Goal: Information Seeking & Learning: Learn about a topic

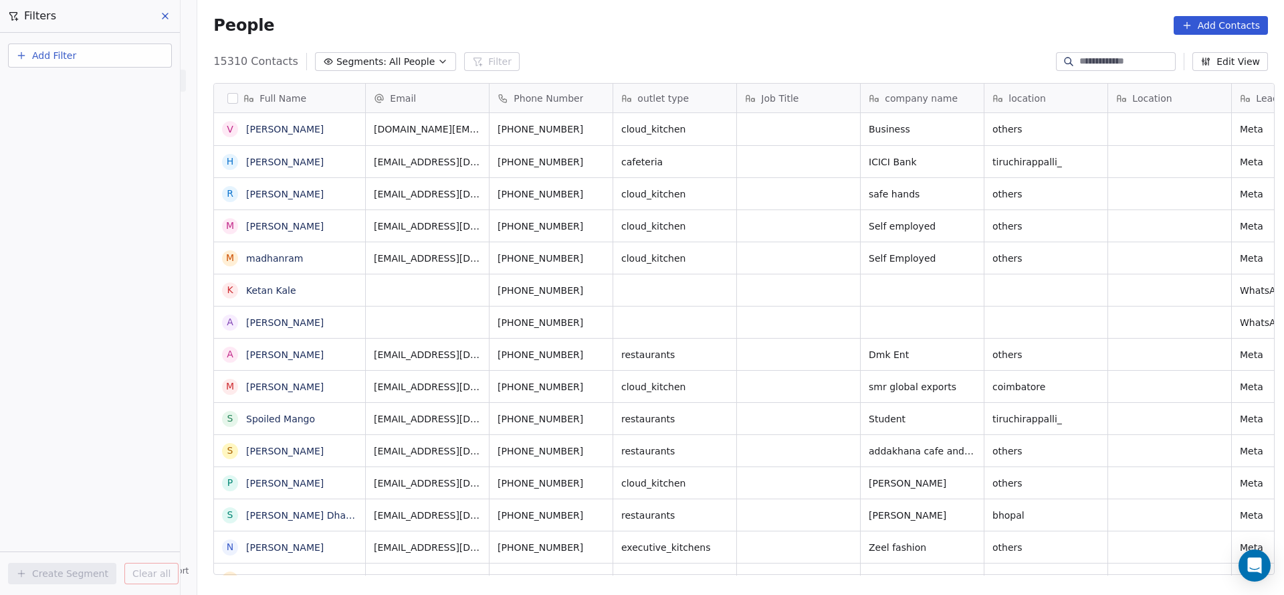
scroll to position [508, 1078]
click at [118, 60] on button "Add Filter" at bounding box center [90, 55] width 164 height 24
click at [118, 60] on html "On2Cook India Pvt. Ltd. Contacts People Marketing Workflows Campaigns Sales Pip…" at bounding box center [642, 297] width 1284 height 595
click at [118, 60] on button "Add Filter" at bounding box center [90, 55] width 164 height 24
click at [118, 60] on html "On2Cook India Pvt. Ltd. Contacts People Marketing Workflows Campaigns Sales Pip…" at bounding box center [642, 297] width 1284 height 595
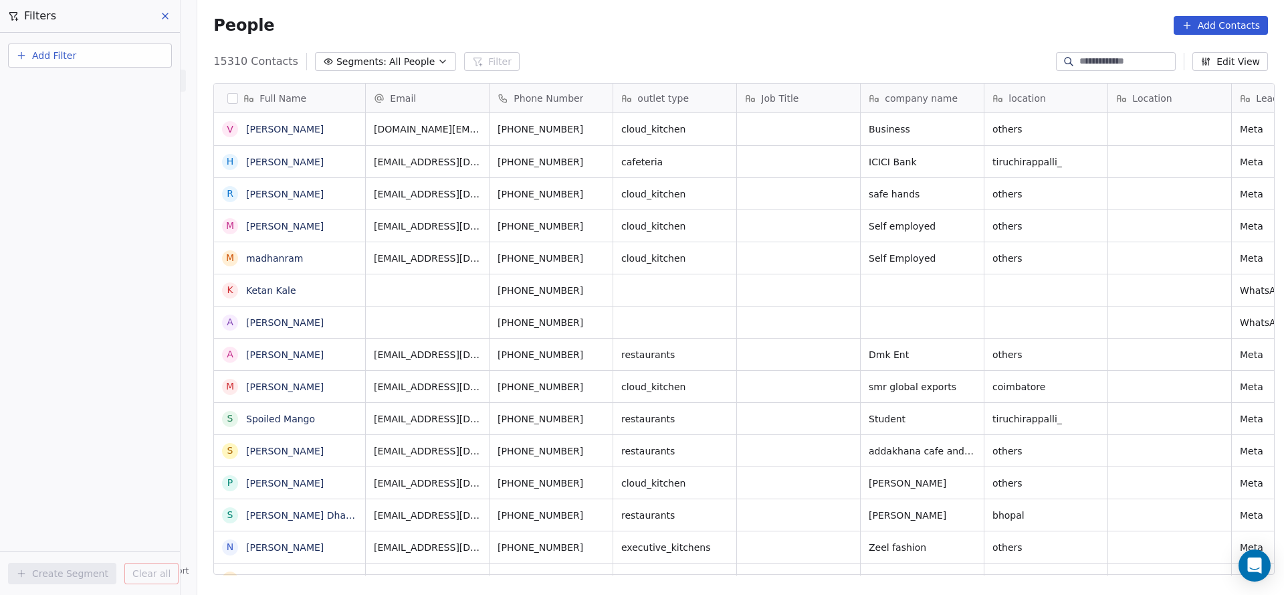
click at [114, 62] on button "Add Filter" at bounding box center [90, 55] width 164 height 24
click at [110, 92] on div "Contact properties" at bounding box center [90, 87] width 136 height 14
type input "***"
click at [80, 136] on div "Assignee" at bounding box center [90, 134] width 136 height 13
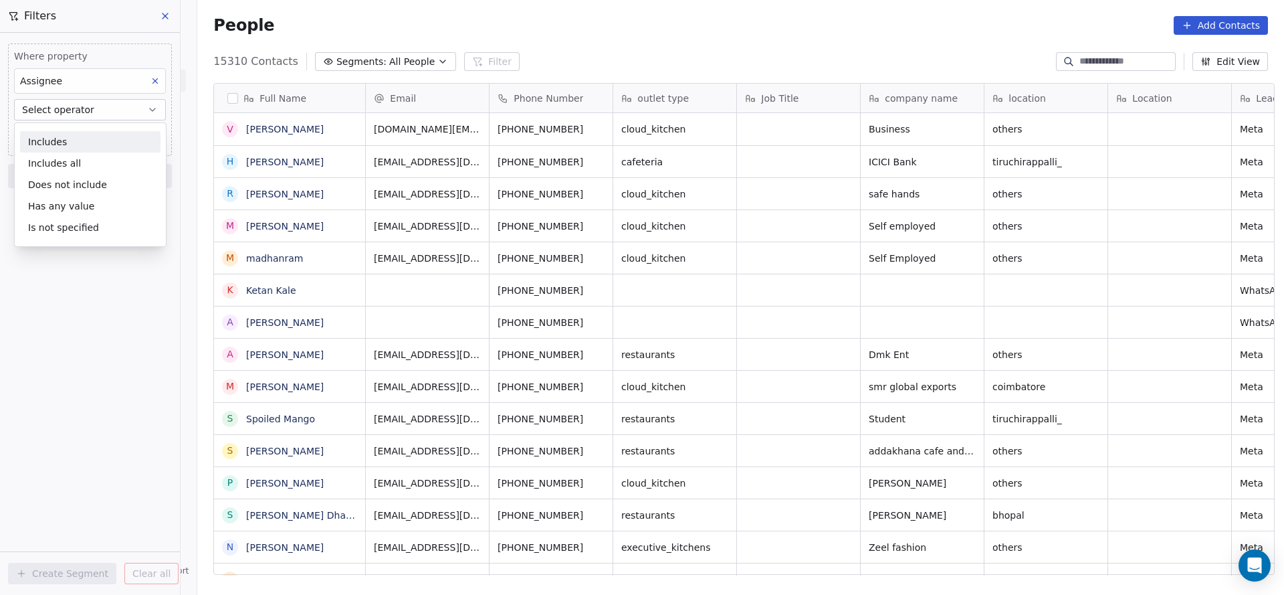
click at [80, 136] on div "Includes" at bounding box center [90, 141] width 140 height 21
click at [80, 136] on body "On2Cook India Pvt. Ltd. Contacts People Marketing Workflows Campaigns Sales Pip…" at bounding box center [642, 297] width 1284 height 595
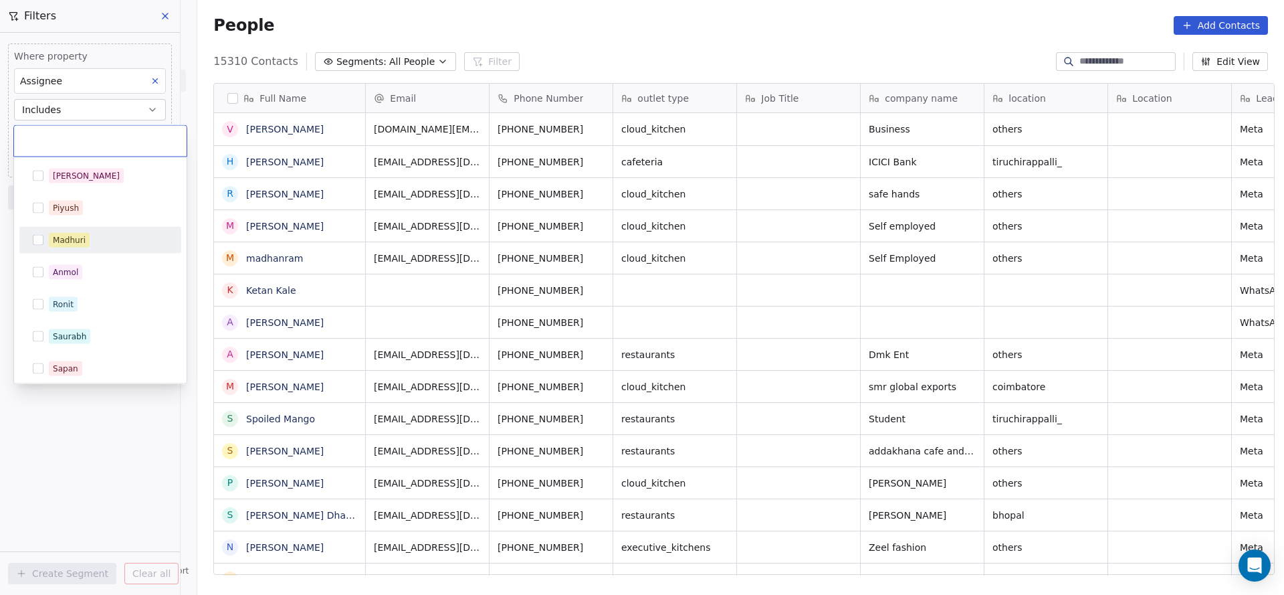
click at [112, 239] on div "Madhuri" at bounding box center [108, 240] width 119 height 15
click at [308, 216] on html "On2Cook India Pvt. Ltd. Contacts People Marketing Workflows Campaigns Sales Pip…" at bounding box center [642, 297] width 1284 height 595
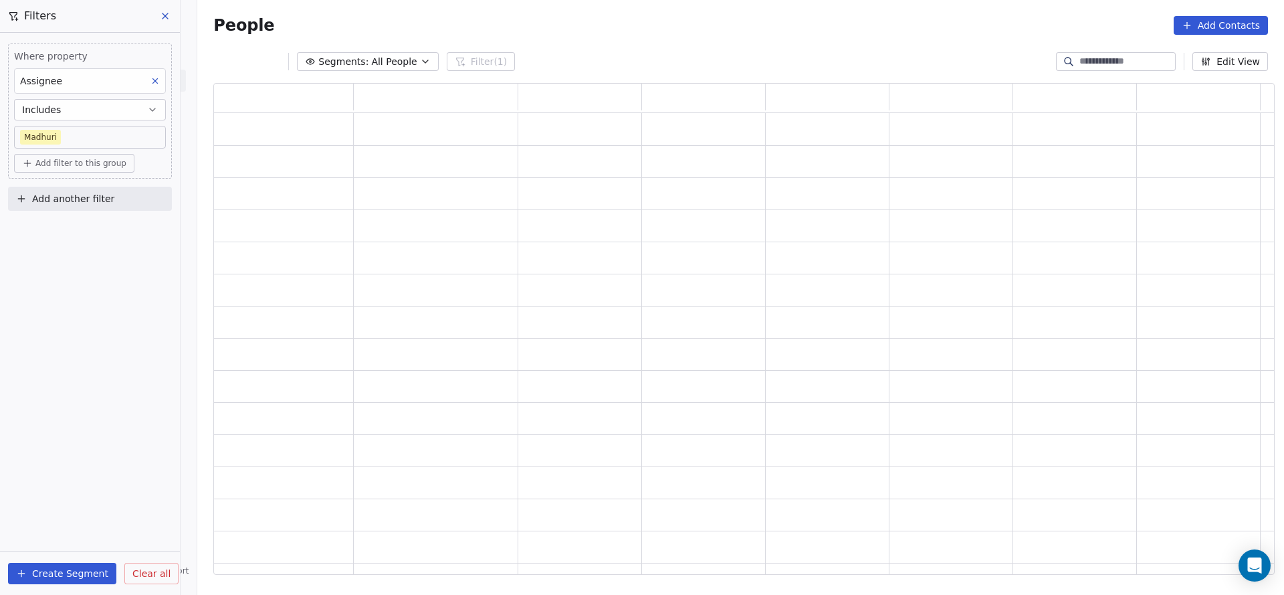
scroll to position [476, 1046]
click at [70, 203] on span "Add another filter" at bounding box center [73, 199] width 82 height 14
click at [80, 229] on span "Contact properties" at bounding box center [65, 229] width 87 height 14
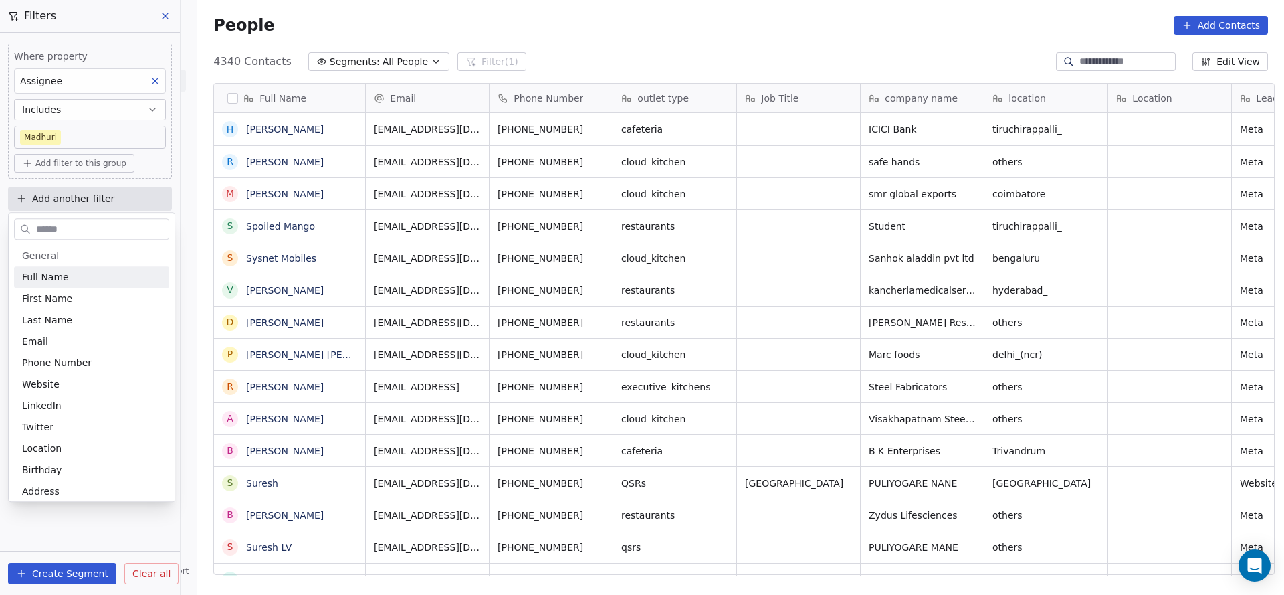
scroll to position [508, 1078]
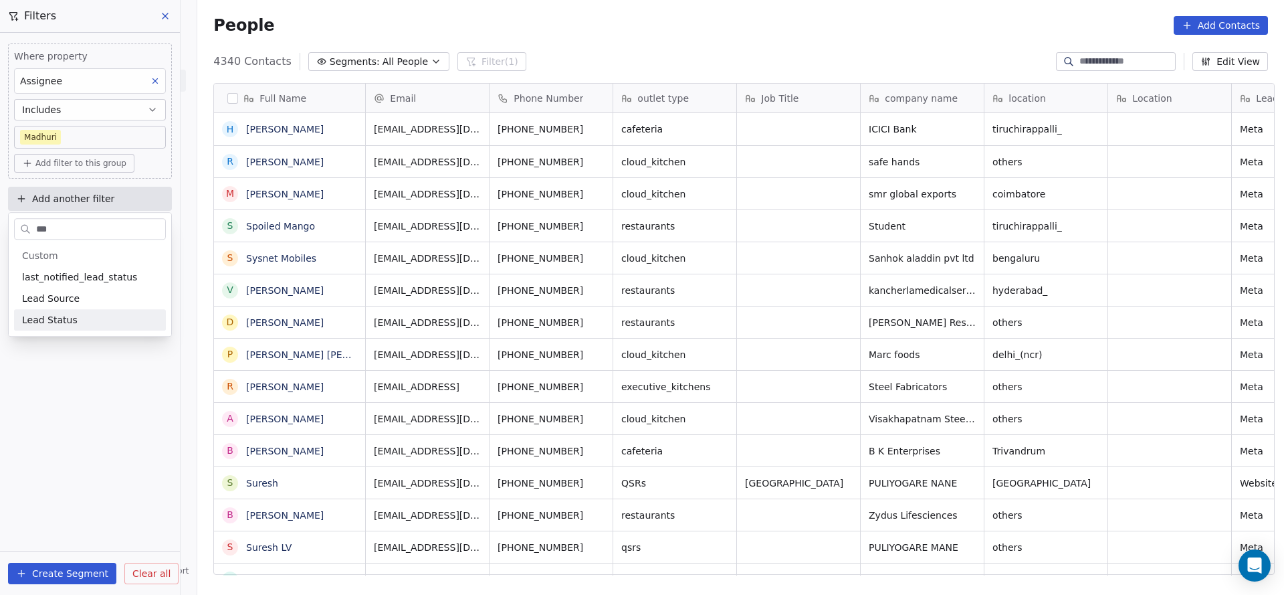
type input "***"
click at [82, 313] on div "Lead Status" at bounding box center [90, 319] width 136 height 13
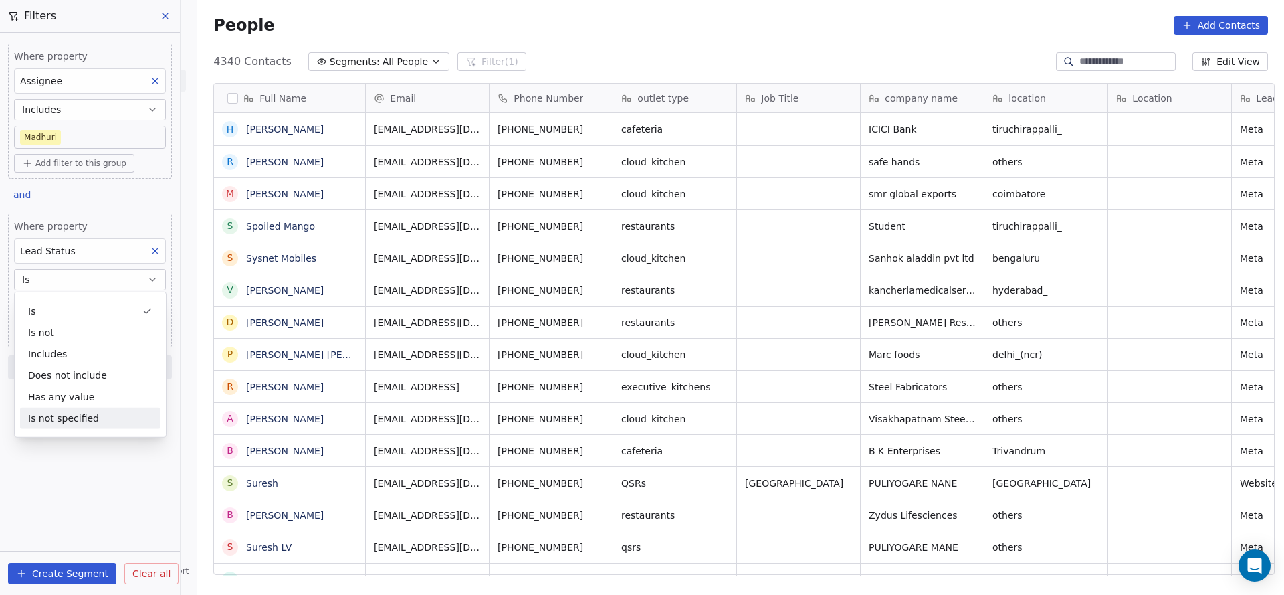
click at [89, 419] on div "Is not specified" at bounding box center [90, 417] width 140 height 21
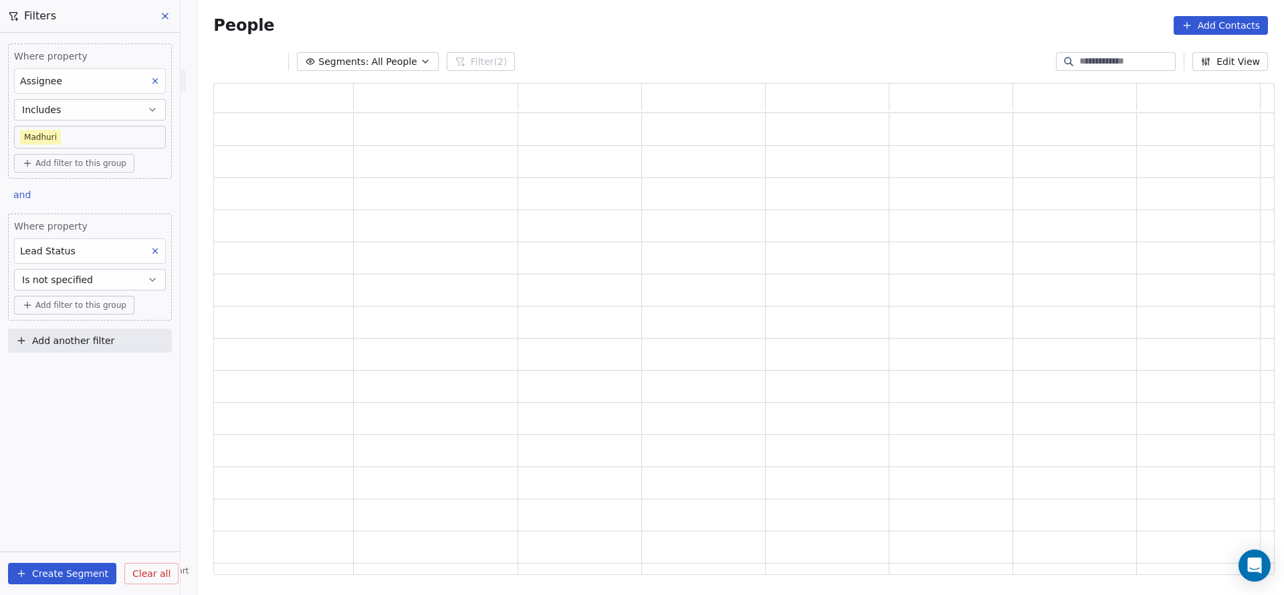
scroll to position [476, 1046]
drag, startPoint x: 86, startPoint y: 327, endPoint x: 85, endPoint y: 344, distance: 17.4
click at [85, 344] on div "Where property Assignee Includes Madhuri Add filter to this group and Where pro…" at bounding box center [90, 195] width 180 height 325
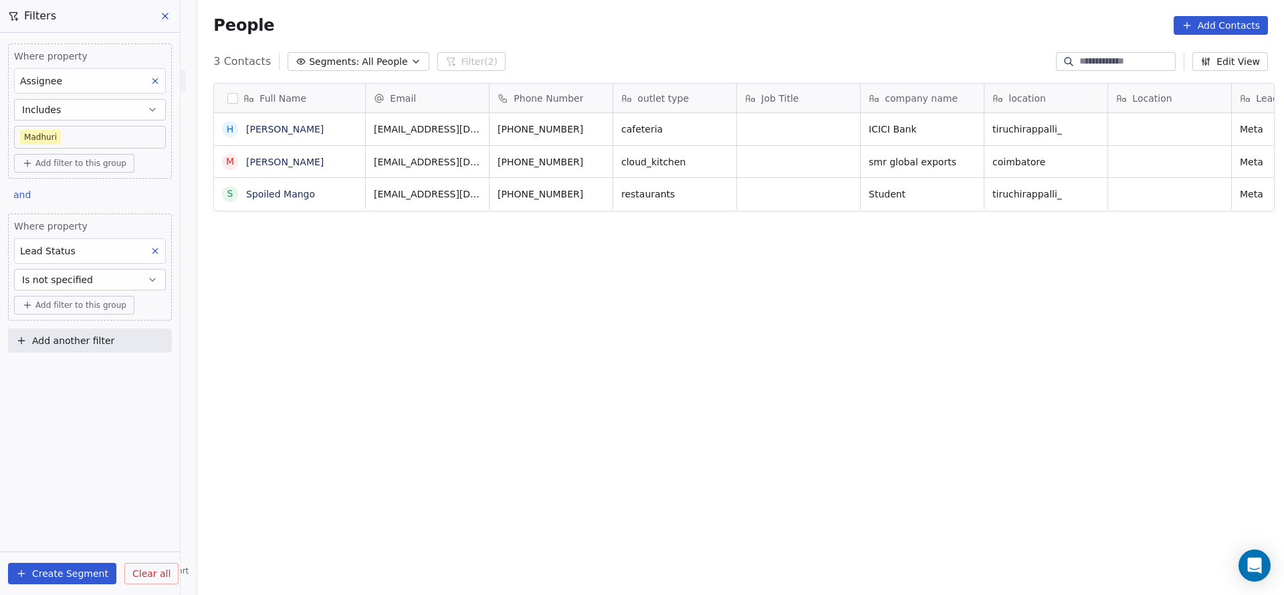
scroll to position [508, 1078]
click at [87, 340] on span "Add another filter" at bounding box center [73, 341] width 82 height 14
click at [403, 317] on html "On2Cook India Pvt. Ltd. Contacts People Marketing Workflows Campaigns Sales Pip…" at bounding box center [642, 297] width 1284 height 595
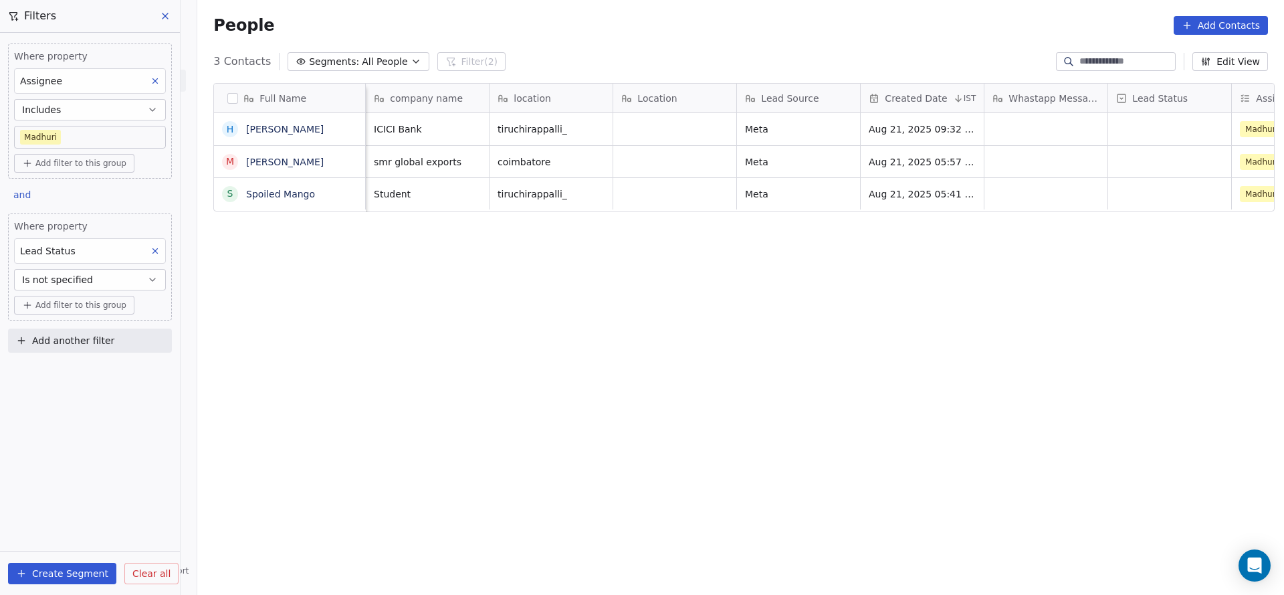
scroll to position [0, 371]
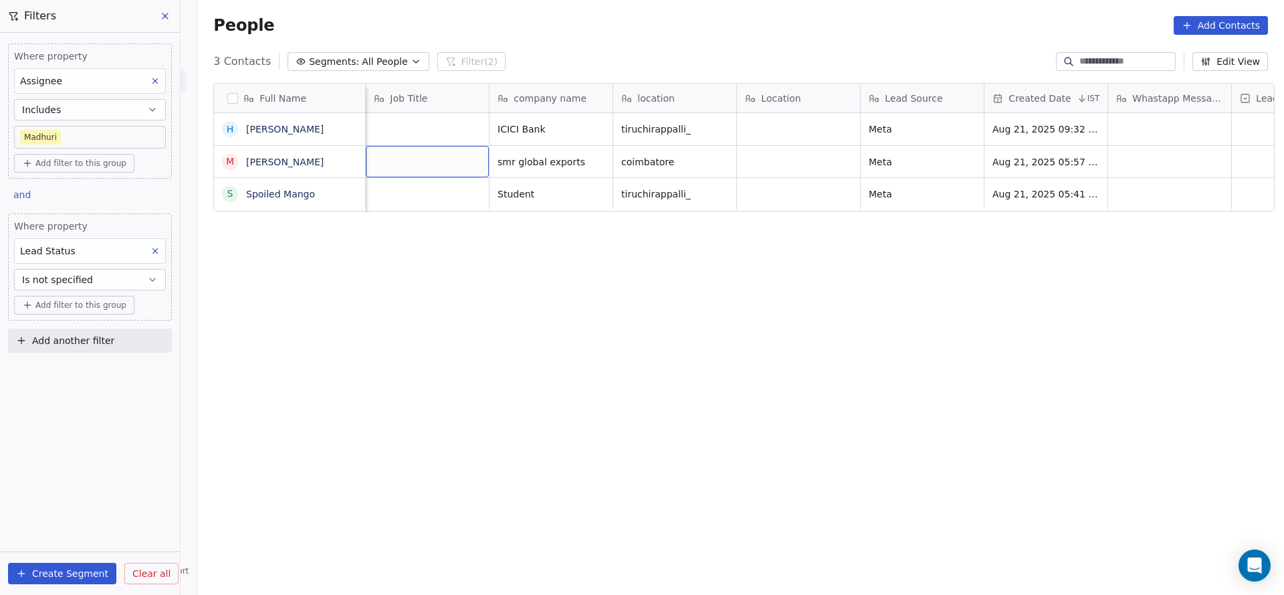
click at [130, 345] on button "Add another filter" at bounding box center [90, 340] width 164 height 24
click at [116, 370] on div "Contact properties" at bounding box center [90, 370] width 136 height 14
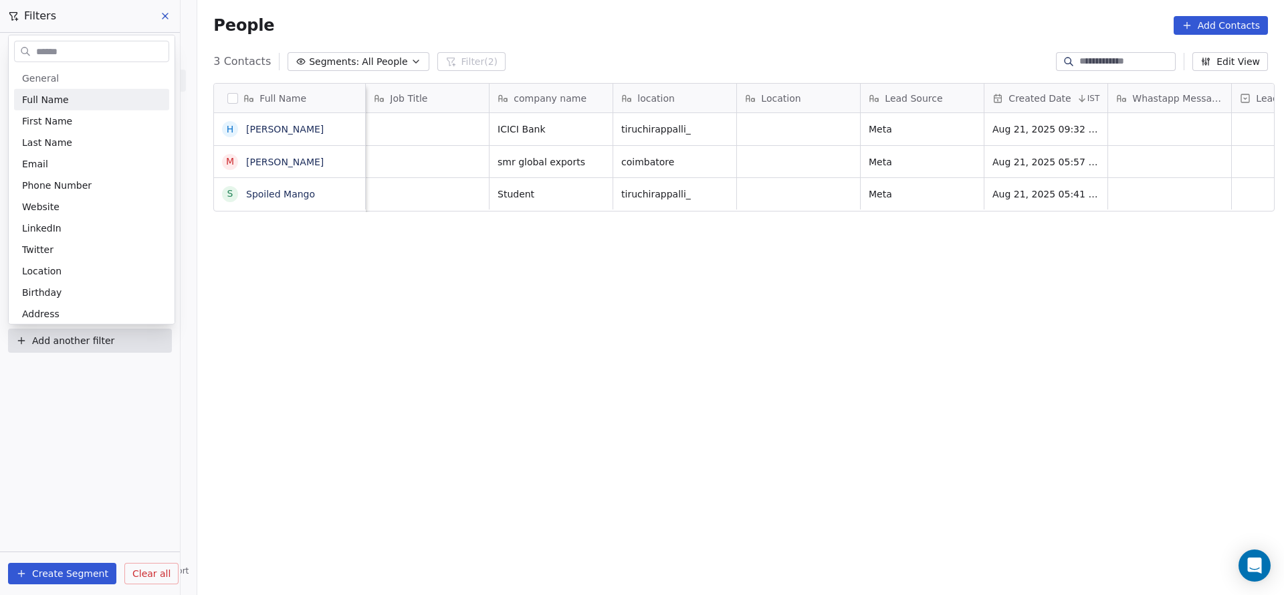
click at [760, 399] on html "On2Cook India Pvt. Ltd. Contacts People Marketing Workflows Campaigns Sales Pip…" at bounding box center [642, 297] width 1284 height 595
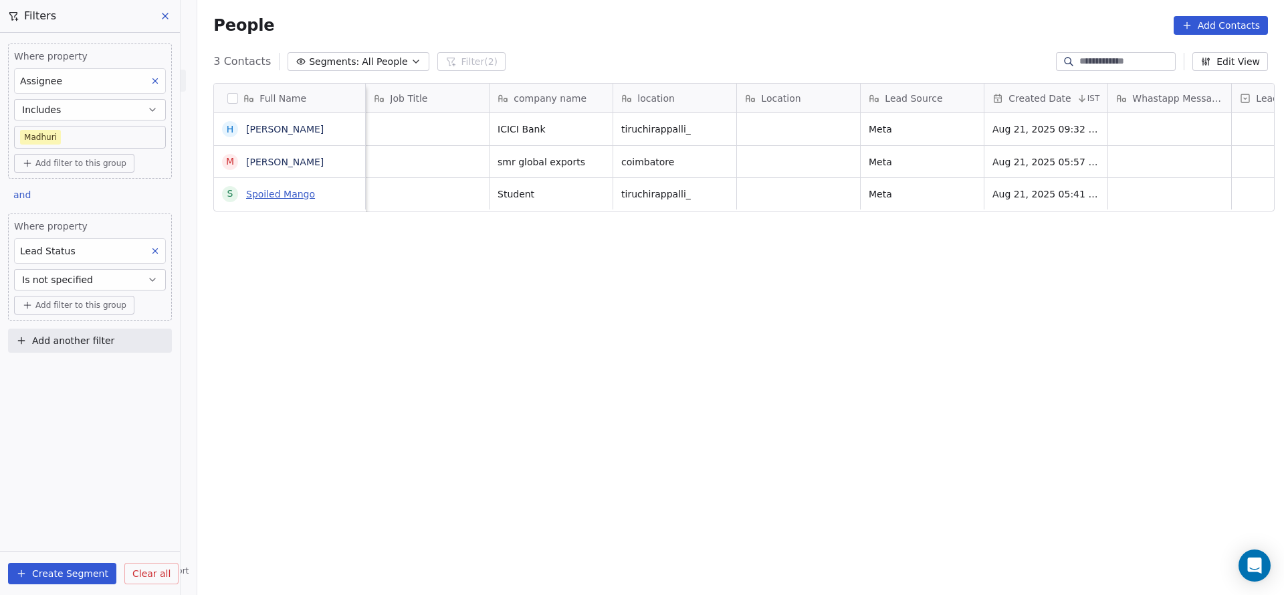
click at [283, 195] on link "Spoiled Mango" at bounding box center [280, 194] width 69 height 11
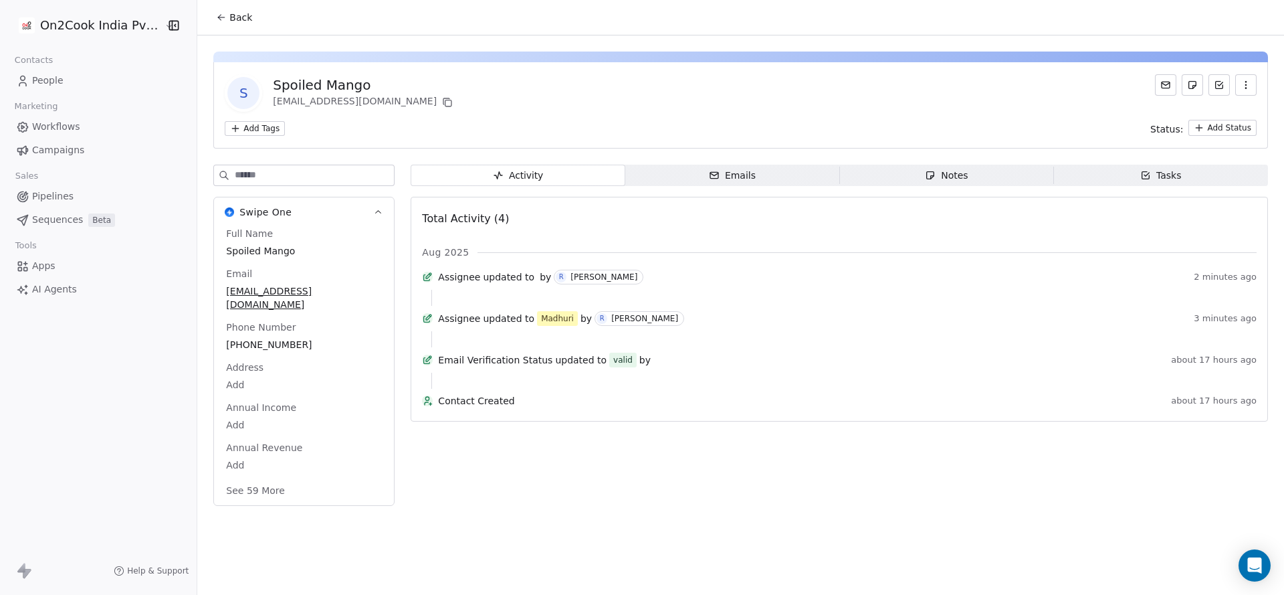
click at [210, 11] on button "Back" at bounding box center [234, 17] width 52 height 24
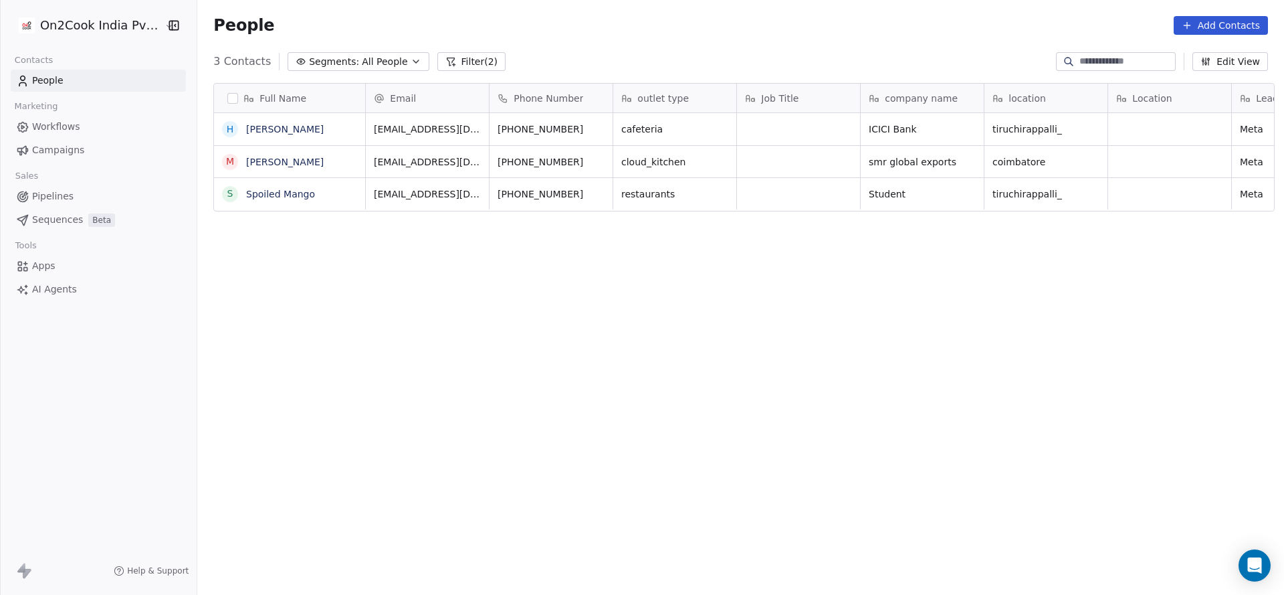
scroll to position [508, 1078]
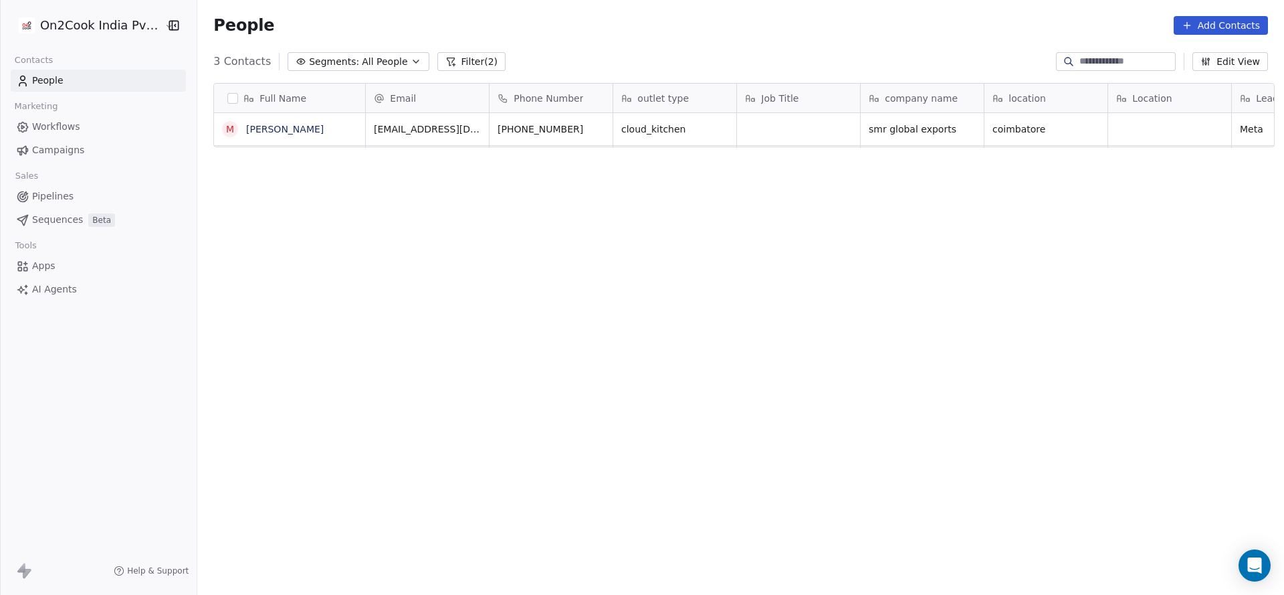
click at [479, 64] on button "Filter (2)" at bounding box center [471, 61] width 69 height 19
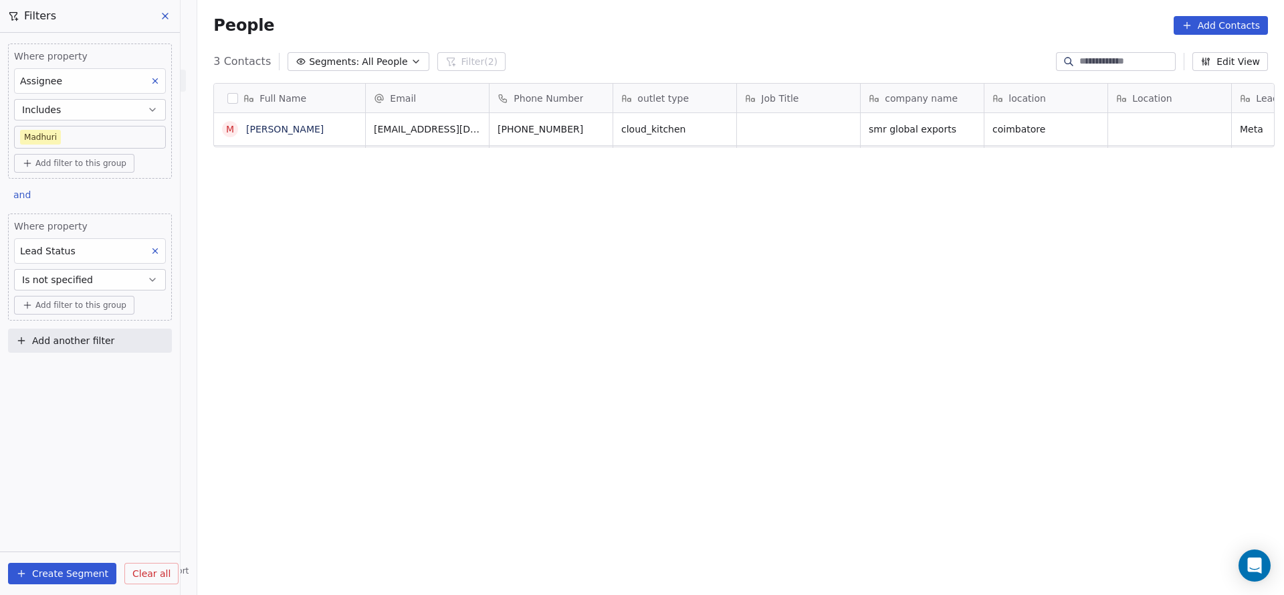
click at [122, 274] on button "Is not specified" at bounding box center [90, 279] width 152 height 21
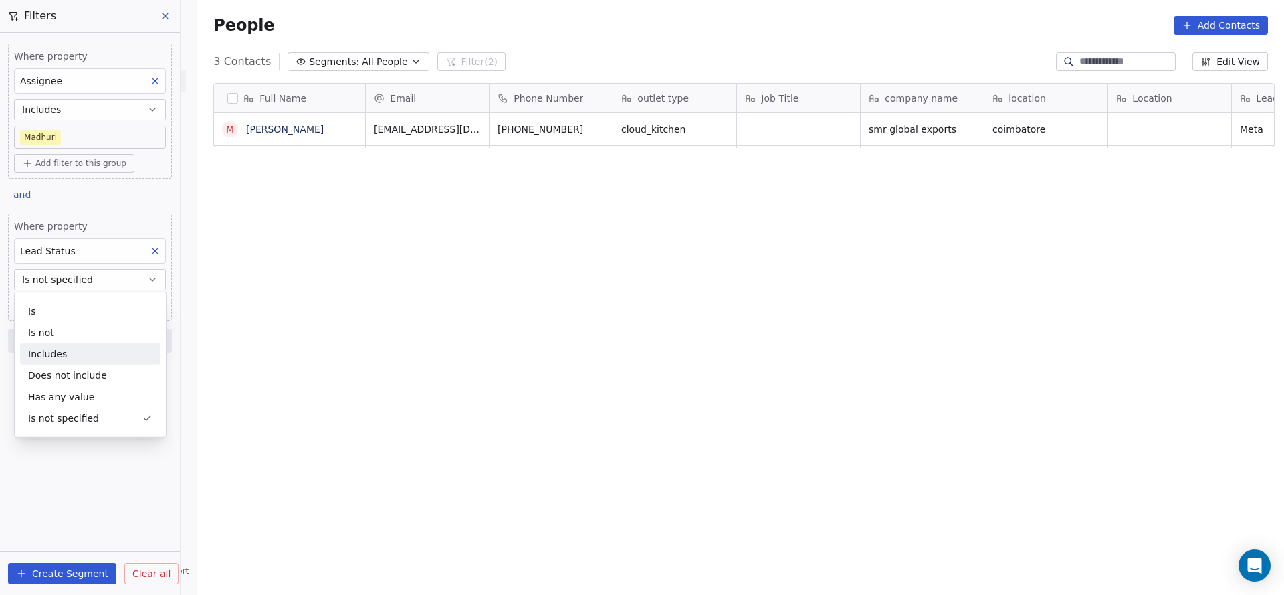
click at [111, 365] on div "Does not include" at bounding box center [90, 375] width 140 height 21
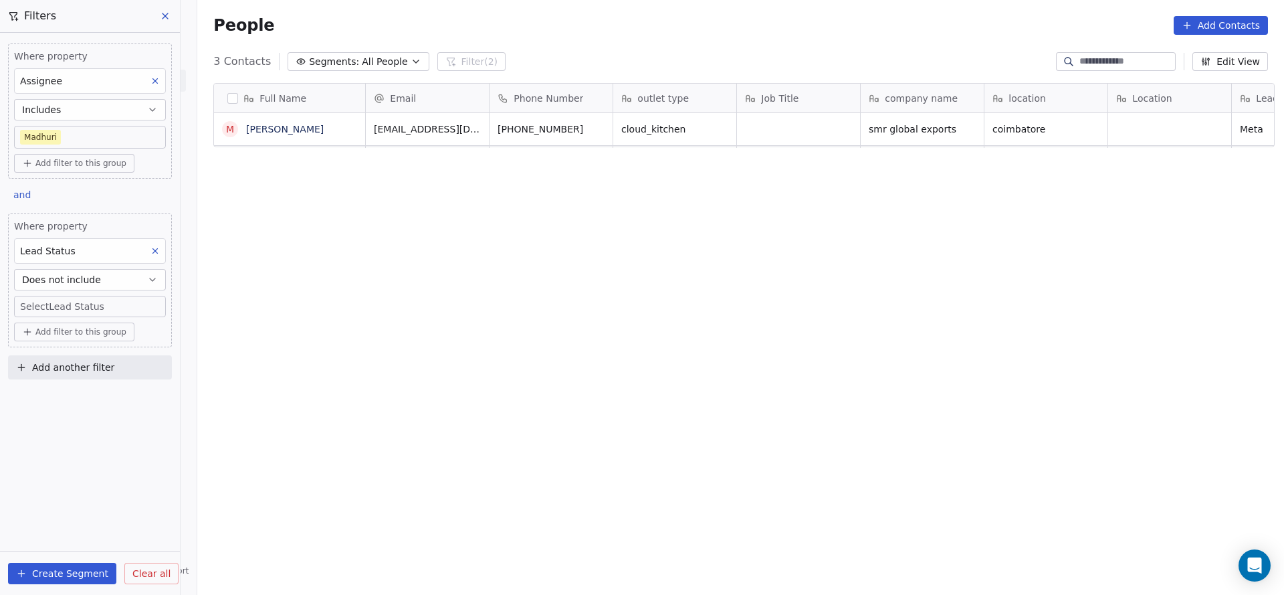
click at [120, 305] on body "On2Cook India Pvt. Ltd. Contacts People Marketing Workflows Campaigns Sales Pip…" at bounding box center [642, 297] width 1284 height 595
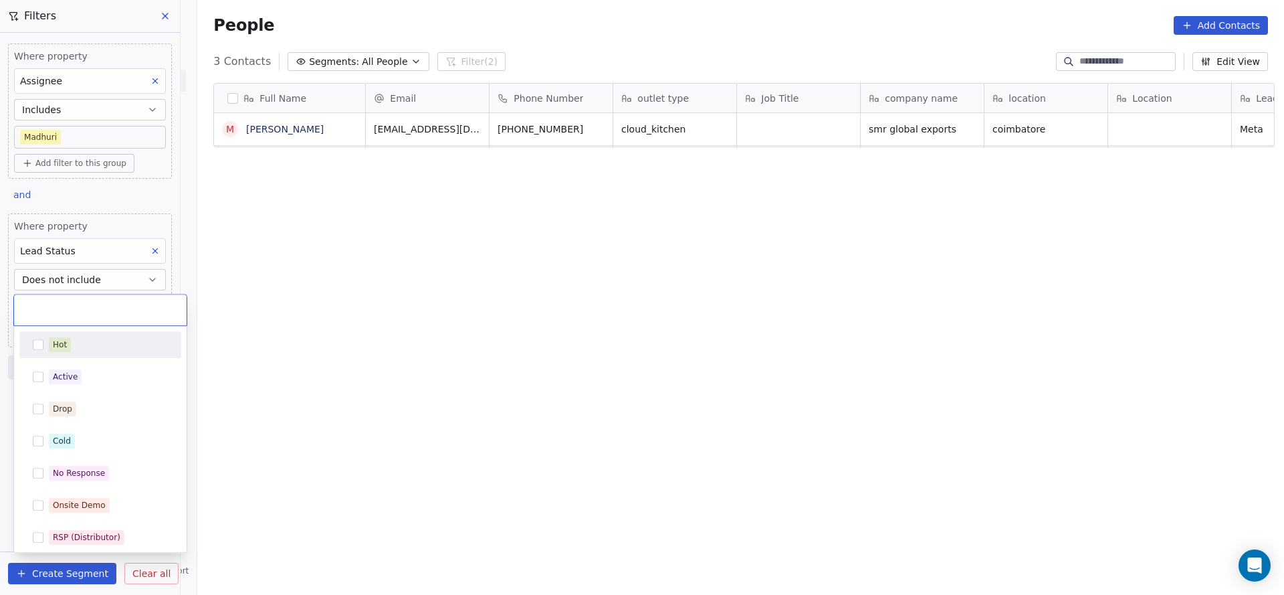
drag, startPoint x: 103, startPoint y: 353, endPoint x: 94, endPoint y: 367, distance: 17.1
click at [94, 367] on div "Active" at bounding box center [100, 376] width 151 height 21
click at [96, 338] on div "Hot" at bounding box center [108, 344] width 119 height 15
click at [98, 403] on div "Drop" at bounding box center [108, 408] width 119 height 15
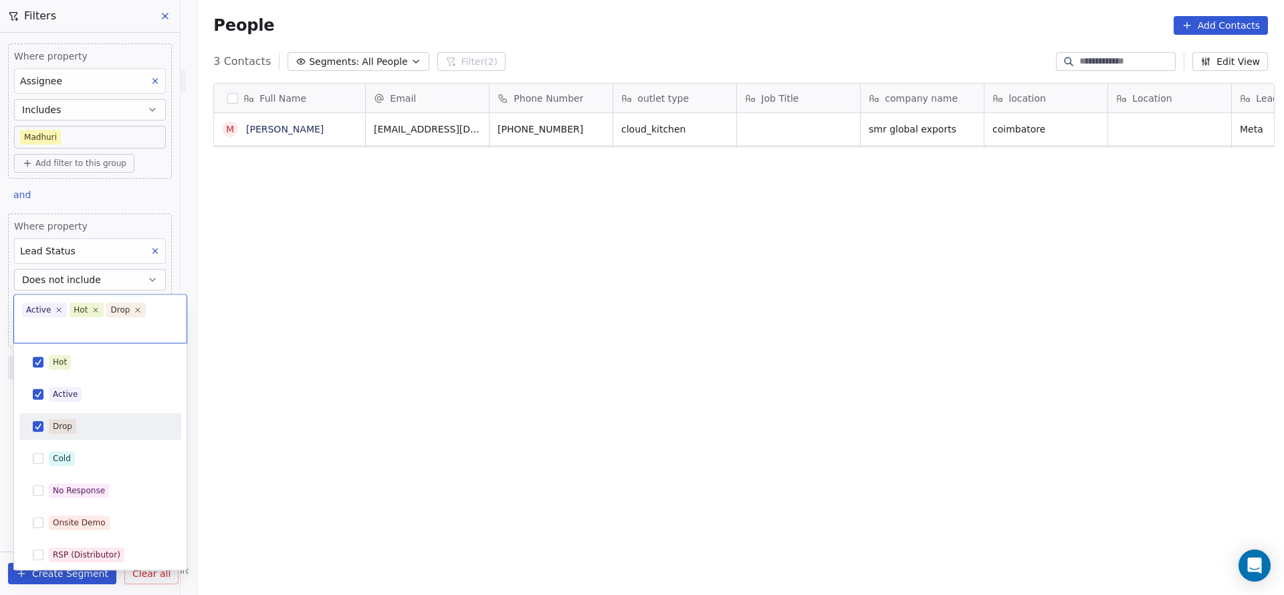
click at [84, 466] on div "Cold" at bounding box center [100, 458] width 151 height 21
click at [107, 500] on div "No Response" at bounding box center [100, 490] width 151 height 21
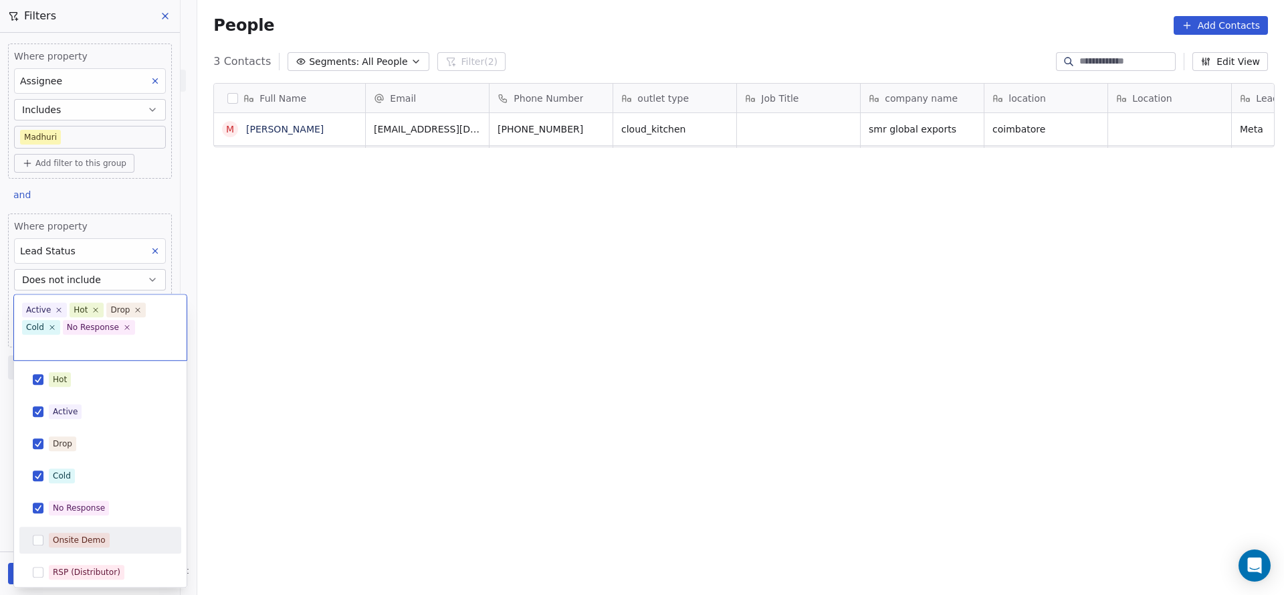
drag, startPoint x: 97, startPoint y: 516, endPoint x: 108, endPoint y: 485, distance: 32.8
click at [96, 534] on div "Onsite Demo" at bounding box center [79, 540] width 53 height 12
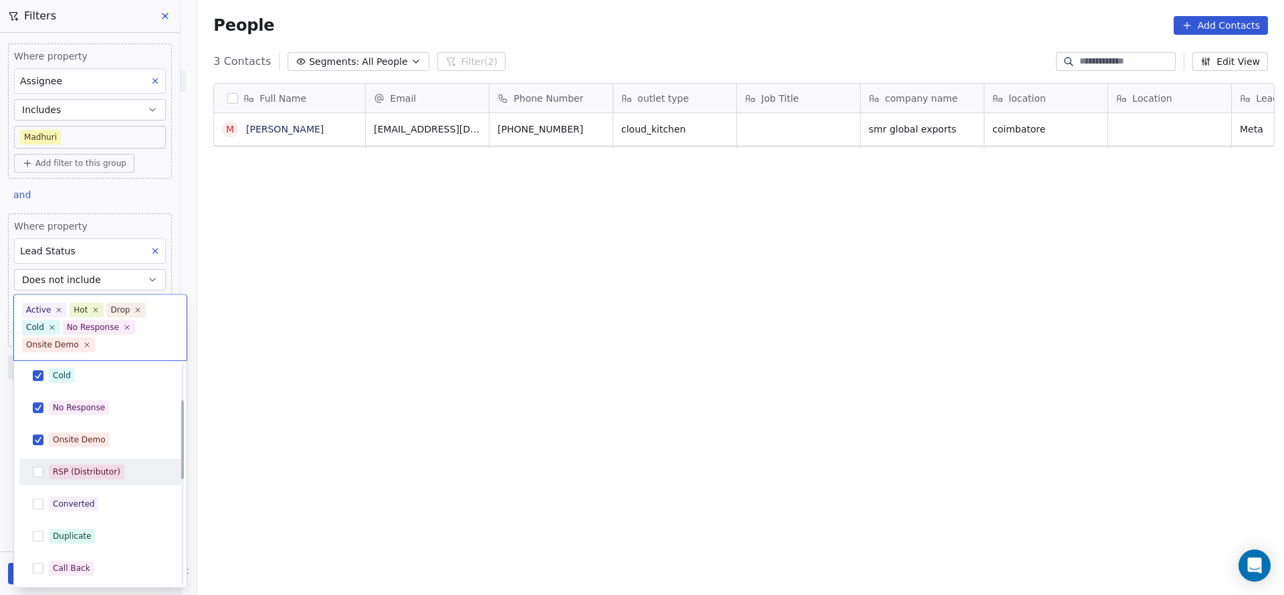
click at [102, 480] on div "RSP (Distributor)" at bounding box center [100, 471] width 151 height 21
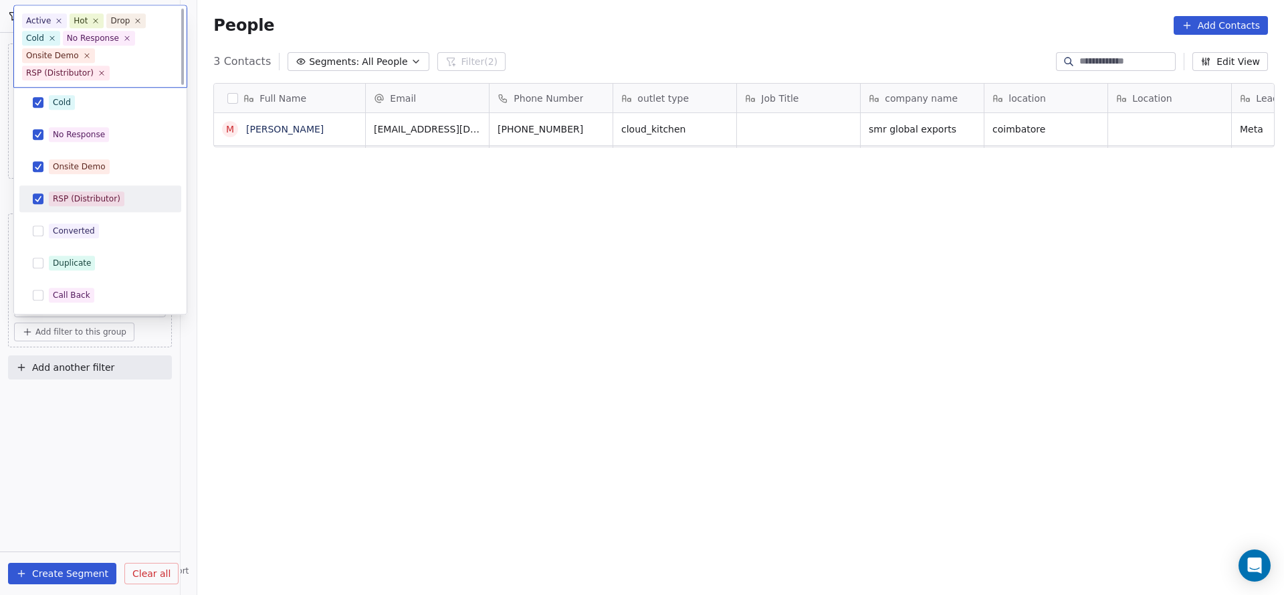
scroll to position [0, 0]
click at [109, 227] on div "Converted" at bounding box center [108, 231] width 119 height 15
click at [86, 253] on div "Duplicate" at bounding box center [100, 263] width 151 height 21
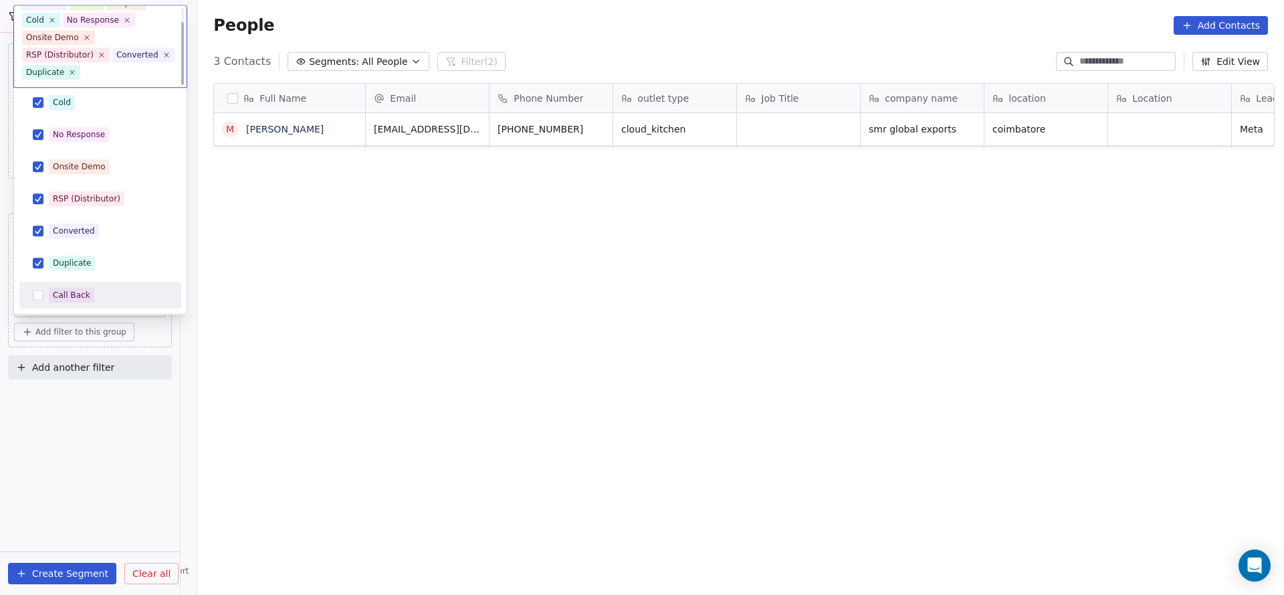
click at [81, 286] on div "Call Back" at bounding box center [100, 295] width 151 height 21
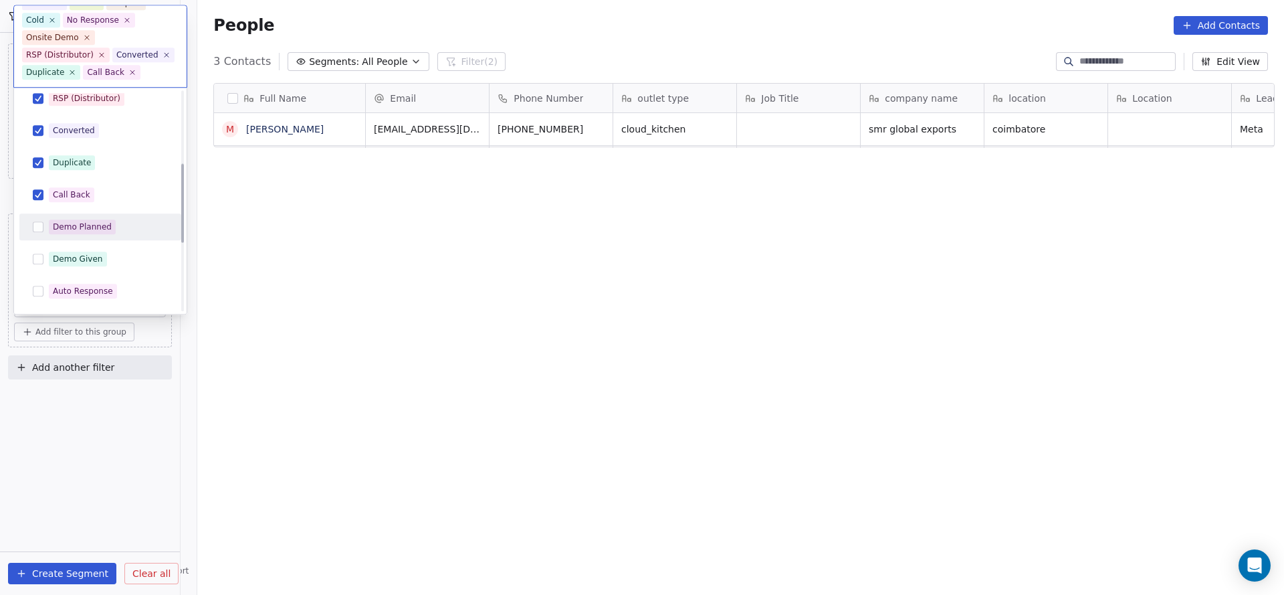
click at [110, 221] on span "Demo Planned" at bounding box center [82, 227] width 67 height 15
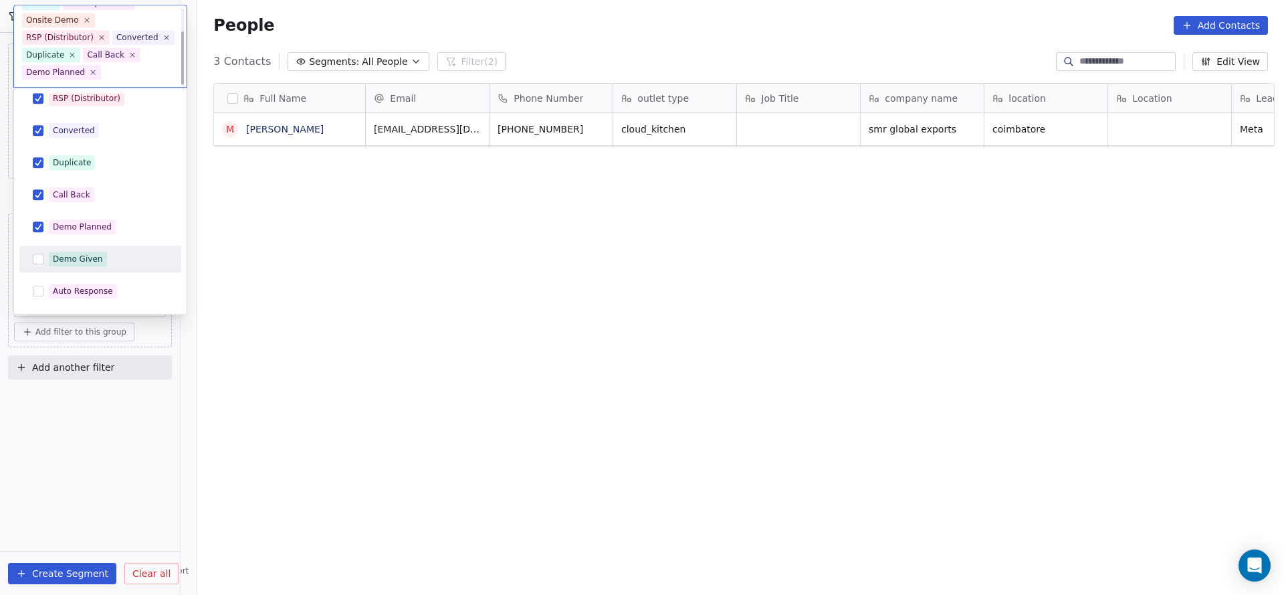
click at [97, 255] on div "Demo Given" at bounding box center [78, 260] width 50 height 12
click at [89, 300] on div "Auto Response" at bounding box center [100, 291] width 151 height 21
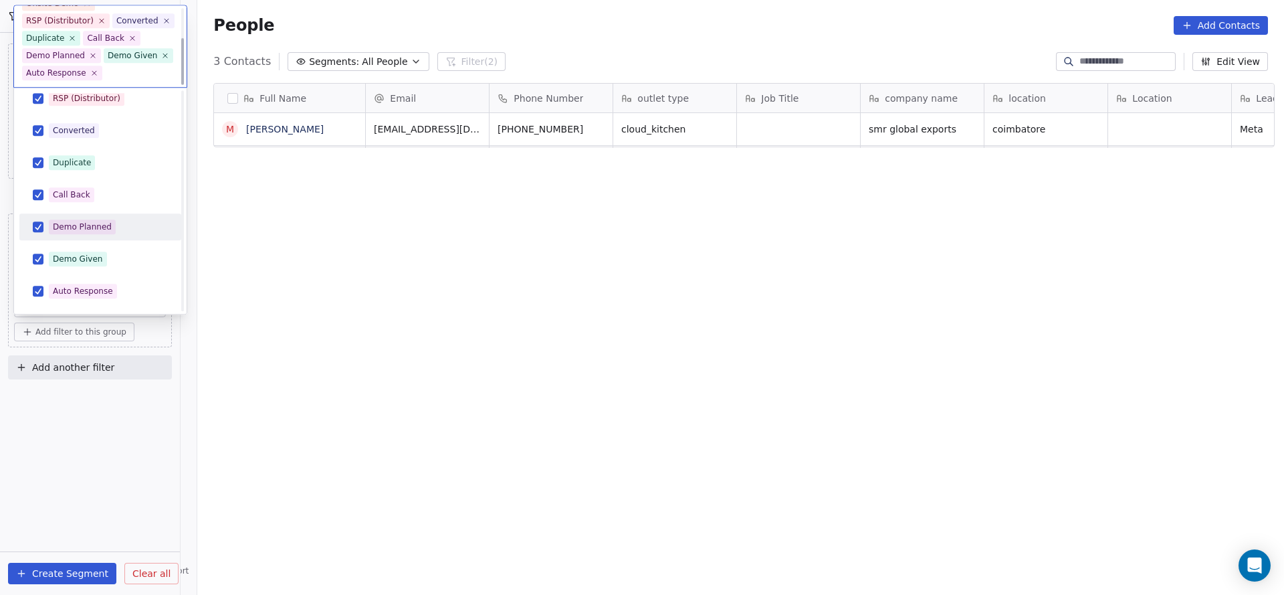
scroll to position [389, 0]
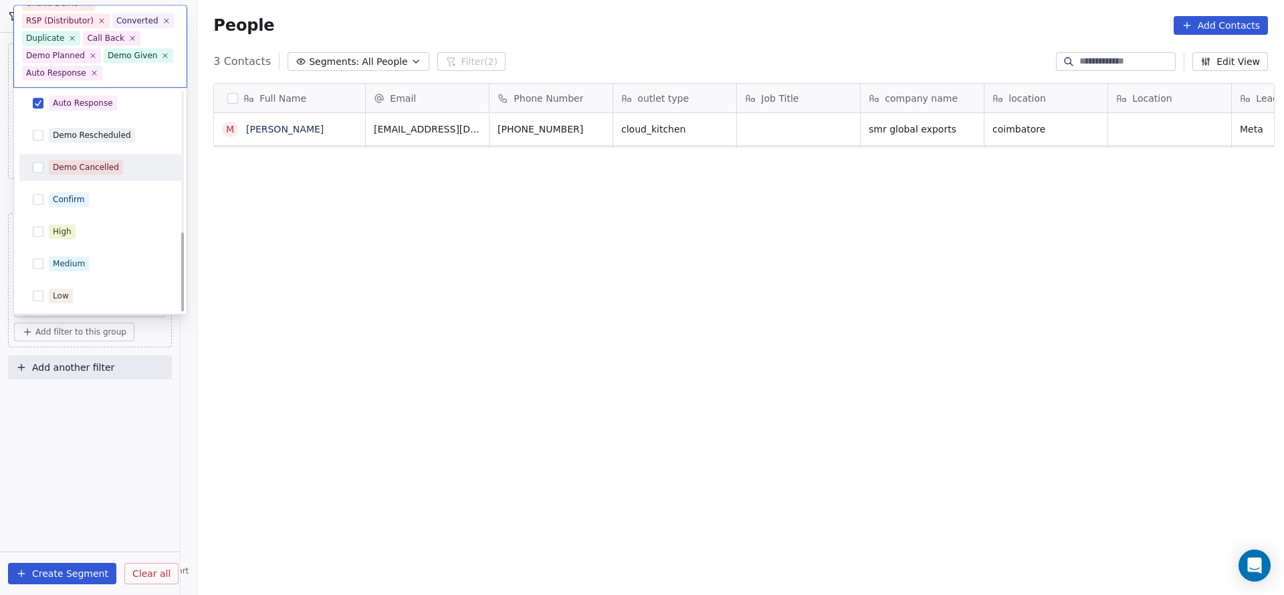
click at [115, 165] on span "Demo Cancelled" at bounding box center [86, 168] width 74 height 15
click at [121, 144] on div "Demo Rescheduled" at bounding box center [100, 135] width 151 height 21
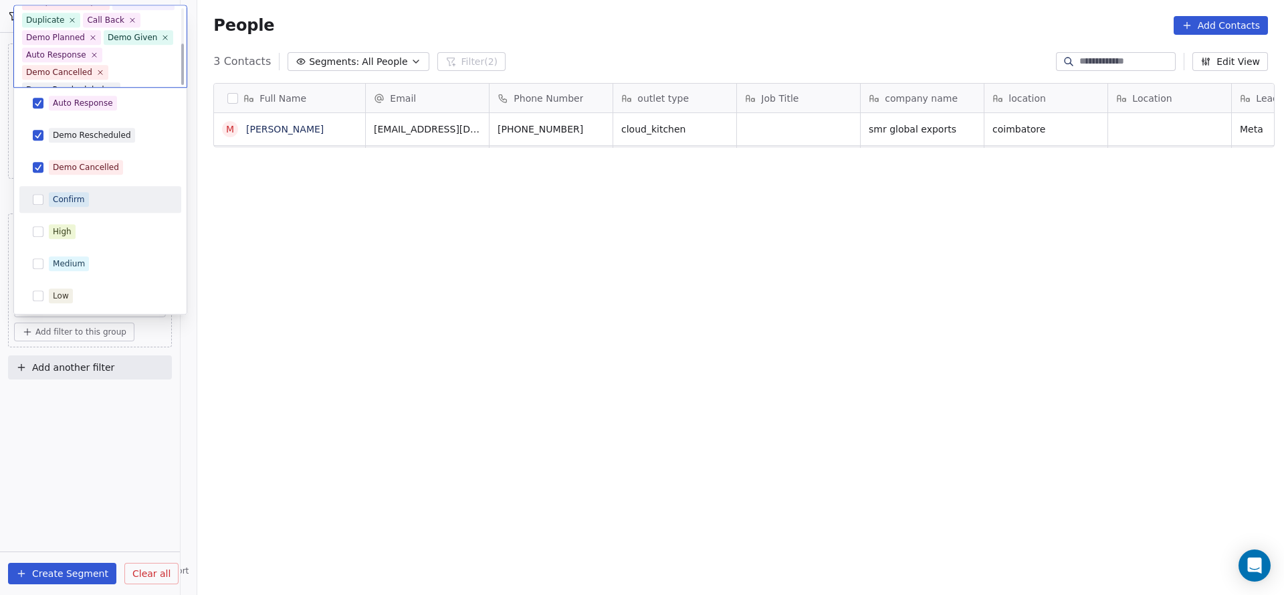
click at [84, 211] on div "Confirm" at bounding box center [100, 200] width 162 height 27
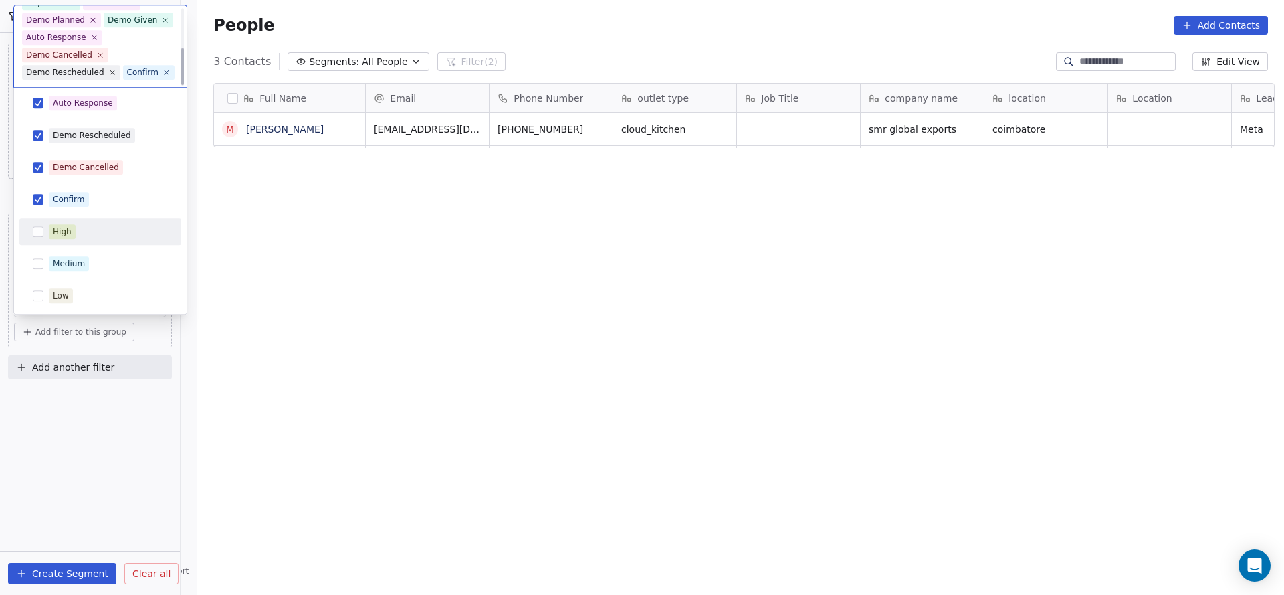
click at [69, 247] on div "Hot Active Drop Cold No Response Onsite Demo RSP (Distributor) Converted Duplic…" at bounding box center [100, 7] width 162 height 605
click at [80, 235] on div "High" at bounding box center [108, 232] width 119 height 15
click at [73, 259] on div "Medium" at bounding box center [69, 264] width 32 height 12
click at [72, 287] on div "Low" at bounding box center [100, 296] width 151 height 21
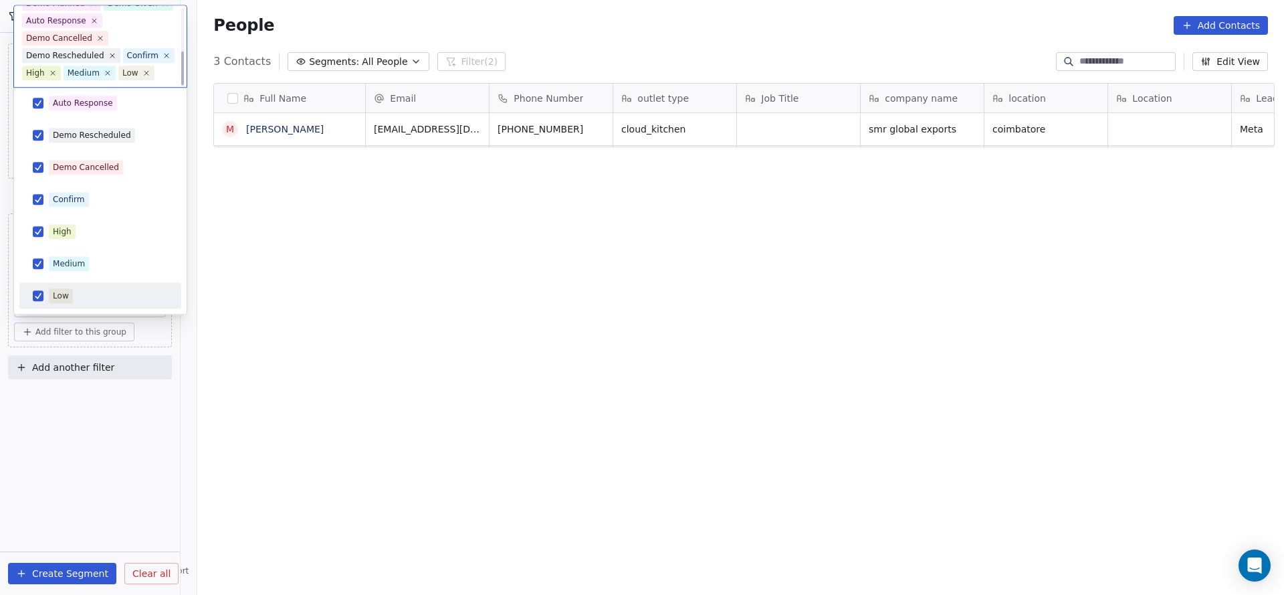
click at [301, 298] on html "On2Cook India Pvt. Ltd. Contacts People Marketing Workflows Campaigns Sales Pip…" at bounding box center [642, 297] width 1284 height 595
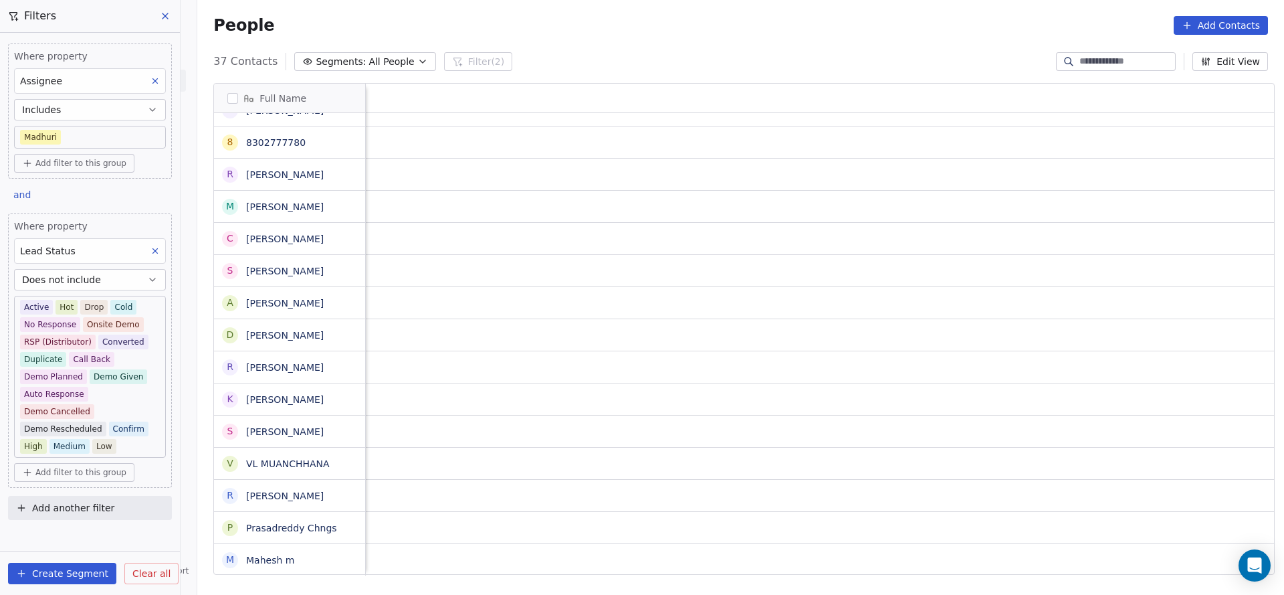
scroll to position [15, 1613]
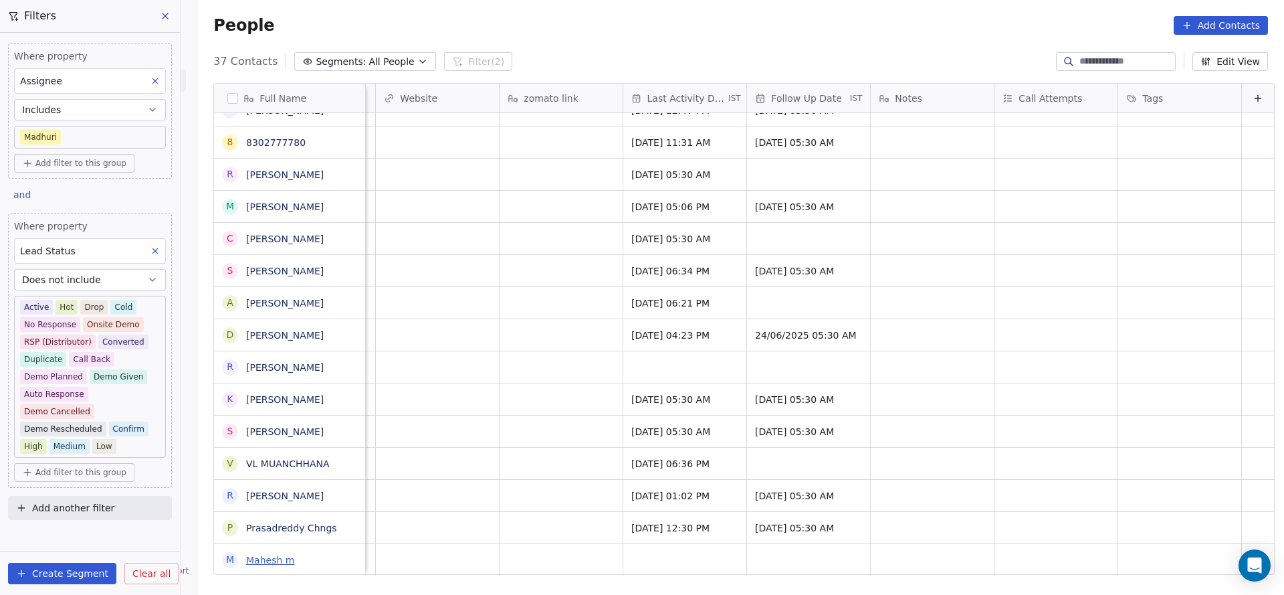
click at [271, 565] on link "Mahesh m" at bounding box center [270, 560] width 48 height 11
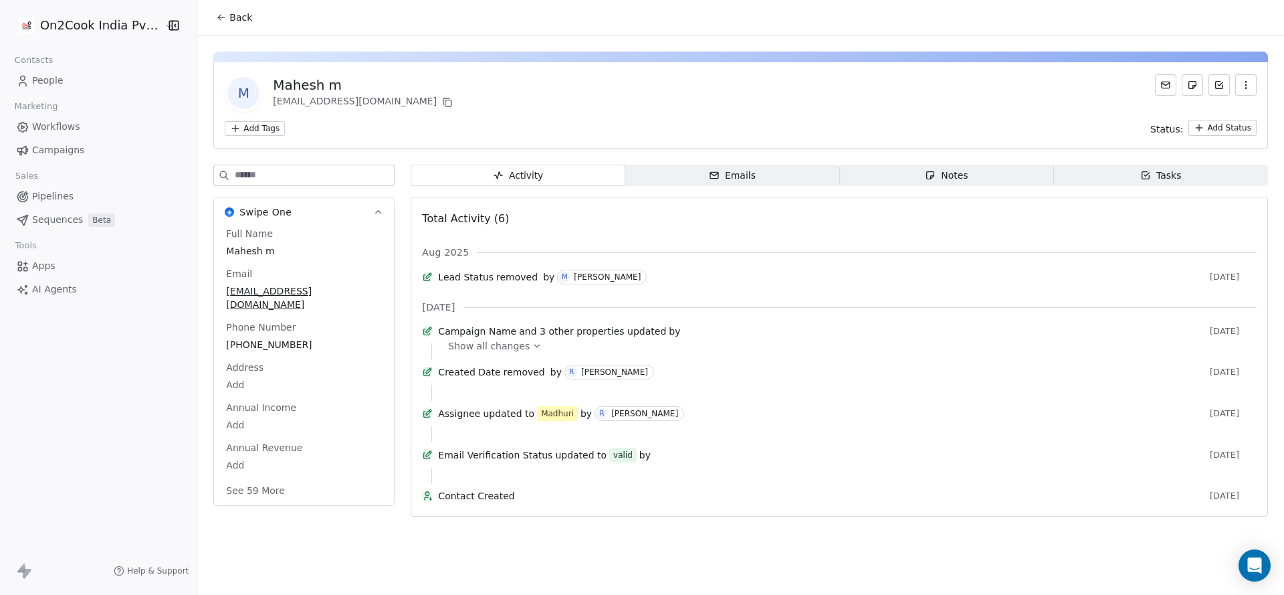
click at [483, 353] on span "Show all changes" at bounding box center [489, 345] width 82 height 13
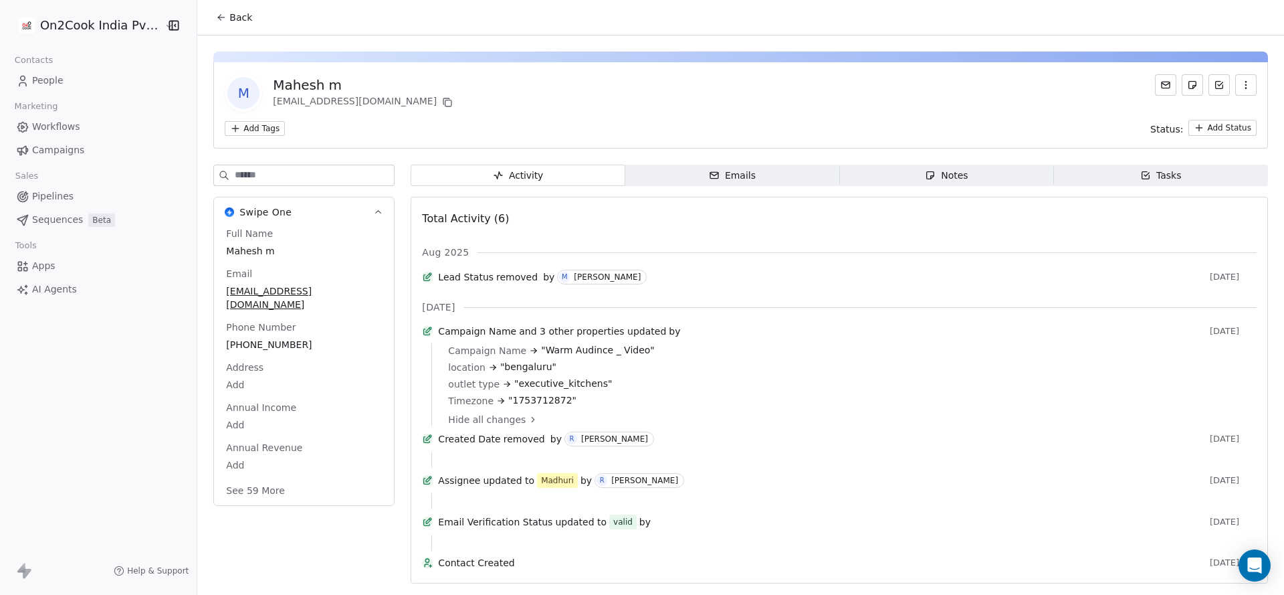
scroll to position [38, 0]
click at [927, 172] on icon "button" at bounding box center [930, 175] width 7 height 7
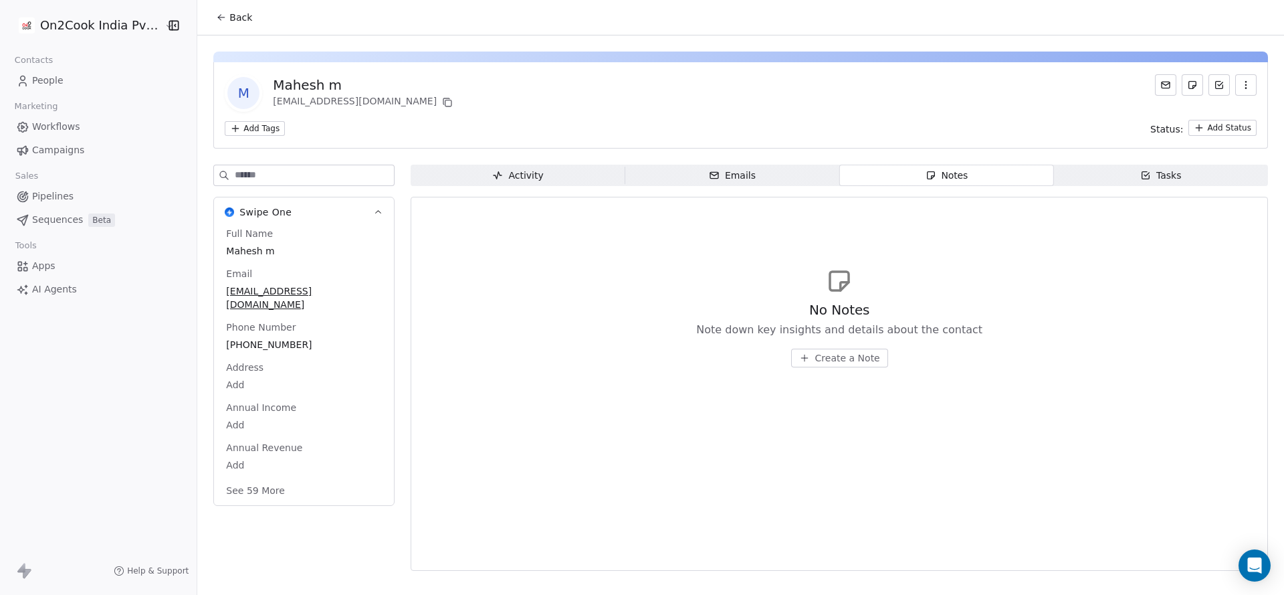
click at [569, 175] on span "Activity Activity" at bounding box center [518, 175] width 214 height 21
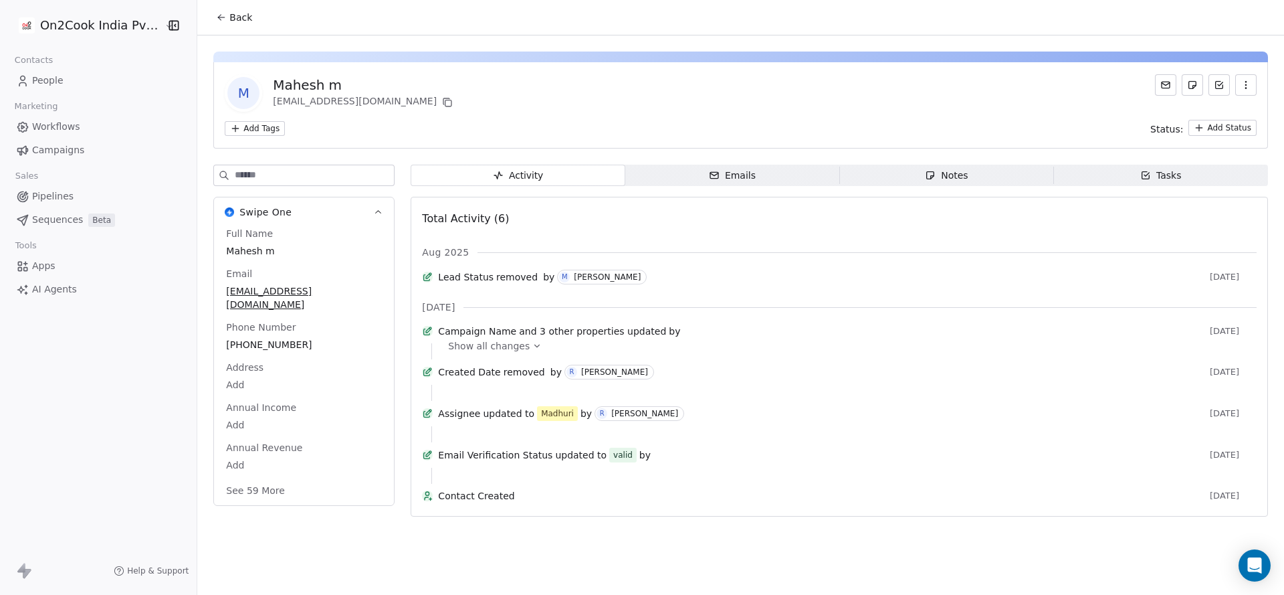
click at [229, 17] on span "Back" at bounding box center [240, 17] width 23 height 13
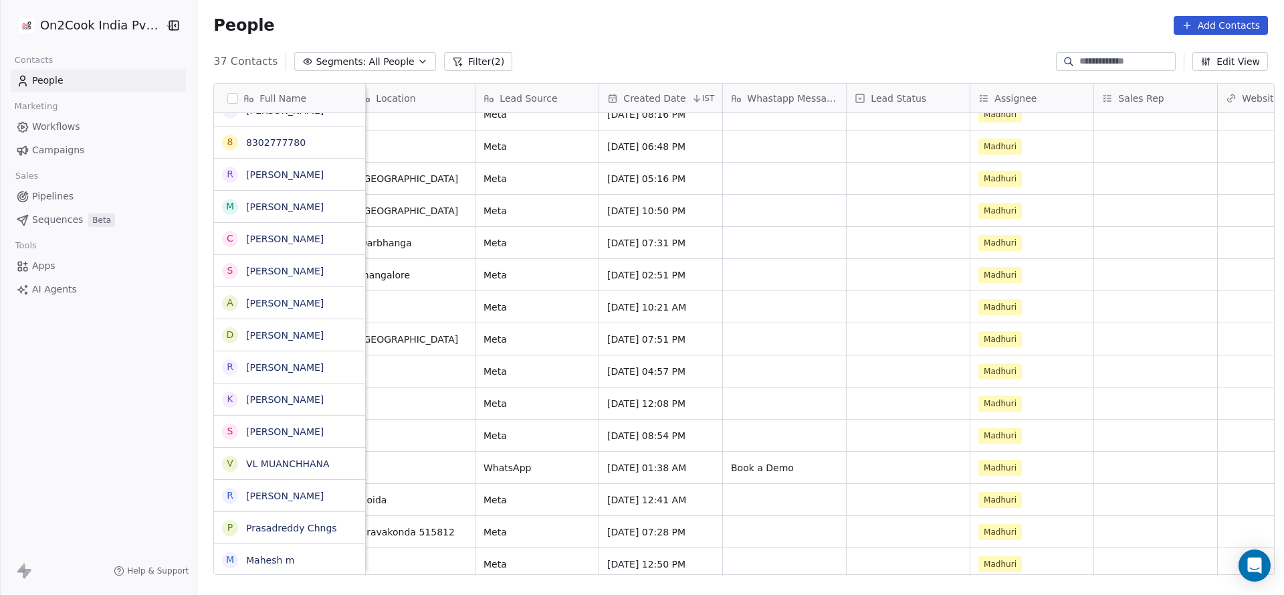
scroll to position [726, 0]
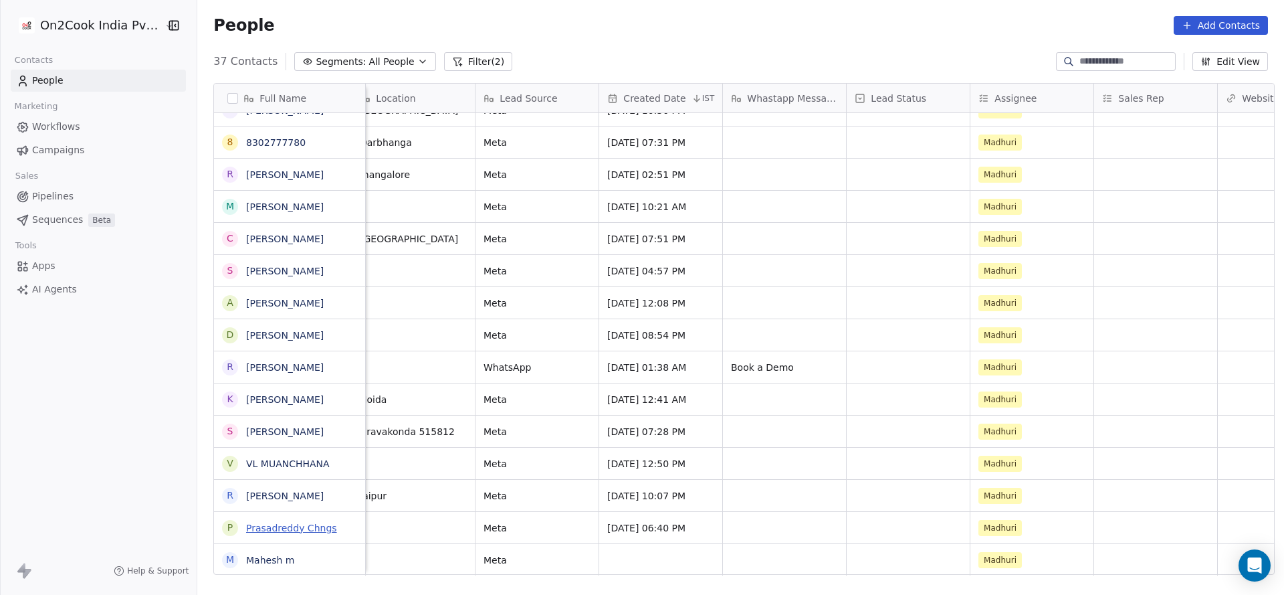
click at [301, 527] on link "Prasadreddy Chngs" at bounding box center [291, 527] width 91 height 11
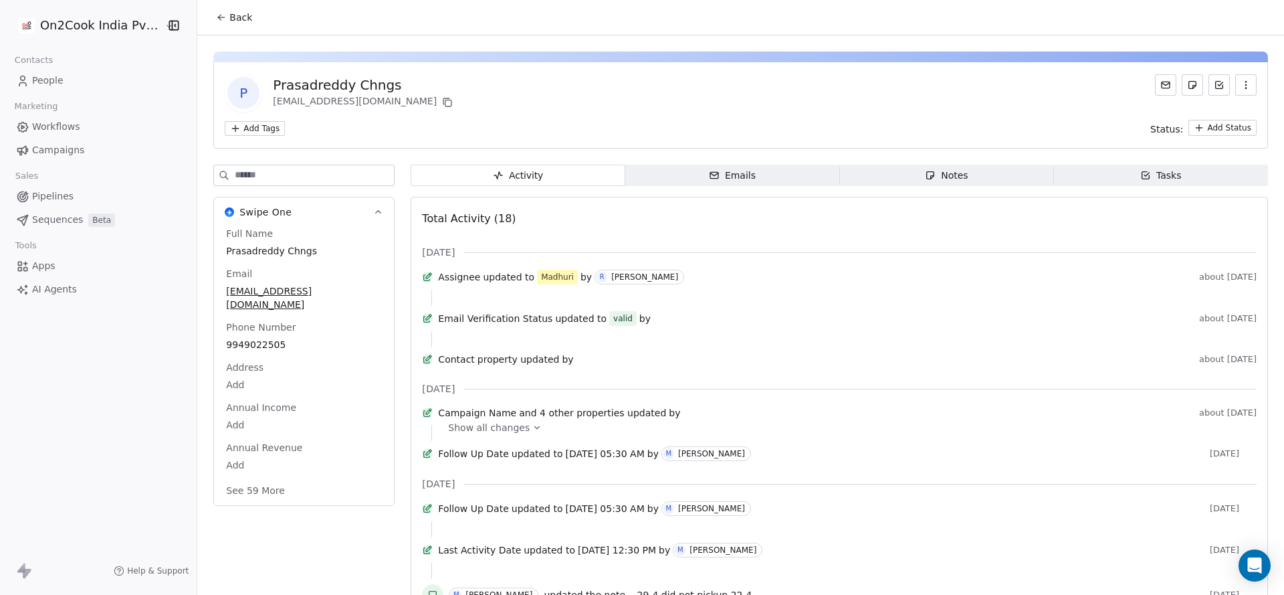
scroll to position [201, 0]
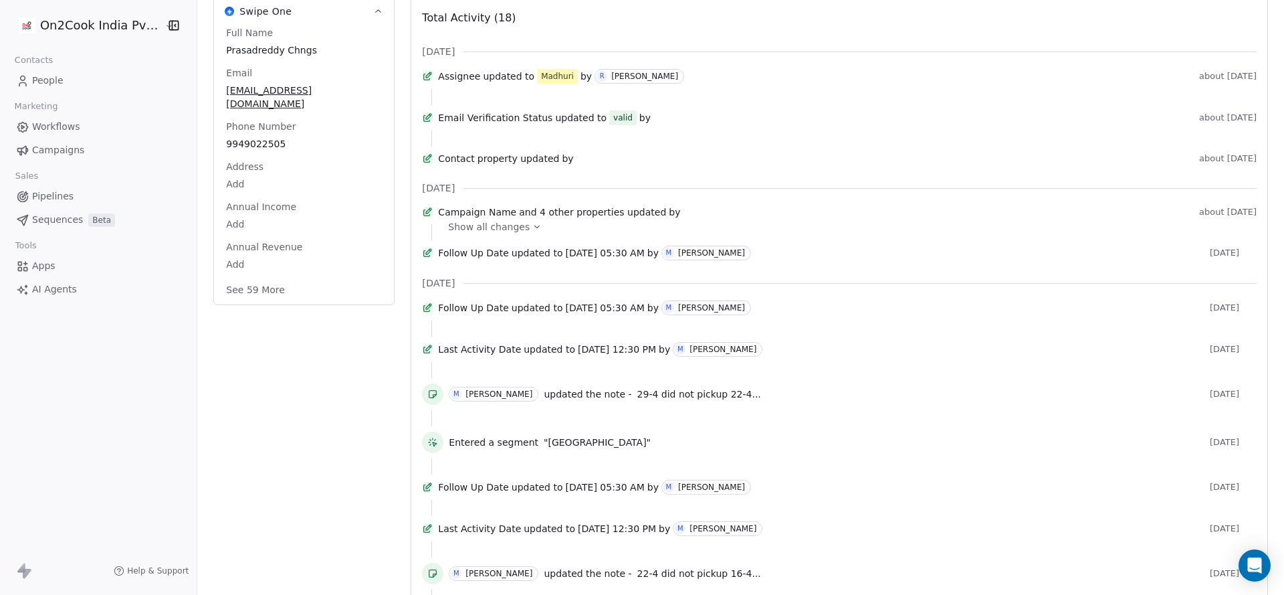
click at [670, 399] on span "29-4 did not pickup 22-4..." at bounding box center [699, 394] width 124 height 11
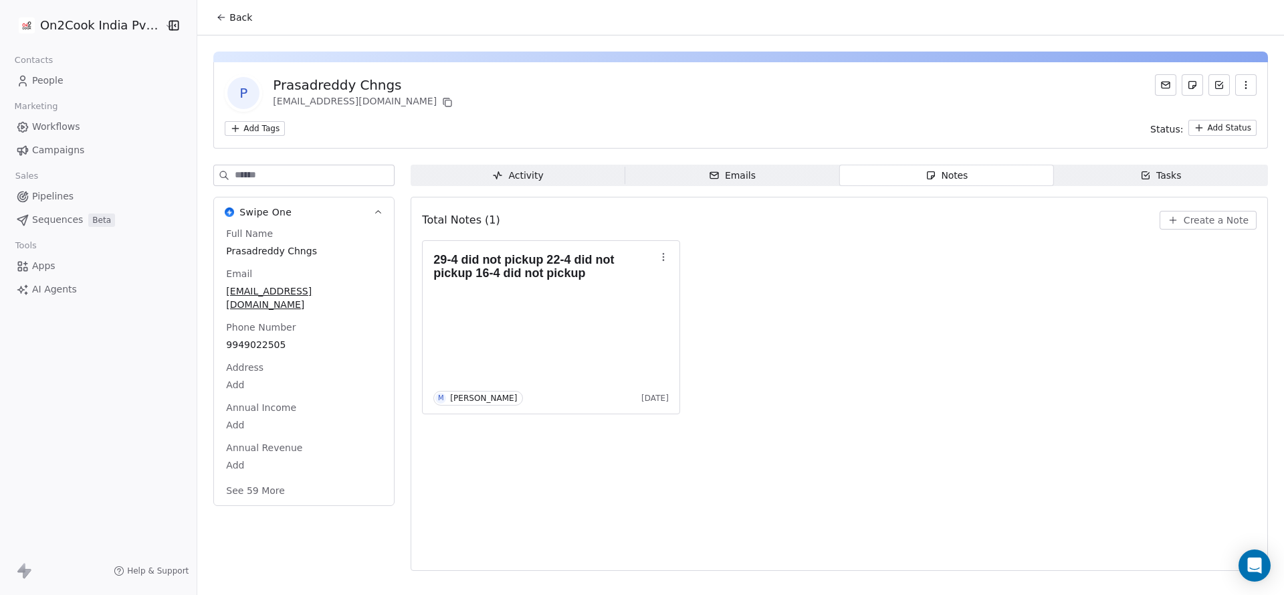
click at [222, 7] on button "Back" at bounding box center [234, 17] width 52 height 24
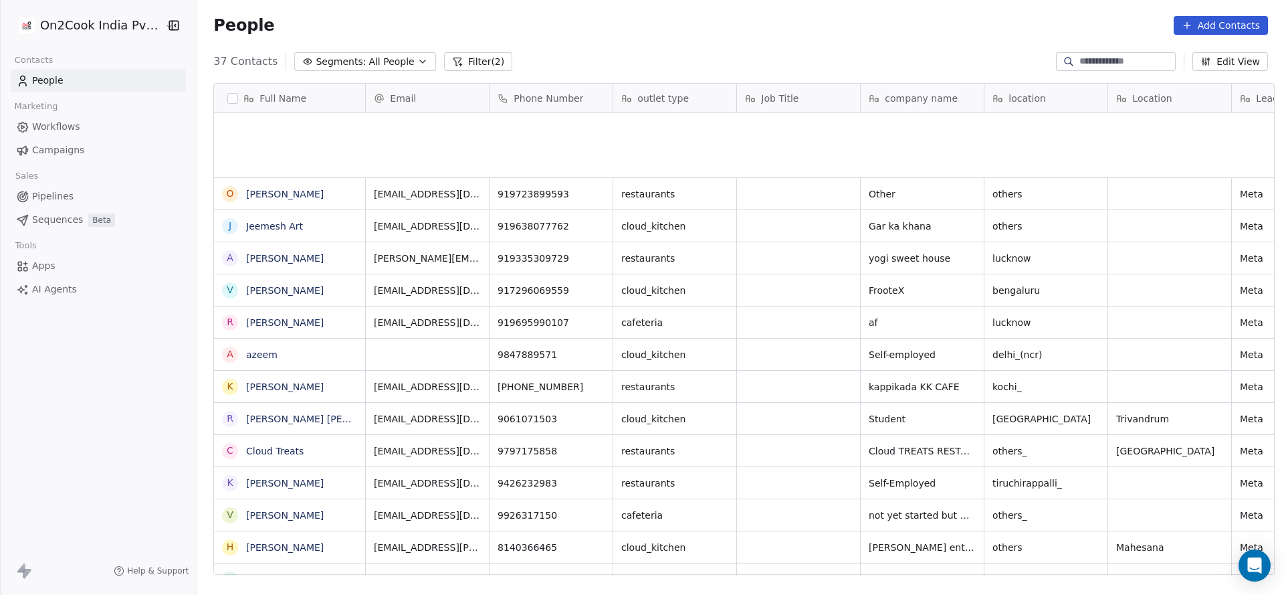
scroll to position [508, 1078]
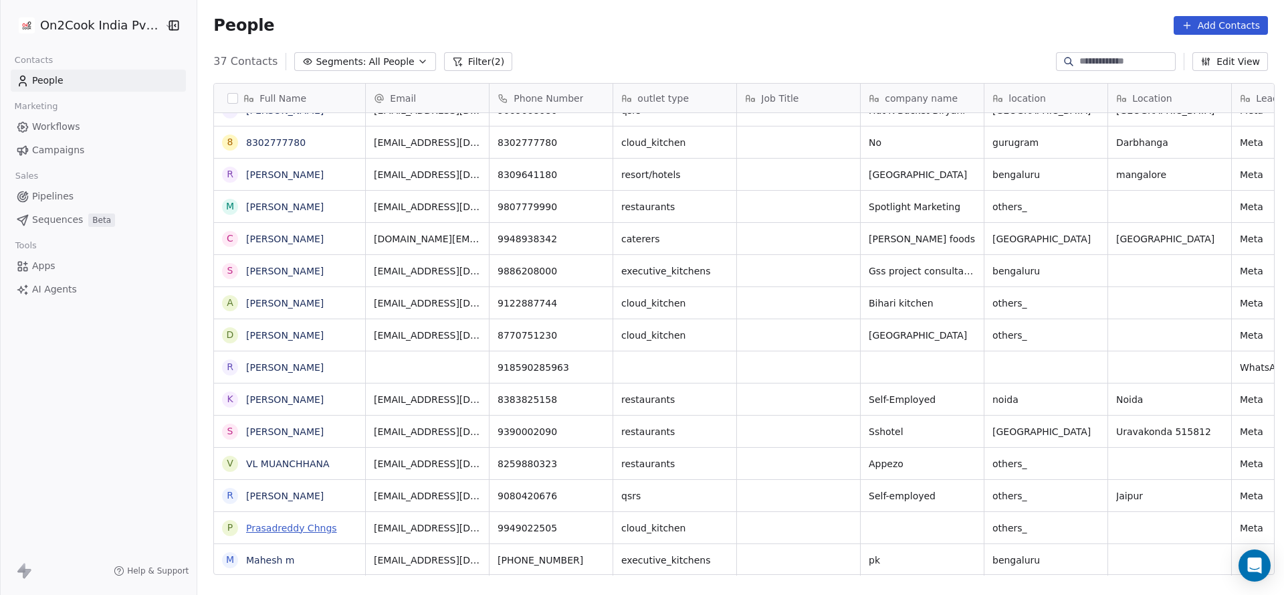
click at [296, 522] on link "Prasadreddy Chngs" at bounding box center [291, 527] width 91 height 11
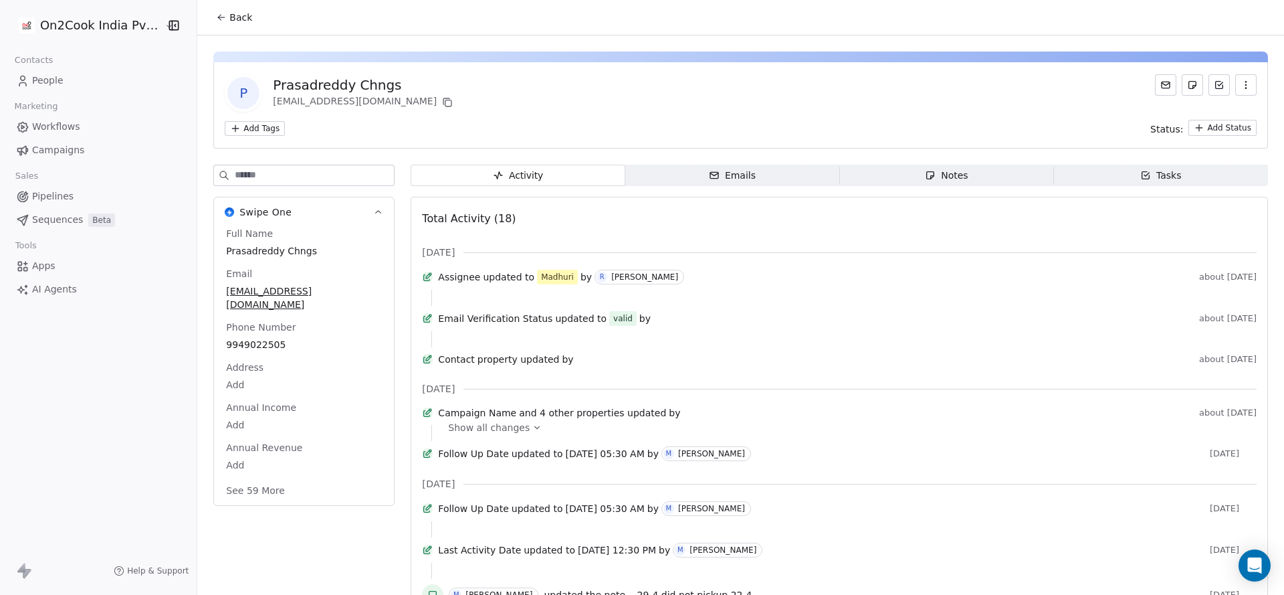
click at [224, 27] on button "Back" at bounding box center [234, 17] width 52 height 24
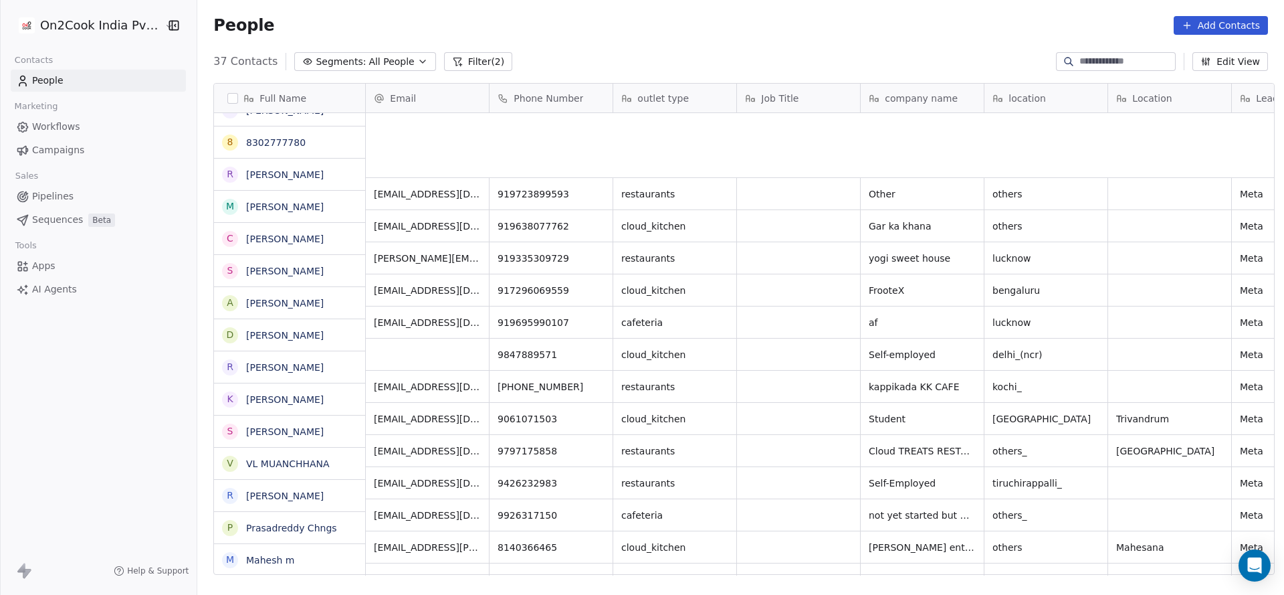
scroll to position [508, 1078]
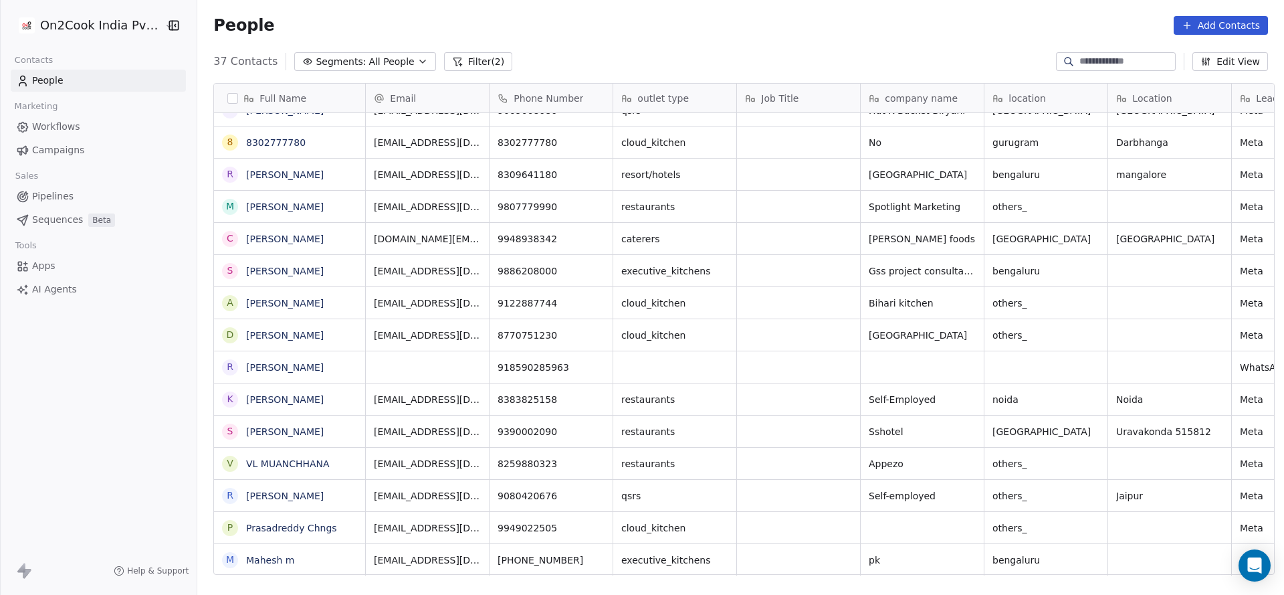
drag, startPoint x: 534, startPoint y: 577, endPoint x: 648, endPoint y: 556, distance: 116.4
click at [709, 569] on div "Full Name O Om Kumawat J Jeemesh Art A Amit Gupta V Vishal Singh R Rajesh Kumar…" at bounding box center [740, 333] width 1087 height 523
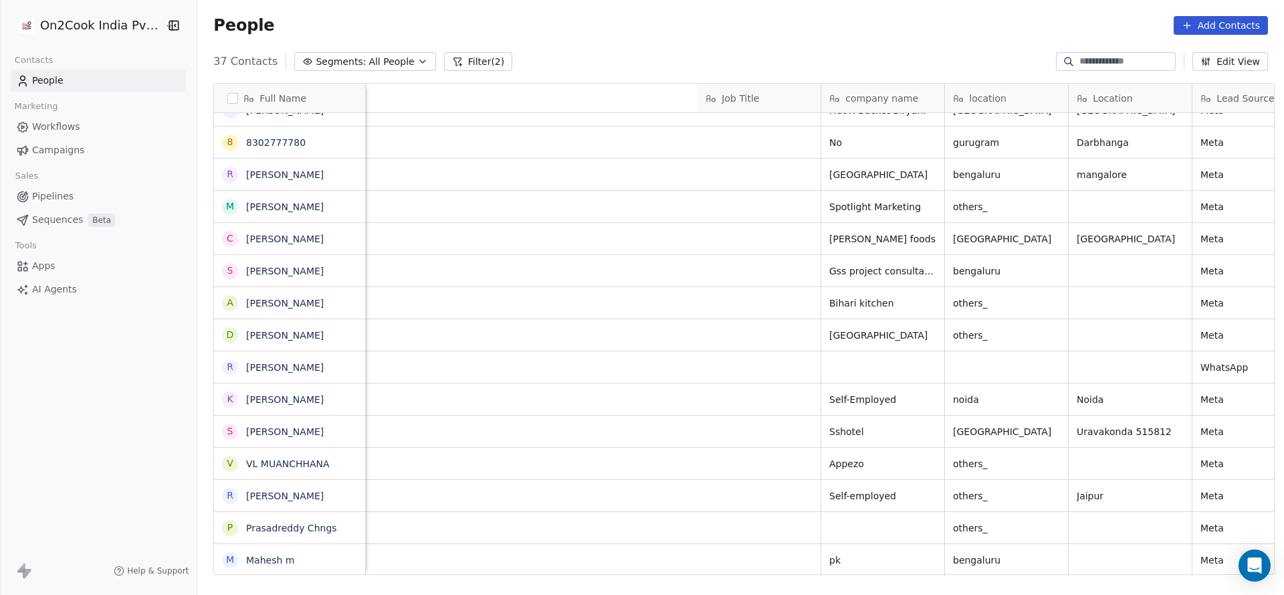
scroll to position [0, 858]
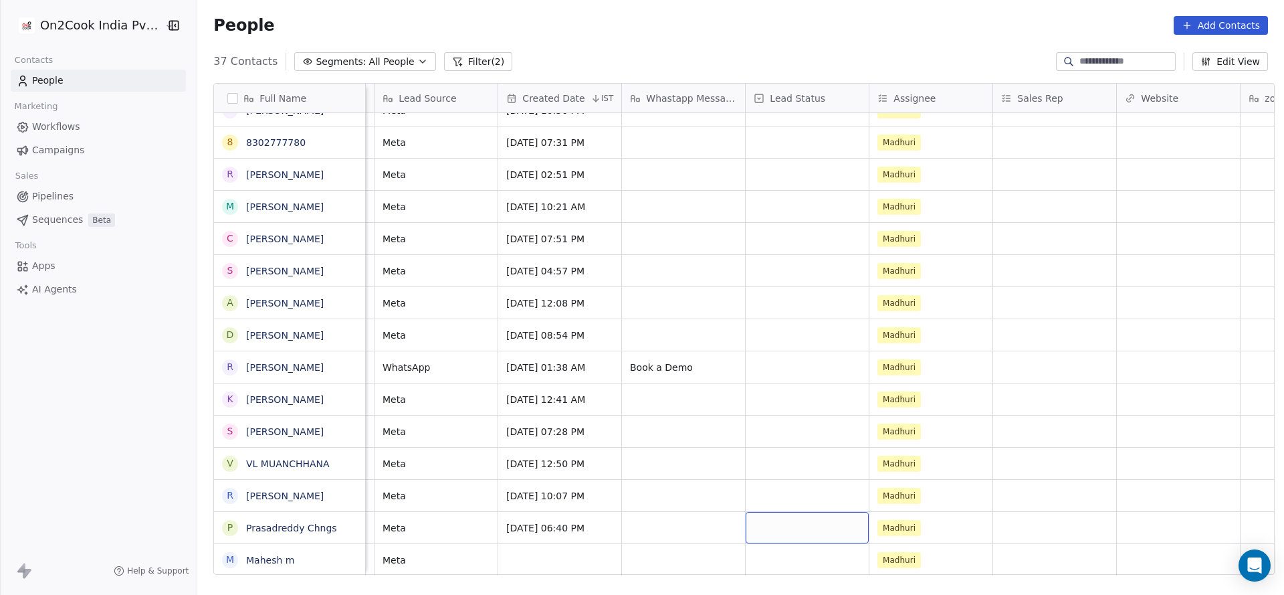
click at [794, 532] on div "grid" at bounding box center [807, 527] width 123 height 31
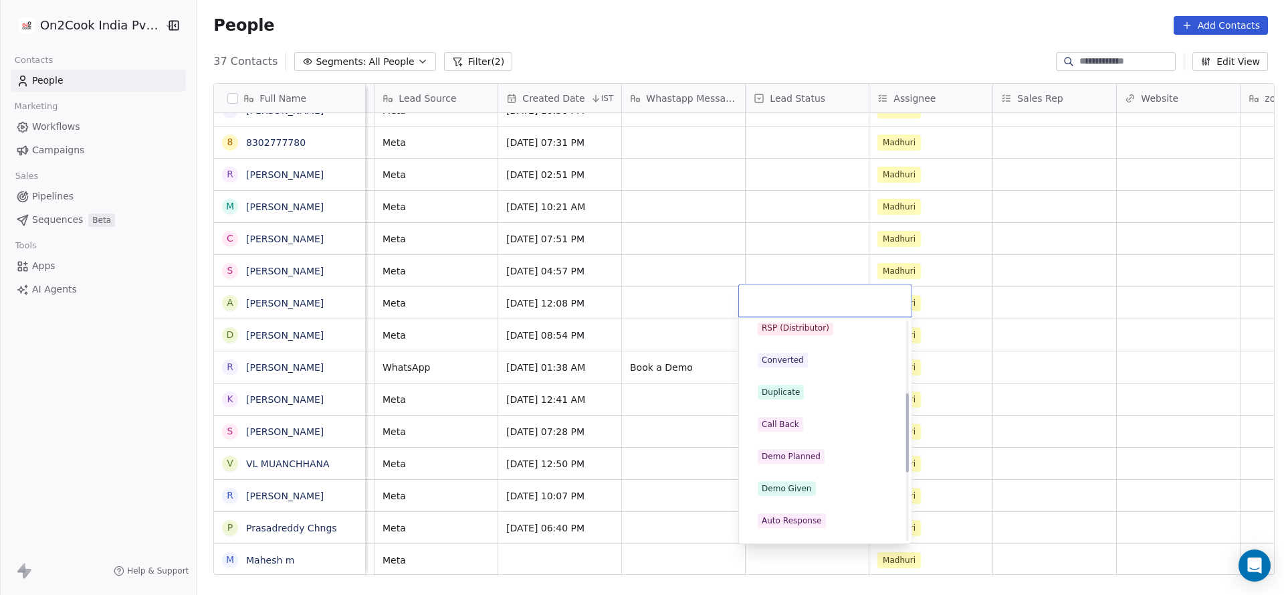
scroll to position [0, 0]
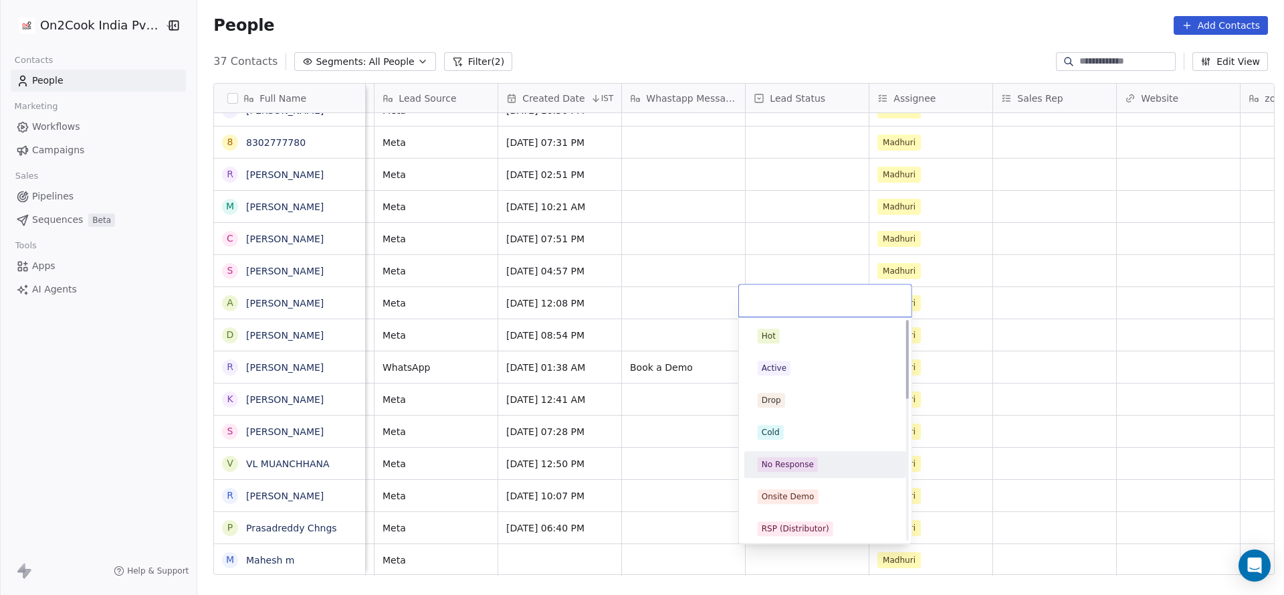
click at [799, 459] on div "No Response" at bounding box center [788, 464] width 52 height 12
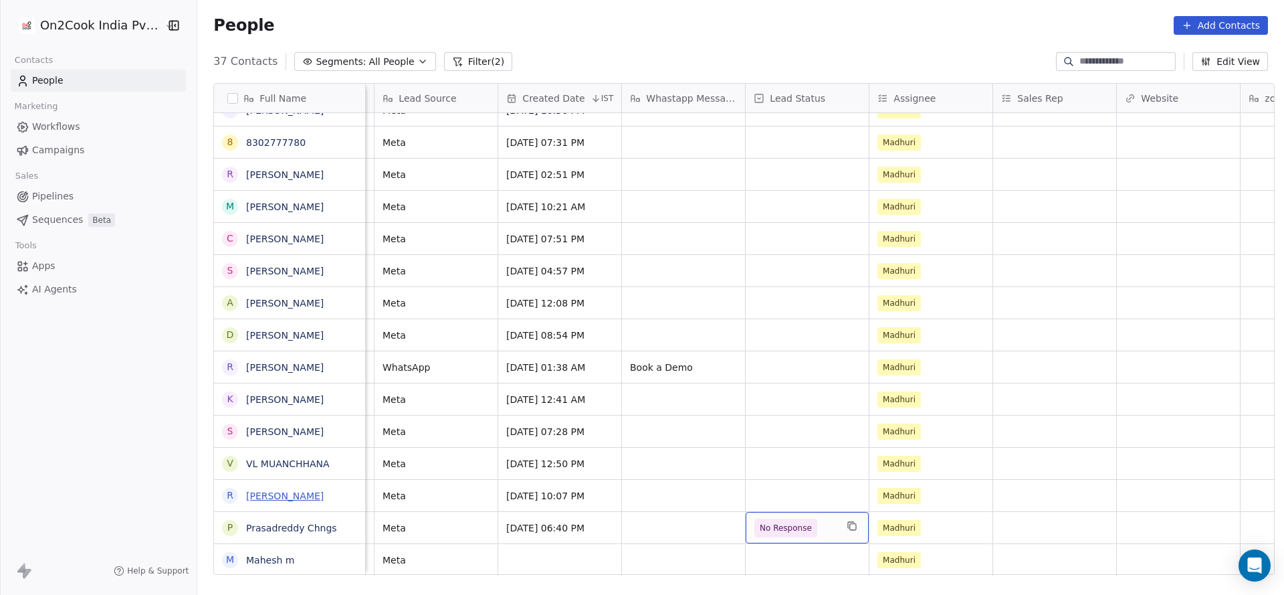
click at [299, 497] on link "Ramesh Choudhary" at bounding box center [285, 495] width 78 height 11
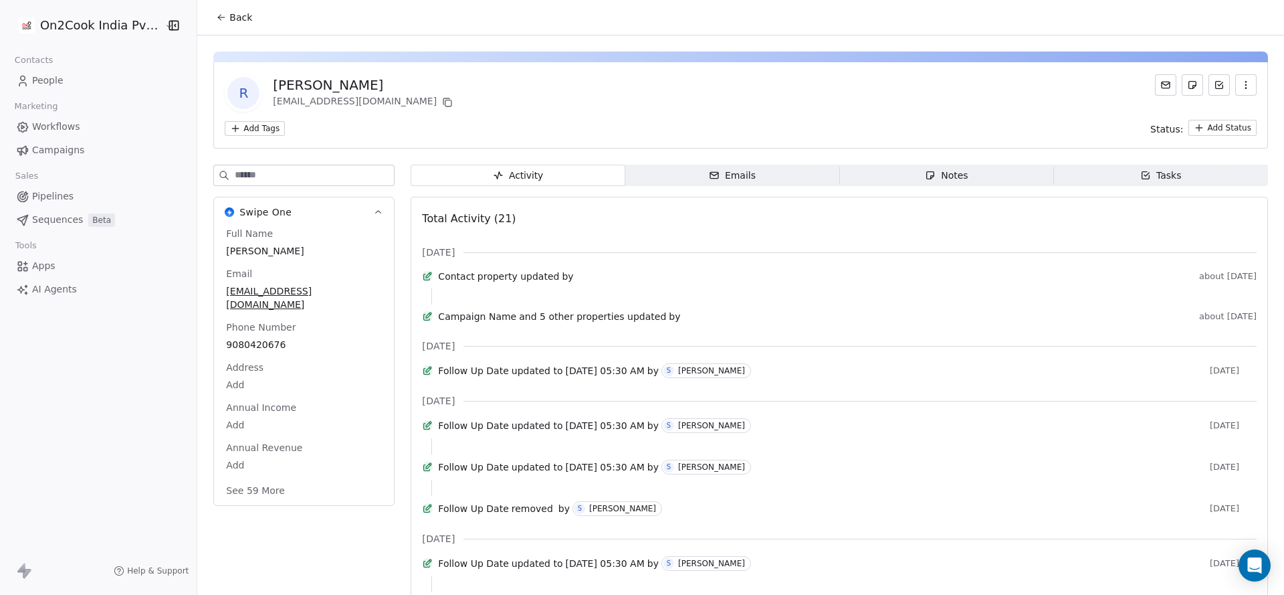
click at [229, 5] on button "Back" at bounding box center [234, 17] width 52 height 24
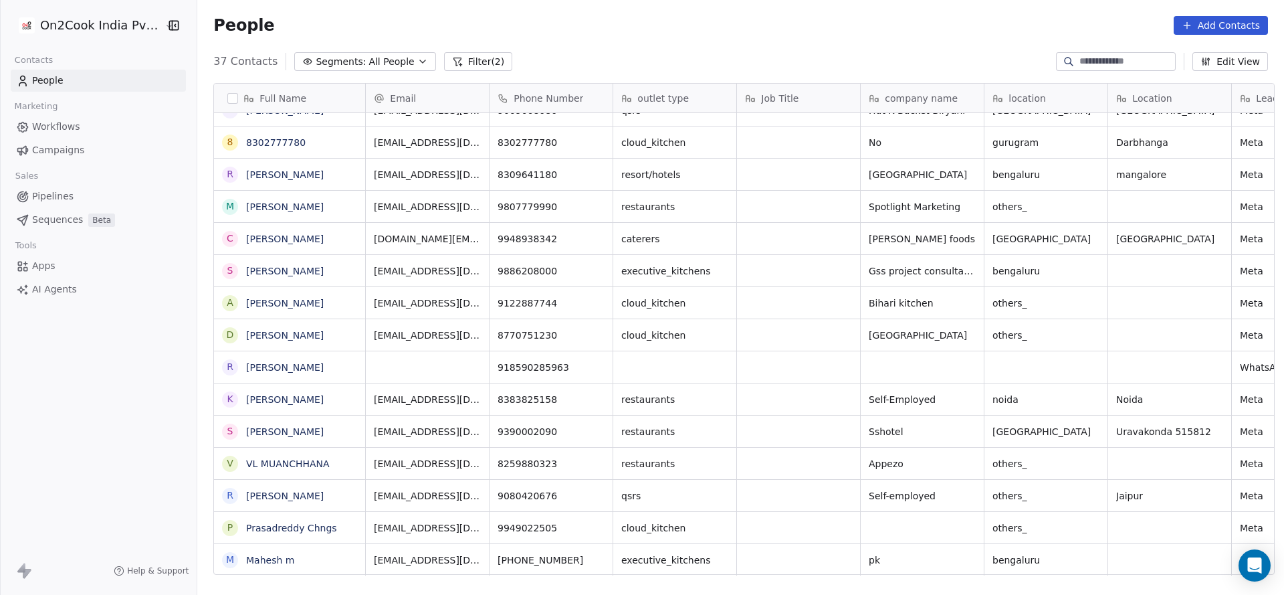
drag, startPoint x: 521, startPoint y: 589, endPoint x: 708, endPoint y: 593, distance: 186.7
click at [706, 594] on div "Full Name O Om Kumawat J Jeemesh Art A Amit Gupta V Vishal Singh R Rajesh Kumar…" at bounding box center [740, 333] width 1087 height 523
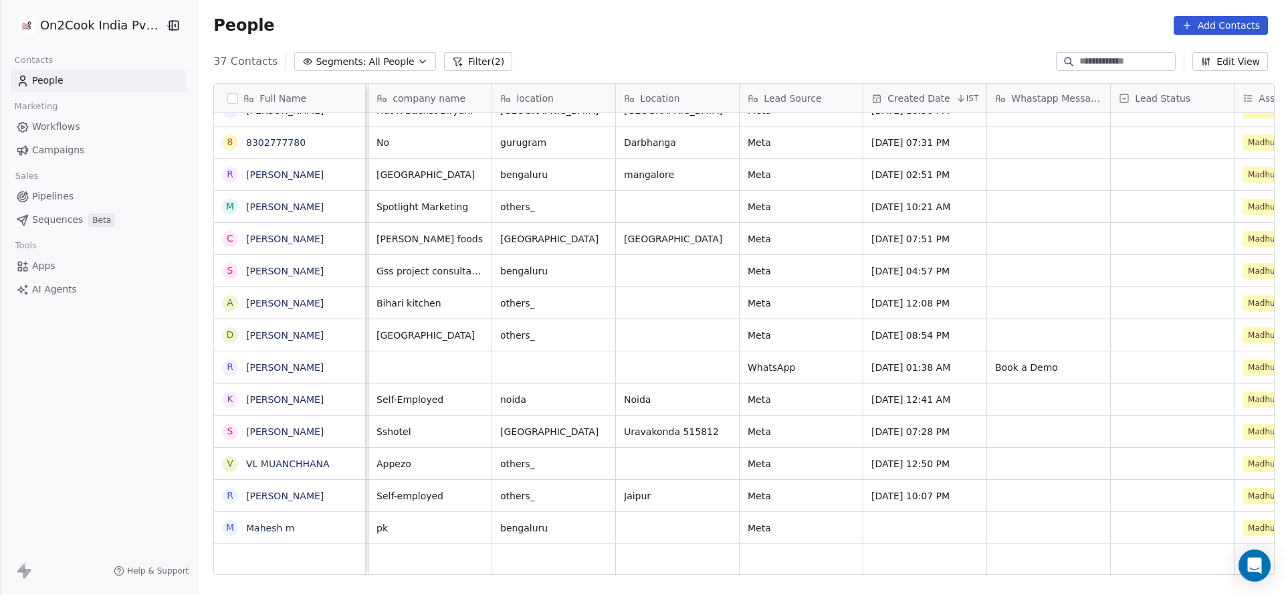
click at [146, 482] on div "On2Cook India Pvt. Ltd. Contacts People Marketing Workflows Campaigns Sales Pip…" at bounding box center [98, 297] width 197 height 595
click at [459, 65] on icon at bounding box center [460, 65] width 3 height 0
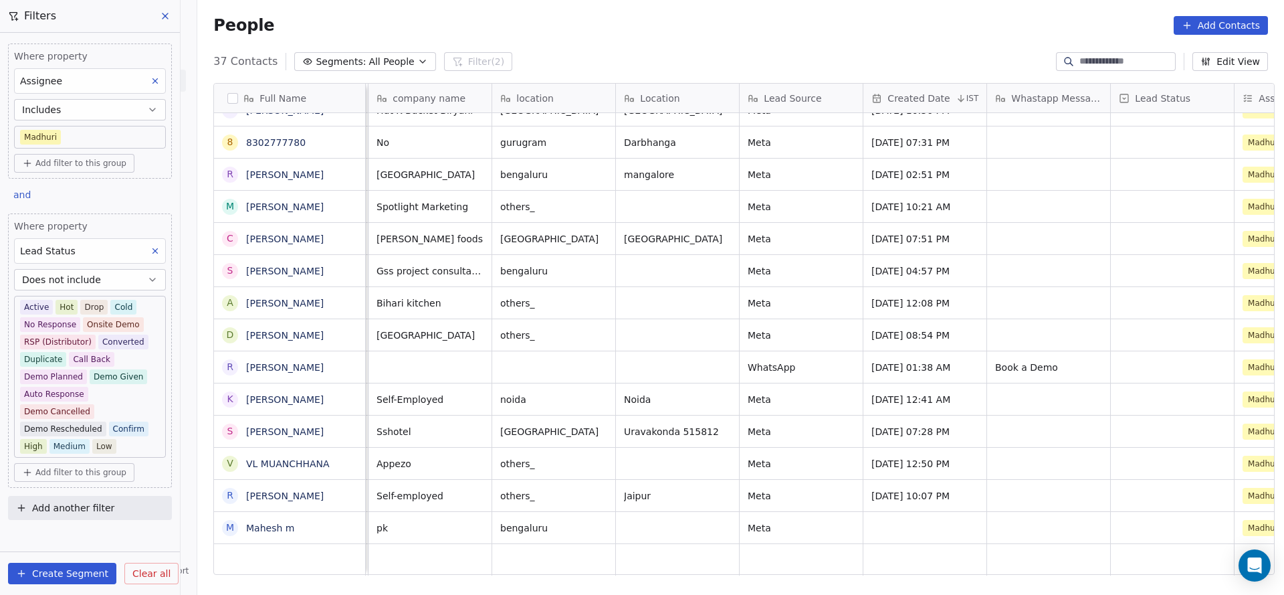
click at [120, 389] on body "On2Cook India Pvt. Ltd. Contacts People Marketing Workflows Campaigns Sales Pip…" at bounding box center [642, 297] width 1284 height 595
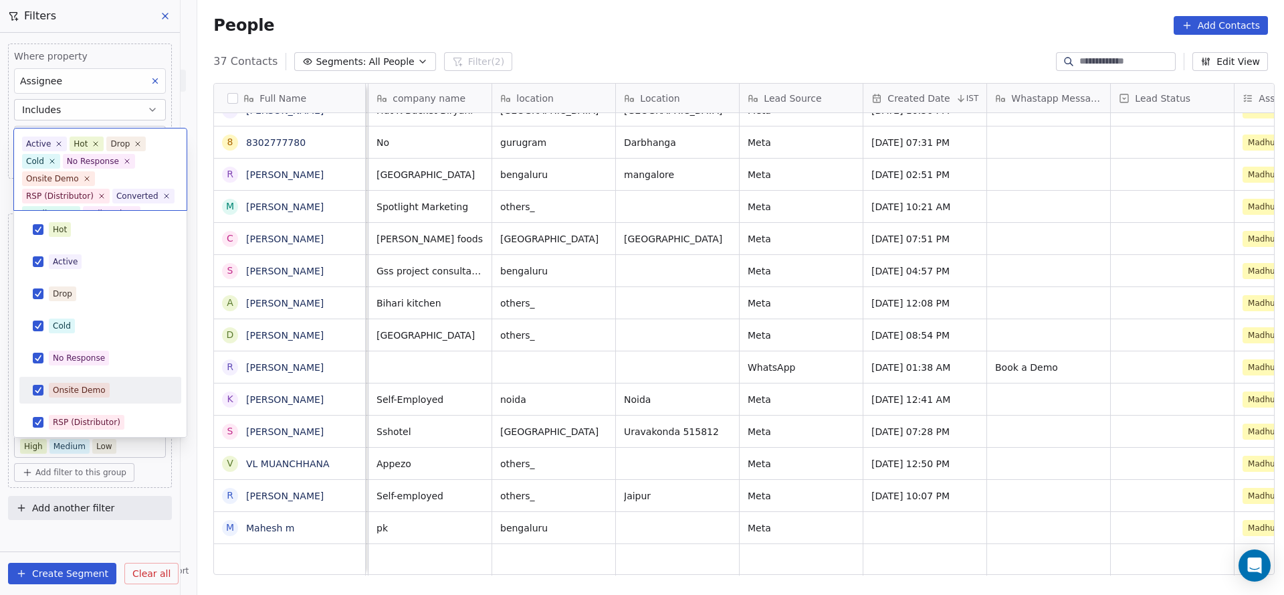
scroll to position [104, 0]
click at [91, 398] on div "Onsite Demo" at bounding box center [100, 389] width 151 height 21
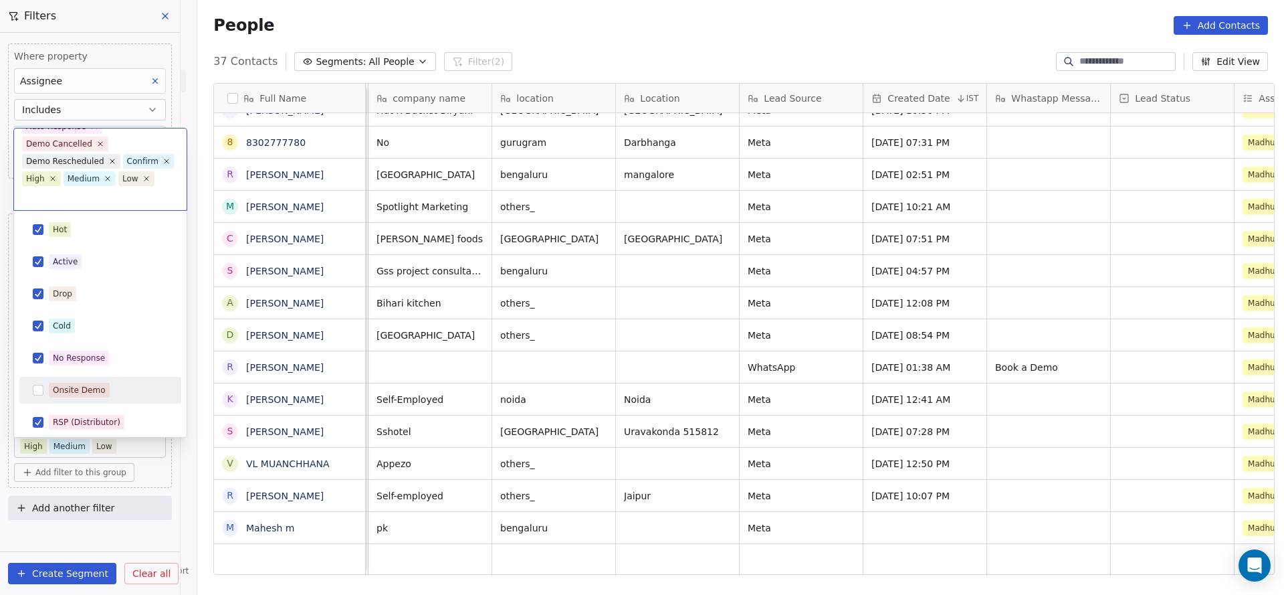
click at [100, 389] on div "Onsite Demo" at bounding box center [79, 390] width 53 height 12
click at [290, 381] on html "On2Cook India Pvt. Ltd. Contacts People Marketing Workflows Campaigns Sales Pip…" at bounding box center [642, 297] width 1284 height 595
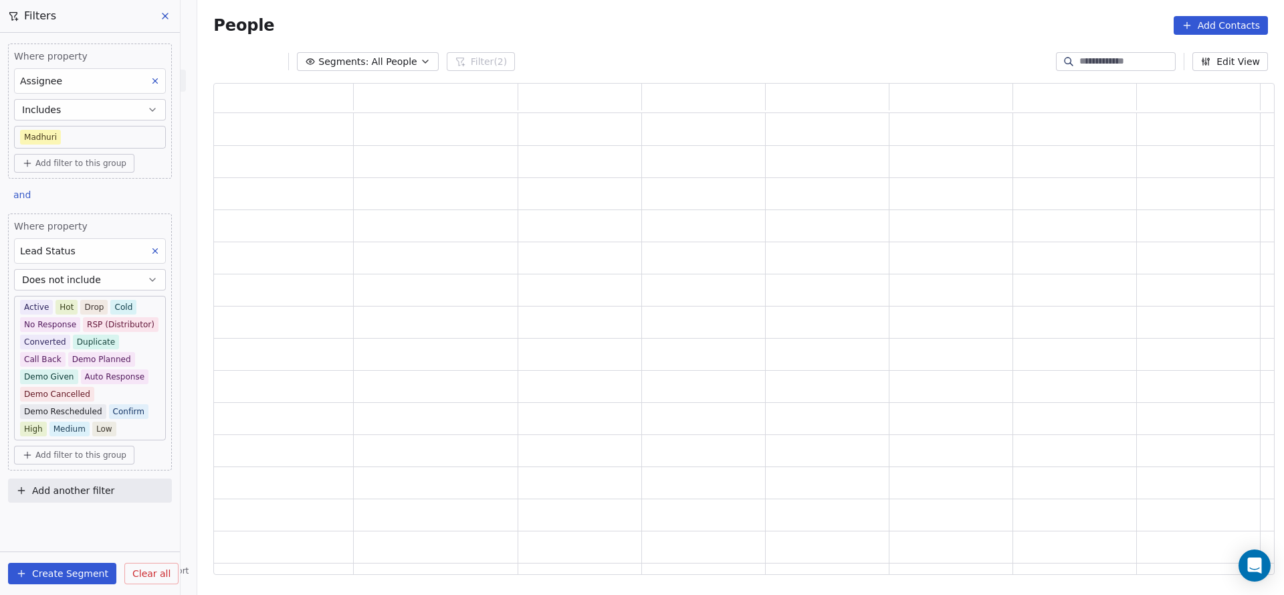
scroll to position [476, 1046]
click at [120, 403] on body "On2Cook India Pvt. Ltd. Contacts People Marketing Workflows Campaigns Sales Pip…" at bounding box center [642, 297] width 1284 height 595
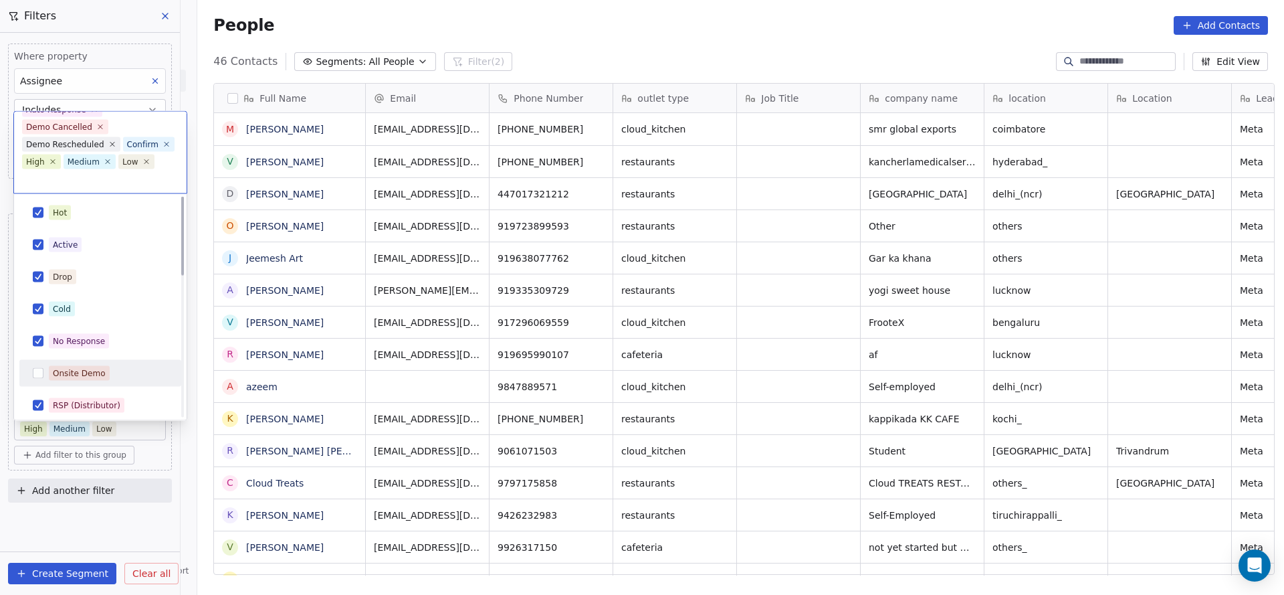
click at [123, 363] on div "Onsite Demo" at bounding box center [100, 373] width 151 height 21
click at [333, 356] on html "On2Cook India Pvt. Ltd. Contacts People Marketing Workflows Campaigns Sales Pip…" at bounding box center [642, 297] width 1284 height 595
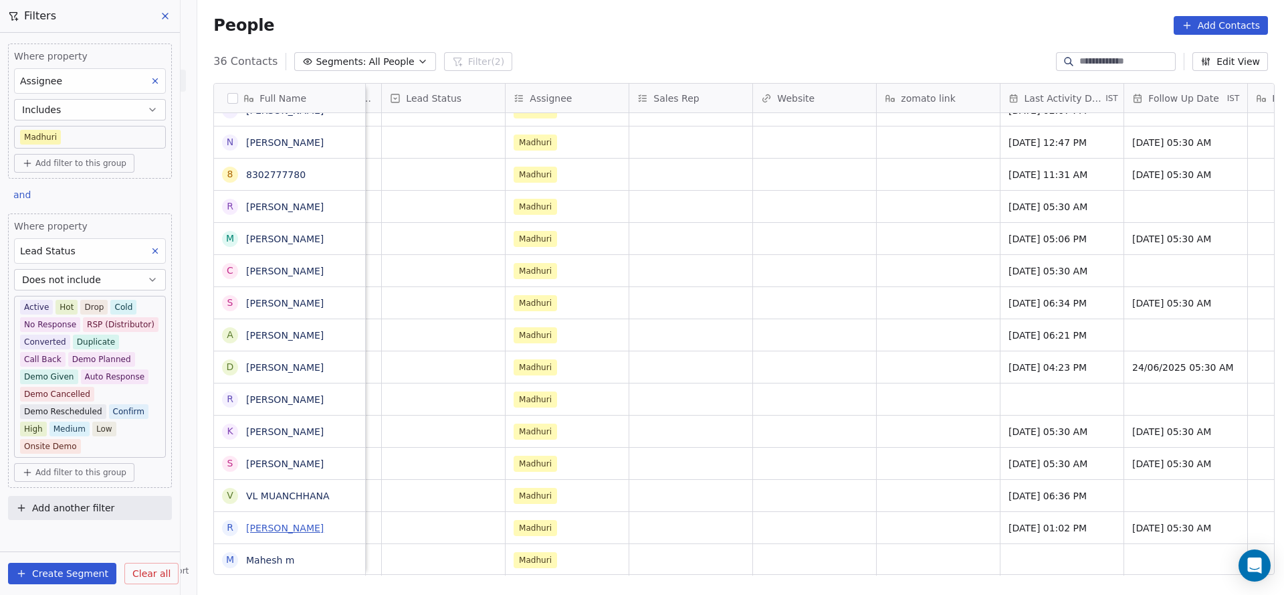
click at [276, 524] on link "Ramesh Choudhary" at bounding box center [285, 527] width 78 height 11
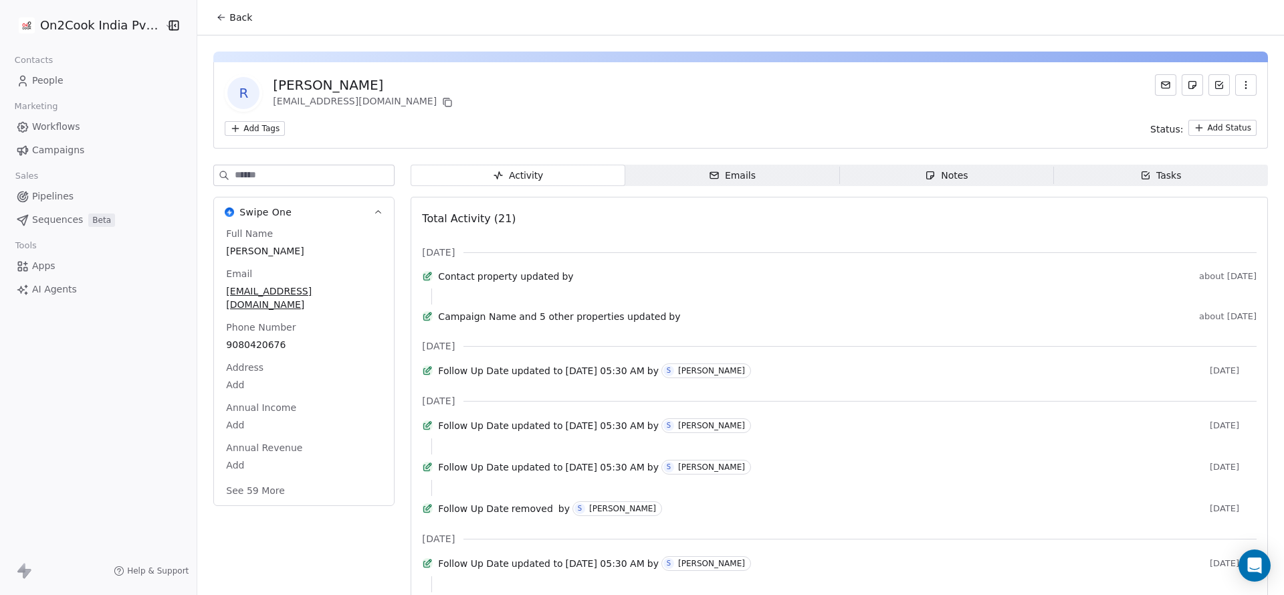
click at [217, 24] on button "Back" at bounding box center [234, 17] width 52 height 24
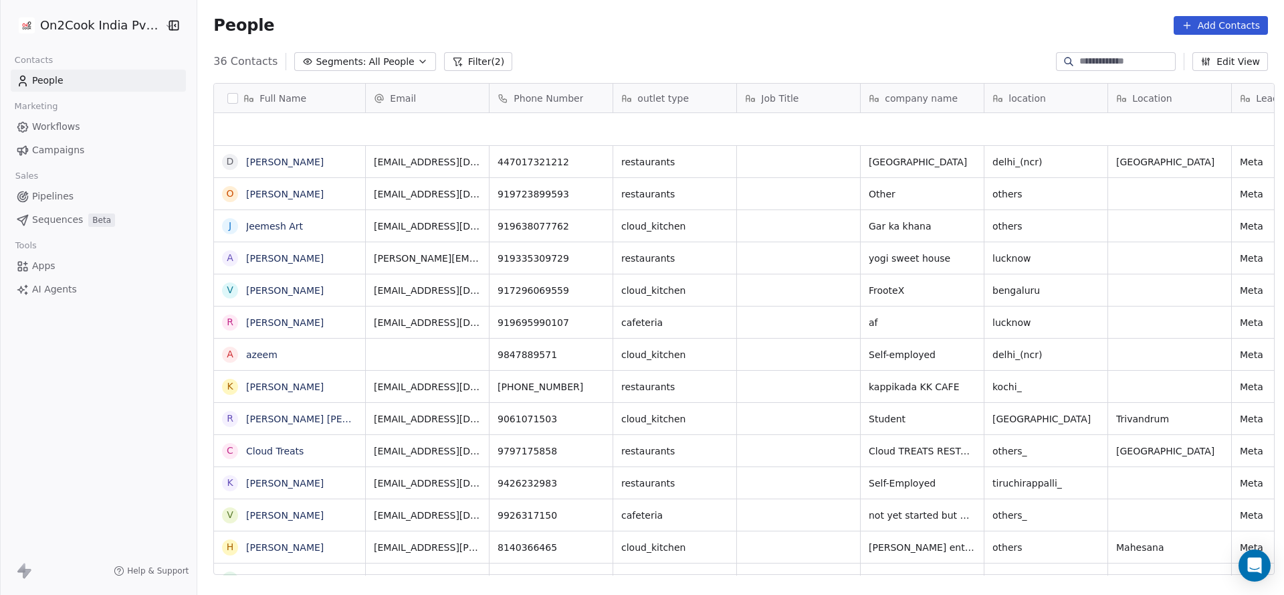
scroll to position [694, 0]
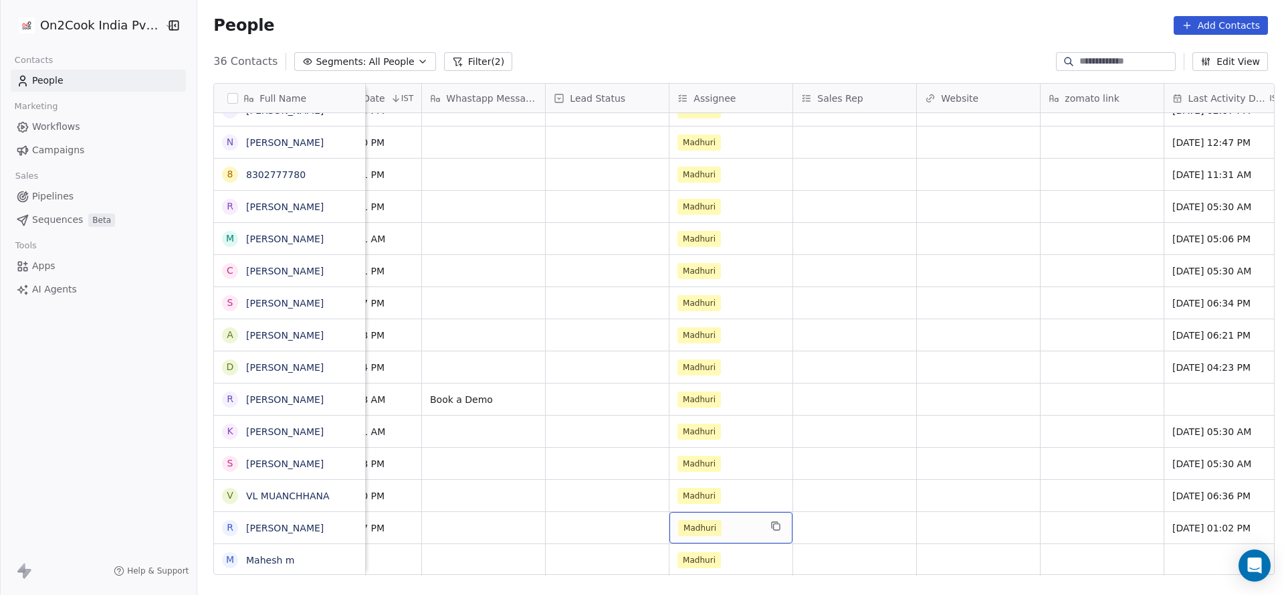
click at [724, 524] on div "Madhuri" at bounding box center [719, 528] width 82 height 16
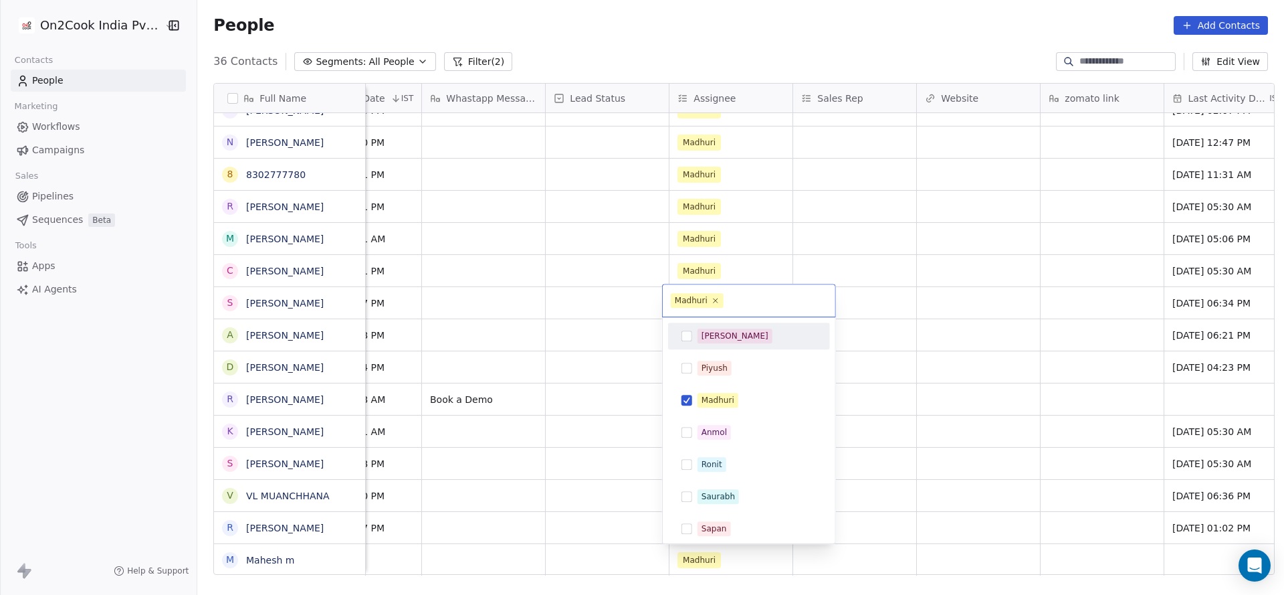
click at [755, 335] on div "[PERSON_NAME]" at bounding box center [757, 335] width 119 height 15
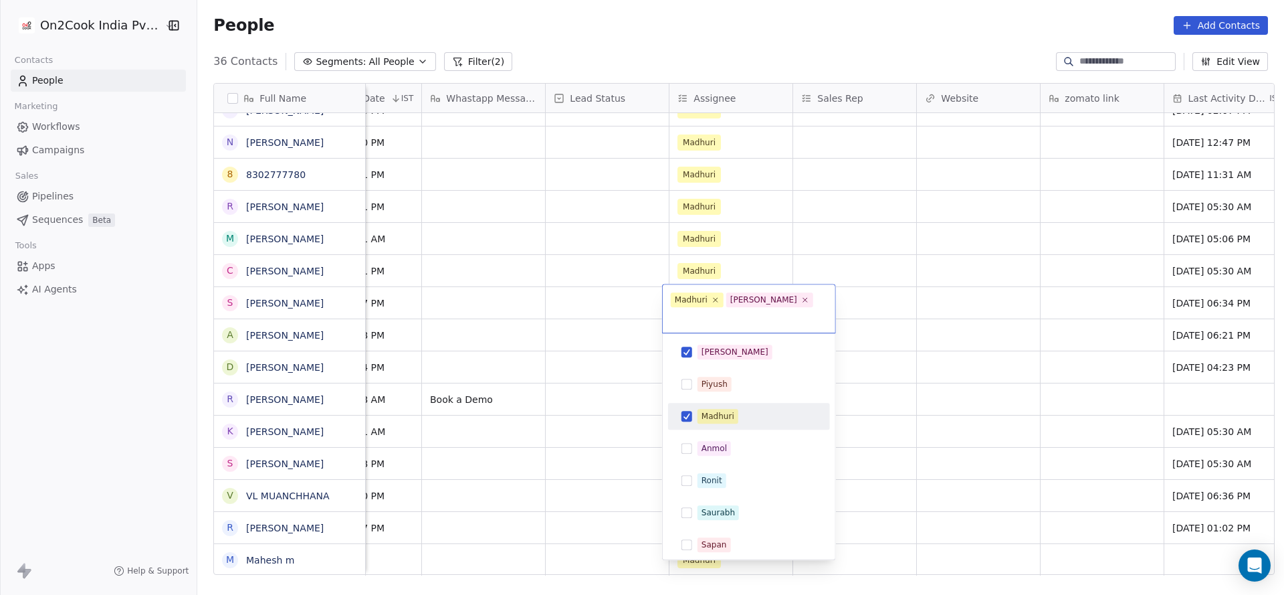
click at [742, 409] on div "Madhuri" at bounding box center [757, 416] width 119 height 15
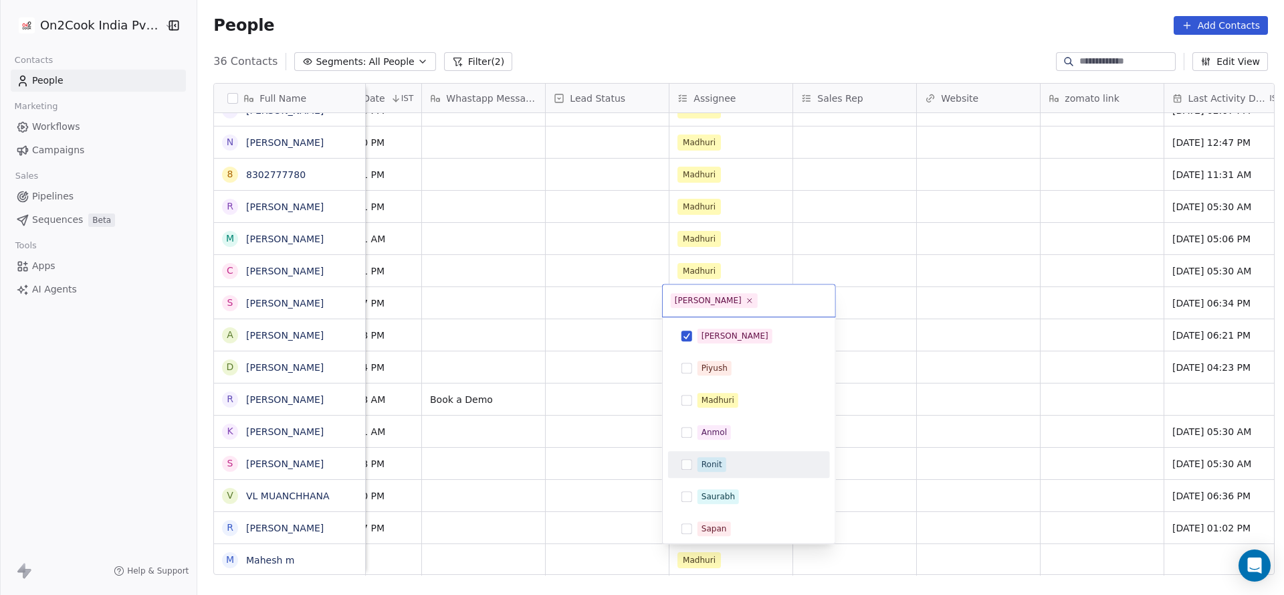
click at [642, 494] on html "On2Cook India Pvt. Ltd. Contacts People Marketing Workflows Campaigns Sales Pip…" at bounding box center [642, 297] width 1284 height 595
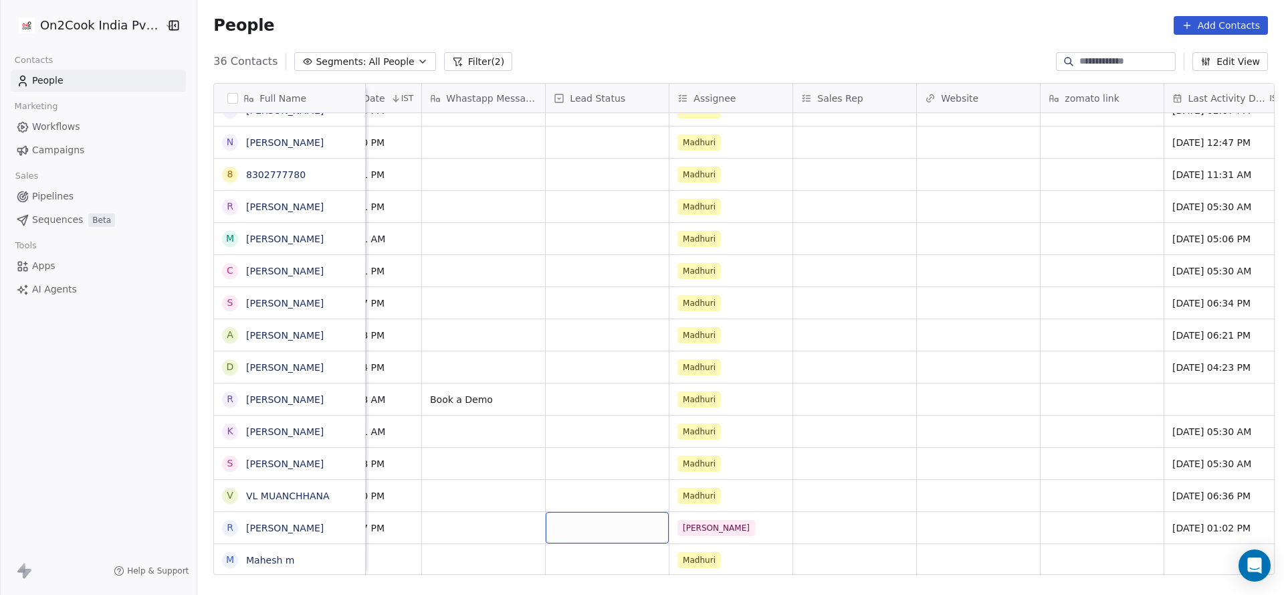
click at [609, 526] on div "grid" at bounding box center [607, 527] width 123 height 31
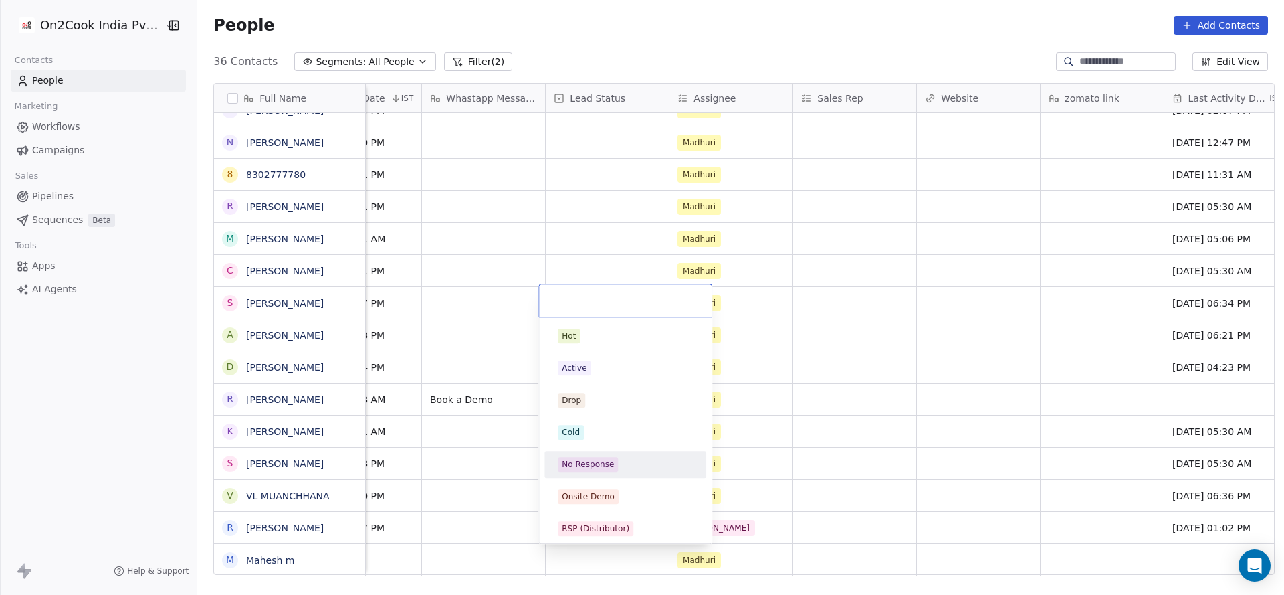
click at [612, 454] on div "No Response" at bounding box center [625, 464] width 151 height 21
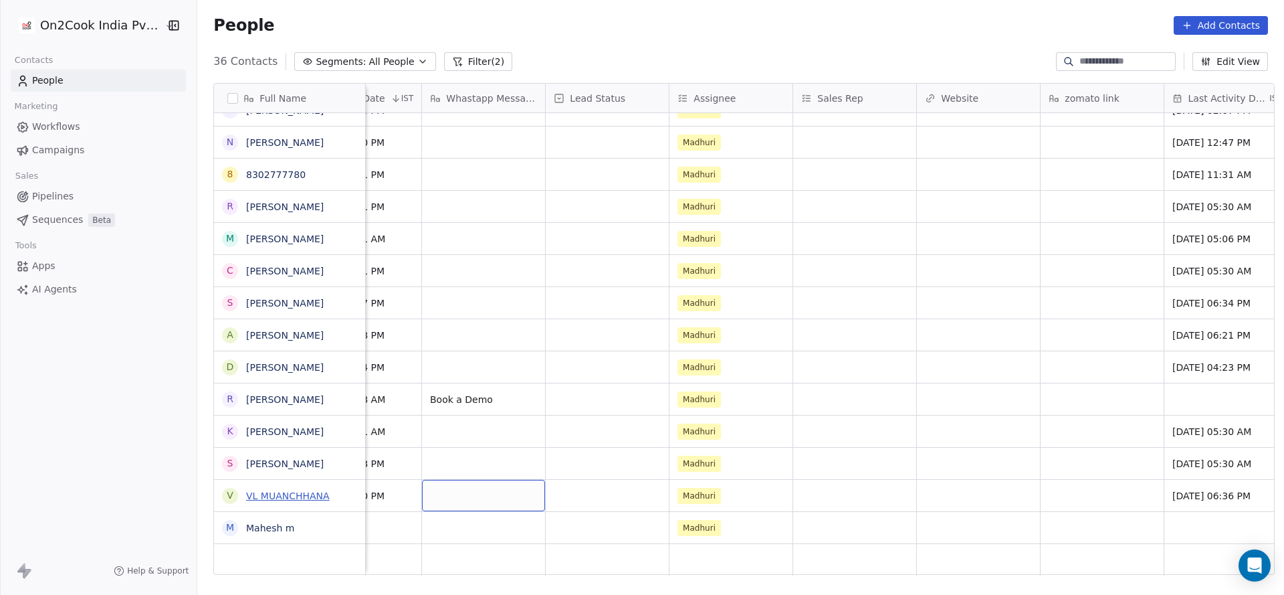
click at [313, 500] on link "VL MUANCHHANA" at bounding box center [288, 495] width 84 height 11
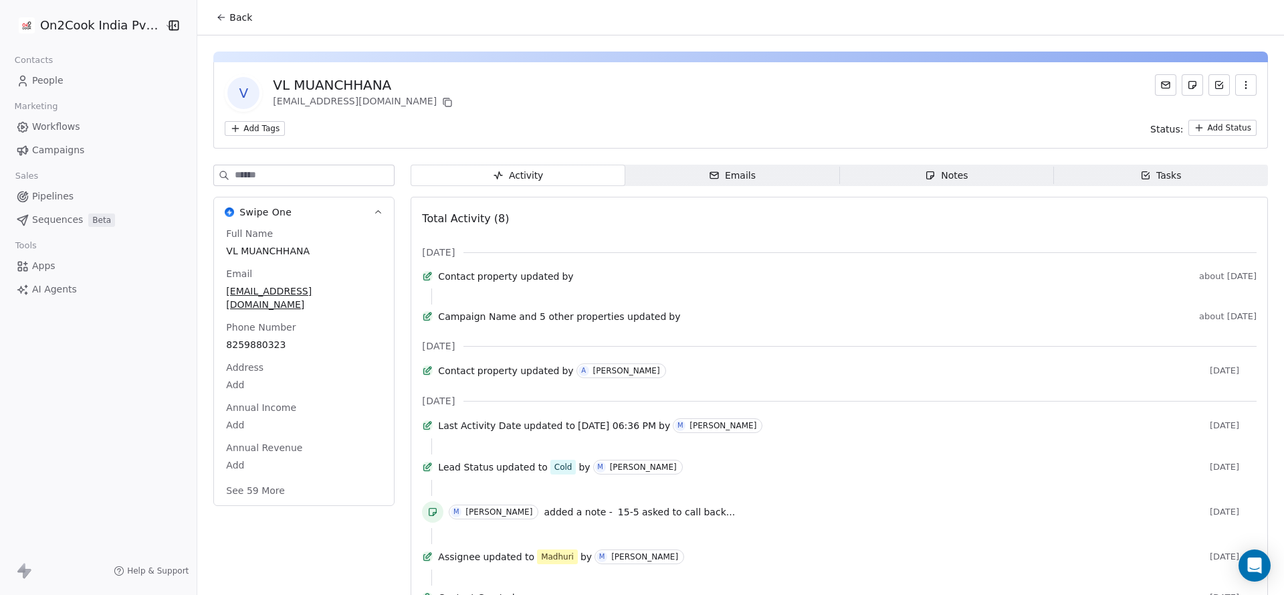
click at [229, 23] on span "Back" at bounding box center [240, 17] width 23 height 13
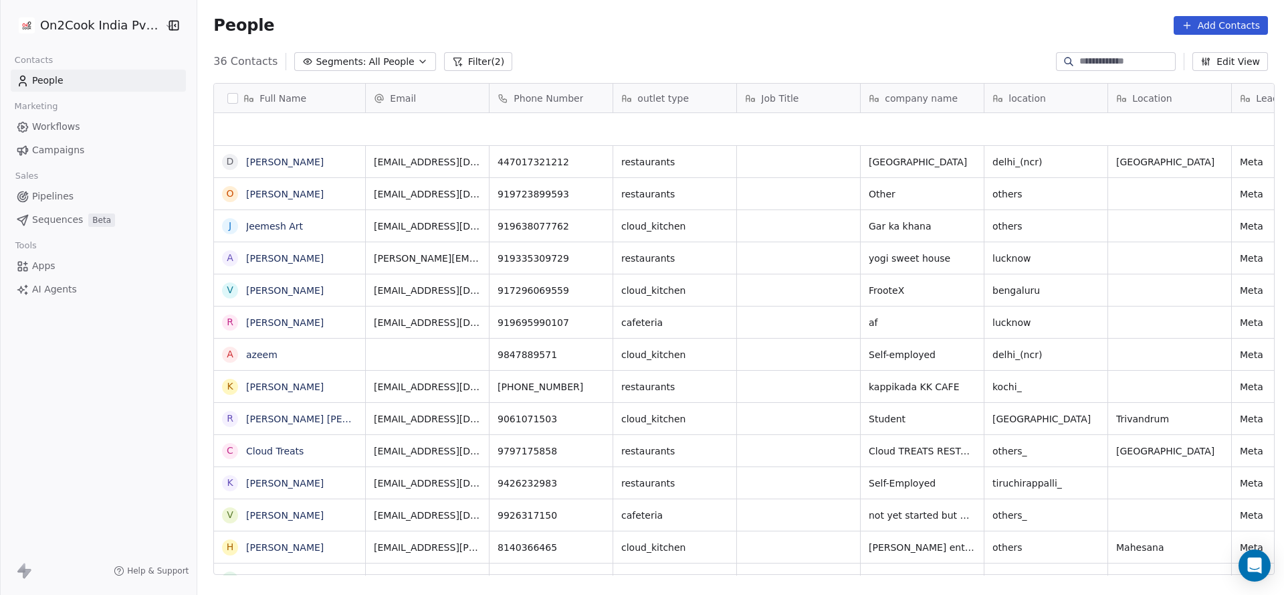
scroll to position [694, 0]
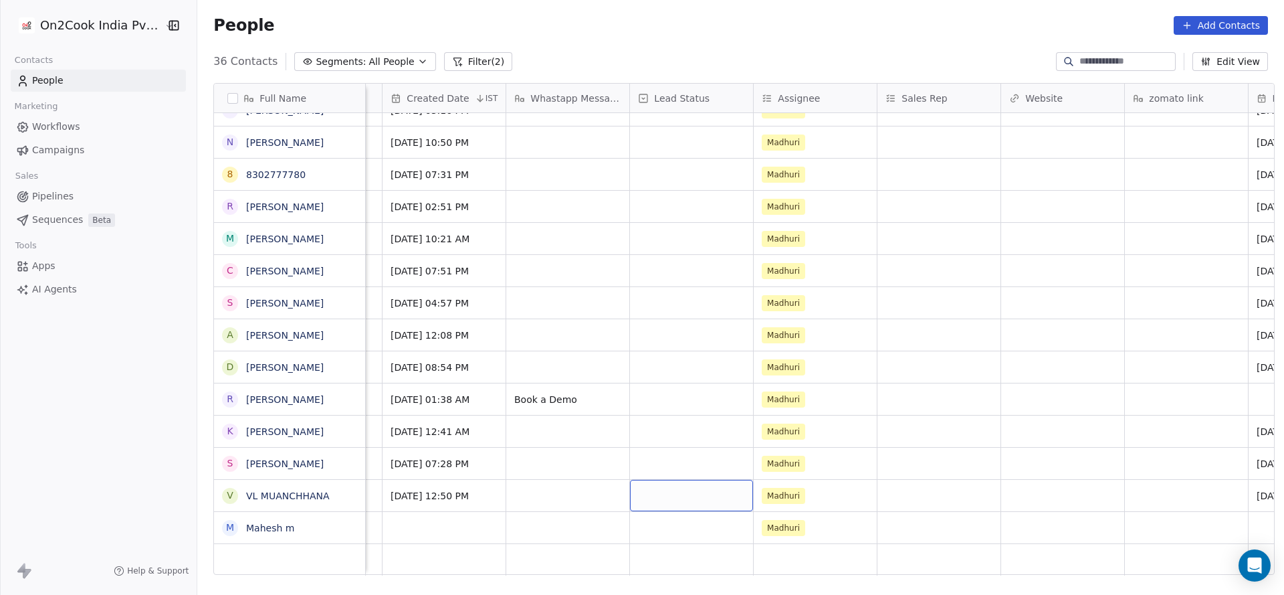
click at [706, 502] on div "grid" at bounding box center [691, 495] width 123 height 31
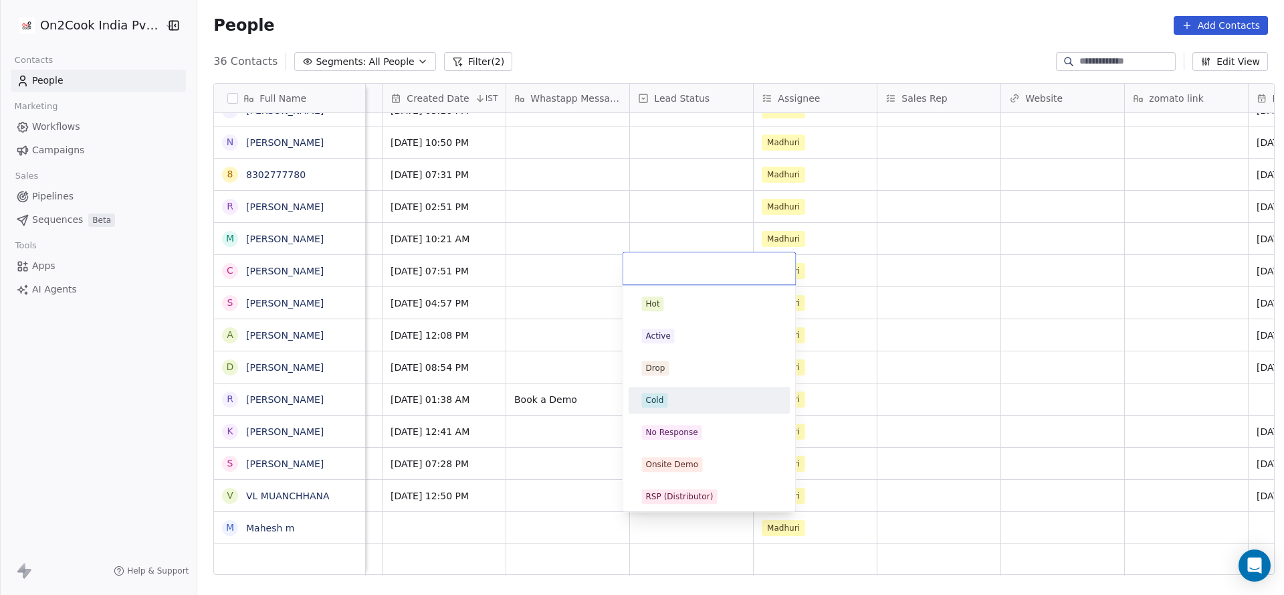
click at [688, 404] on div "Cold" at bounding box center [709, 400] width 135 height 15
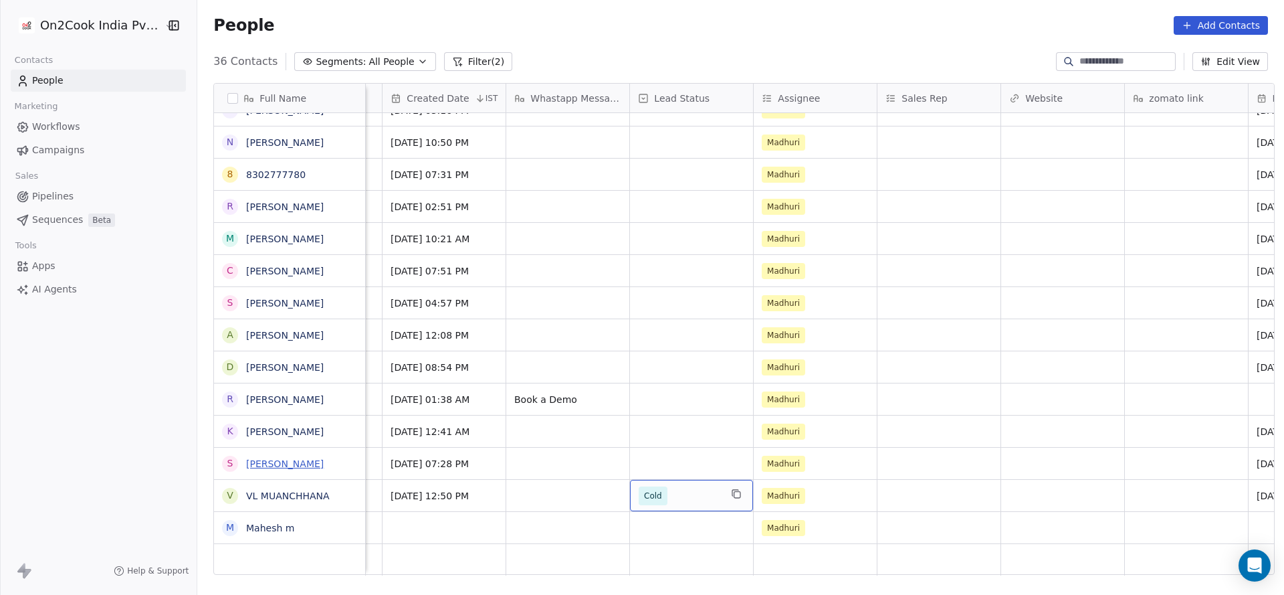
click at [280, 466] on link "Shiva Macharla" at bounding box center [285, 463] width 78 height 11
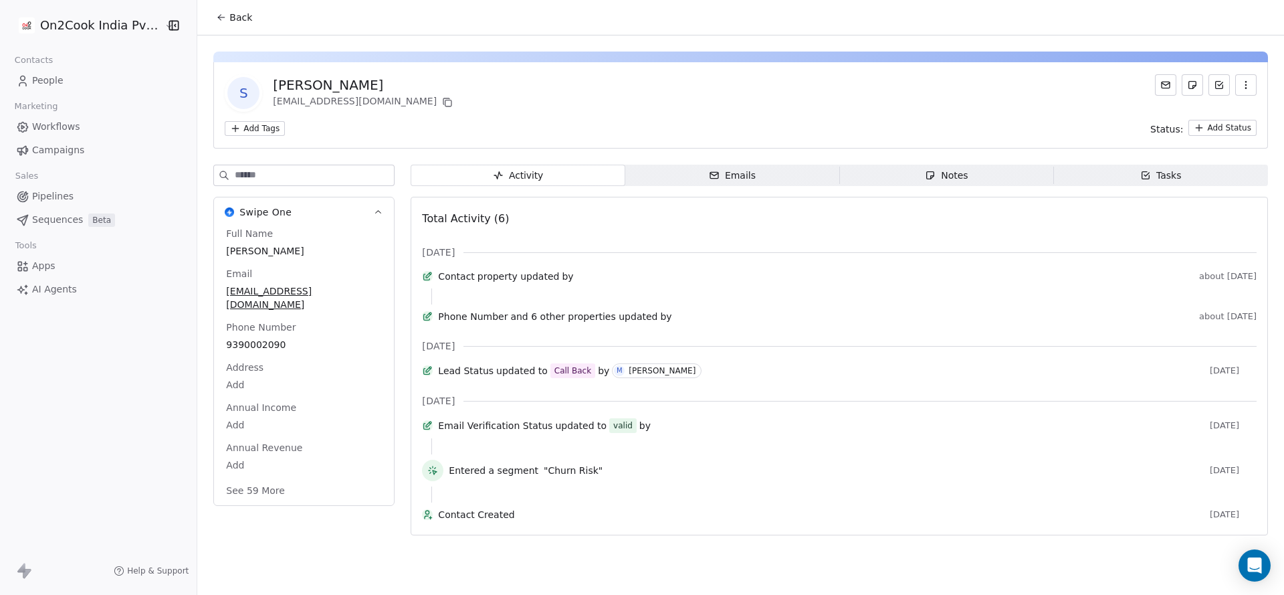
click at [221, 23] on button "Back" at bounding box center [234, 17] width 52 height 24
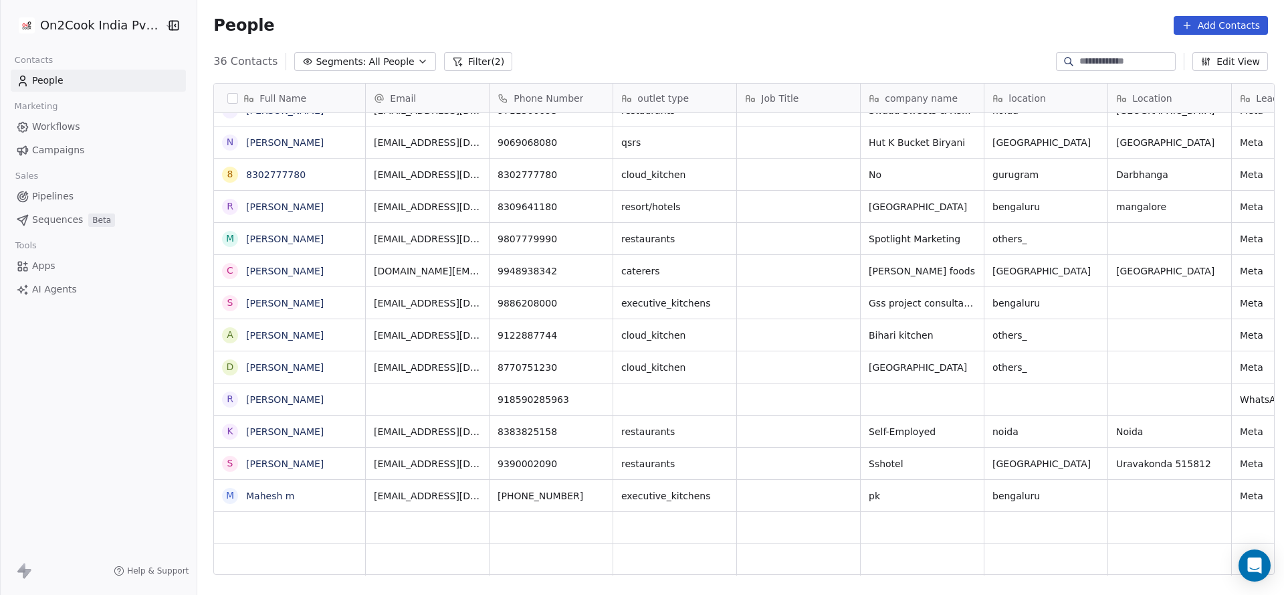
scroll to position [15, 15]
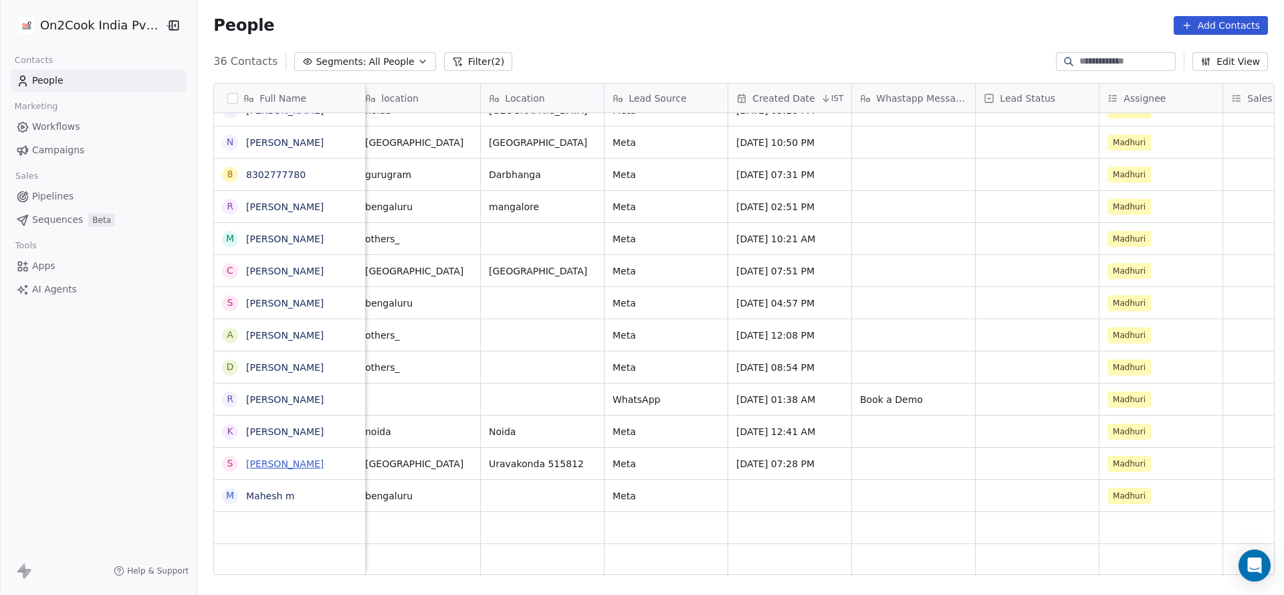
click at [290, 464] on link "Shiva Macharla" at bounding box center [285, 463] width 78 height 11
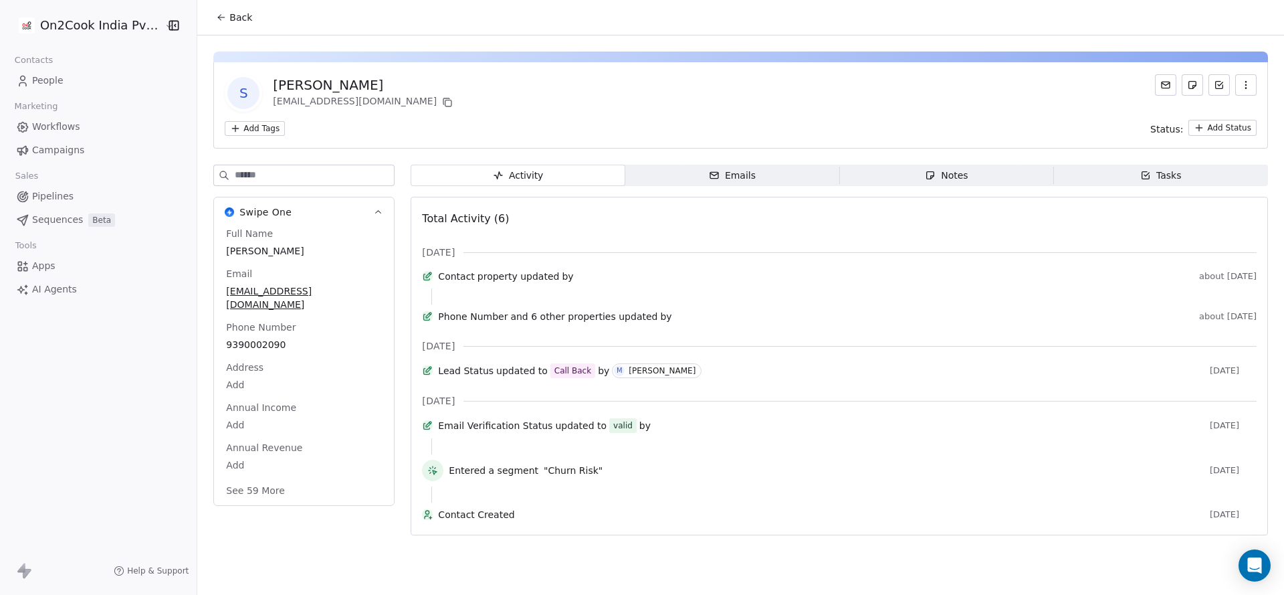
click at [232, 22] on span "Back" at bounding box center [240, 17] width 23 height 13
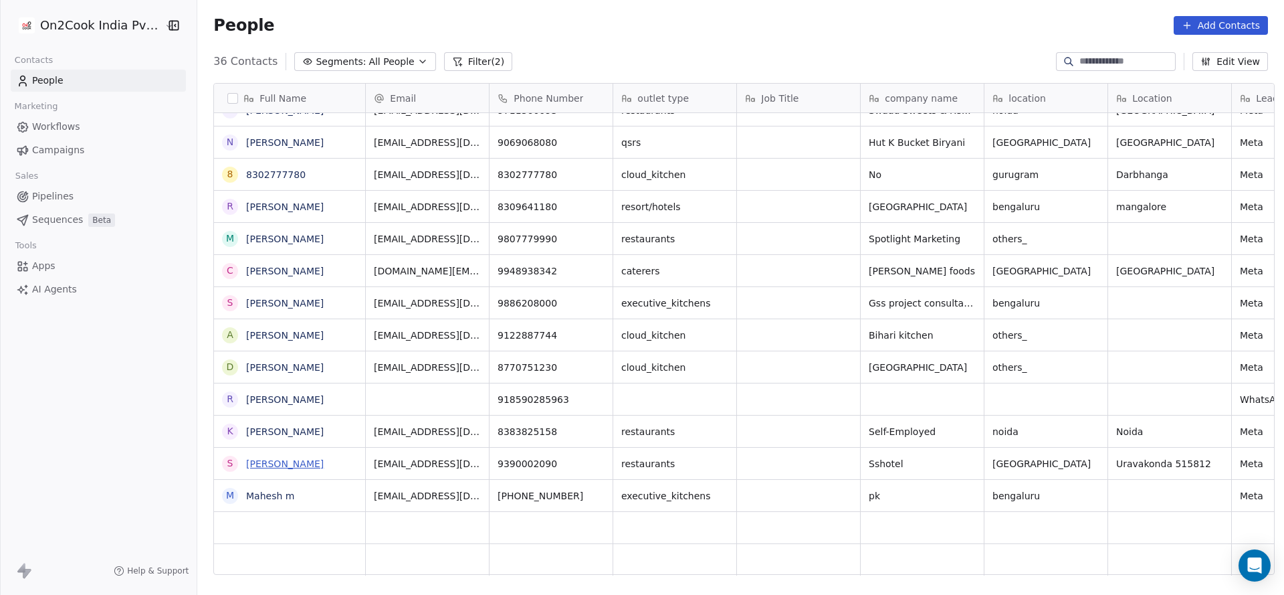
click at [282, 466] on link "Shiva Macharla" at bounding box center [285, 463] width 78 height 11
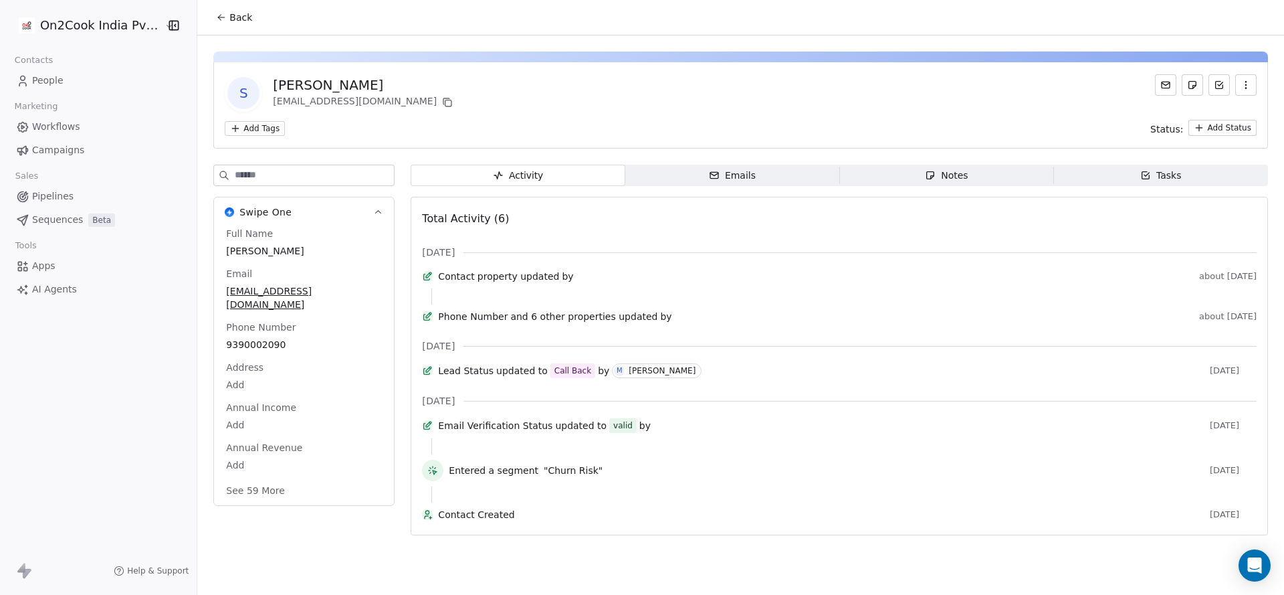
click at [254, 27] on div "Back" at bounding box center [740, 17] width 1087 height 35
click at [219, 10] on button "Back" at bounding box center [234, 17] width 52 height 24
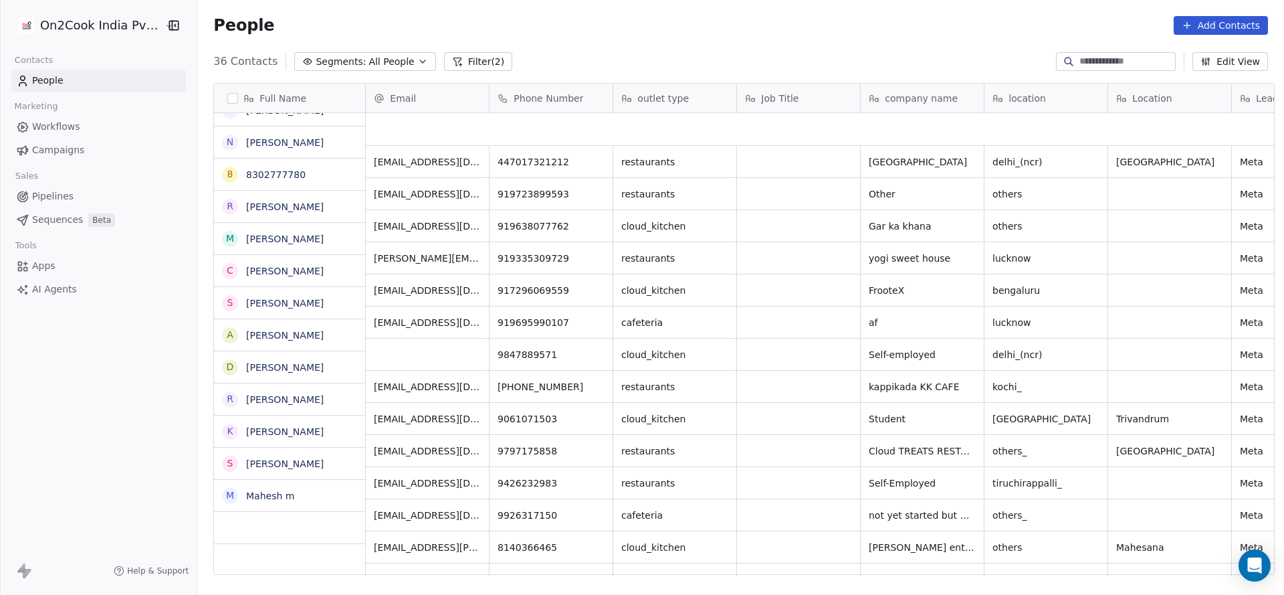
scroll to position [694, 0]
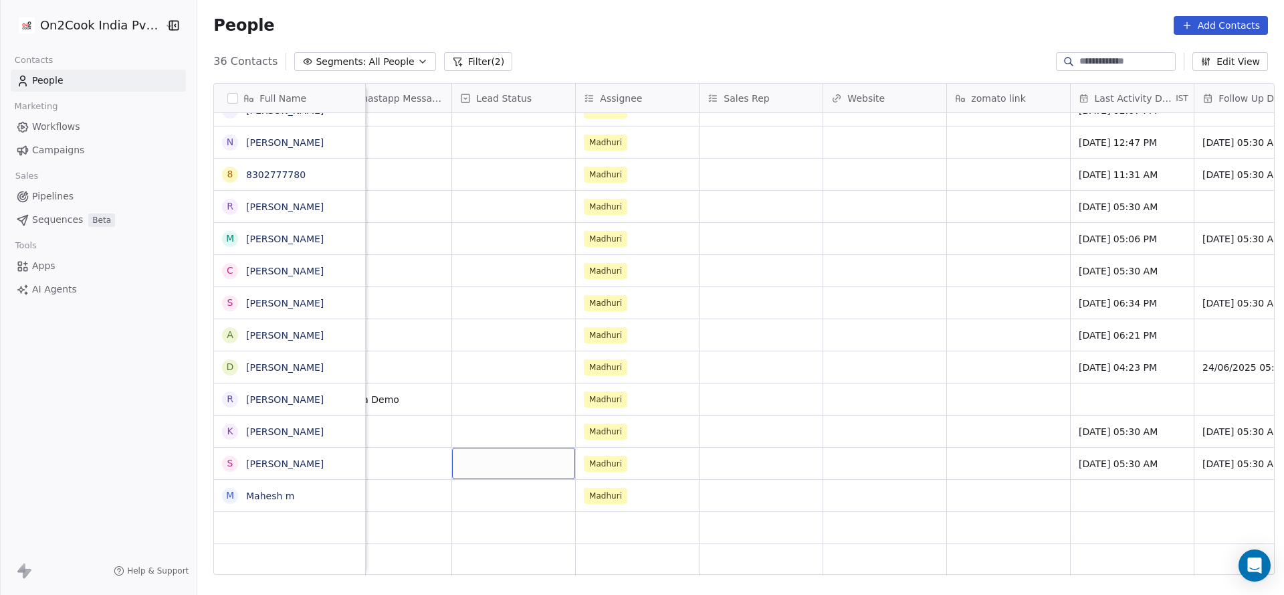
click at [496, 458] on div "grid" at bounding box center [513, 463] width 123 height 31
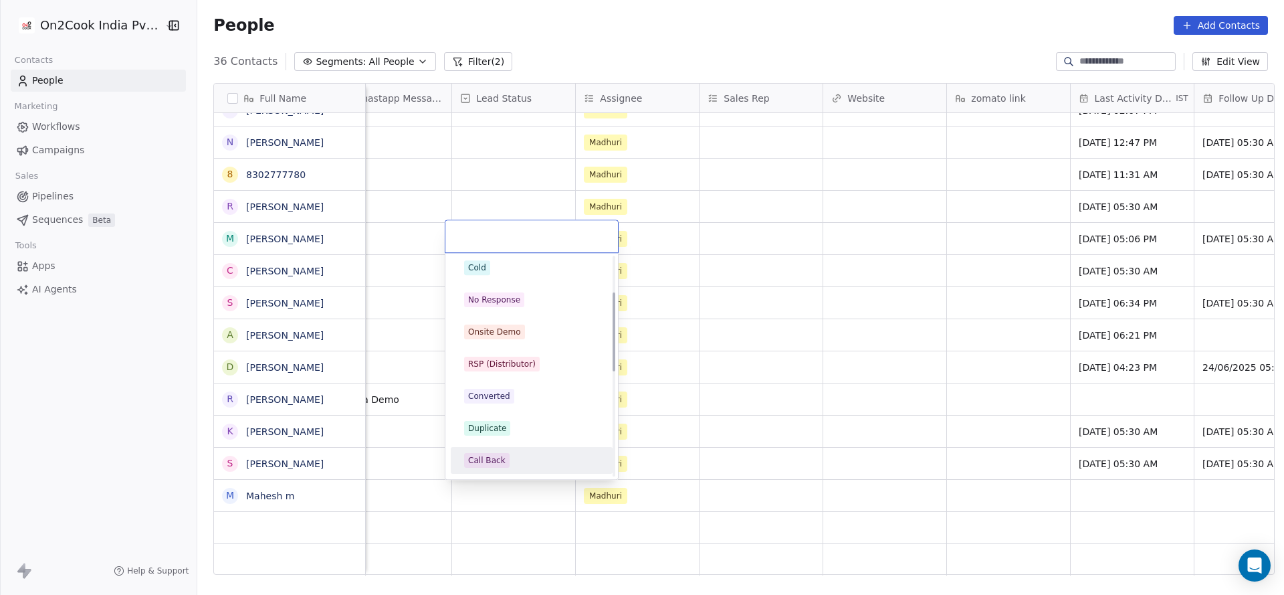
click at [495, 458] on div "Call Back" at bounding box center [486, 460] width 37 height 12
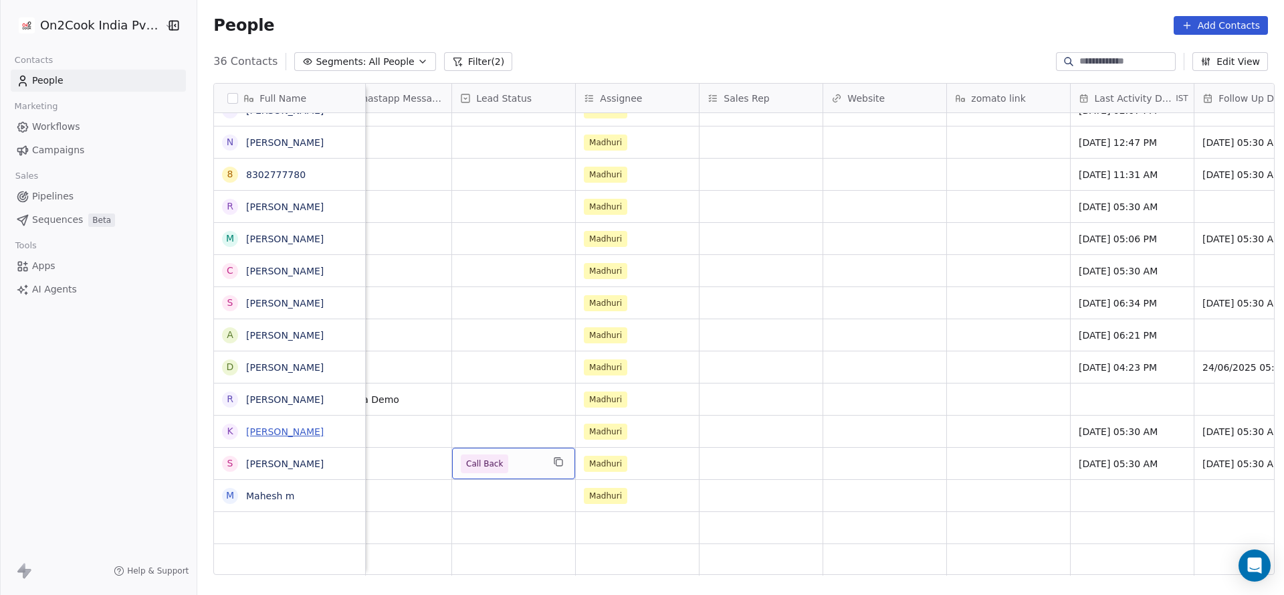
click at [303, 434] on link "Keshav Rathore" at bounding box center [285, 431] width 78 height 11
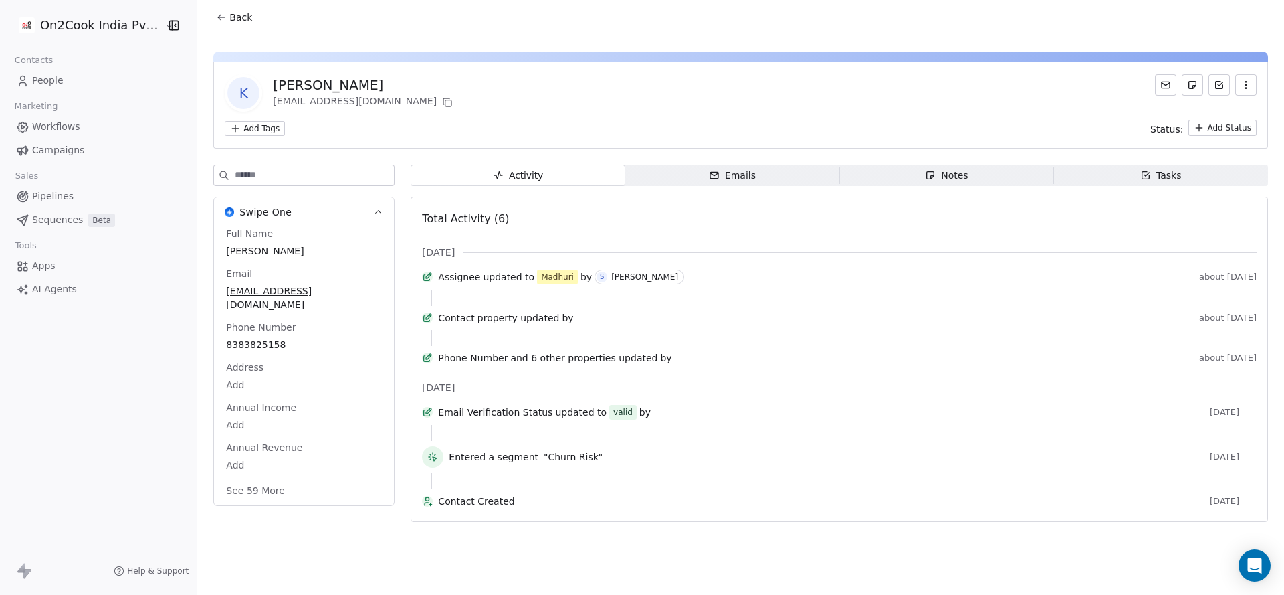
click at [211, 6] on button "Back" at bounding box center [234, 17] width 52 height 24
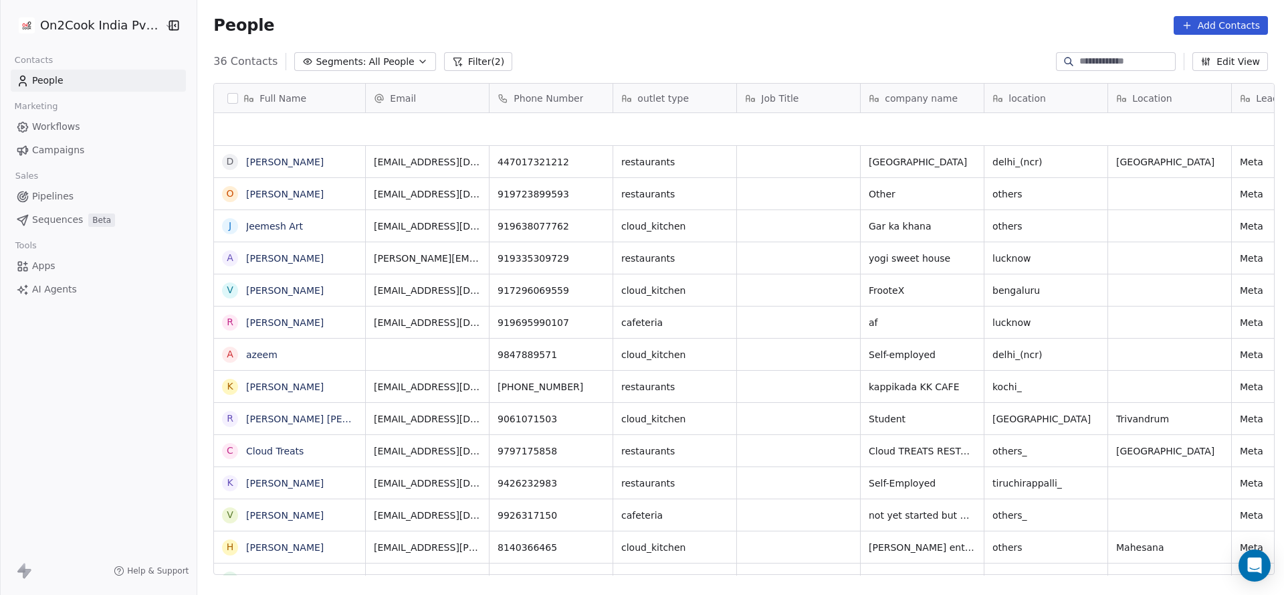
scroll to position [508, 1078]
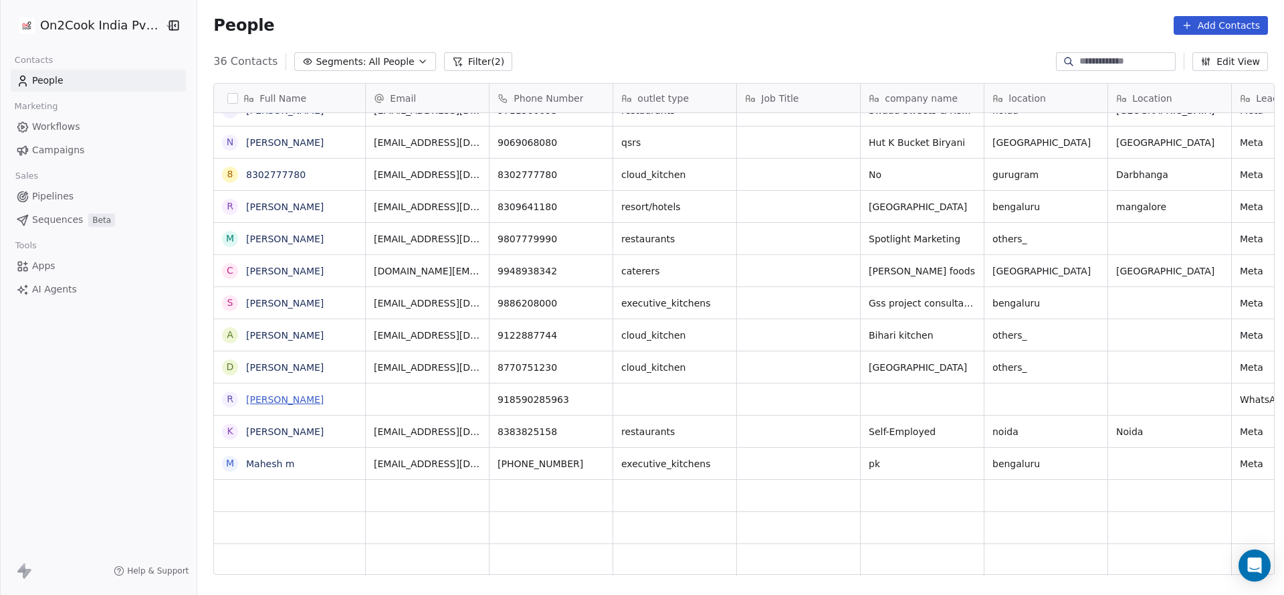
click at [289, 401] on link "Rajesh Narayanan" at bounding box center [285, 399] width 78 height 11
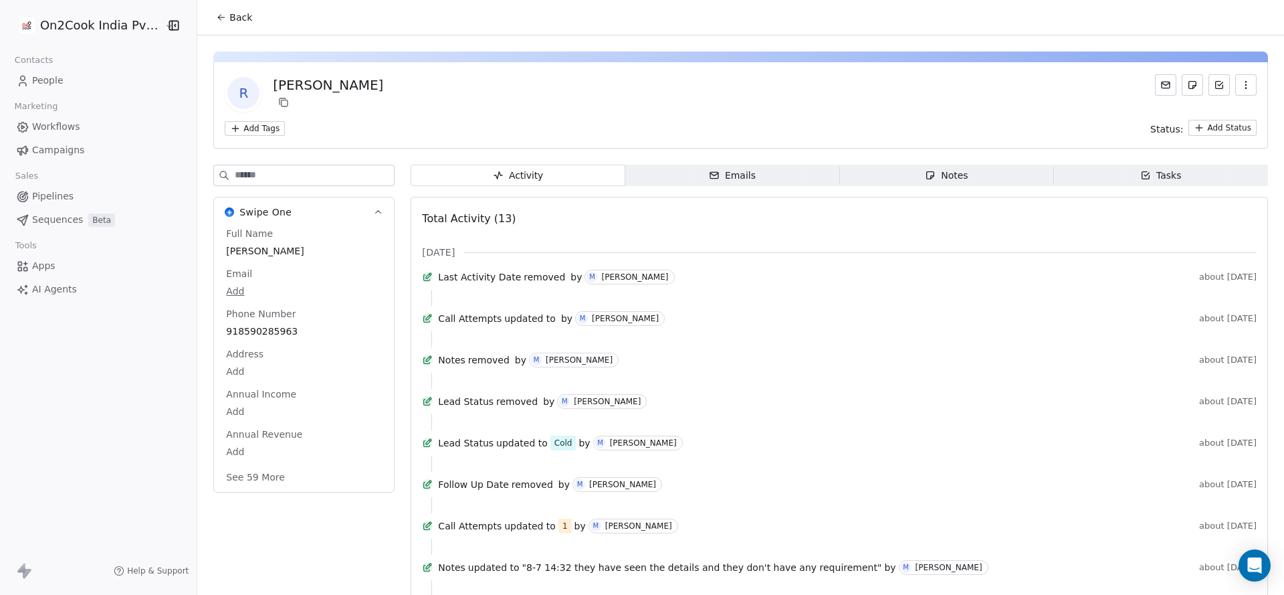
click at [208, 14] on button "Back" at bounding box center [234, 17] width 52 height 24
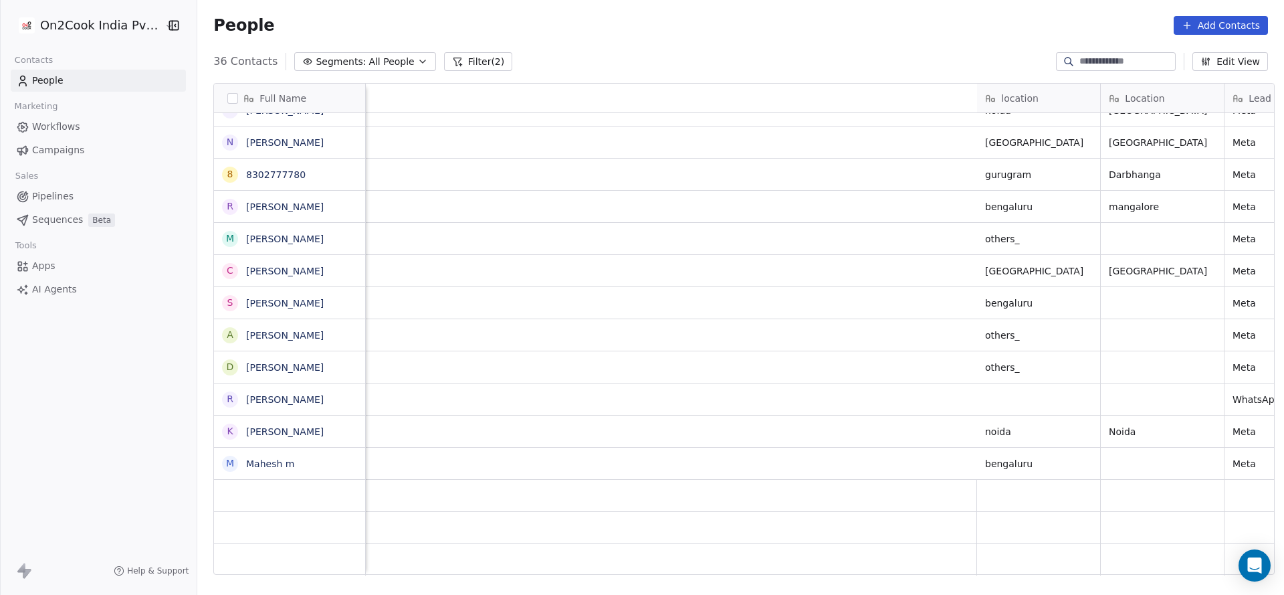
scroll to position [0, 1113]
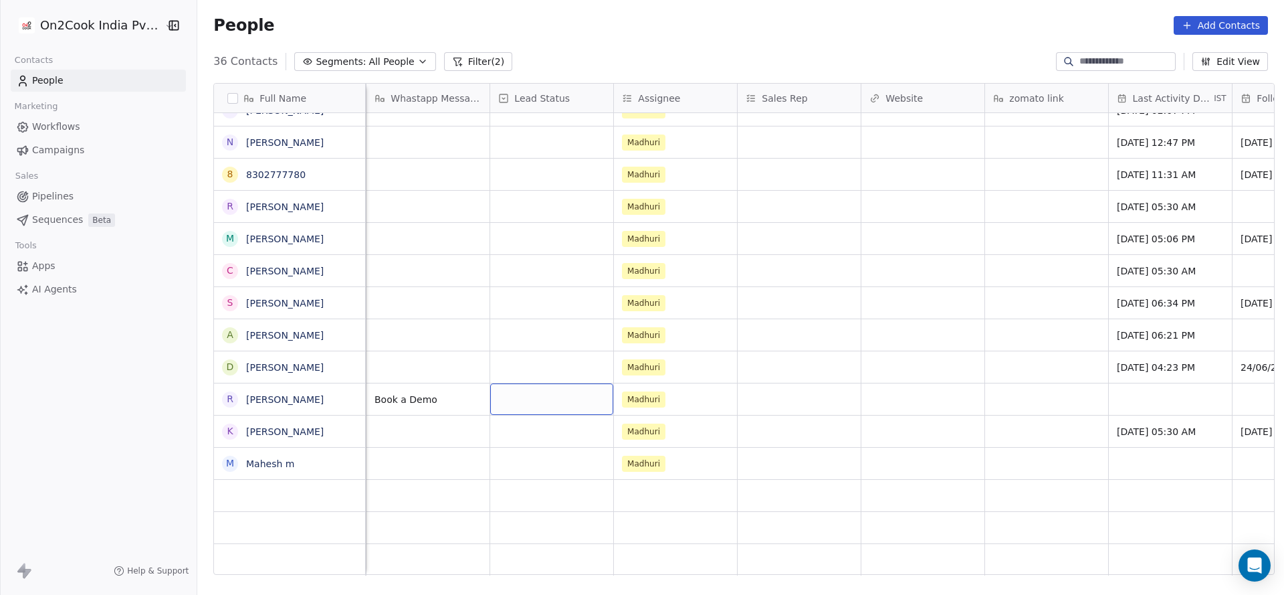
click at [563, 399] on div "grid" at bounding box center [551, 398] width 123 height 31
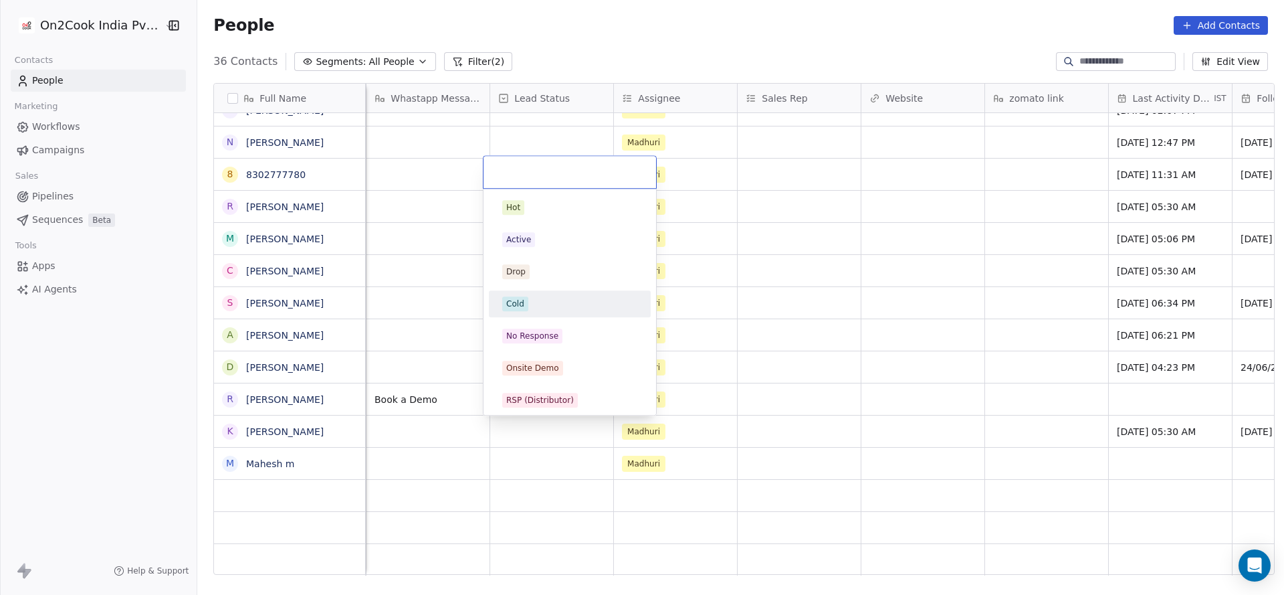
click at [542, 307] on div "Cold" at bounding box center [569, 303] width 135 height 15
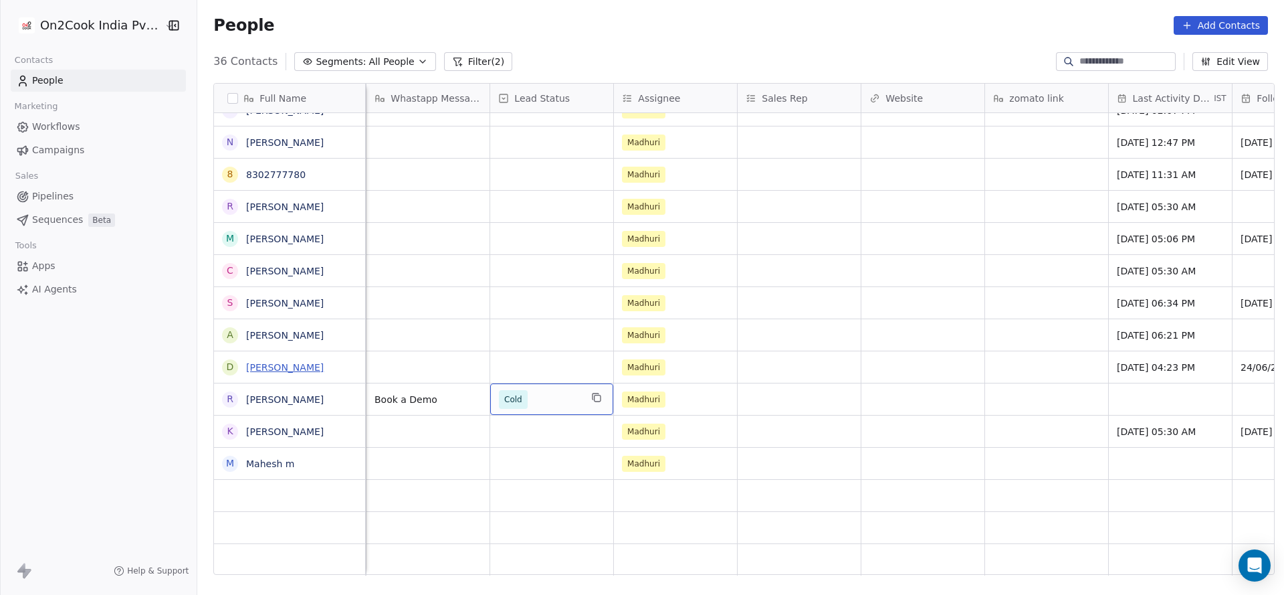
click at [308, 362] on link "Dharmendra Vohra" at bounding box center [285, 367] width 78 height 11
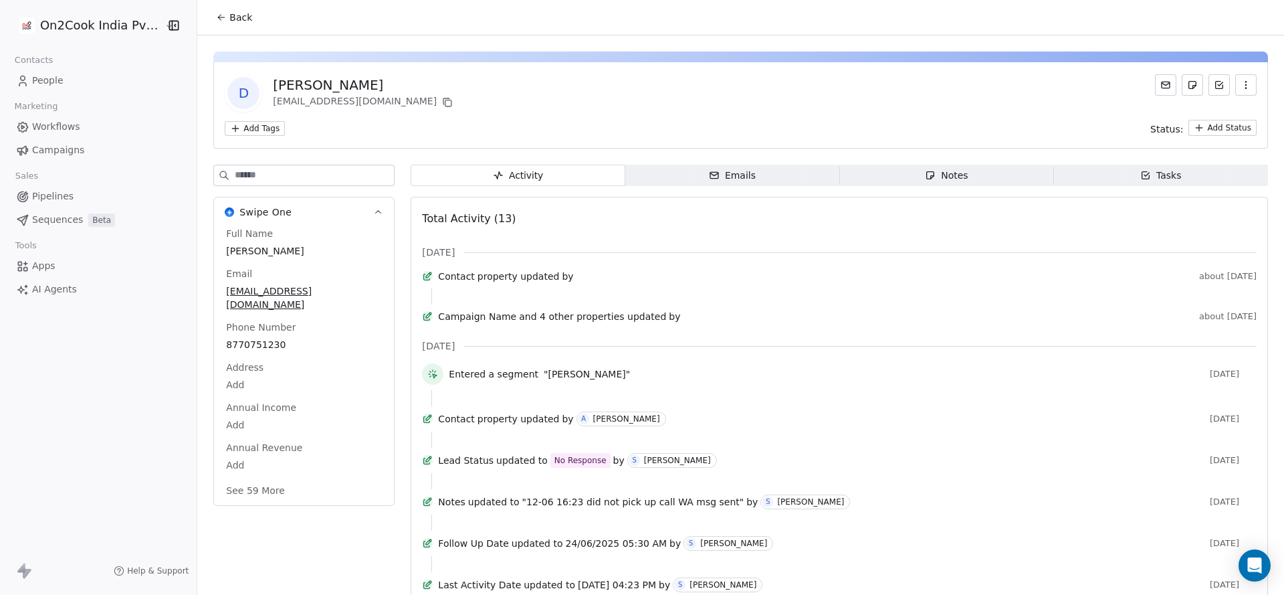
click at [219, 13] on icon at bounding box center [221, 17] width 11 height 11
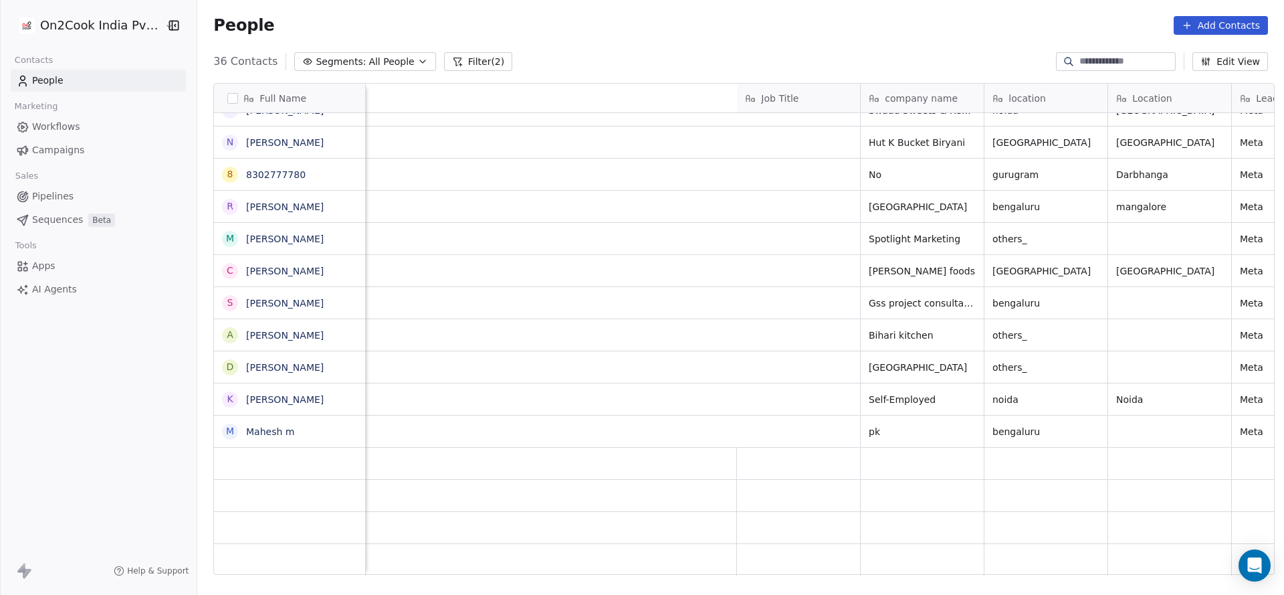
scroll to position [0, 908]
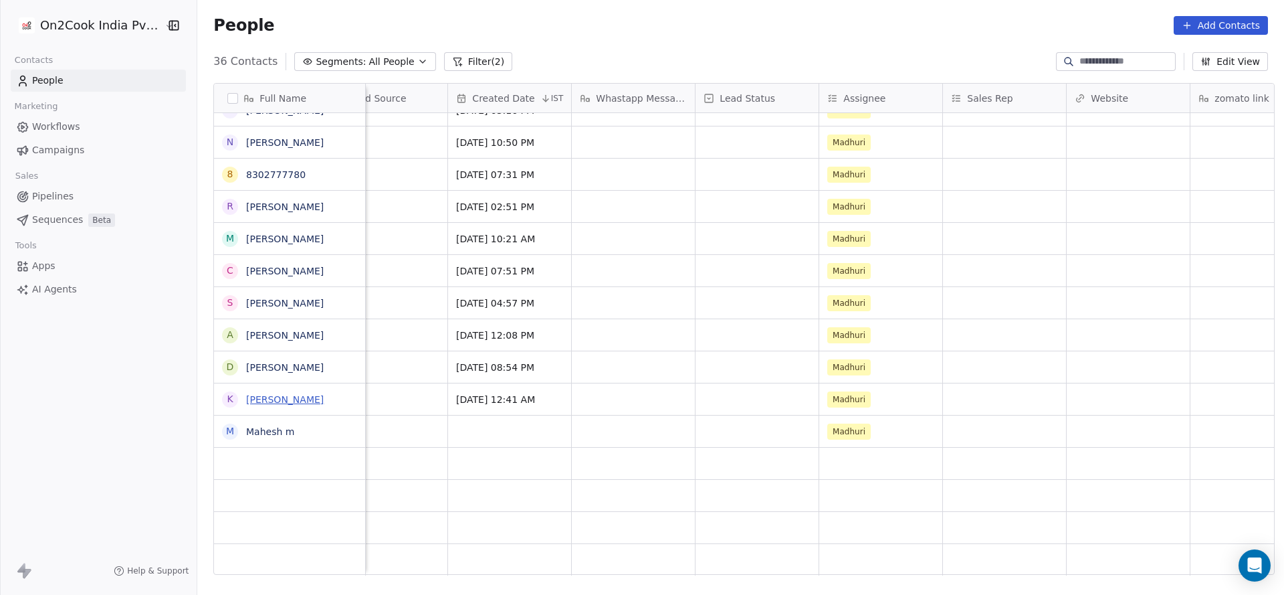
click at [284, 397] on link "Keshav Rathore" at bounding box center [285, 399] width 78 height 11
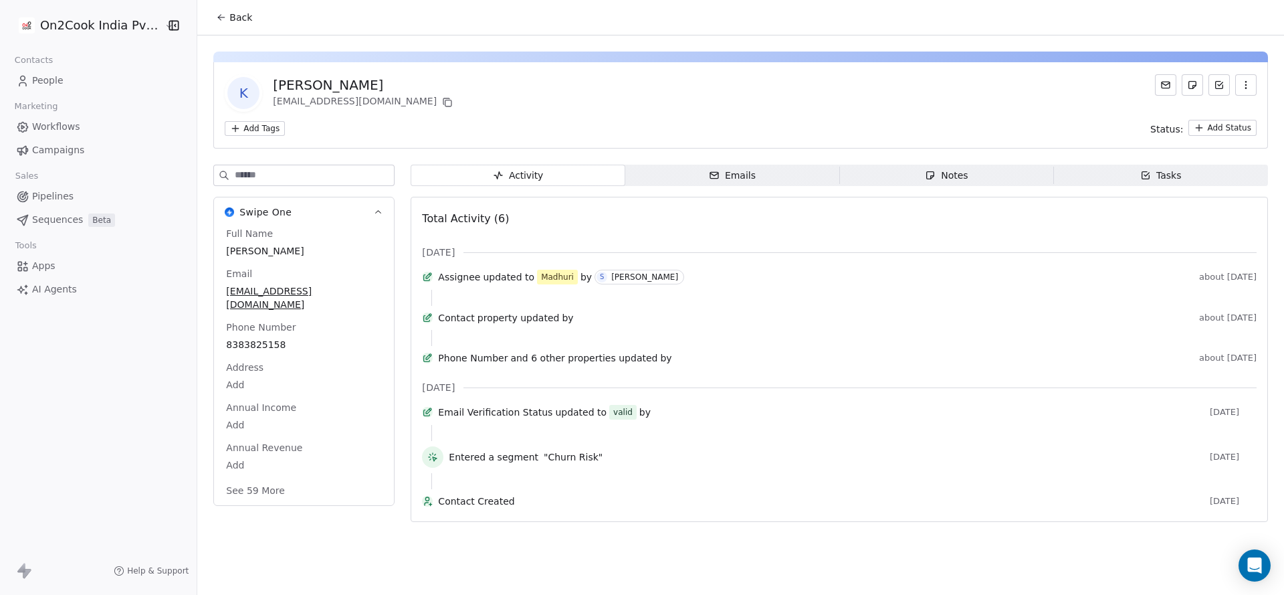
click at [229, 23] on span "Back" at bounding box center [240, 17] width 23 height 13
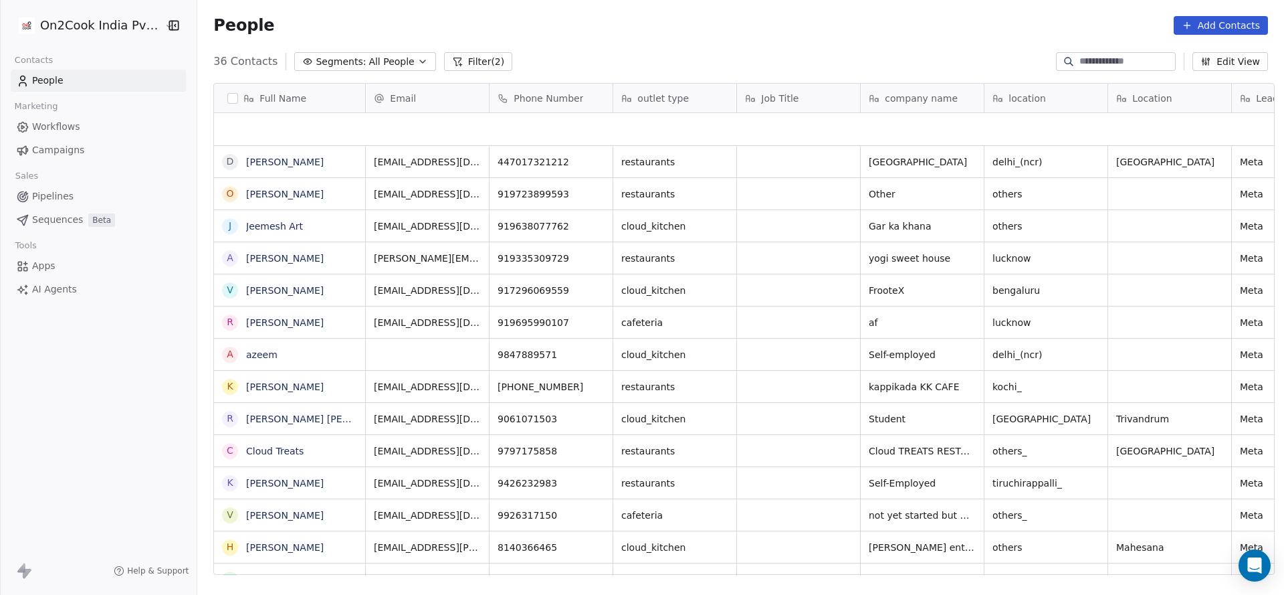
scroll to position [508, 1078]
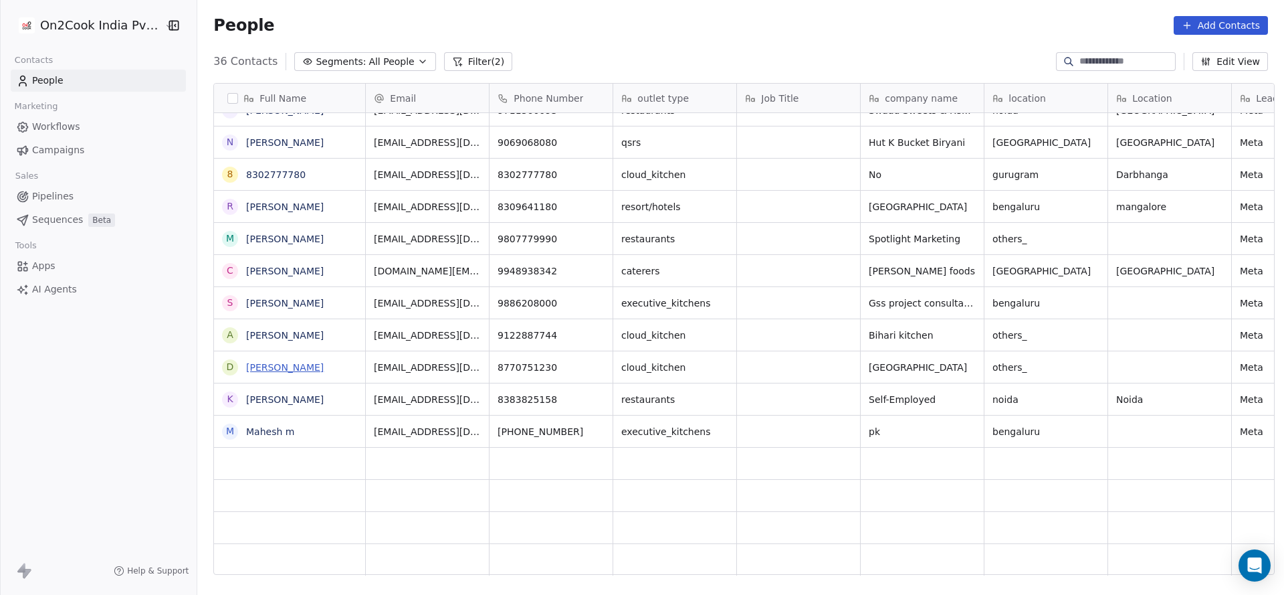
click at [300, 371] on link "Dharmendra Vohra" at bounding box center [285, 367] width 78 height 11
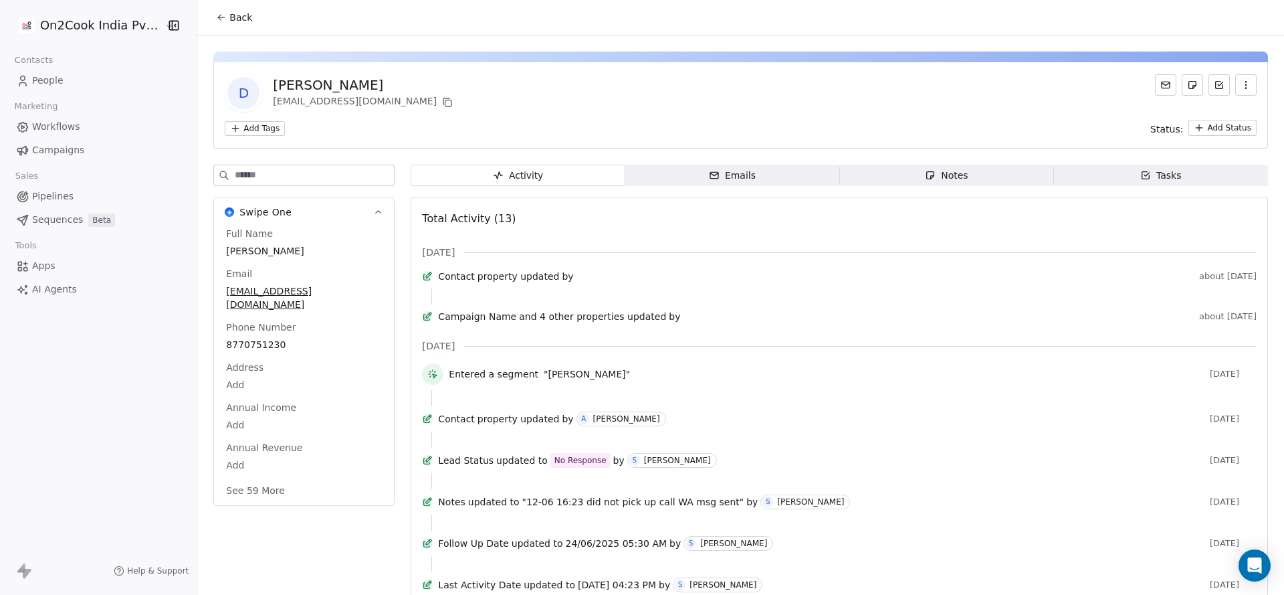
click at [227, 26] on button "Back" at bounding box center [234, 17] width 52 height 24
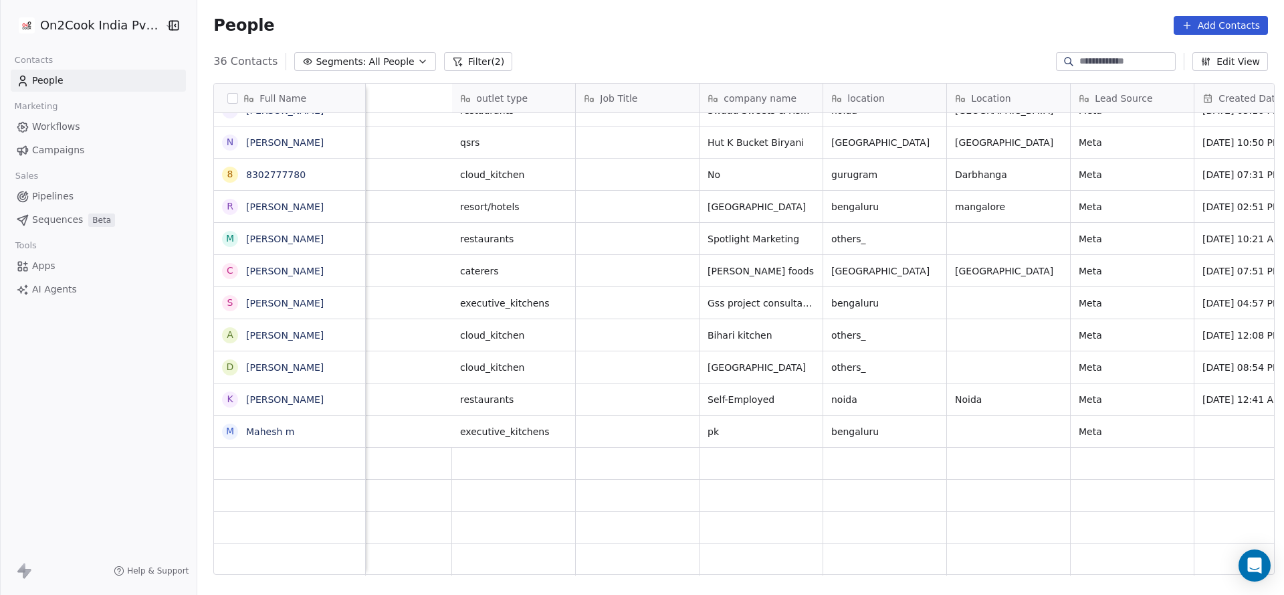
scroll to position [0, 884]
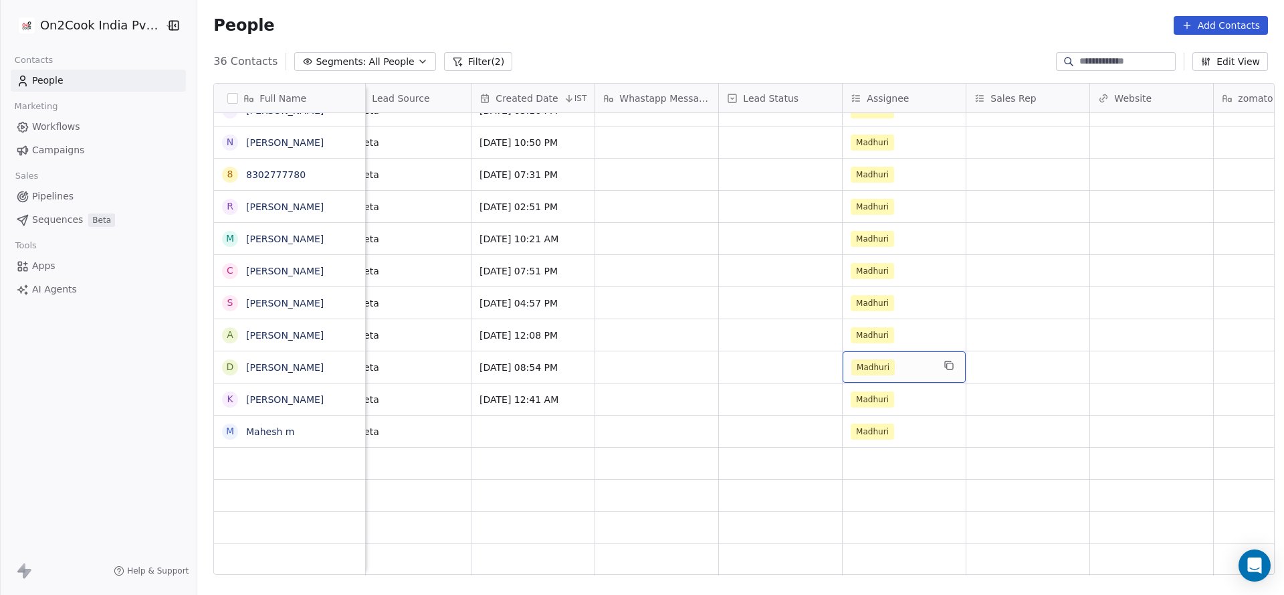
click at [875, 365] on span "Madhuri" at bounding box center [873, 367] width 43 height 16
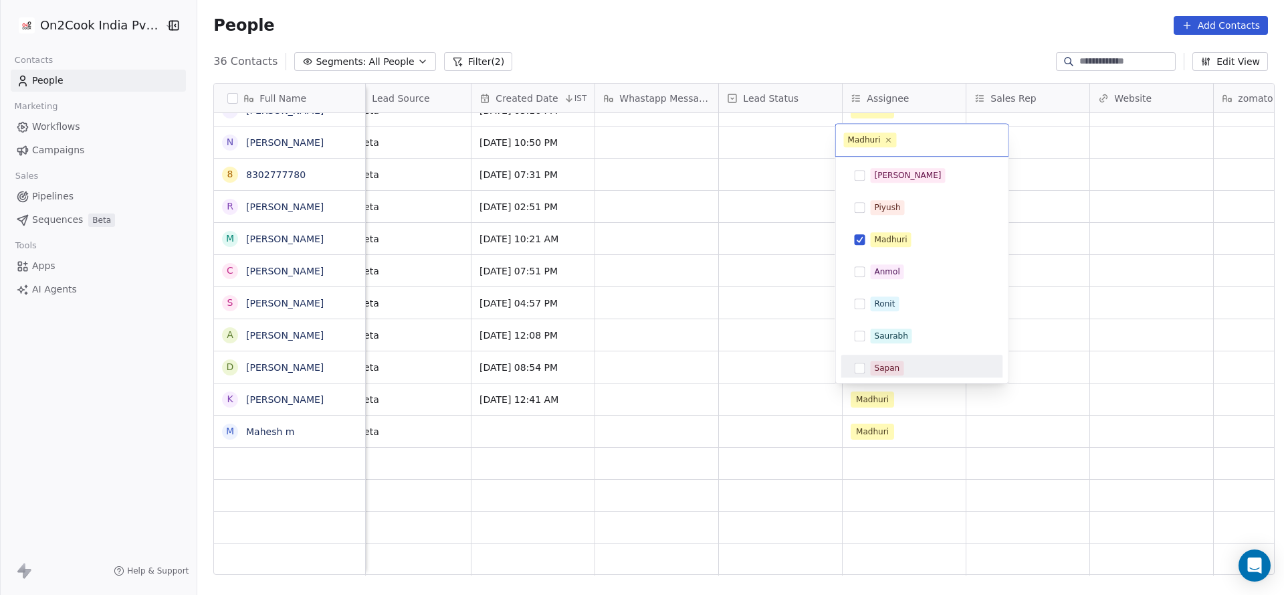
click at [880, 362] on div "Sapan" at bounding box center [887, 368] width 25 height 12
click at [903, 173] on div "[PERSON_NAME]" at bounding box center [930, 175] width 119 height 15
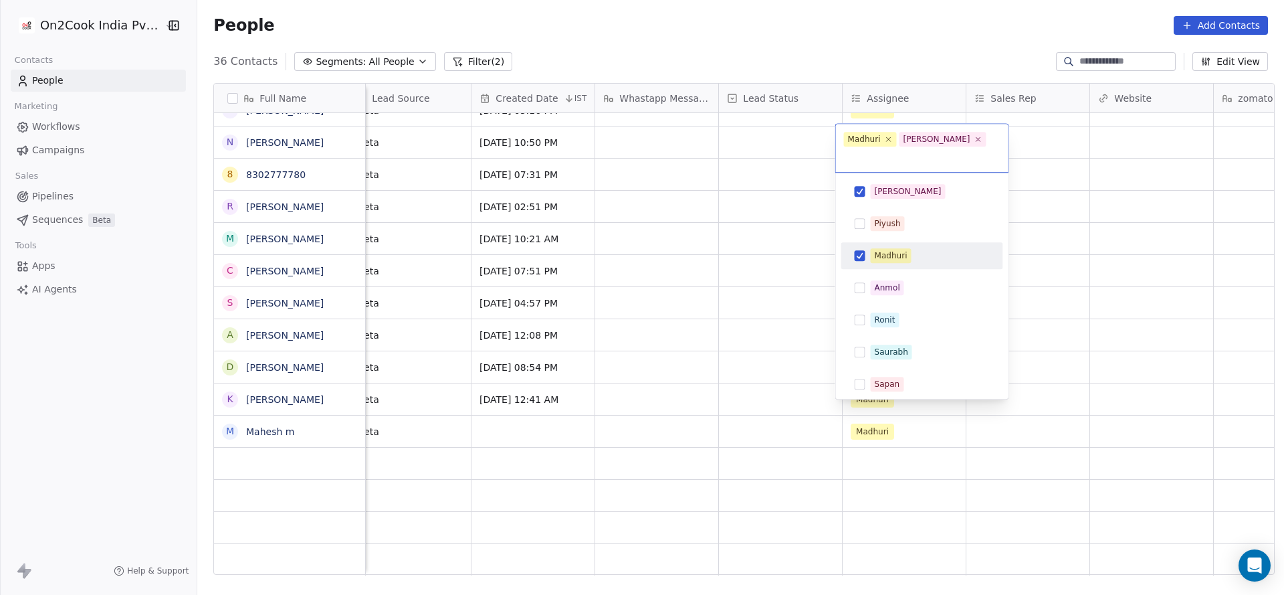
click at [887, 250] on div "Madhuri" at bounding box center [891, 256] width 33 height 12
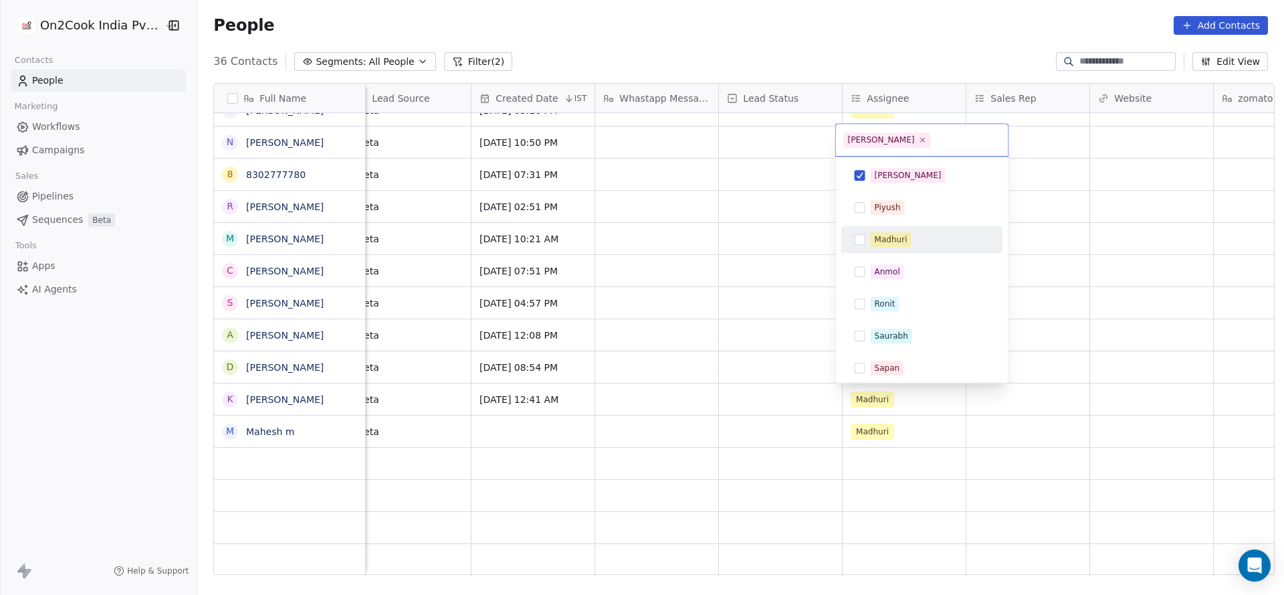
click at [700, 301] on html "On2Cook India Pvt. Ltd. Contacts People Marketing Workflows Campaigns Sales Pip…" at bounding box center [642, 297] width 1284 height 595
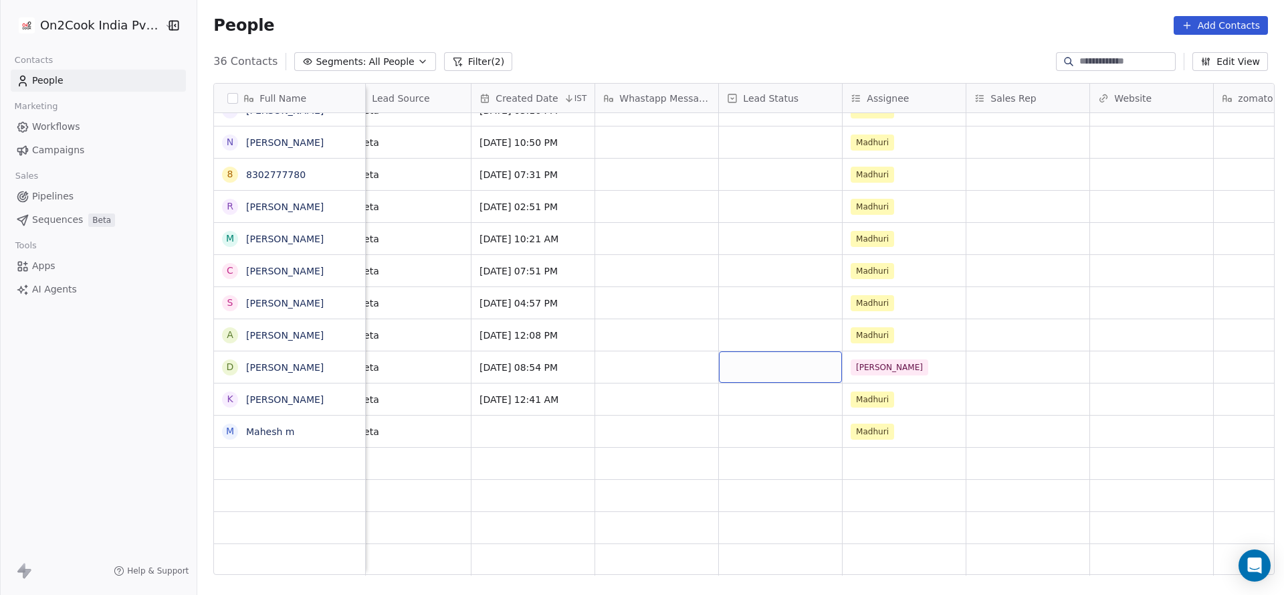
click at [742, 377] on div "grid" at bounding box center [780, 366] width 123 height 31
click at [746, 373] on span "No Response" at bounding box center [759, 367] width 52 height 13
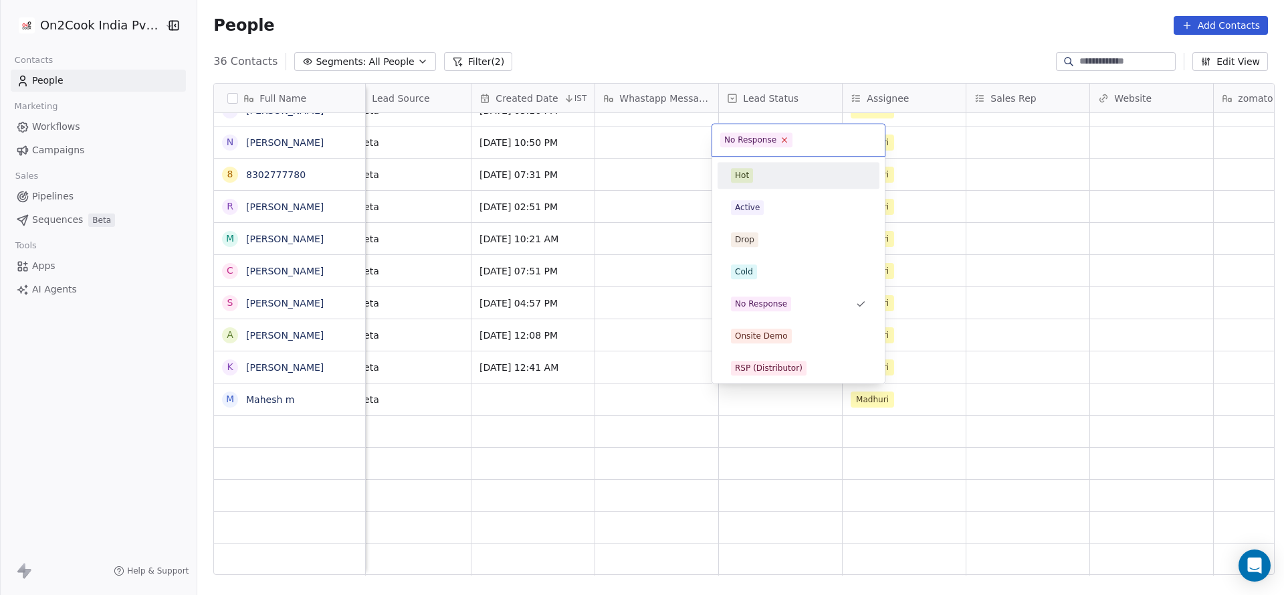
click at [781, 141] on icon at bounding box center [785, 140] width 9 height 9
click at [597, 251] on html "On2Cook India Pvt. Ltd. Contacts People Marketing Workflows Campaigns Sales Pip…" at bounding box center [642, 297] width 1284 height 595
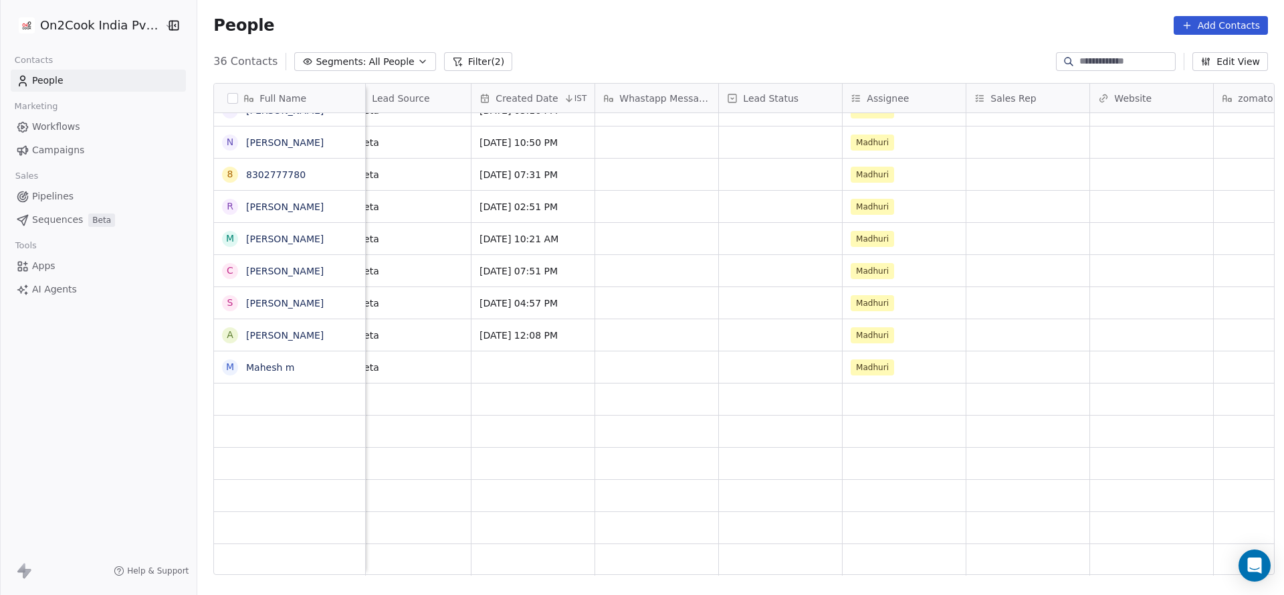
click at [454, 63] on button "Filter (2)" at bounding box center [478, 61] width 69 height 19
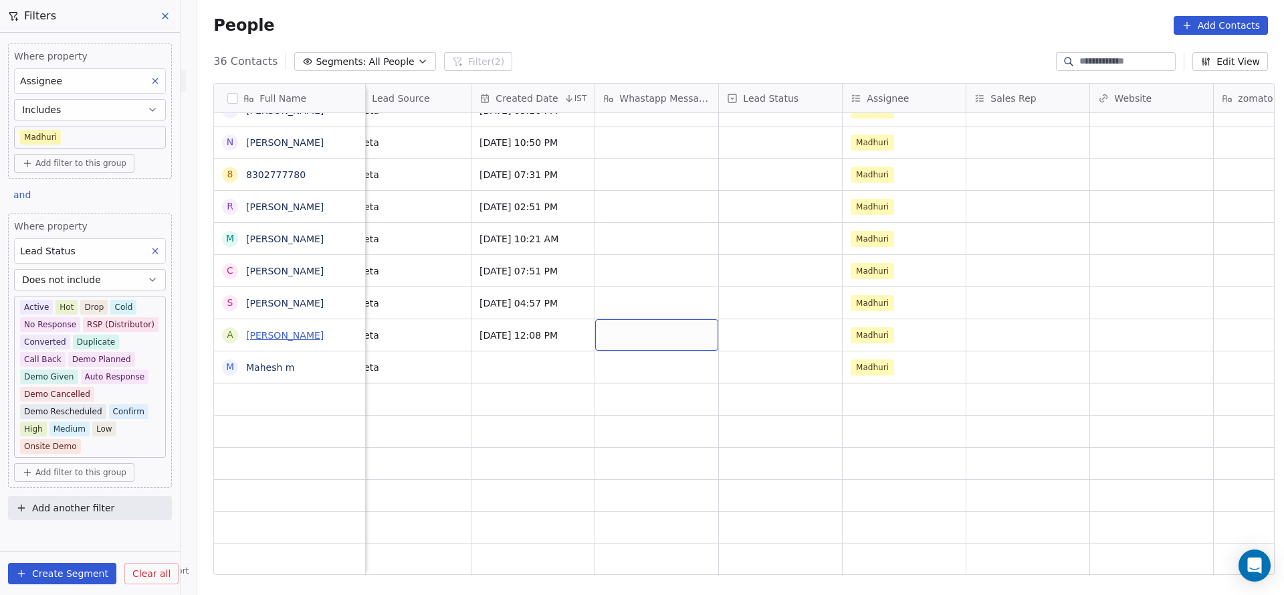
click at [278, 333] on link "Abhay Choudhary" at bounding box center [285, 335] width 78 height 11
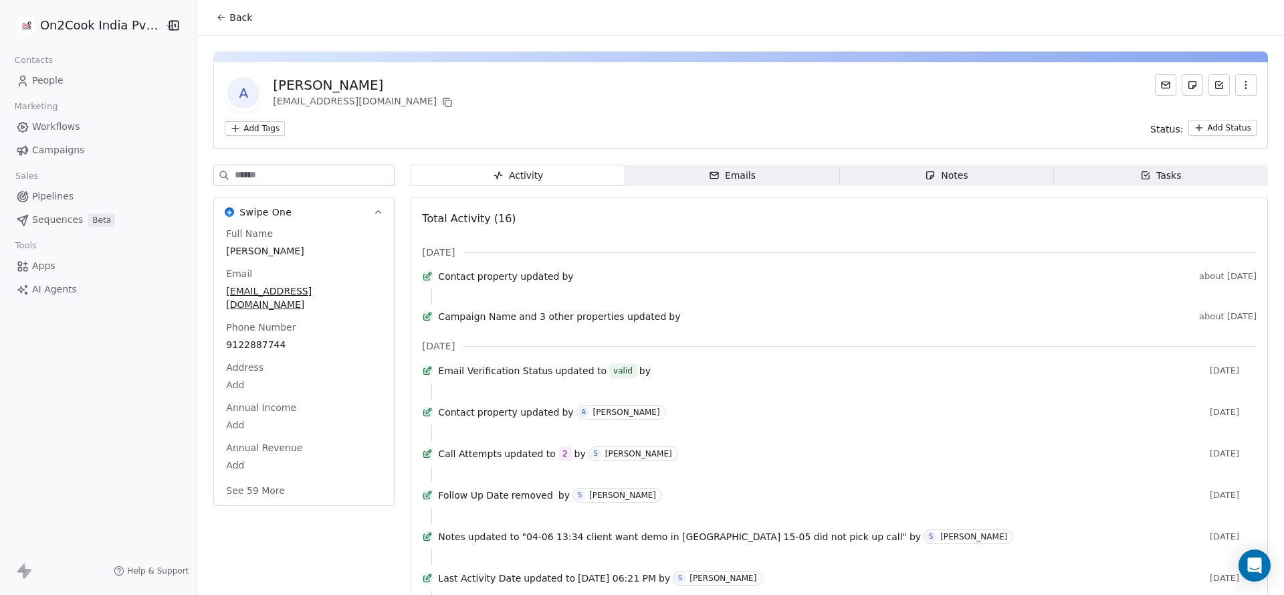
click at [229, 16] on span "Back" at bounding box center [240, 17] width 23 height 13
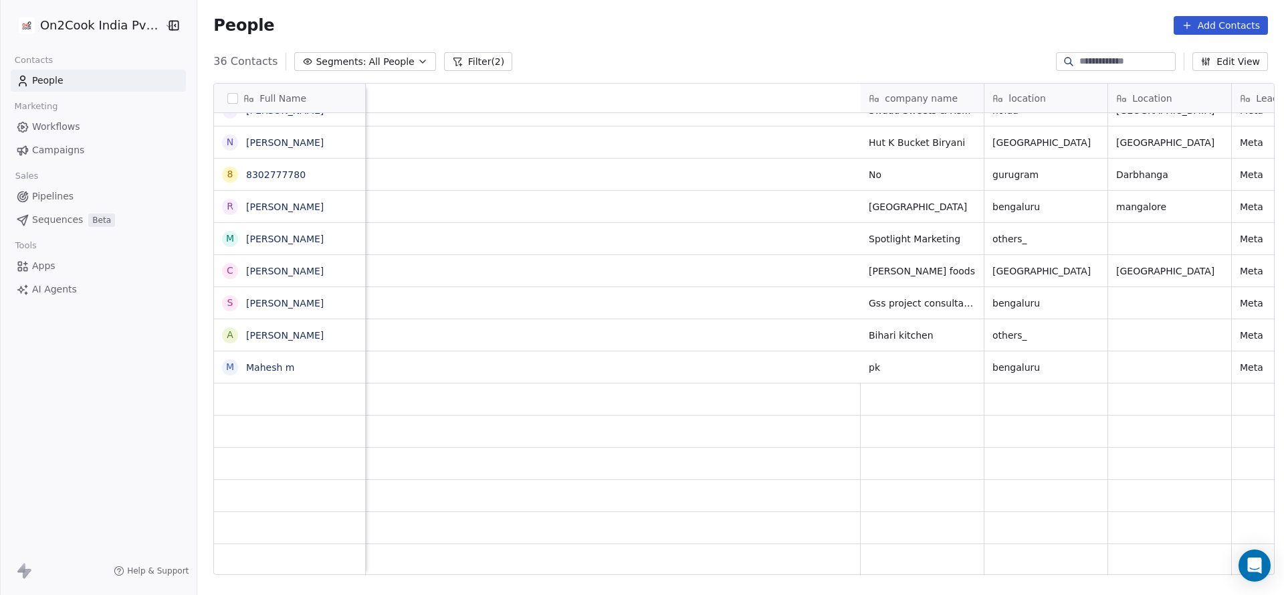
scroll to position [0, 989]
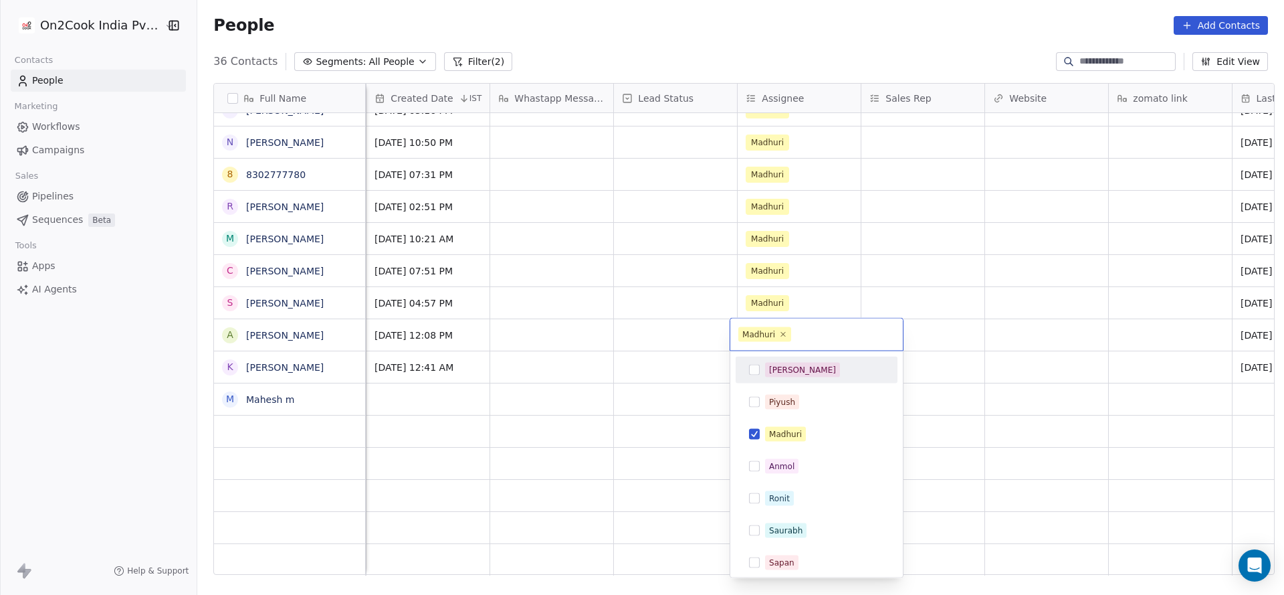
click at [803, 363] on div "[PERSON_NAME]" at bounding box center [824, 370] width 119 height 15
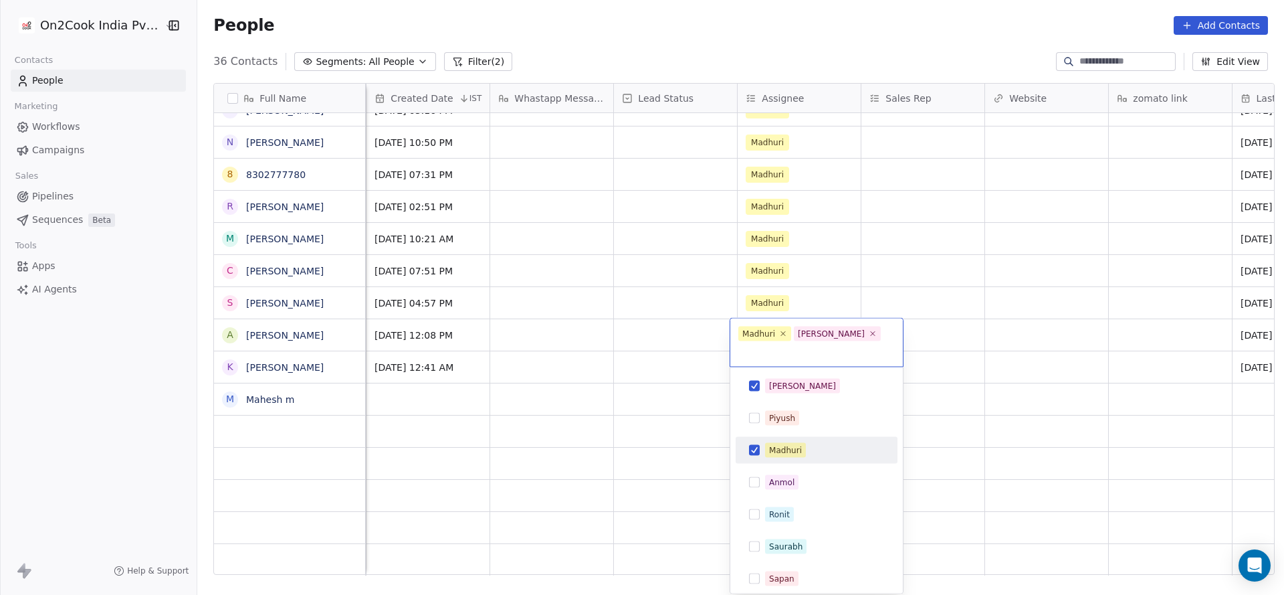
click at [790, 444] on div "Madhuri" at bounding box center [785, 450] width 33 height 12
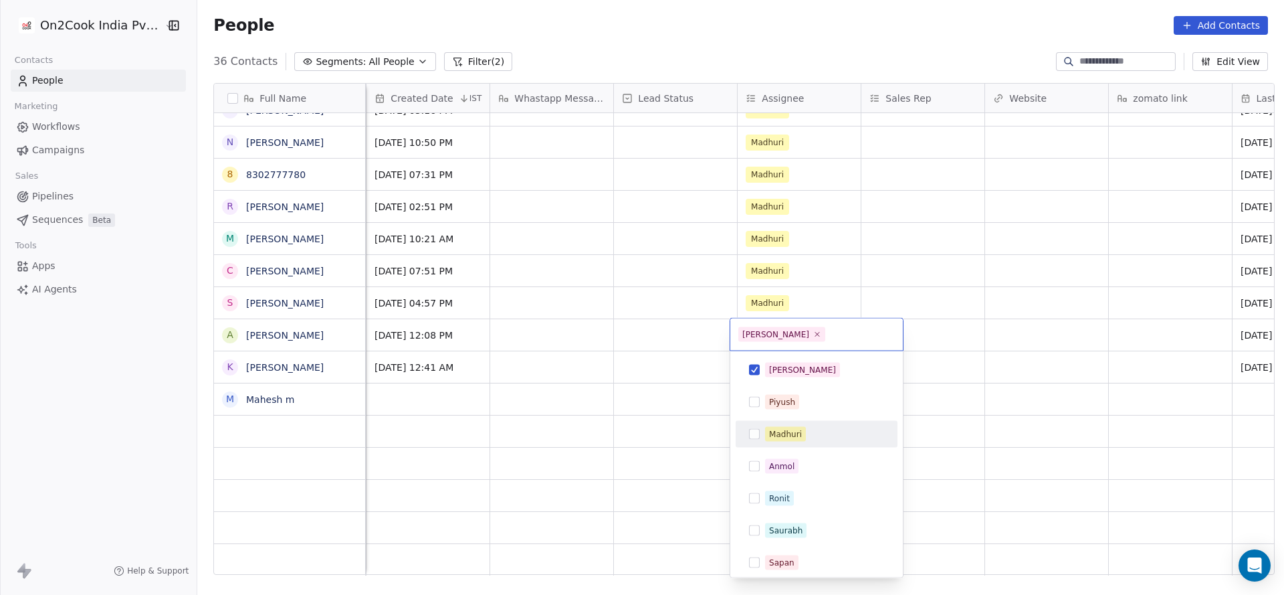
click at [660, 391] on html "On2Cook India Pvt. Ltd. Contacts People Marketing Workflows Campaigns Sales Pip…" at bounding box center [642, 297] width 1284 height 595
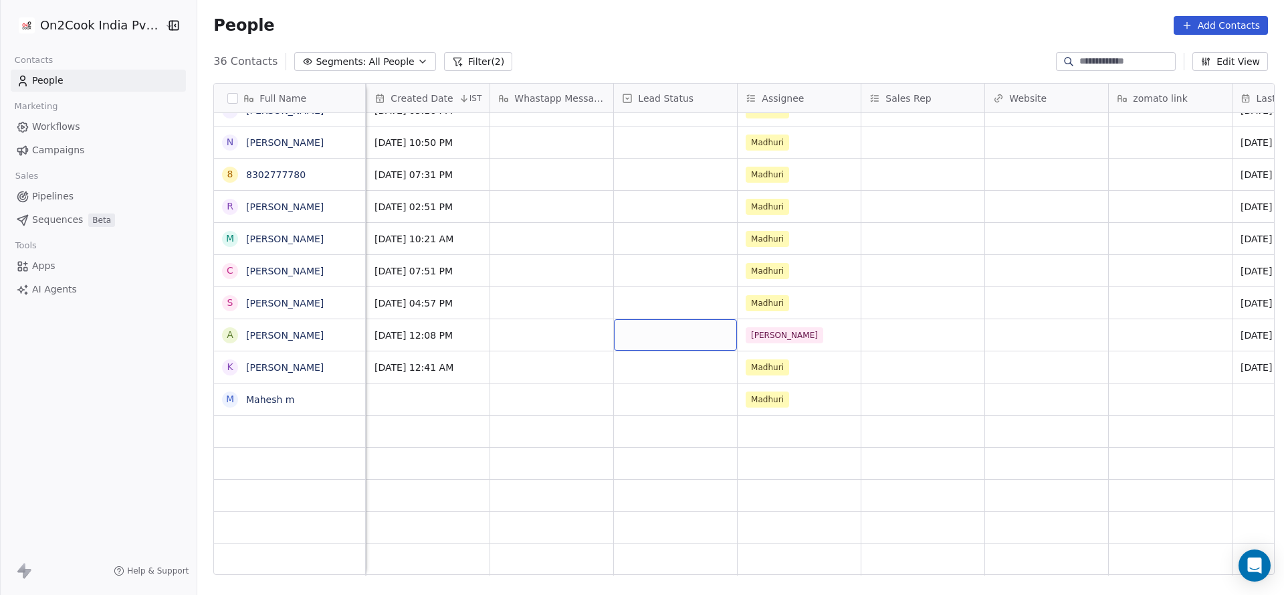
click at [656, 335] on div "grid" at bounding box center [675, 334] width 123 height 31
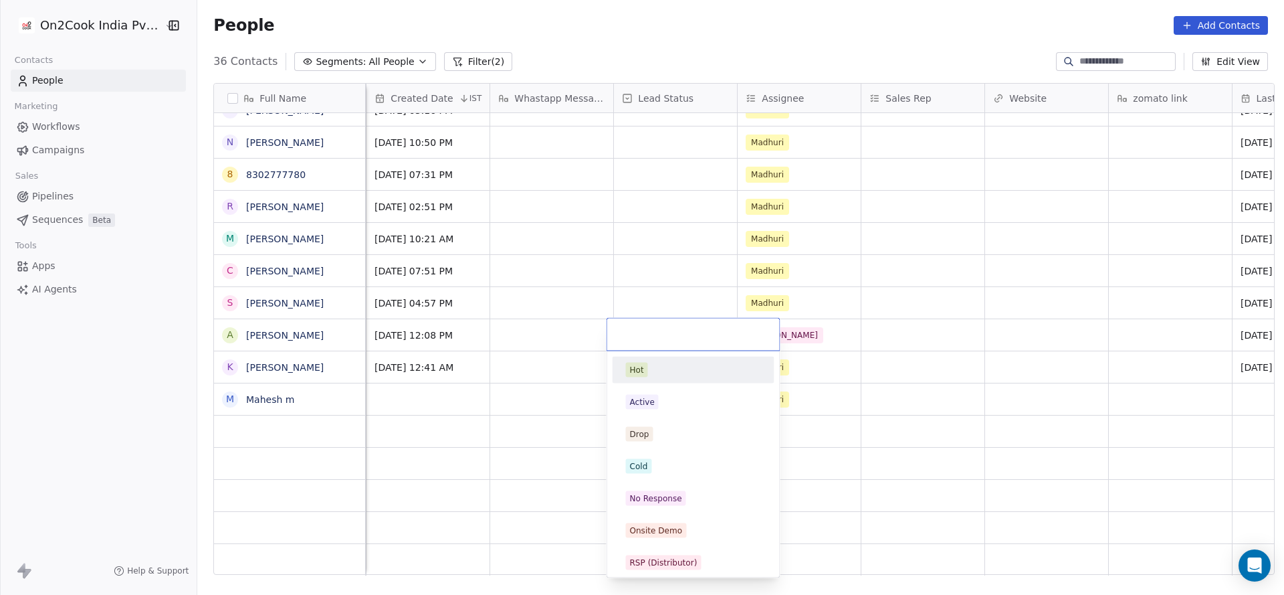
scroll to position [100, 0]
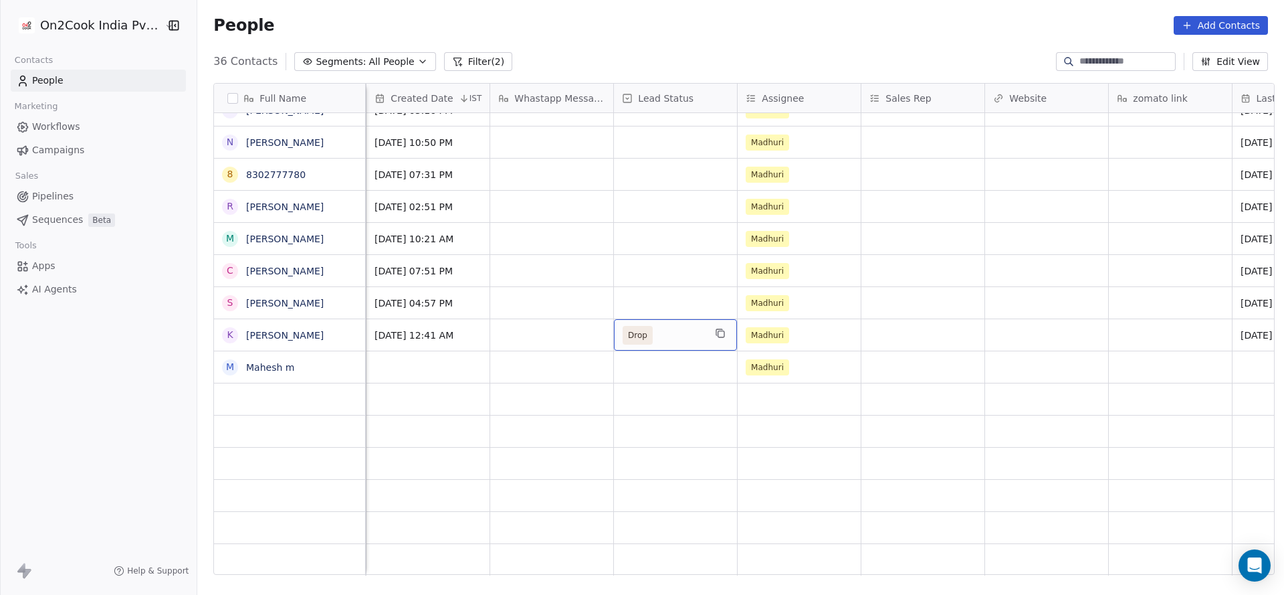
click at [656, 342] on span "Drop" at bounding box center [664, 335] width 82 height 19
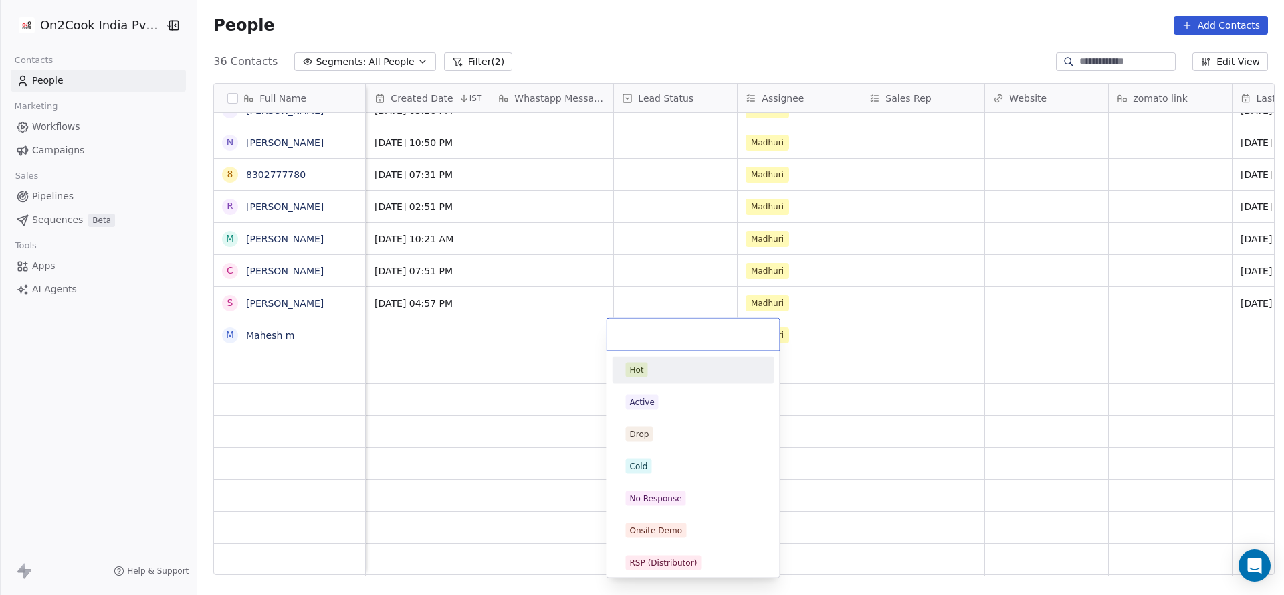
click at [648, 334] on input "text" at bounding box center [693, 334] width 157 height 15
click at [494, 313] on html "On2Cook India Pvt. Ltd. Contacts People Marketing Workflows Campaigns Sales Pip…" at bounding box center [642, 297] width 1284 height 595
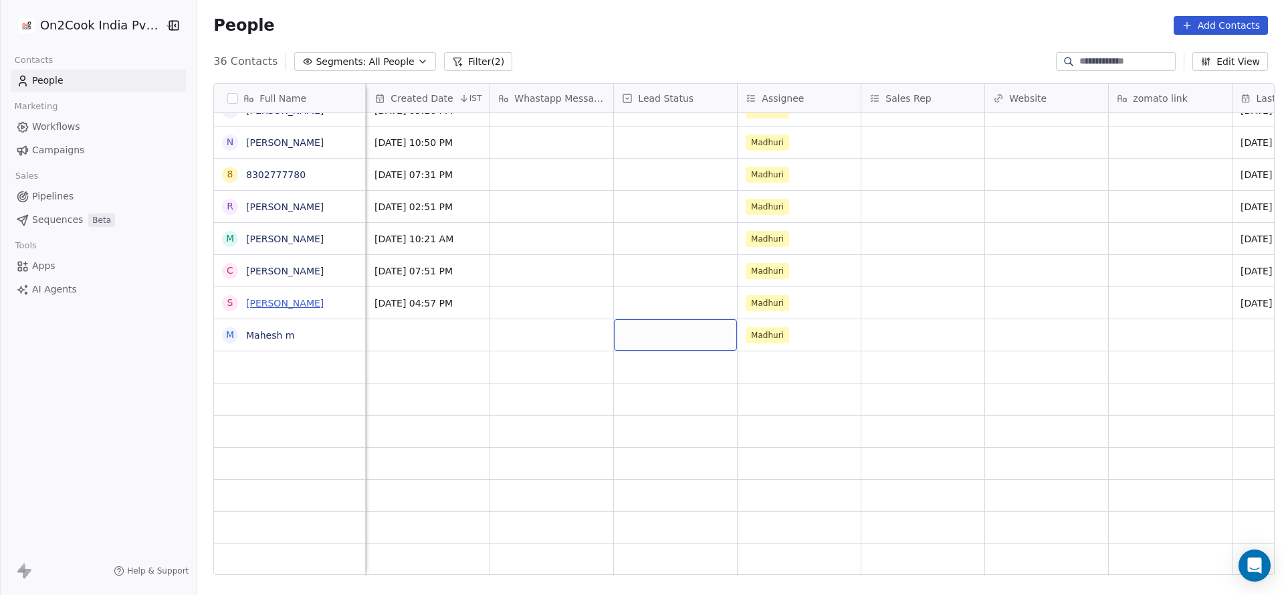
click at [258, 301] on link "srihari" at bounding box center [285, 303] width 78 height 11
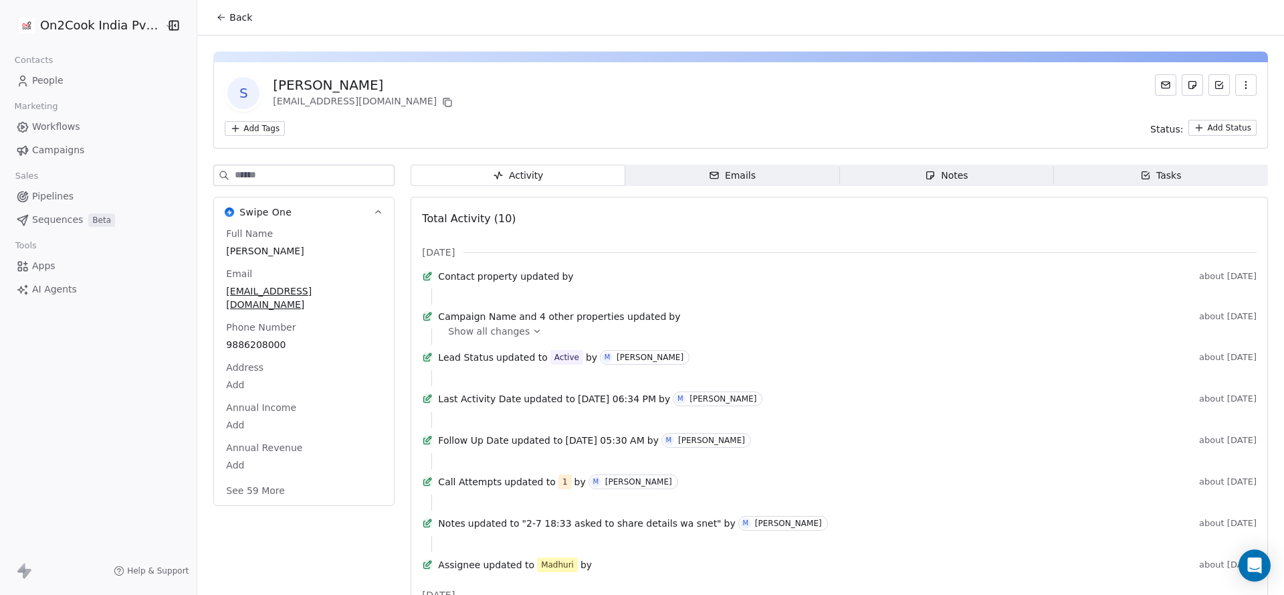
click at [219, 16] on icon at bounding box center [221, 17] width 11 height 11
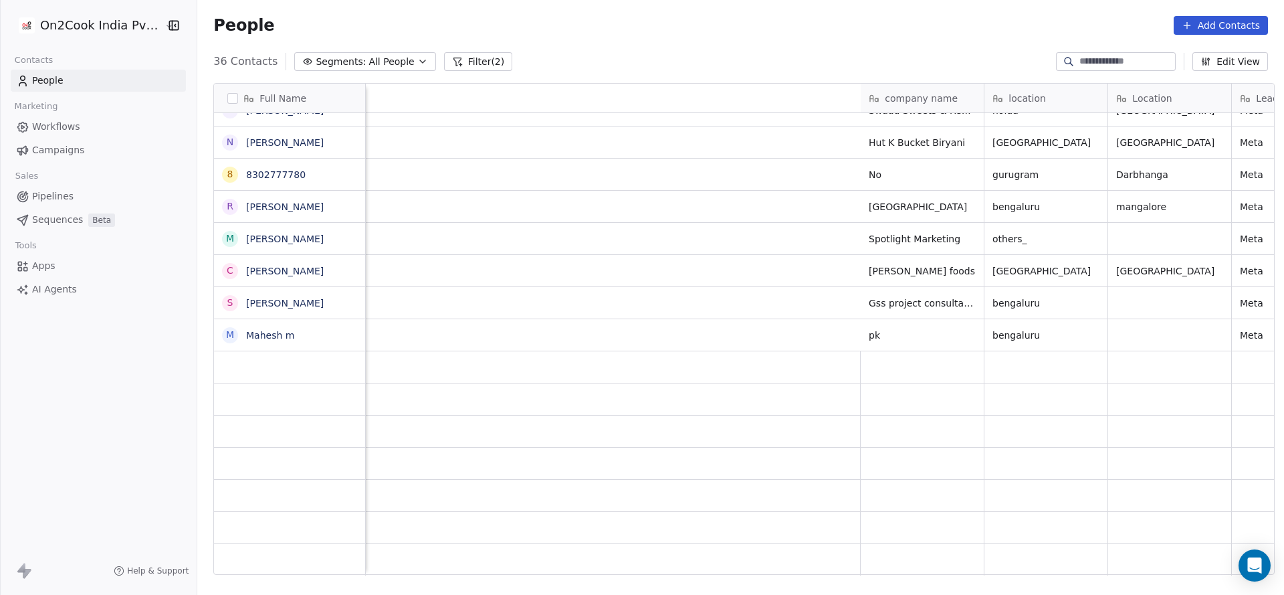
scroll to position [0, 924]
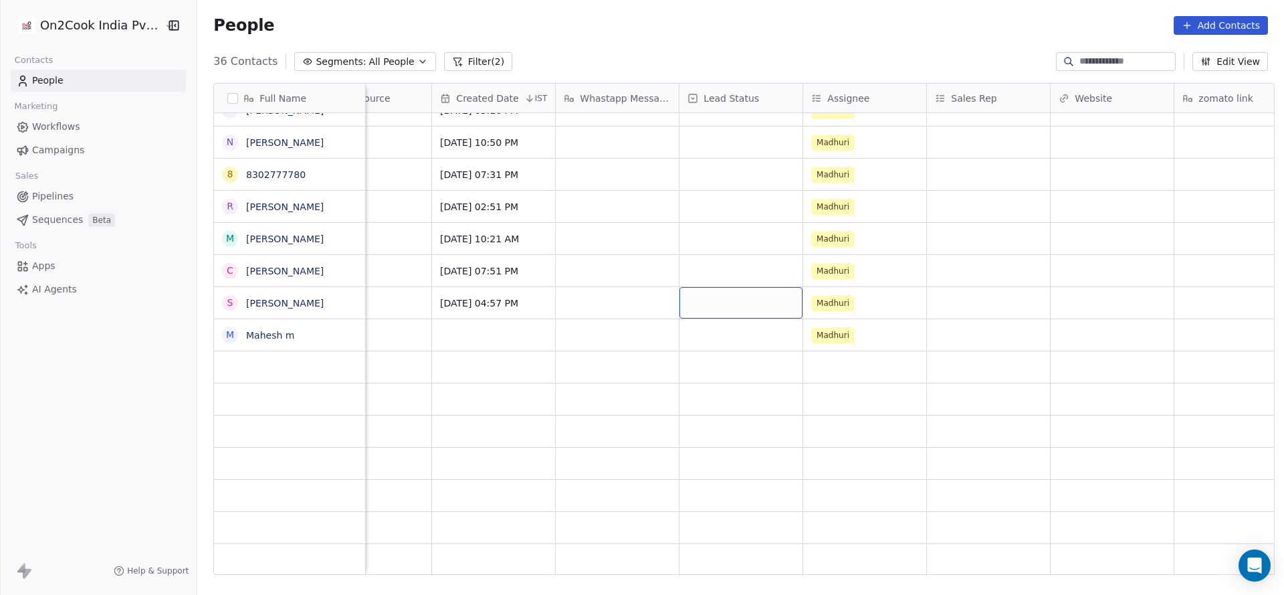
click at [753, 304] on div "grid" at bounding box center [741, 302] width 123 height 31
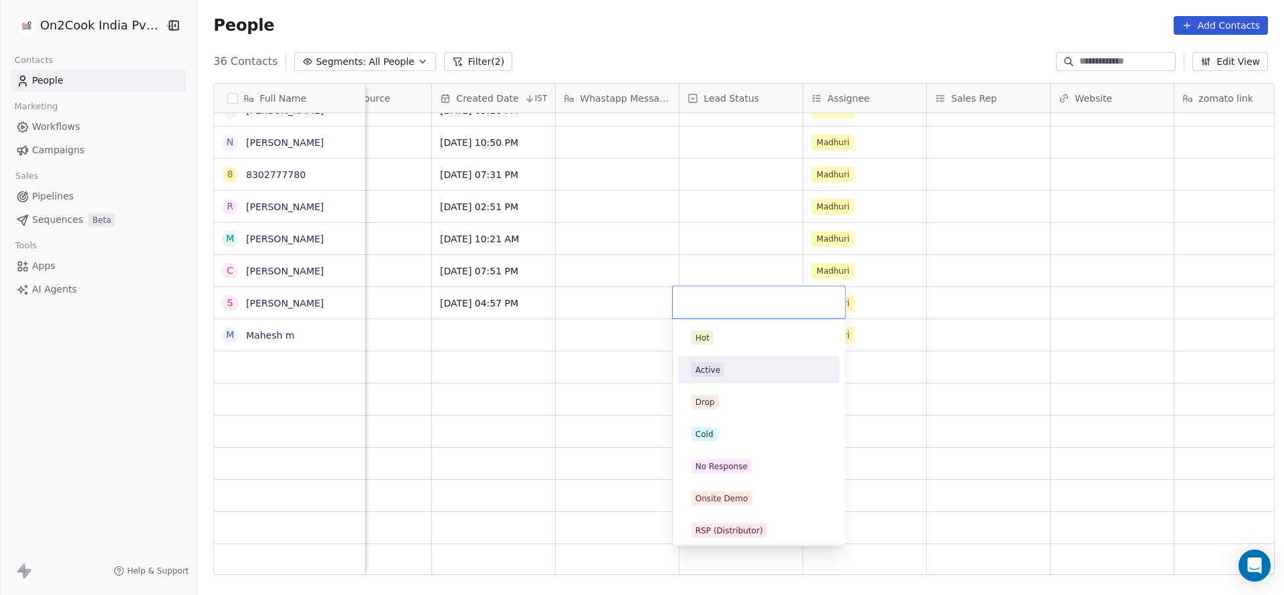
click at [736, 372] on div "Active" at bounding box center [759, 370] width 135 height 15
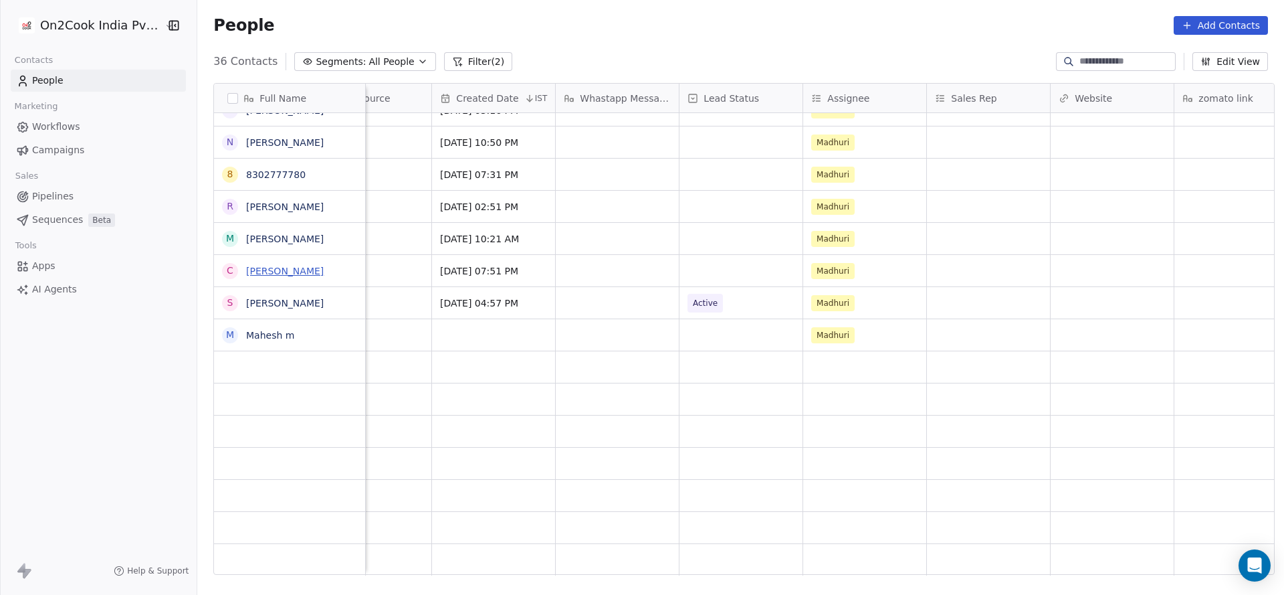
click at [246, 273] on link "Chandra Shekar Reddy K" at bounding box center [285, 271] width 78 height 11
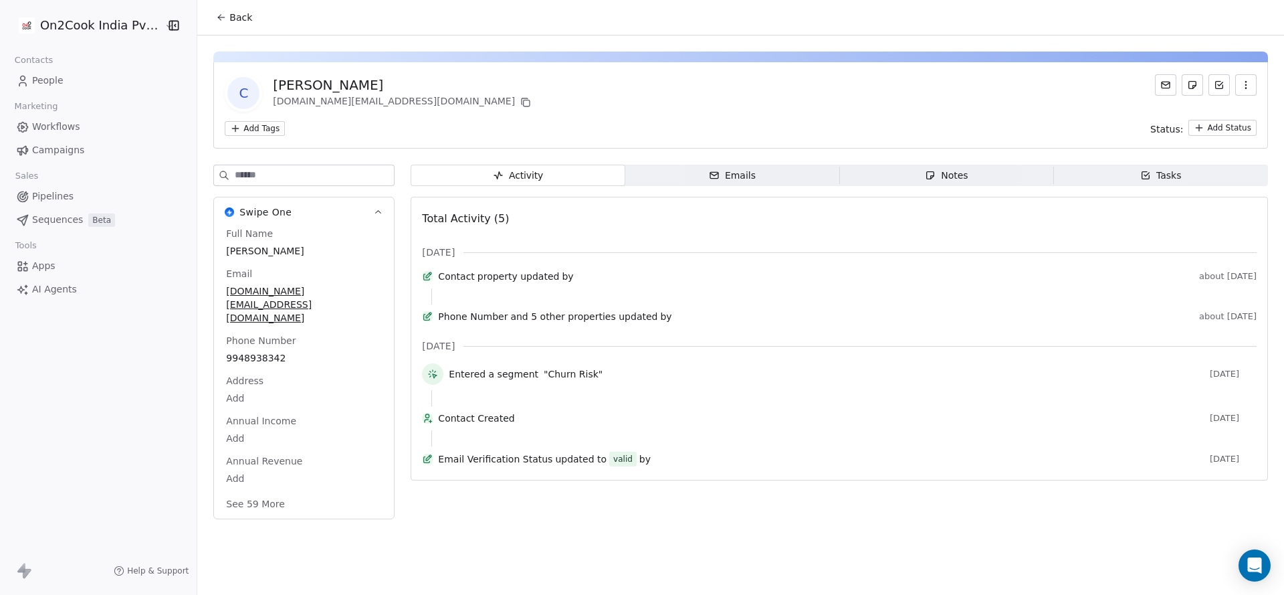
click at [237, 28] on button "Back" at bounding box center [234, 17] width 52 height 24
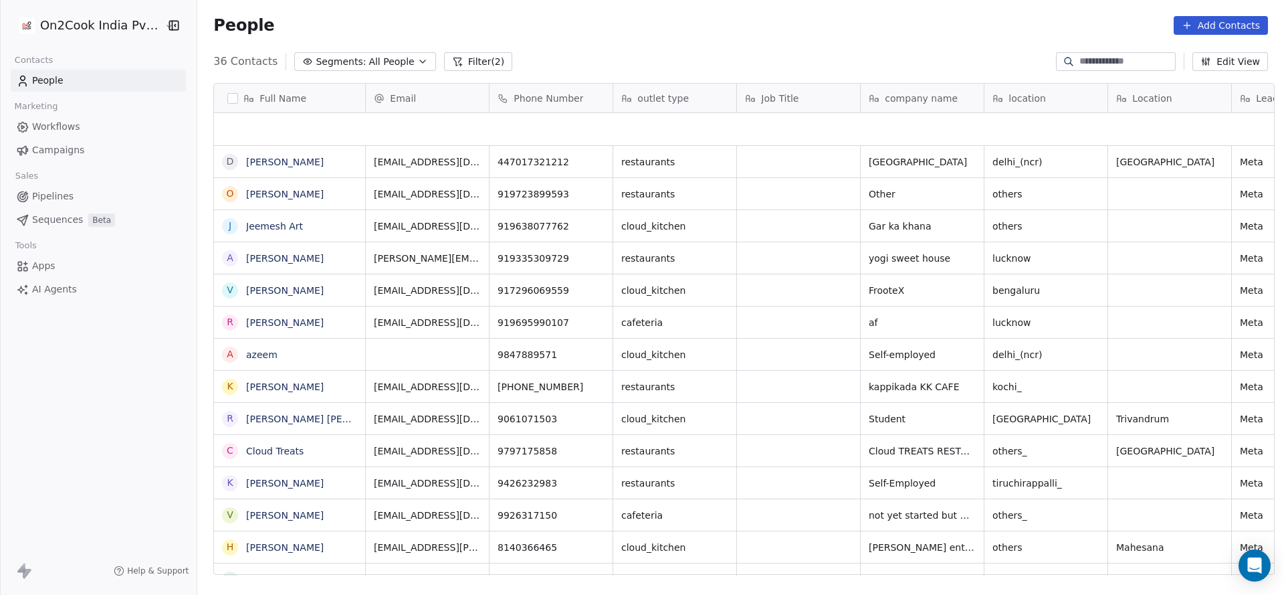
scroll to position [508, 1078]
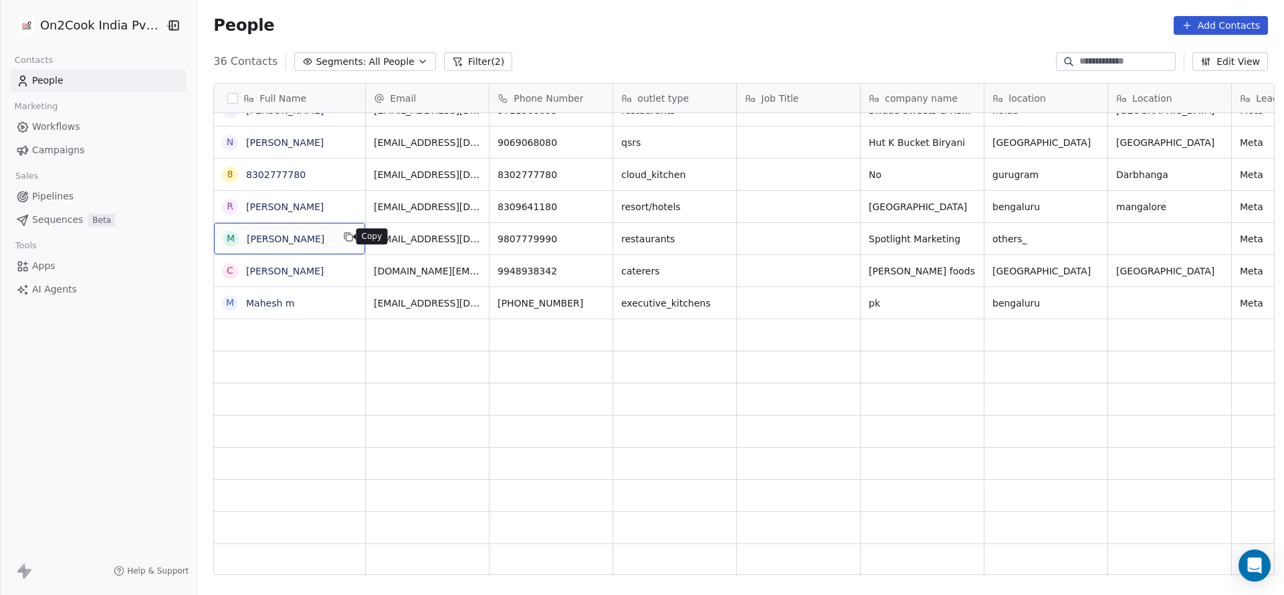
click at [346, 240] on icon "grid" at bounding box center [349, 238] width 6 height 6
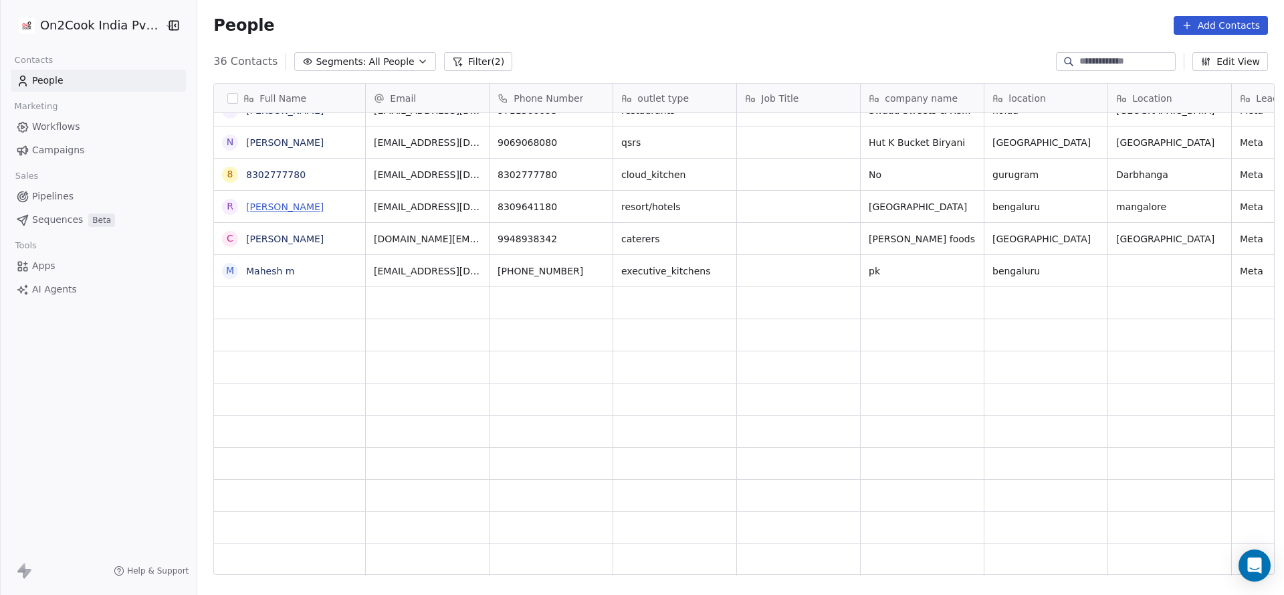
click at [287, 209] on link "Ravi Kumar" at bounding box center [285, 206] width 78 height 11
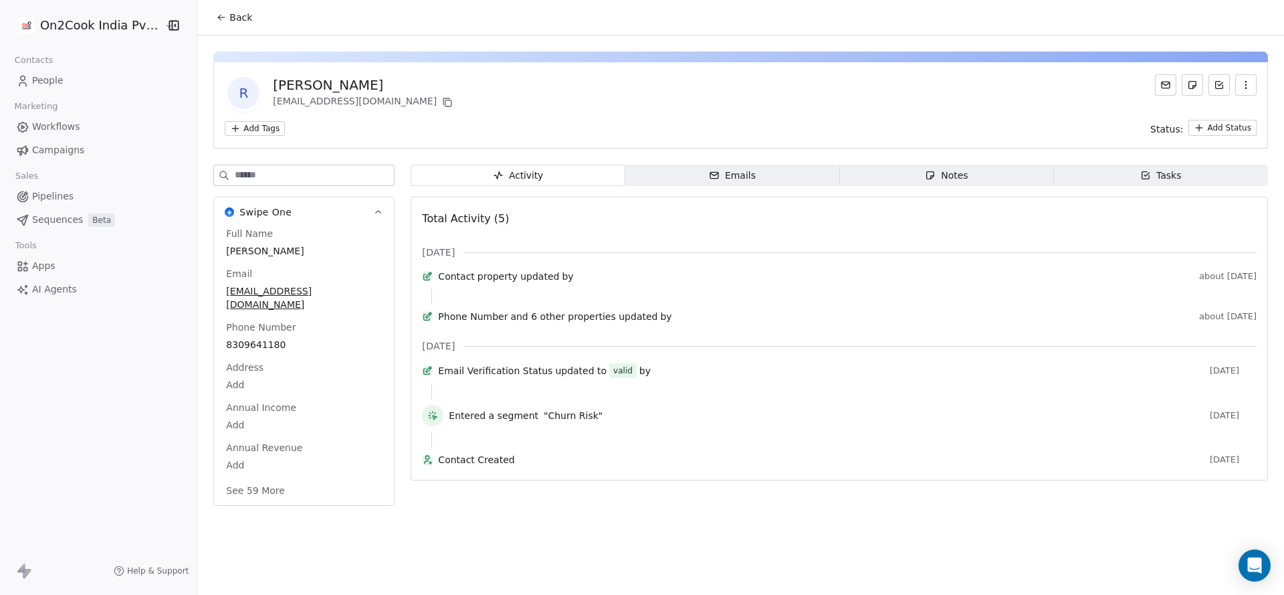
click at [229, 18] on span "Back" at bounding box center [240, 17] width 23 height 13
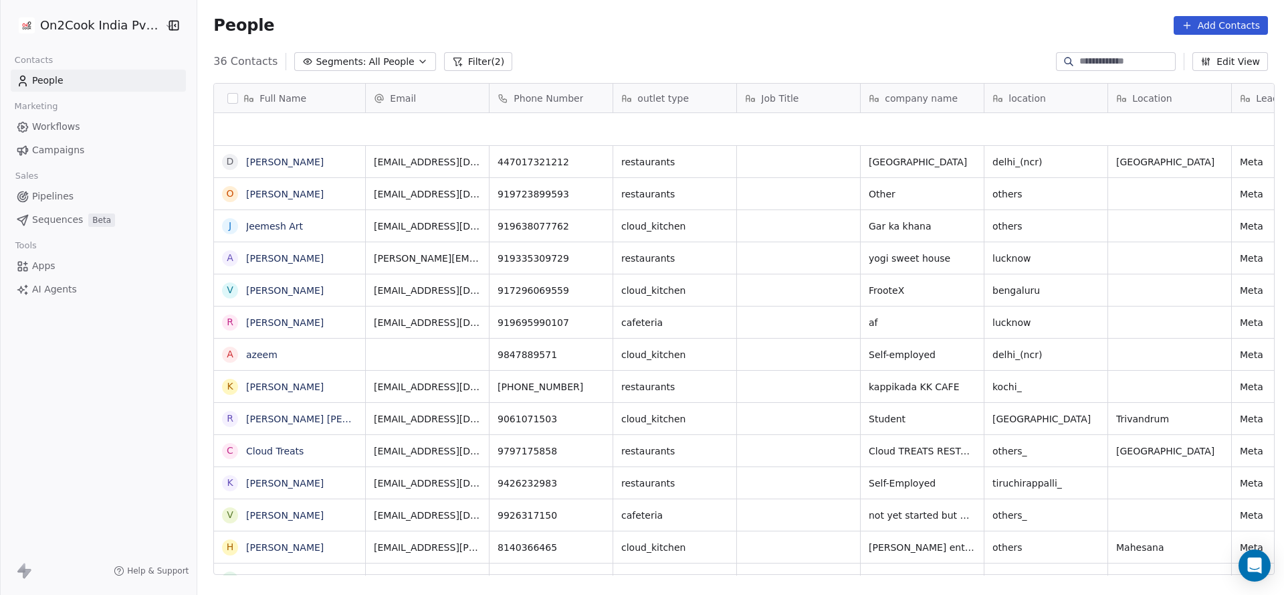
scroll to position [508, 1078]
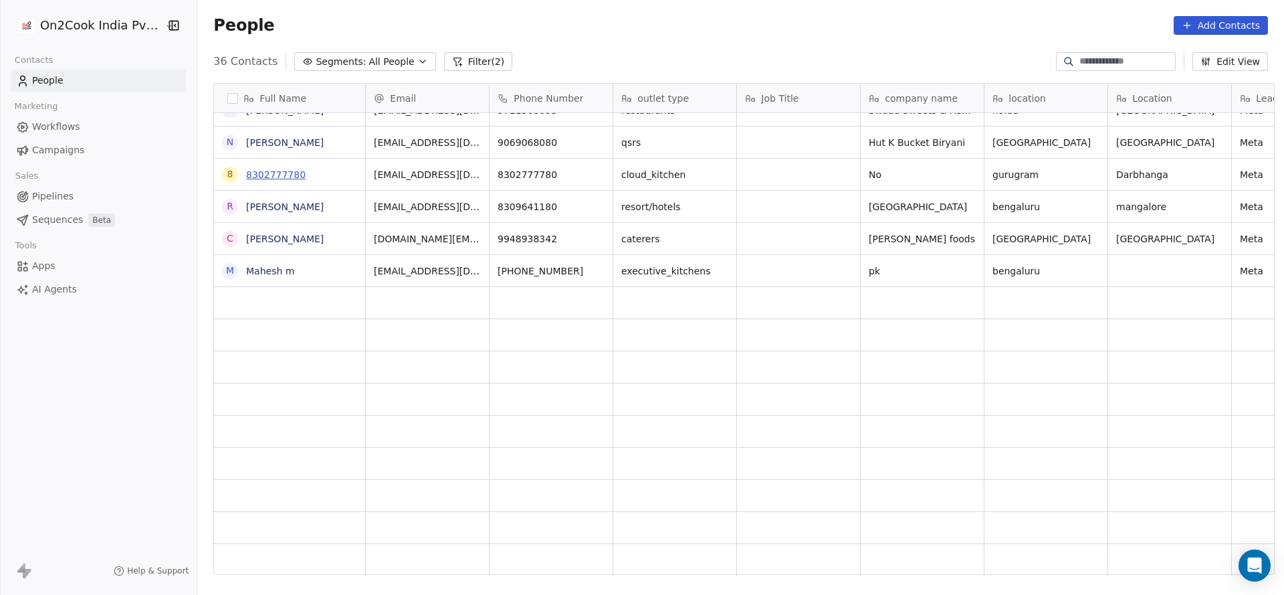
click at [268, 171] on link "8302777780" at bounding box center [276, 174] width 60 height 11
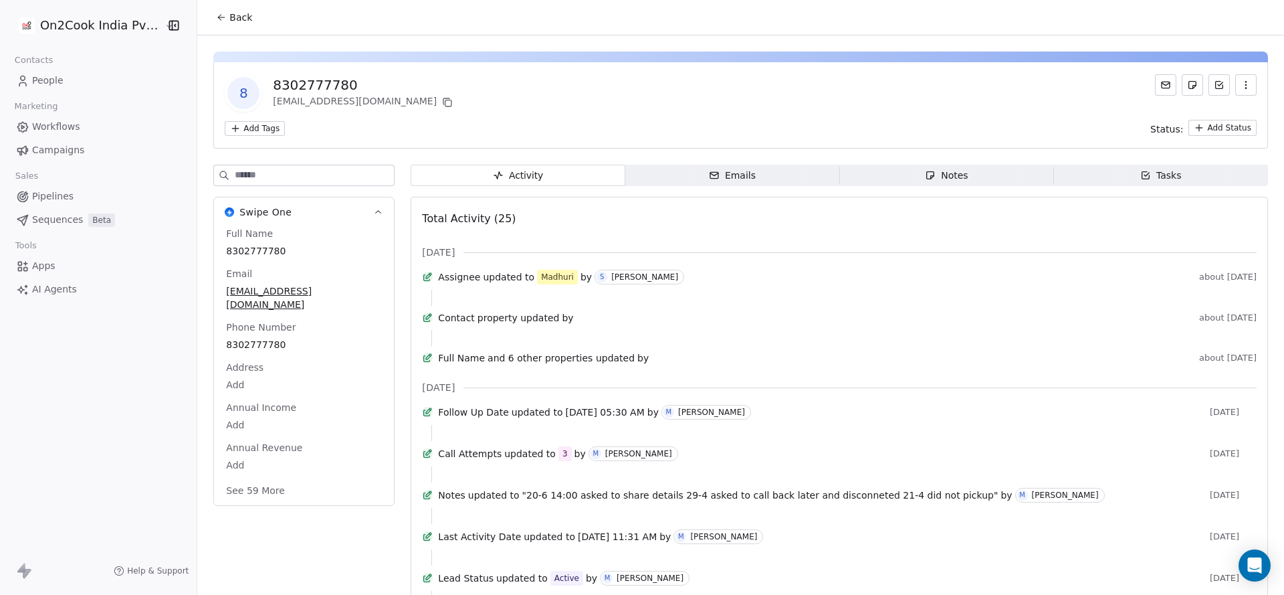
click at [238, 26] on button "Back" at bounding box center [234, 17] width 52 height 24
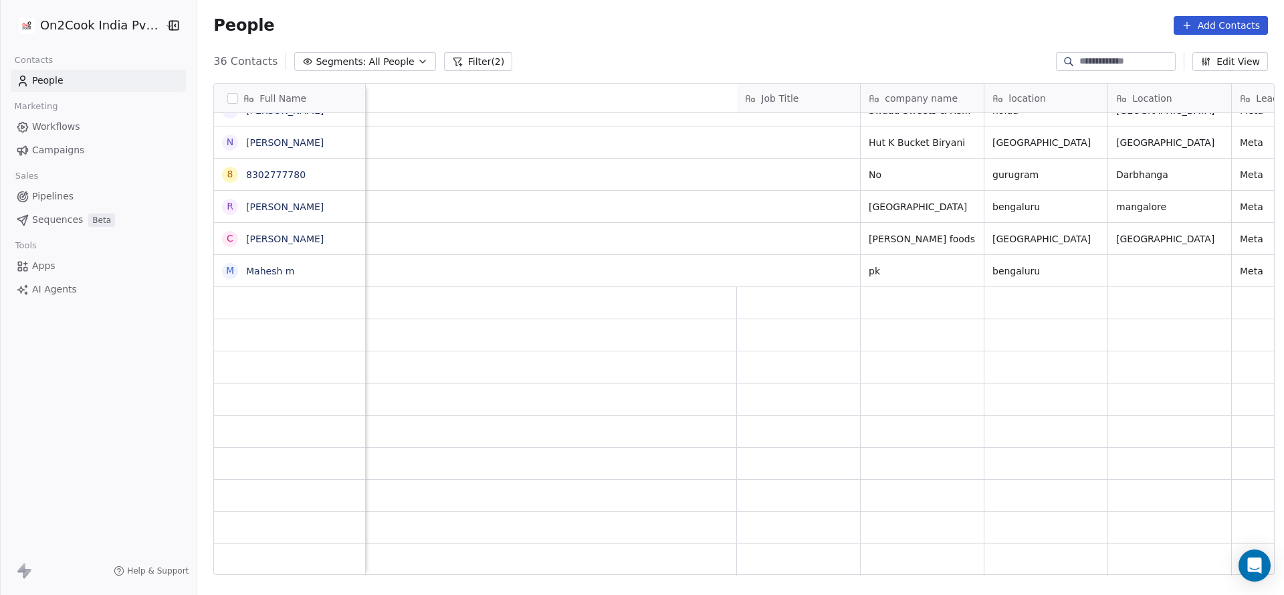
scroll to position [0, 856]
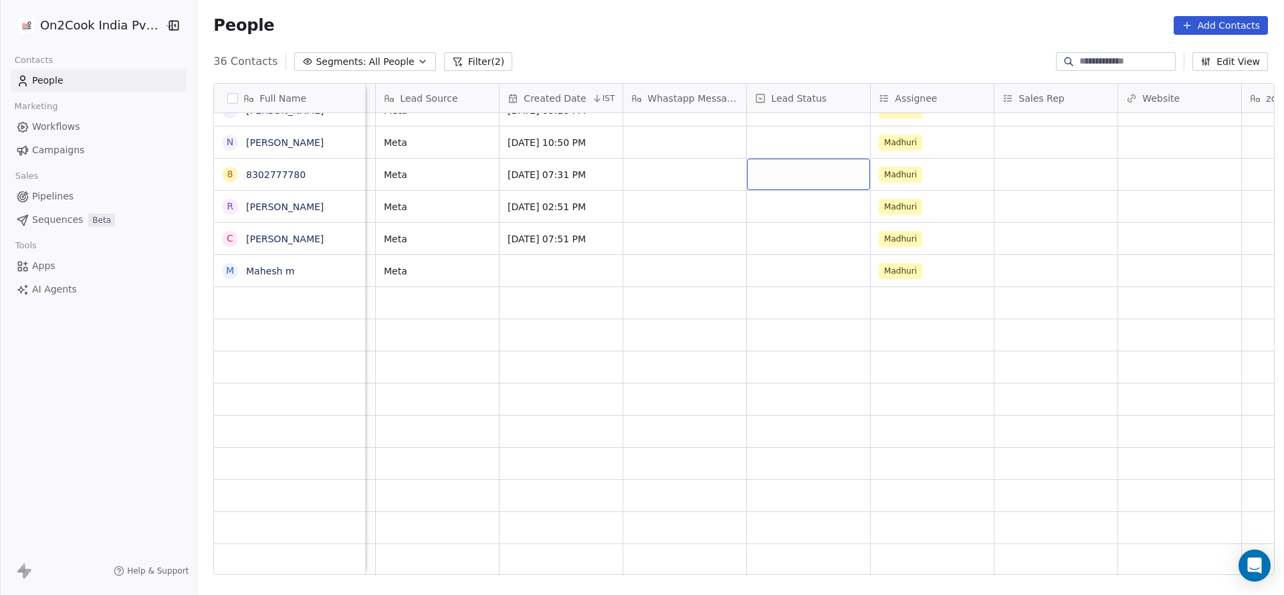
click at [801, 185] on div "grid" at bounding box center [808, 174] width 123 height 31
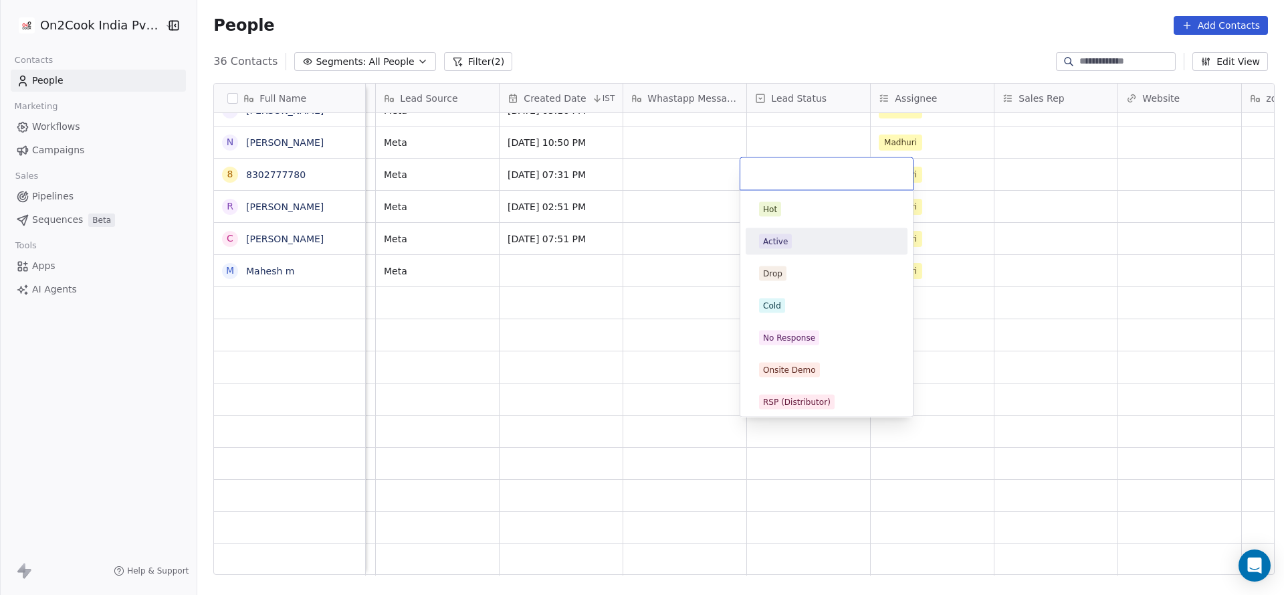
click at [798, 250] on div "Active" at bounding box center [826, 241] width 151 height 21
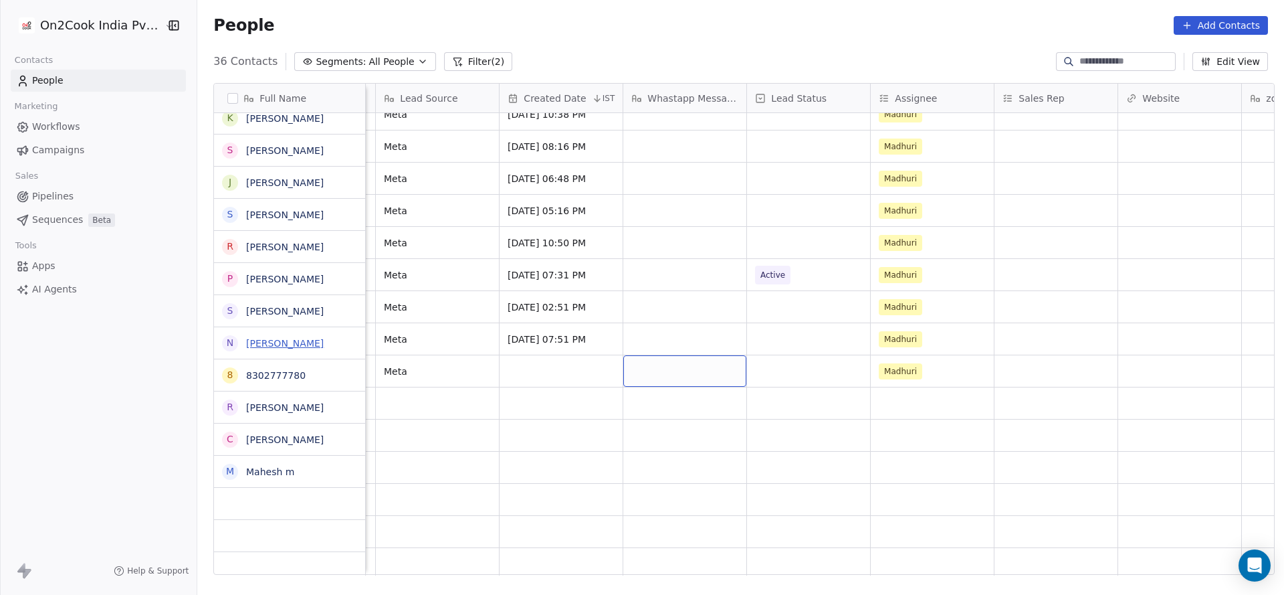
scroll to position [493, 0]
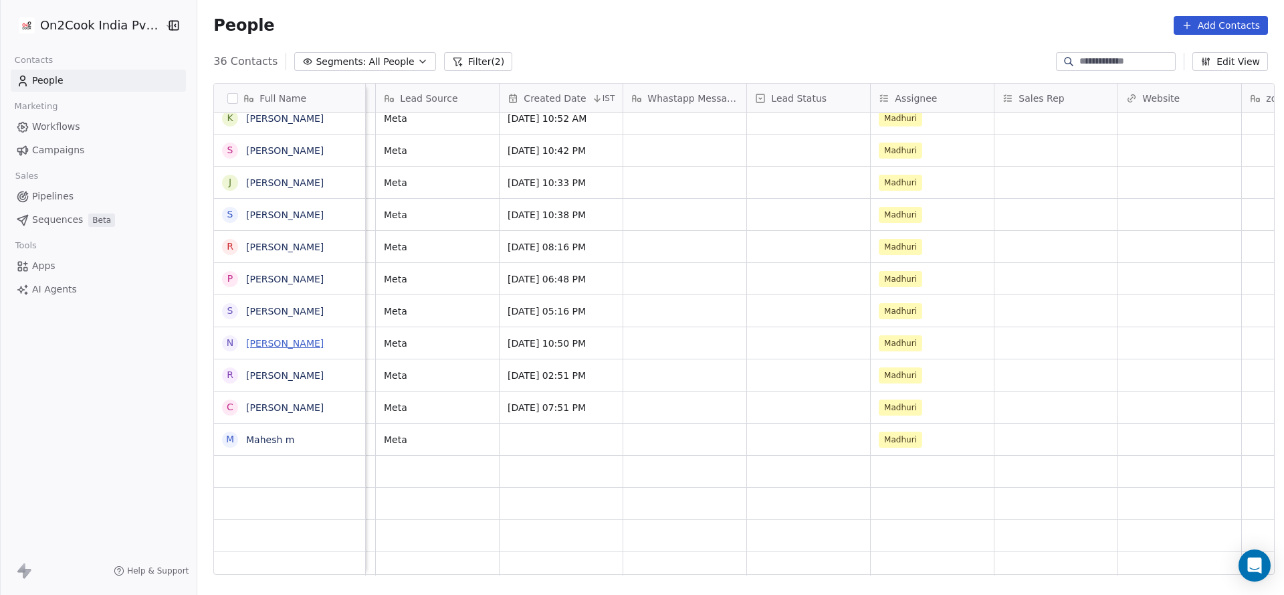
click at [288, 343] on link "[PERSON_NAME]" at bounding box center [285, 343] width 78 height 11
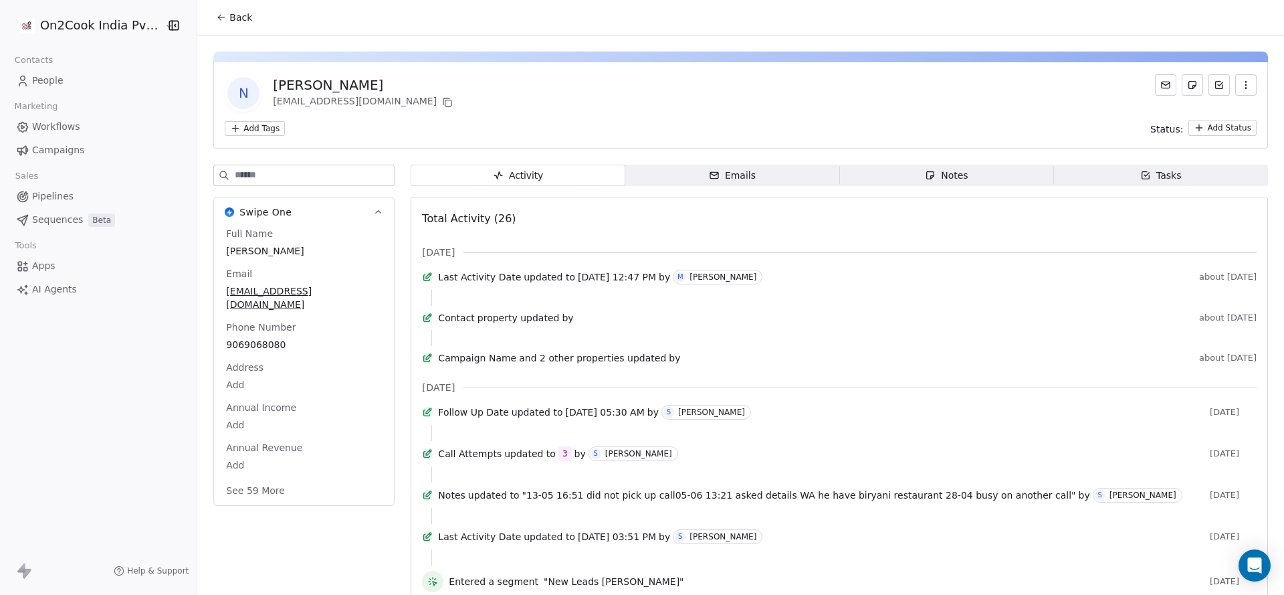
click at [211, 4] on div "Back" at bounding box center [740, 17] width 1087 height 35
click at [236, 19] on span "Back" at bounding box center [240, 17] width 23 height 13
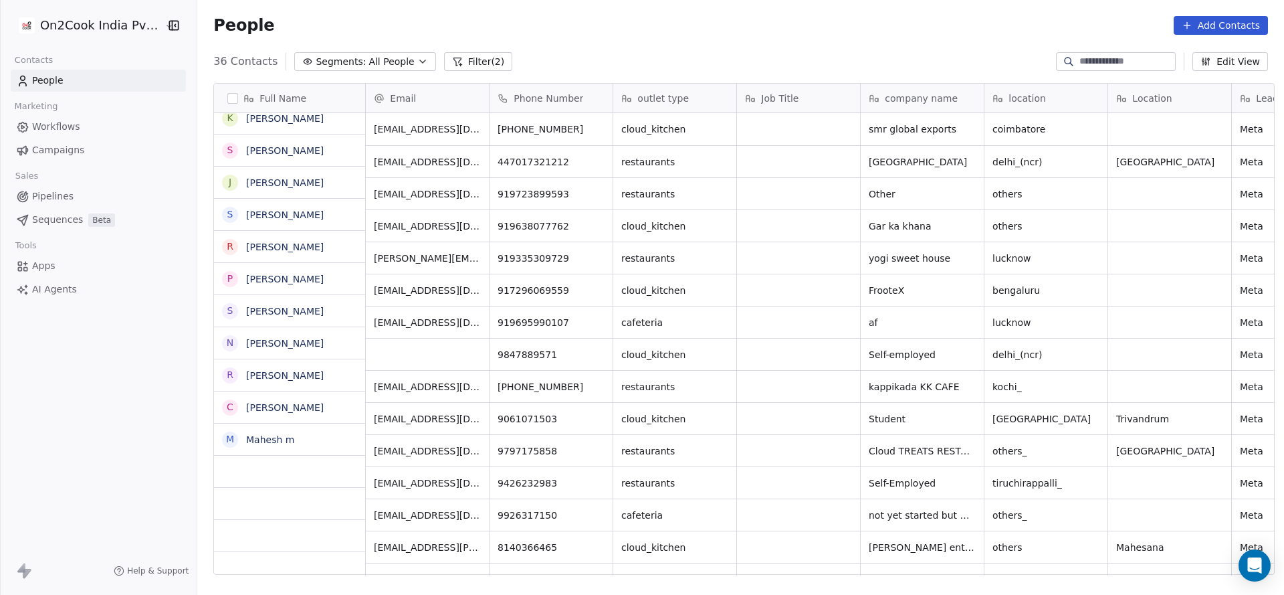
scroll to position [508, 1078]
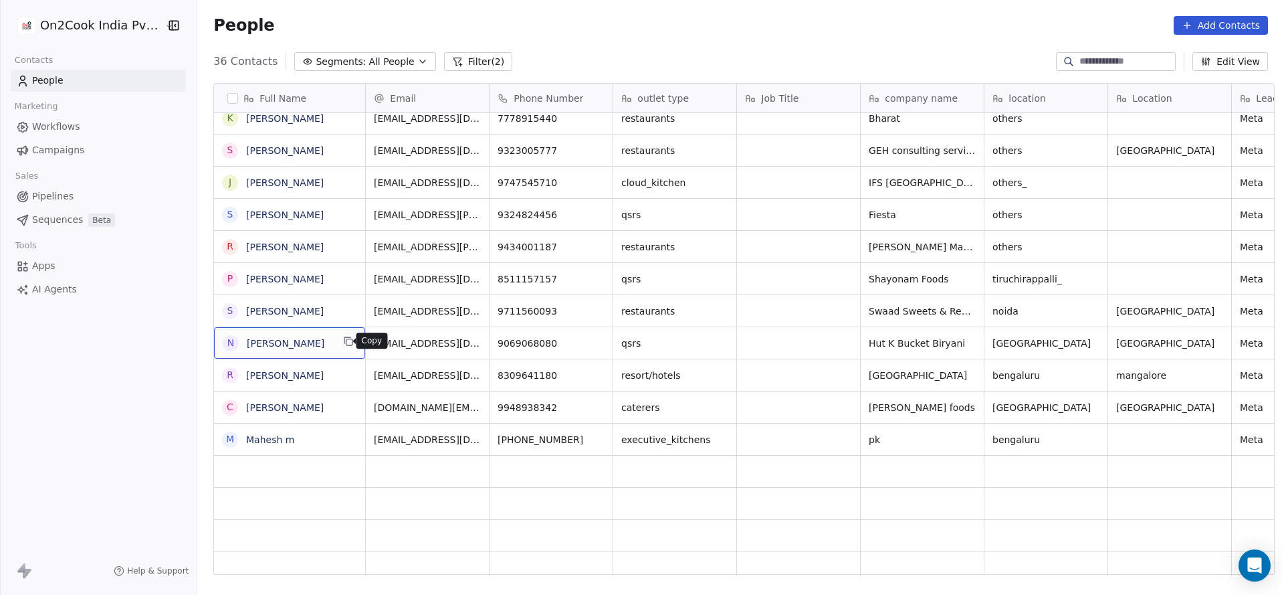
click at [346, 339] on icon "grid" at bounding box center [349, 342] width 6 height 6
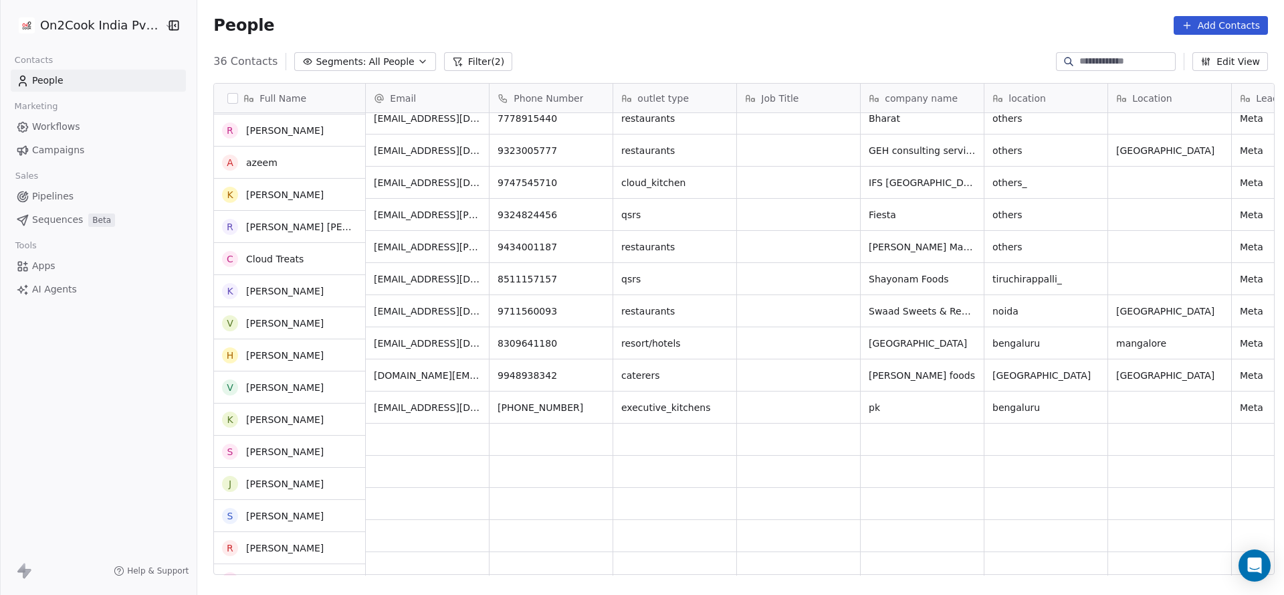
scroll to position [192, 0]
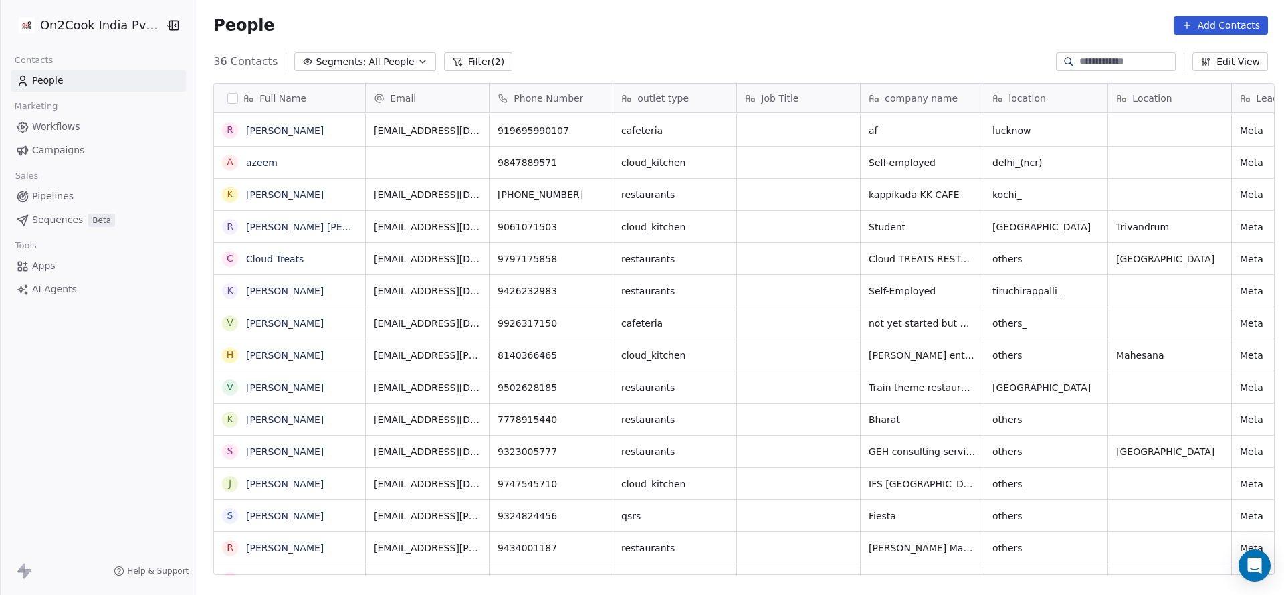
click at [479, 53] on button "Filter (2)" at bounding box center [478, 61] width 69 height 19
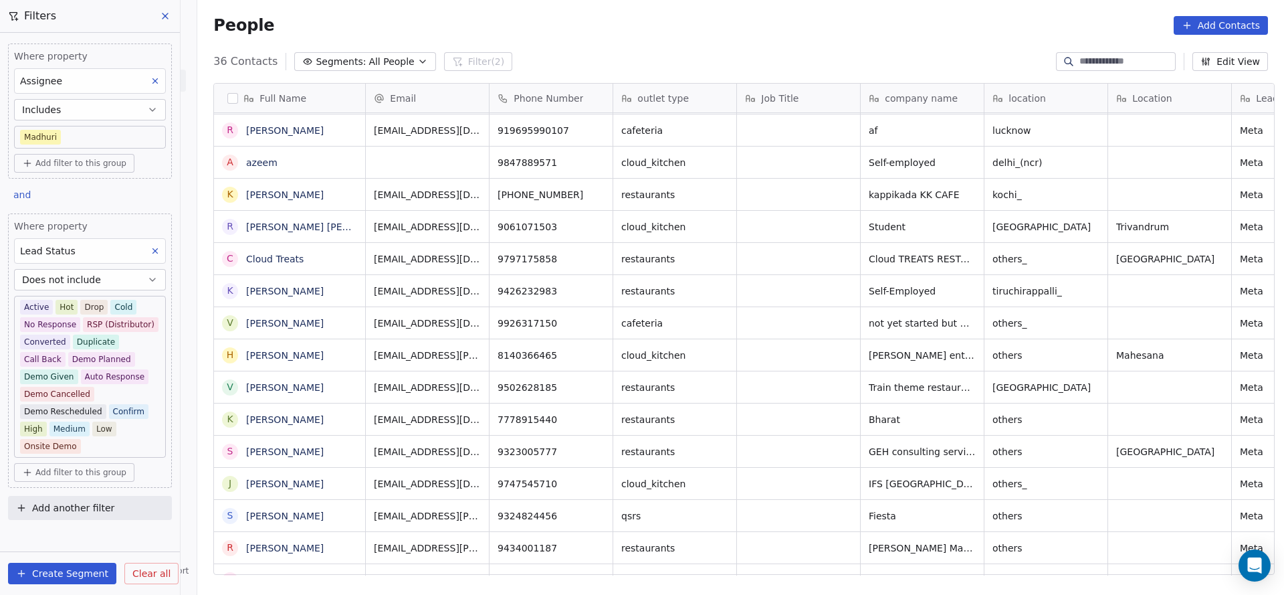
click at [150, 82] on button at bounding box center [154, 80] width 17 height 17
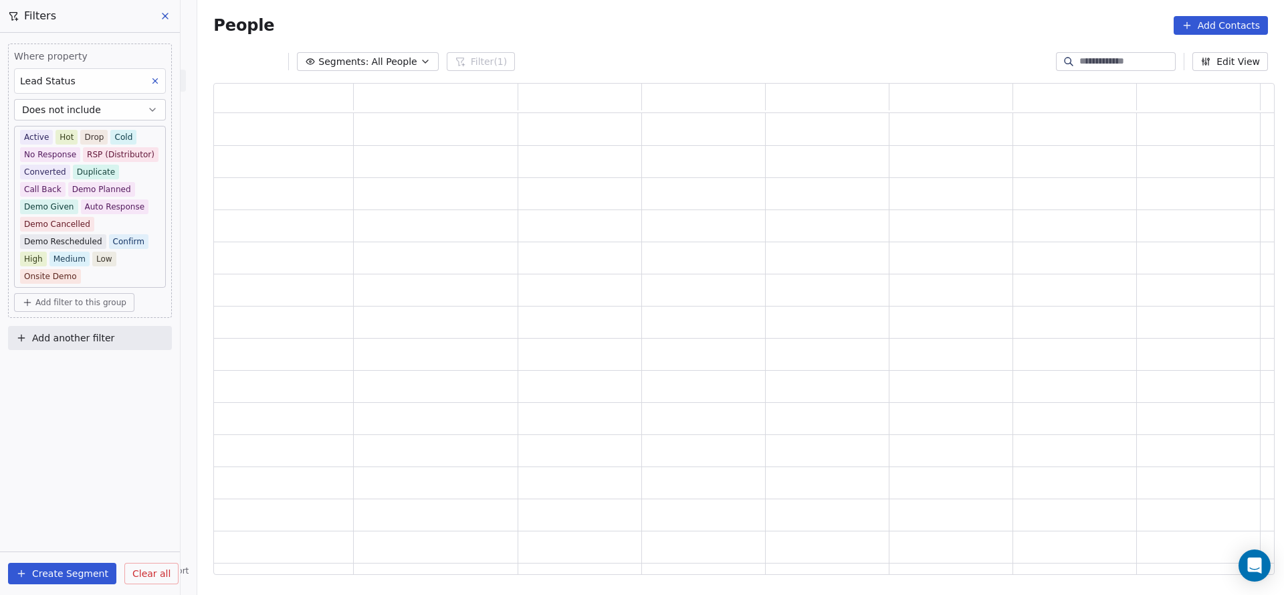
scroll to position [476, 1046]
click at [150, 82] on button at bounding box center [154, 80] width 17 height 17
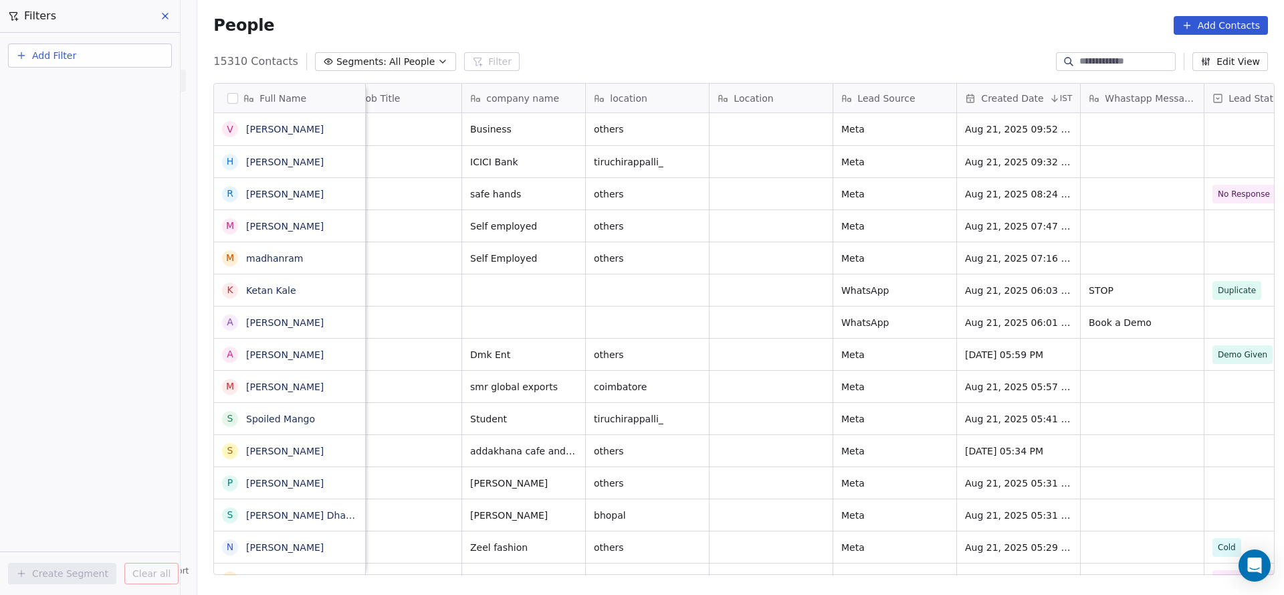
scroll to position [0, 620]
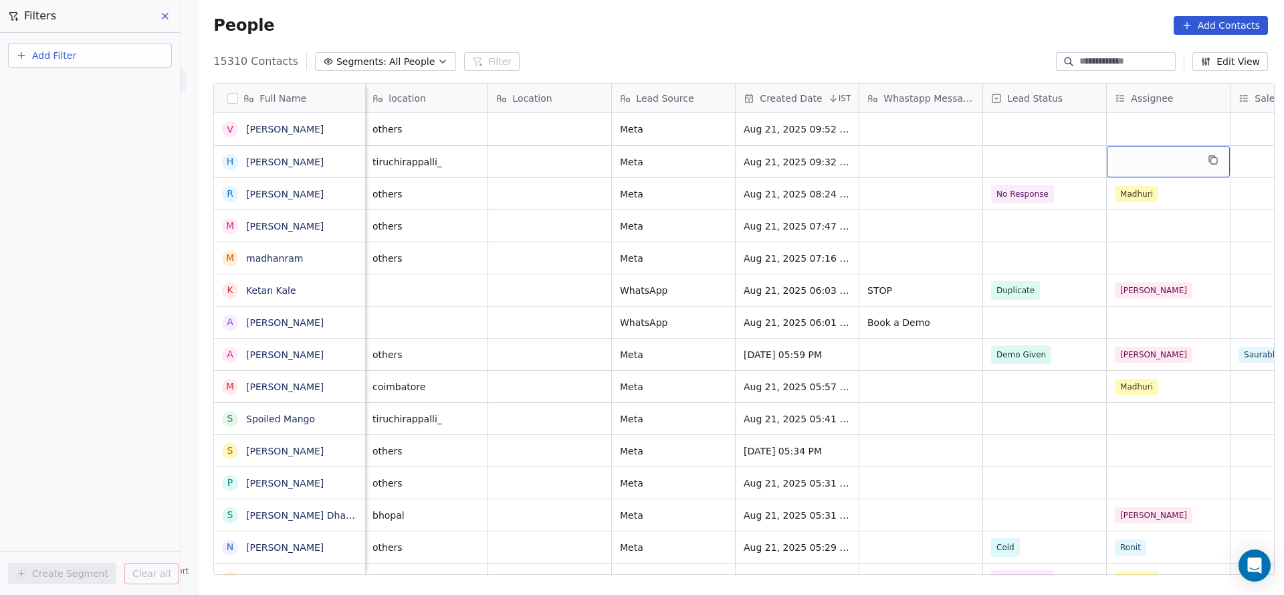
click at [1126, 153] on div "grid" at bounding box center [1168, 161] width 123 height 31
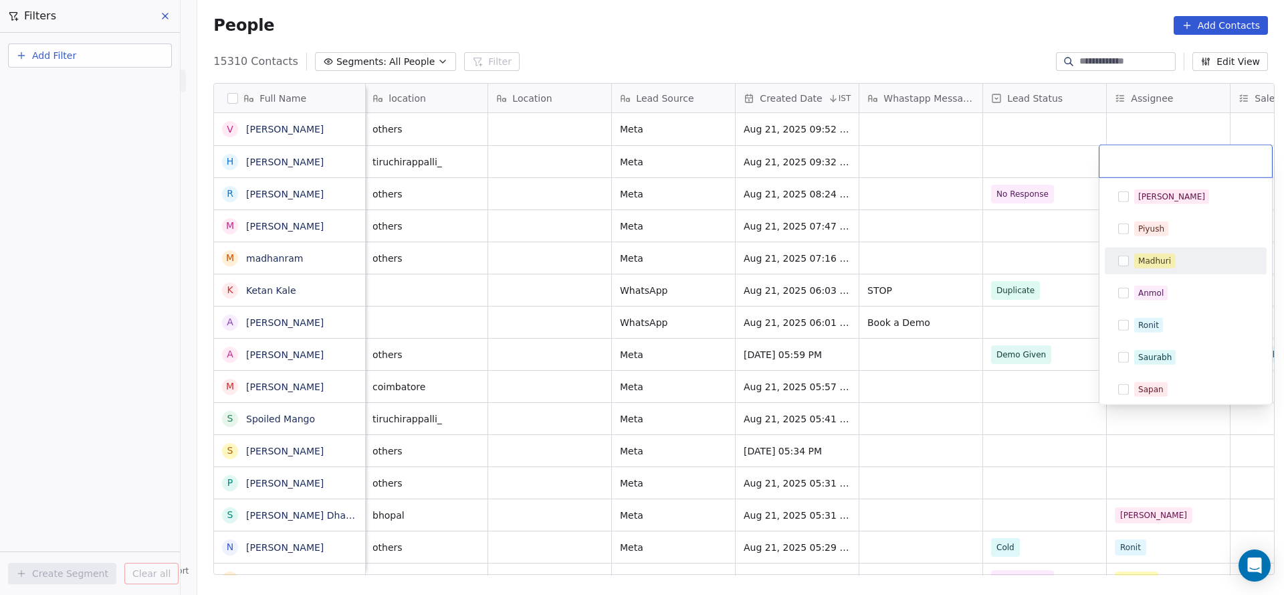
click at [1138, 250] on div "Madhuri" at bounding box center [1185, 260] width 151 height 21
click at [971, 271] on html "On2Cook India Pvt. Ltd. Contacts People Marketing Workflows Campaigns Sales Pip…" at bounding box center [642, 297] width 1284 height 595
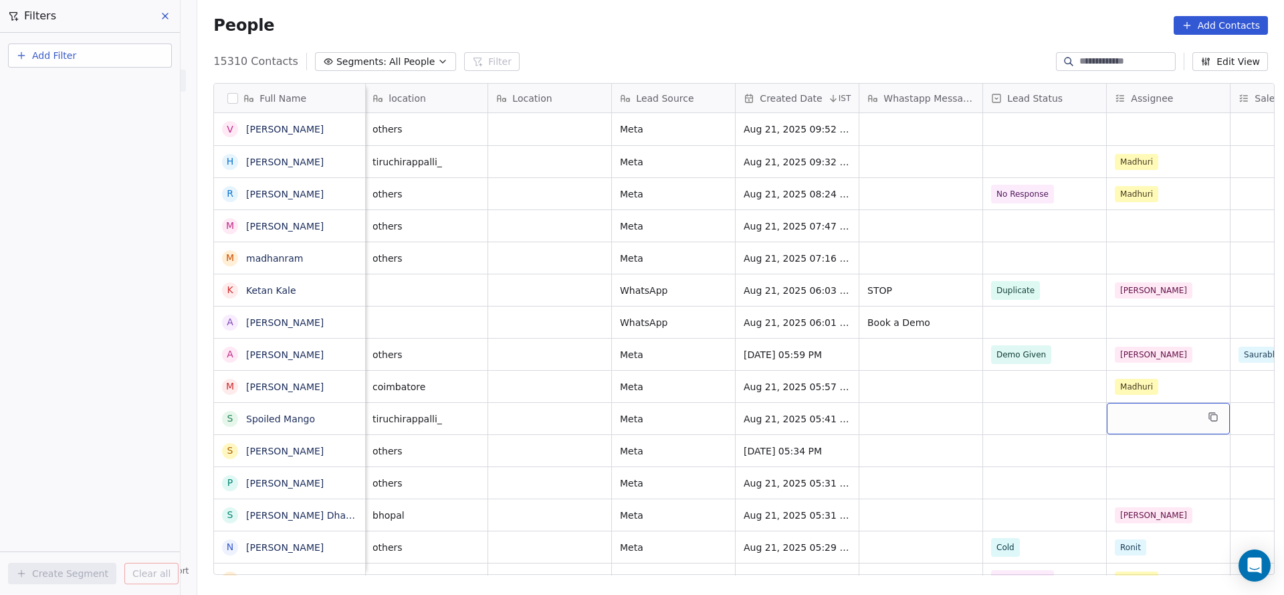
click at [1127, 407] on div "grid" at bounding box center [1168, 418] width 123 height 31
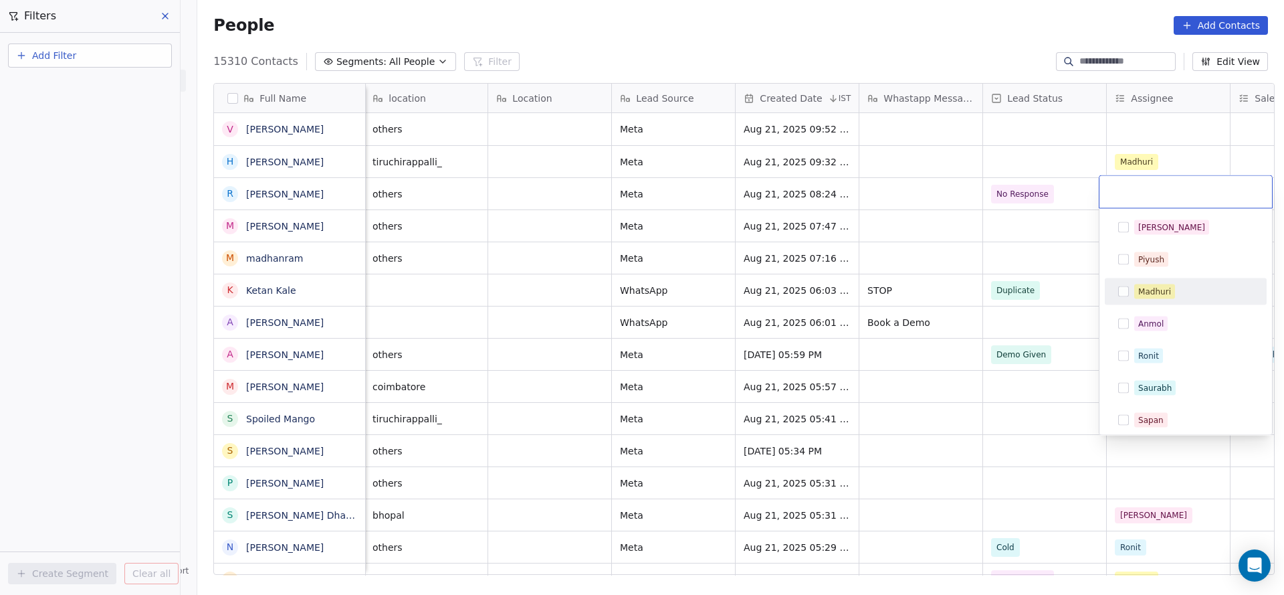
click at [1163, 287] on div "Madhuri" at bounding box center [1154, 292] width 33 height 12
click at [934, 359] on html "On2Cook India Pvt. Ltd. Contacts People Marketing Workflows Campaigns Sales Pip…" at bounding box center [642, 297] width 1284 height 595
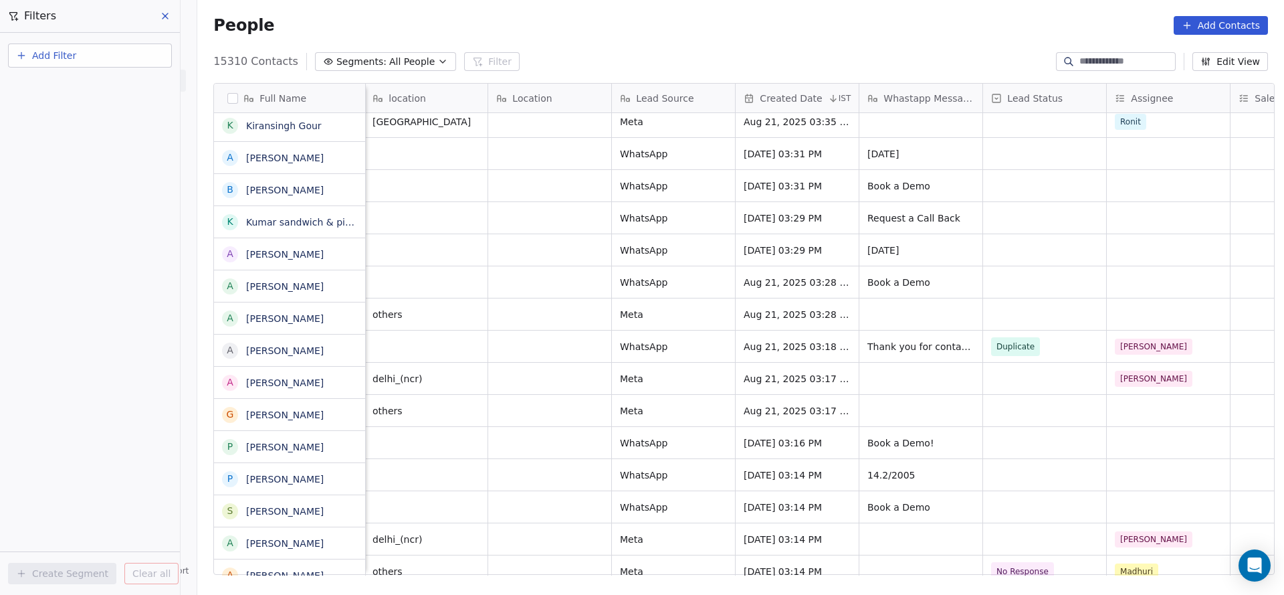
scroll to position [1003, 0]
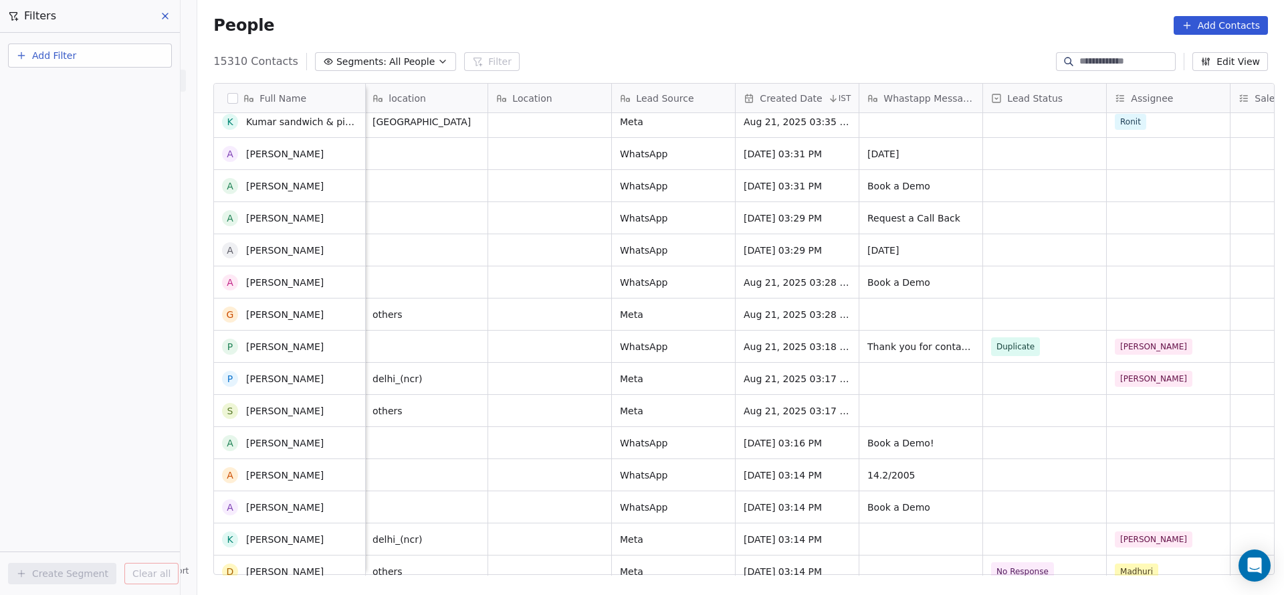
click at [1132, 401] on div "cloud_kitchen Sanhok aladdin pvt ltd bengaluru Meta Aug 21, 2025 05:28 PM No Re…" at bounding box center [999, 344] width 2507 height 462
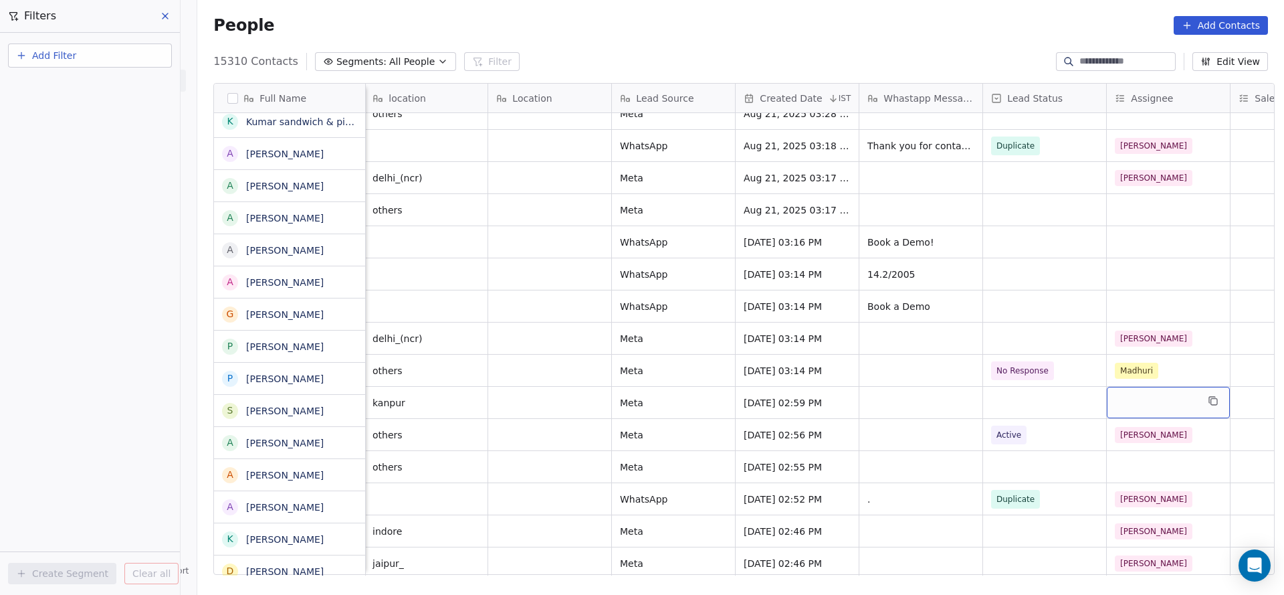
scroll to position [1204, 0]
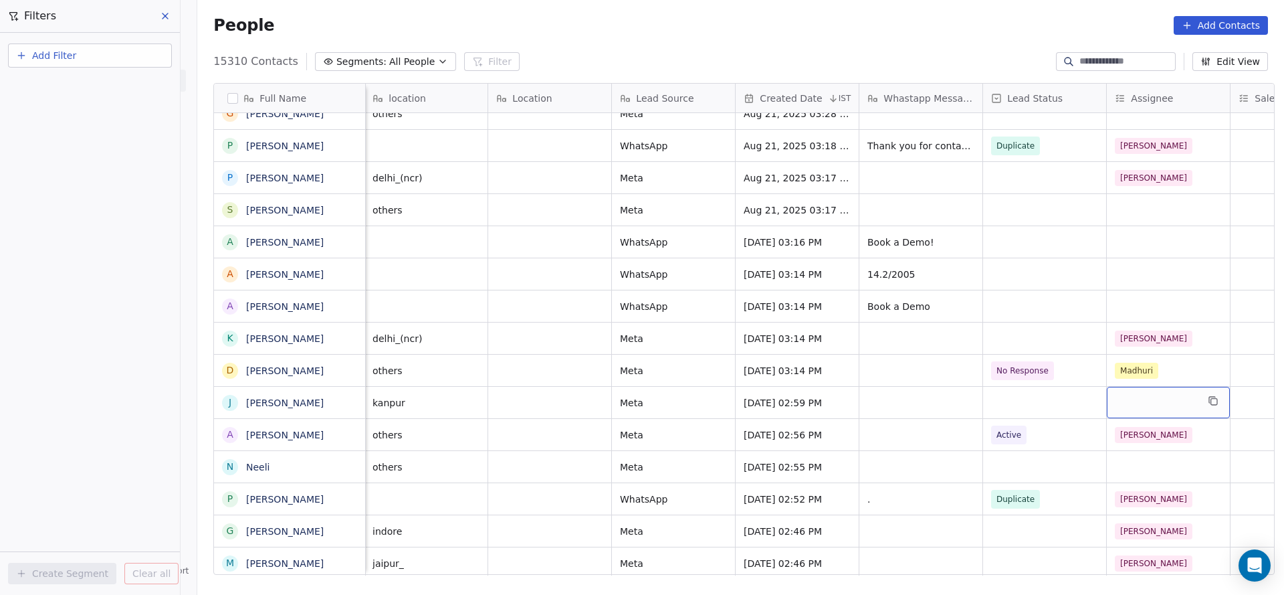
click at [1132, 401] on div "grid" at bounding box center [1168, 402] width 123 height 31
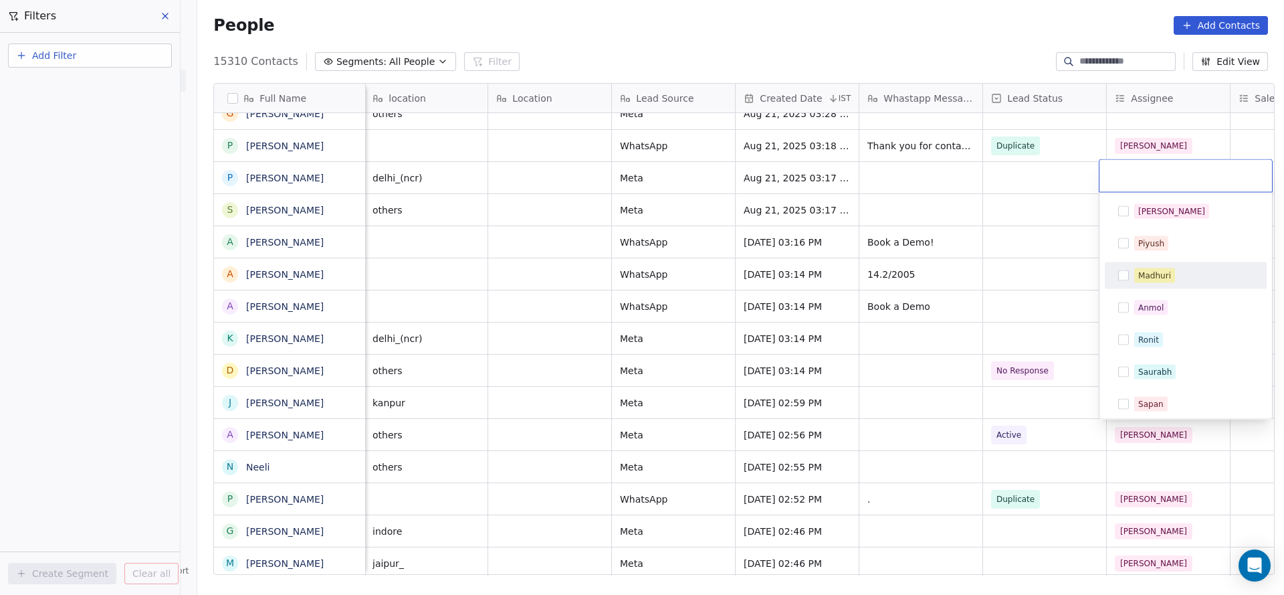
click at [1167, 277] on div "Madhuri" at bounding box center [1154, 276] width 33 height 12
click at [947, 335] on html "On2Cook India Pvt. Ltd. Contacts People Marketing Workflows Campaigns Sales Pip…" at bounding box center [642, 297] width 1284 height 595
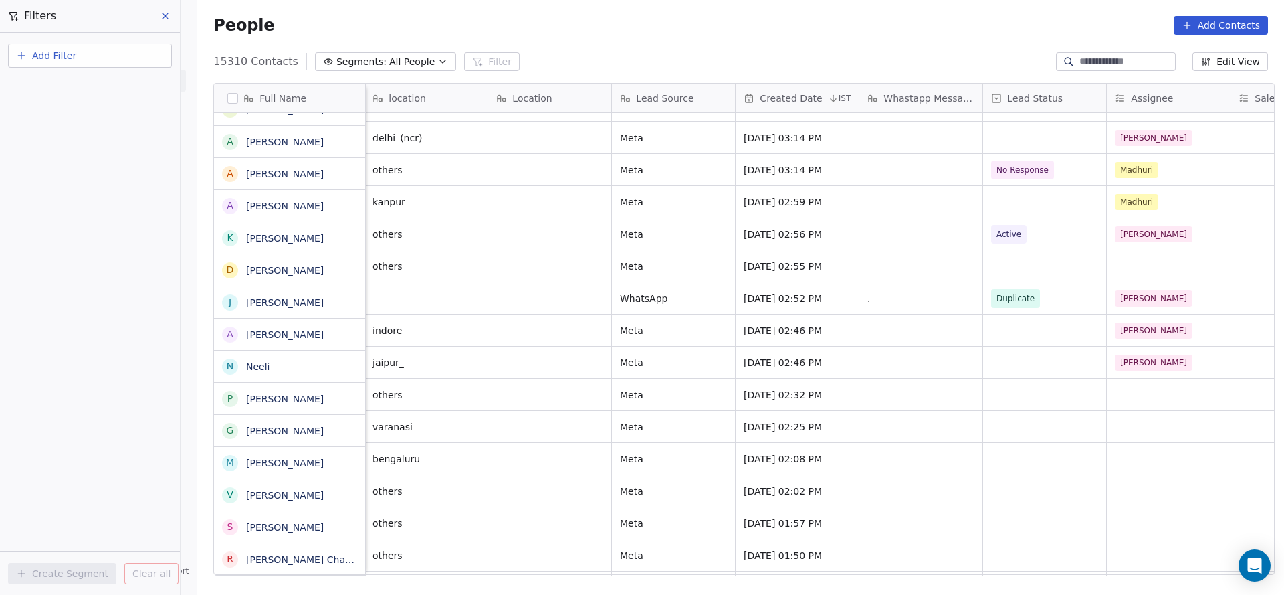
scroll to position [1405, 0]
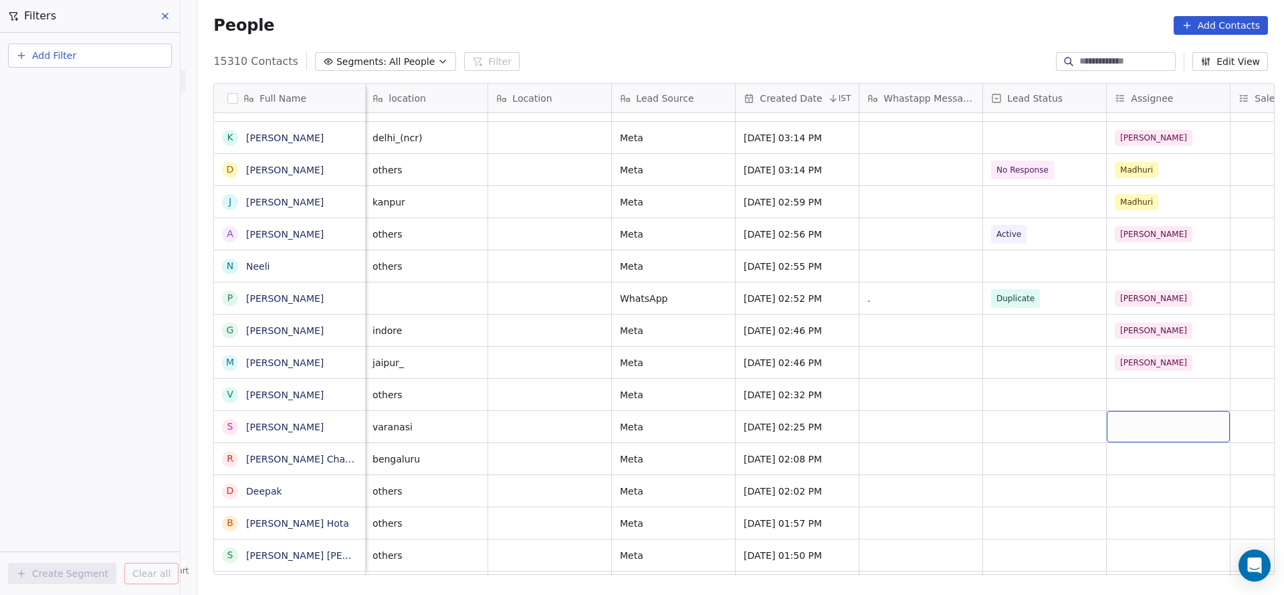
click at [1116, 428] on div "grid" at bounding box center [1168, 426] width 123 height 31
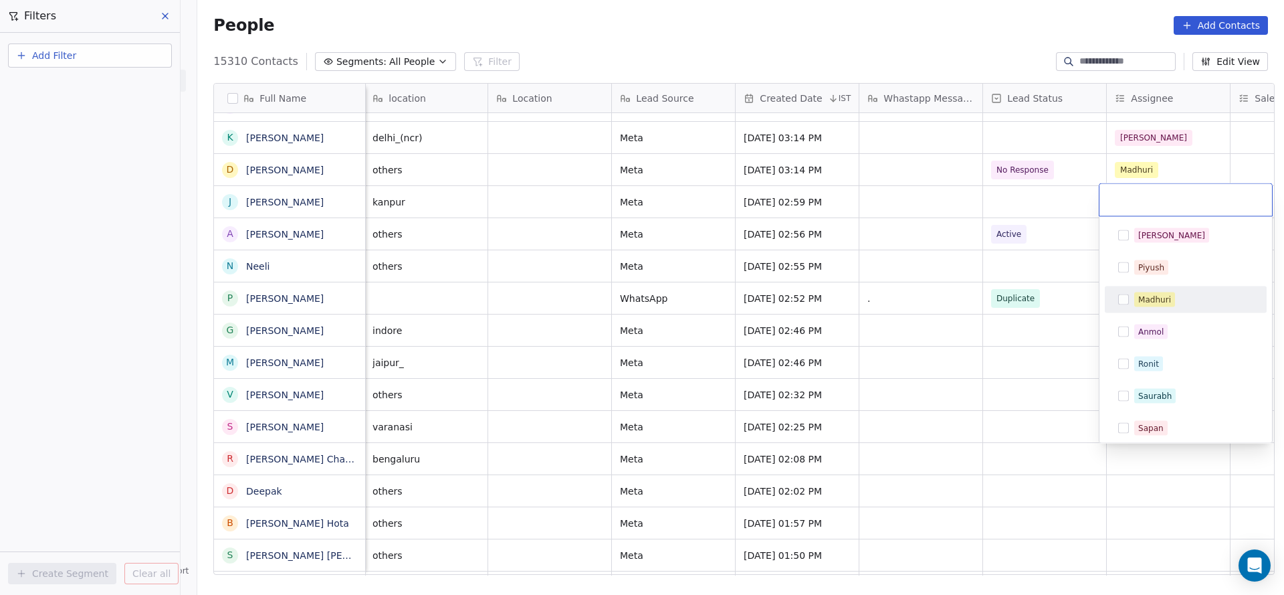
click at [1155, 298] on div "Madhuri" at bounding box center [1154, 300] width 33 height 12
click at [914, 415] on html "On2Cook India Pvt. Ltd. Contacts People Marketing Workflows Campaigns Sales Pip…" at bounding box center [642, 297] width 1284 height 595
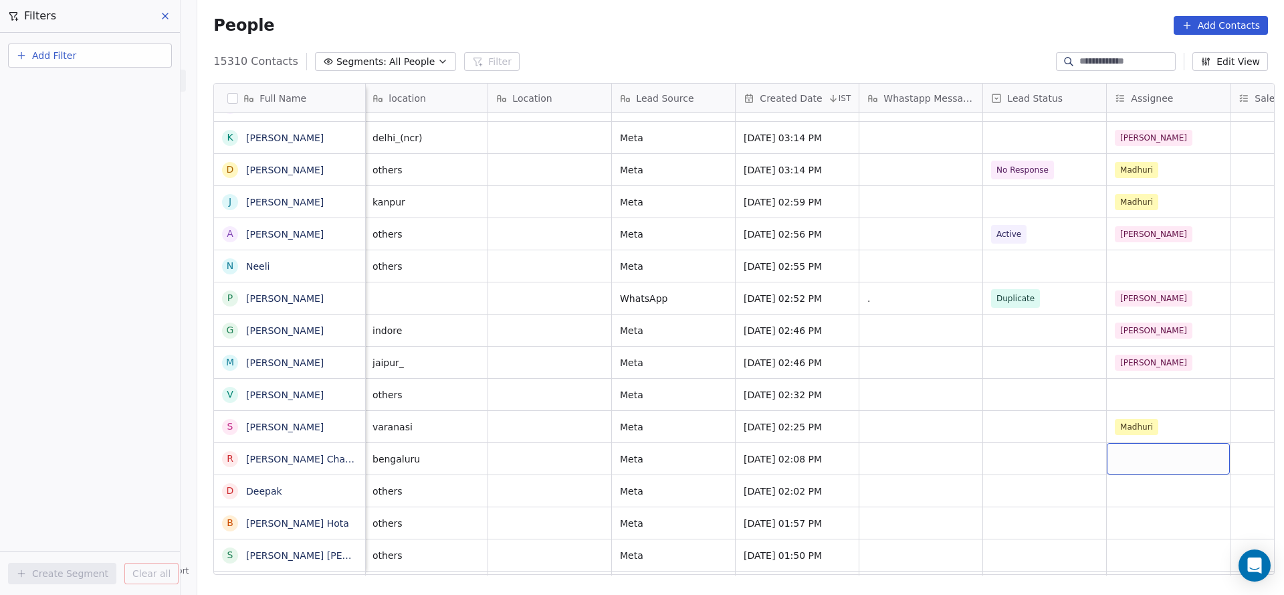
click at [1112, 466] on div "grid" at bounding box center [1168, 458] width 123 height 31
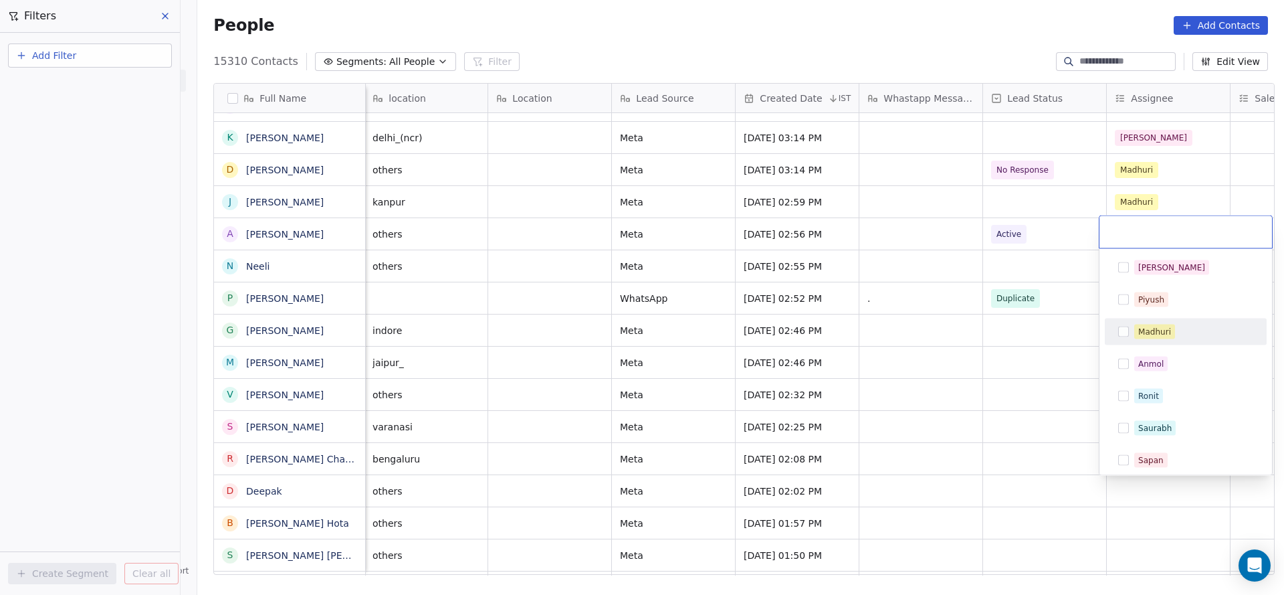
click at [1143, 324] on span "Madhuri" at bounding box center [1154, 331] width 41 height 15
click at [945, 411] on html "On2Cook India Pvt. Ltd. Contacts People Marketing Workflows Campaigns Sales Pip…" at bounding box center [642, 297] width 1284 height 595
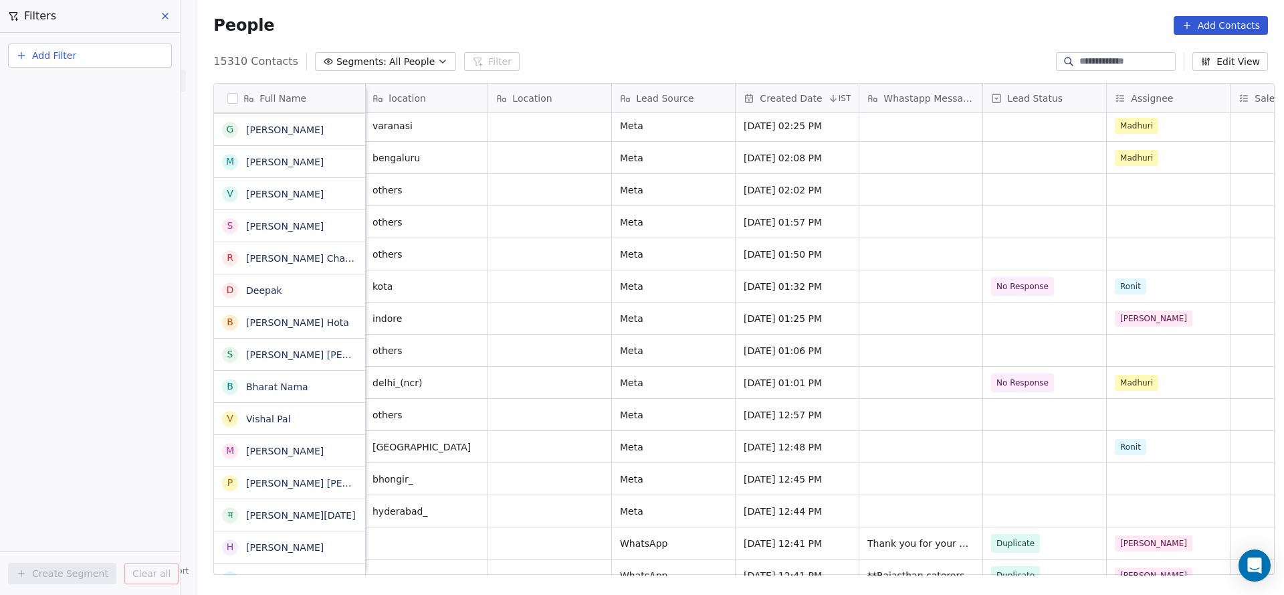
scroll to position [1706, 0]
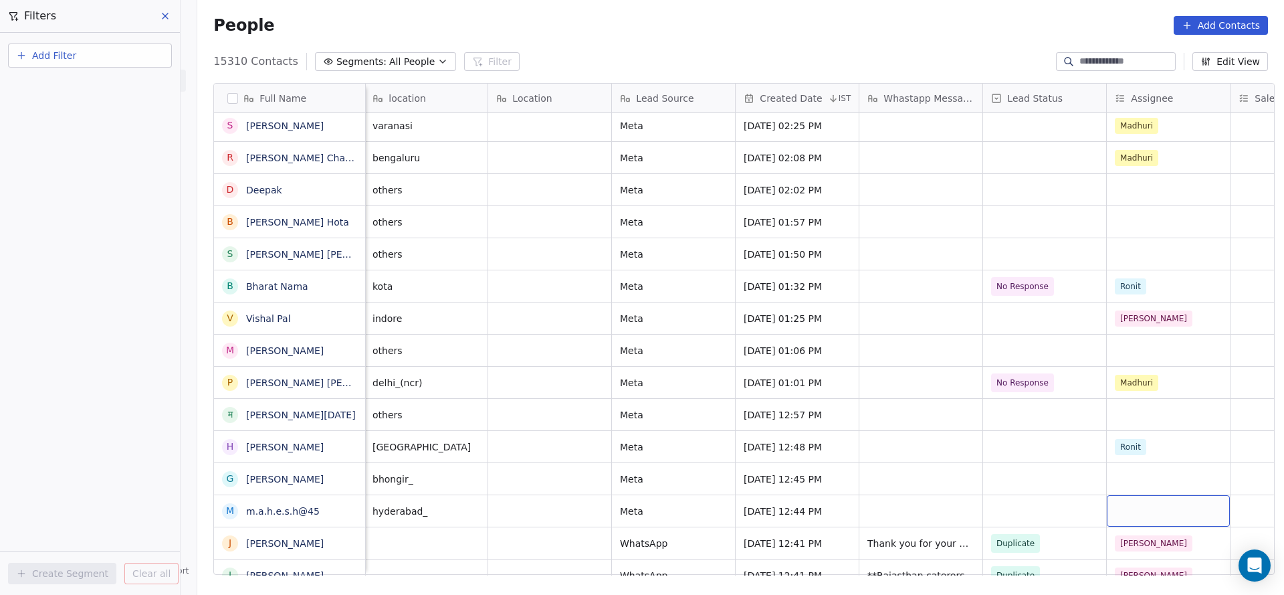
click at [1138, 502] on div "grid" at bounding box center [1168, 510] width 123 height 31
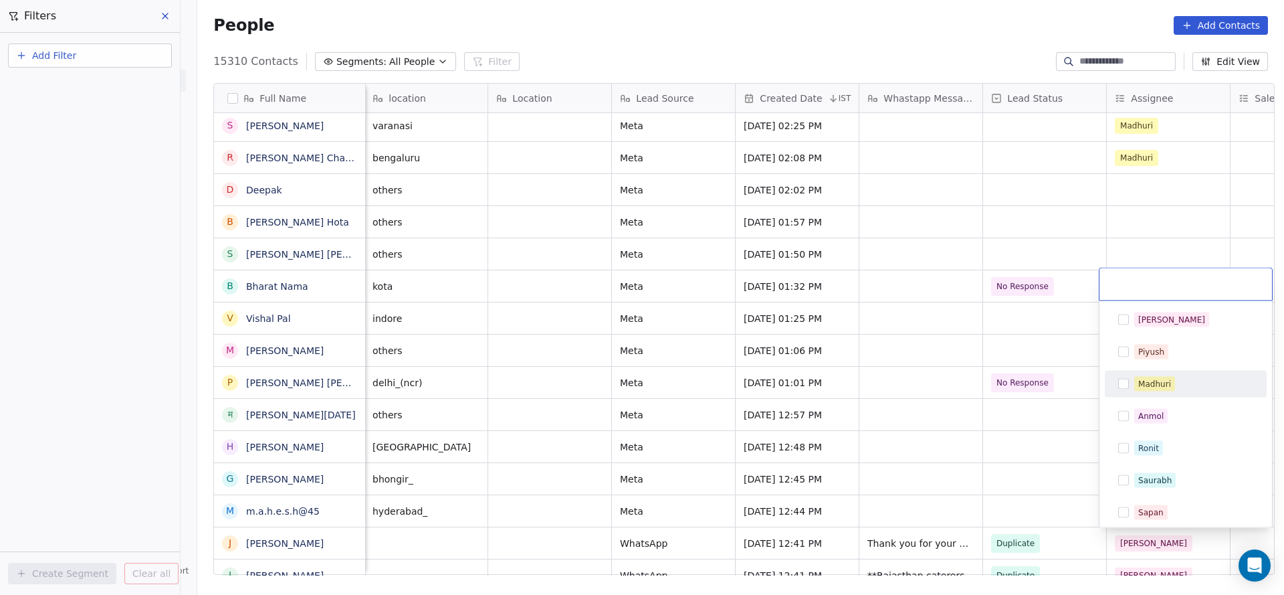
click at [1160, 381] on div "Madhuri" at bounding box center [1154, 384] width 33 height 12
click at [1009, 405] on html "On2Cook India Pvt. Ltd. Contacts People Marketing Workflows Campaigns Sales Pip…" at bounding box center [642, 297] width 1284 height 595
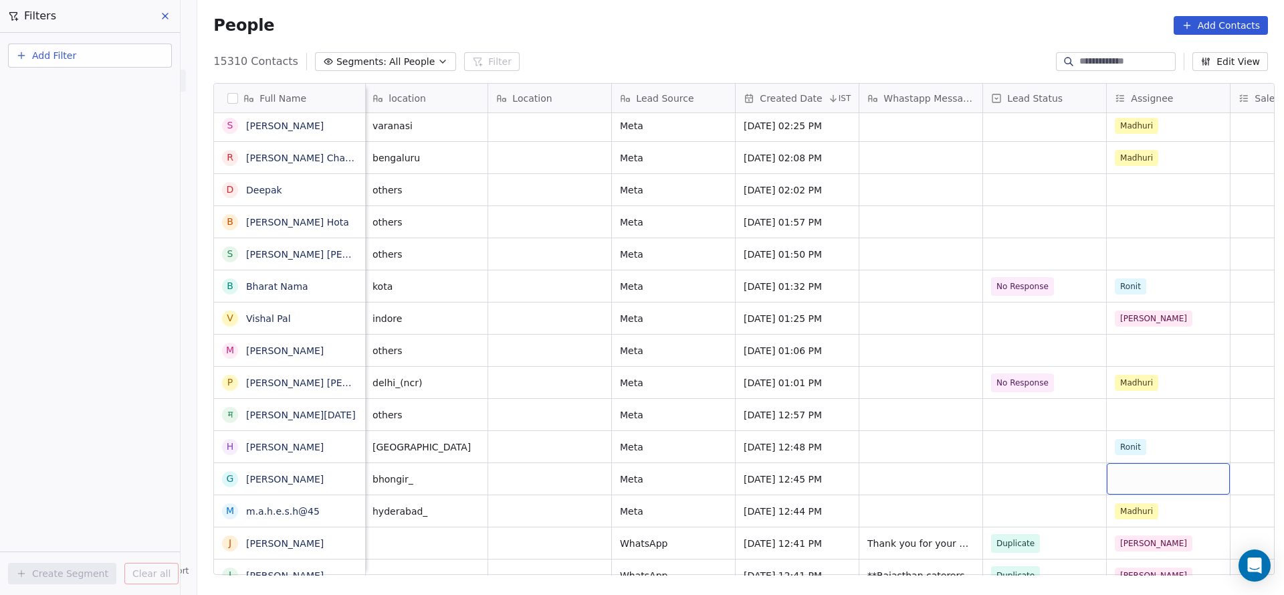
click at [1134, 481] on div "grid" at bounding box center [1168, 478] width 123 height 31
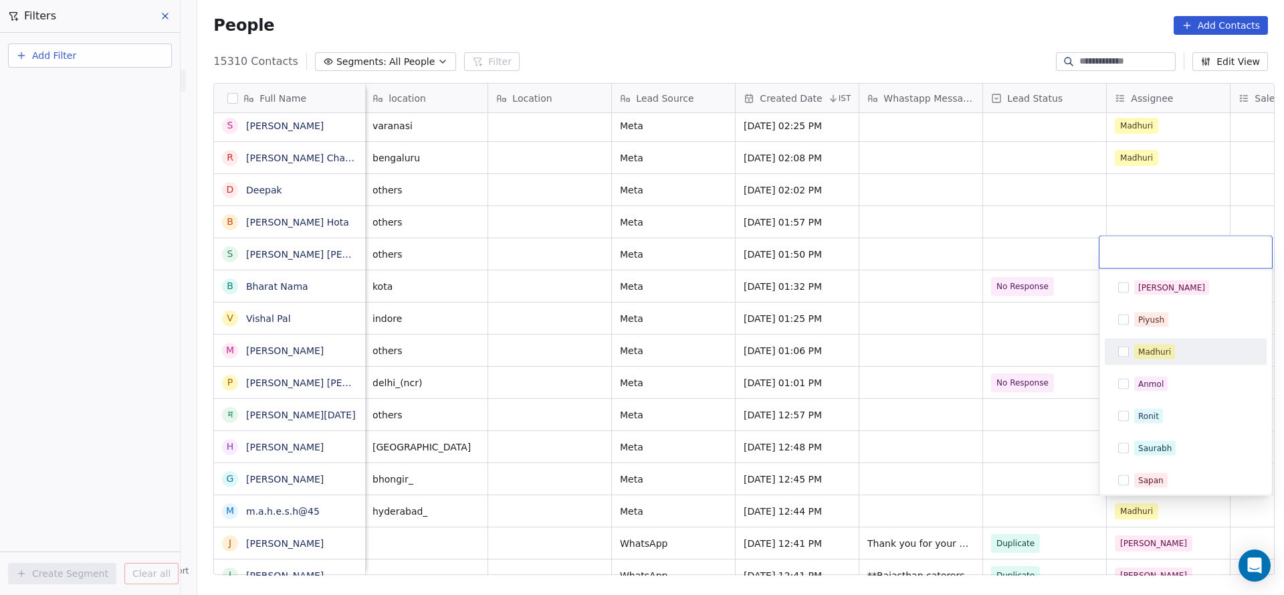
click at [1165, 352] on div "Madhuri" at bounding box center [1154, 352] width 33 height 12
click at [1021, 417] on html "On2Cook India Pvt. Ltd. Contacts People Marketing Workflows Campaigns Sales Pip…" at bounding box center [642, 297] width 1284 height 595
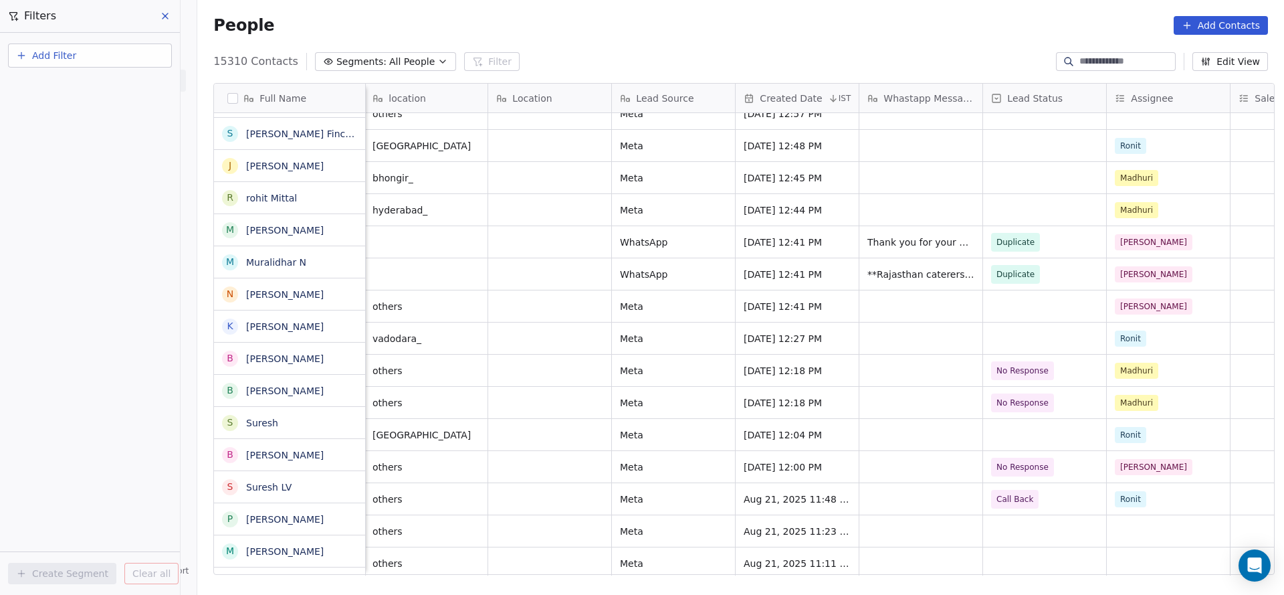
scroll to position [2308, 0]
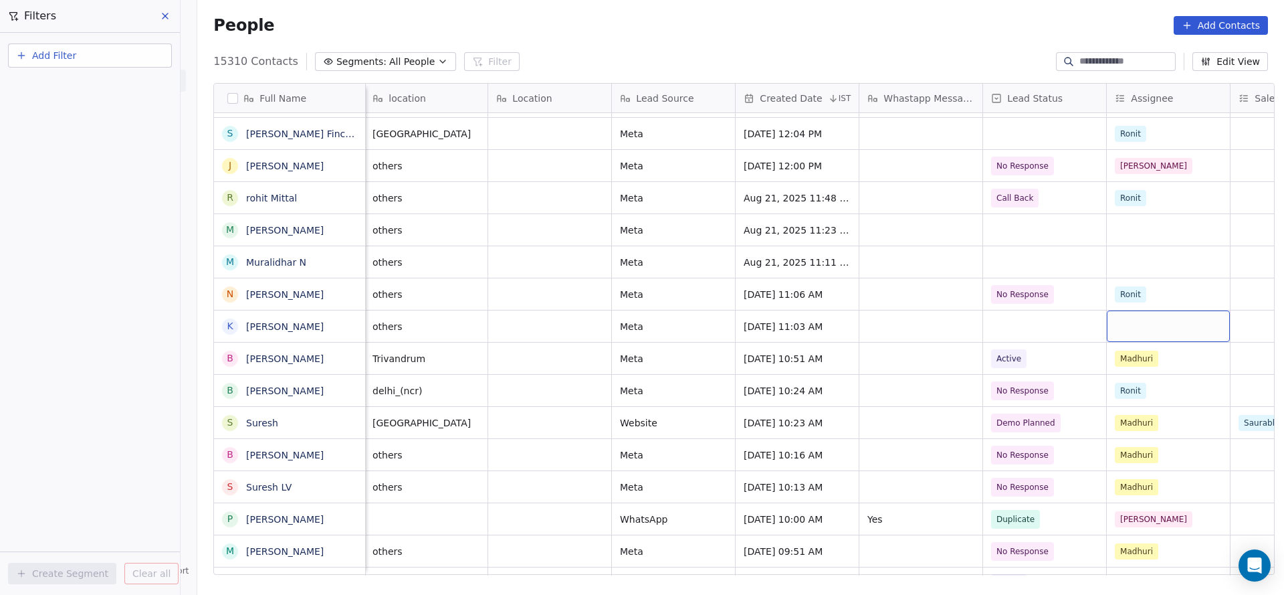
click at [1126, 325] on div "grid" at bounding box center [1168, 325] width 123 height 31
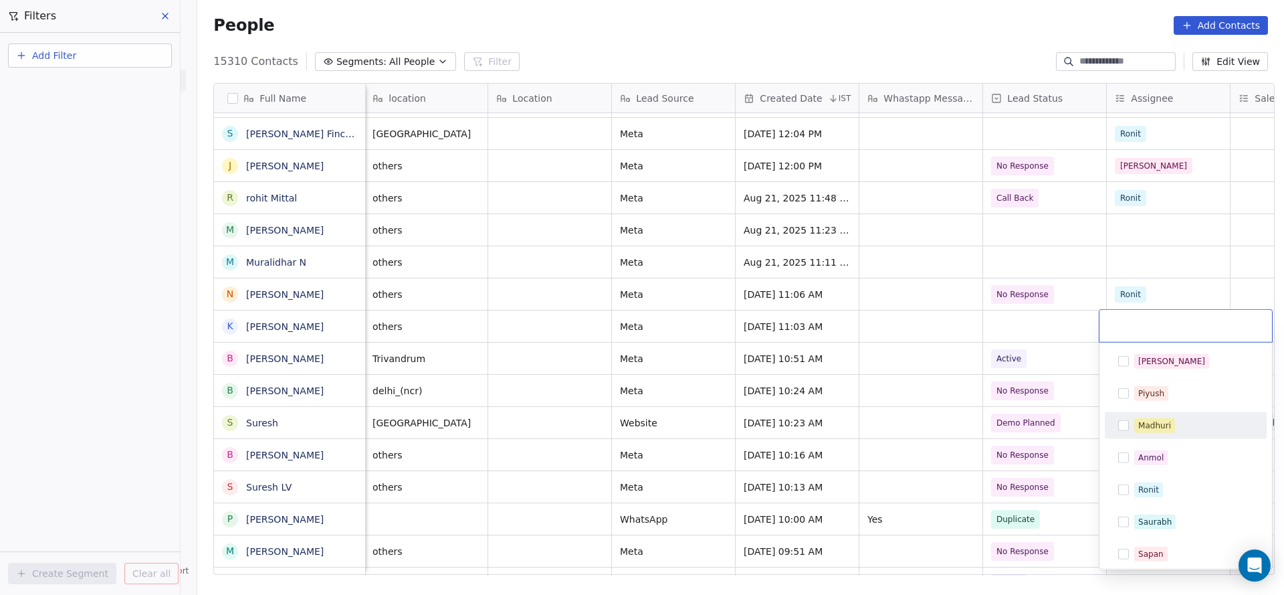
click at [1136, 415] on div "Madhuri" at bounding box center [1185, 425] width 151 height 21
click at [1017, 403] on html "On2Cook India Pvt. Ltd. Contacts People Marketing Workflows Campaigns Sales Pip…" at bounding box center [642, 297] width 1284 height 595
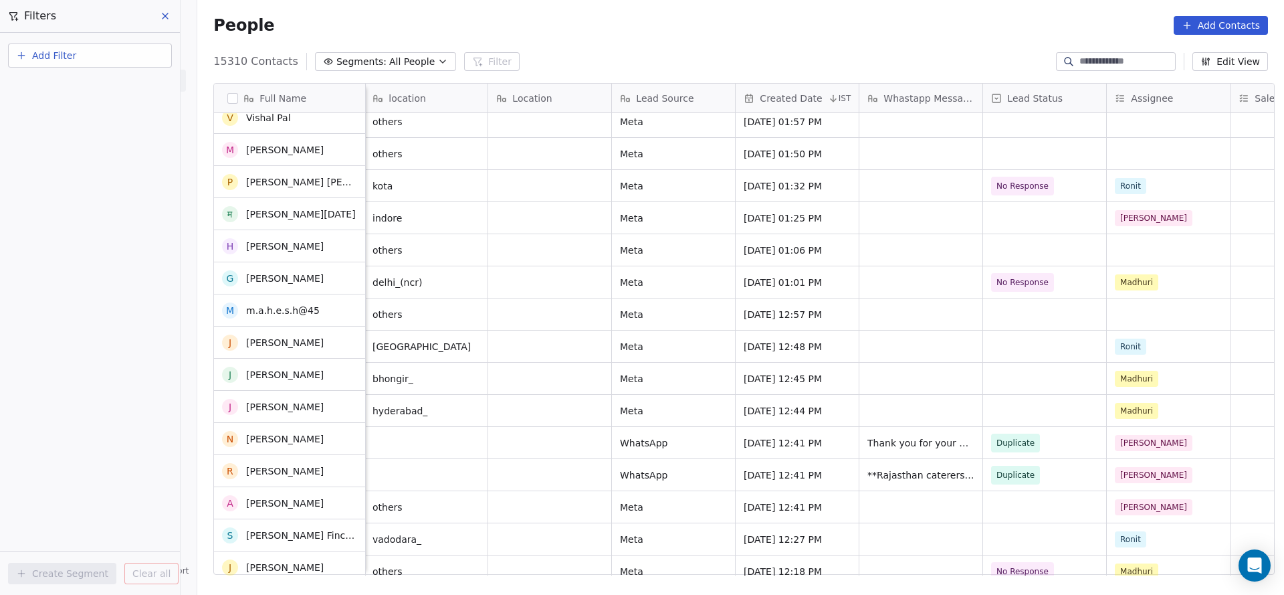
scroll to position [1806, 0]
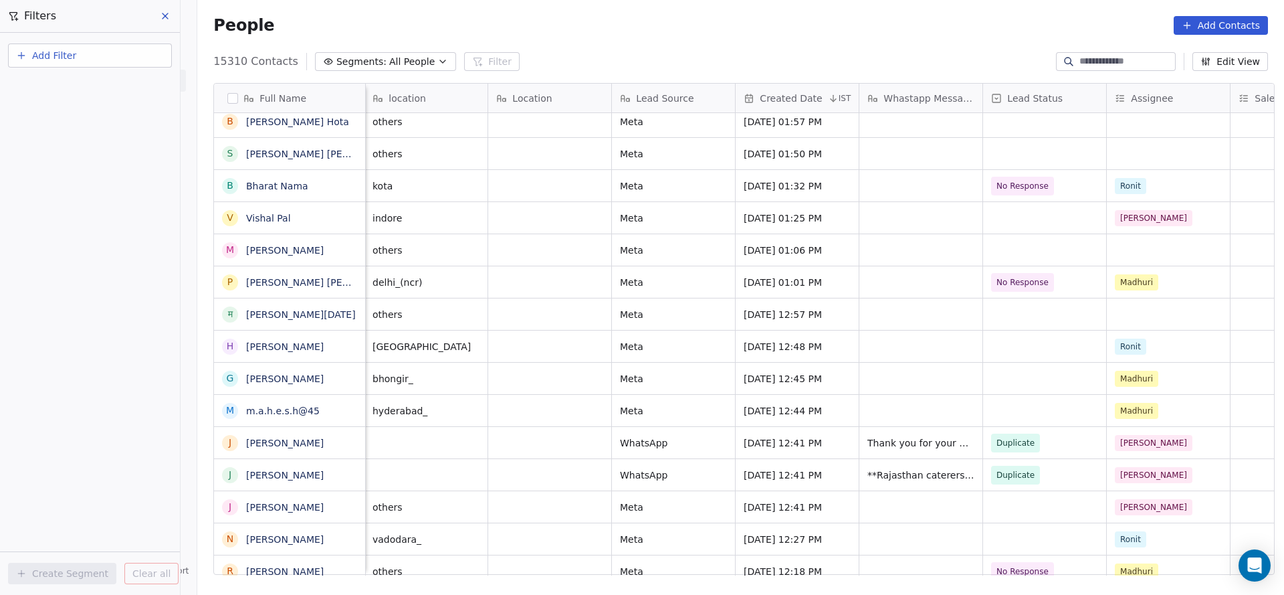
click at [122, 53] on button "Add Filter" at bounding box center [90, 55] width 164 height 24
click at [111, 90] on div "Contact properties" at bounding box center [90, 87] width 136 height 14
type input "***"
click at [82, 145] on div "Assignee" at bounding box center [90, 134] width 152 height 21
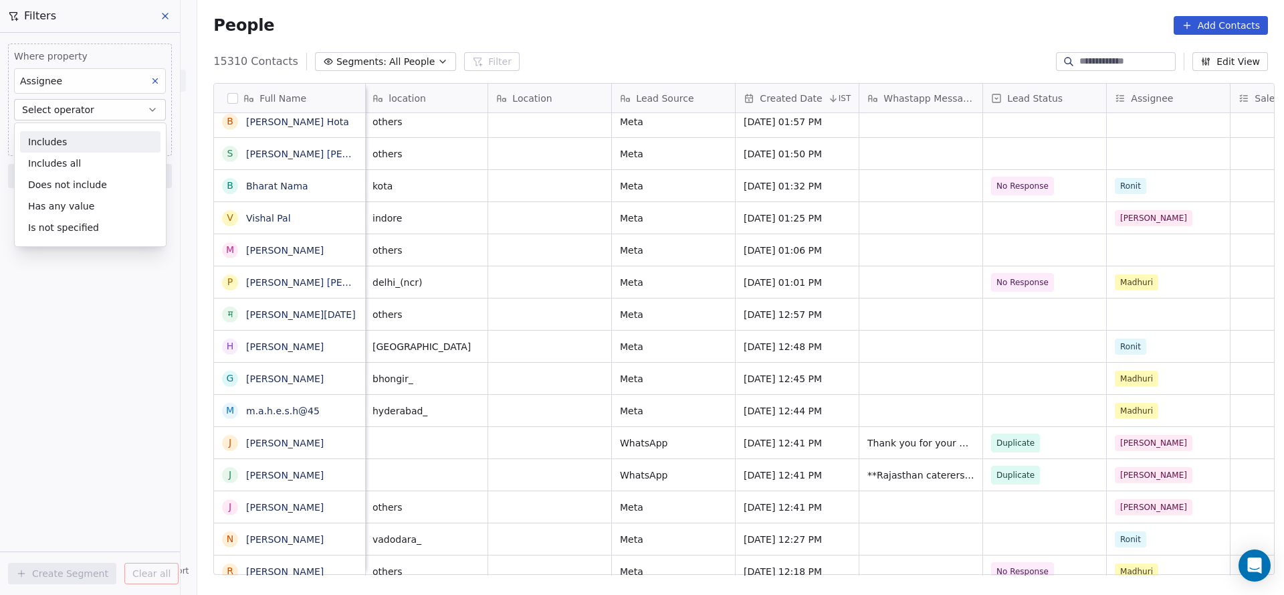
click at [86, 144] on div "Includes" at bounding box center [90, 141] width 140 height 21
click at [86, 144] on body "On2Cook India Pvt. Ltd. Contacts People Marketing Workflows Campaigns Sales Pip…" at bounding box center [642, 297] width 1284 height 595
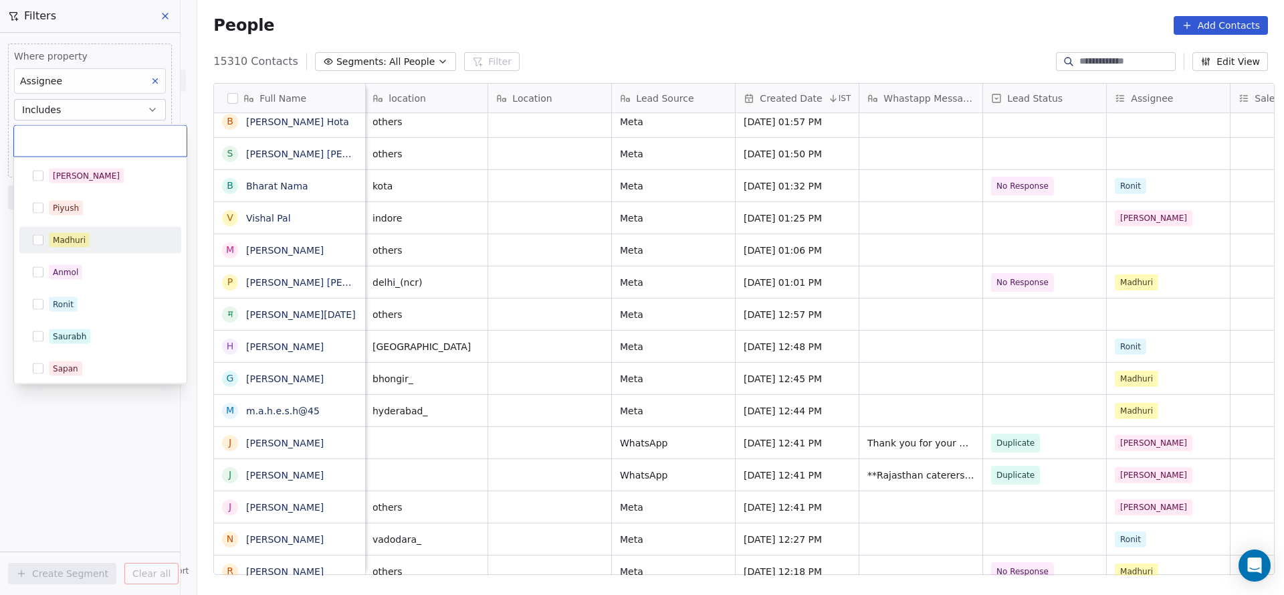
click at [86, 247] on div "Madhuri" at bounding box center [100, 239] width 151 height 21
click at [216, 228] on html "On2Cook India Pvt. Ltd. Contacts People Marketing Workflows Campaigns Sales Pip…" at bounding box center [642, 297] width 1284 height 595
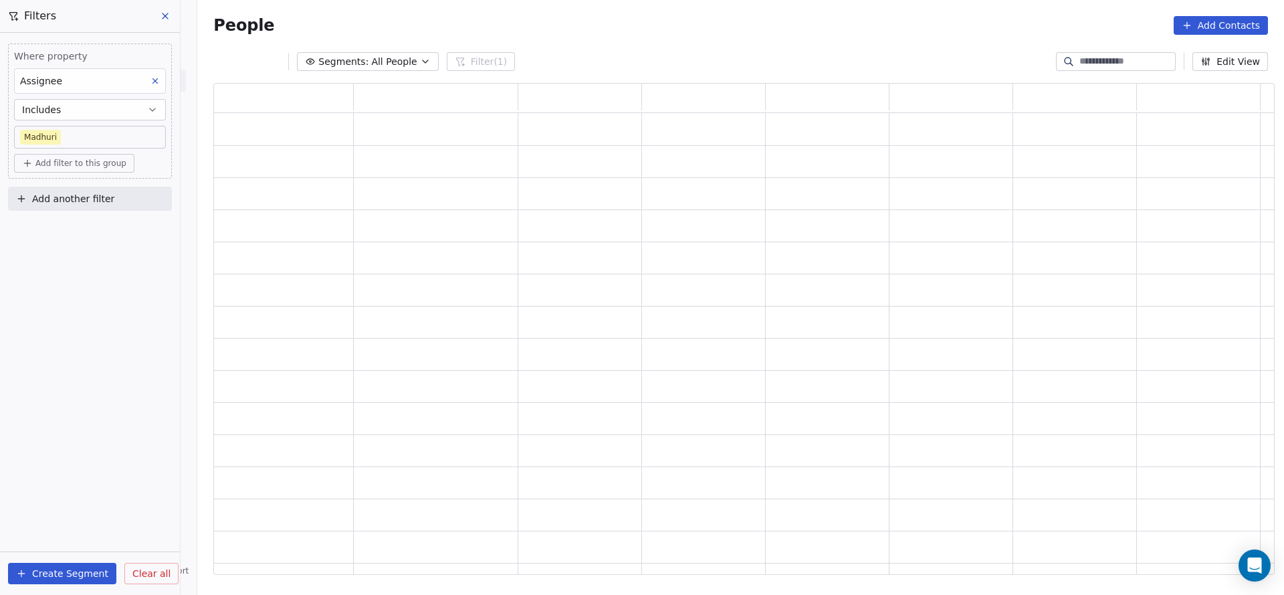
scroll to position [476, 1046]
click at [65, 187] on button "Add another filter" at bounding box center [90, 199] width 164 height 24
click at [78, 232] on span "Contact properties" at bounding box center [65, 229] width 87 height 14
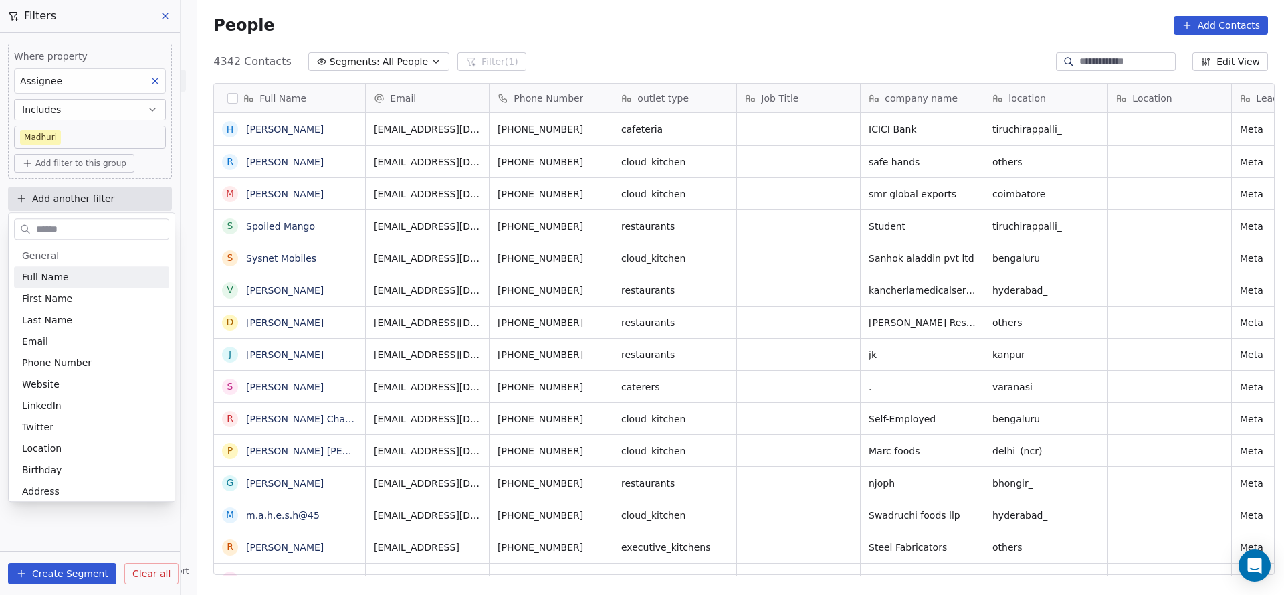
scroll to position [508, 1078]
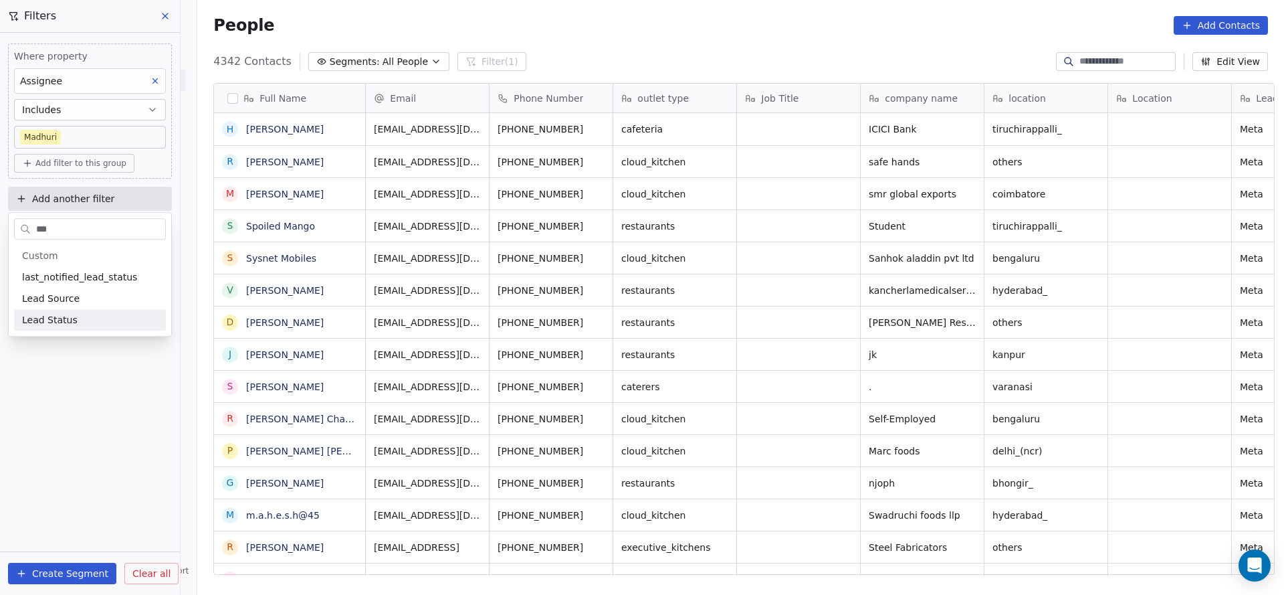
type input "***"
click at [82, 323] on div "Lead Status" at bounding box center [90, 319] width 136 height 13
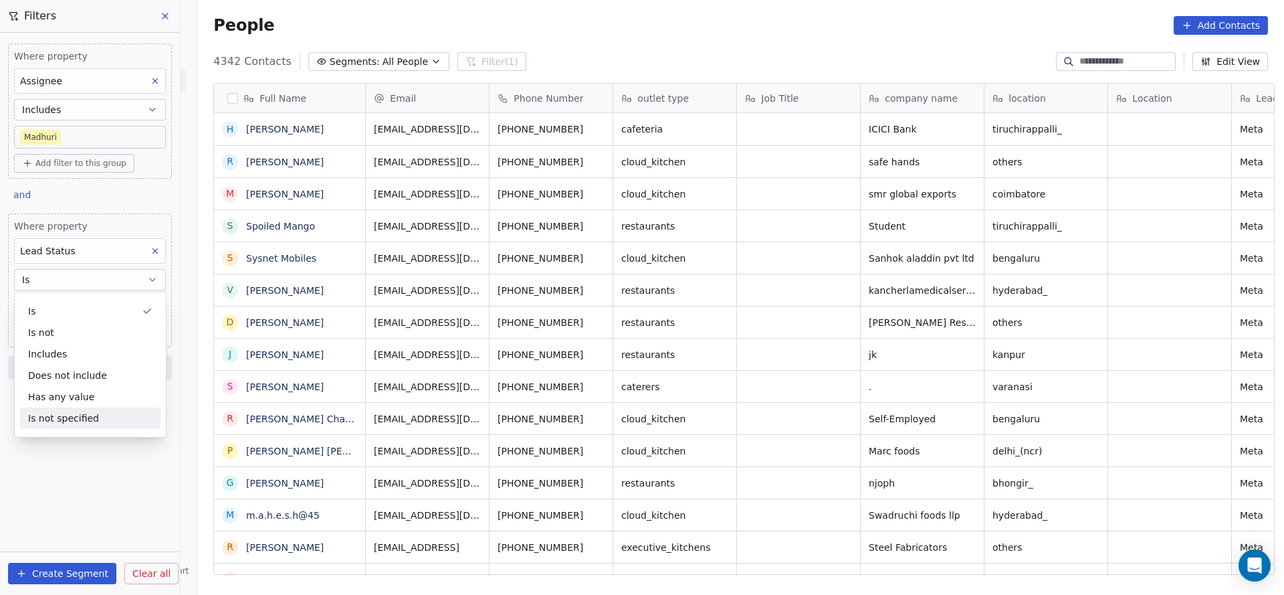
click at [70, 419] on div "Is not specified" at bounding box center [90, 417] width 140 height 21
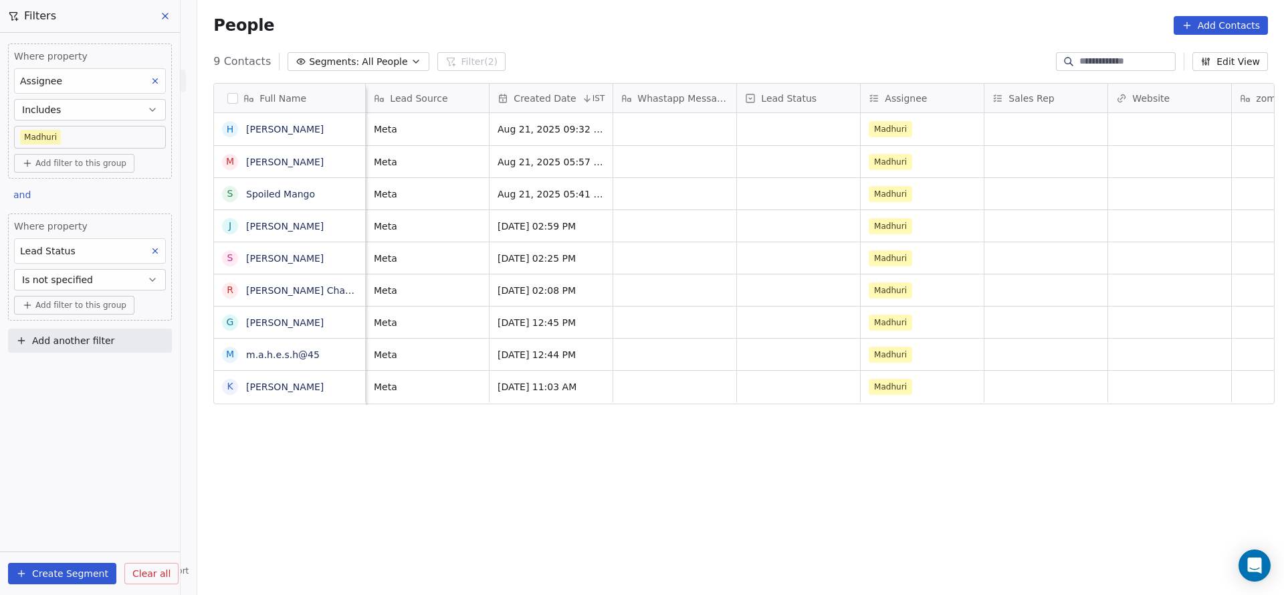
scroll to position [0, 742]
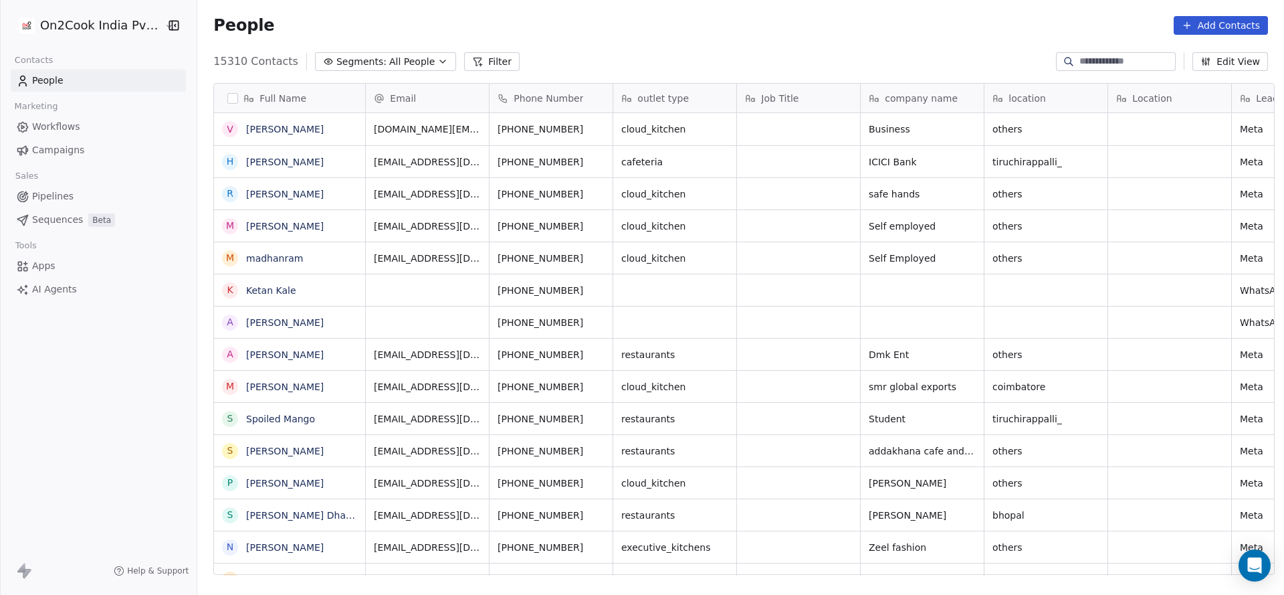
scroll to position [15, 15]
click at [1085, 62] on input at bounding box center [1127, 61] width 94 height 13
paste input "**********"
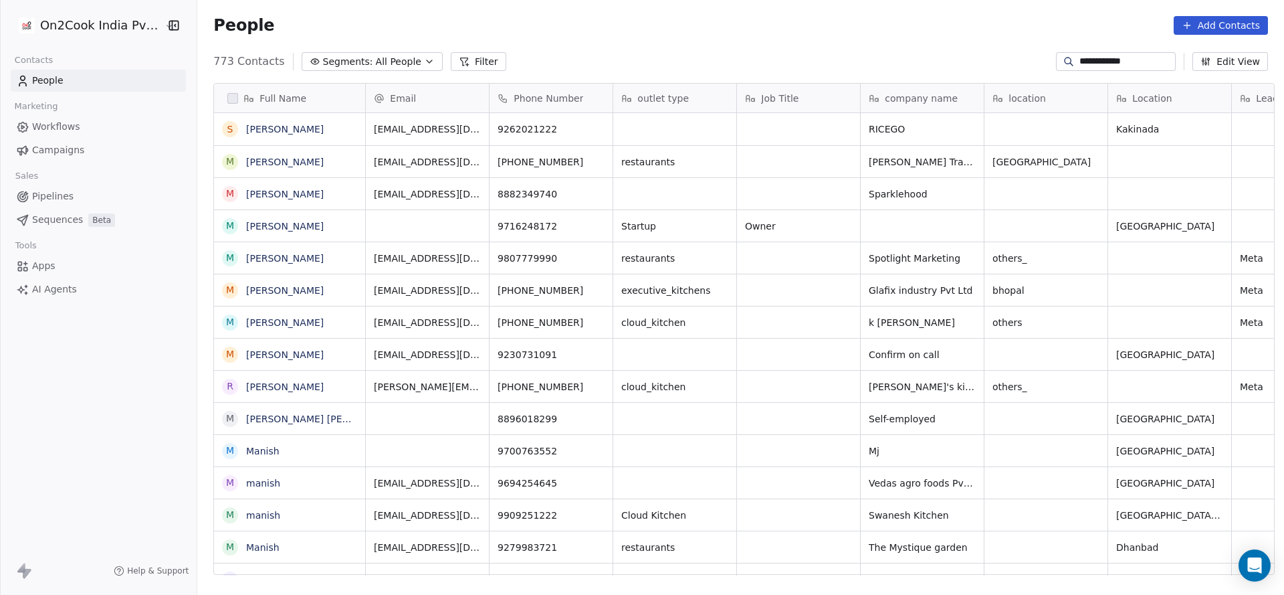
scroll to position [508, 1078]
type input "**********"
click at [268, 253] on link "[PERSON_NAME]" at bounding box center [285, 258] width 78 height 11
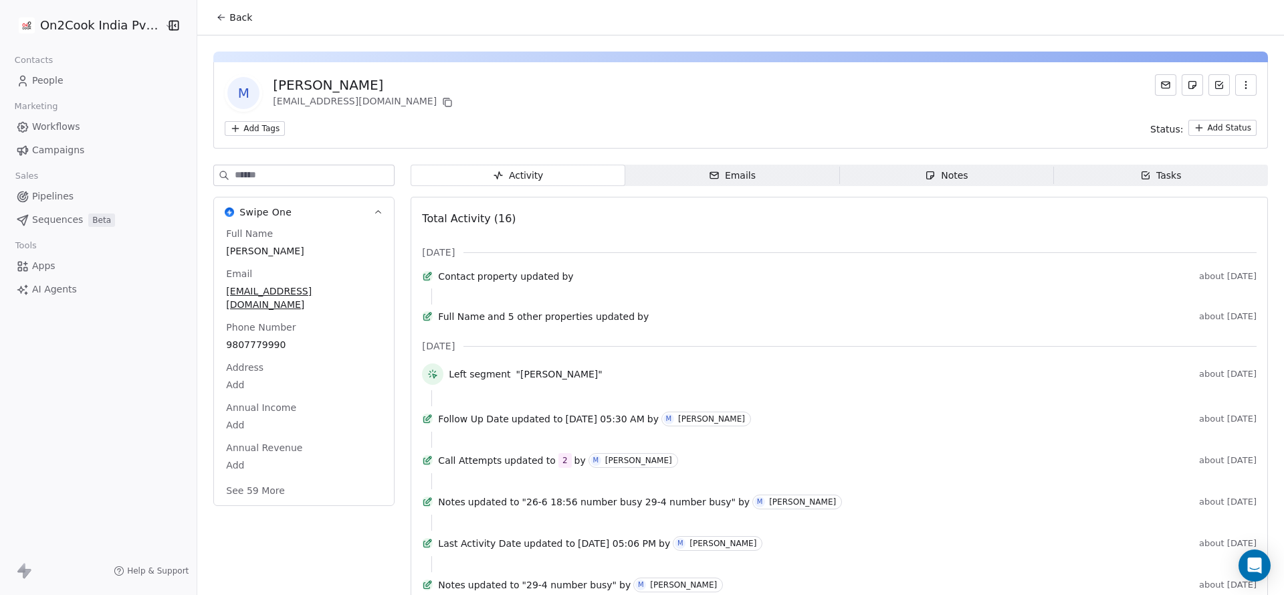
click at [223, 8] on button "Back" at bounding box center [234, 17] width 52 height 24
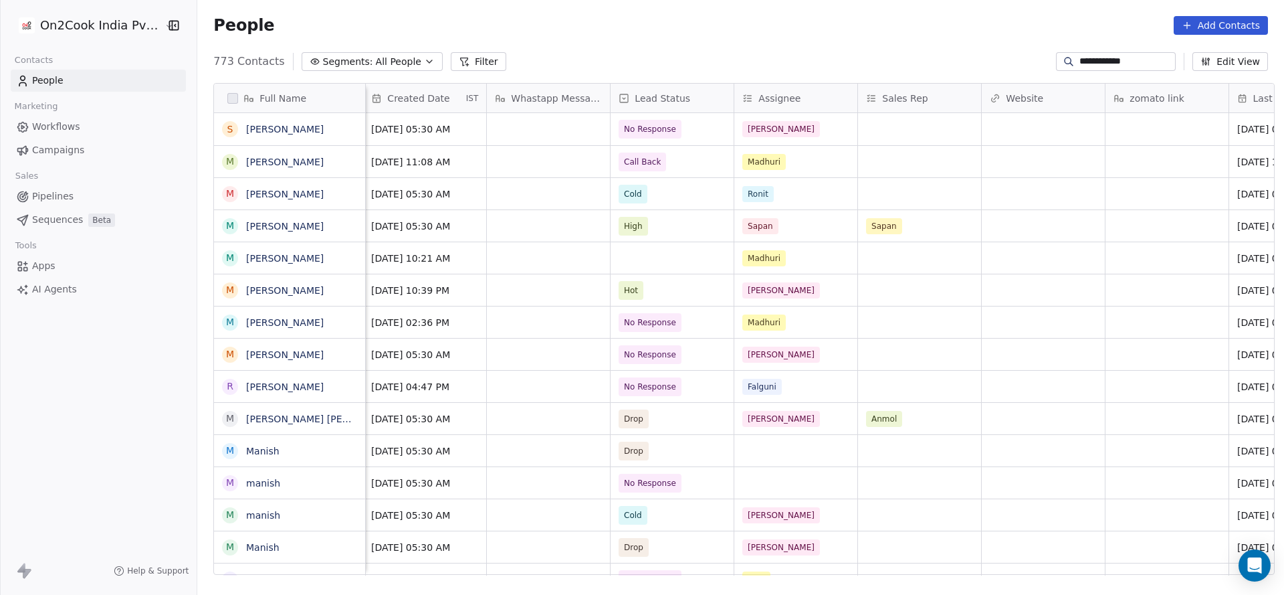
scroll to position [0, 733]
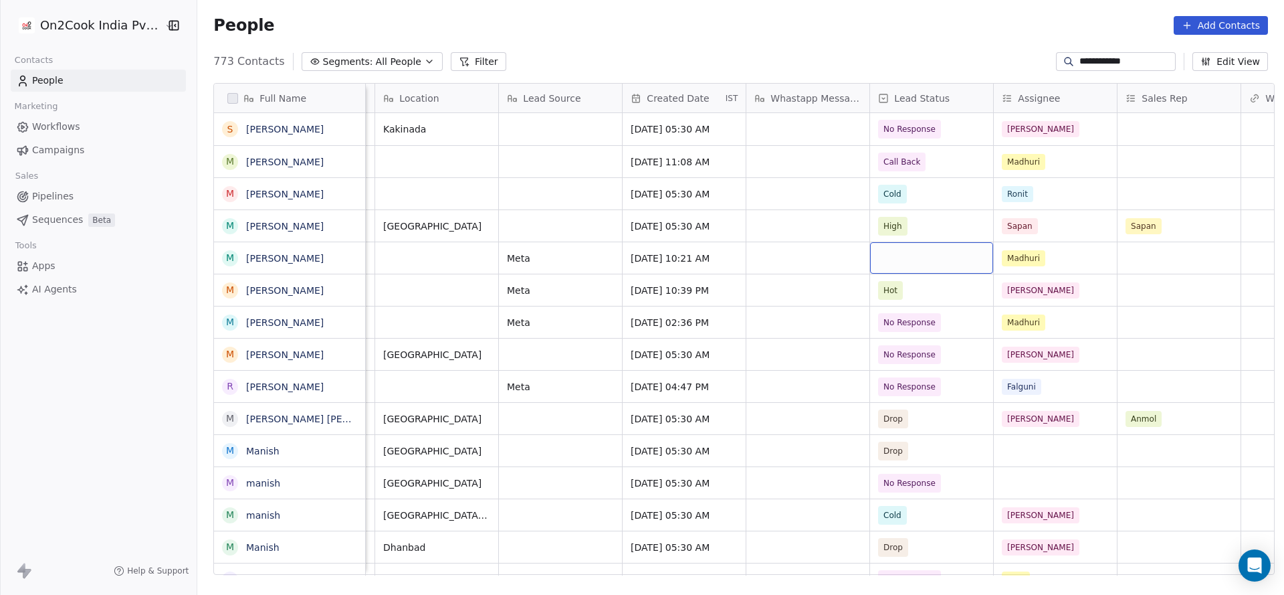
click at [914, 263] on div "grid" at bounding box center [931, 257] width 123 height 31
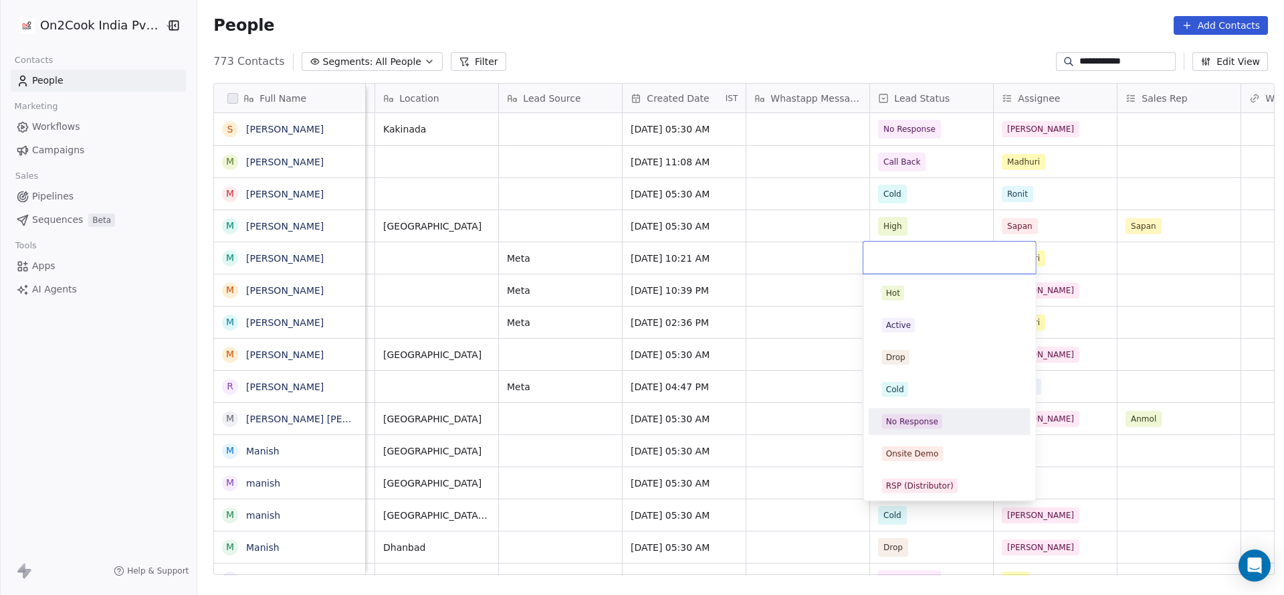
click at [942, 409] on div "No Response" at bounding box center [950, 421] width 162 height 27
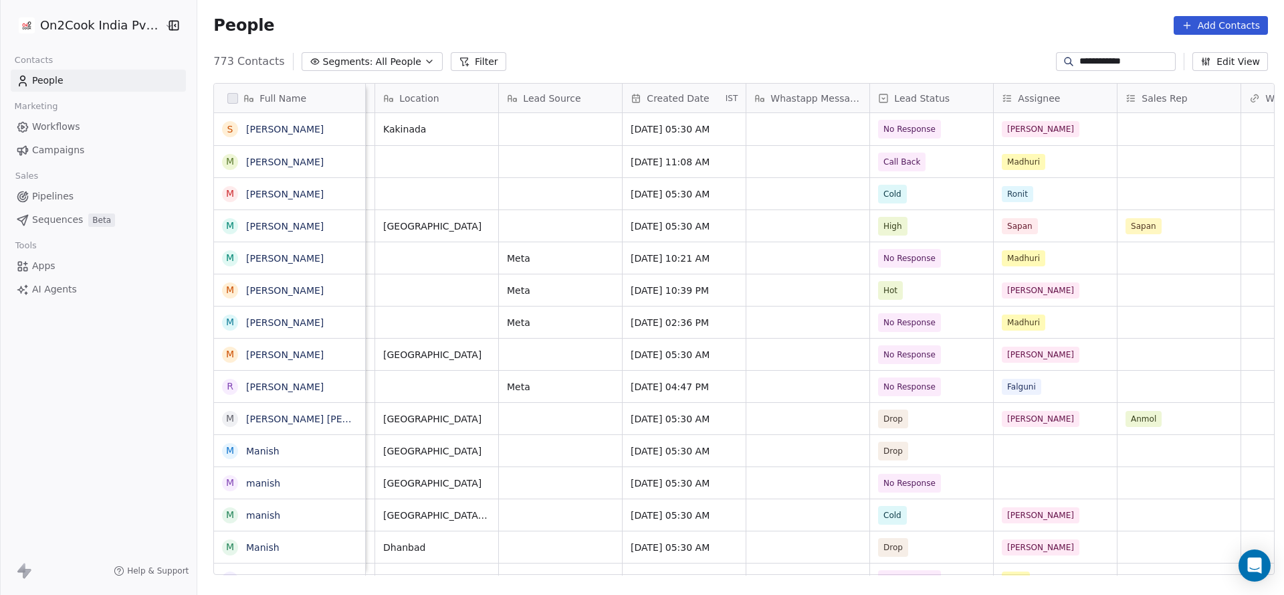
click at [1138, 66] on input "**********" at bounding box center [1127, 61] width 94 height 13
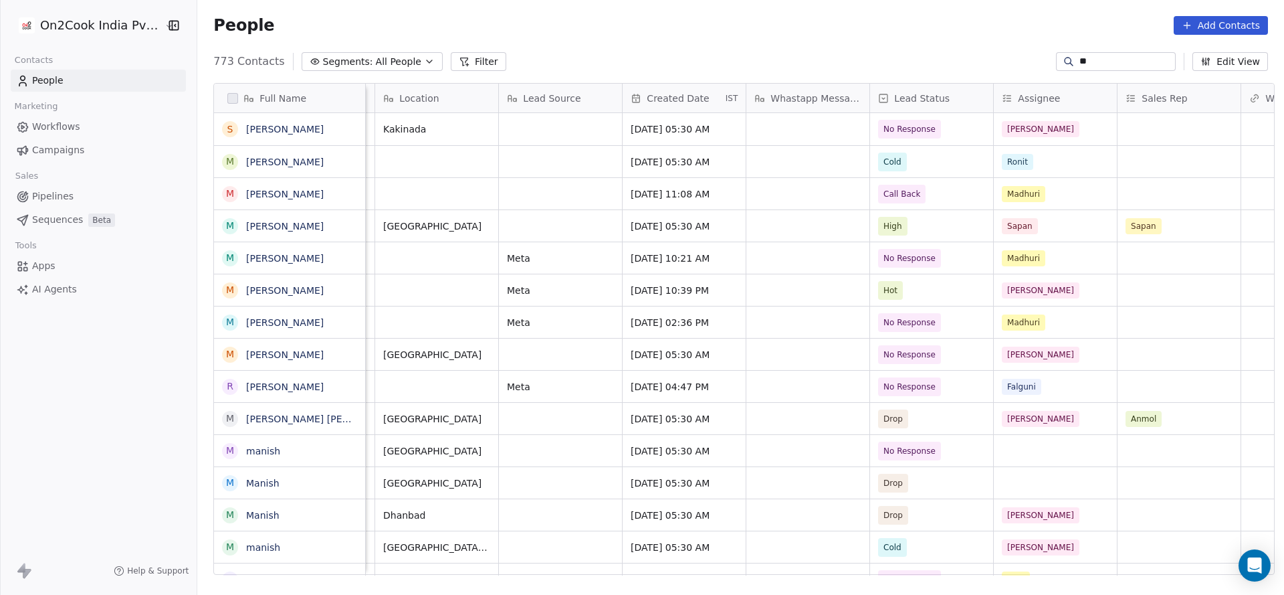
type input "*"
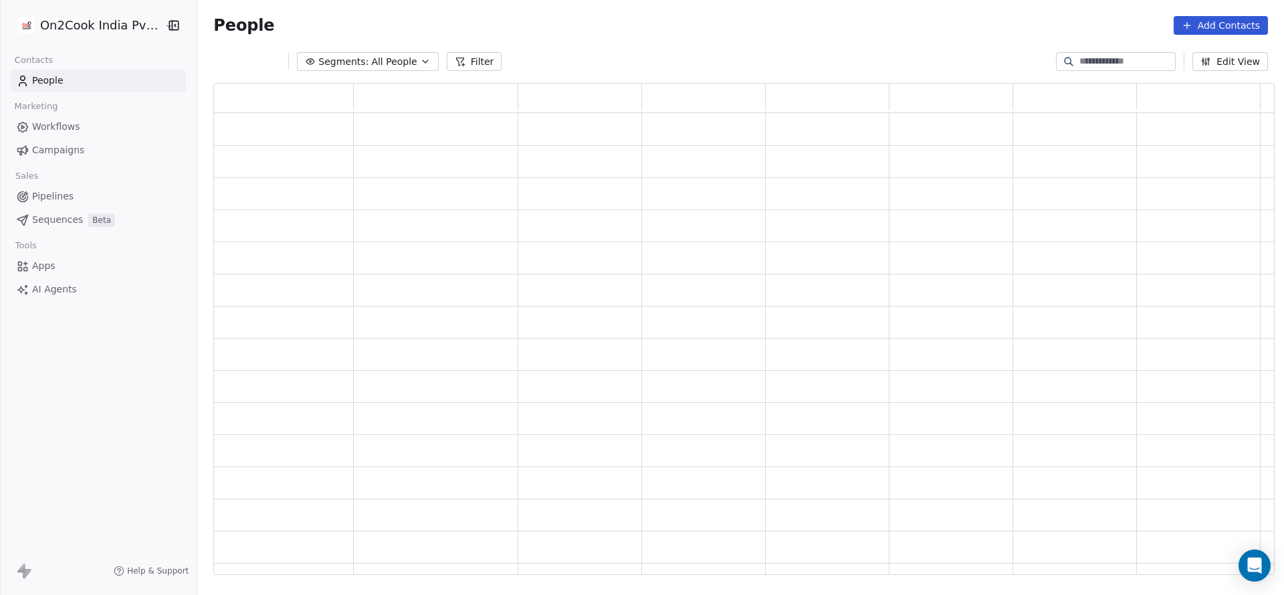
scroll to position [476, 1046]
paste input "**********"
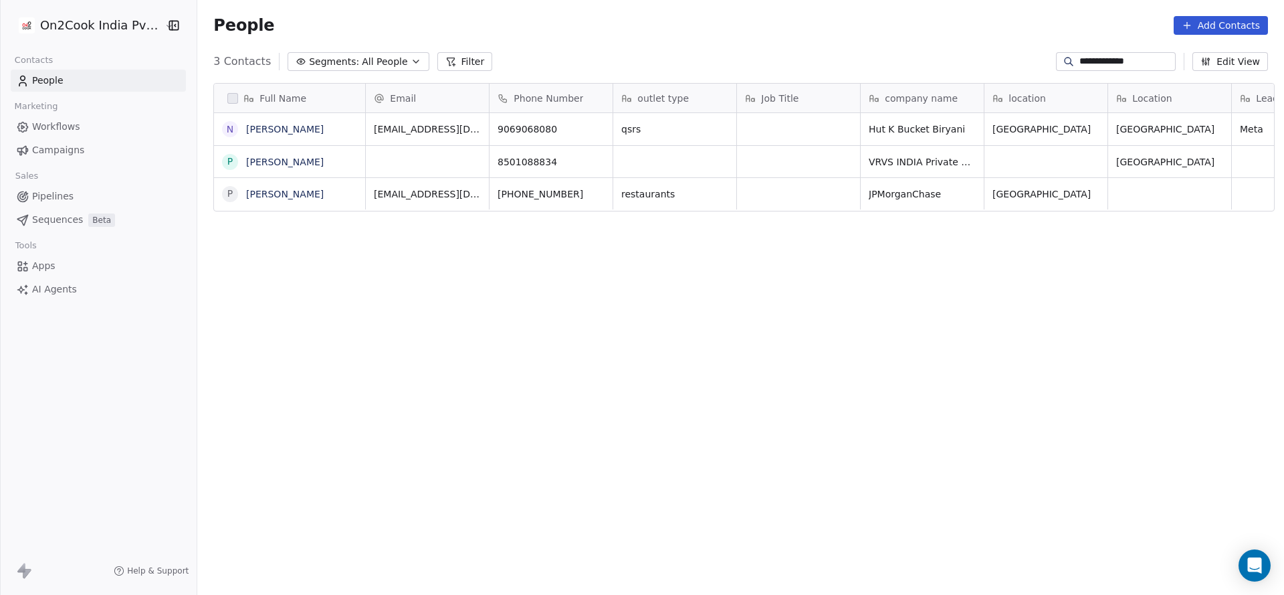
scroll to position [508, 1078]
type input "**********"
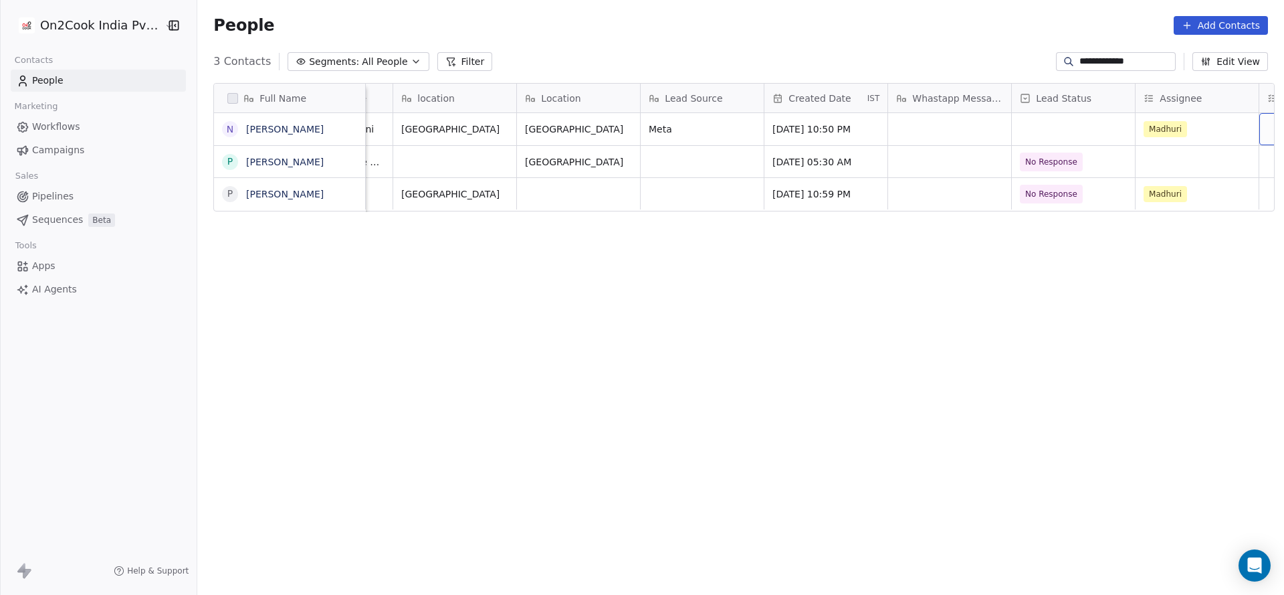
scroll to position [0, 714]
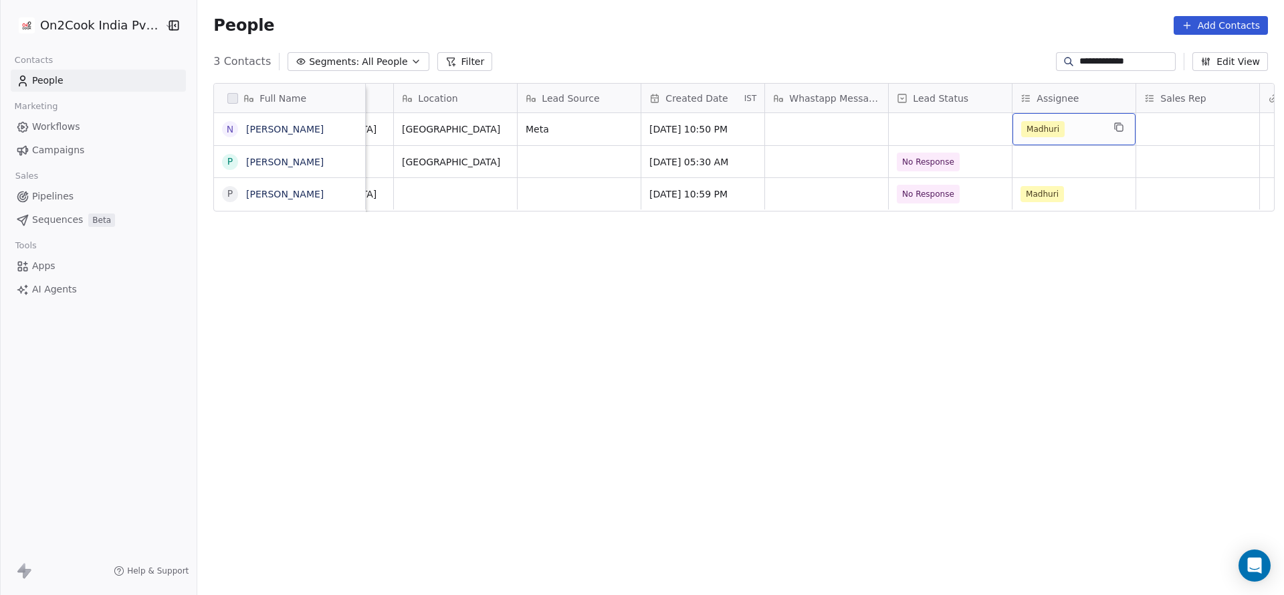
click at [1058, 134] on div "Madhuri" at bounding box center [1062, 129] width 82 height 16
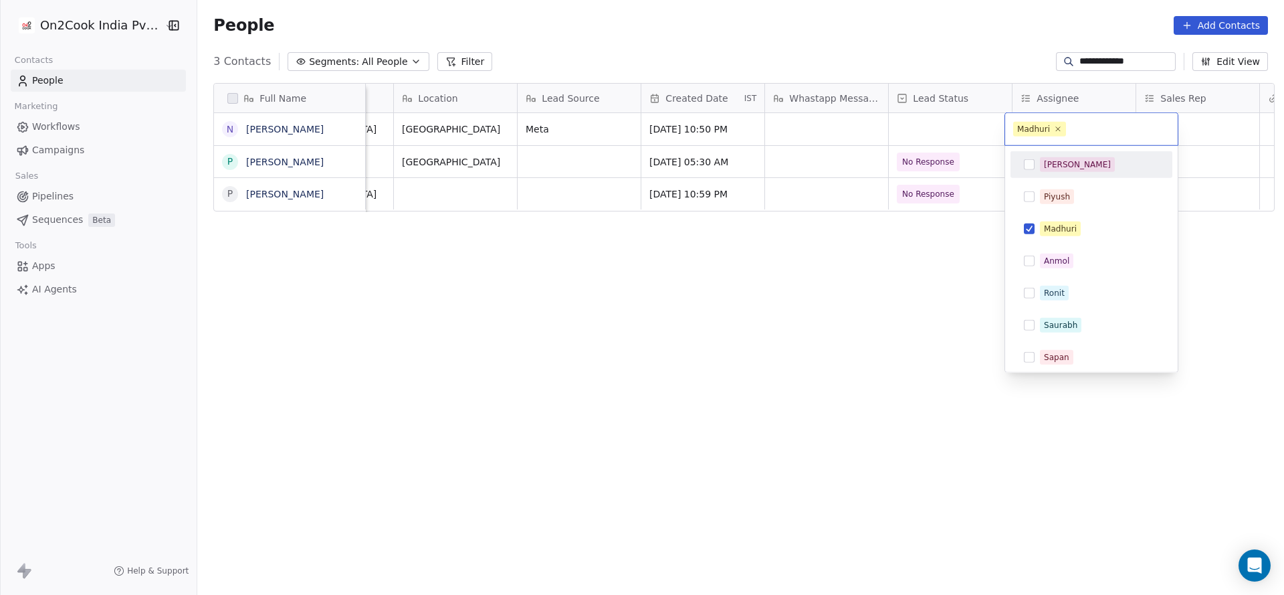
click at [1074, 167] on div "[PERSON_NAME]" at bounding box center [1099, 164] width 119 height 15
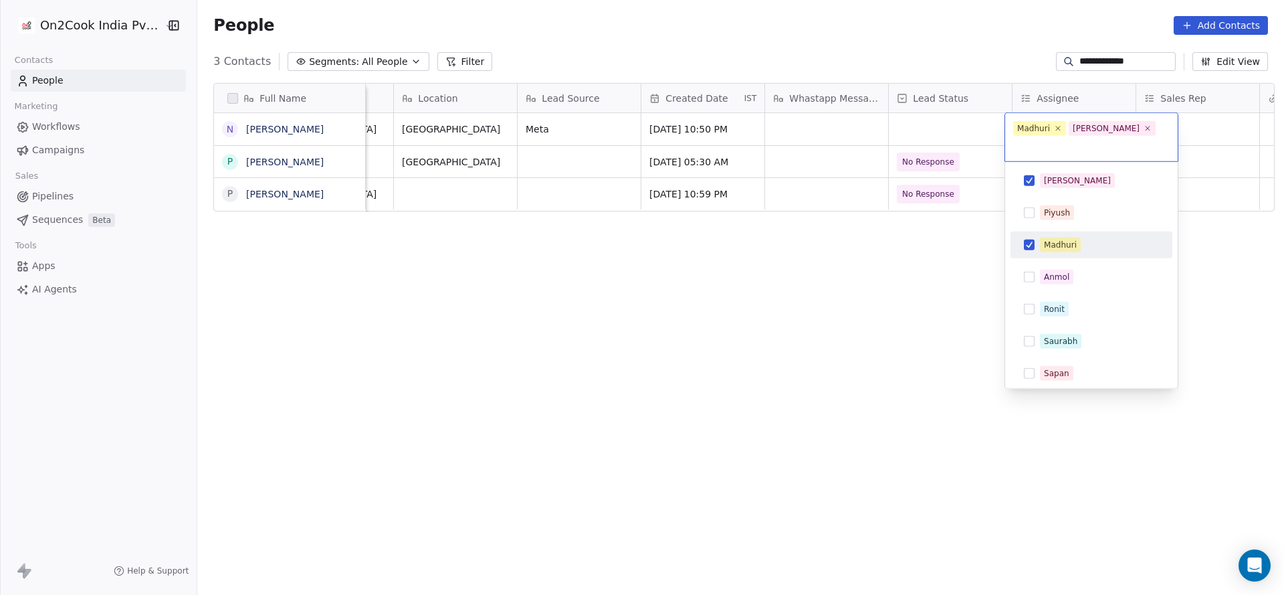
click at [1078, 237] on div "Madhuri" at bounding box center [1091, 244] width 151 height 21
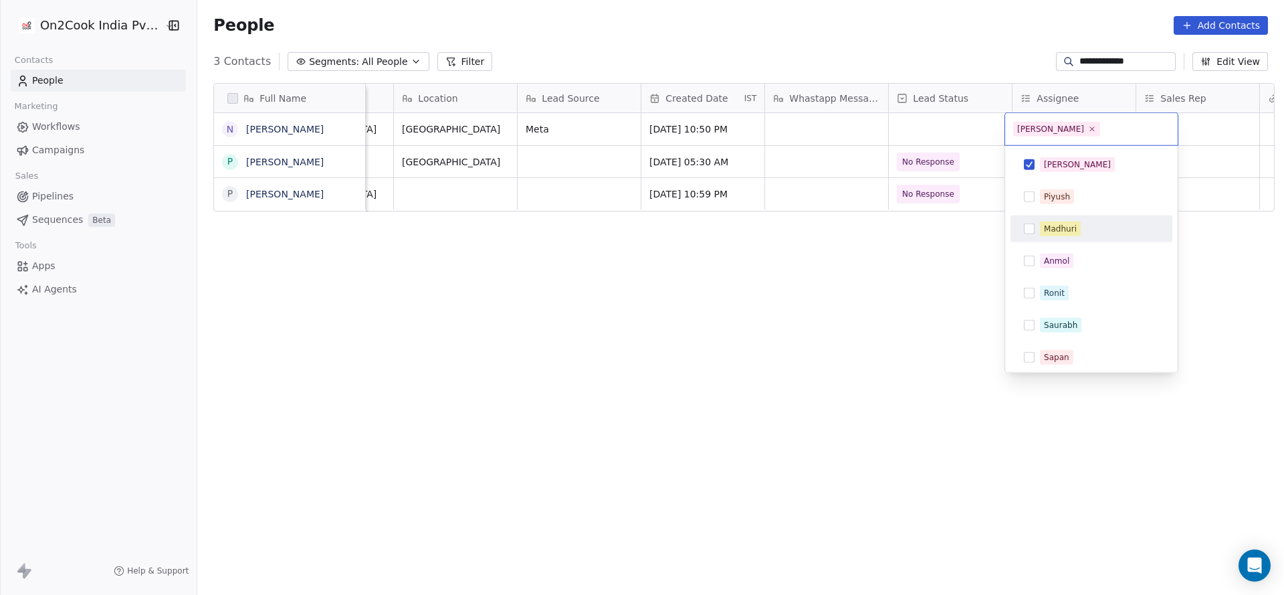
click at [967, 221] on html "**********" at bounding box center [642, 297] width 1284 height 595
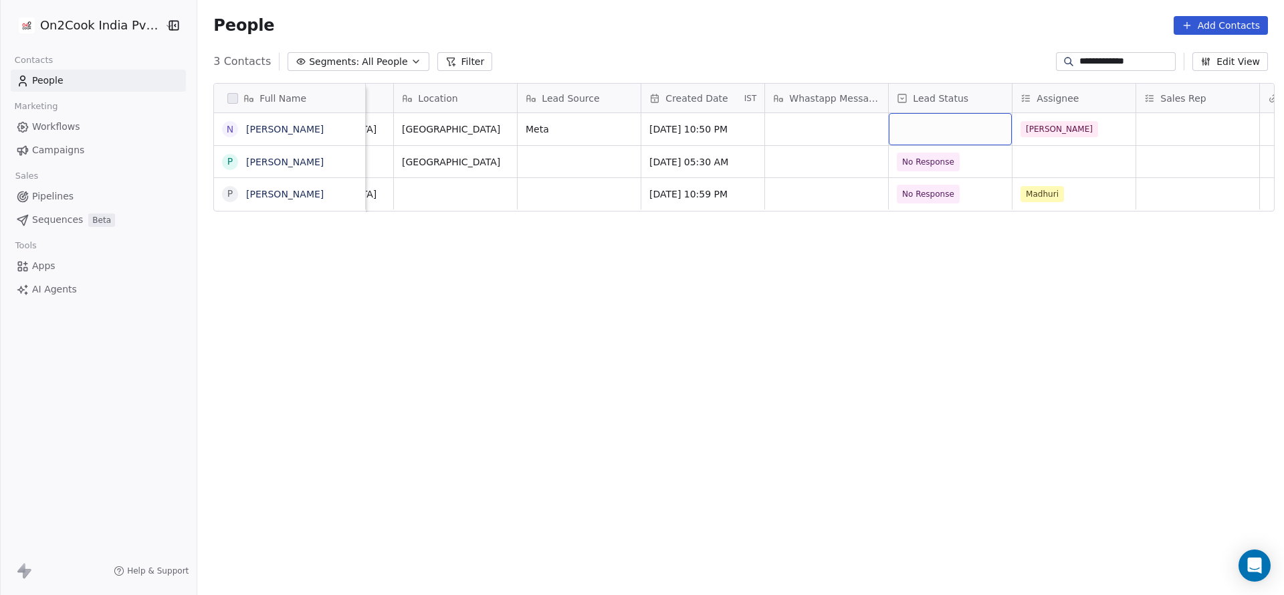
click at [939, 126] on div "grid" at bounding box center [950, 129] width 123 height 32
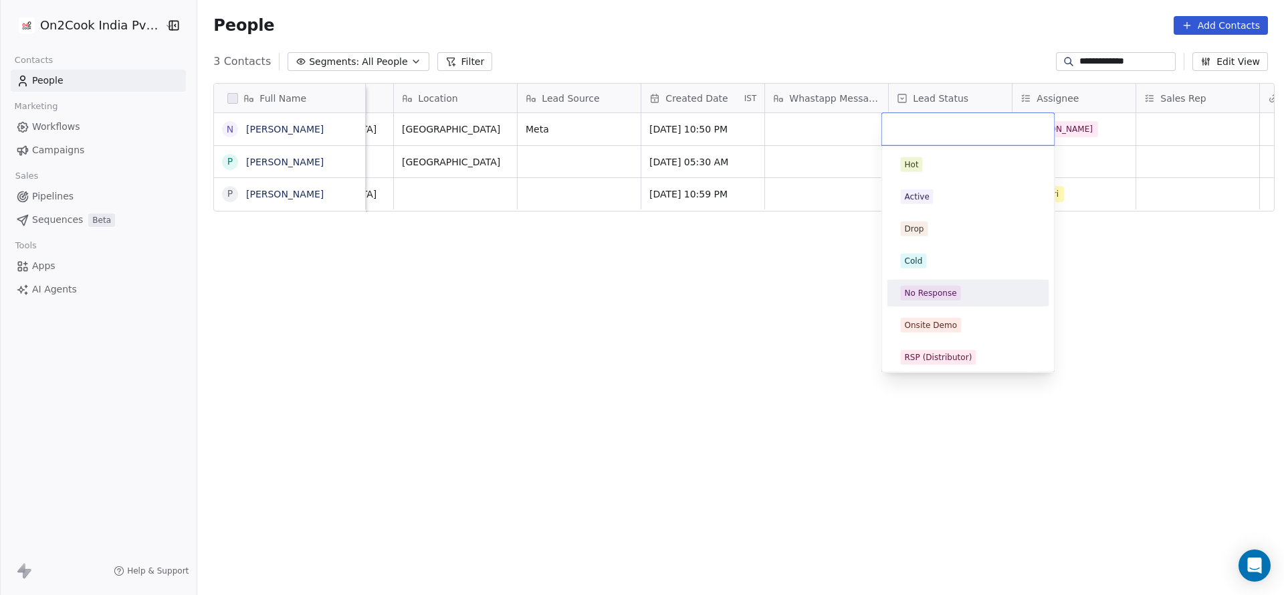
click div "No Response"
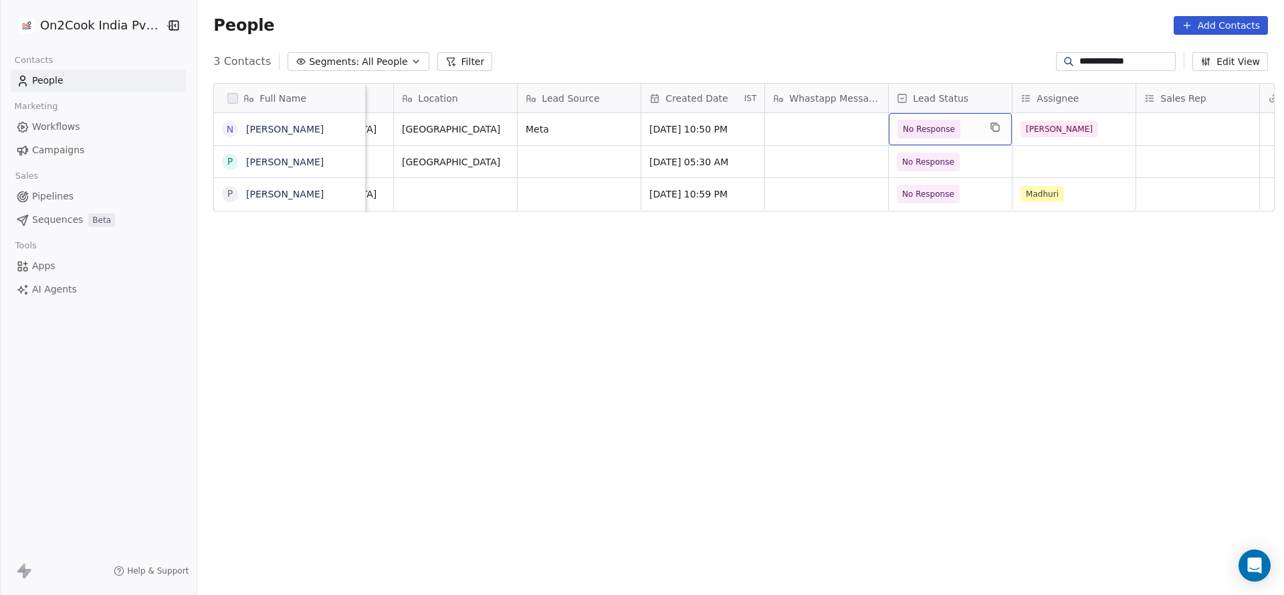
click div "Full Name N Nethi Prudhvi P Prudhvi P Prudhvi Raj outlet type Job Title company…"
click button "Filter"
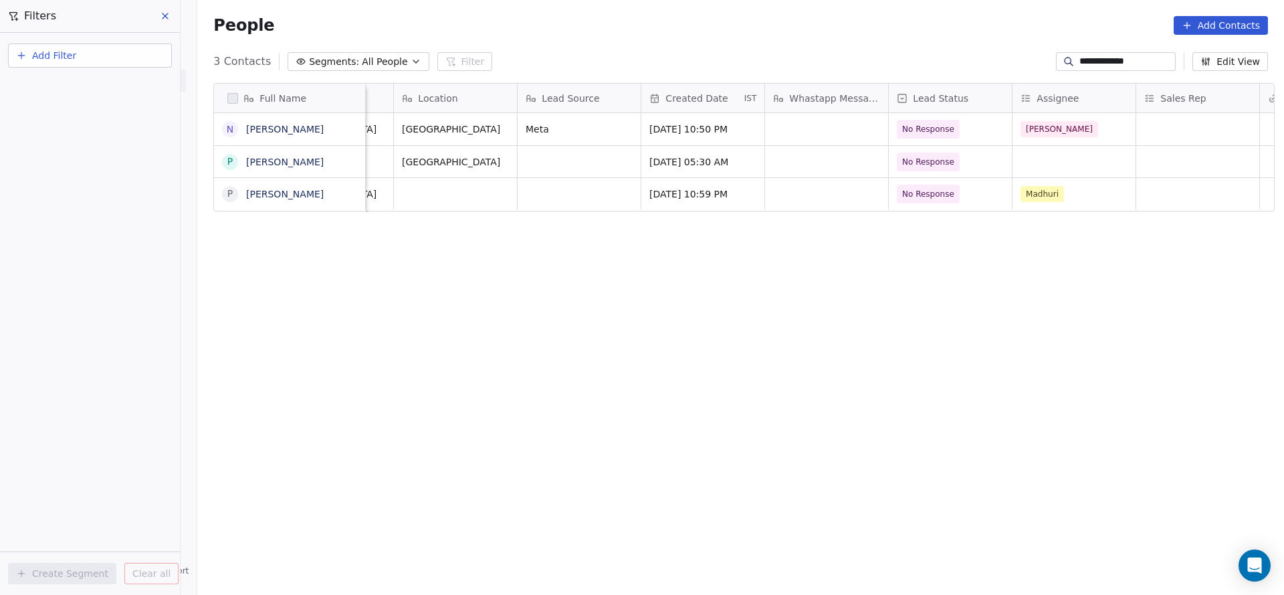
click button "Add Filter"
click div "Contact properties"
type input "***"
click div "Assignee"
click button "Add Filter"
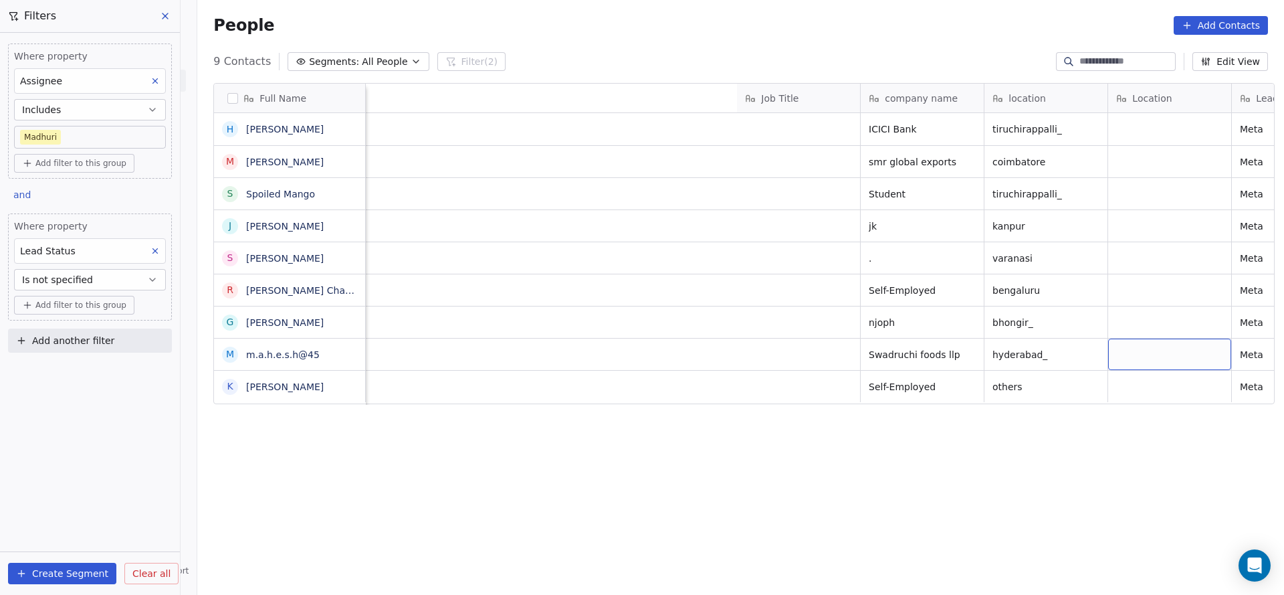
scroll to position [508, 1078]
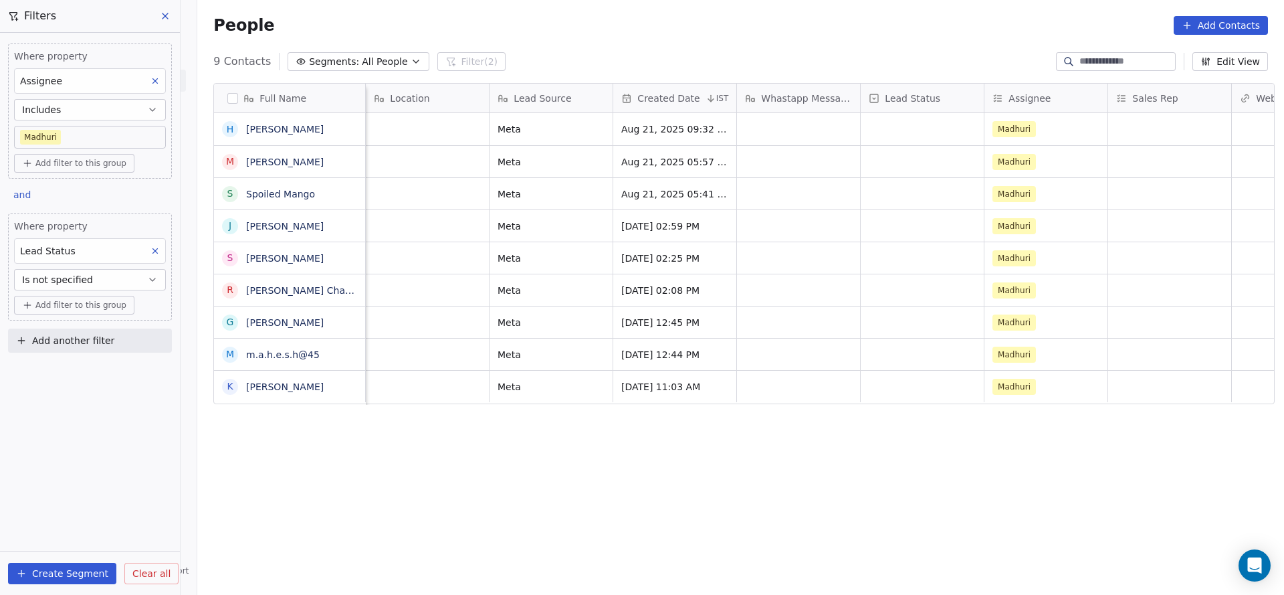
click at [157, 83] on icon at bounding box center [155, 80] width 9 height 9
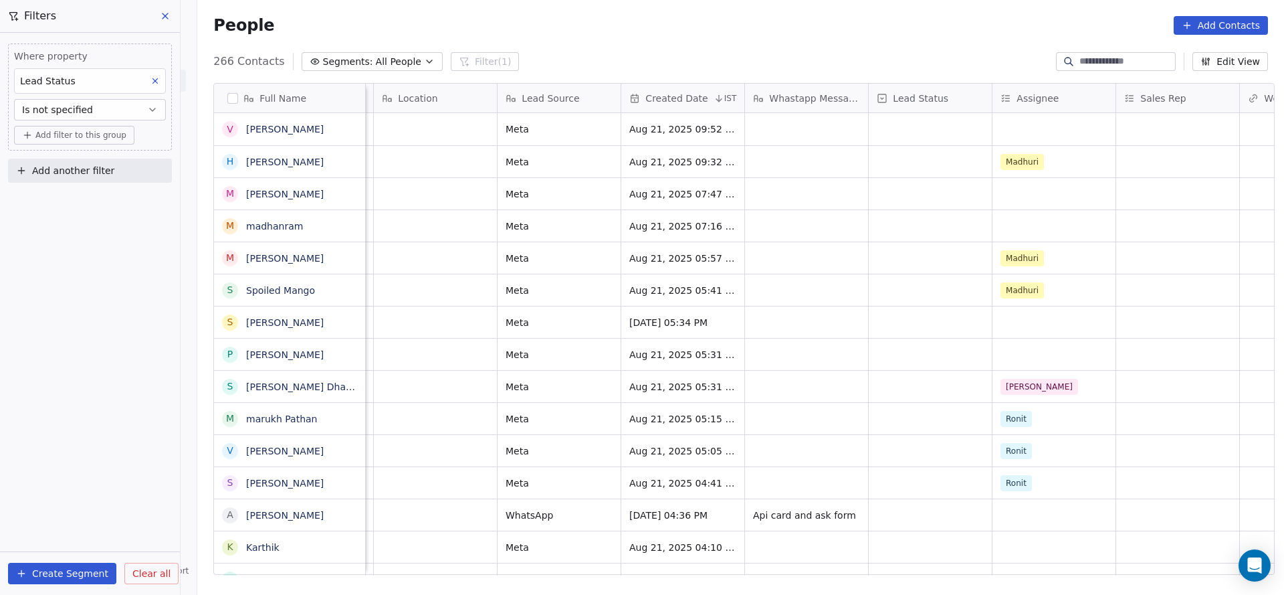
scroll to position [0, 502]
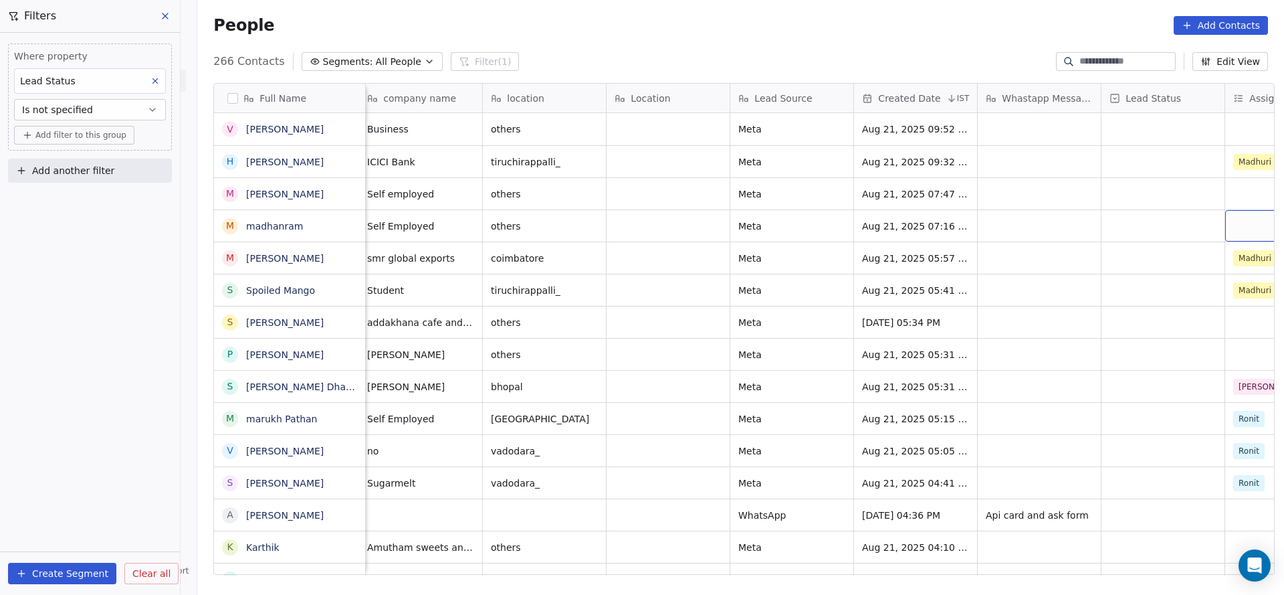
click at [1229, 223] on div "grid" at bounding box center [1286, 225] width 123 height 31
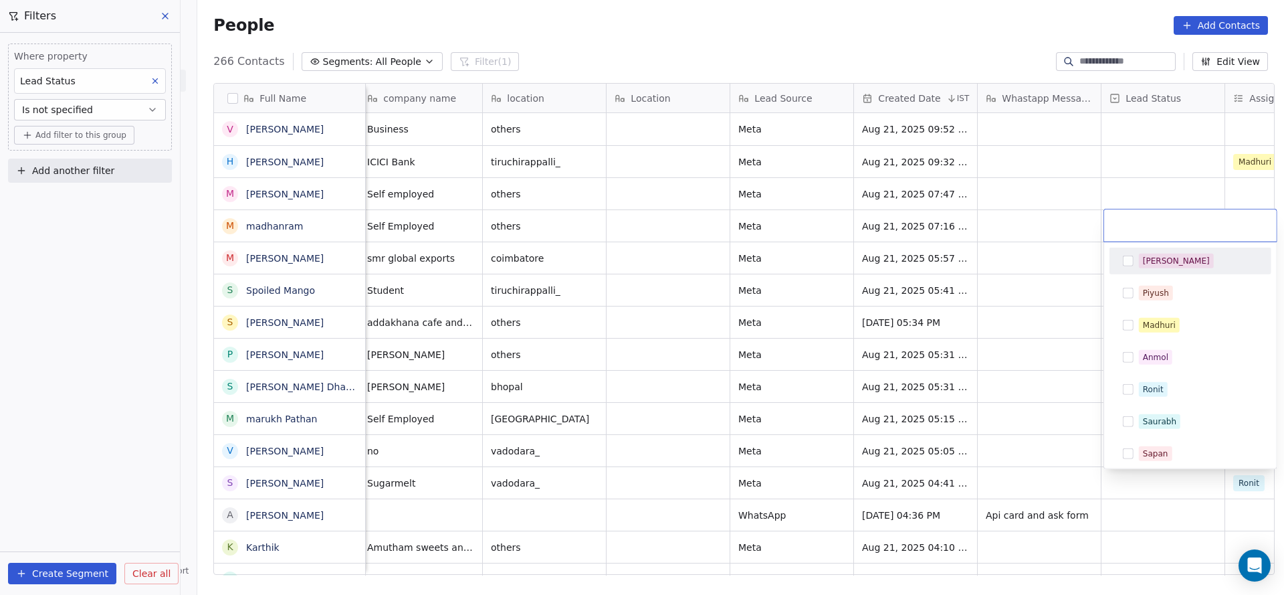
scroll to position [0, 591]
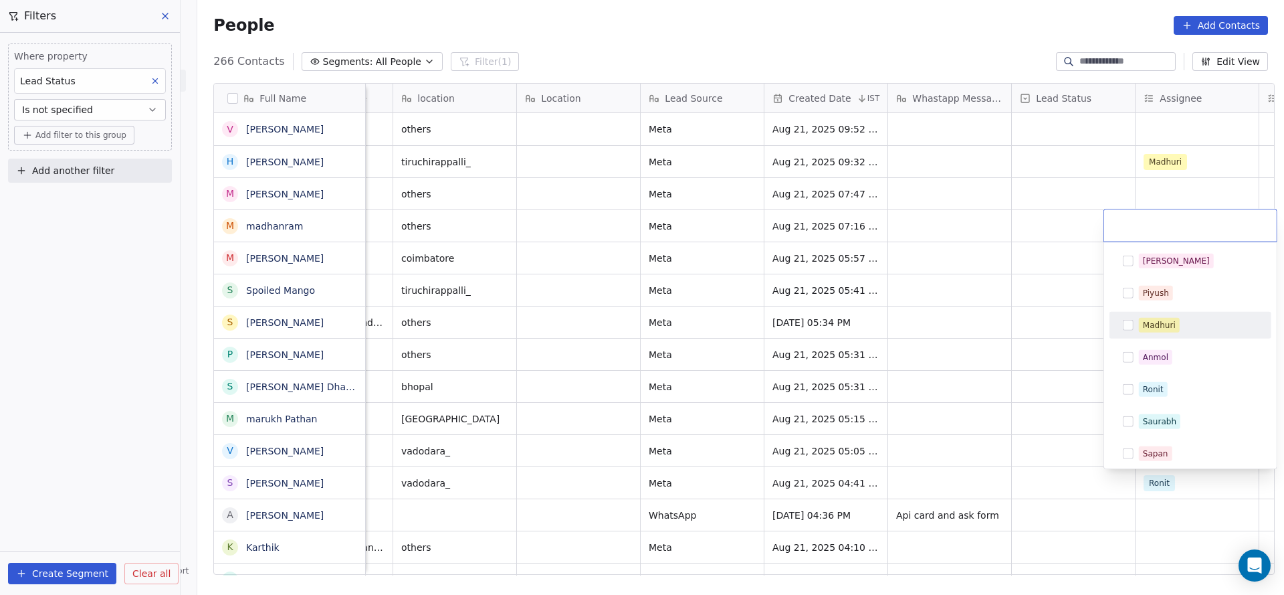
click at [1178, 316] on div "Madhuri" at bounding box center [1190, 324] width 151 height 21
click at [1020, 340] on html "On2Cook India Pvt. Ltd. Contacts People Marketing Workflows Campaigns Sales Pip…" at bounding box center [642, 297] width 1284 height 595
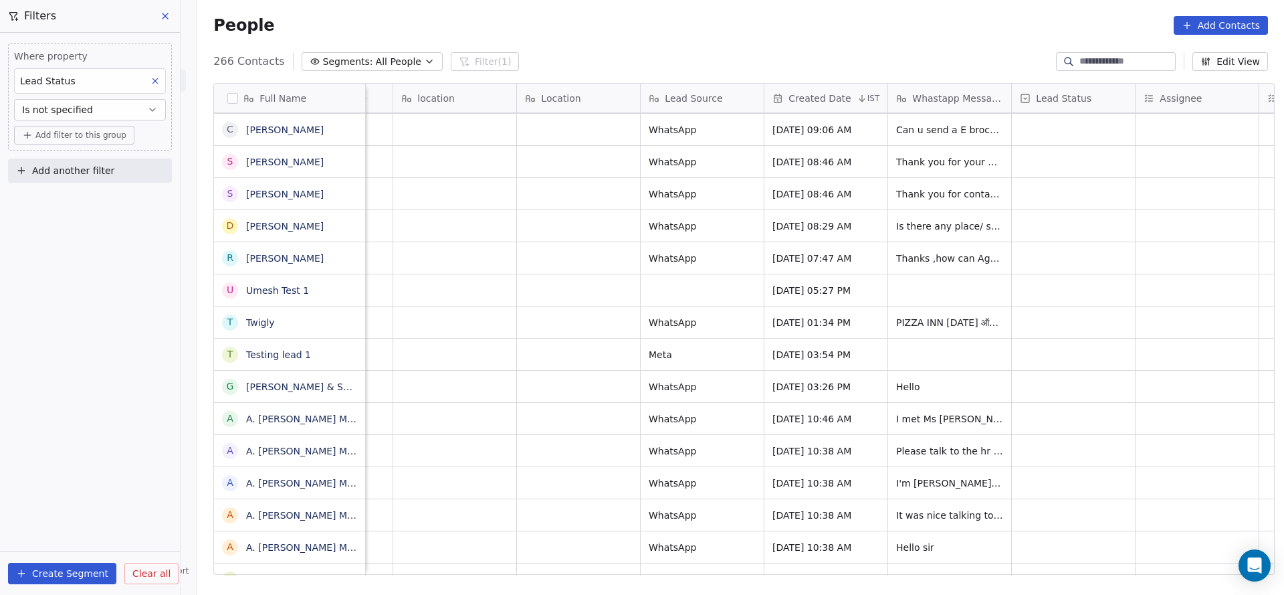
scroll to position [5719, 0]
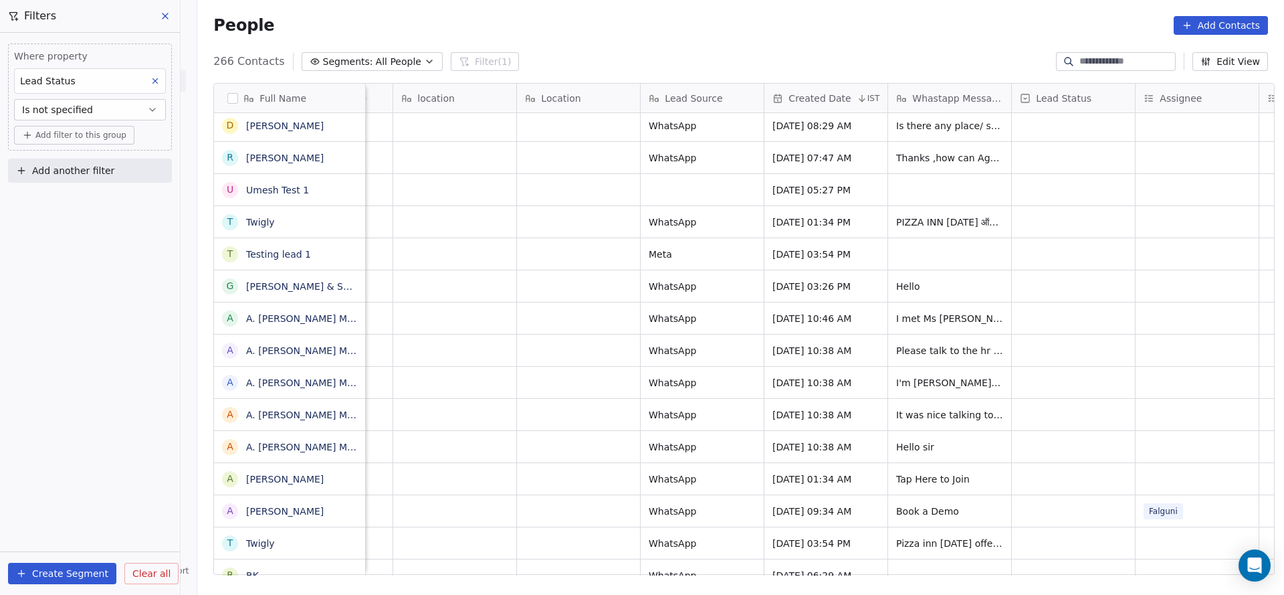
click at [161, 72] on button at bounding box center [154, 80] width 17 height 17
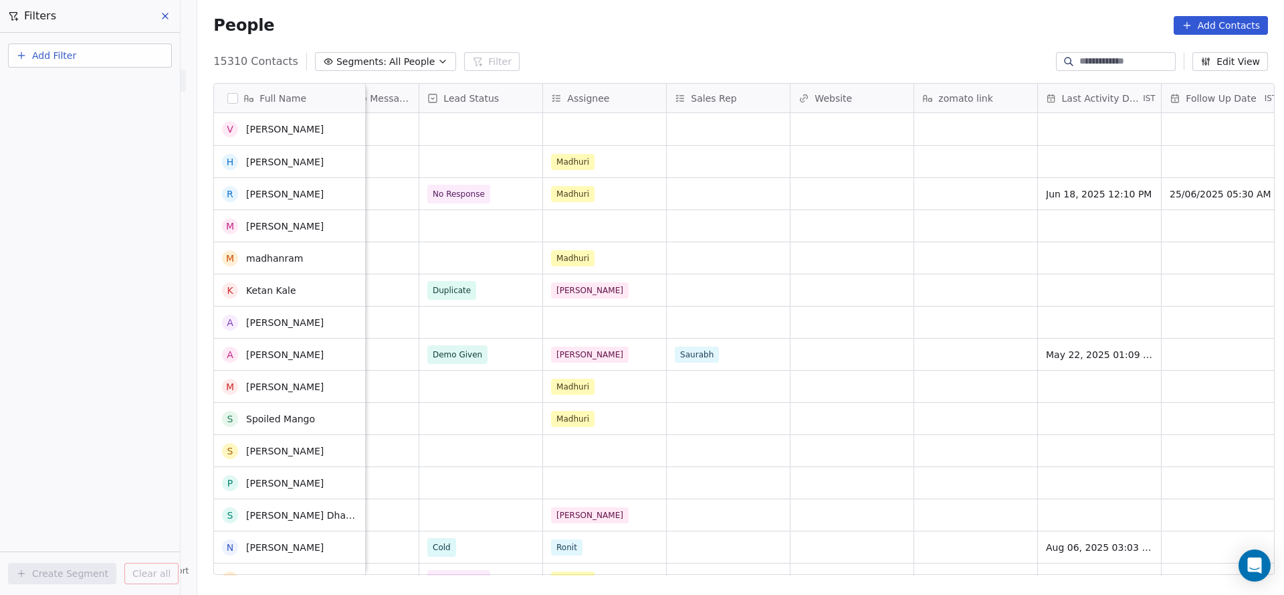
scroll to position [0, 0]
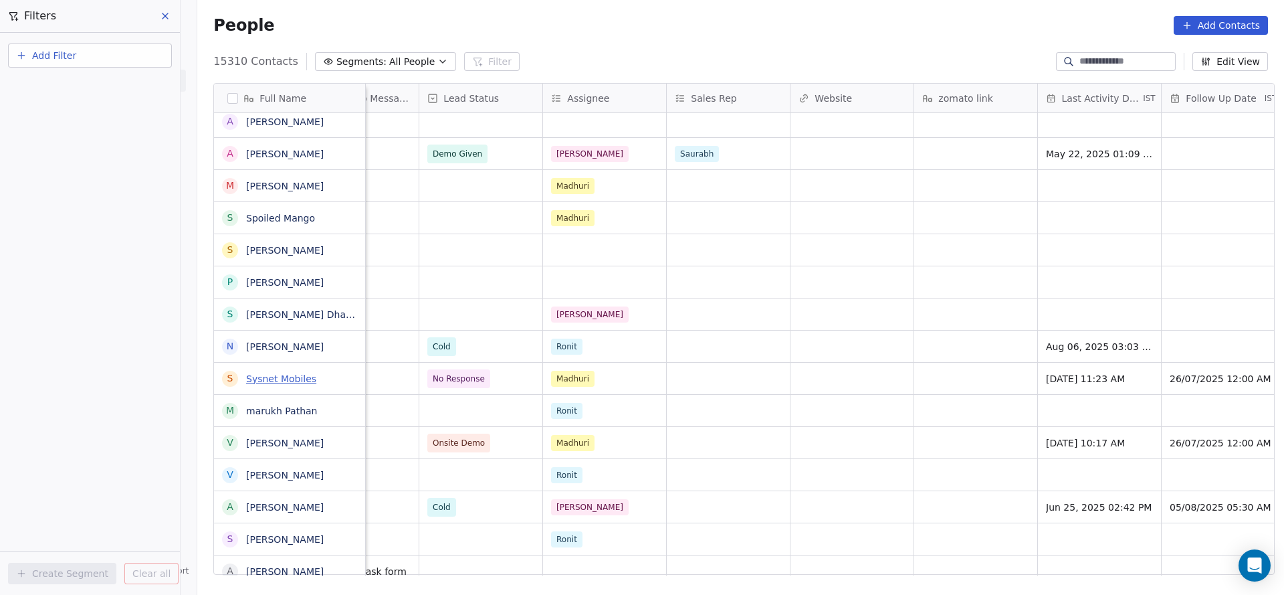
click at [258, 376] on link "Sysnet Mobiles" at bounding box center [281, 378] width 70 height 11
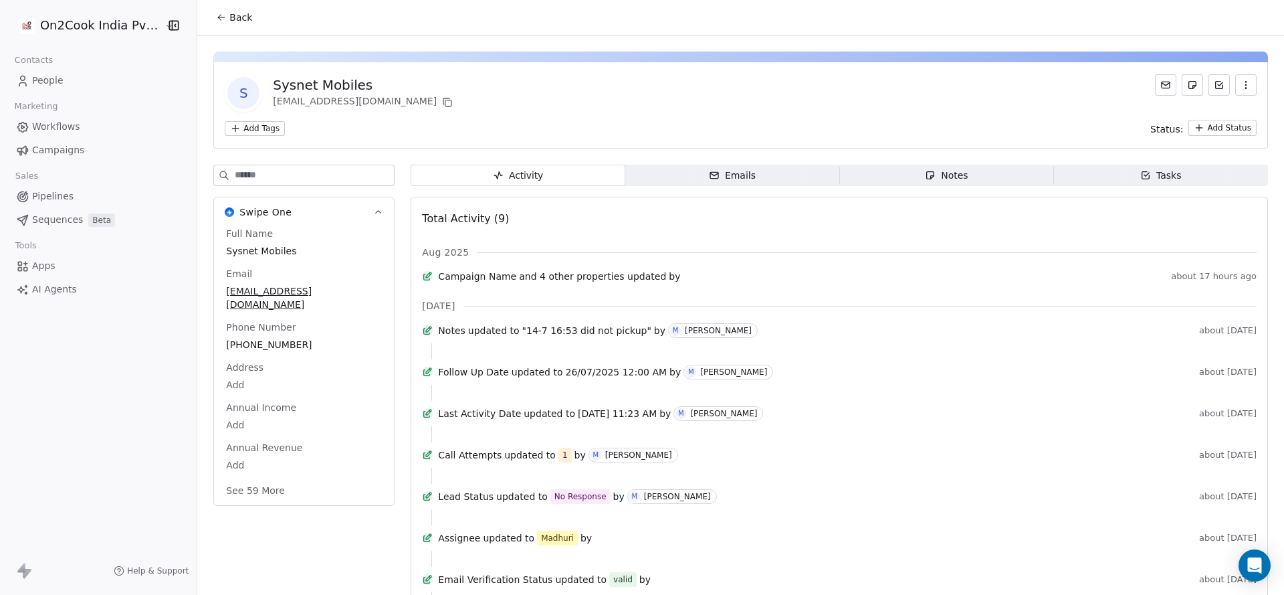
click at [208, 18] on button "Back" at bounding box center [234, 17] width 52 height 24
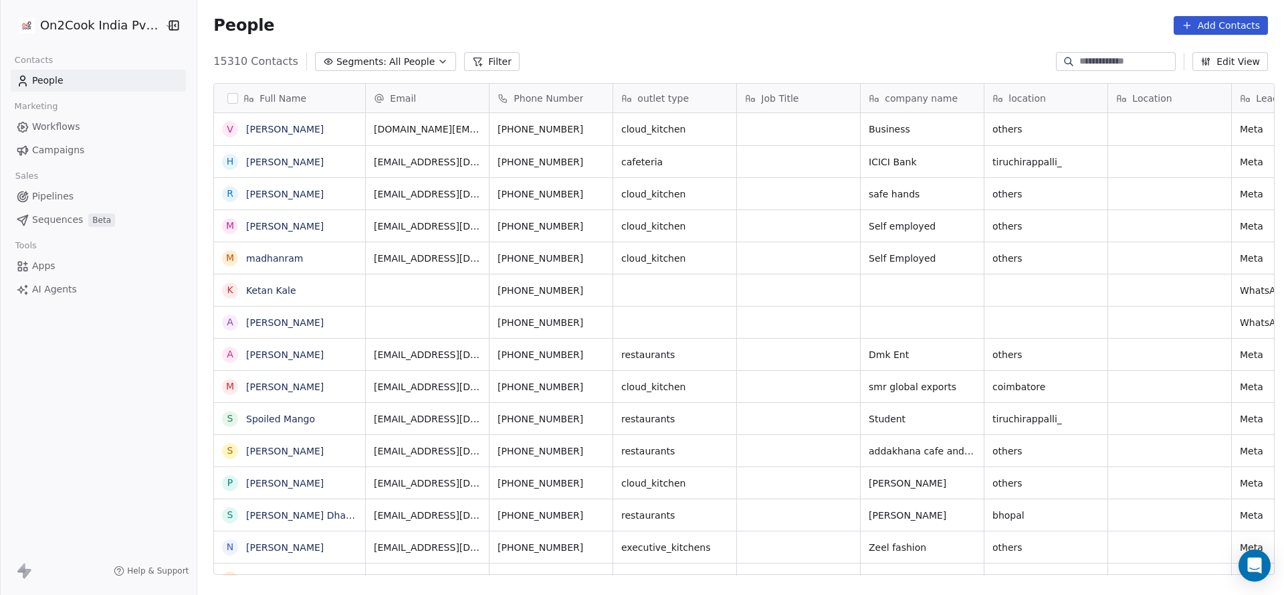
scroll to position [508, 1078]
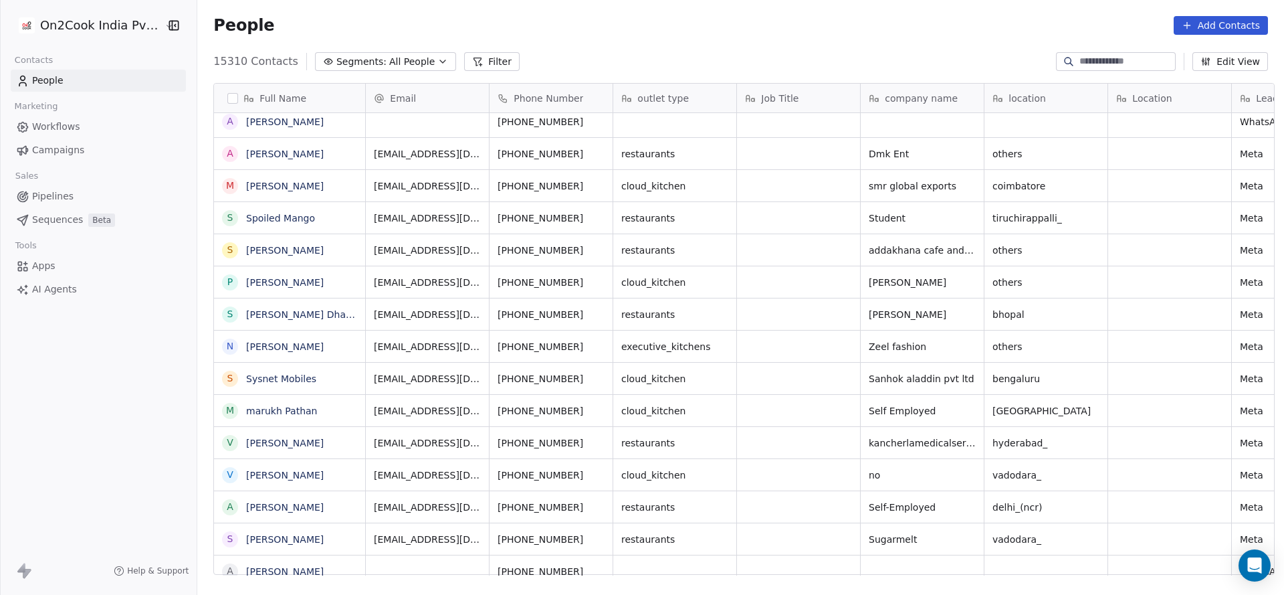
click at [464, 66] on button "Filter" at bounding box center [492, 61] width 56 height 19
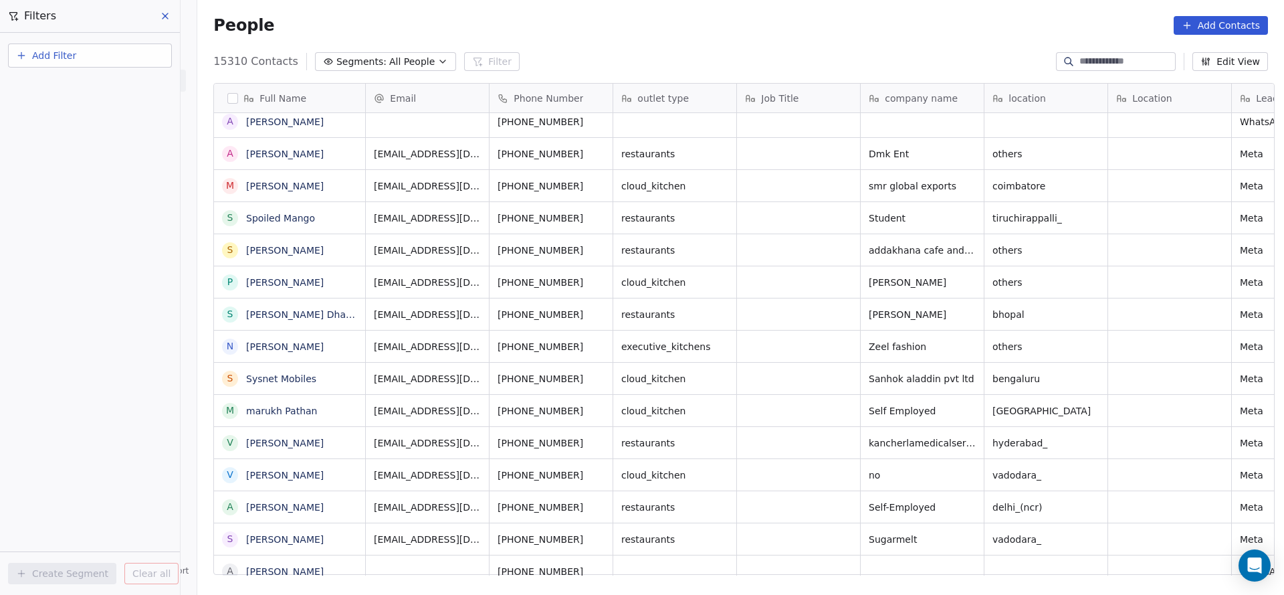
click at [116, 59] on button "Add Filter" at bounding box center [90, 55] width 164 height 24
click at [100, 82] on span "Contact properties" at bounding box center [65, 87] width 87 height 14
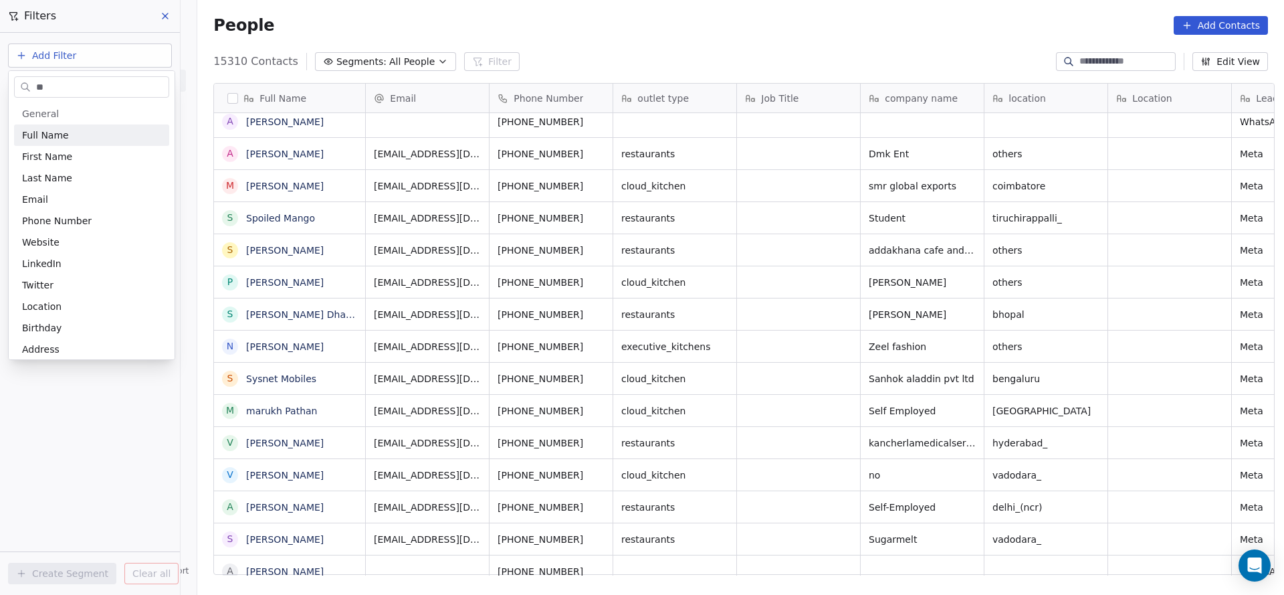
type input "***"
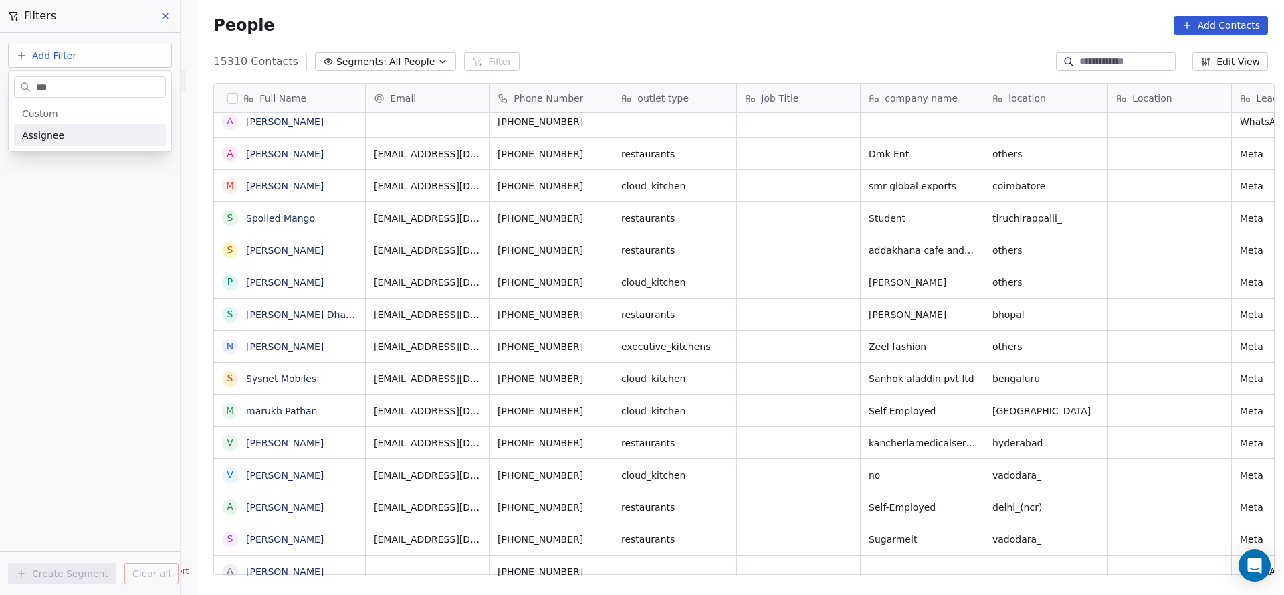
click at [225, 47] on html "On2Cook India Pvt. Ltd. Contacts People Marketing Workflows Campaigns Sales Pip…" at bounding box center [642, 297] width 1284 height 595
click at [106, 58] on button "Add Filter" at bounding box center [90, 55] width 164 height 24
click at [102, 88] on div "Contact properties" at bounding box center [90, 87] width 136 height 14
type input "***"
click at [92, 130] on div "Assignee" at bounding box center [90, 134] width 136 height 13
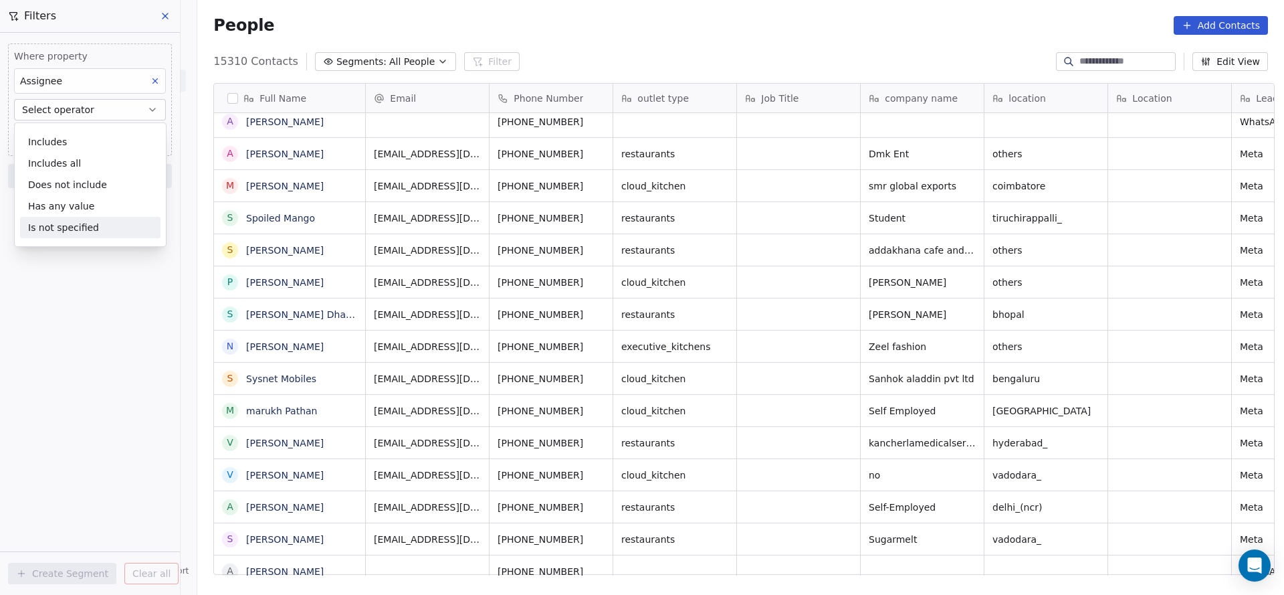
drag, startPoint x: 91, startPoint y: 229, endPoint x: 84, endPoint y: 274, distance: 46.1
click at [90, 229] on div "Is not specified" at bounding box center [90, 227] width 140 height 21
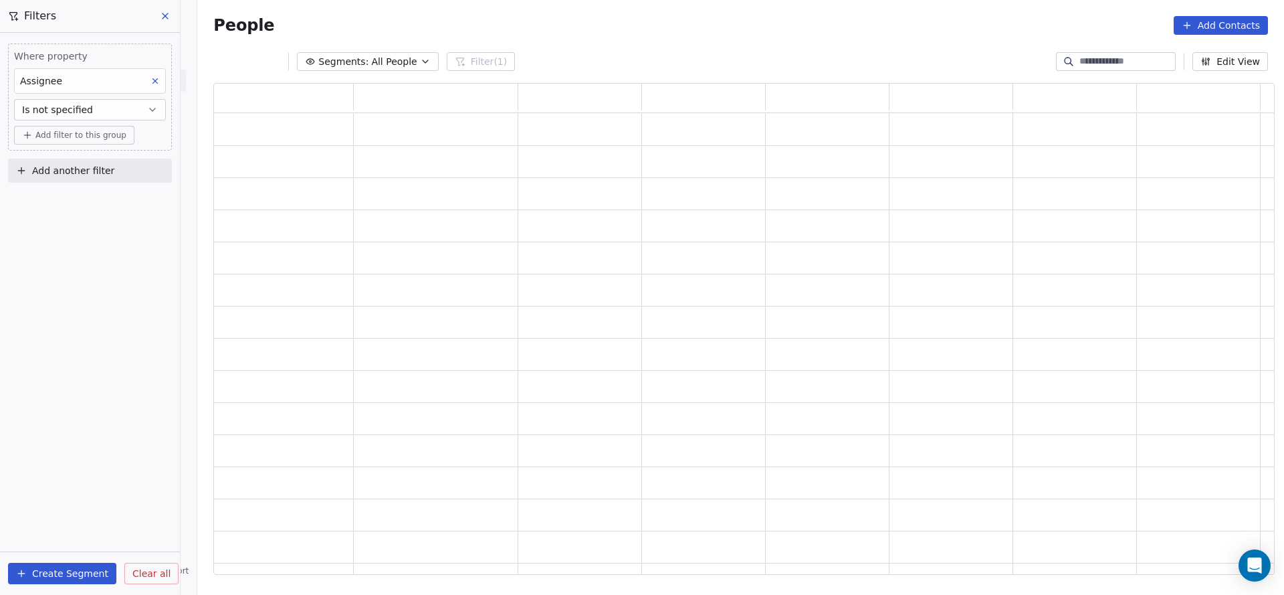
scroll to position [476, 1046]
click at [78, 285] on div "Where property Assignee Is not specified Add filter to this group Add another f…" at bounding box center [90, 314] width 180 height 562
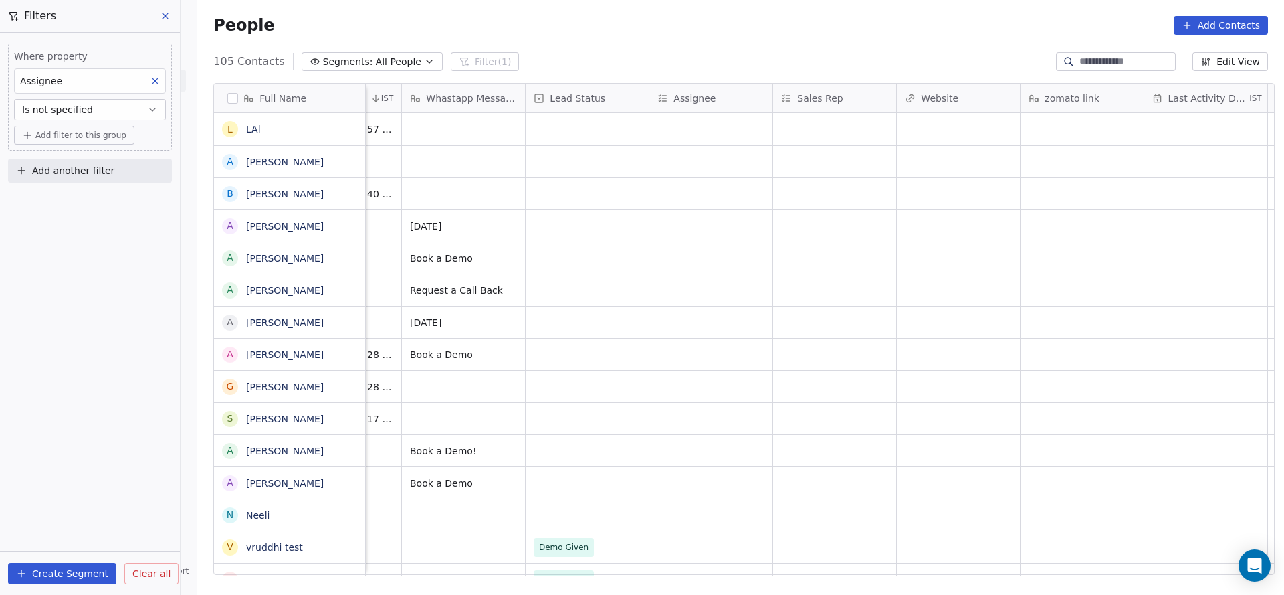
scroll to position [0, 884]
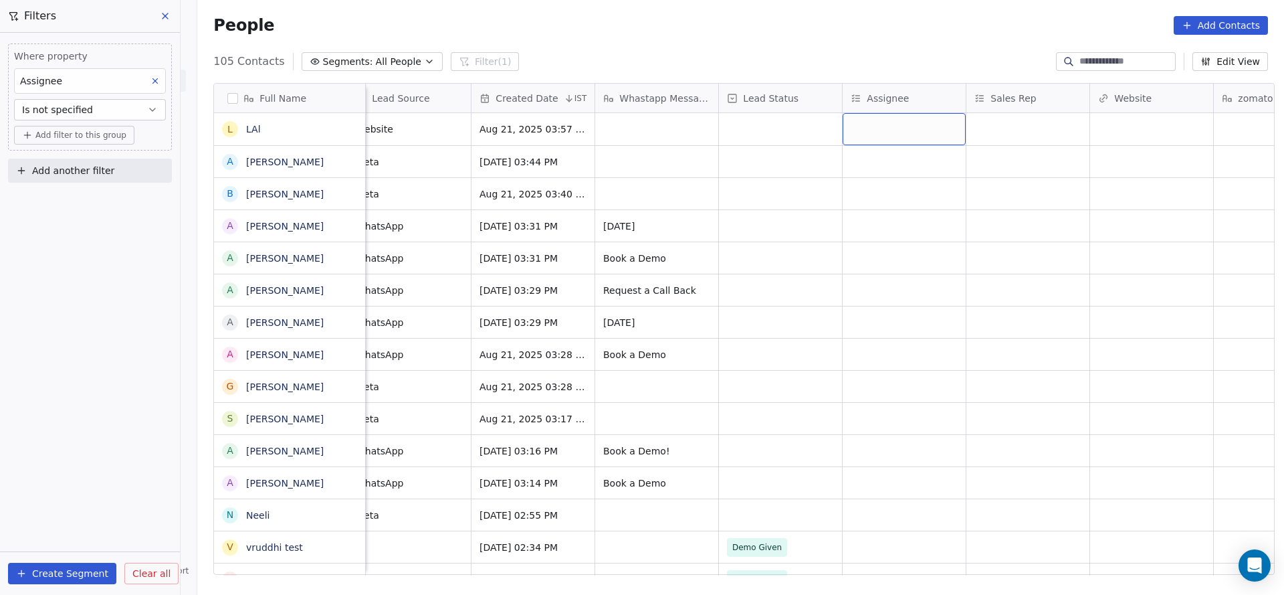
click at [895, 136] on div "grid" at bounding box center [904, 129] width 123 height 32
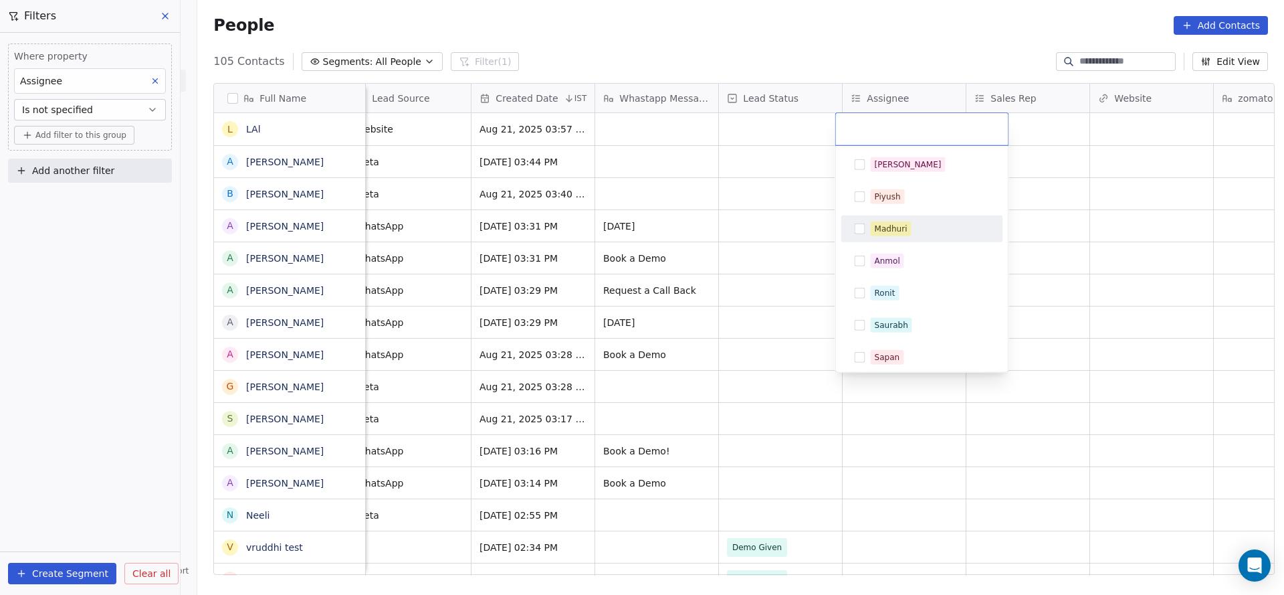
click at [902, 228] on div "Madhuri" at bounding box center [891, 229] width 33 height 12
click at [692, 213] on html "On2Cook India Pvt. Ltd. Contacts People Marketing Workflows Campaigns Sales Pip…" at bounding box center [642, 297] width 1284 height 595
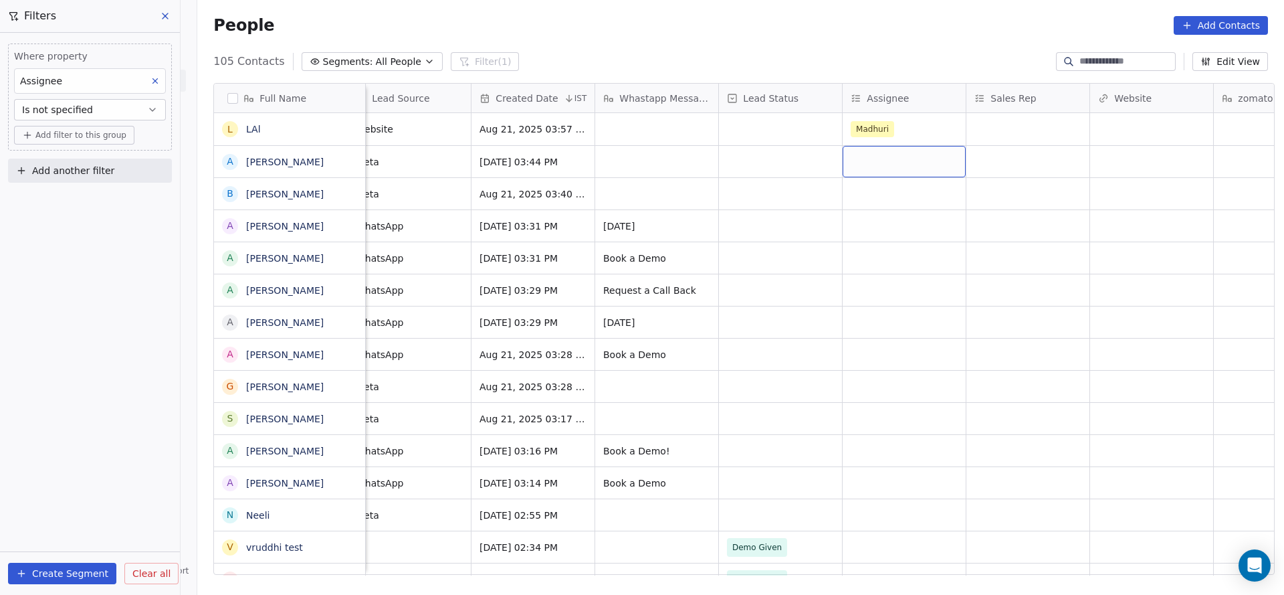
click at [897, 161] on div "grid" at bounding box center [904, 161] width 123 height 31
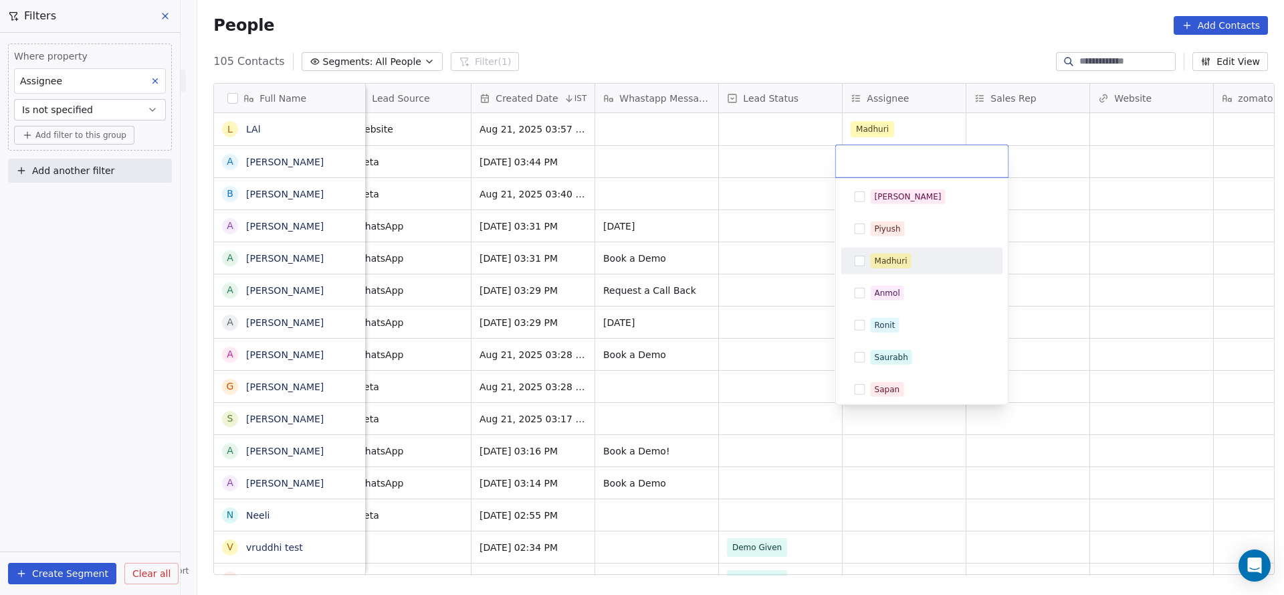
click at [889, 258] on div "Madhuri" at bounding box center [891, 261] width 33 height 12
click at [771, 252] on html "On2Cook India Pvt. Ltd. Contacts People Marketing Workflows Campaigns Sales Pip…" at bounding box center [642, 297] width 1284 height 595
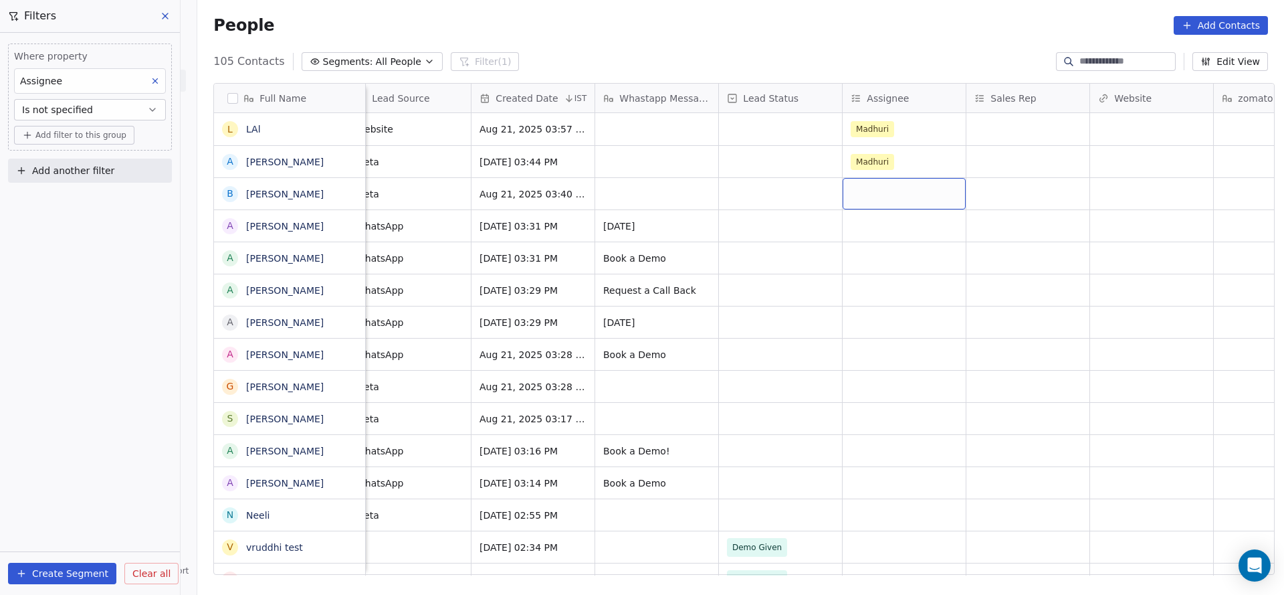
click at [869, 189] on div "grid" at bounding box center [904, 193] width 123 height 31
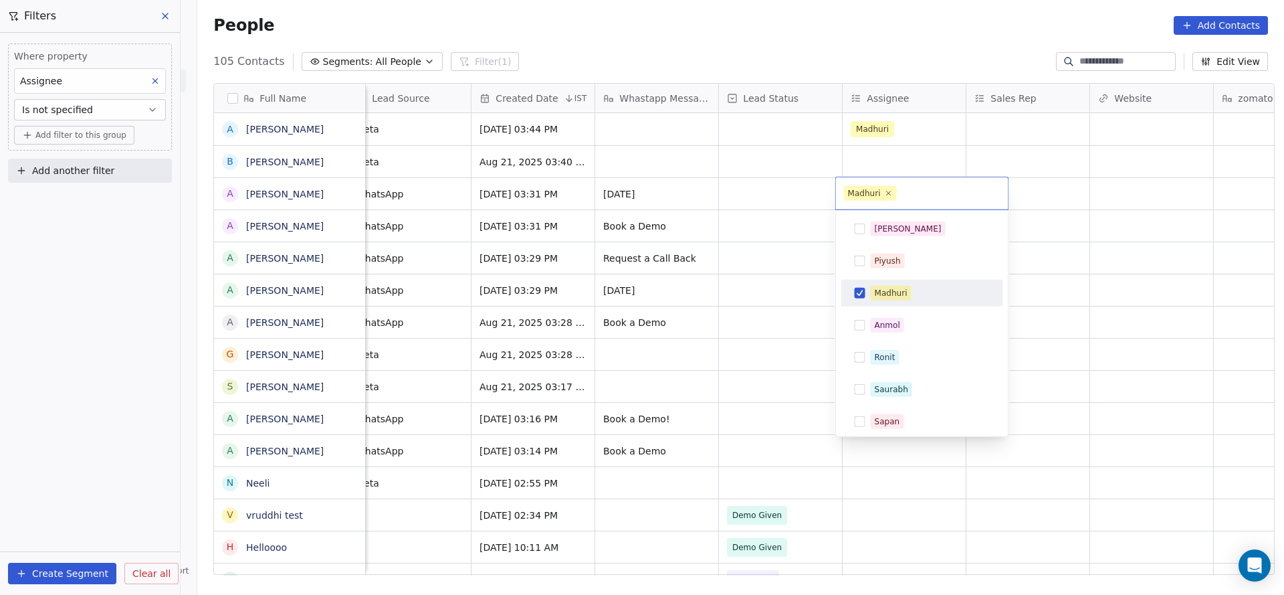
click at [712, 270] on html "On2Cook India Pvt. Ltd. Contacts People Marketing Workflows Campaigns Sales Pip…" at bounding box center [642, 297] width 1284 height 595
click at [887, 186] on span "Madhuri" at bounding box center [870, 193] width 53 height 15
click at [887, 187] on span "Madhuri" at bounding box center [870, 193] width 53 height 15
click at [887, 191] on icon at bounding box center [888, 193] width 9 height 9
drag, startPoint x: 659, startPoint y: 224, endPoint x: 887, endPoint y: 174, distance: 233.6
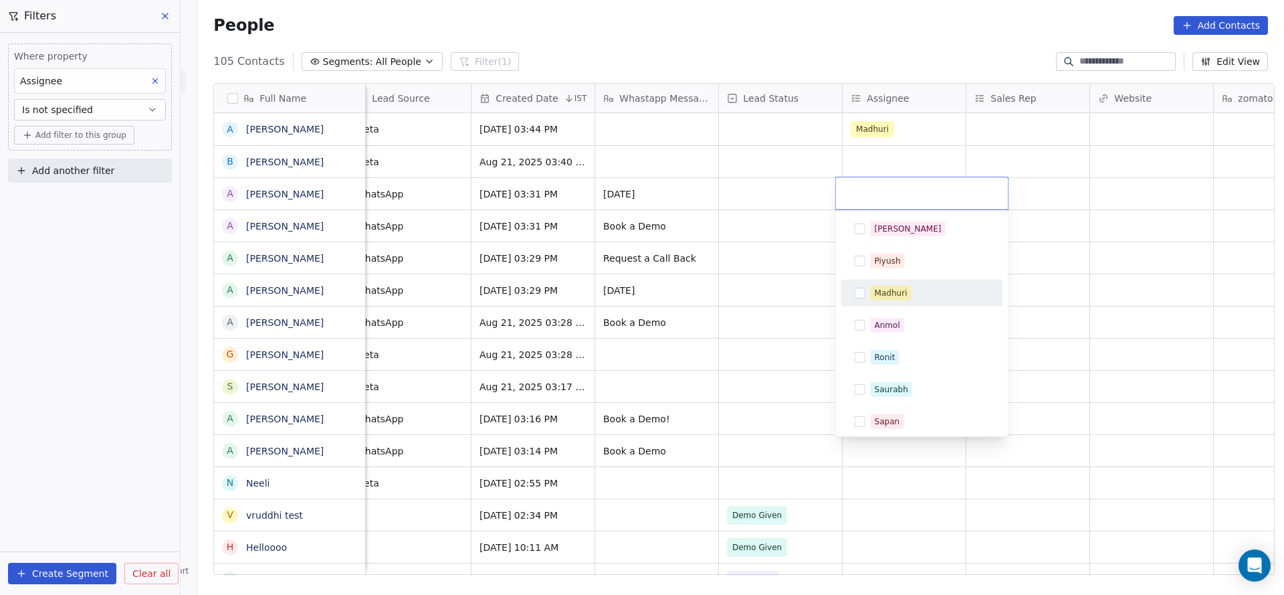
click at [662, 221] on html "On2Cook India Pvt. Ltd. Contacts People Marketing Workflows Campaigns Sales Pip…" at bounding box center [642, 297] width 1284 height 595
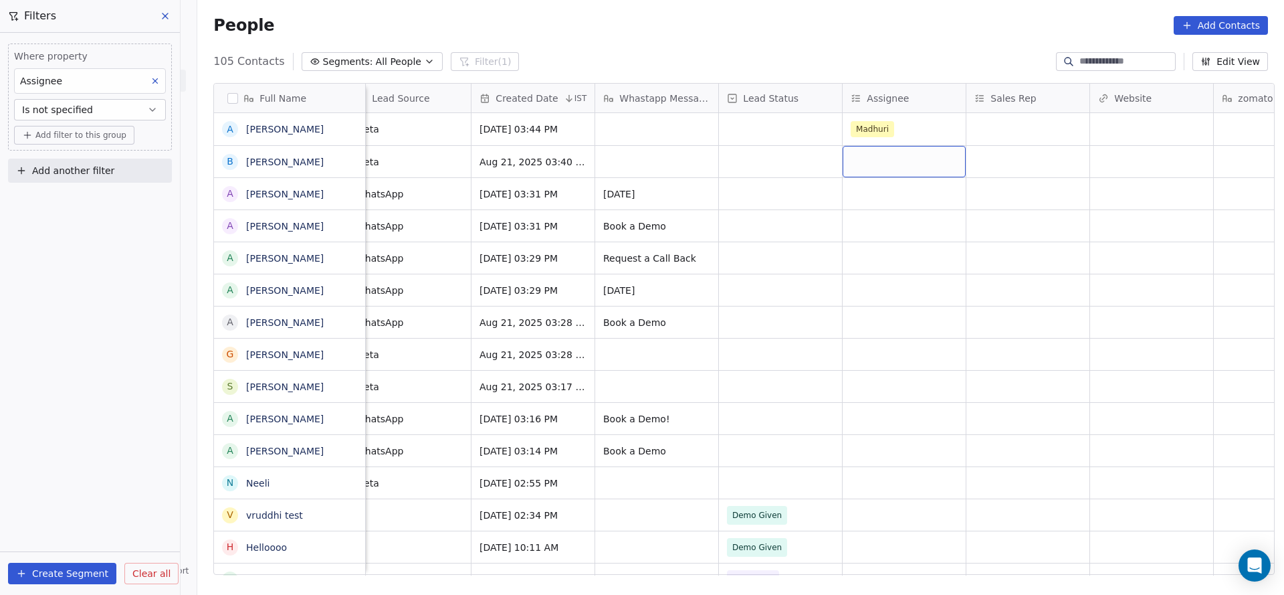
click at [857, 167] on div "grid" at bounding box center [904, 161] width 123 height 31
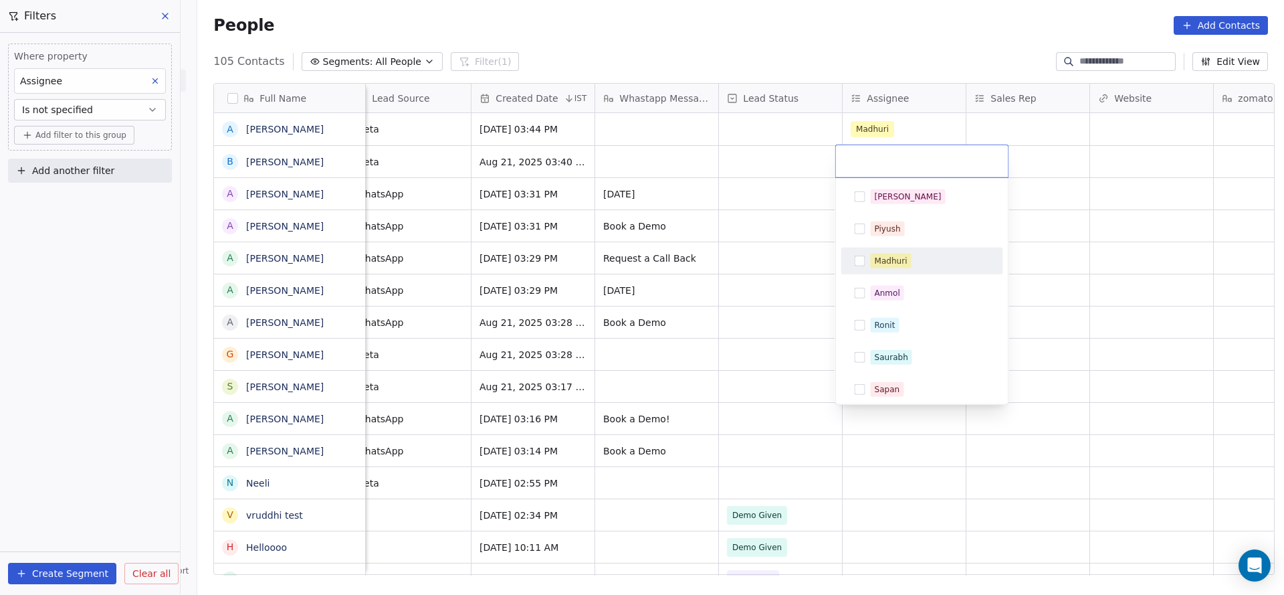
click at [879, 251] on div "Madhuri" at bounding box center [922, 260] width 151 height 21
click at [738, 275] on html "On2Cook India Pvt. Ltd. Contacts People Marketing Workflows Campaigns Sales Pip…" at bounding box center [642, 297] width 1284 height 595
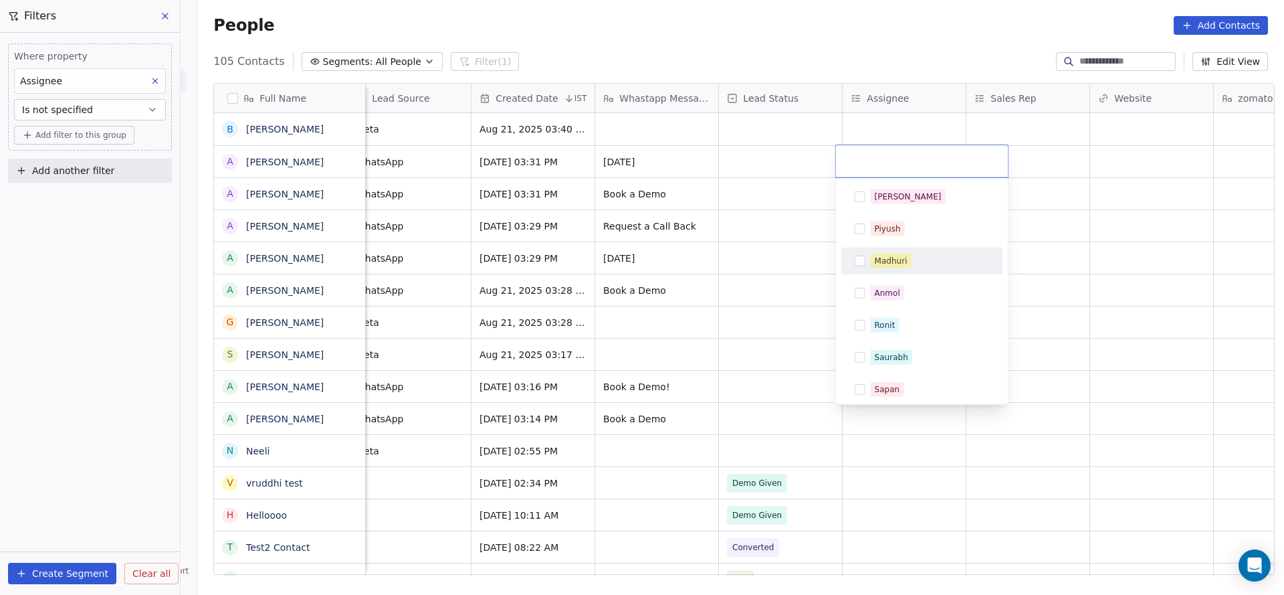
click at [686, 258] on html "On2Cook India Pvt. Ltd. Contacts People Marketing Workflows Campaigns Sales Pip…" at bounding box center [642, 297] width 1284 height 595
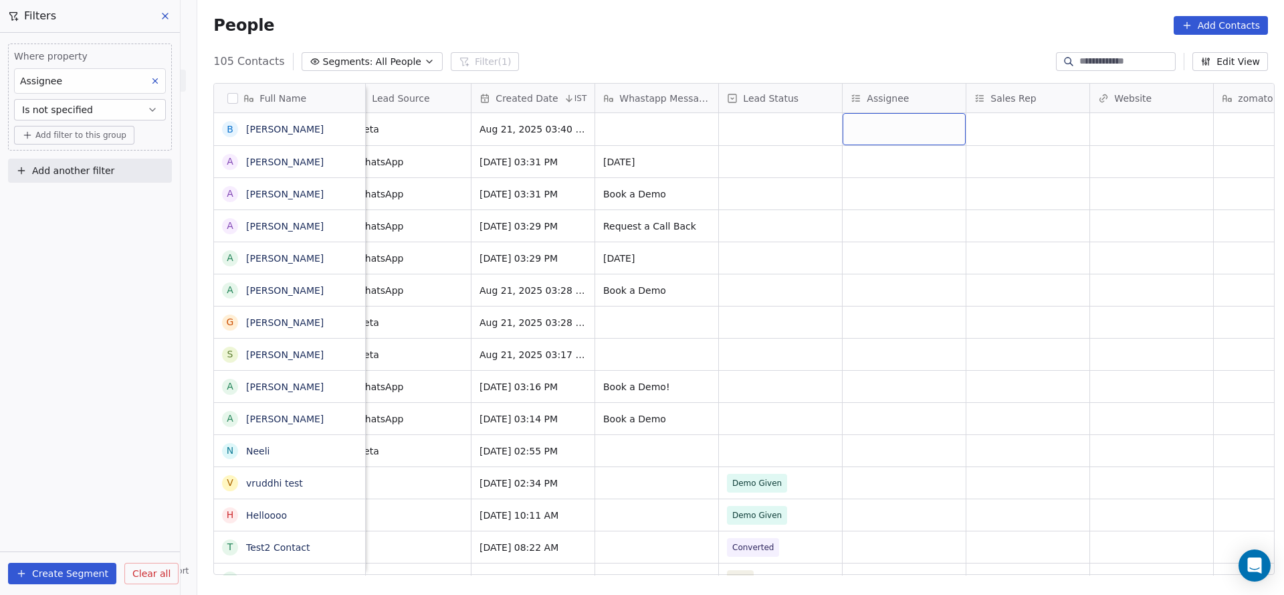
click at [859, 126] on div "grid" at bounding box center [904, 129] width 123 height 32
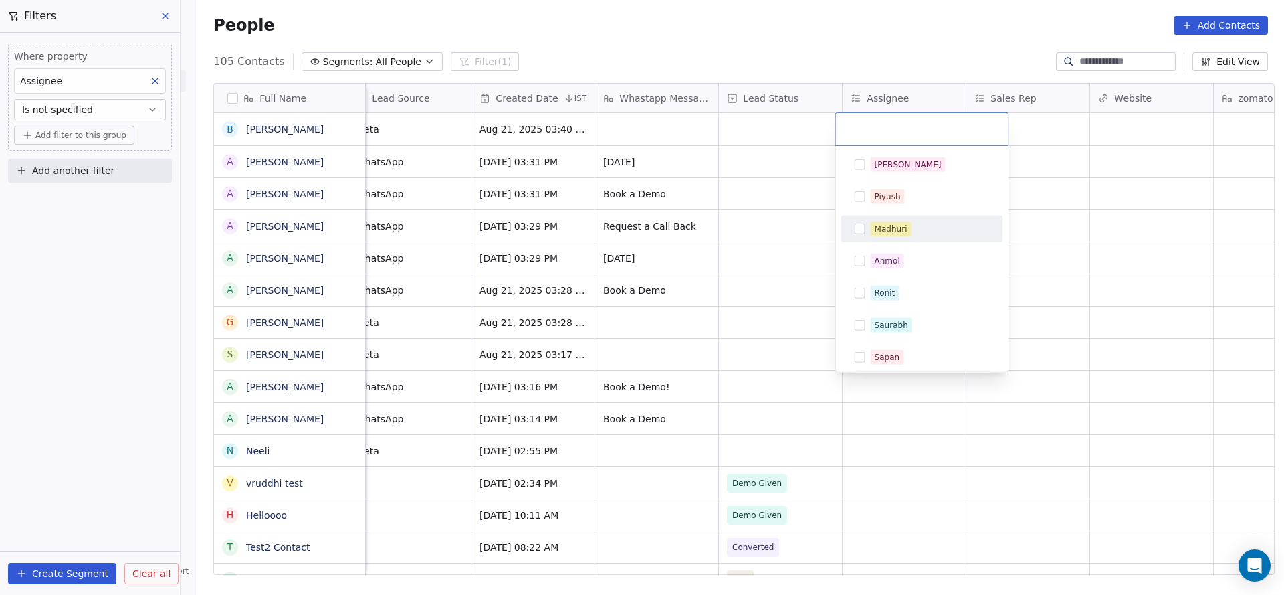
click at [894, 229] on div "Madhuri" at bounding box center [891, 229] width 33 height 12
click at [668, 281] on html "On2Cook India Pvt. Ltd. Contacts People Marketing Workflows Campaigns Sales Pip…" at bounding box center [642, 297] width 1284 height 595
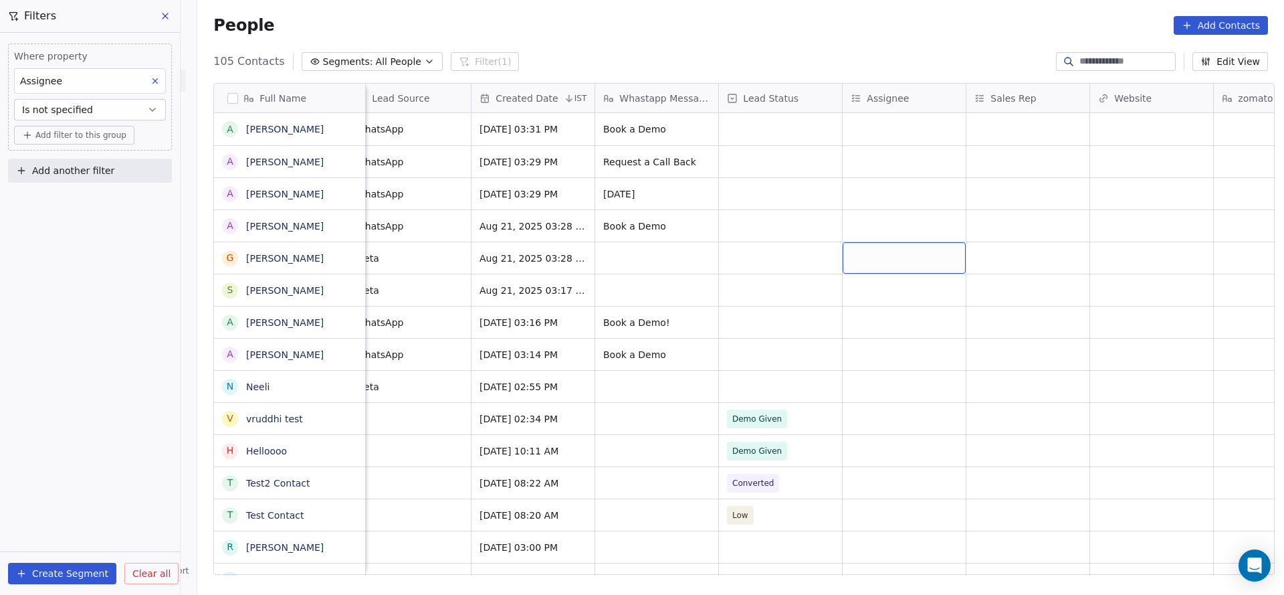
click at [898, 249] on div "grid" at bounding box center [904, 257] width 123 height 31
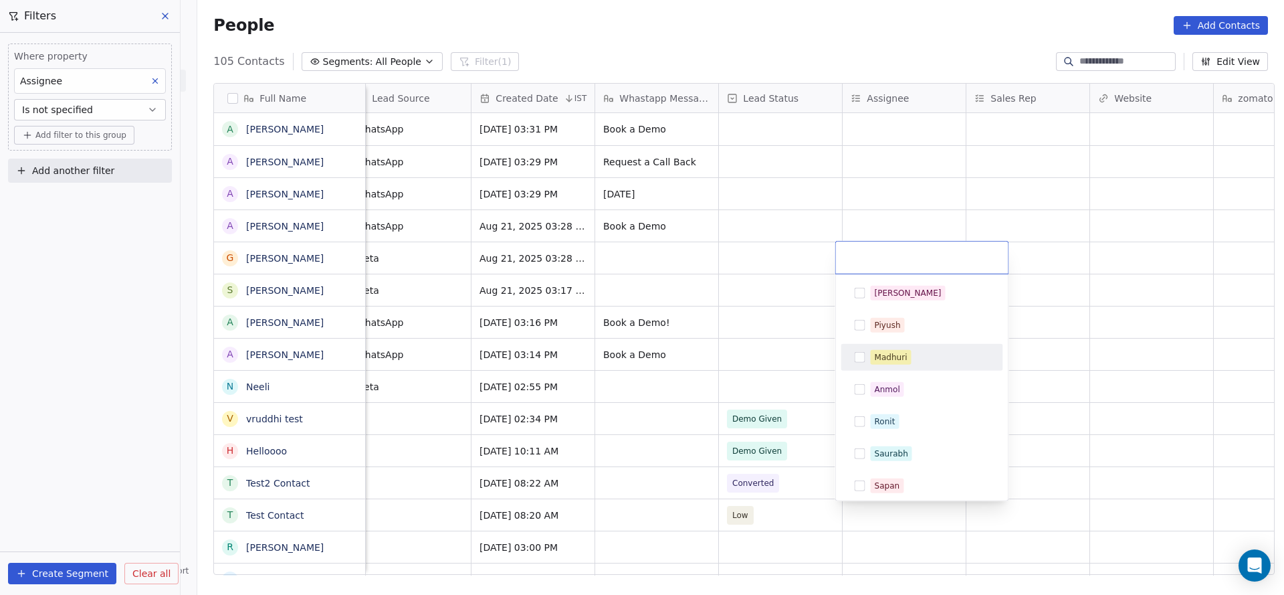
drag, startPoint x: 881, startPoint y: 353, endPoint x: 736, endPoint y: 346, distance: 144.6
click at [879, 353] on div "Madhuri" at bounding box center [891, 357] width 33 height 12
click at [736, 346] on html "On2Cook India Pvt. Ltd. Contacts People Marketing Workflows Campaigns Sales Pip…" at bounding box center [642, 297] width 1284 height 595
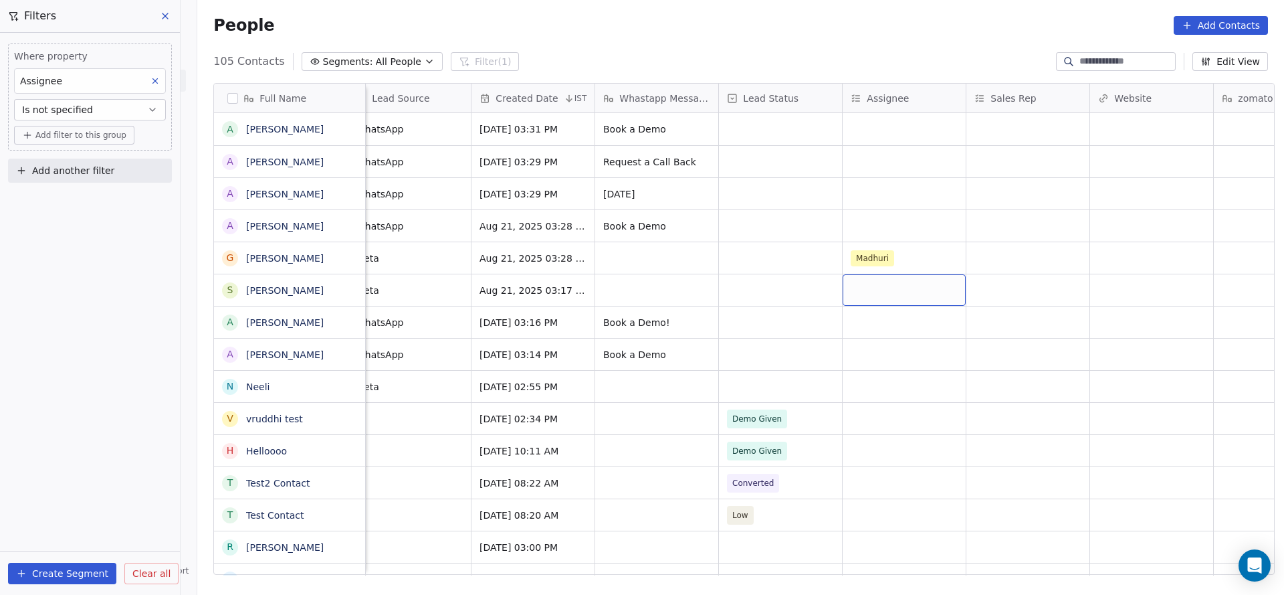
click at [858, 287] on div "grid" at bounding box center [904, 289] width 123 height 31
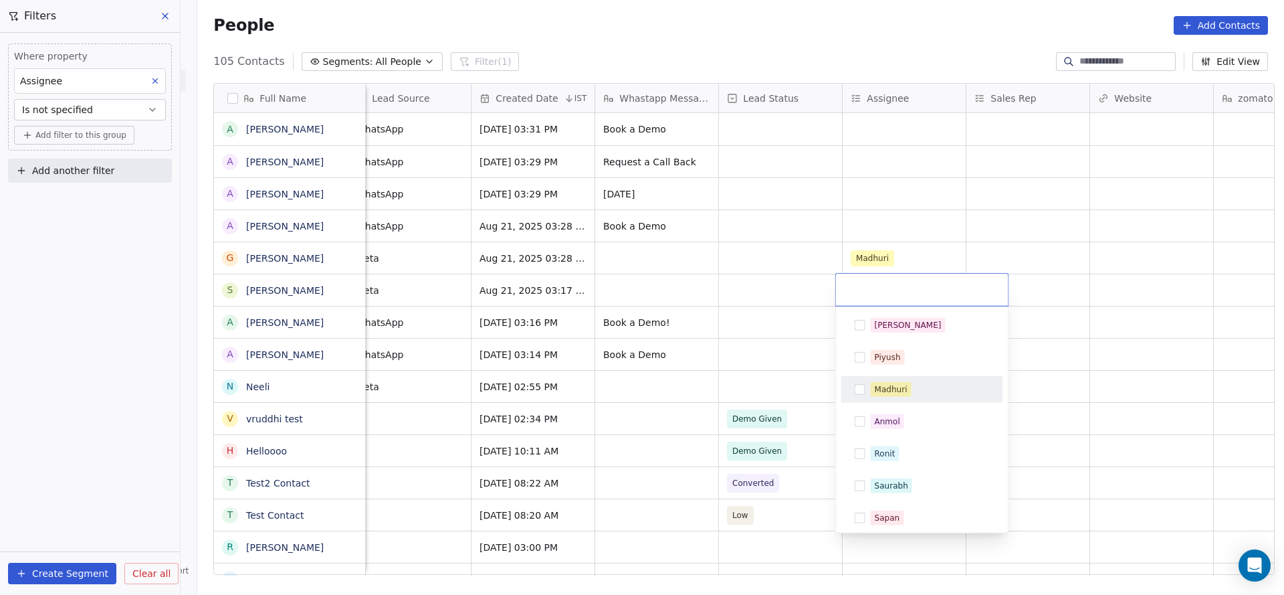
click at [873, 389] on span "Madhuri" at bounding box center [891, 389] width 41 height 15
click at [755, 369] on html "On2Cook India Pvt. Ltd. Contacts People Marketing Workflows Campaigns Sales Pip…" at bounding box center [642, 297] width 1284 height 595
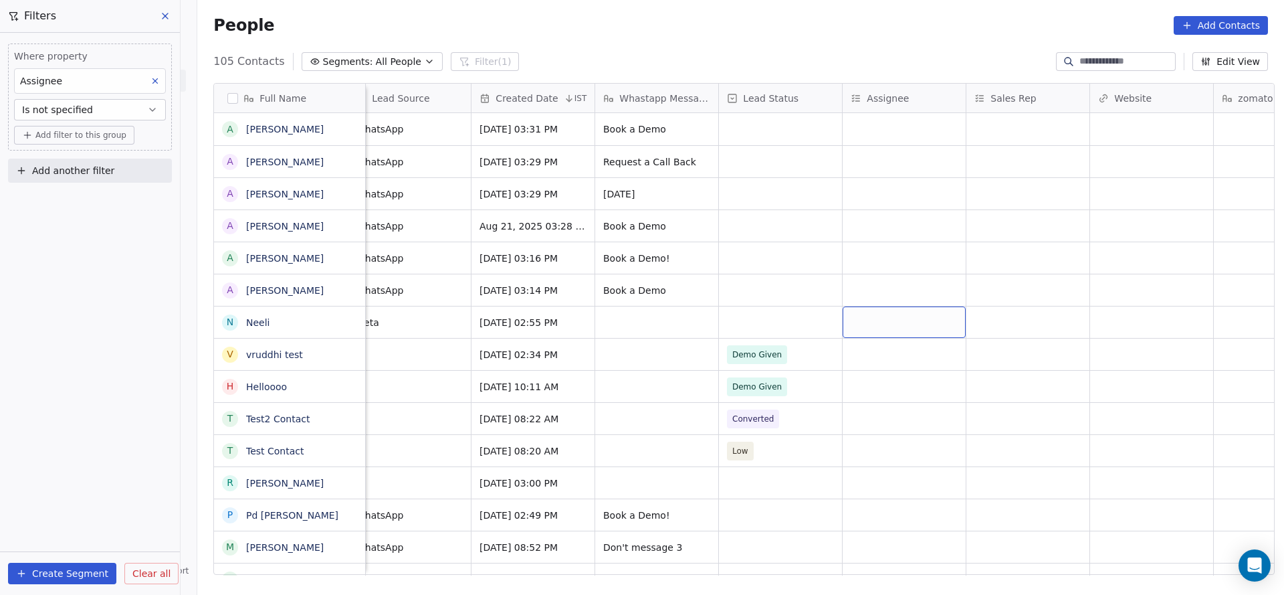
click at [870, 324] on div "grid" at bounding box center [904, 321] width 123 height 31
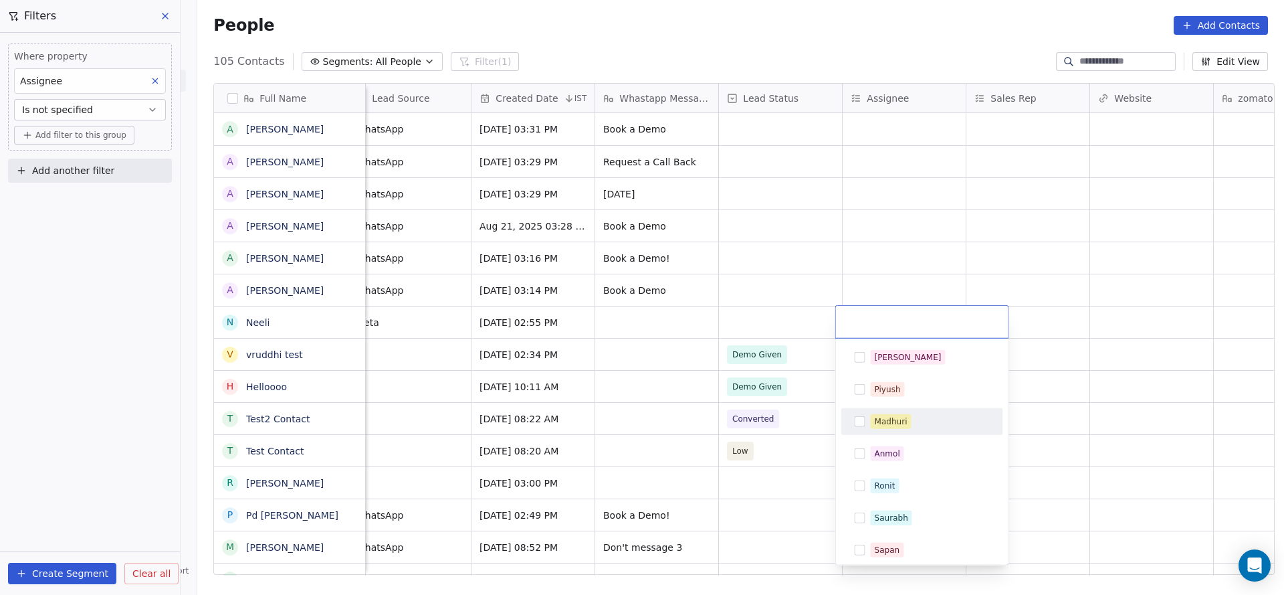
drag, startPoint x: 871, startPoint y: 415, endPoint x: 680, endPoint y: 400, distance: 191.9
click at [872, 417] on span "Madhuri" at bounding box center [891, 421] width 41 height 15
click at [676, 399] on html "On2Cook India Pvt. Ltd. Contacts People Marketing Workflows Campaigns Sales Pip…" at bounding box center [642, 297] width 1284 height 595
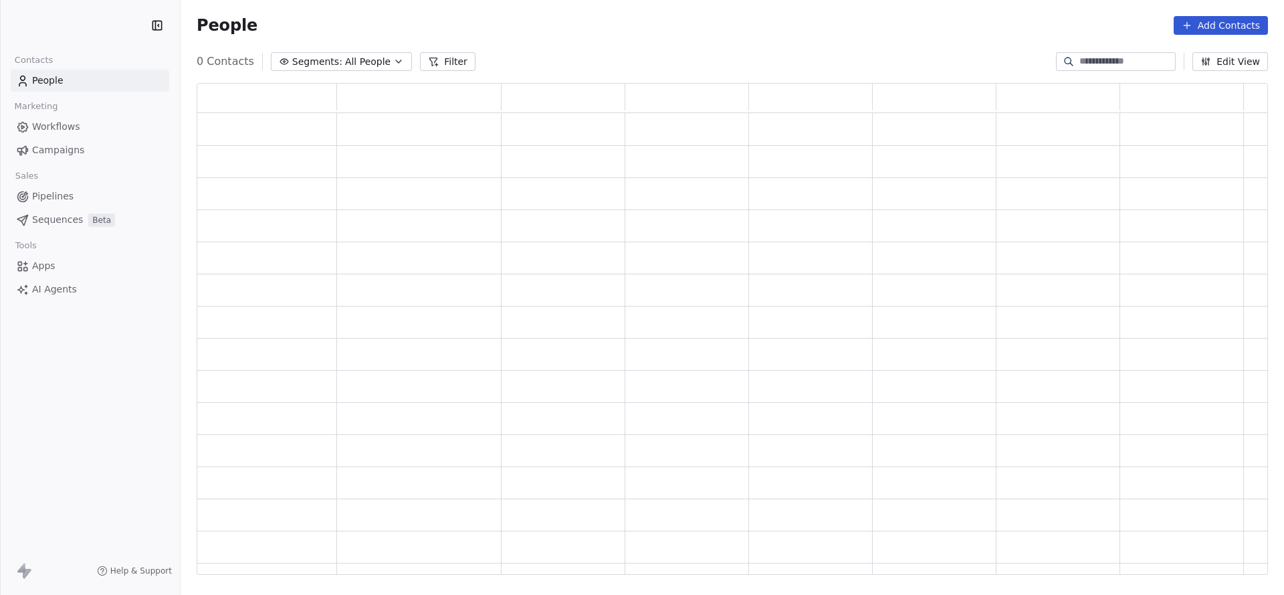
click at [439, 63] on button "Filter" at bounding box center [448, 61] width 56 height 19
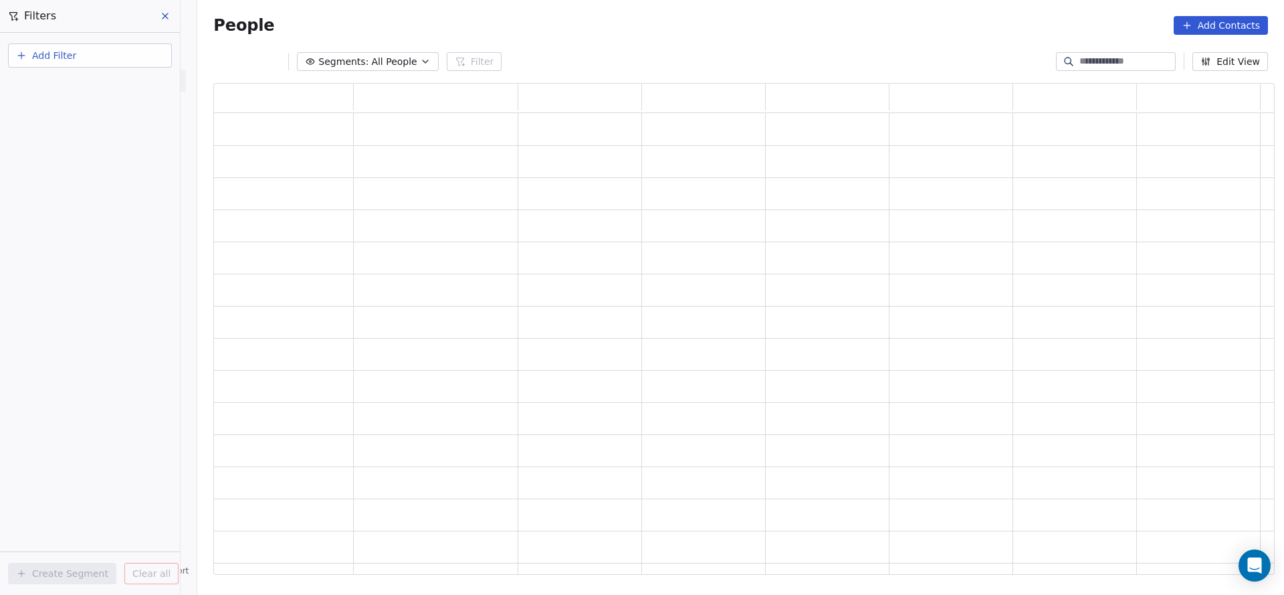
scroll to position [476, 1046]
click at [84, 60] on button "Add Filter" at bounding box center [90, 55] width 164 height 24
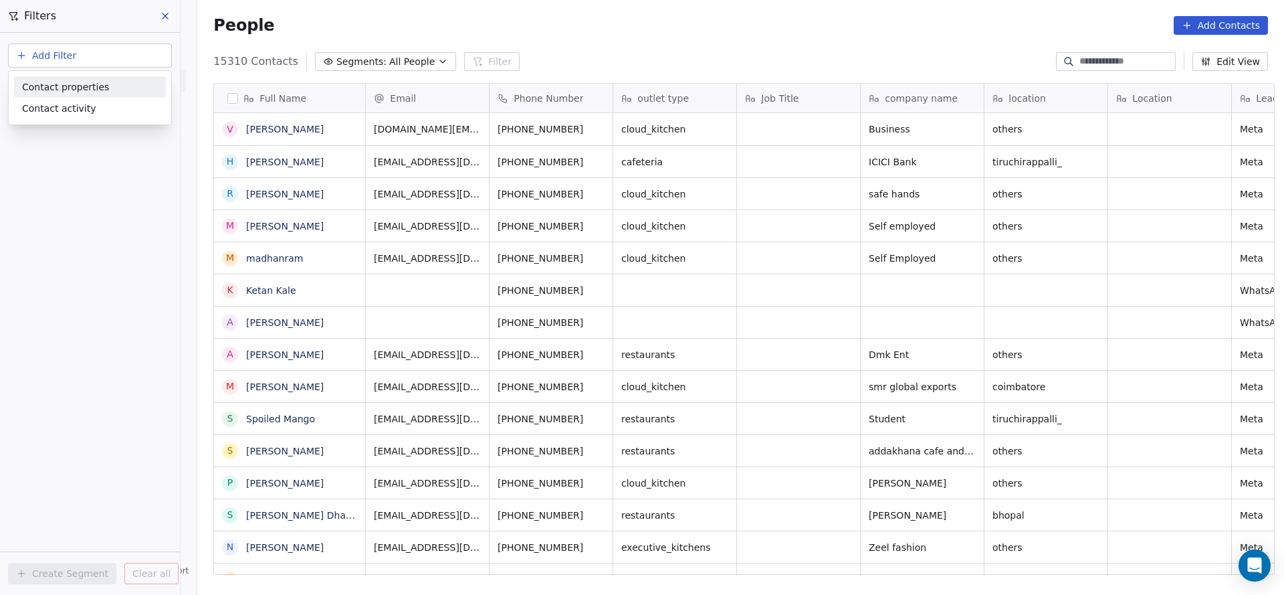
scroll to position [508, 1078]
click at [101, 92] on div "Contact properties" at bounding box center [90, 87] width 136 height 14
type input "***"
click at [84, 141] on div "Assignee" at bounding box center [90, 134] width 136 height 13
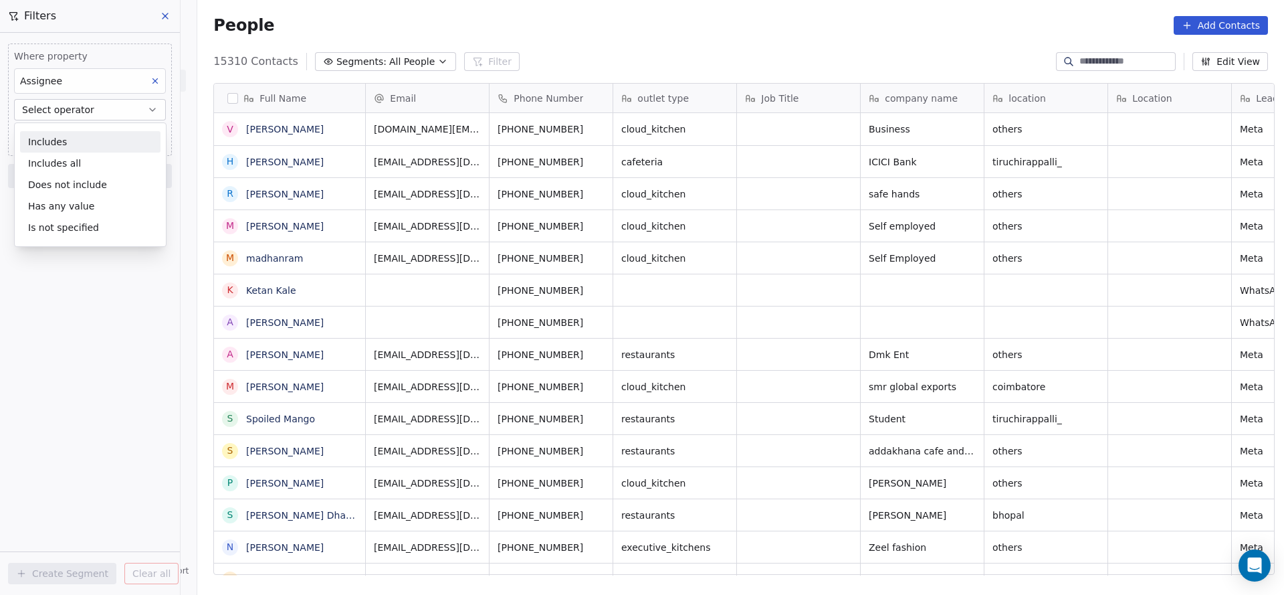
click at [86, 151] on div "Includes" at bounding box center [90, 141] width 140 height 21
click at [92, 134] on body "On2Cook India Pvt. Ltd. Contacts People Marketing Workflows Campaigns Sales Pip…" at bounding box center [642, 297] width 1284 height 595
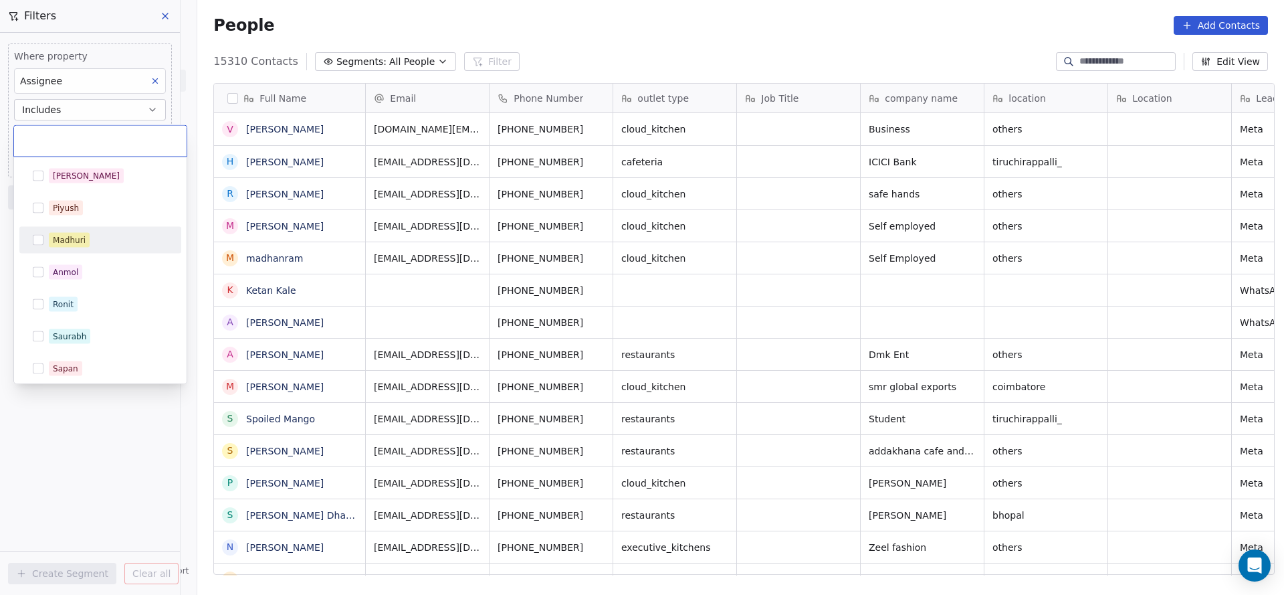
click at [95, 235] on div "Madhuri" at bounding box center [108, 240] width 119 height 15
click at [330, 198] on html "On2Cook India Pvt. Ltd. Contacts People Marketing Workflows Campaigns Sales Pip…" at bounding box center [642, 297] width 1284 height 595
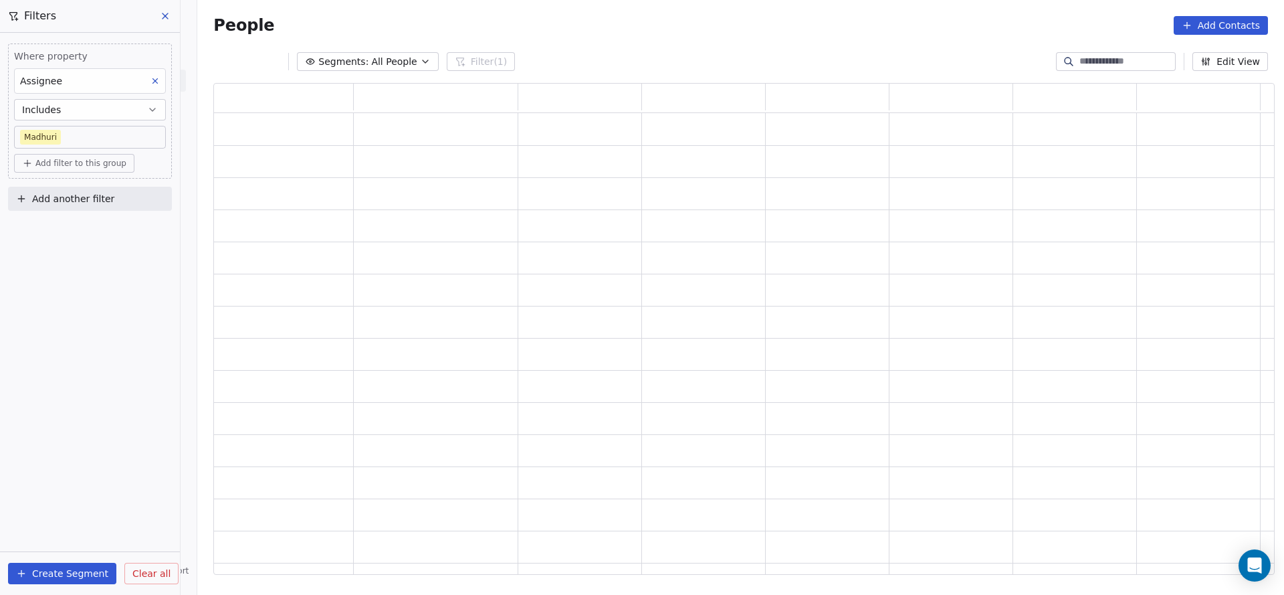
scroll to position [476, 1046]
click at [84, 206] on button "Add another filter" at bounding box center [90, 199] width 164 height 24
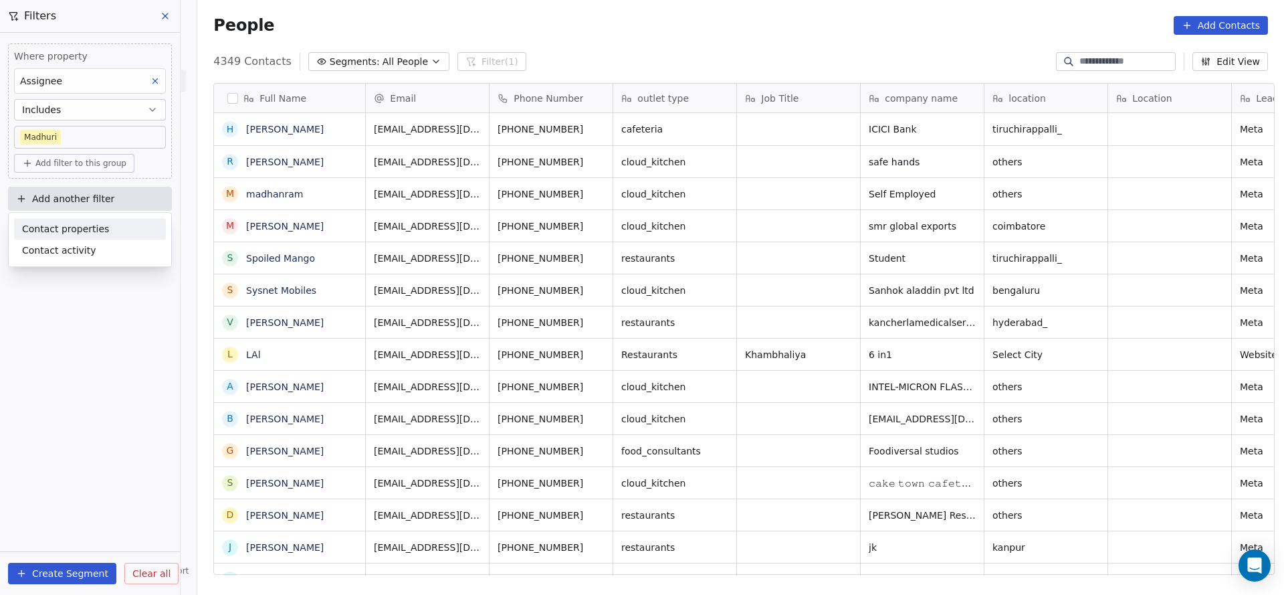
click at [82, 222] on span "Contact properties" at bounding box center [65, 229] width 87 height 14
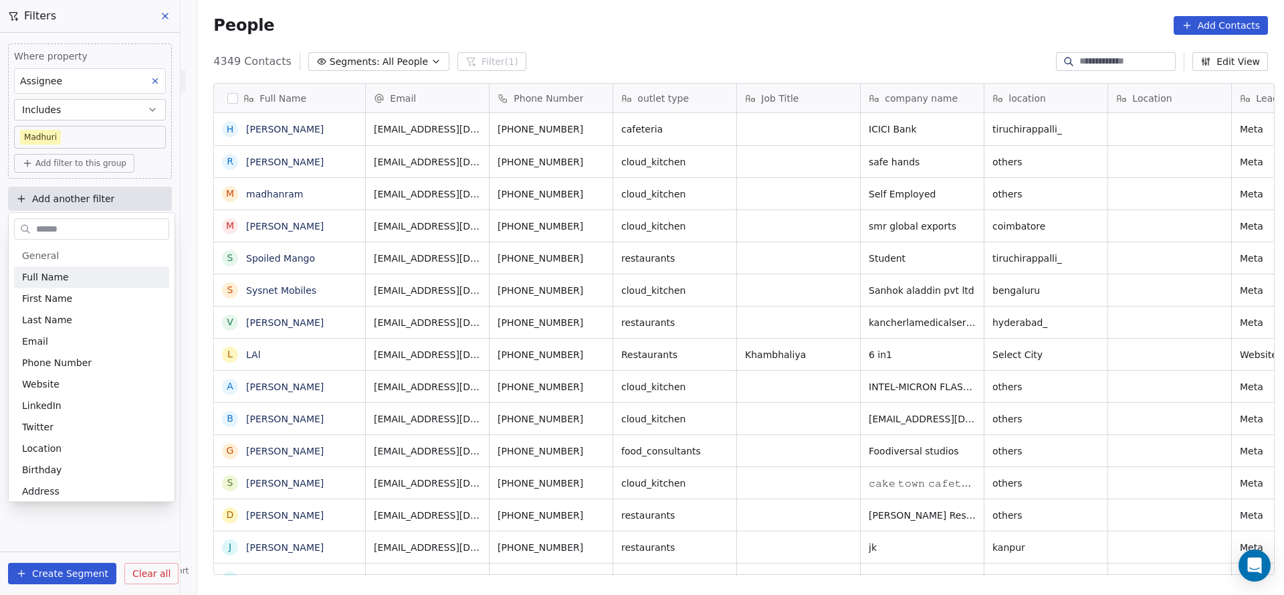
scroll to position [508, 1078]
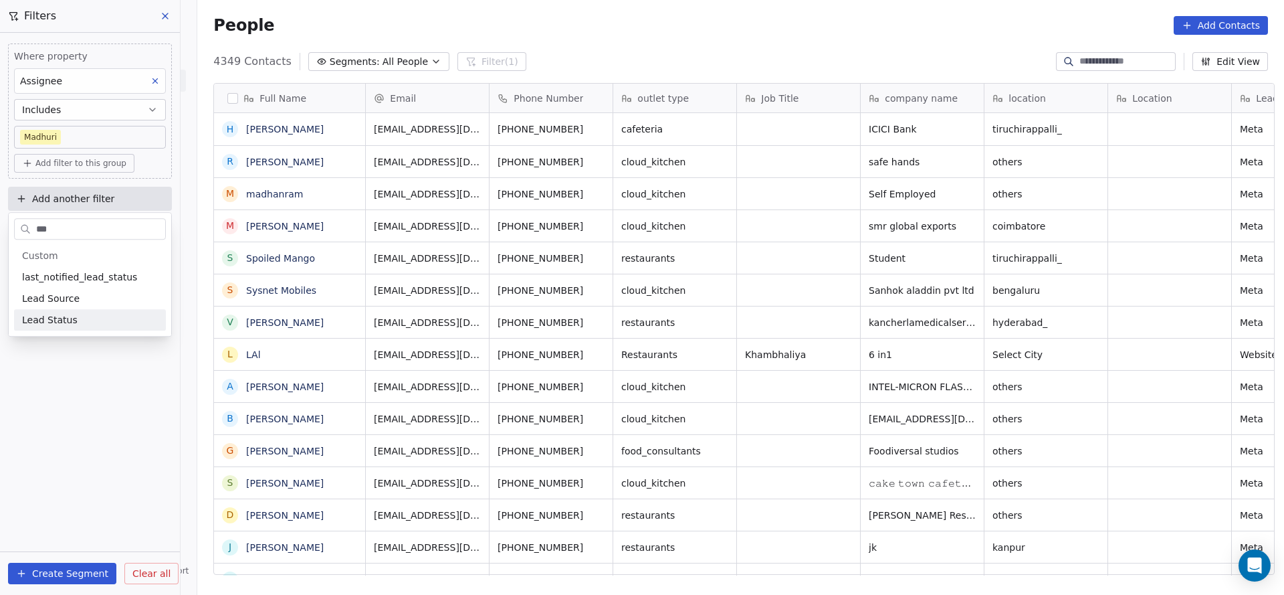
type input "***"
click at [94, 330] on div "Lead Status" at bounding box center [90, 319] width 152 height 21
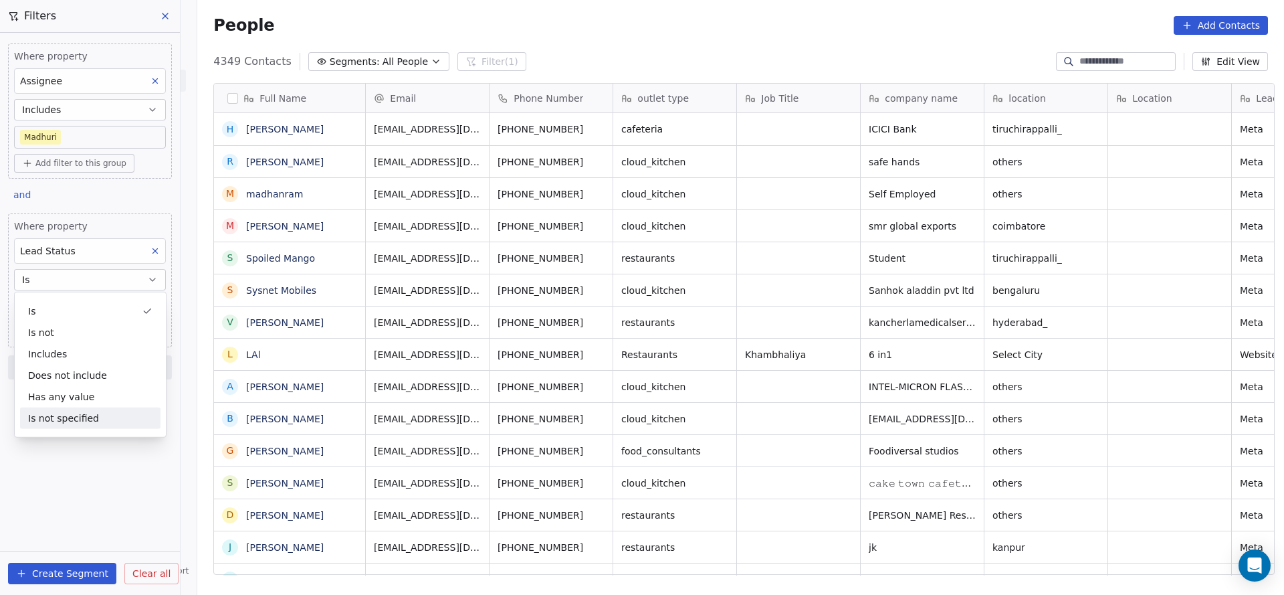
click at [77, 409] on div "Is not specified" at bounding box center [90, 417] width 140 height 21
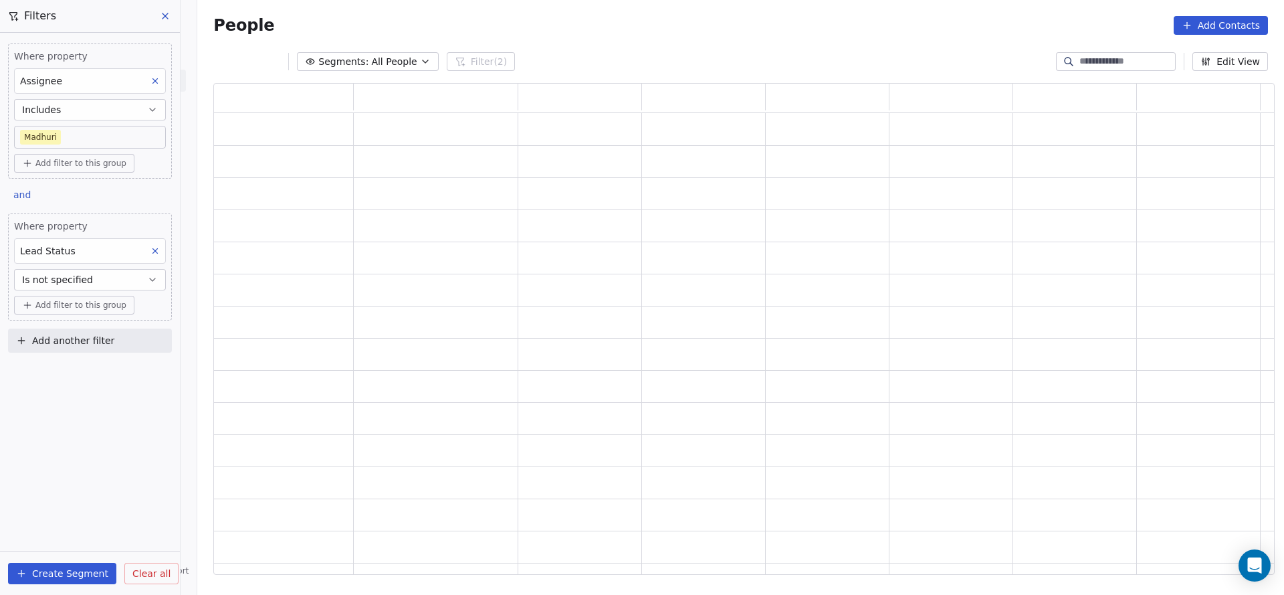
scroll to position [476, 1046]
click at [105, 437] on div "Where property Assignee Includes Madhuri Add filter to this group and Where pro…" at bounding box center [90, 314] width 180 height 562
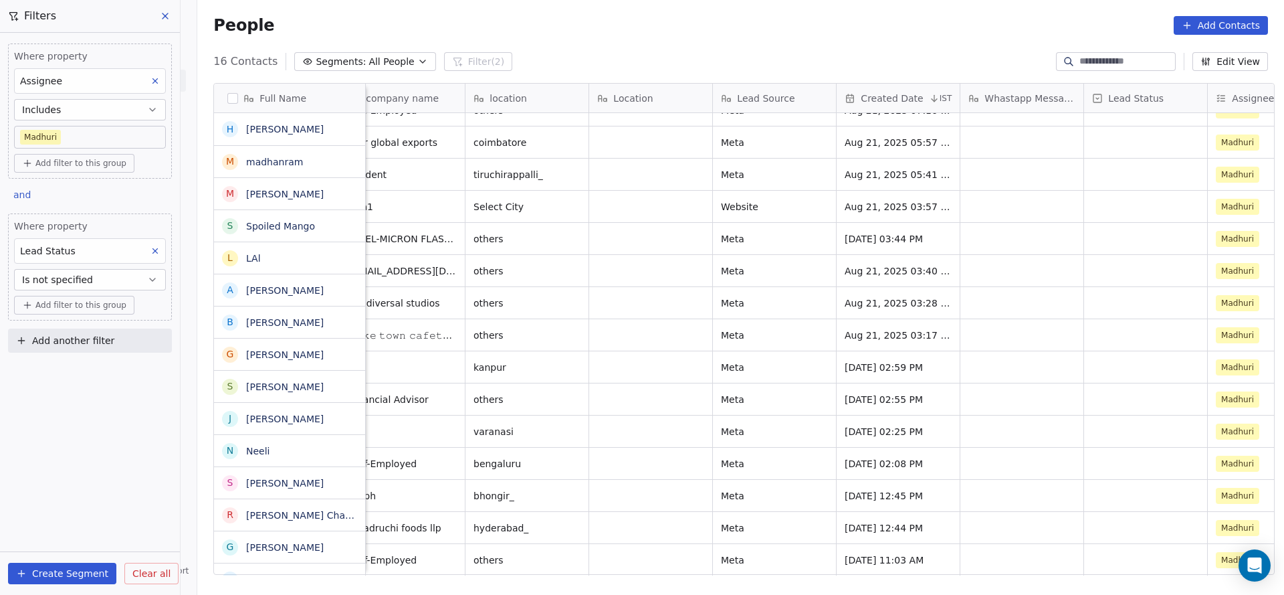
scroll to position [52, 0]
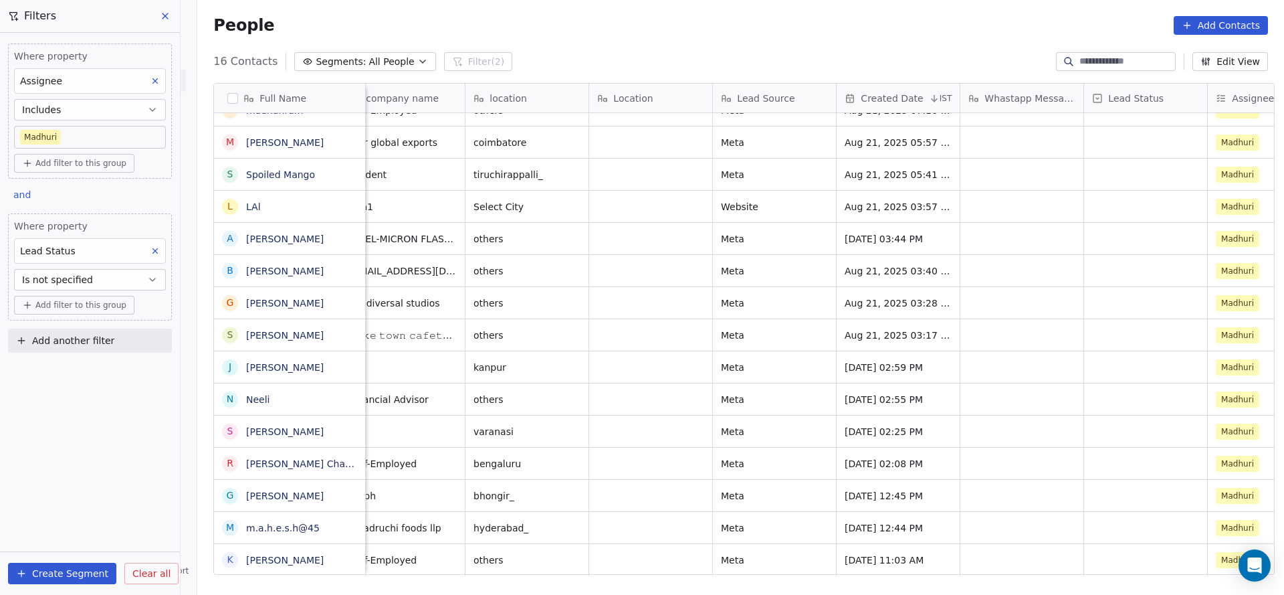
click at [109, 119] on button "Includes" at bounding box center [90, 109] width 152 height 21
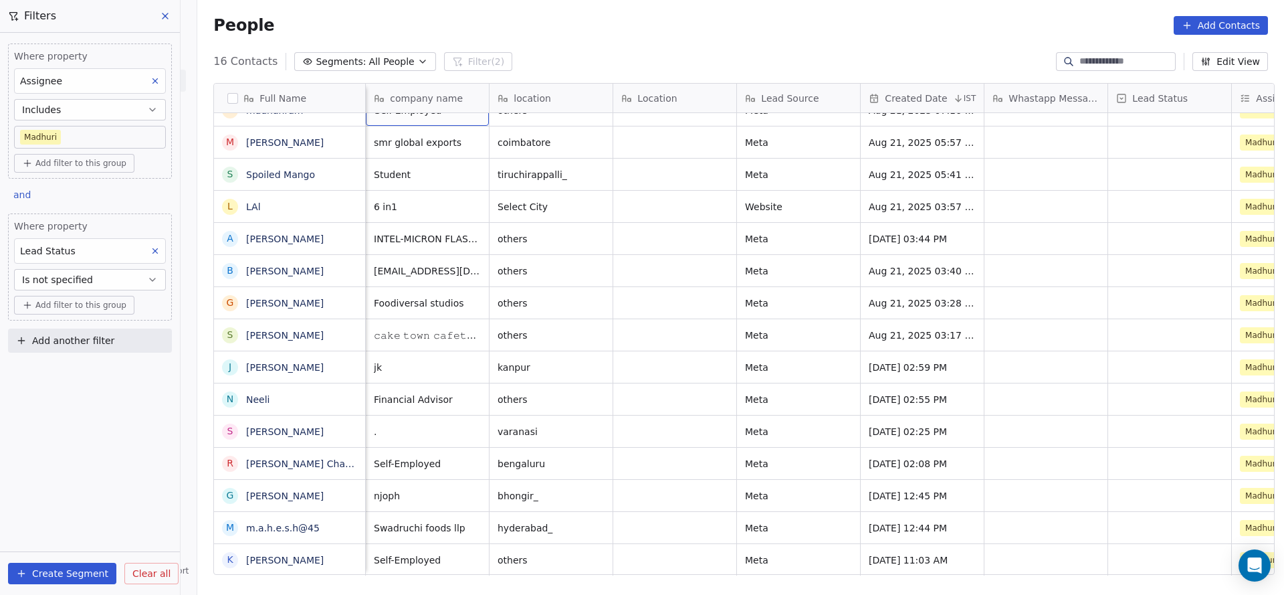
scroll to position [32, 0]
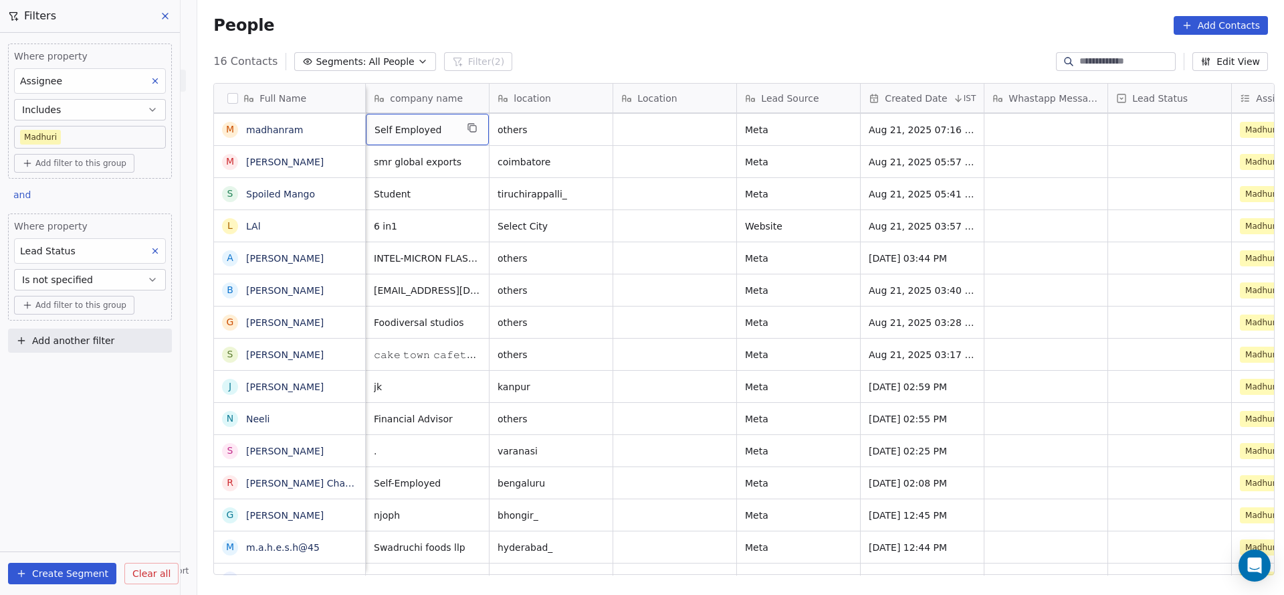
click at [129, 128] on body "On2Cook India Pvt. Ltd. Contacts People Marketing Workflows Campaigns Sales Pip…" at bounding box center [642, 297] width 1284 height 595
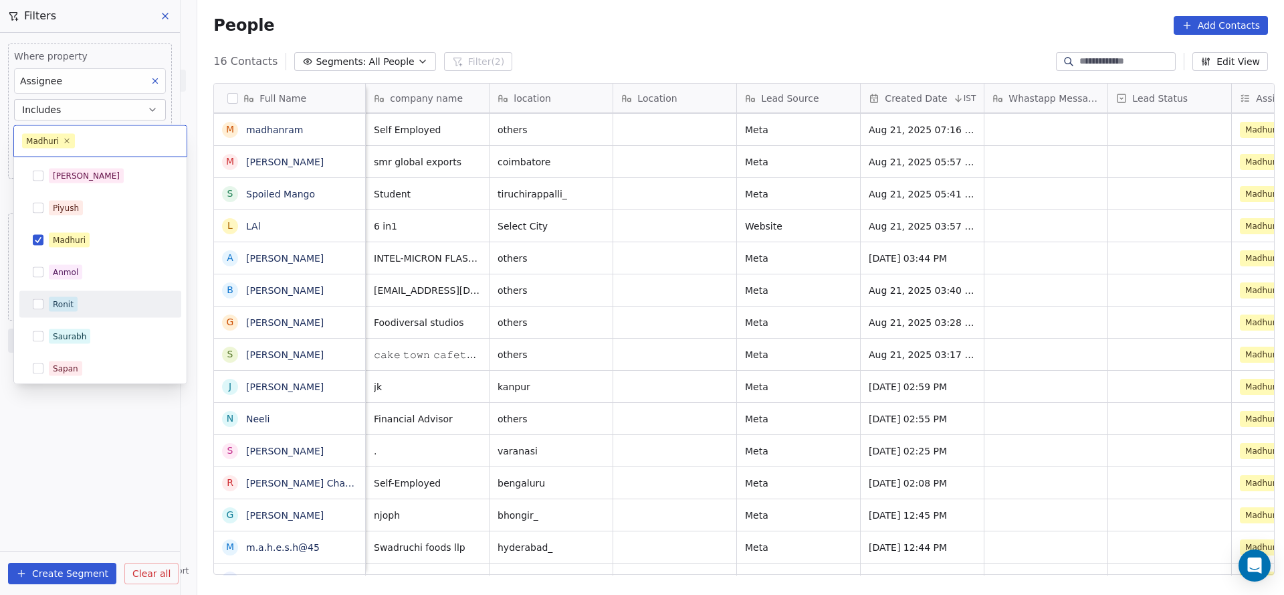
click at [128, 302] on div "Ronit" at bounding box center [108, 304] width 119 height 15
click at [144, 239] on div "Madhuri" at bounding box center [108, 240] width 119 height 15
click at [358, 267] on html "On2Cook India Pvt. Ltd. Contacts People Marketing Workflows Campaigns Sales Pip…" at bounding box center [642, 297] width 1284 height 595
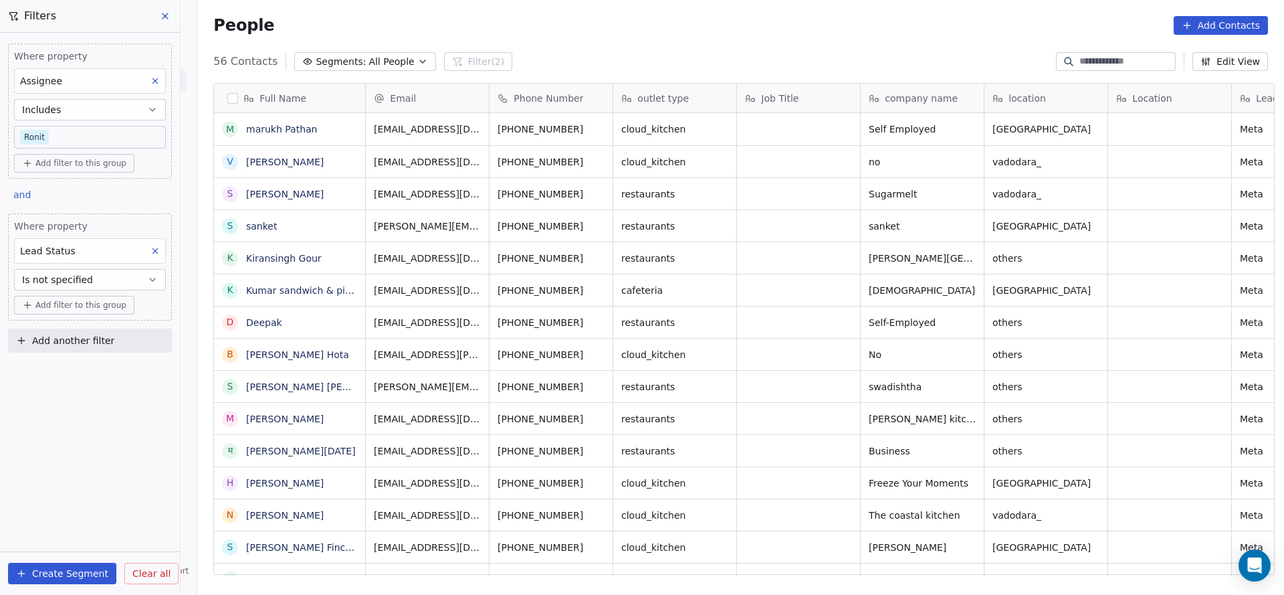
scroll to position [508, 1078]
click at [106, 273] on button "Is not specified" at bounding box center [90, 279] width 152 height 21
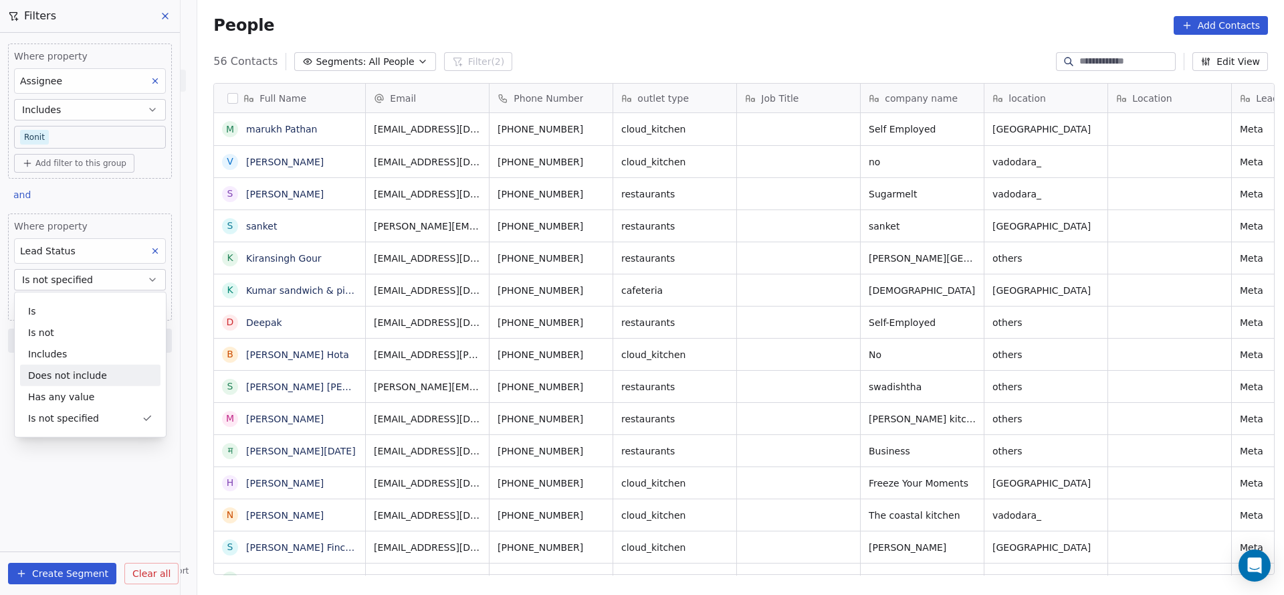
click at [100, 371] on div "Does not include" at bounding box center [90, 375] width 140 height 21
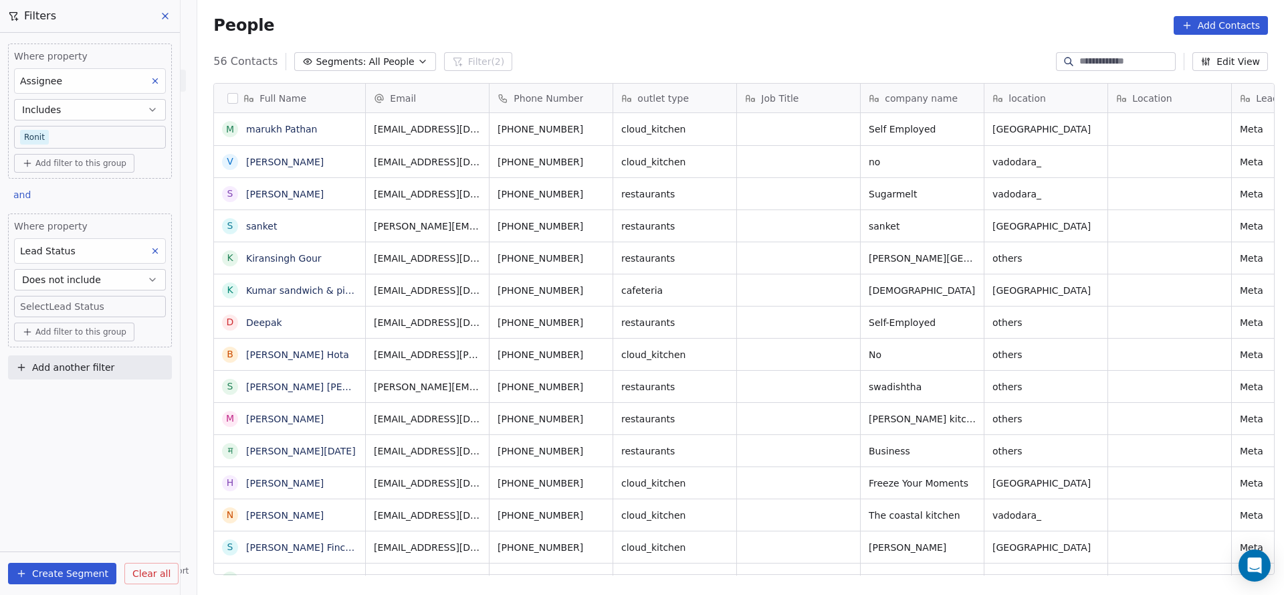
click at [124, 307] on body "On2Cook India Pvt. Ltd. Contacts People Marketing Workflows Campaigns Sales Pip…" at bounding box center [642, 297] width 1284 height 595
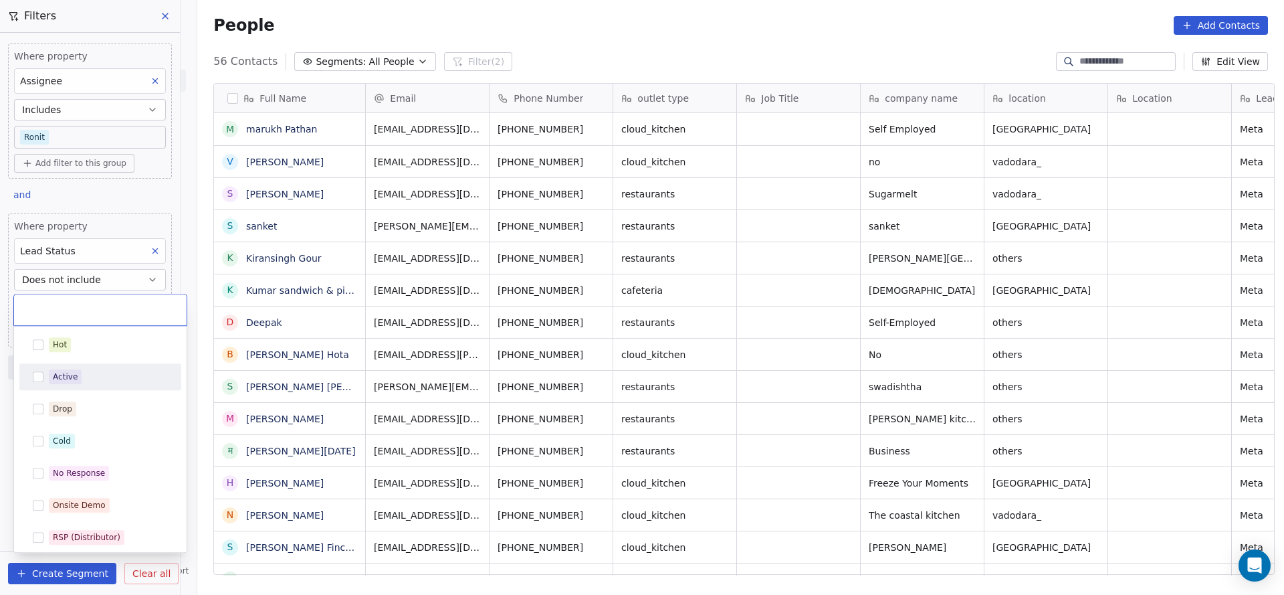
click at [99, 365] on div "Active" at bounding box center [100, 376] width 162 height 27
click at [104, 347] on div "Hot" at bounding box center [108, 344] width 119 height 15
click at [92, 401] on div "Drop" at bounding box center [108, 408] width 119 height 15
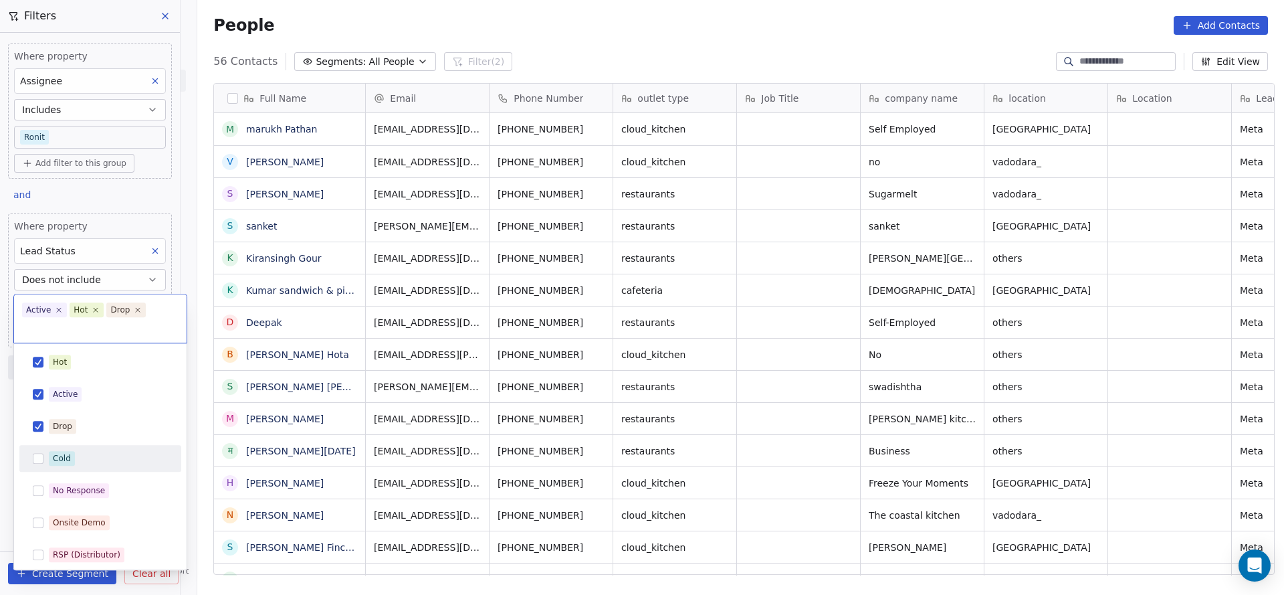
click at [74, 469] on div "Cold" at bounding box center [100, 458] width 162 height 27
click at [80, 486] on div "No Response" at bounding box center [79, 490] width 52 height 12
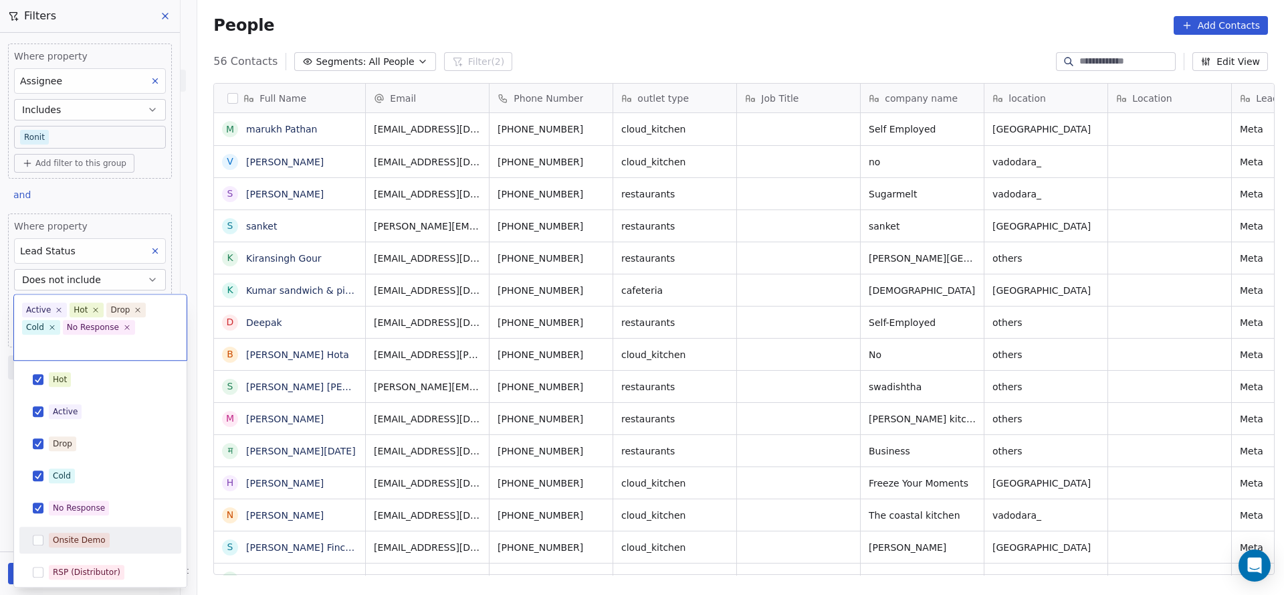
click at [72, 532] on span "Onsite Demo" at bounding box center [79, 539] width 61 height 15
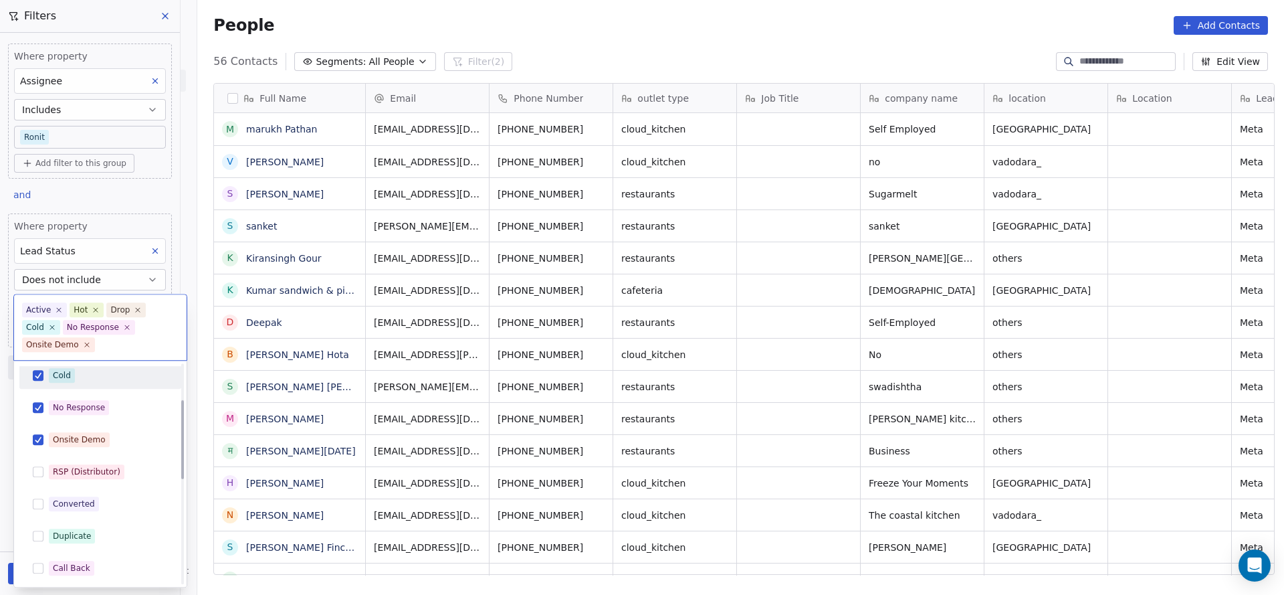
click at [78, 470] on div "RSP (Distributor)" at bounding box center [87, 472] width 68 height 12
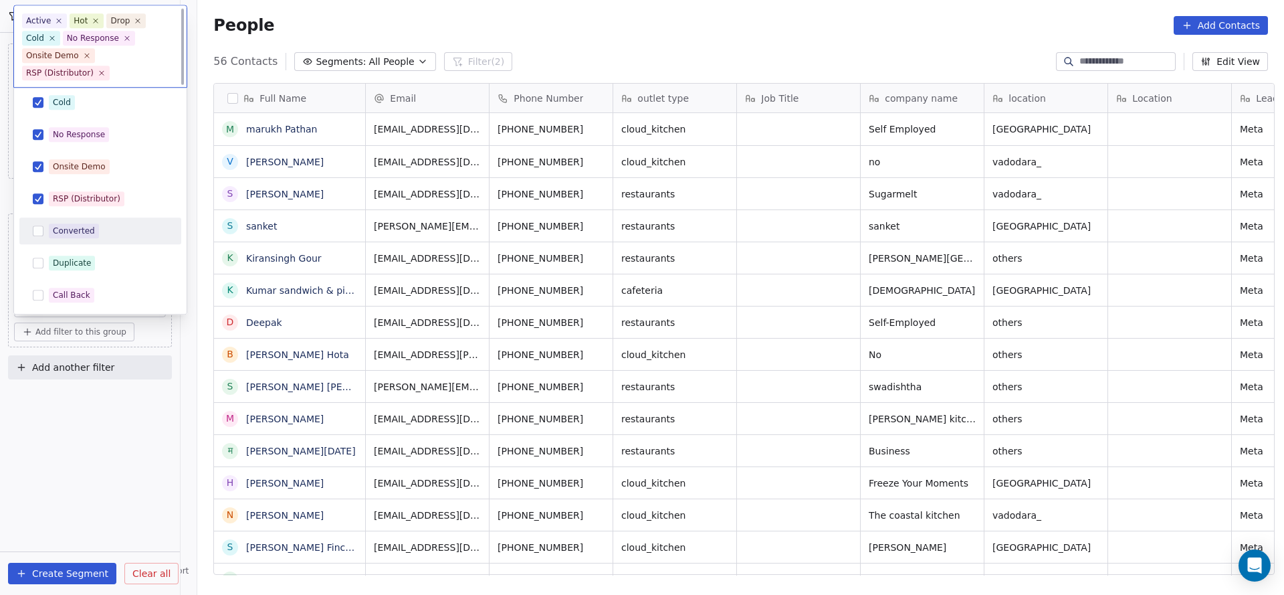
click at [64, 221] on div "Converted" at bounding box center [100, 231] width 151 height 21
click at [62, 271] on div "Duplicate" at bounding box center [100, 263] width 151 height 21
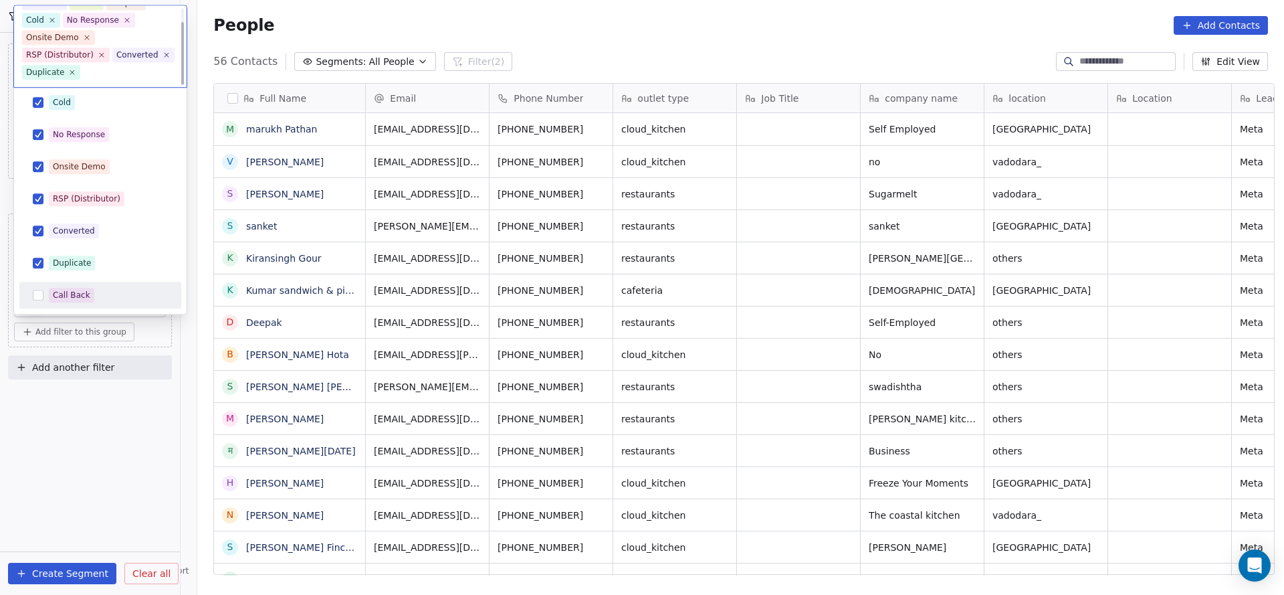
click at [58, 299] on div "Call Back" at bounding box center [71, 296] width 37 height 12
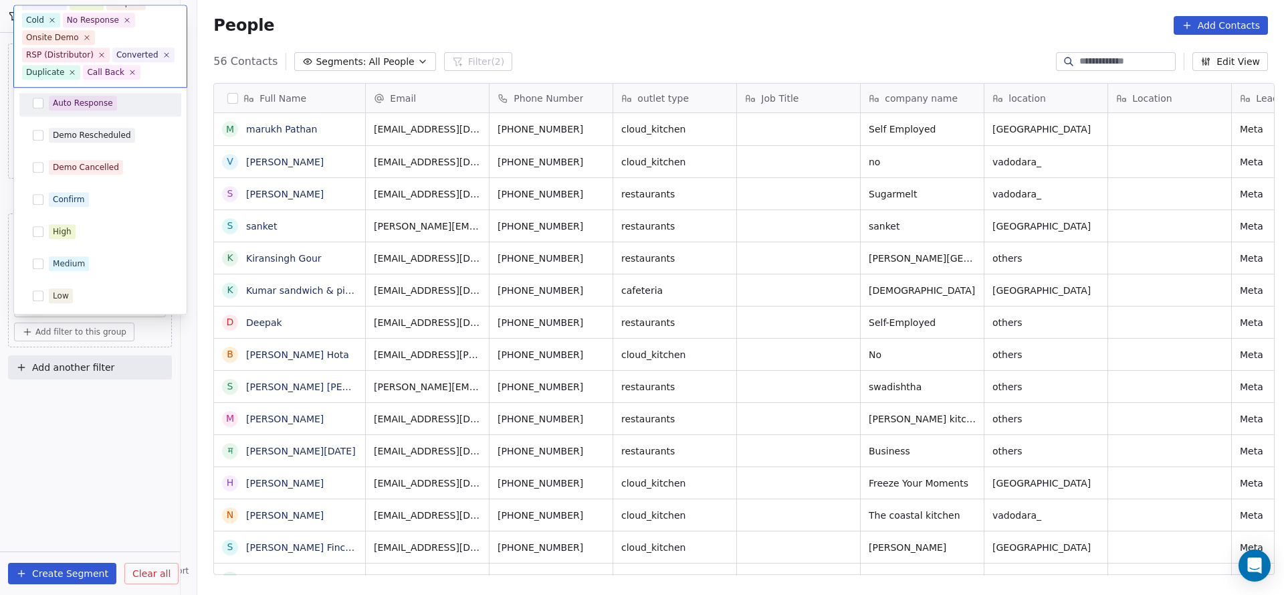
click at [98, 110] on div "Auto Response" at bounding box center [100, 103] width 151 height 21
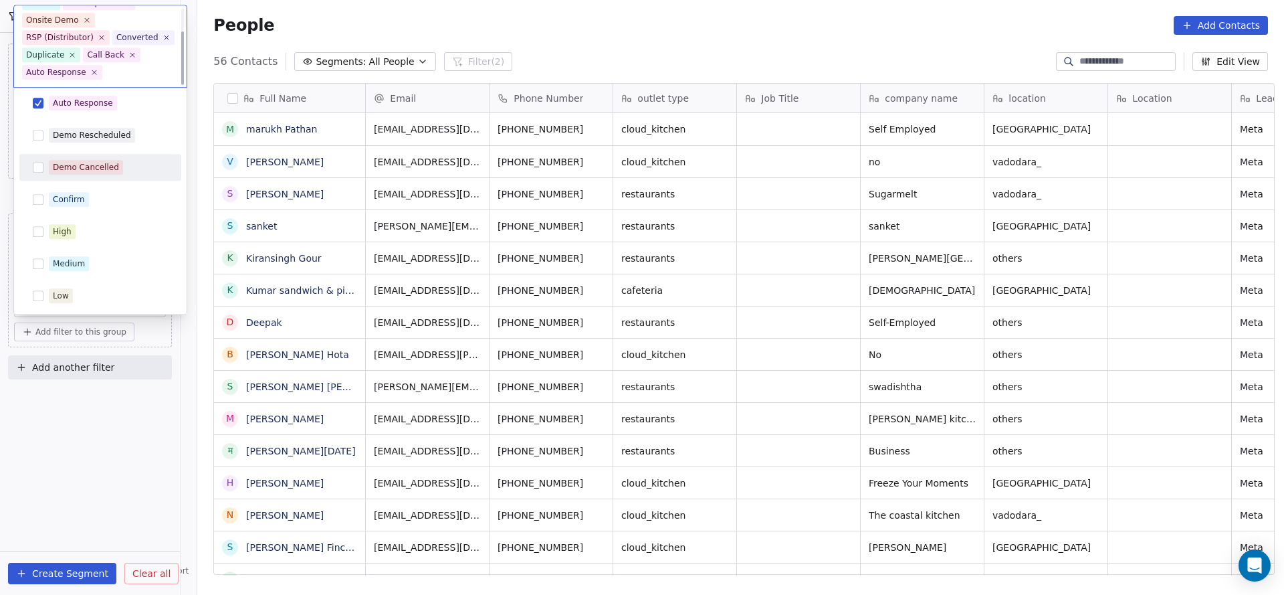
scroll to position [288, 0]
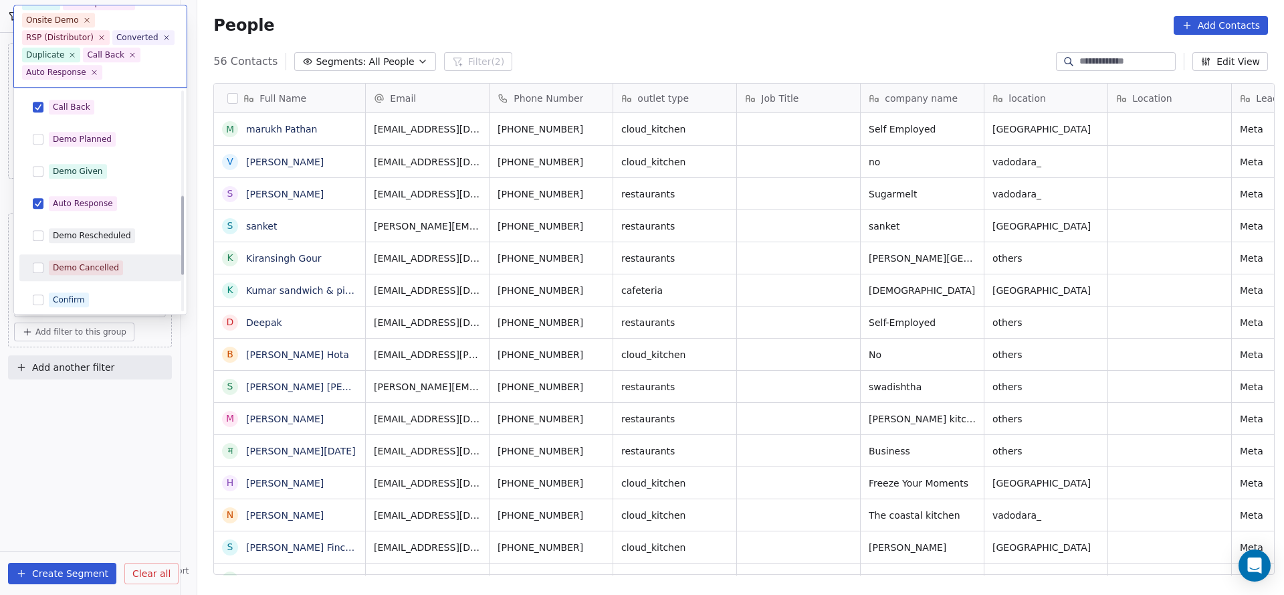
click at [100, 159] on div "Demo Given" at bounding box center [100, 172] width 162 height 27
click at [96, 134] on div "Demo Planned" at bounding box center [82, 140] width 59 height 12
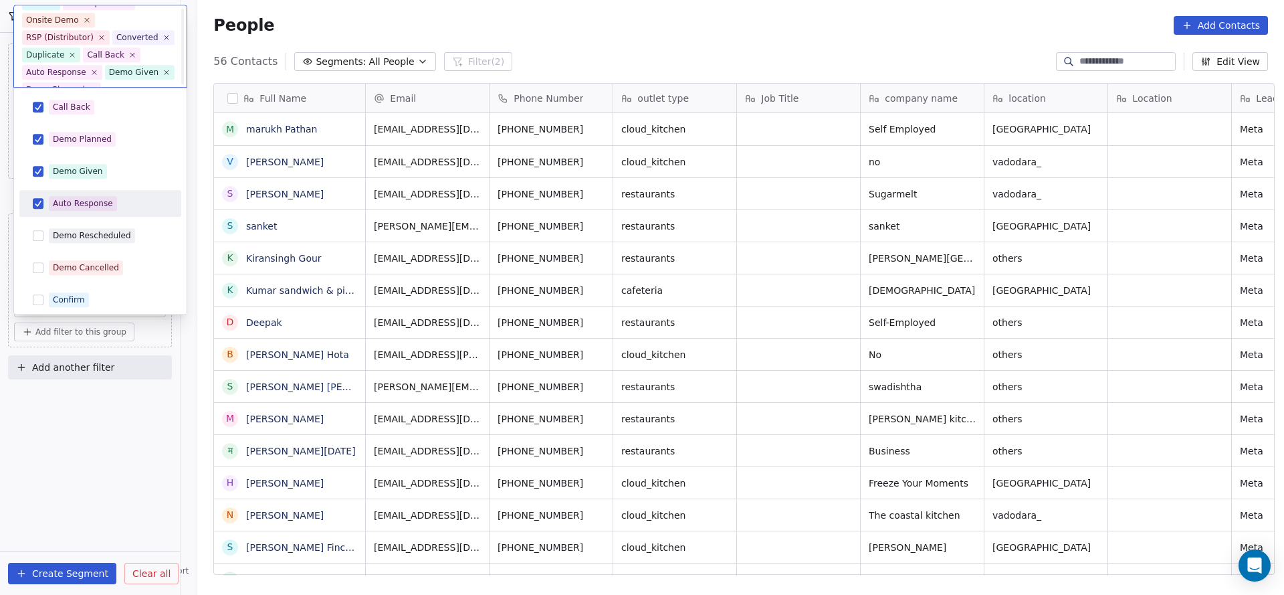
scroll to position [52, 0]
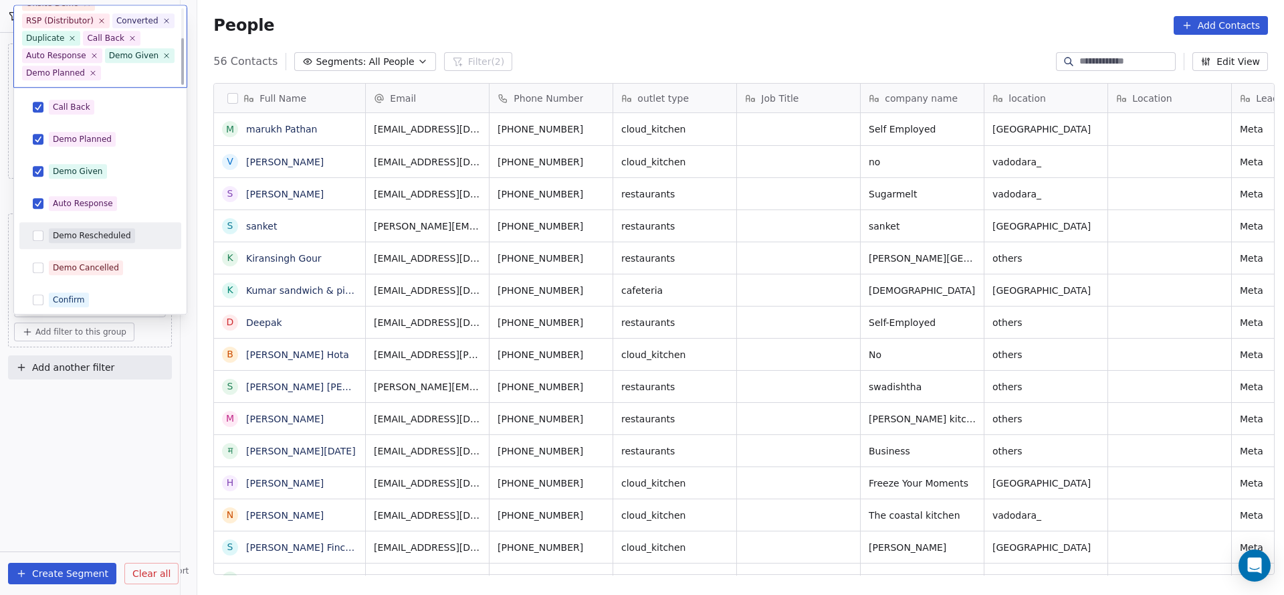
click at [99, 236] on div "Demo Rescheduled" at bounding box center [92, 236] width 78 height 12
click at [92, 258] on div "Demo Cancelled" at bounding box center [100, 268] width 151 height 21
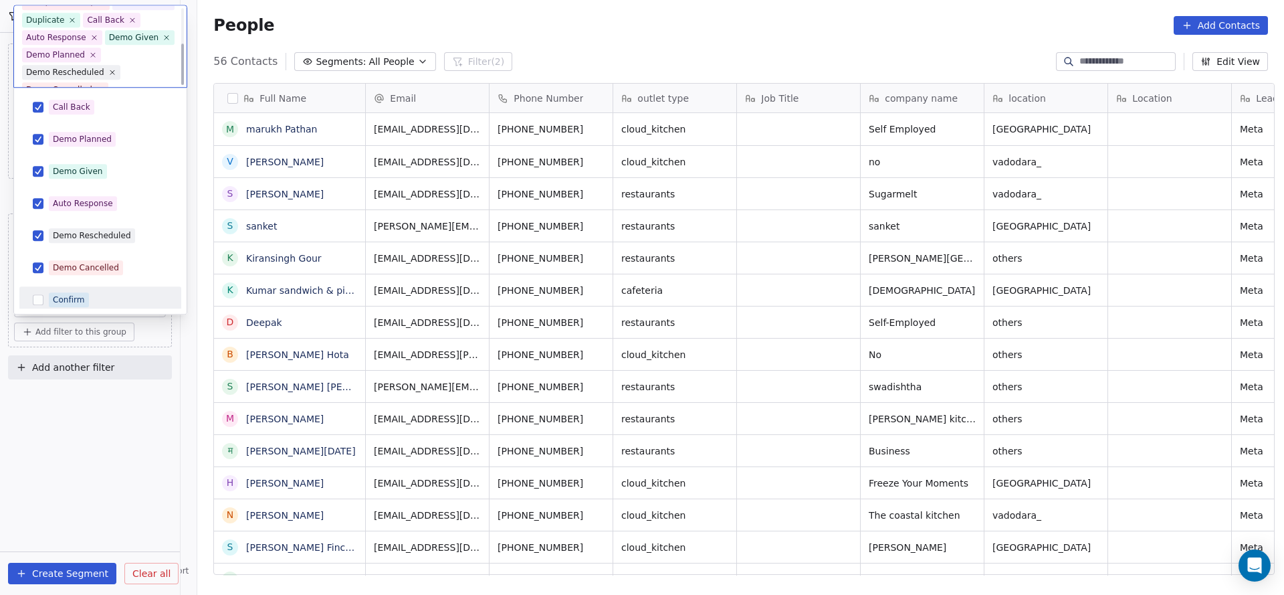
click at [86, 296] on span "Confirm" at bounding box center [69, 300] width 40 height 15
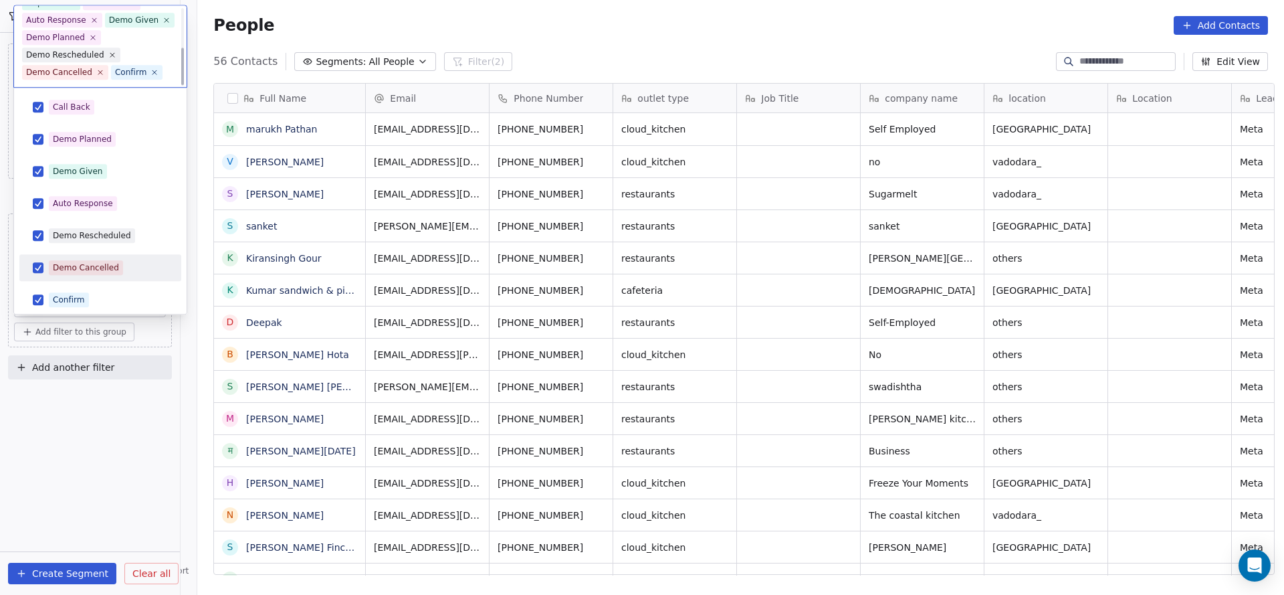
scroll to position [389, 0]
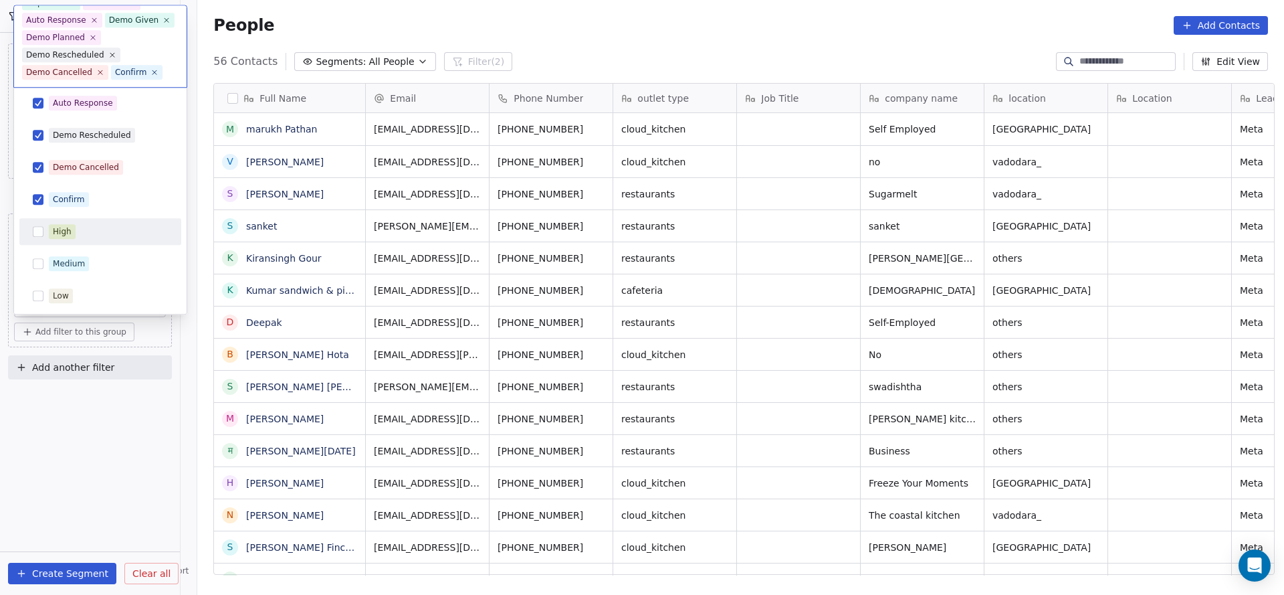
click at [76, 231] on div "High" at bounding box center [108, 232] width 119 height 15
click at [76, 257] on span "Medium" at bounding box center [69, 264] width 40 height 15
click at [74, 292] on div "Low" at bounding box center [108, 296] width 119 height 15
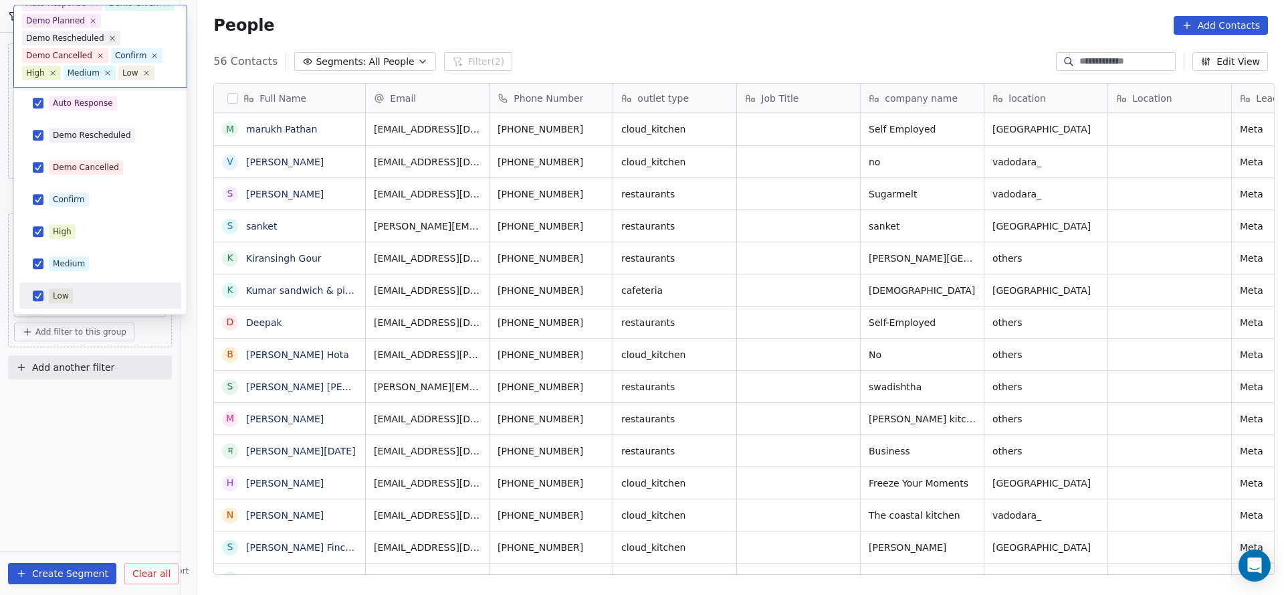
click at [76, 421] on html "On2Cook India Pvt. Ltd. Contacts People Marketing Workflows Campaigns Sales Pip…" at bounding box center [642, 297] width 1284 height 595
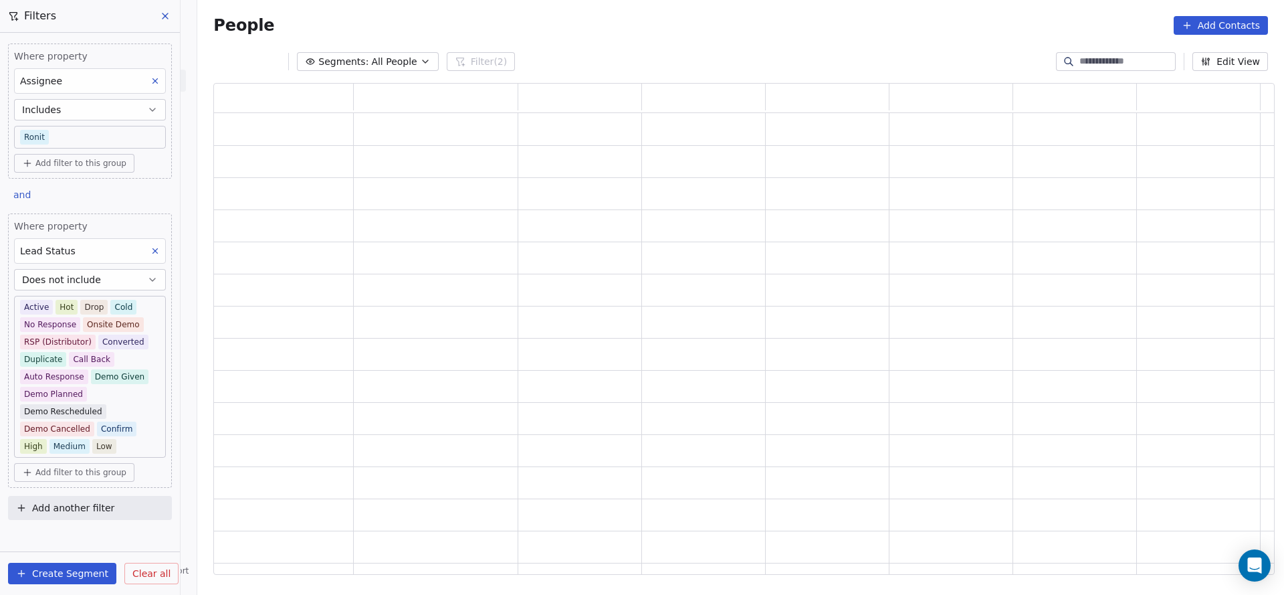
scroll to position [0, 0]
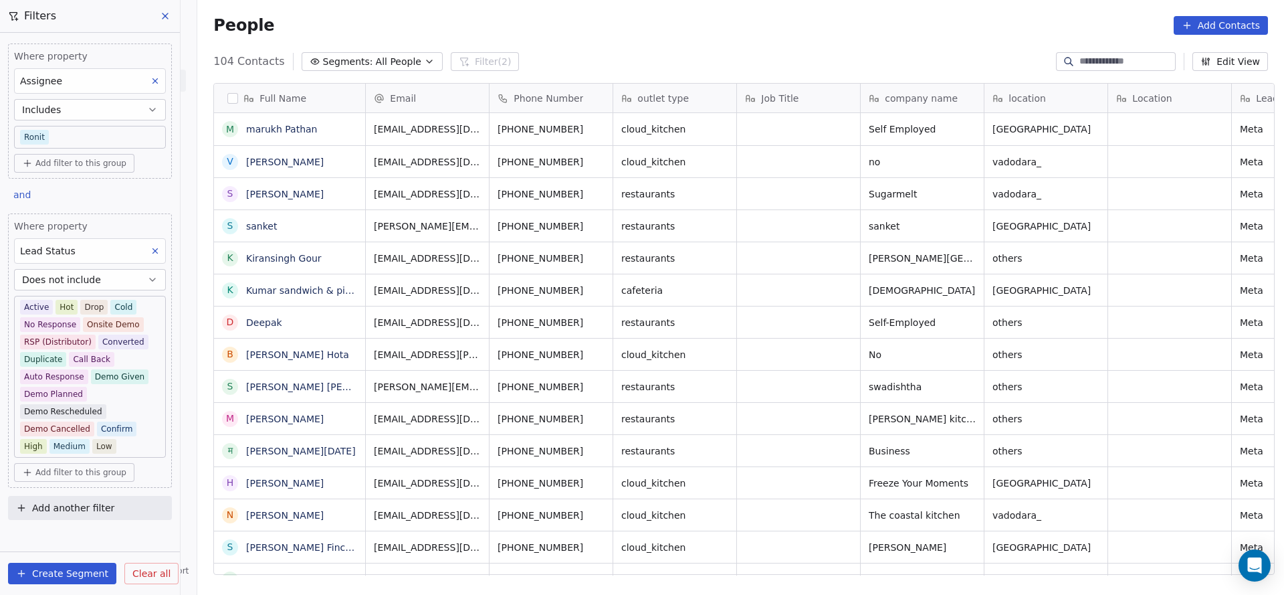
click at [110, 505] on button "Add another filter" at bounding box center [90, 508] width 164 height 24
click at [66, 526] on div "Contact properties Contact activity" at bounding box center [90, 548] width 163 height 54
click at [92, 544] on div "Contact properties" at bounding box center [90, 536] width 152 height 21
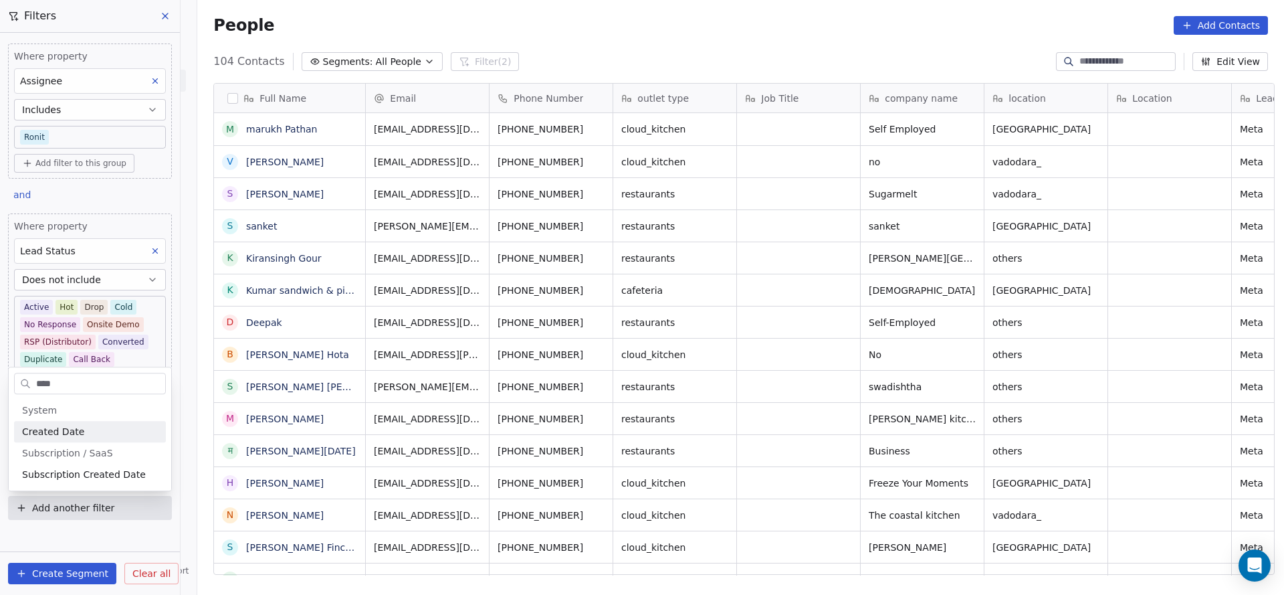
type input "****"
click at [98, 428] on div "Created Date" at bounding box center [90, 431] width 136 height 13
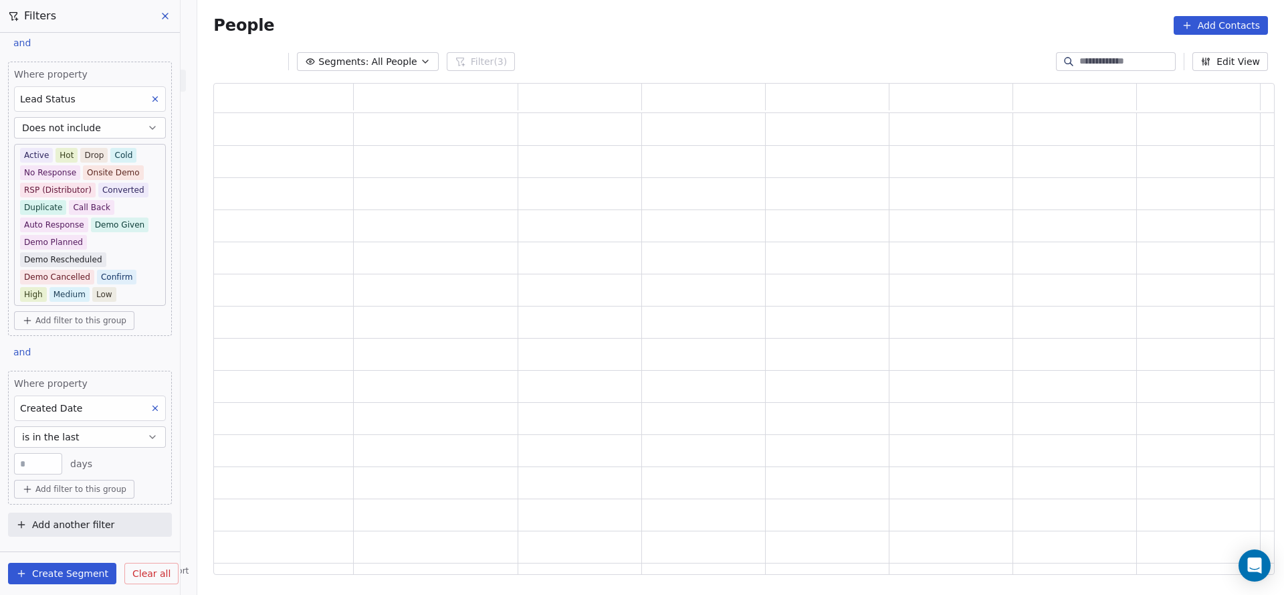
click at [62, 433] on span "is in the last" at bounding box center [51, 436] width 58 height 13
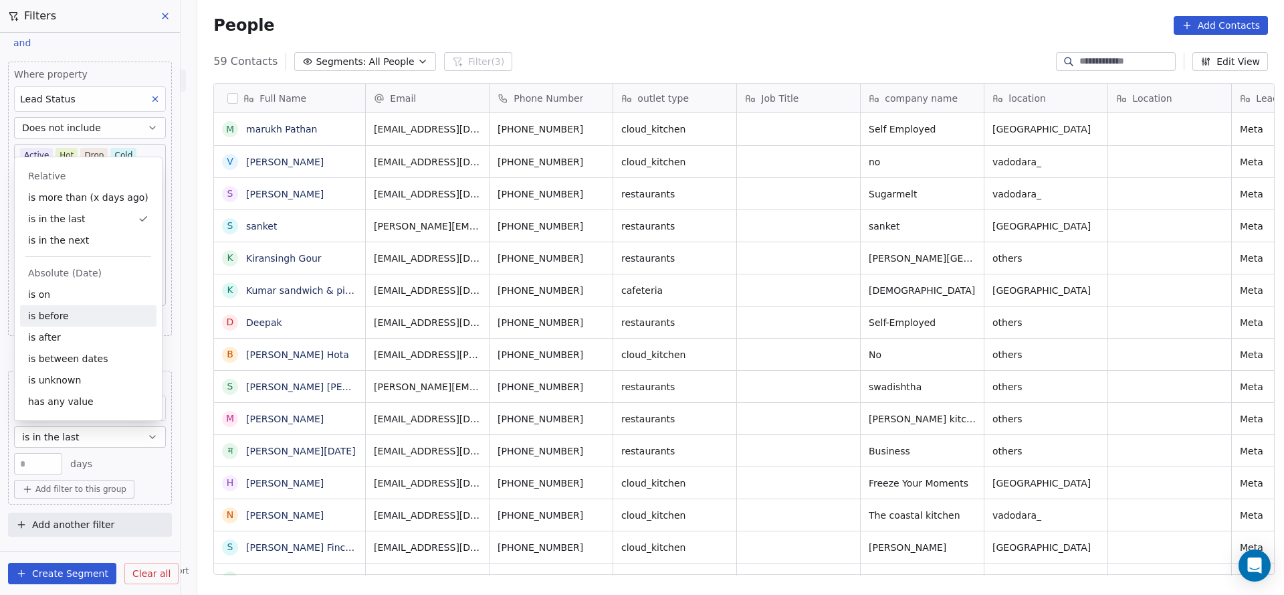
click at [88, 322] on div "is before" at bounding box center [88, 315] width 136 height 21
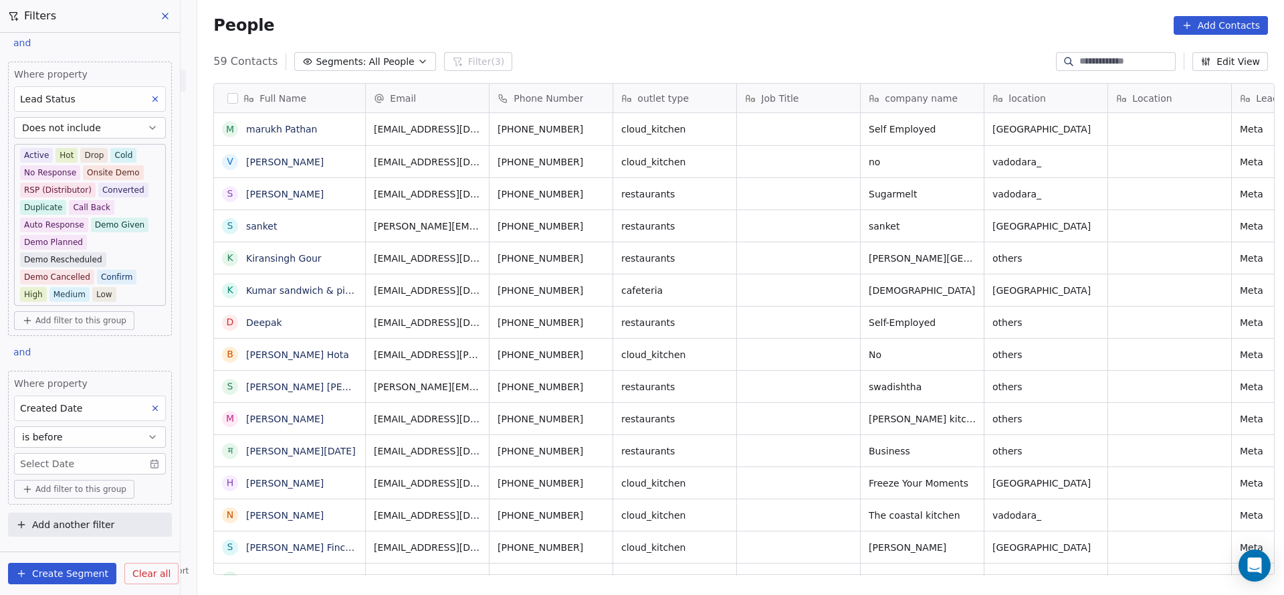
click at [86, 439] on button "is before" at bounding box center [90, 436] width 152 height 21
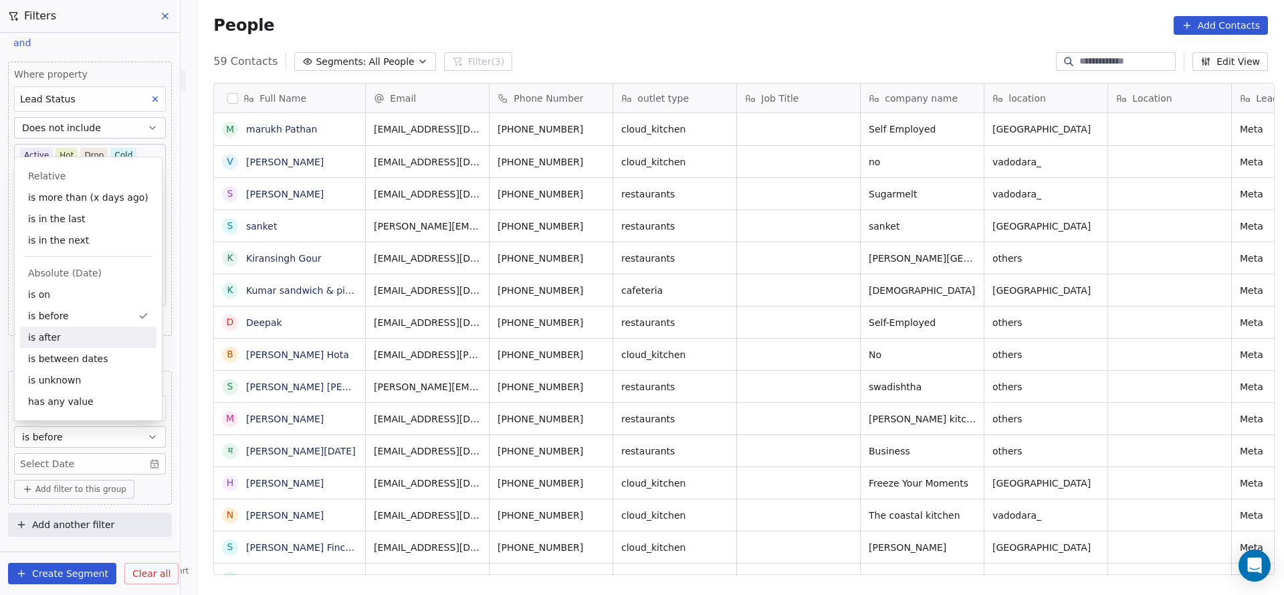
click at [92, 345] on div "is after" at bounding box center [88, 336] width 136 height 21
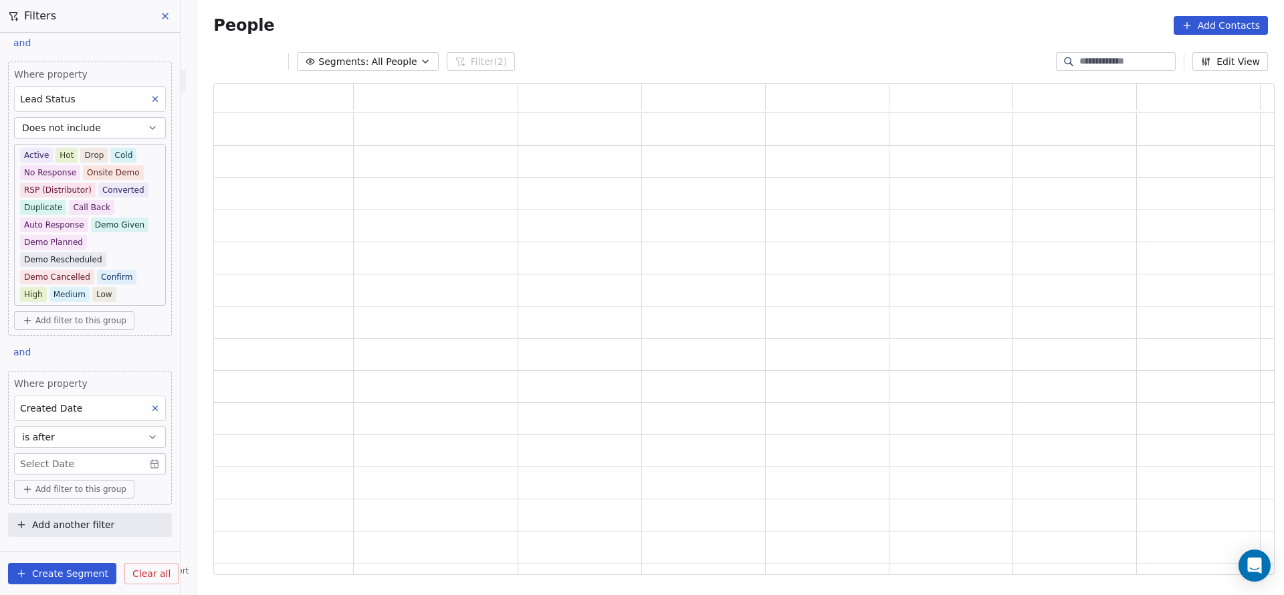
click at [91, 460] on body "On2Cook India Pvt. Ltd. Contacts People Marketing Workflows Campaigns Sales Pip…" at bounding box center [642, 297] width 1284 height 595
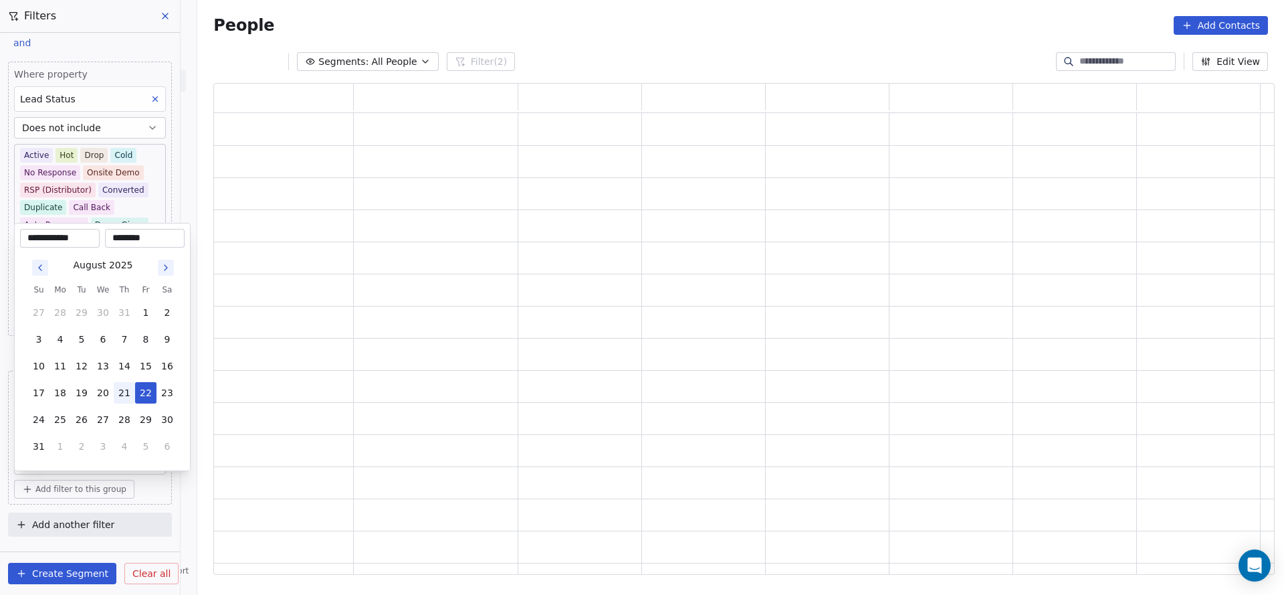
click at [121, 395] on button "21" at bounding box center [124, 392] width 21 height 21
type input "**********"
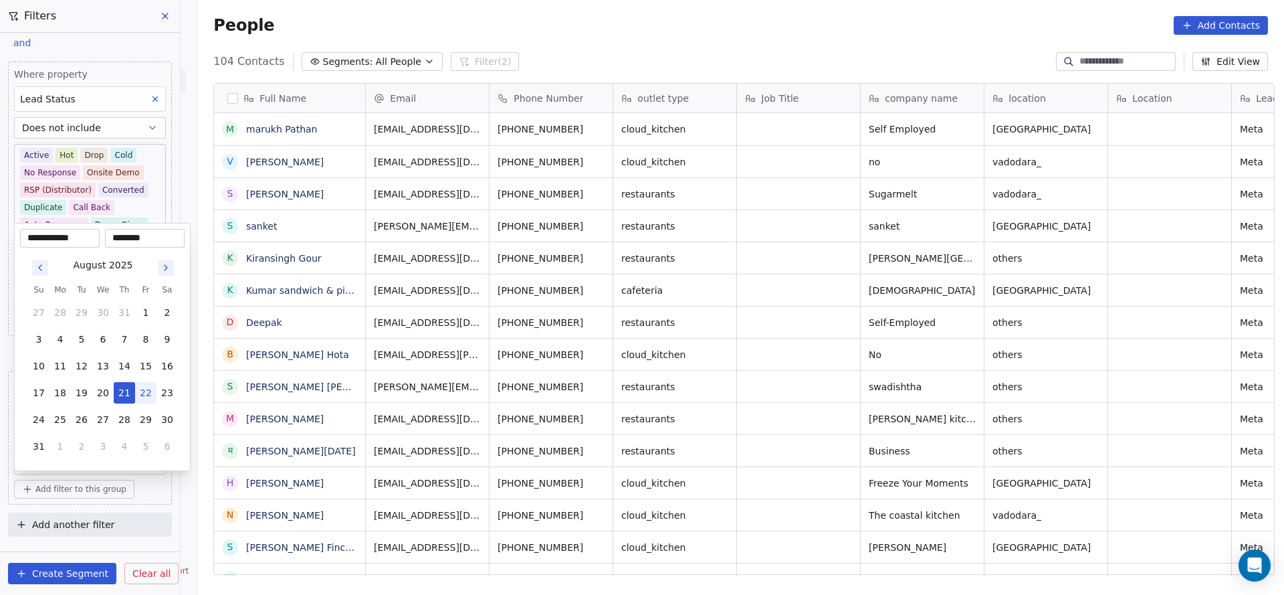
click at [336, 368] on html "On2Cook India Pvt. Ltd. Contacts People Marketing Workflows Campaigns Sales Pip…" at bounding box center [642, 297] width 1284 height 595
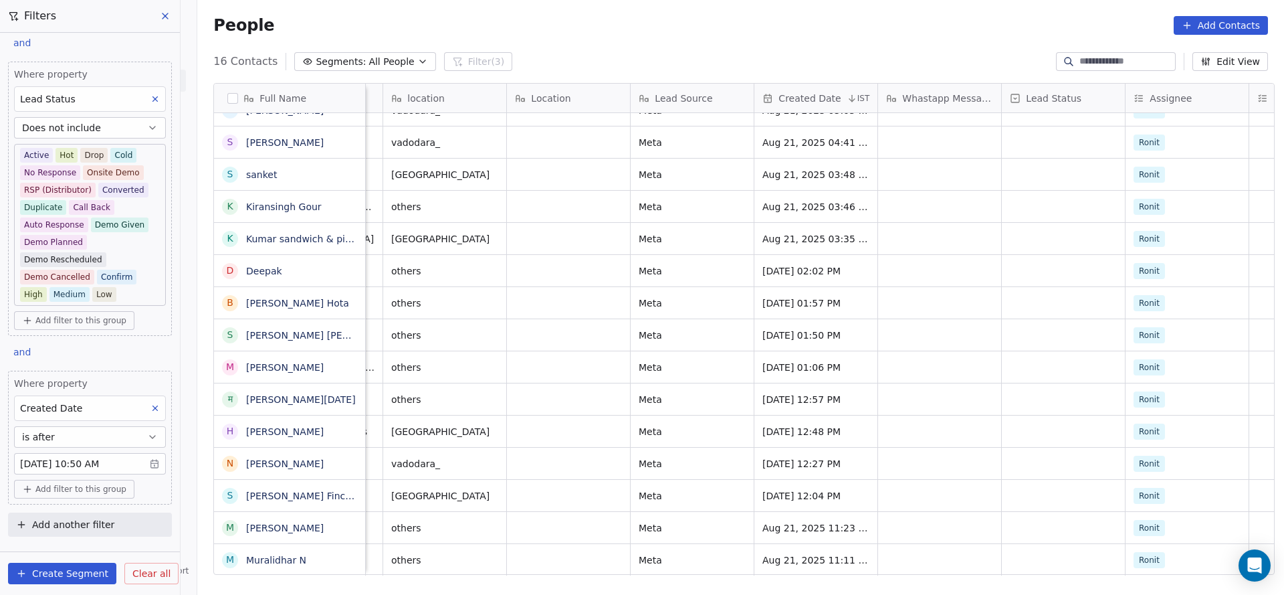
click at [148, 408] on button at bounding box center [154, 407] width 17 height 17
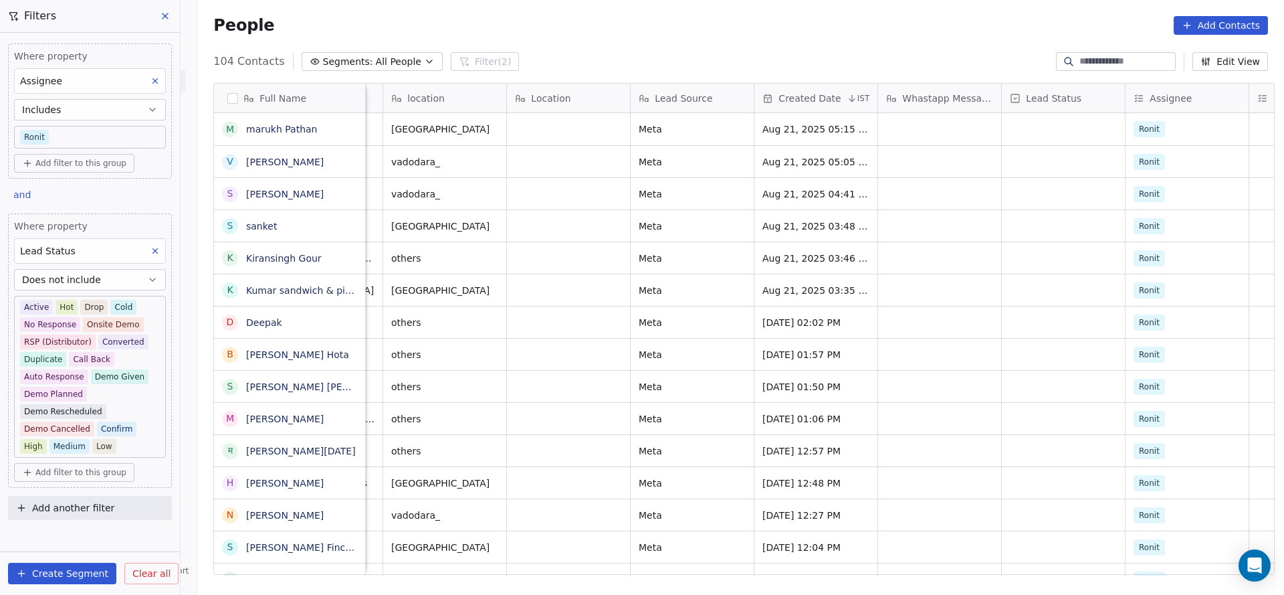
click at [157, 246] on icon at bounding box center [155, 250] width 9 height 9
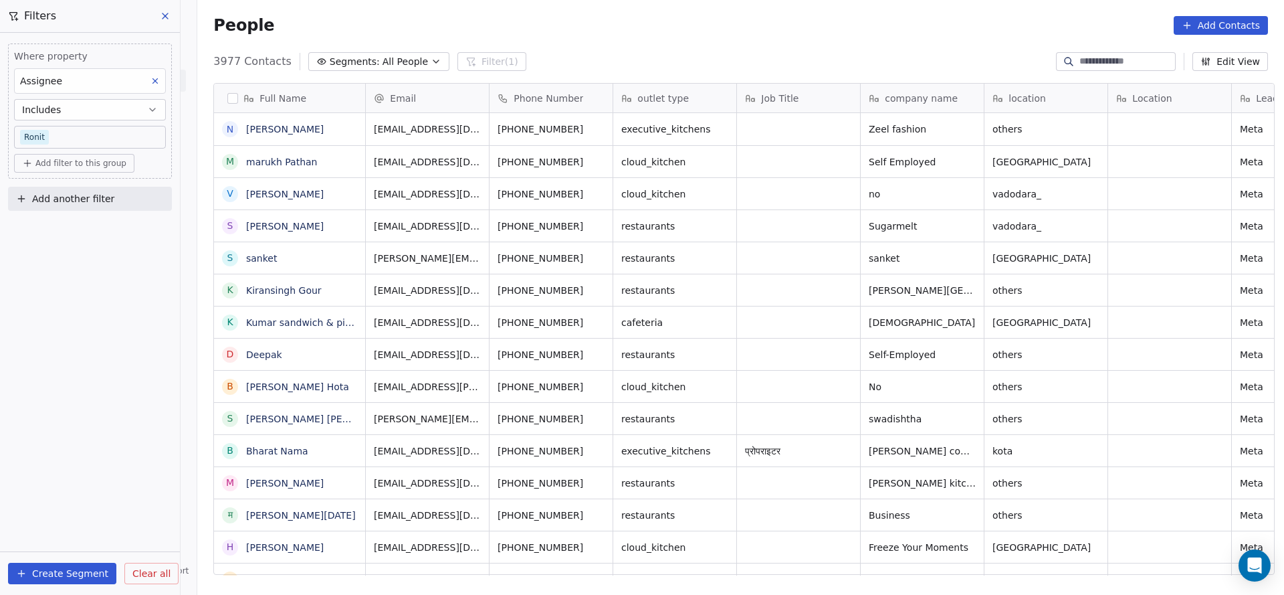
click at [165, 80] on div "Assignee" at bounding box center [90, 80] width 152 height 25
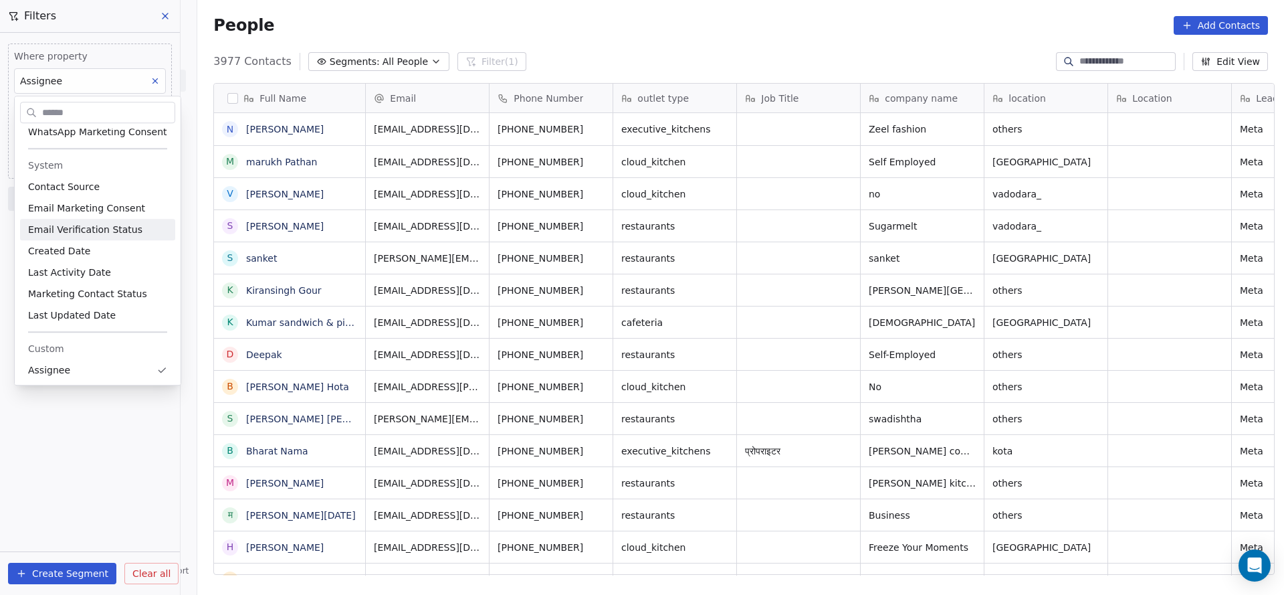
click at [260, 221] on html "On2Cook India Pvt. Ltd. Contacts People Marketing Workflows Campaigns Sales Pip…" at bounding box center [642, 297] width 1284 height 595
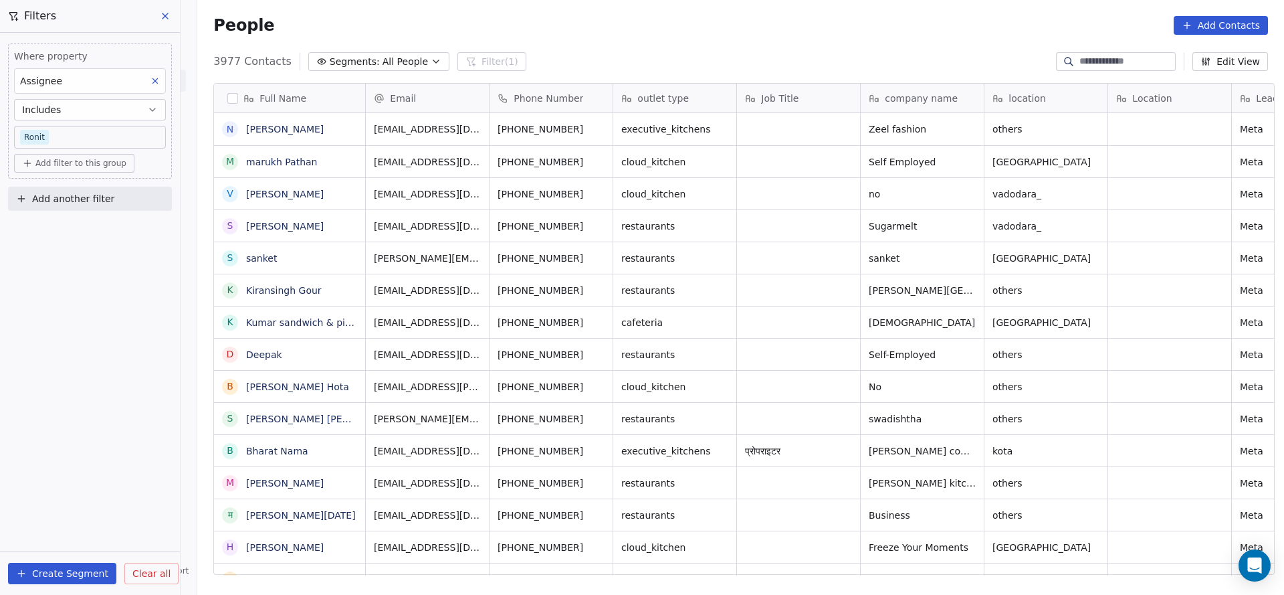
click at [50, 133] on body "On2Cook India Pvt. Ltd. Contacts People Marketing Workflows Campaigns Sales Pip…" at bounding box center [642, 297] width 1284 height 595
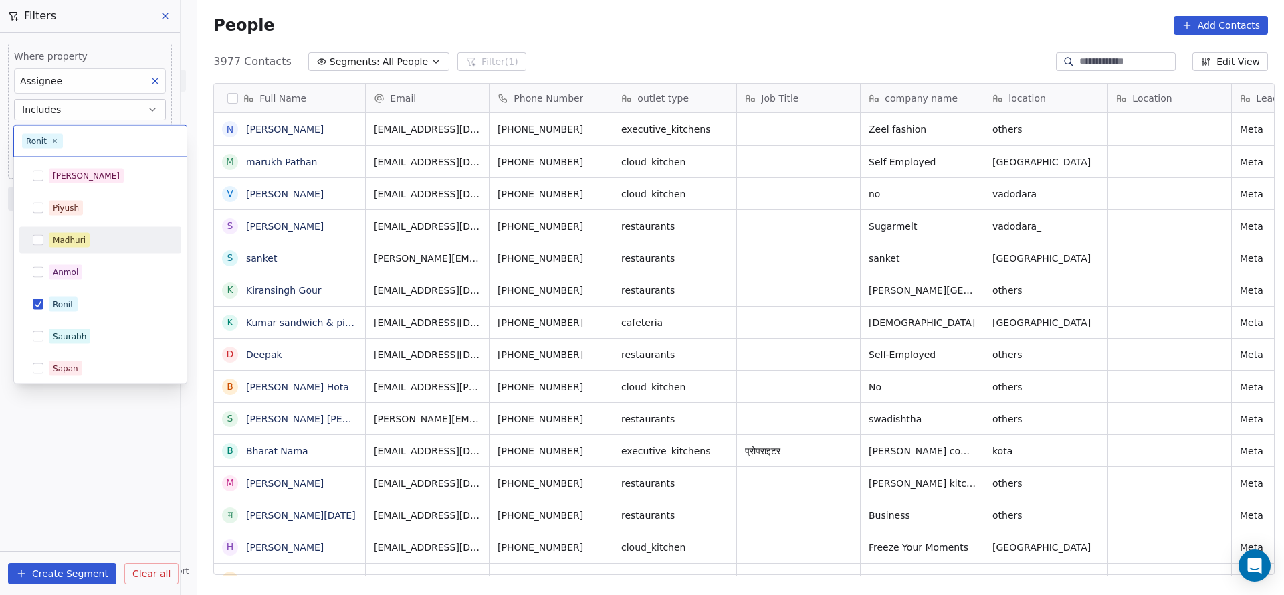
click at [112, 254] on div "[PERSON_NAME] [PERSON_NAME] [PERSON_NAME] [PERSON_NAME] Saurabh [PERSON_NAME] […" at bounding box center [100, 353] width 162 height 380
click at [122, 243] on div "Madhuri" at bounding box center [108, 240] width 119 height 15
click at [94, 295] on div "Ronit" at bounding box center [100, 304] width 151 height 21
click at [384, 304] on html "On2Cook India Pvt. Ltd. Contacts People Marketing Workflows Campaigns Sales Pip…" at bounding box center [642, 297] width 1284 height 595
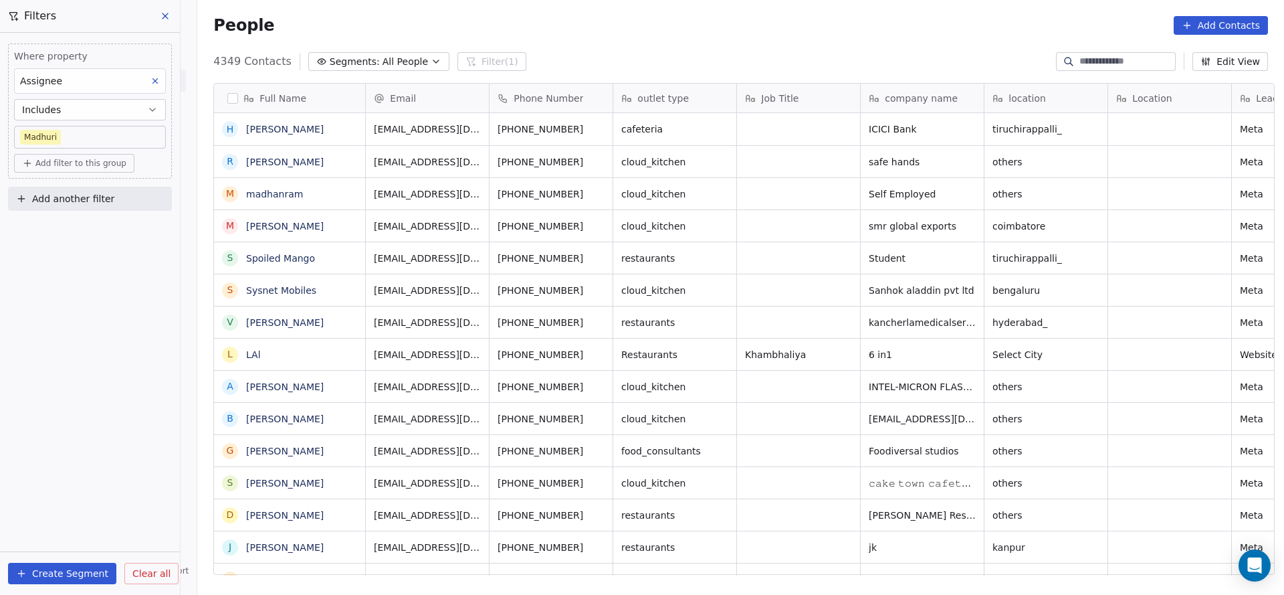
click at [114, 359] on div "Where property Assignee Includes Madhuri Add filter to this group Add another f…" at bounding box center [90, 314] width 180 height 562
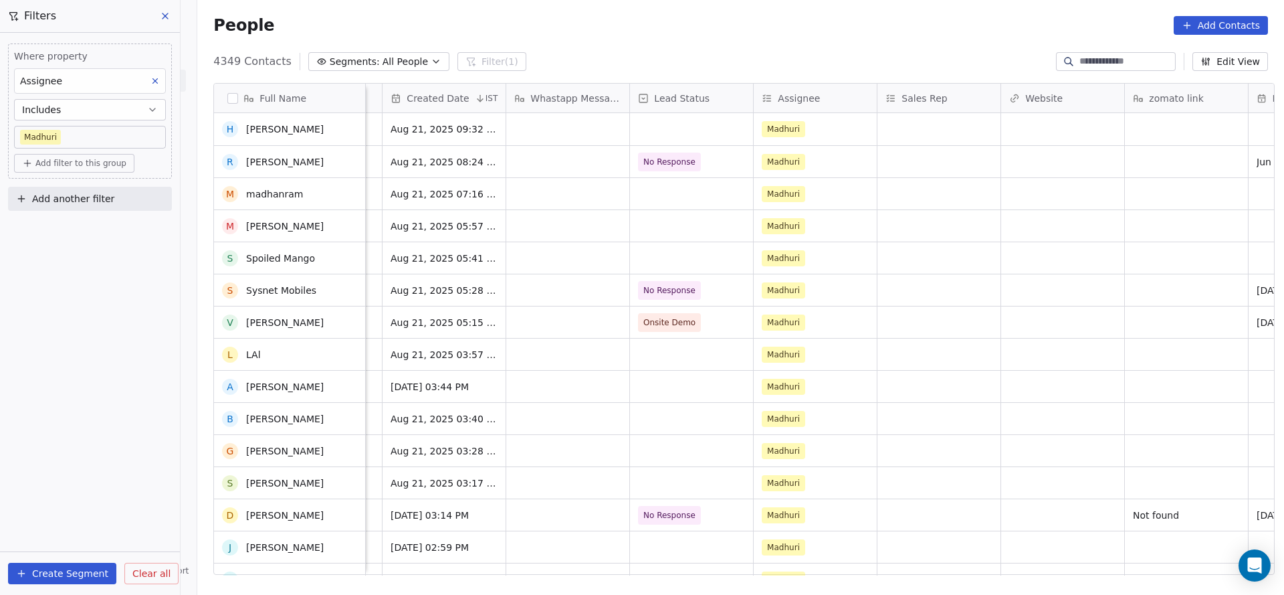
scroll to position [100, 0]
click at [118, 194] on button "Add another filter" at bounding box center [90, 199] width 164 height 24
click at [97, 227] on span "Contact properties" at bounding box center [65, 229] width 87 height 14
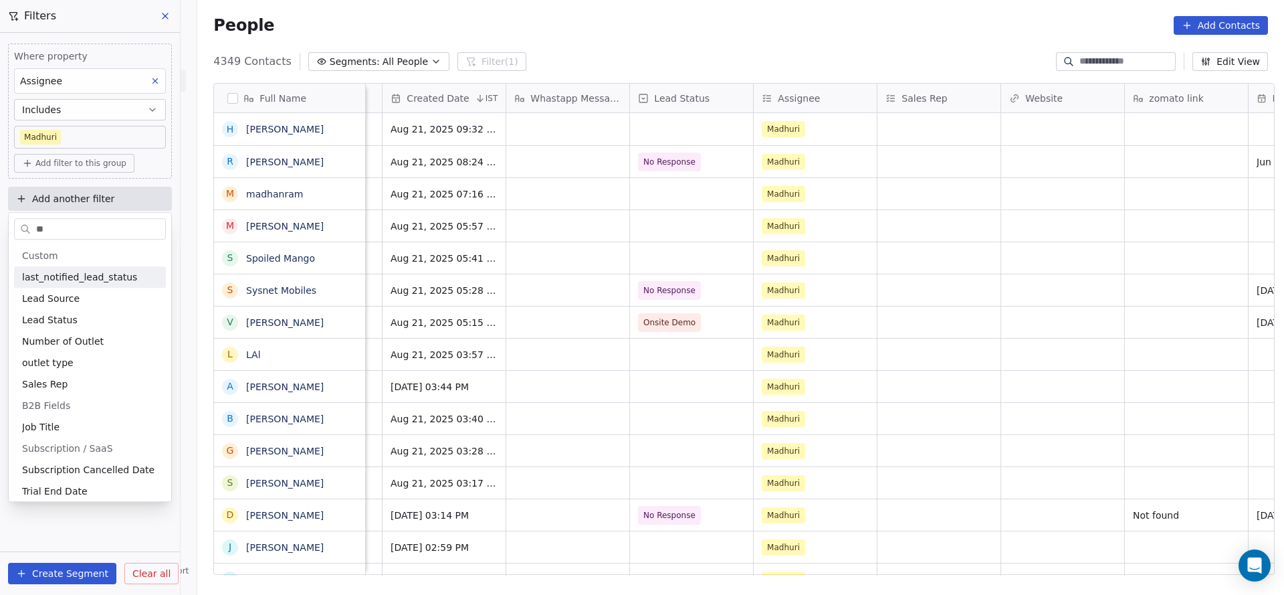
type input "***"
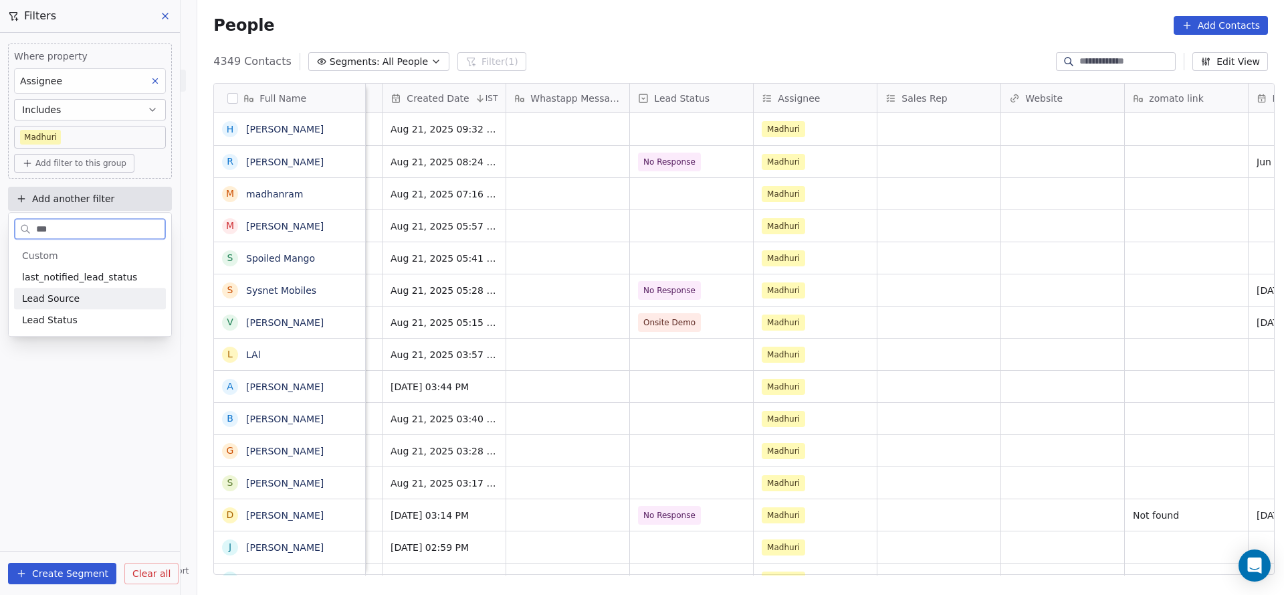
click at [80, 307] on div "Lead Source" at bounding box center [90, 298] width 152 height 21
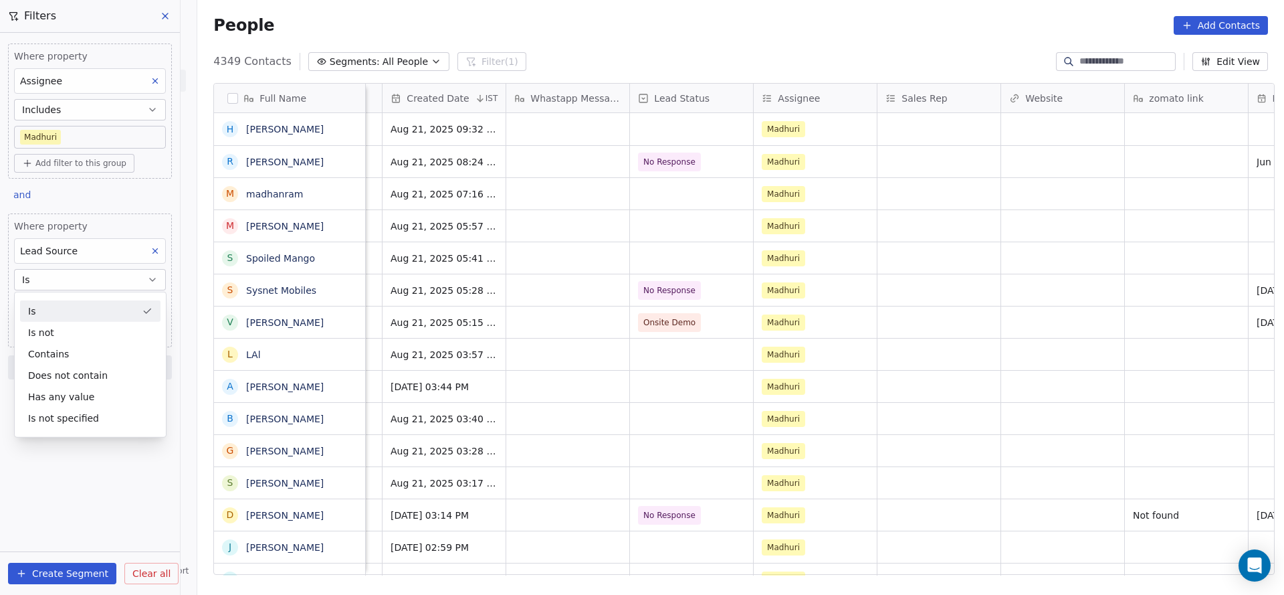
click at [48, 253] on span "Lead Source" at bounding box center [49, 250] width 58 height 11
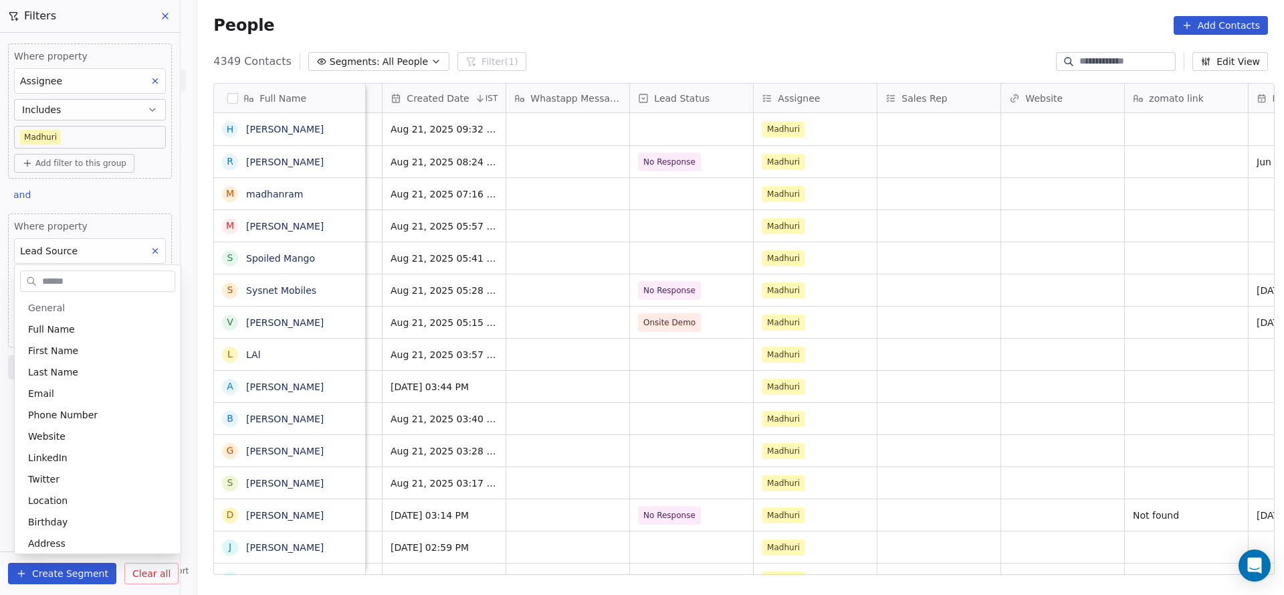
scroll to position [692, 0]
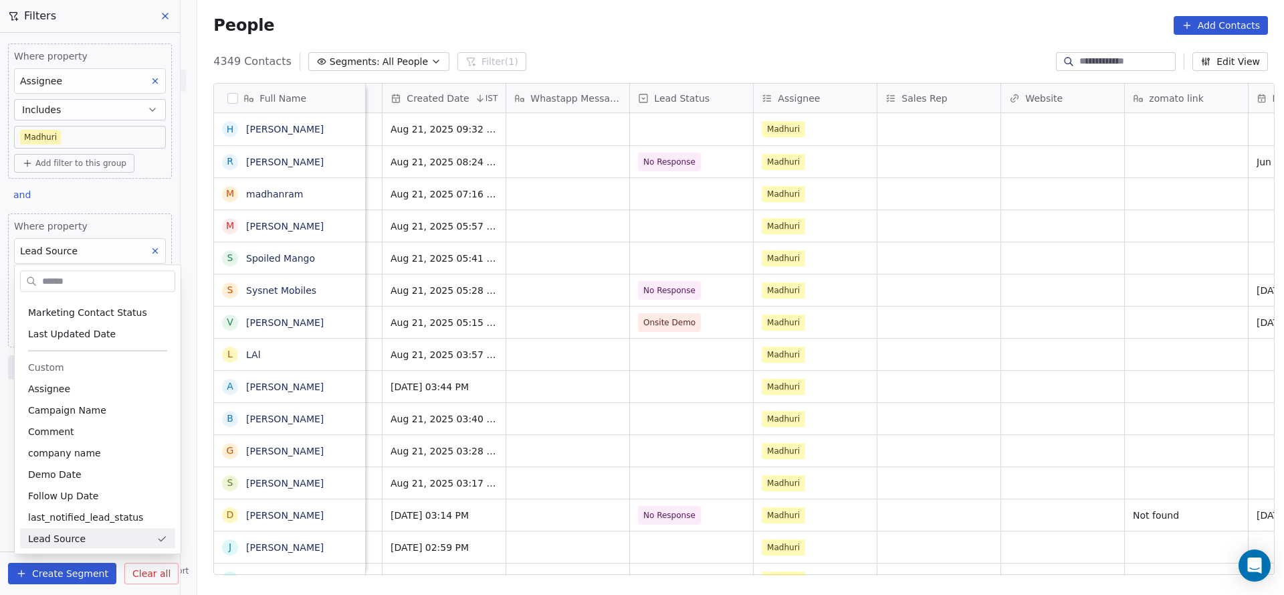
click at [48, 253] on html "On2Cook India Pvt. Ltd. Contacts People Marketing Workflows Campaigns Sales Pip…" at bounding box center [642, 297] width 1284 height 595
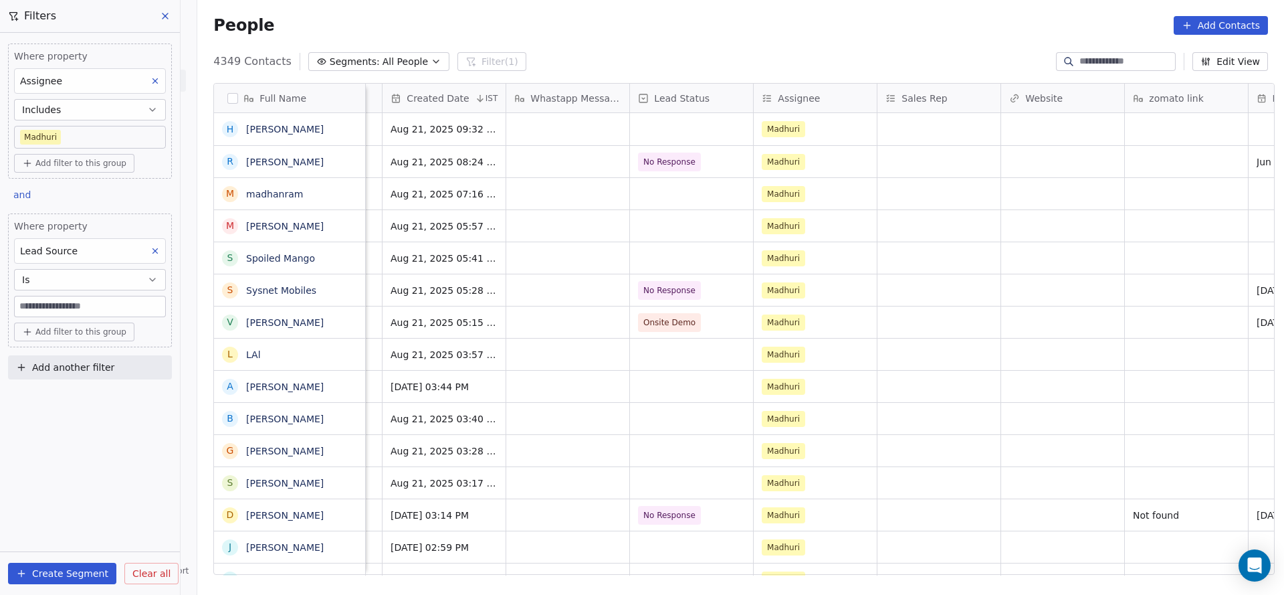
click at [48, 253] on span "Lead Source" at bounding box center [49, 250] width 58 height 11
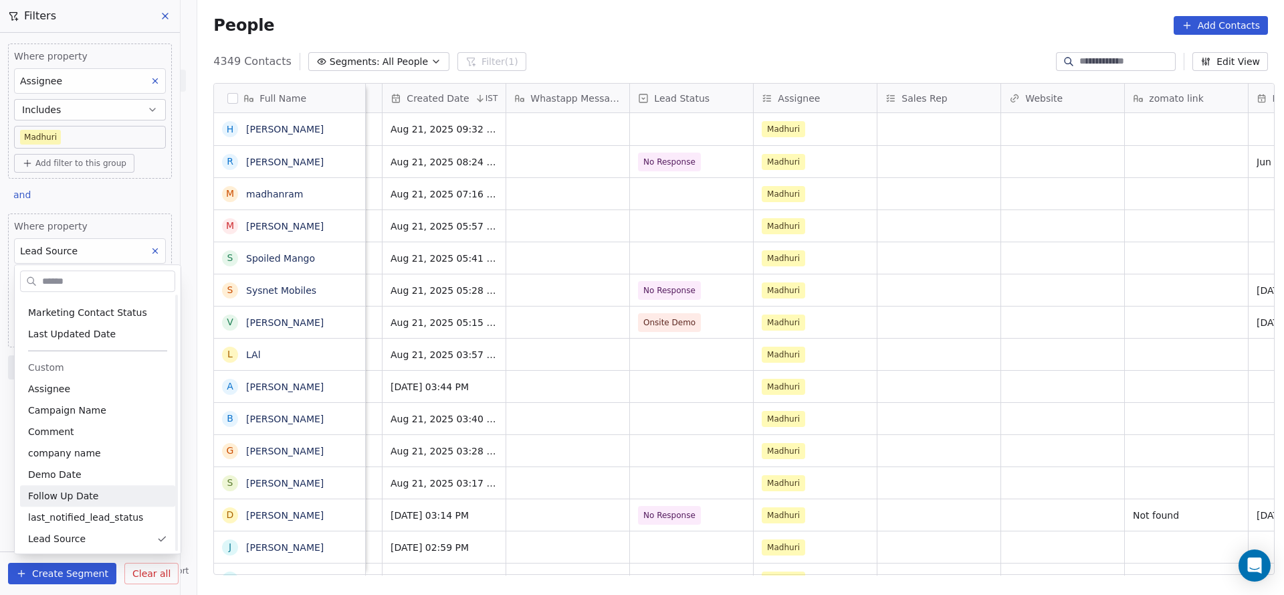
scroll to position [793, 0]
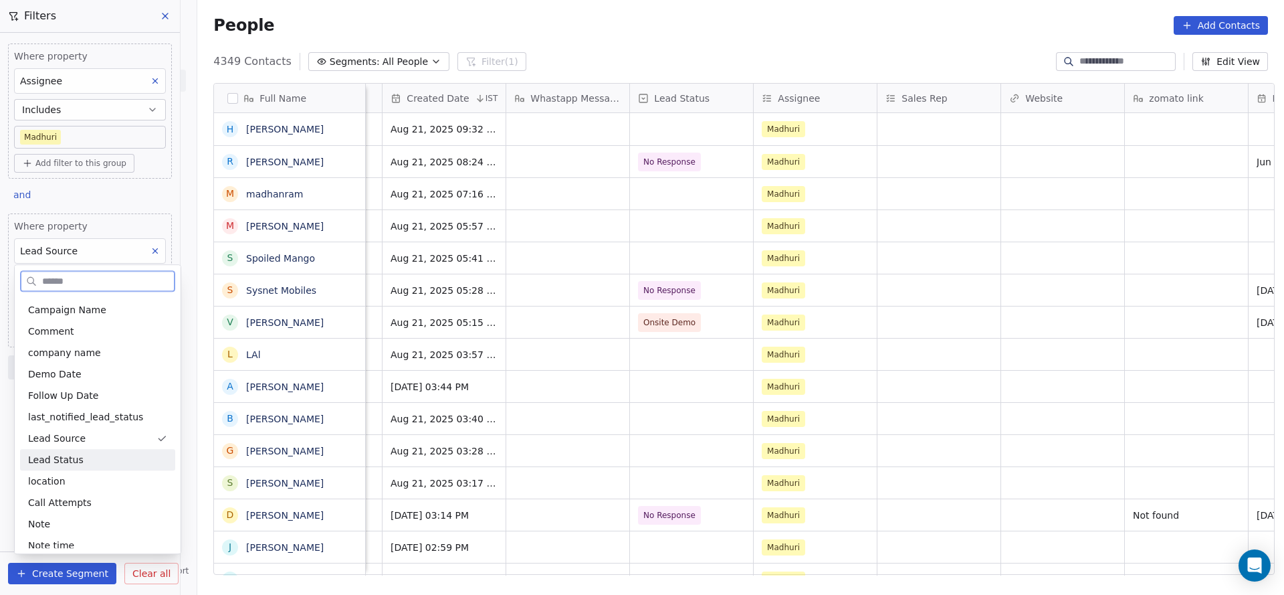
click at [98, 466] on div "Lead Status" at bounding box center [97, 459] width 155 height 21
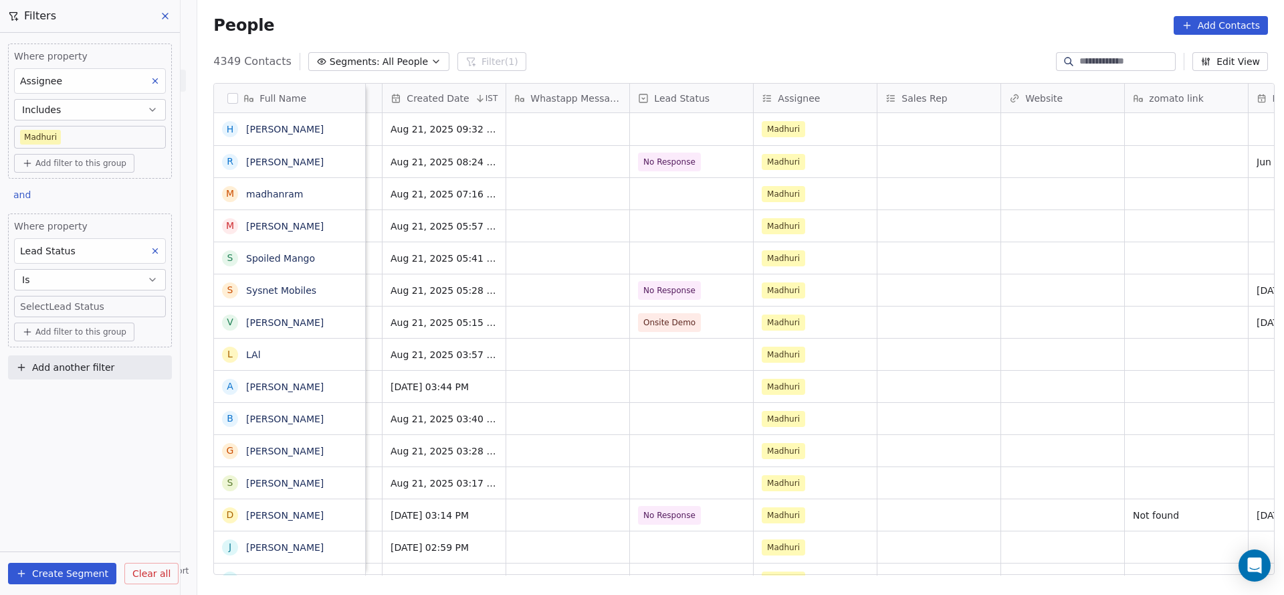
click at [122, 274] on button "Is" at bounding box center [90, 279] width 152 height 21
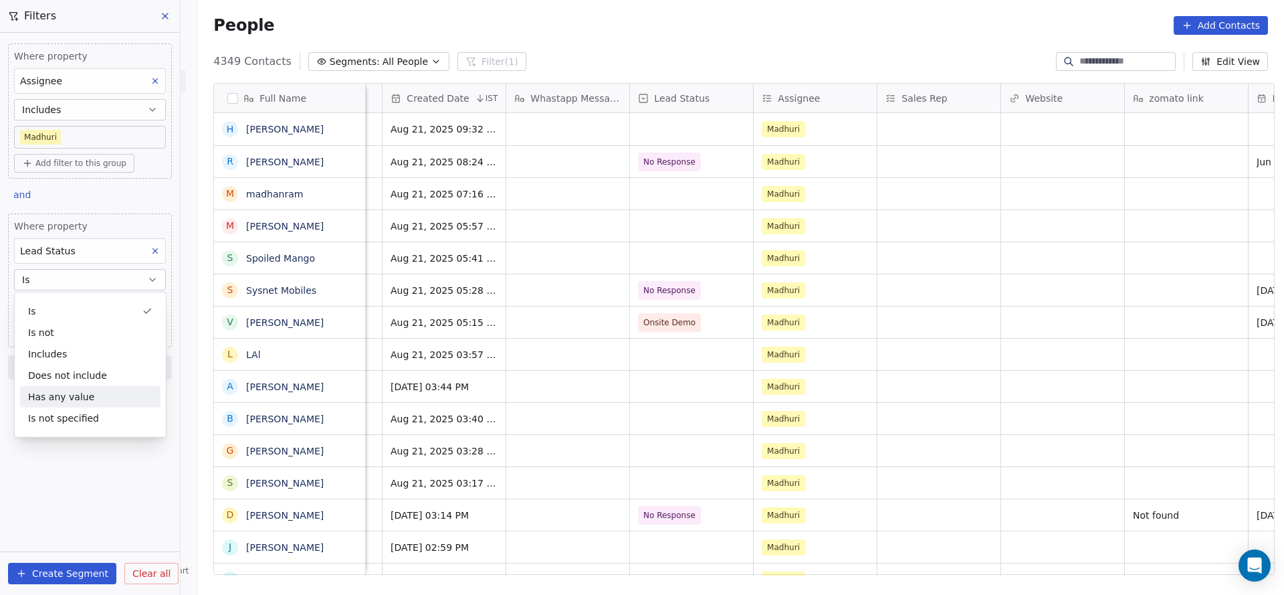
click at [112, 398] on div "Has any value" at bounding box center [90, 396] width 140 height 21
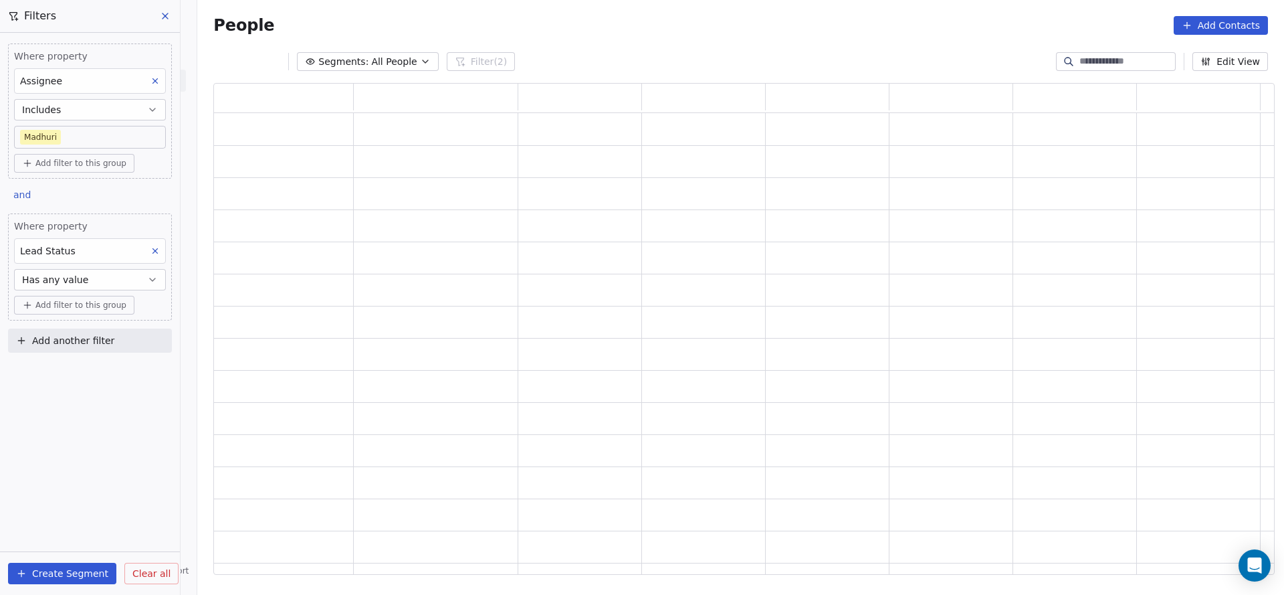
scroll to position [476, 1046]
click at [95, 274] on button "Has any value" at bounding box center [90, 279] width 152 height 21
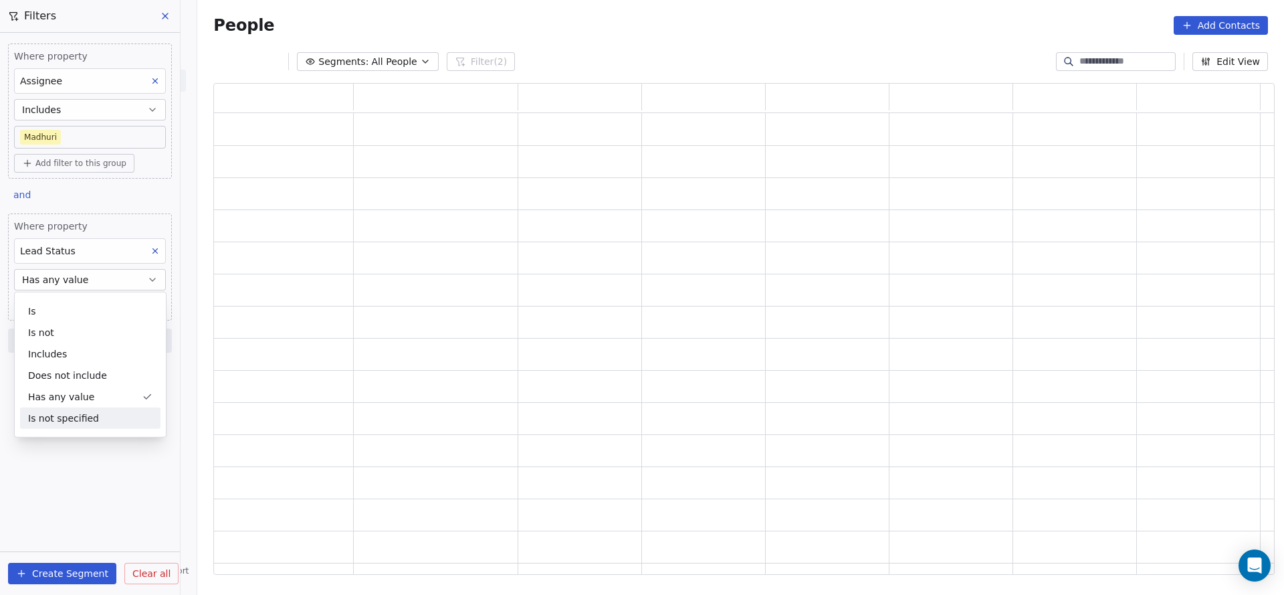
click at [91, 413] on div "Is not specified" at bounding box center [90, 417] width 140 height 21
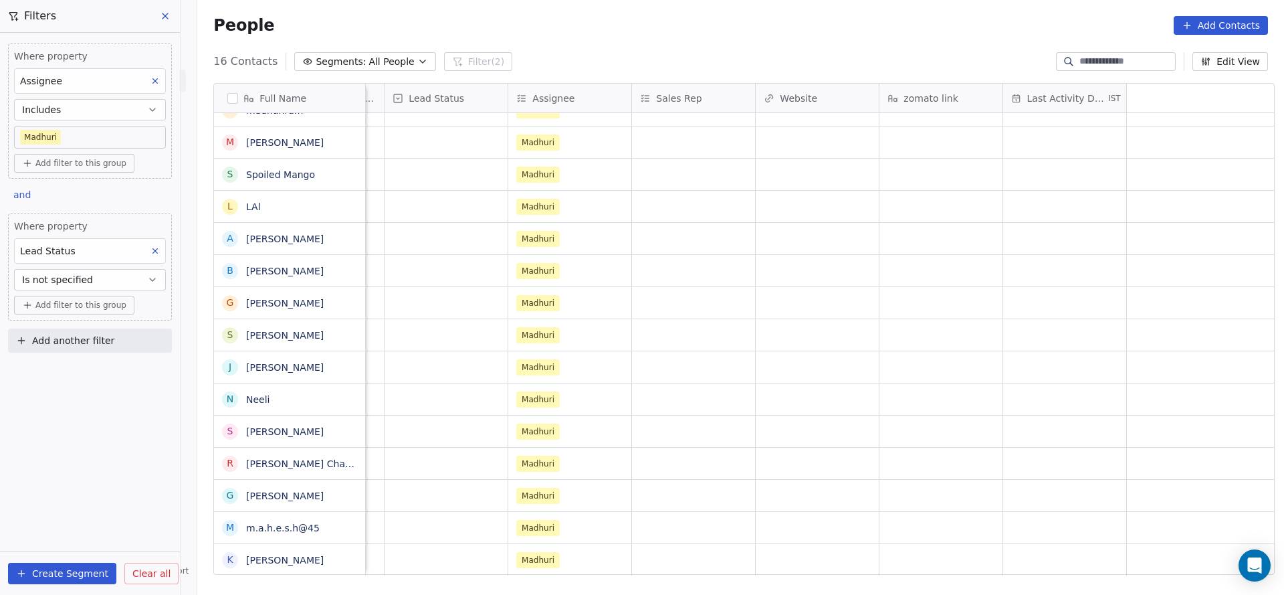
scroll to position [15, 0]
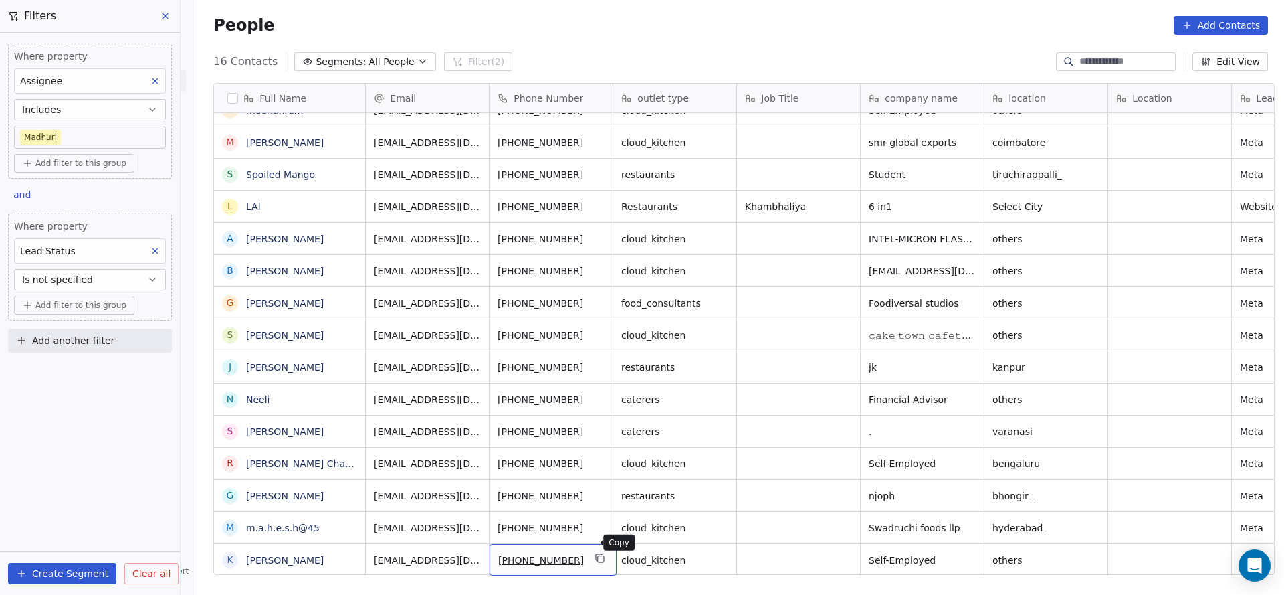
click at [598, 556] on icon "grid" at bounding box center [601, 559] width 6 height 6
click at [340, 553] on button "grid" at bounding box center [348, 558] width 16 height 16
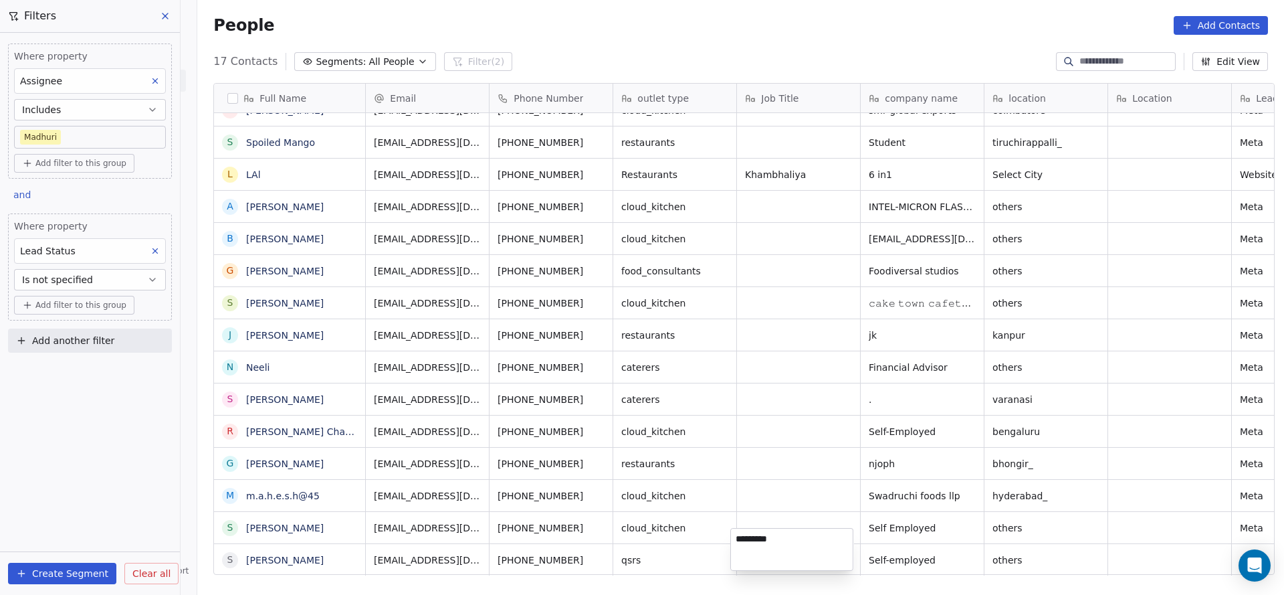
type textarea "**********"
click at [807, 514] on html "On2Cook India Pvt. Ltd. Contacts People Marketing Workflows Campaigns Sales Pip…" at bounding box center [642, 297] width 1284 height 595
click at [595, 553] on icon "grid" at bounding box center [600, 558] width 11 height 11
click at [355, 558] on button "grid" at bounding box center [348, 558] width 16 height 16
click at [348, 557] on icon "grid" at bounding box center [348, 558] width 11 height 11
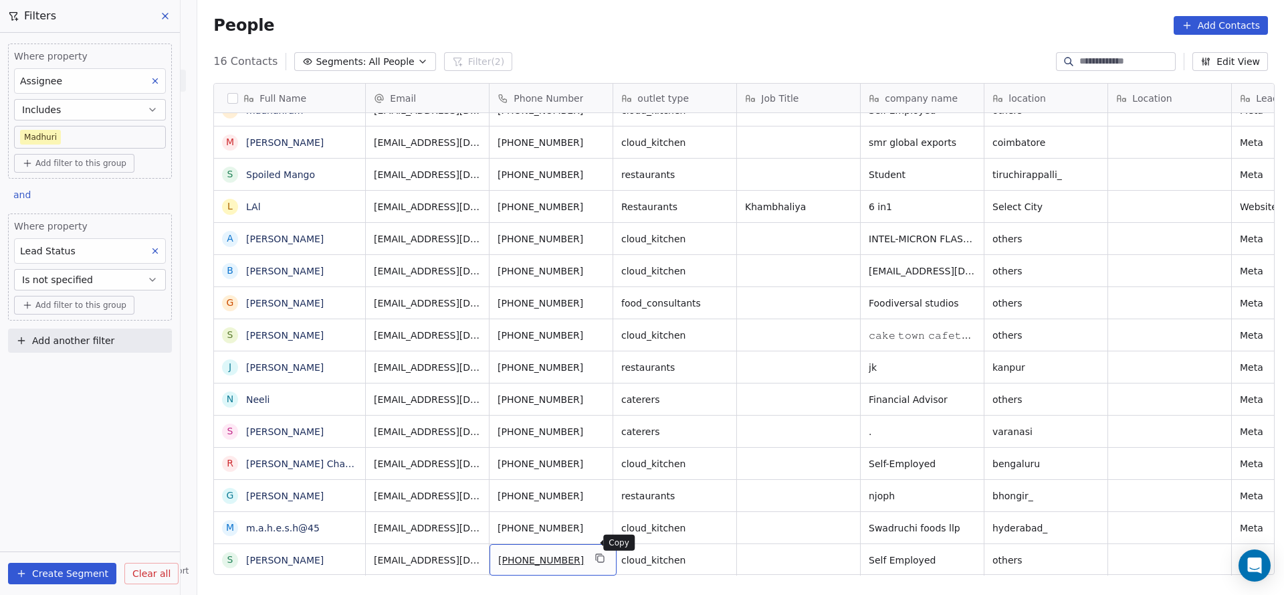
click at [595, 553] on icon "grid" at bounding box center [600, 558] width 11 height 11
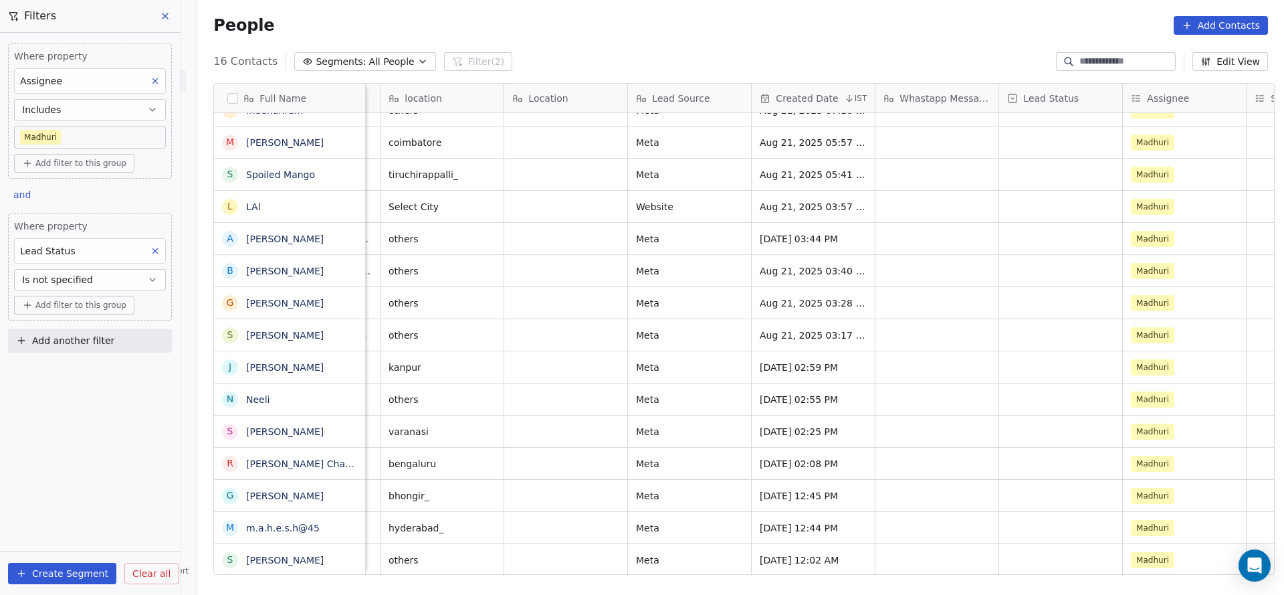
scroll to position [15, 626]
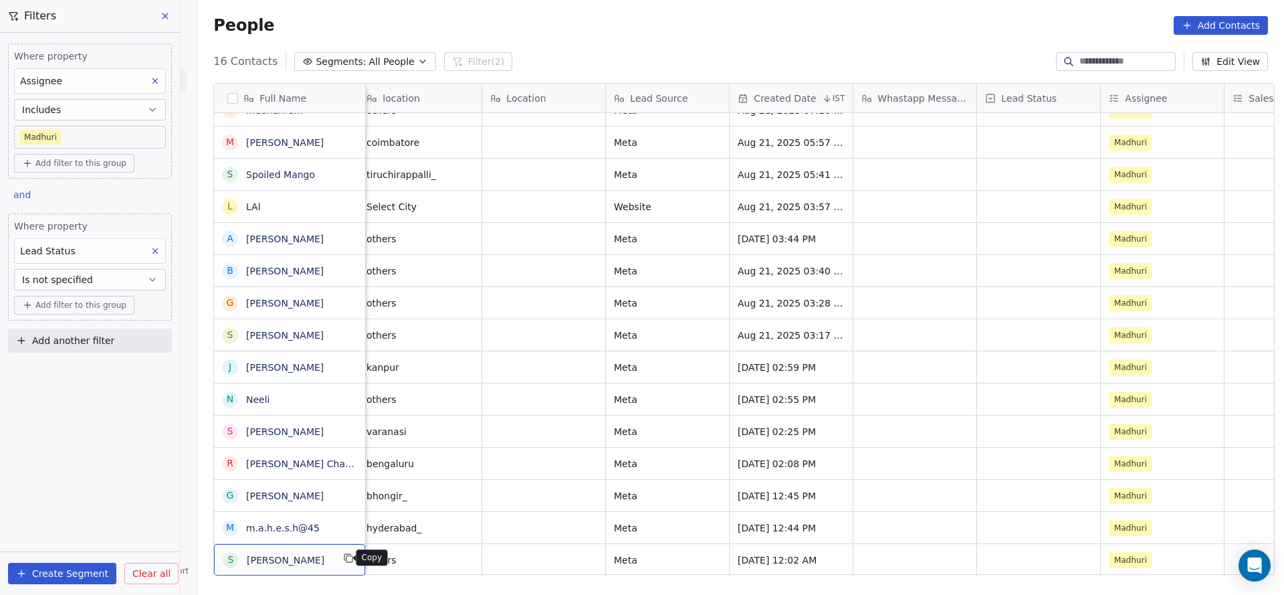
click at [347, 557] on icon "grid" at bounding box center [348, 558] width 11 height 11
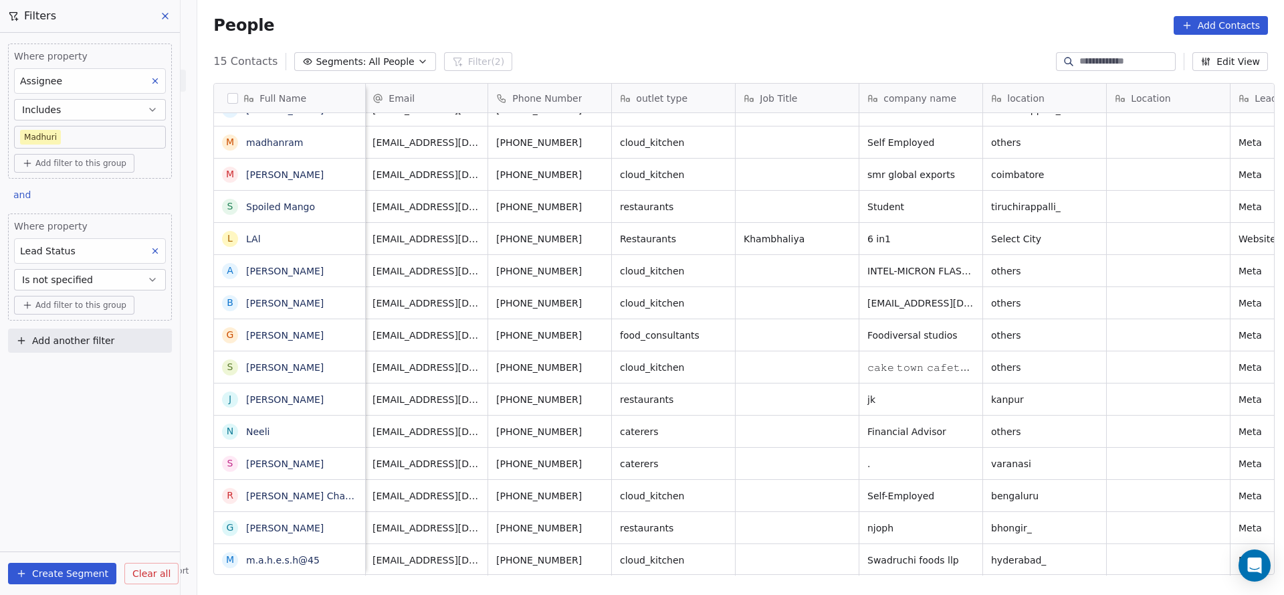
scroll to position [15, 0]
click at [595, 553] on icon "grid" at bounding box center [600, 558] width 11 height 11
click at [346, 556] on icon "grid" at bounding box center [349, 559] width 6 height 6
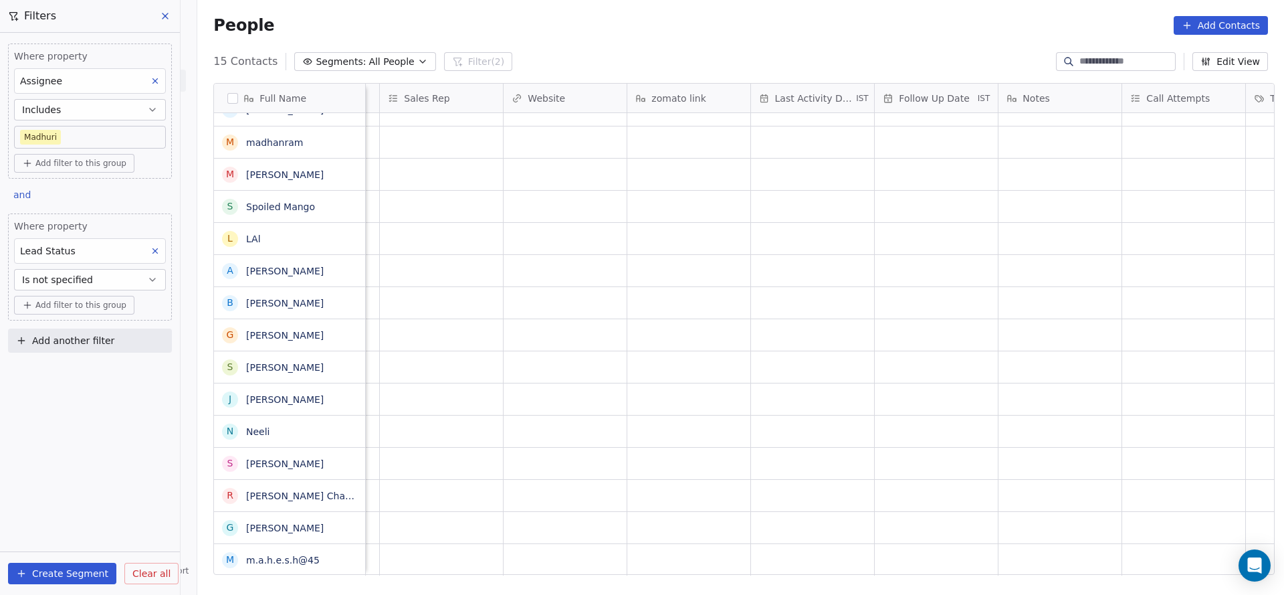
scroll to position [15, 1503]
click at [740, 544] on div "grid" at bounding box center [780, 559] width 123 height 31
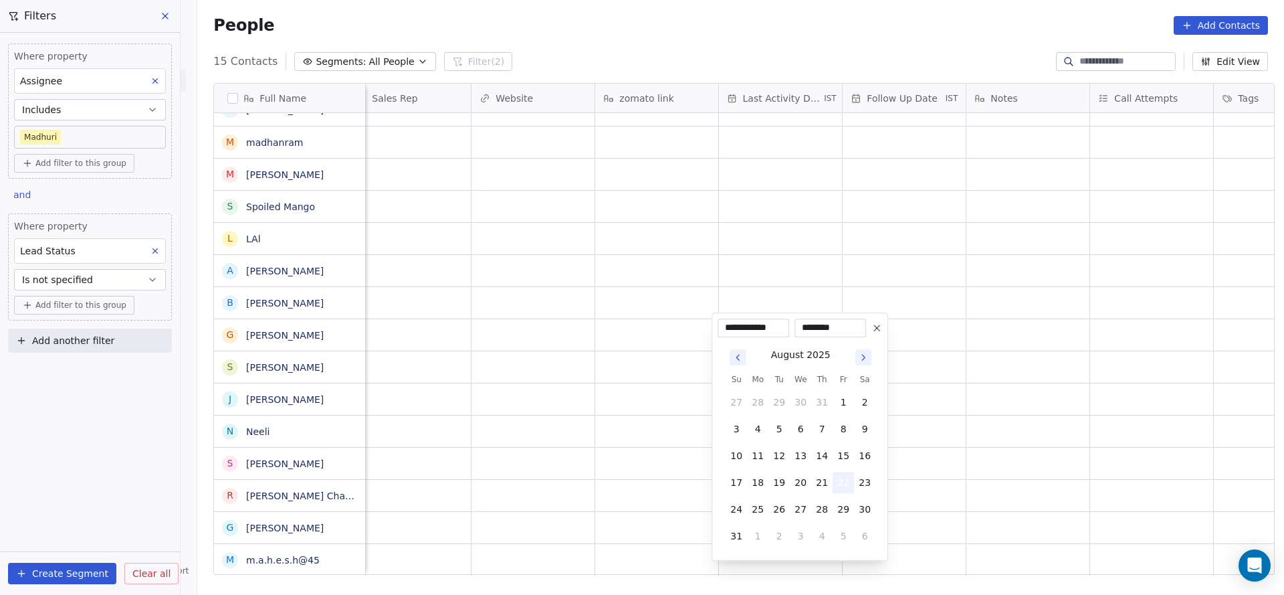
click at [839, 484] on button "22" at bounding box center [843, 482] width 21 height 21
click at [551, 498] on html "**********" at bounding box center [642, 297] width 1284 height 595
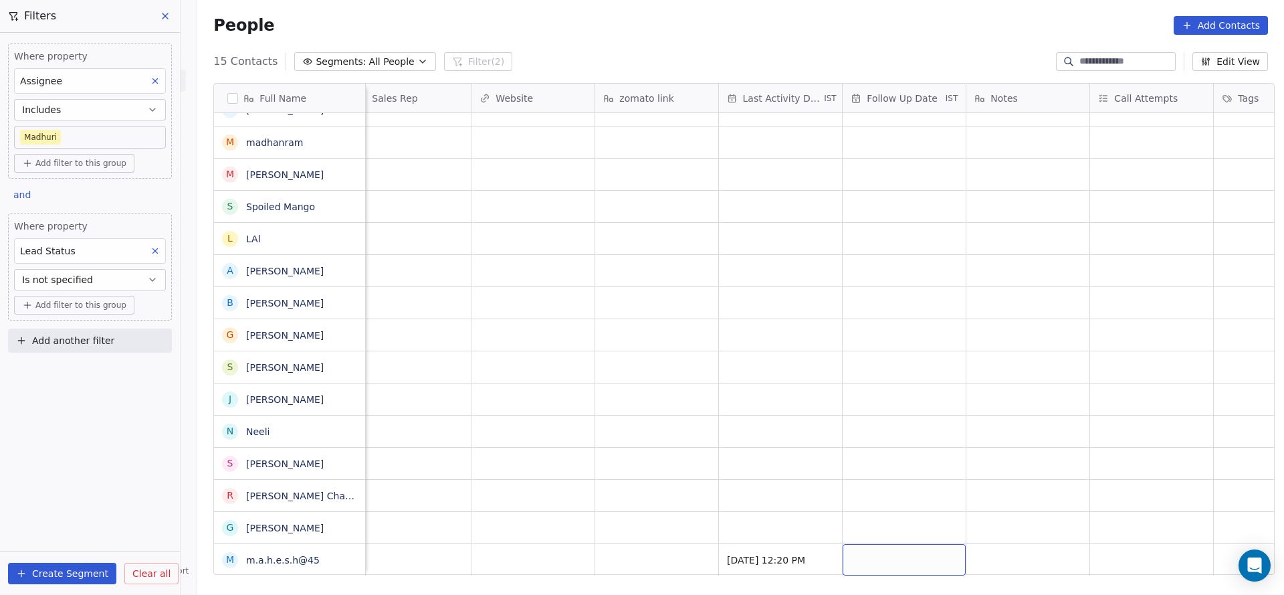
click at [896, 544] on div "grid" at bounding box center [904, 559] width 123 height 31
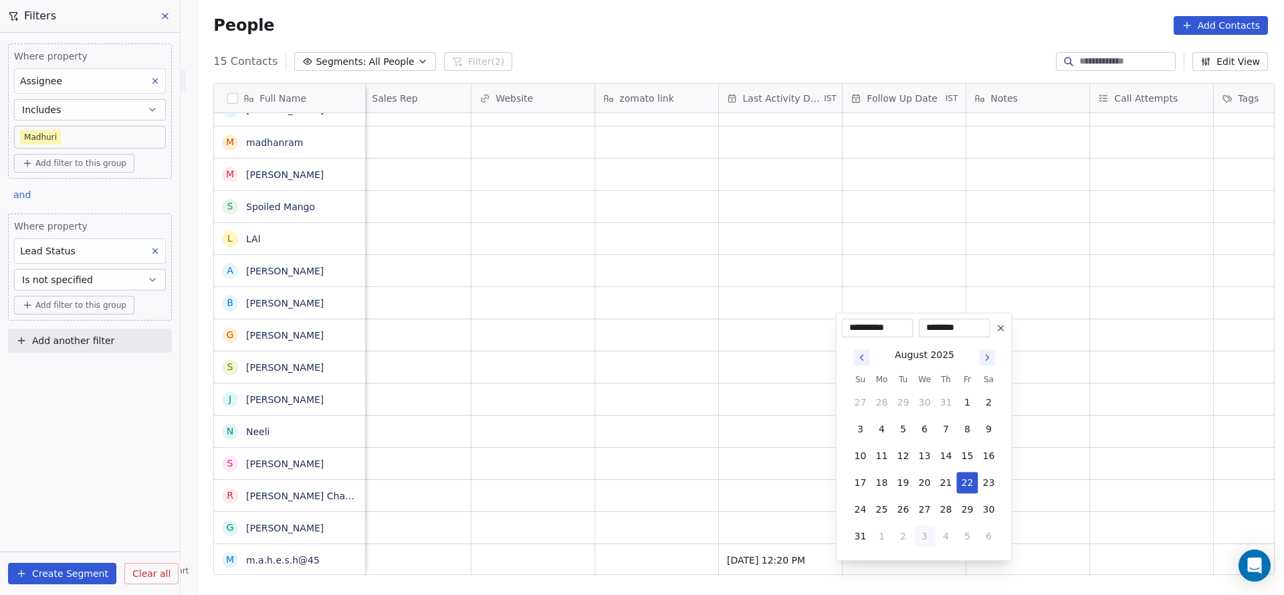
click at [926, 528] on button "3" at bounding box center [924, 535] width 21 height 21
type input "**********"
click at [738, 504] on html "**********" at bounding box center [642, 297] width 1284 height 595
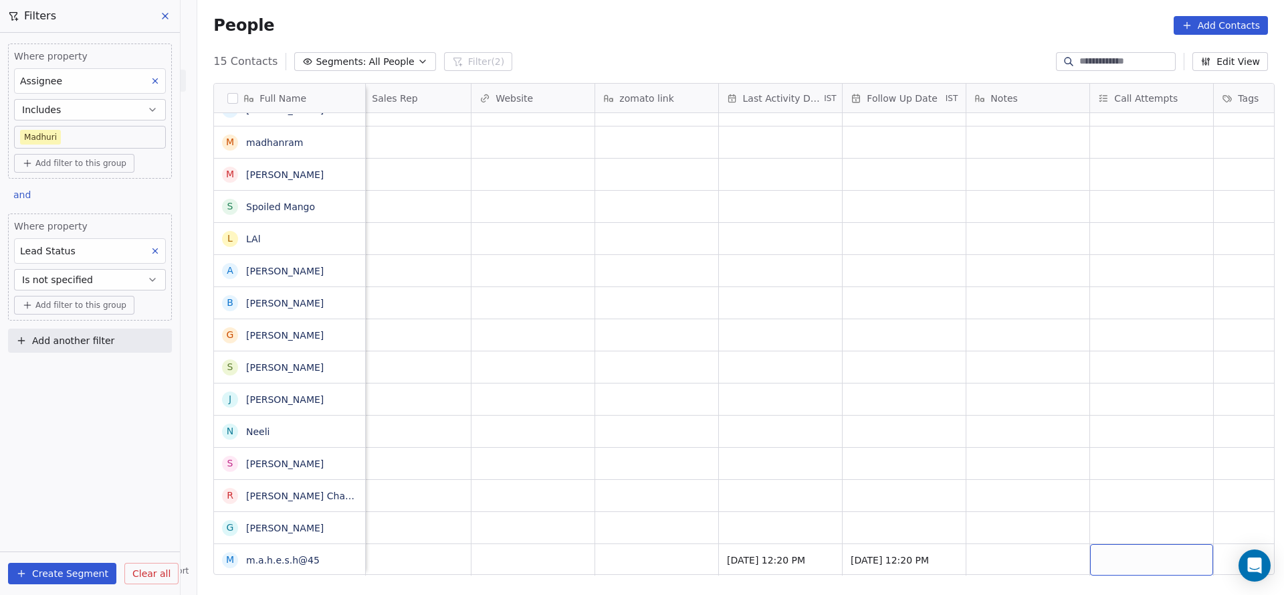
click at [1130, 544] on div "grid" at bounding box center [1151, 559] width 123 height 31
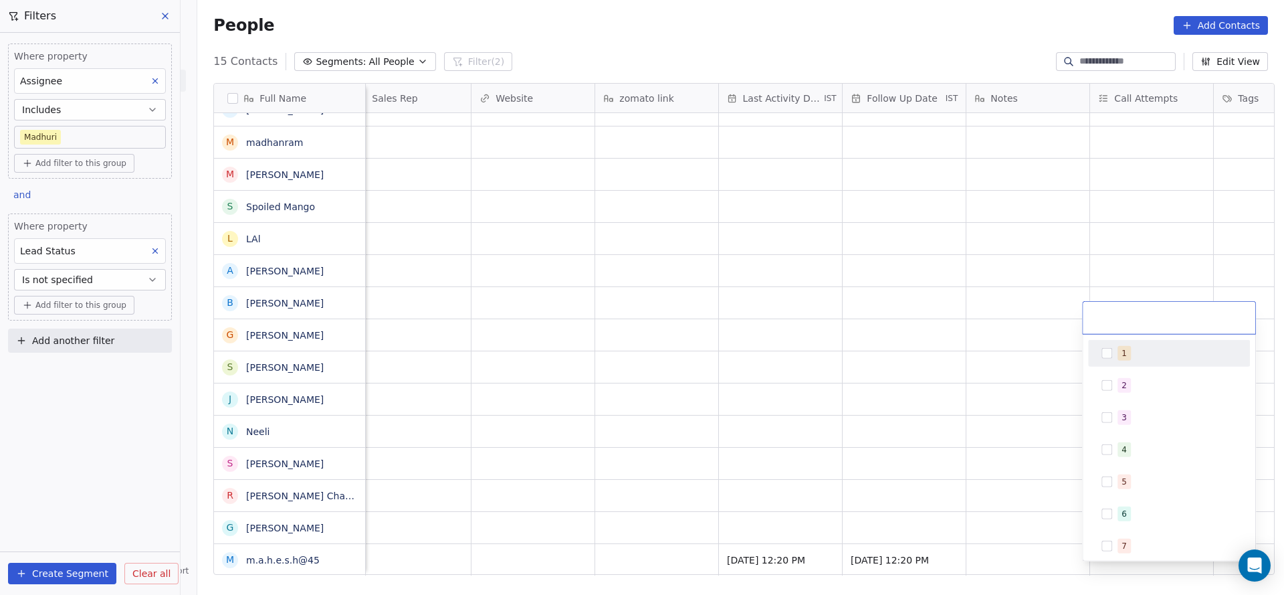
click at [1122, 350] on div "1" at bounding box center [1124, 353] width 5 height 12
click at [915, 458] on html "On2Cook India Pvt. Ltd. Contacts People Marketing Workflows Campaigns Sales Pip…" at bounding box center [642, 297] width 1284 height 595
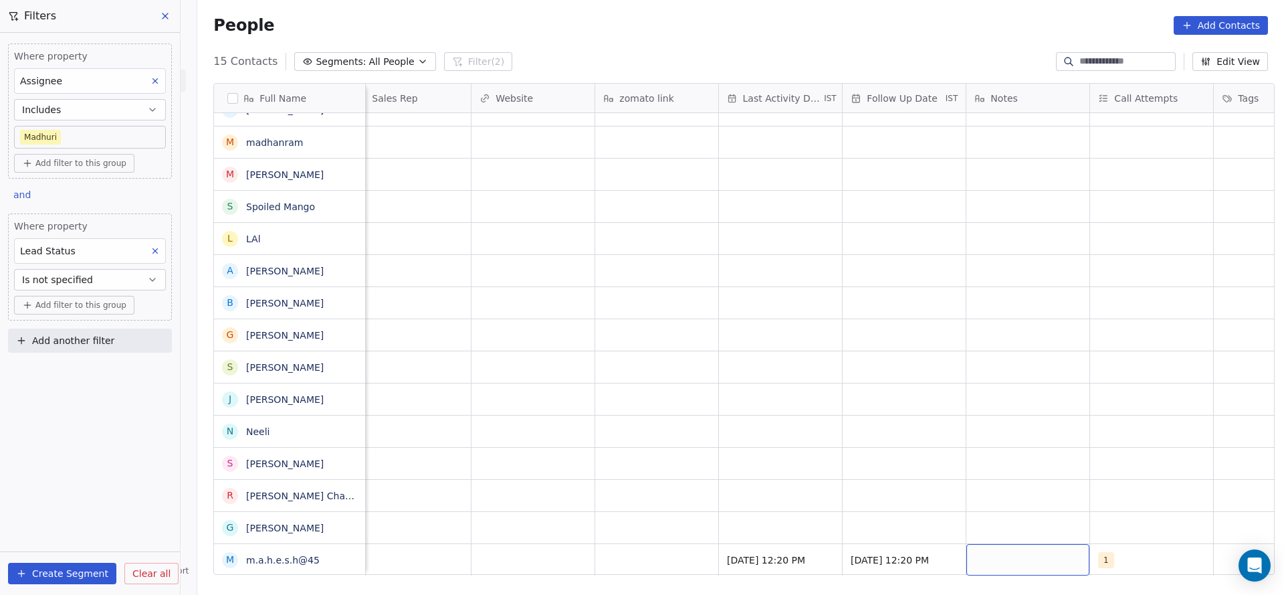
click at [995, 544] on div "grid" at bounding box center [1028, 559] width 123 height 31
type textarea "**********"
click at [643, 505] on html "On2Cook India Pvt. Ltd. Contacts People Marketing Workflows Campaigns Sales Pip…" at bounding box center [642, 297] width 1284 height 595
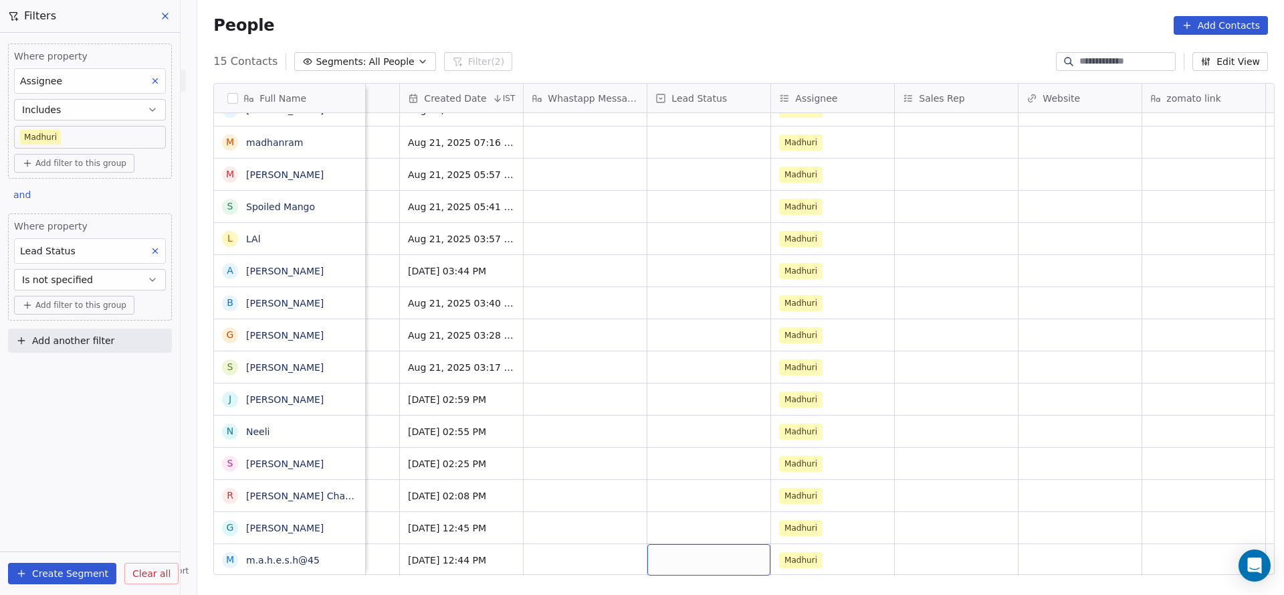
click at [684, 544] on div "grid" at bounding box center [709, 559] width 123 height 31
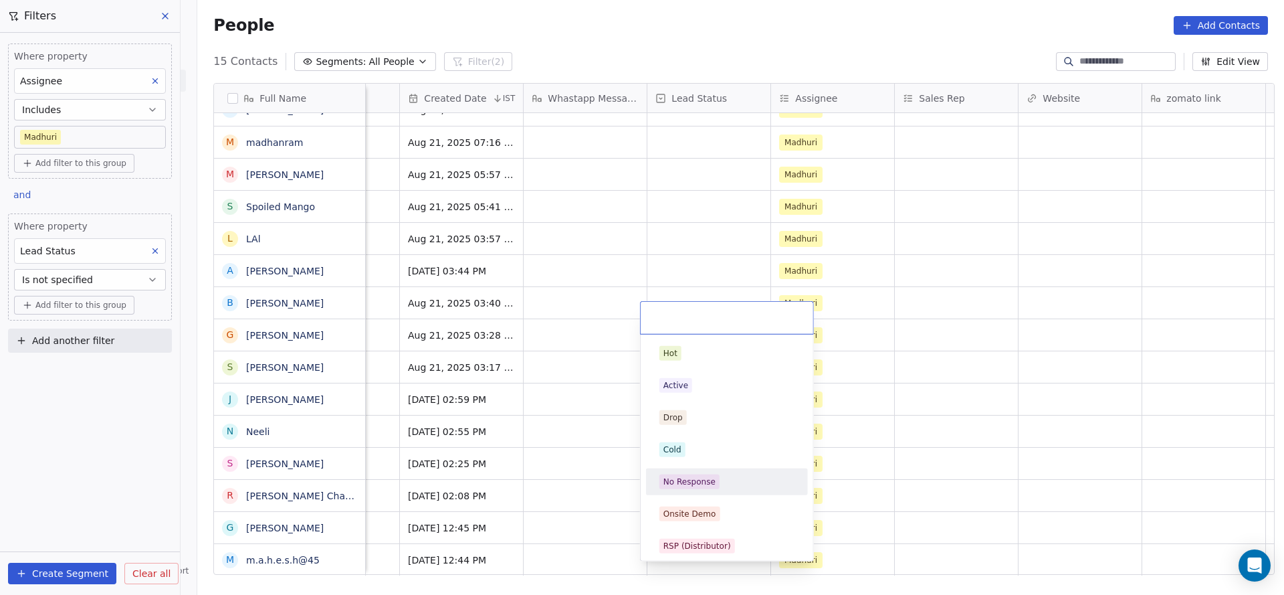
click at [694, 476] on div "No Response" at bounding box center [690, 482] width 52 height 12
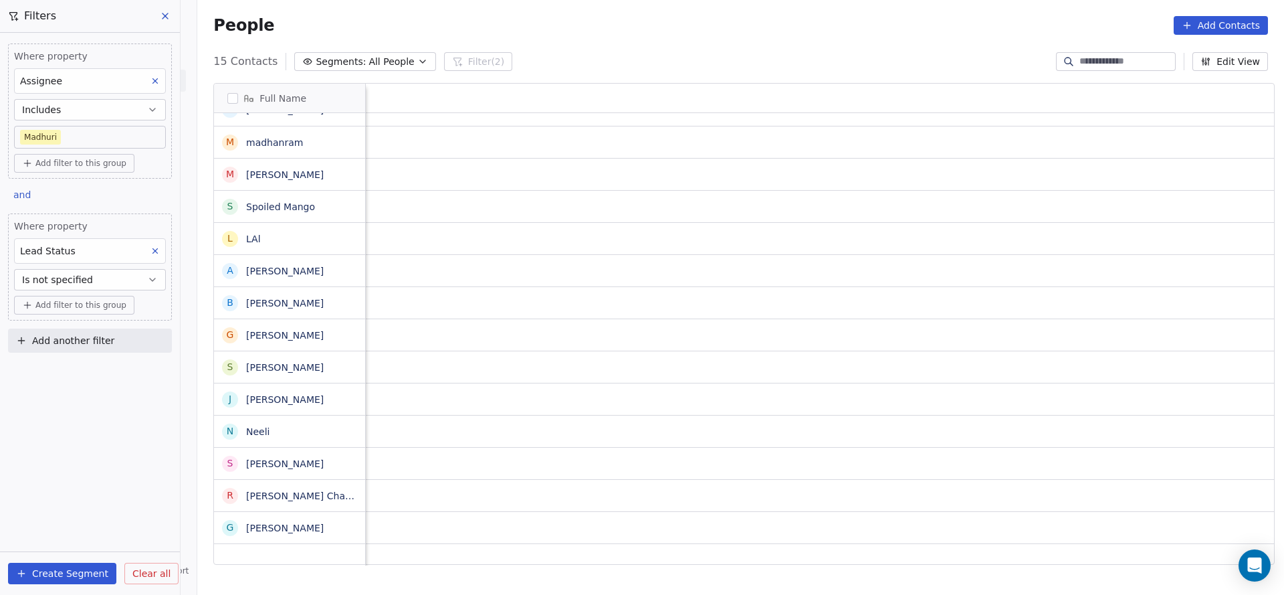
scroll to position [15, 1613]
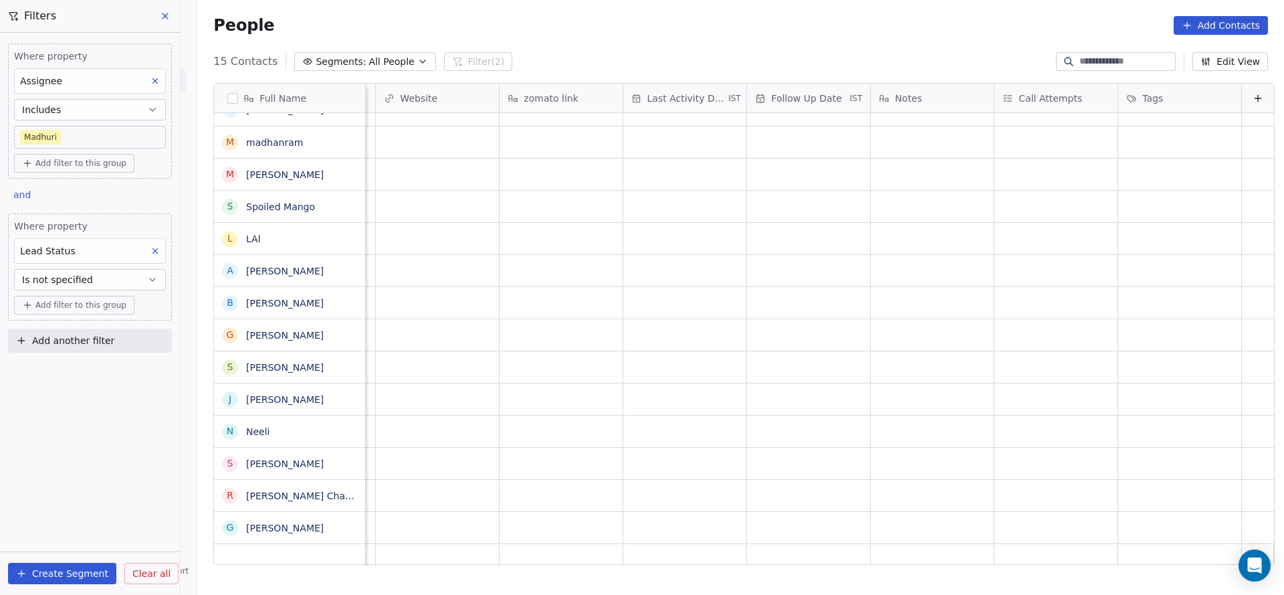
drag, startPoint x: 781, startPoint y: 567, endPoint x: 1025, endPoint y: 601, distance: 247.3
click at [1025, 594] on html "On2Cook India Pvt. Ltd. Contacts People Marketing Workflows Campaigns Sales Pip…" at bounding box center [642, 297] width 1284 height 595
click at [561, 518] on div "grid" at bounding box center [561, 527] width 123 height 31
type textarea "*********"
click at [604, 433] on html "On2Cook India Pvt. Ltd. Contacts People Marketing Workflows Campaigns Sales Pip…" at bounding box center [642, 297] width 1284 height 595
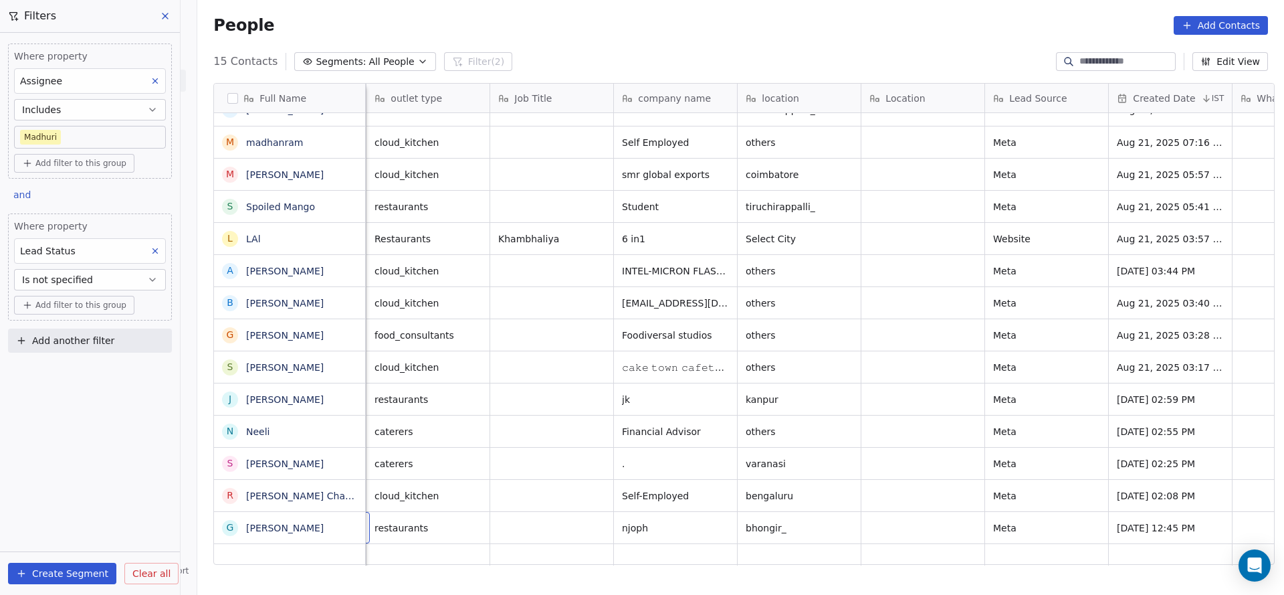
scroll to position [15, 124]
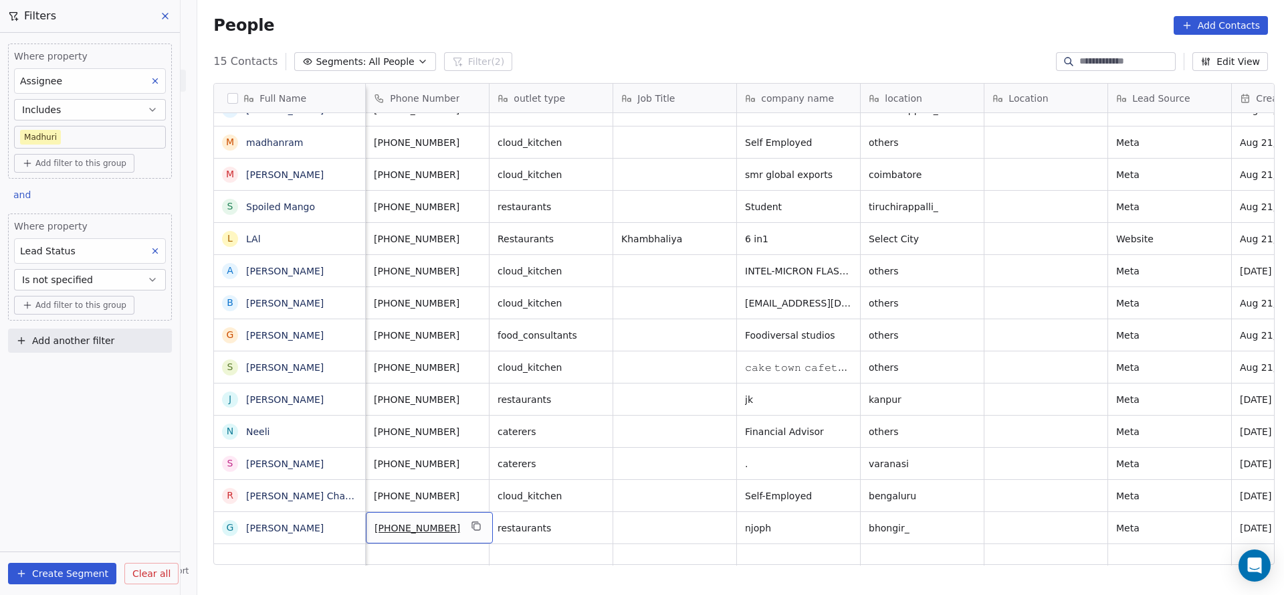
click at [456, 512] on div "+919541566899" at bounding box center [429, 527] width 127 height 31
click at [473, 522] on icon "grid" at bounding box center [476, 525] width 6 height 6
click at [343, 520] on icon "grid" at bounding box center [348, 525] width 11 height 11
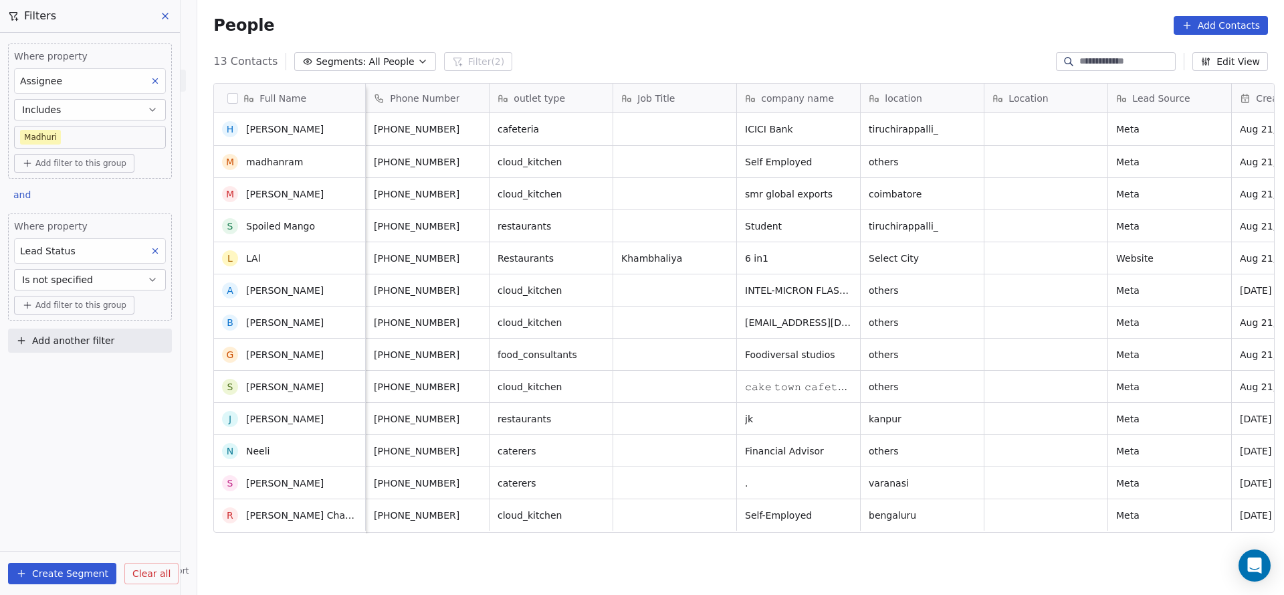
scroll to position [0, 0]
click at [90, 460] on div "Where property Assignee Includes Madhuri Add filter to this group and Where pro…" at bounding box center [90, 314] width 180 height 562
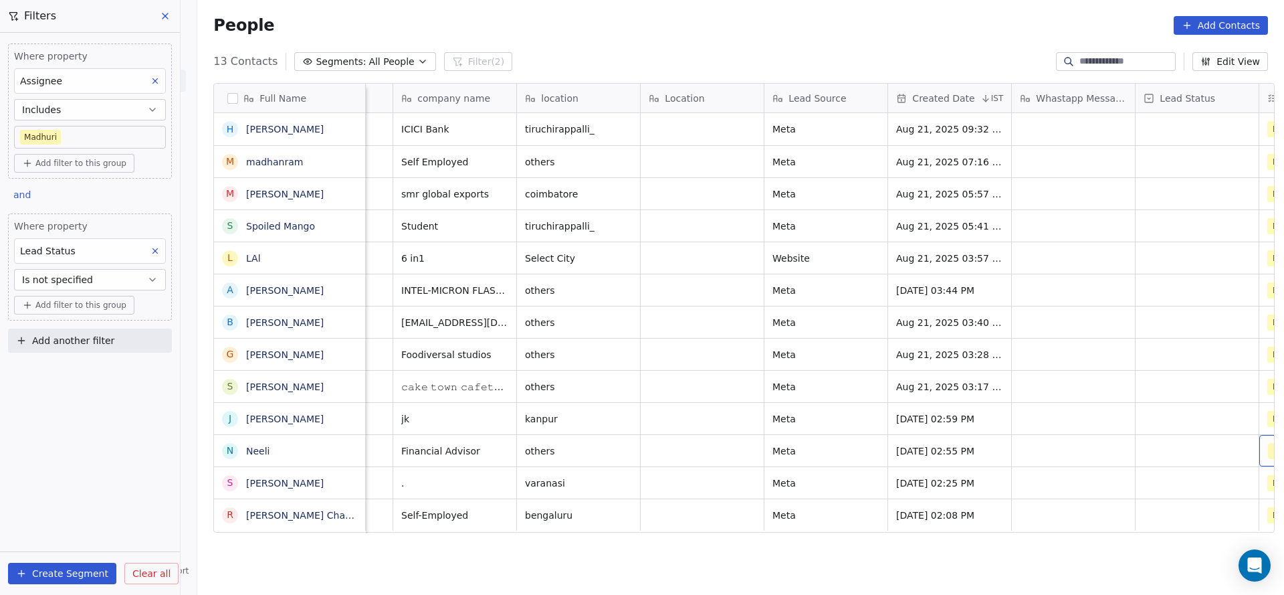
scroll to position [0, 591]
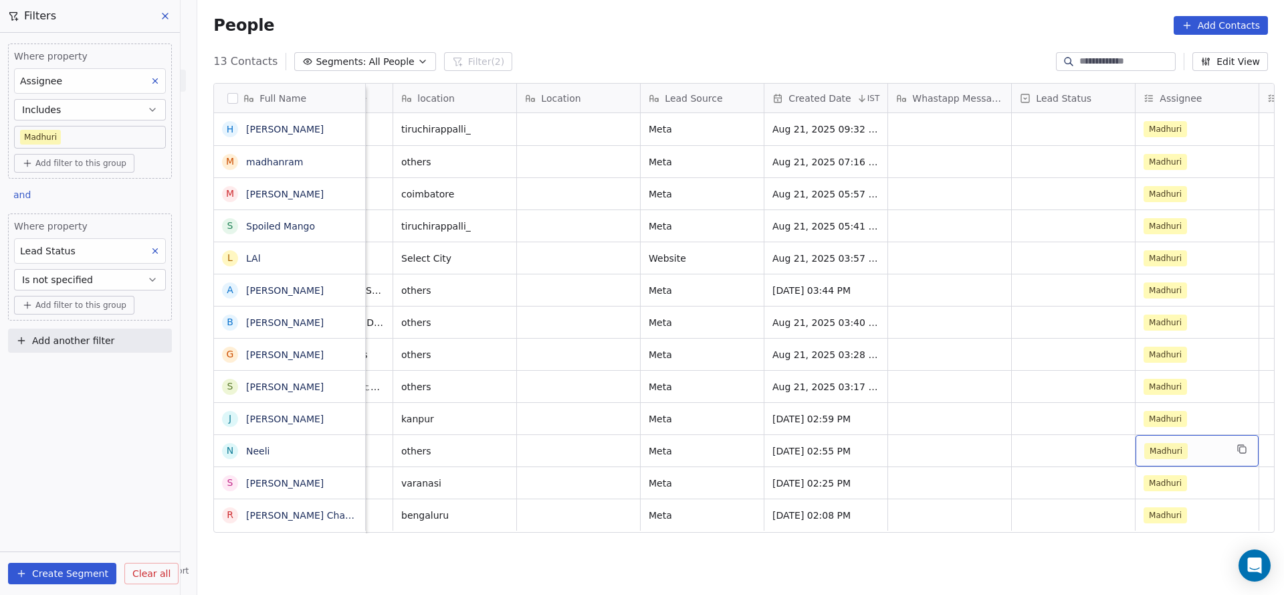
click at [1178, 452] on span "Madhuri" at bounding box center [1166, 451] width 43 height 16
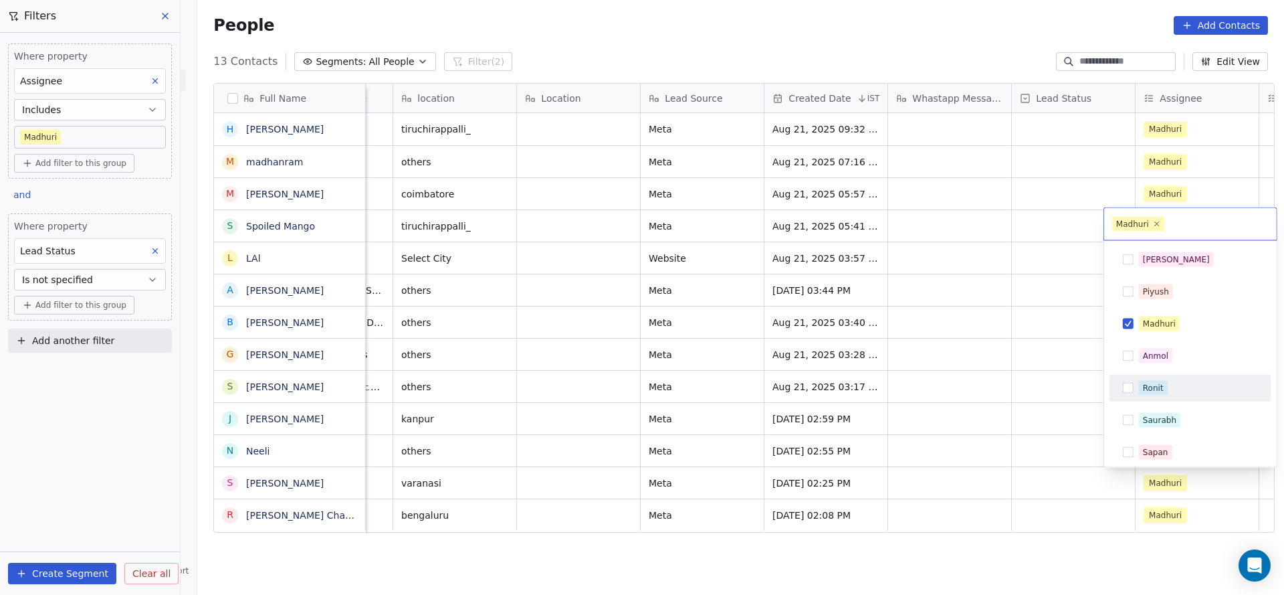
click at [1178, 394] on div "Ronit" at bounding box center [1198, 388] width 119 height 15
click at [1183, 324] on div "Madhuri" at bounding box center [1198, 323] width 119 height 15
click at [910, 393] on html "On2Cook India Pvt. Ltd. Contacts People Marketing Workflows Campaigns Sales Pip…" at bounding box center [642, 297] width 1284 height 595
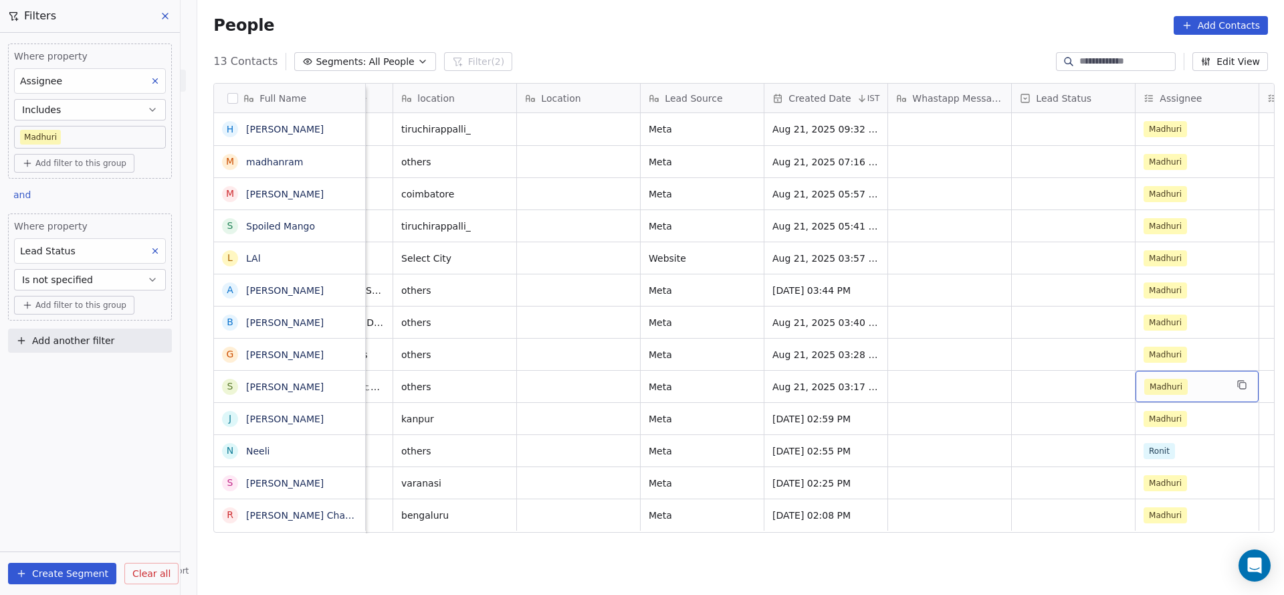
click at [1136, 382] on div "Madhuri" at bounding box center [1197, 386] width 123 height 31
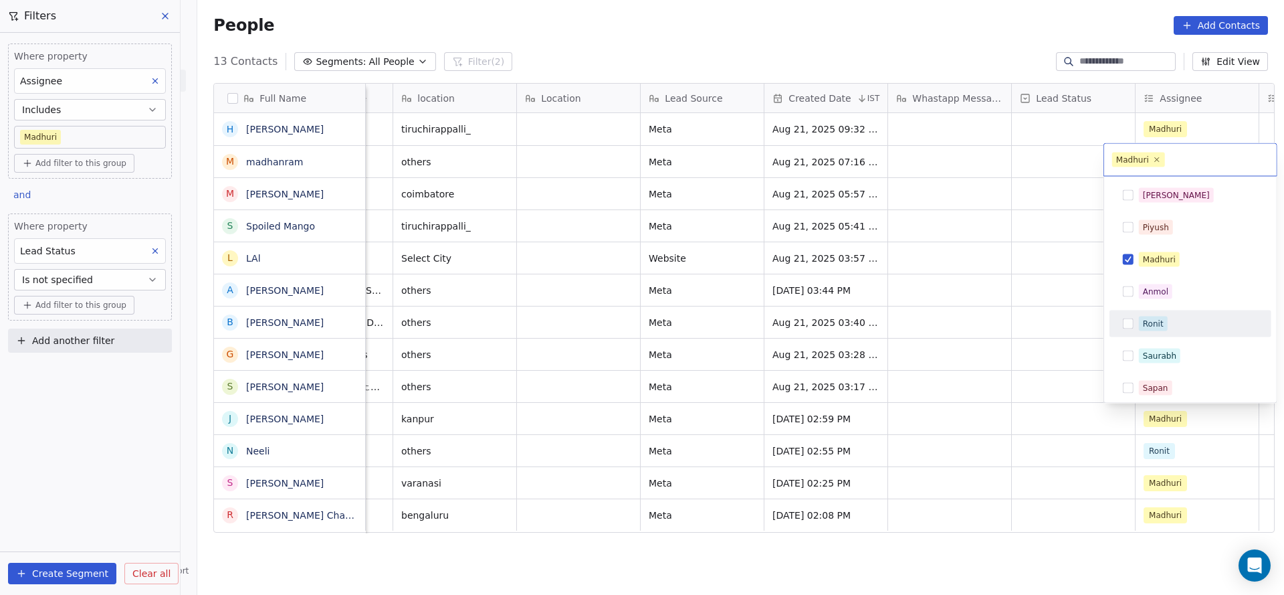
click at [1151, 319] on div "Ronit" at bounding box center [1153, 324] width 21 height 12
click at [1169, 267] on div "Madhuri" at bounding box center [1190, 259] width 151 height 21
click at [899, 296] on html "On2Cook India Pvt. Ltd. Contacts People Marketing Workflows Campaigns Sales Pip…" at bounding box center [642, 297] width 1284 height 595
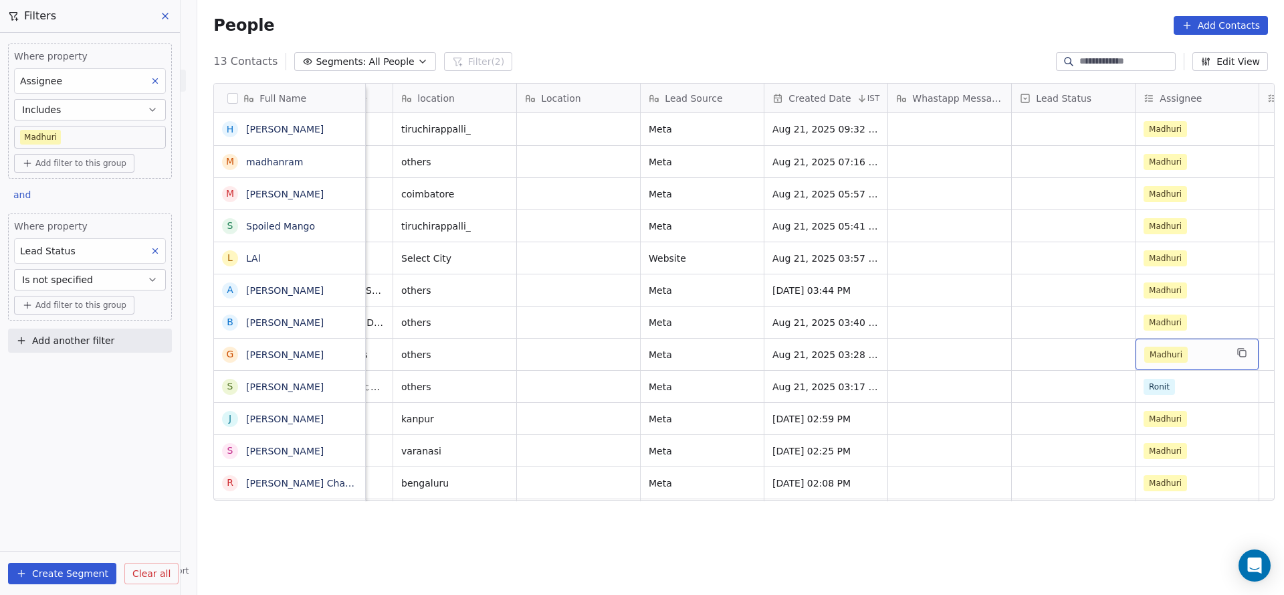
click at [1171, 346] on span "Madhuri" at bounding box center [1166, 354] width 43 height 16
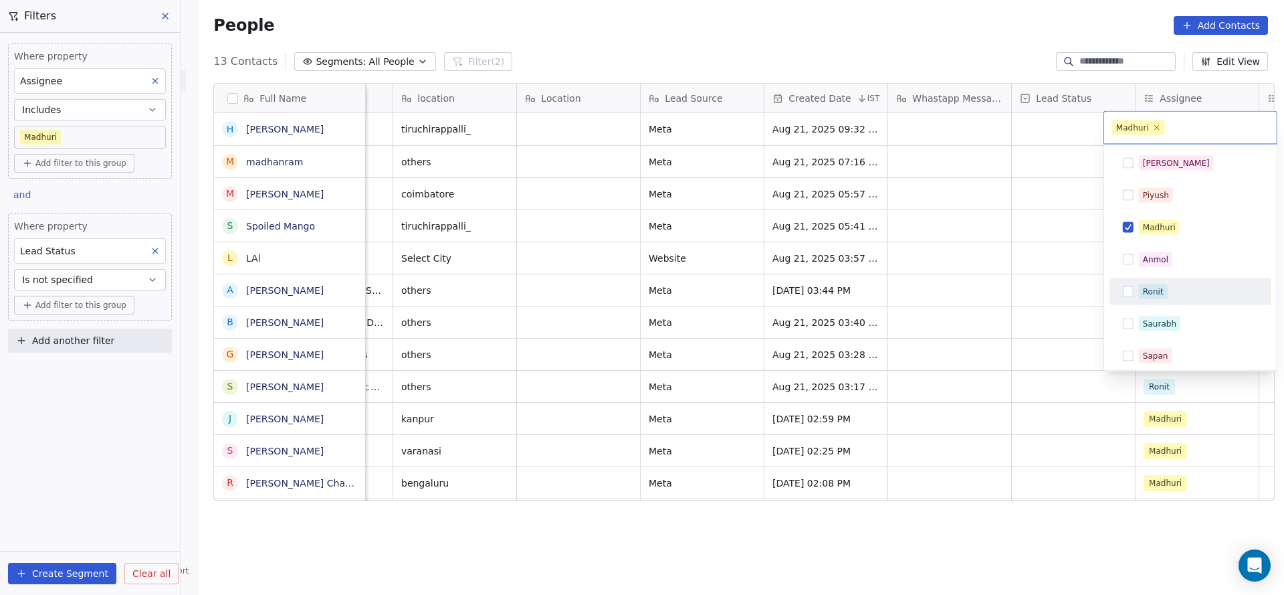
click at [1182, 297] on div "Ronit" at bounding box center [1198, 291] width 119 height 15
click at [1211, 239] on div "Madhuri" at bounding box center [1191, 227] width 162 height 27
click at [975, 293] on html "On2Cook India Pvt. Ltd. Contacts People Marketing Workflows Campaigns Sales Pip…" at bounding box center [642, 297] width 1284 height 595
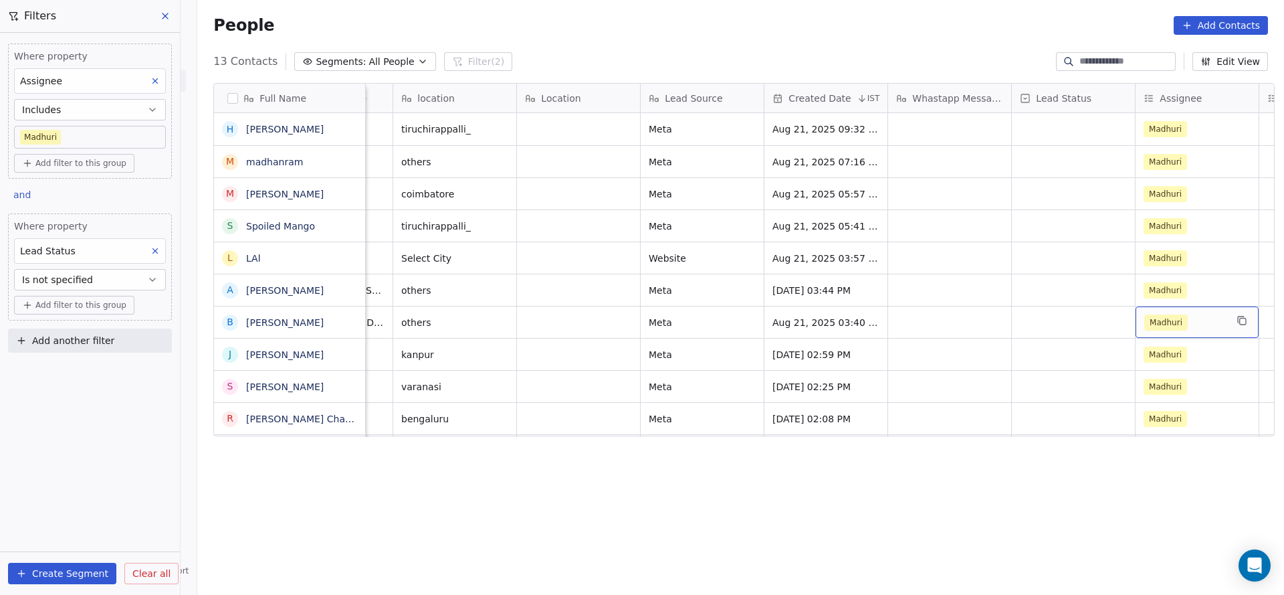
click at [1187, 316] on div "Madhuri" at bounding box center [1186, 322] width 82 height 16
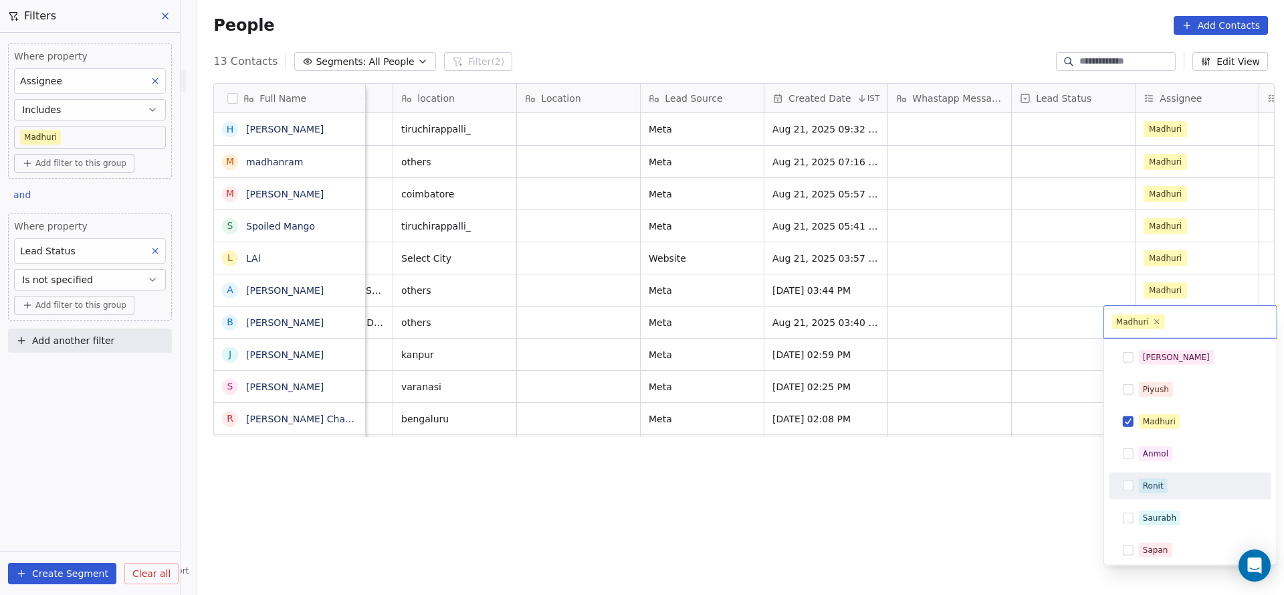
click at [1160, 477] on div "Ronit" at bounding box center [1190, 485] width 151 height 21
click at [1169, 423] on div "Madhuri" at bounding box center [1159, 421] width 33 height 12
click at [955, 405] on html "On2Cook India Pvt. Ltd. Contacts People Marketing Workflows Campaigns Sales Pip…" at bounding box center [642, 297] width 1284 height 595
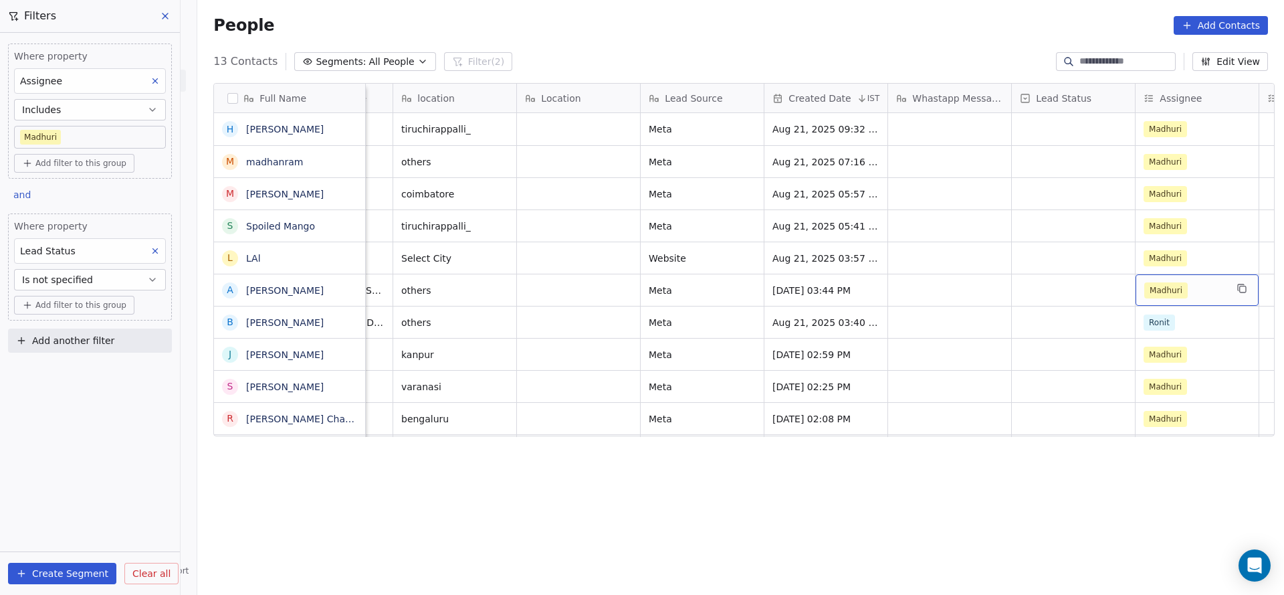
click at [1159, 288] on span "Madhuri" at bounding box center [1166, 290] width 43 height 16
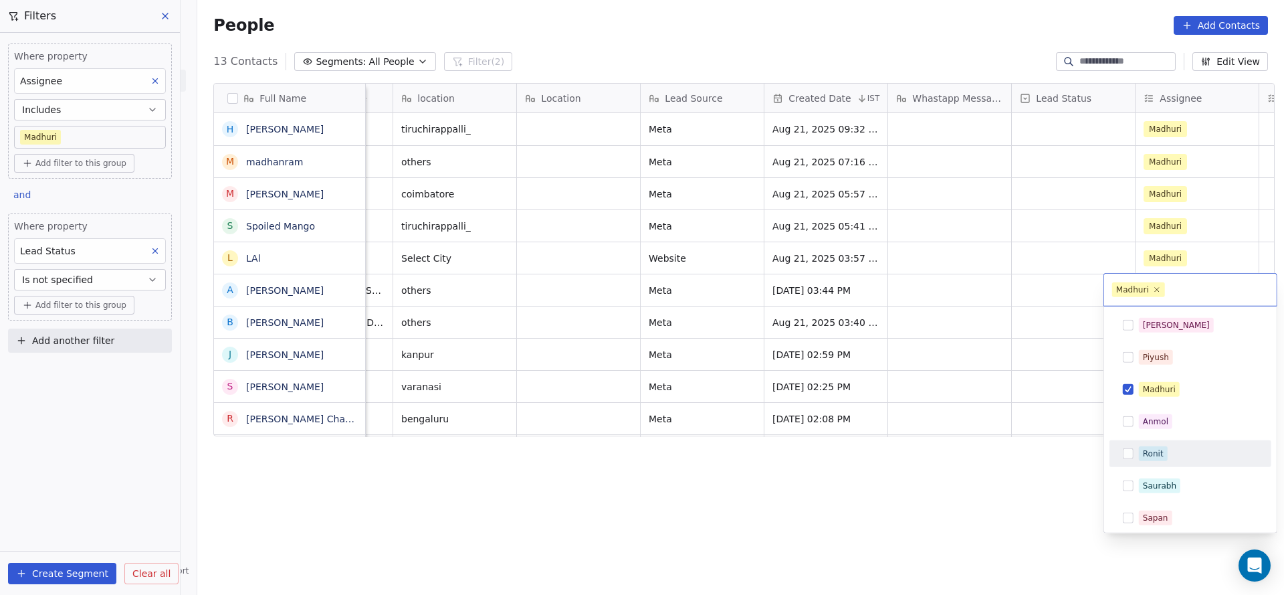
click at [1151, 443] on div "Ronit" at bounding box center [1190, 453] width 151 height 21
click at [1162, 388] on div "Madhuri" at bounding box center [1159, 389] width 33 height 12
click at [872, 393] on html "On2Cook India Pvt. Ltd. Contacts People Marketing Workflows Campaigns Sales Pip…" at bounding box center [642, 297] width 1284 height 595
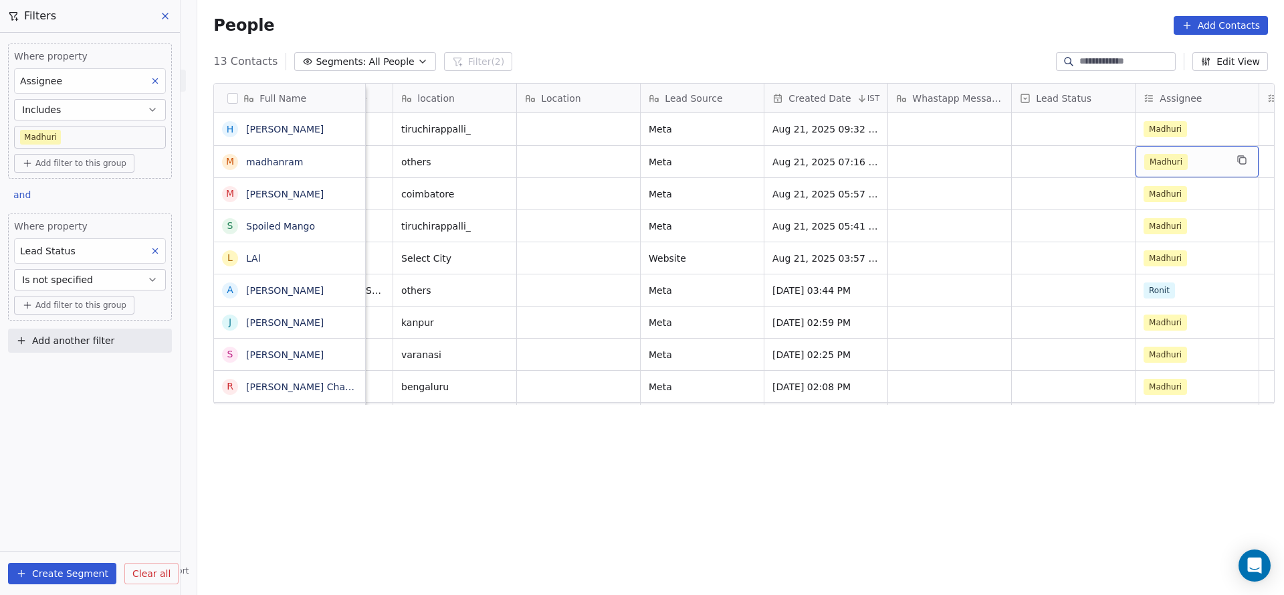
click at [1145, 156] on span "Madhuri" at bounding box center [1166, 162] width 43 height 16
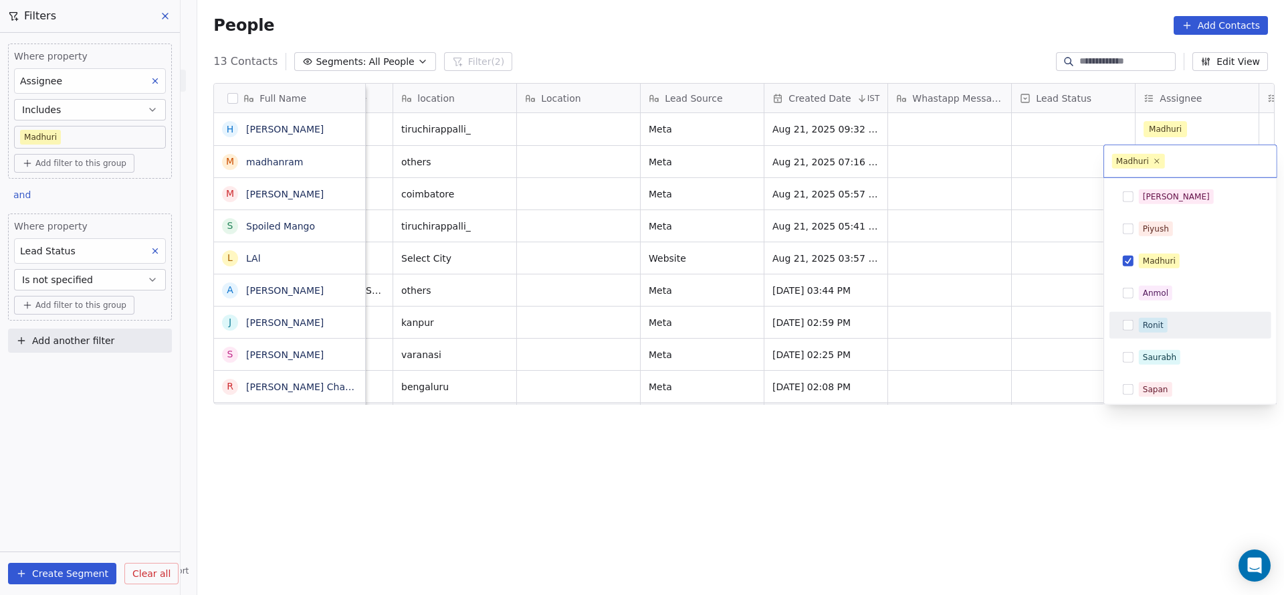
click at [1154, 328] on div "Ronit" at bounding box center [1153, 325] width 21 height 12
click at [1162, 265] on div "Madhuri" at bounding box center [1159, 261] width 33 height 12
click at [922, 280] on html "On2Cook India Pvt. Ltd. Contacts People Marketing Workflows Campaigns Sales Pip…" at bounding box center [642, 297] width 1284 height 595
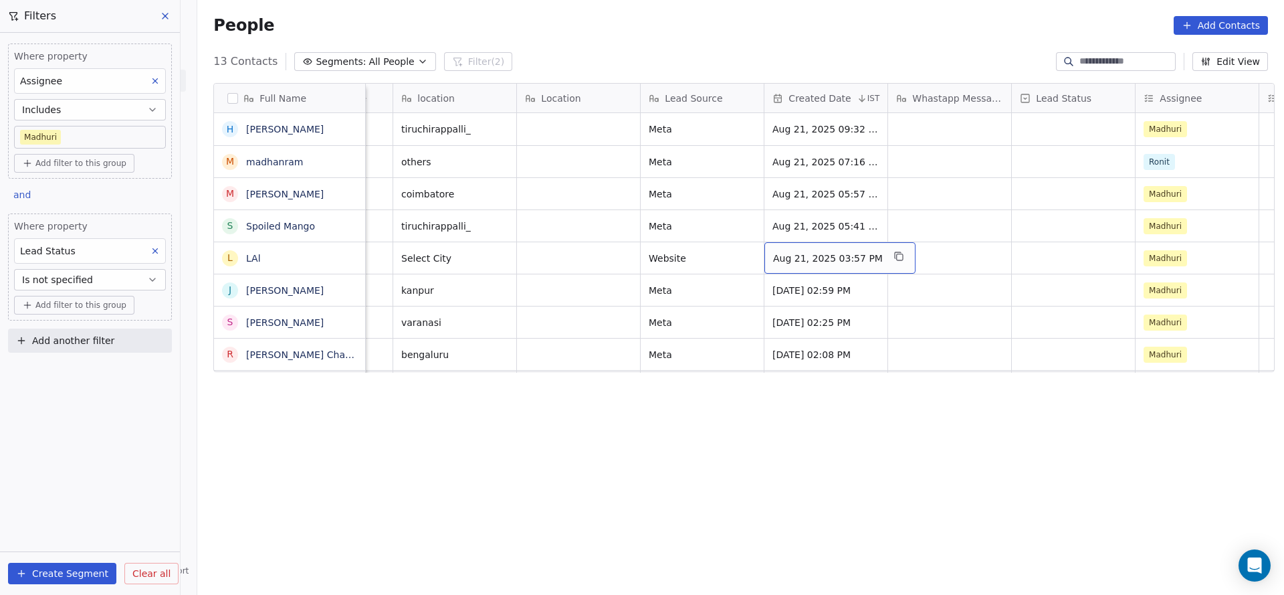
drag, startPoint x: 763, startPoint y: 259, endPoint x: 819, endPoint y: 263, distance: 56.3
click at [819, 263] on span "Aug 21, 2025 03:57 PM" at bounding box center [828, 258] width 110 height 13
click at [788, 392] on div "Full Name H Harry Parmar m madhanram m mohammed Abbas T.m S Spoiled Mango L LAl…" at bounding box center [740, 333] width 1087 height 523
click at [117, 282] on button "Is not specified" at bounding box center [90, 279] width 152 height 21
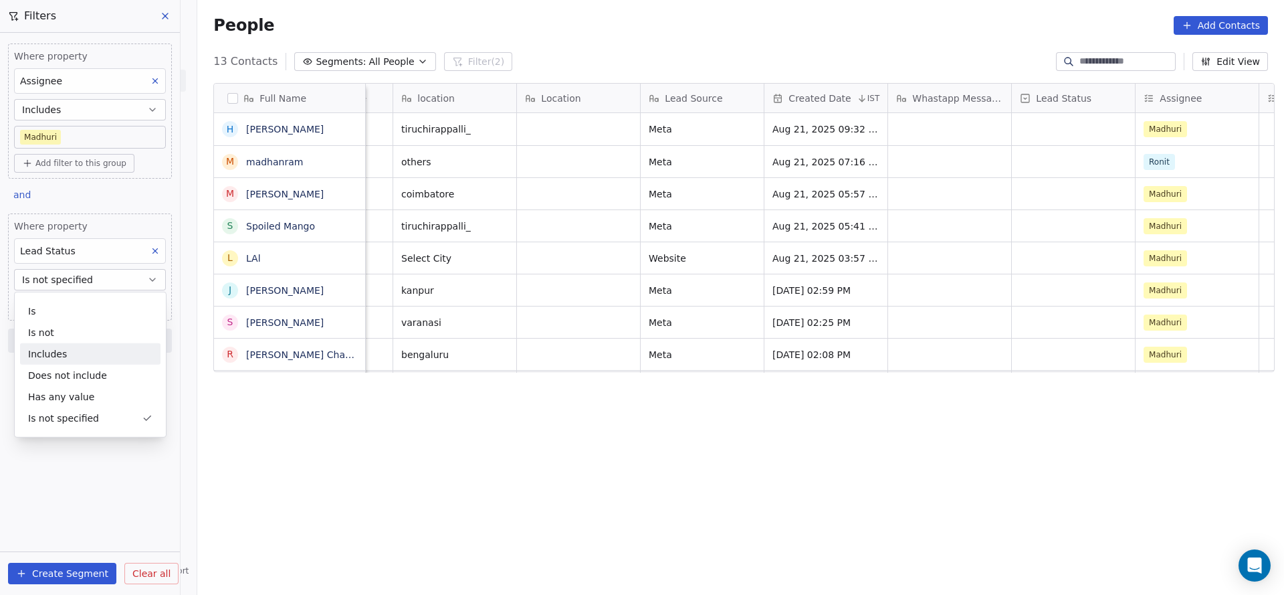
click at [84, 351] on div "Includes" at bounding box center [90, 353] width 140 height 21
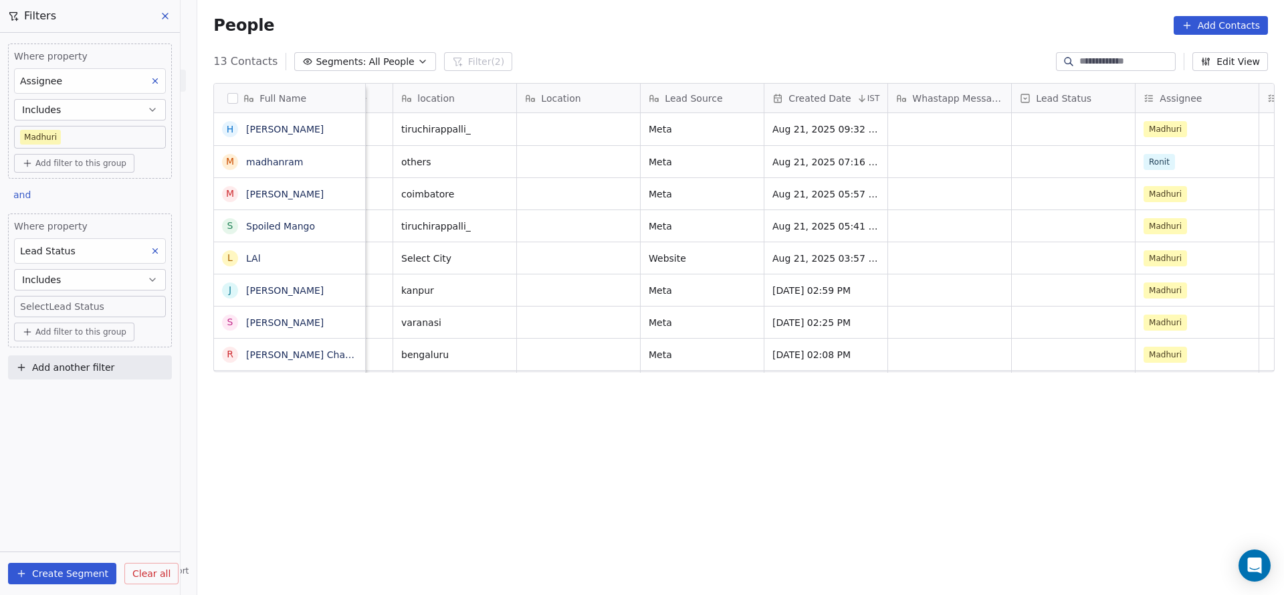
click at [116, 275] on button "Includes" at bounding box center [90, 279] width 152 height 21
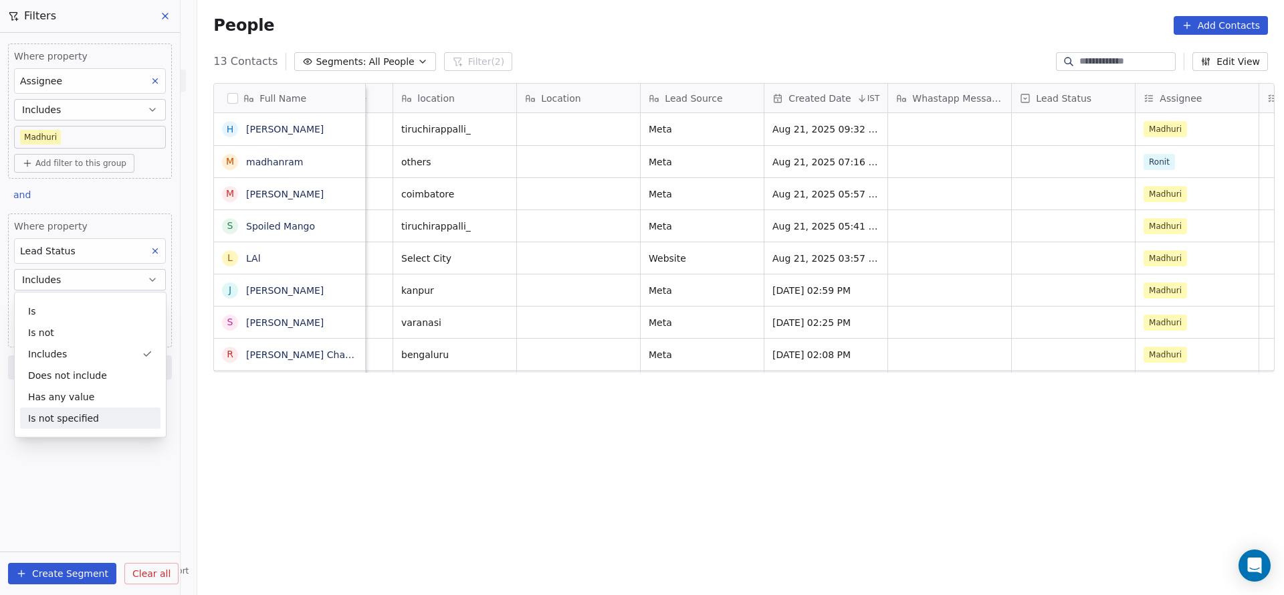
click at [76, 417] on div "Is not specified" at bounding box center [90, 417] width 140 height 21
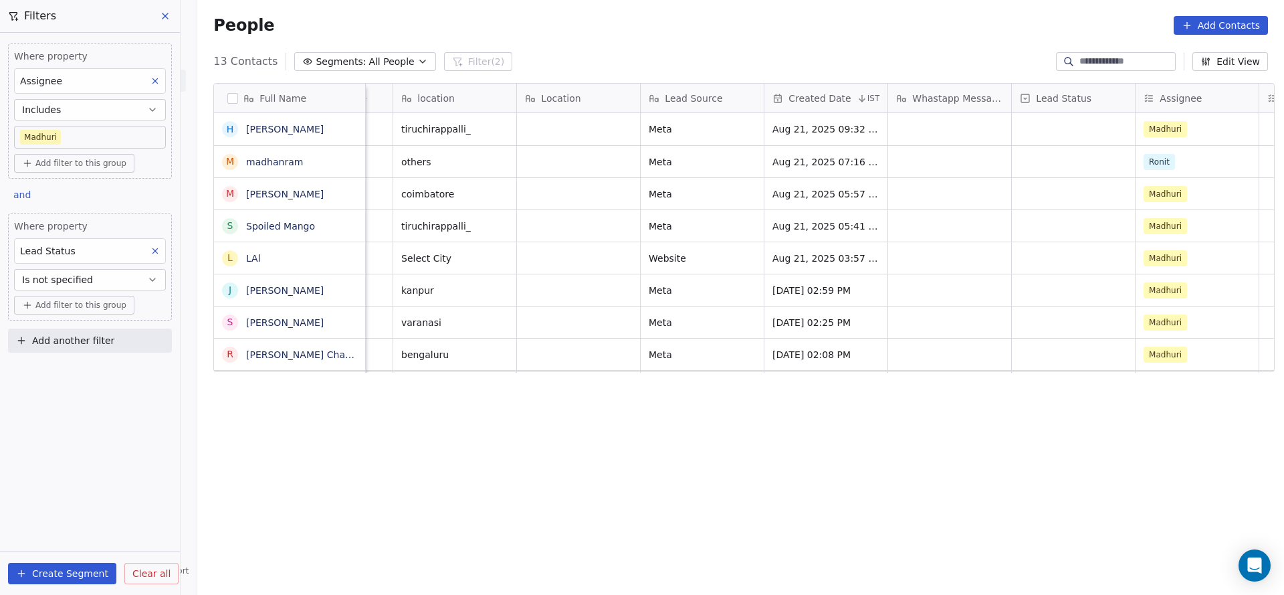
click at [123, 252] on div "Lead Status" at bounding box center [90, 250] width 152 height 25
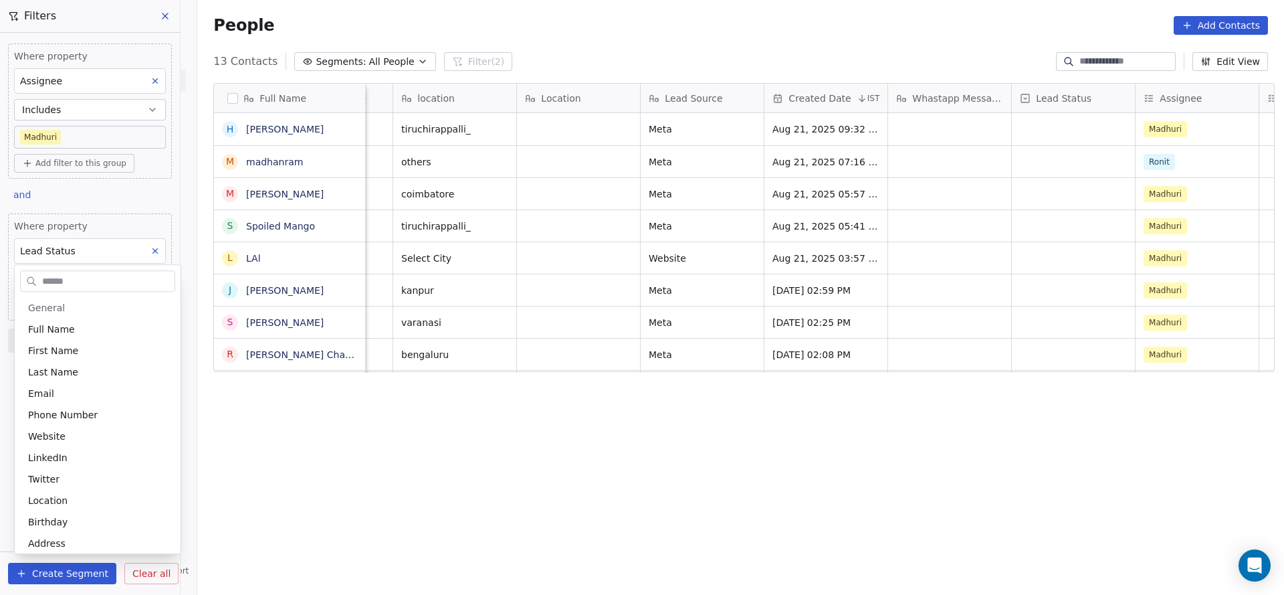
scroll to position [714, 0]
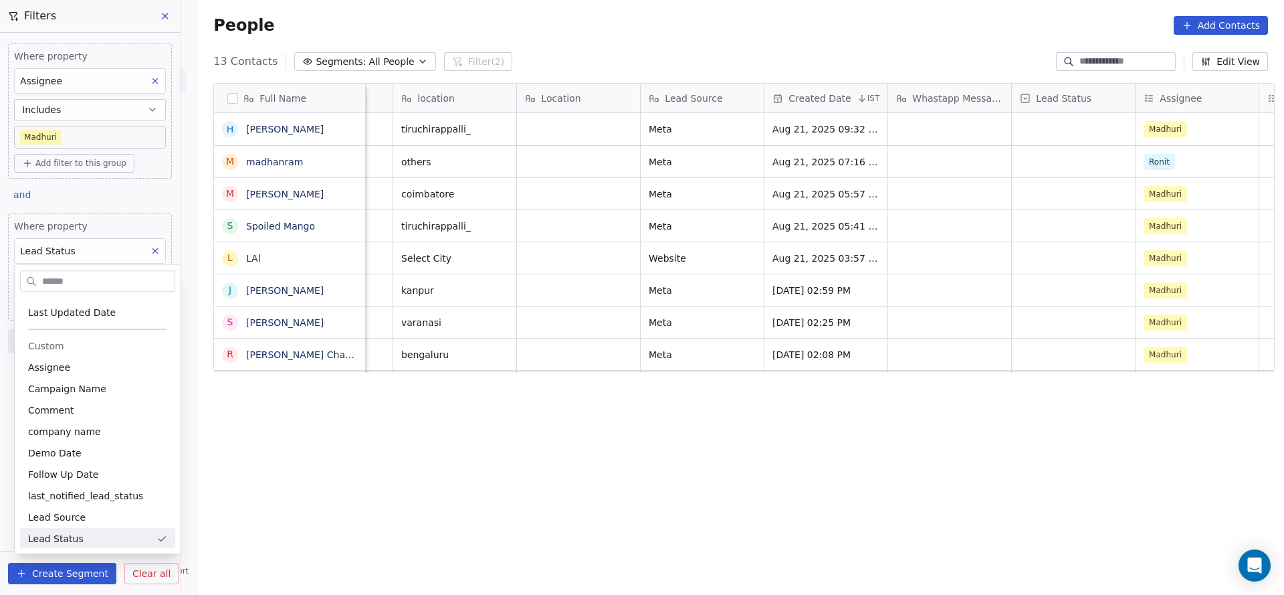
click at [149, 246] on html "On2Cook India Pvt. Ltd. Contacts People Marketing Workflows Campaigns Sales Pip…" at bounding box center [642, 297] width 1284 height 595
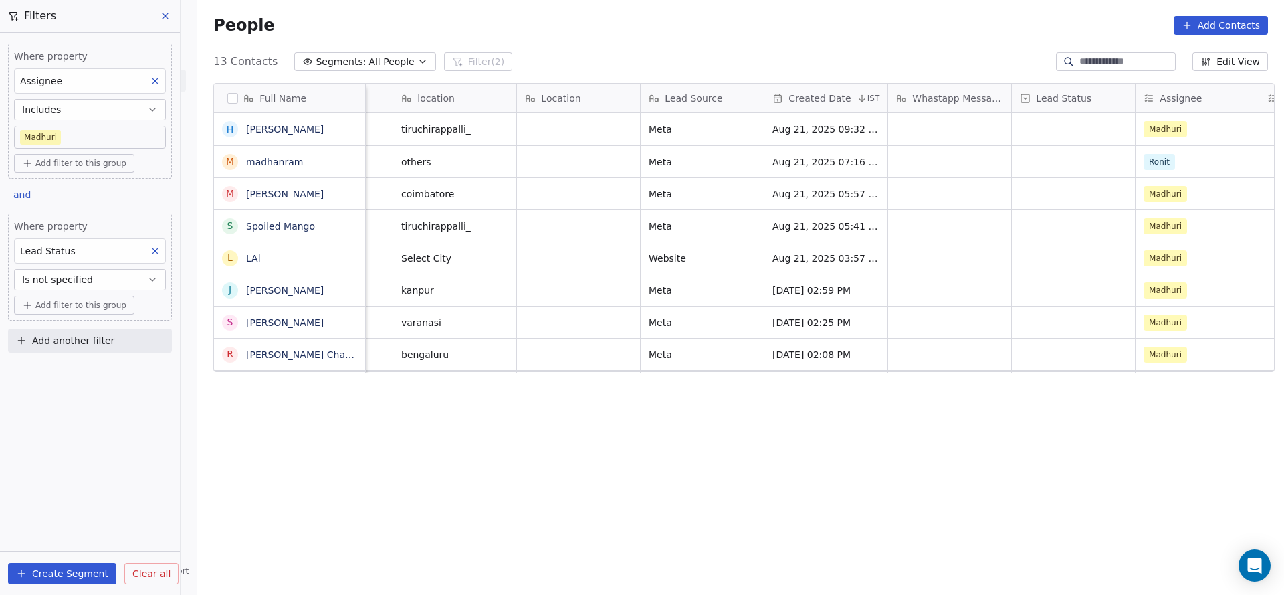
click at [159, 246] on icon at bounding box center [155, 250] width 9 height 9
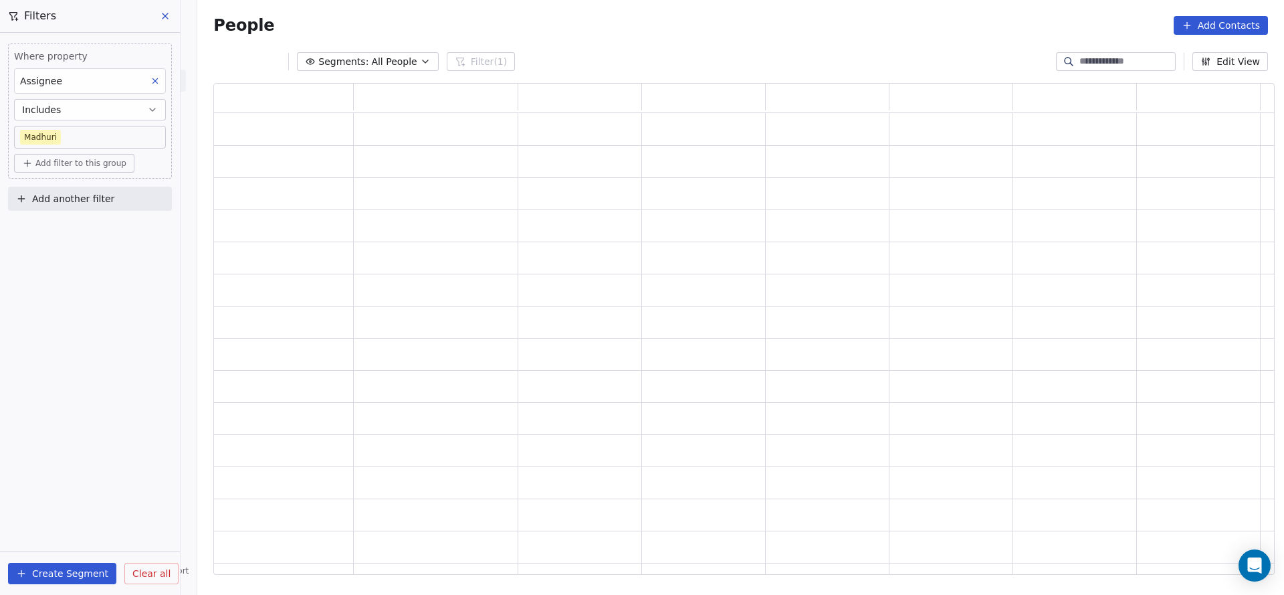
scroll to position [476, 1046]
click at [112, 206] on button "Add another filter" at bounding box center [90, 199] width 164 height 24
click at [112, 230] on div "Contact properties" at bounding box center [90, 229] width 136 height 14
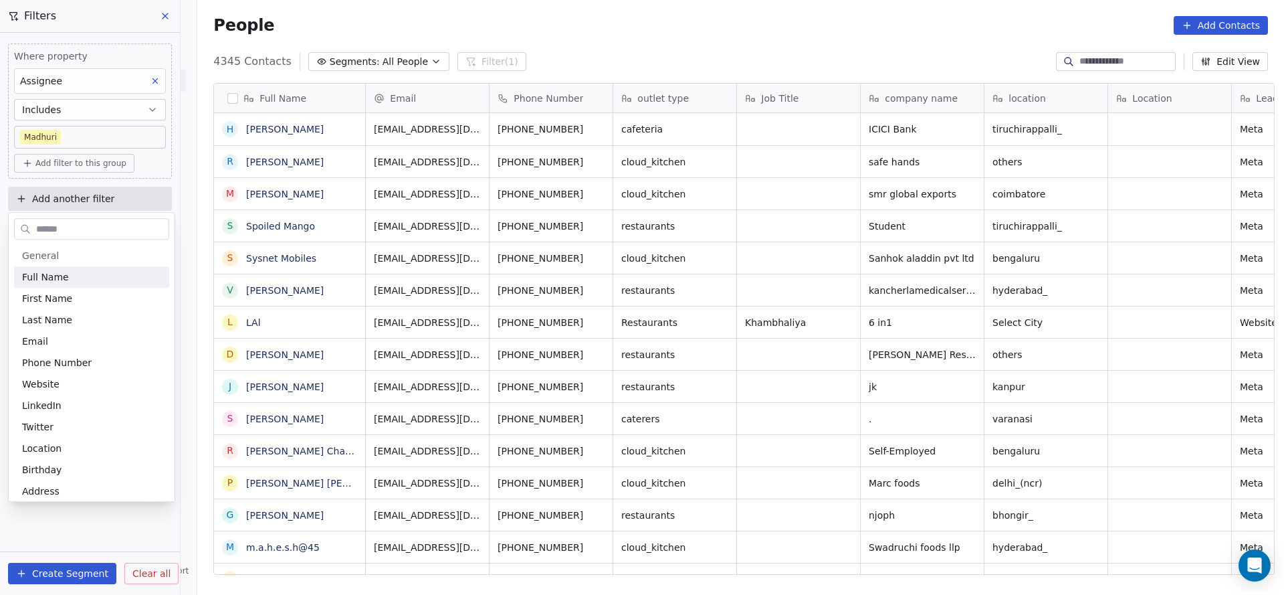
scroll to position [508, 1078]
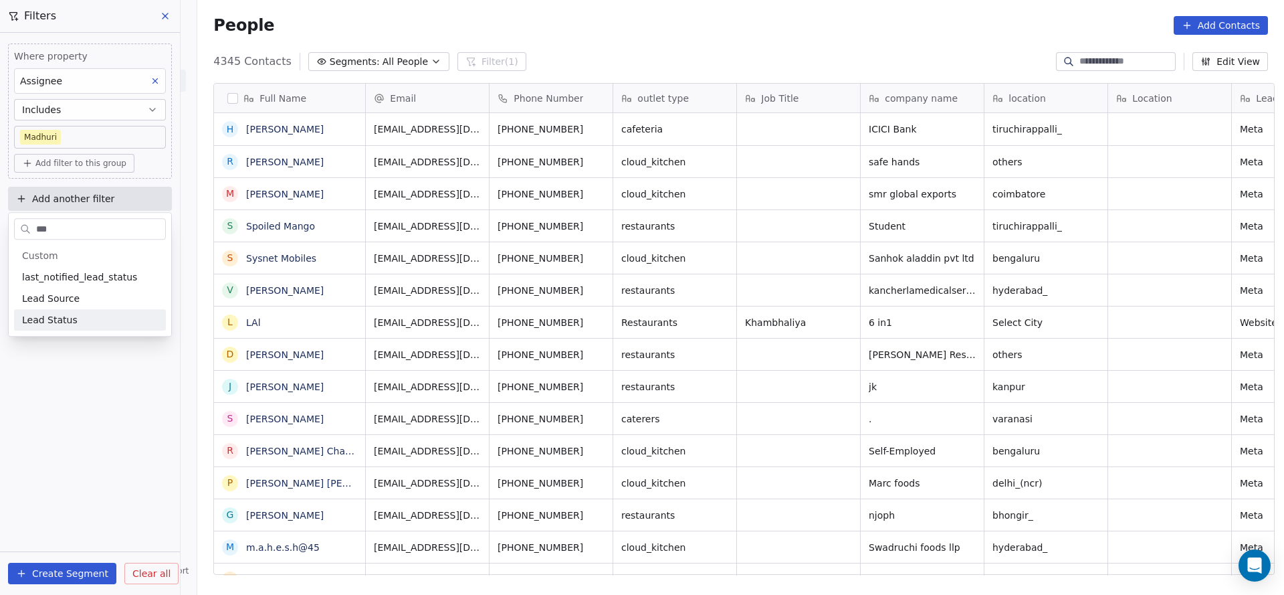
type input "***"
click at [126, 318] on div "Lead Status" at bounding box center [90, 319] width 136 height 13
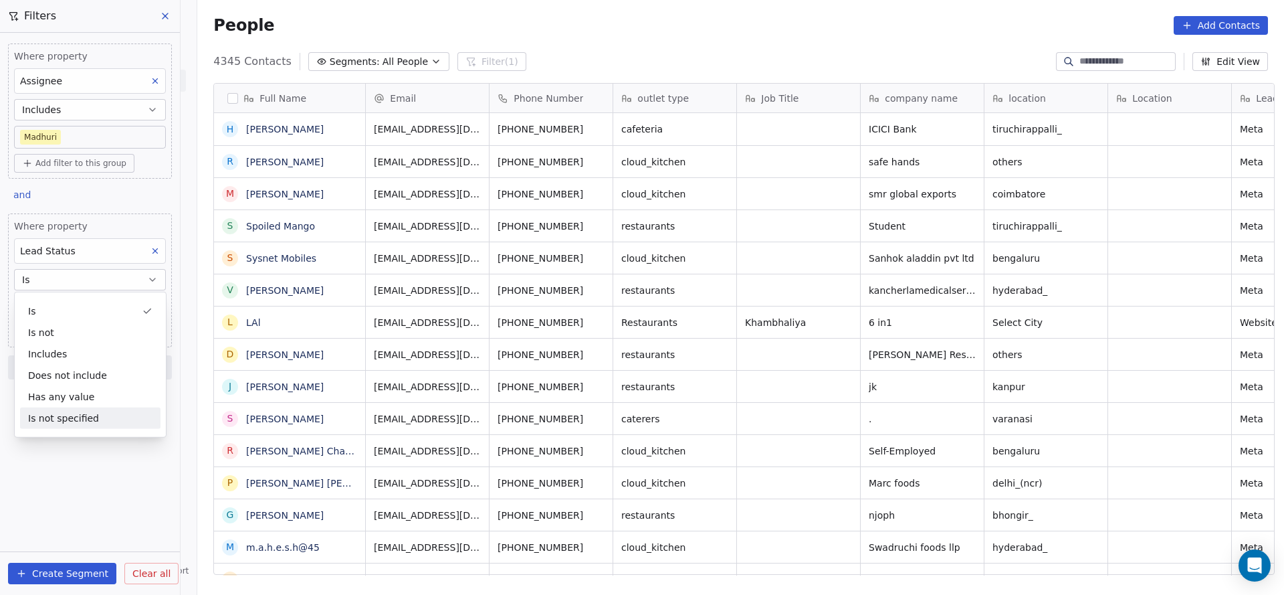
click at [92, 411] on div "Is not specified" at bounding box center [90, 417] width 140 height 21
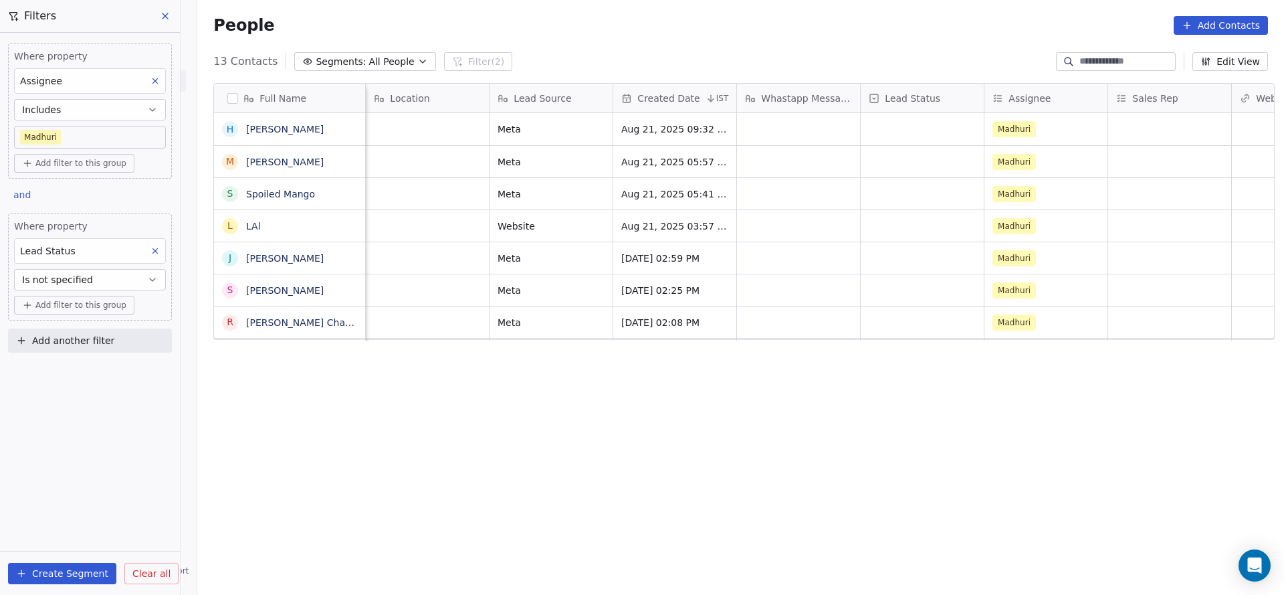
scroll to position [0, 618]
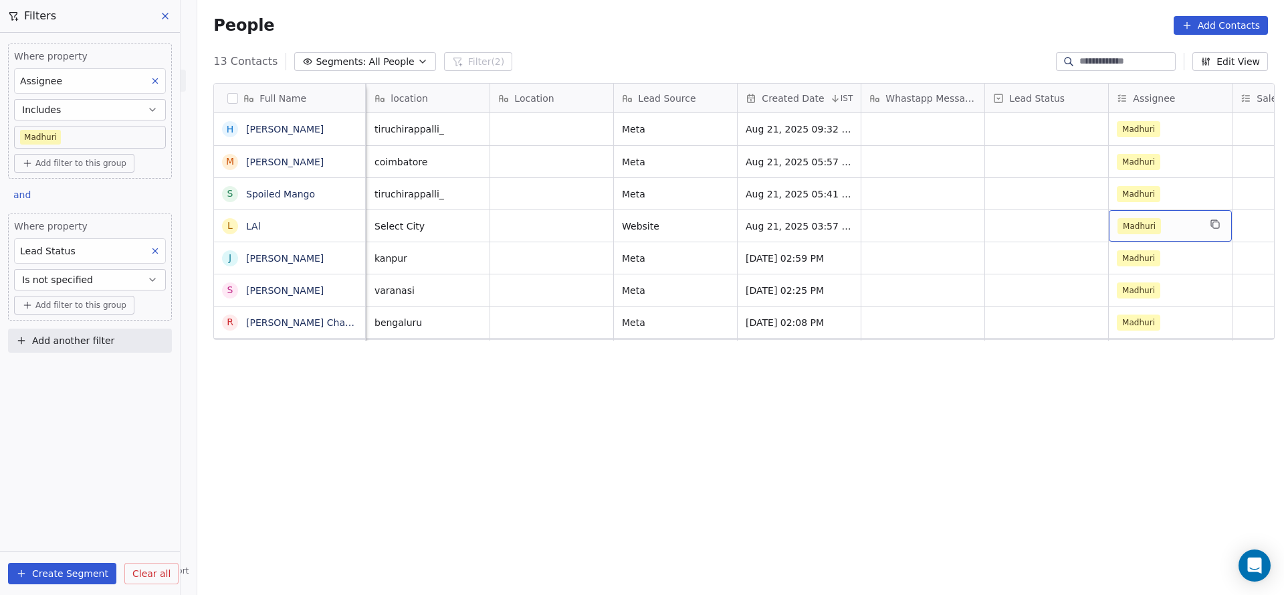
click at [1148, 224] on span "Madhuri" at bounding box center [1139, 226] width 43 height 16
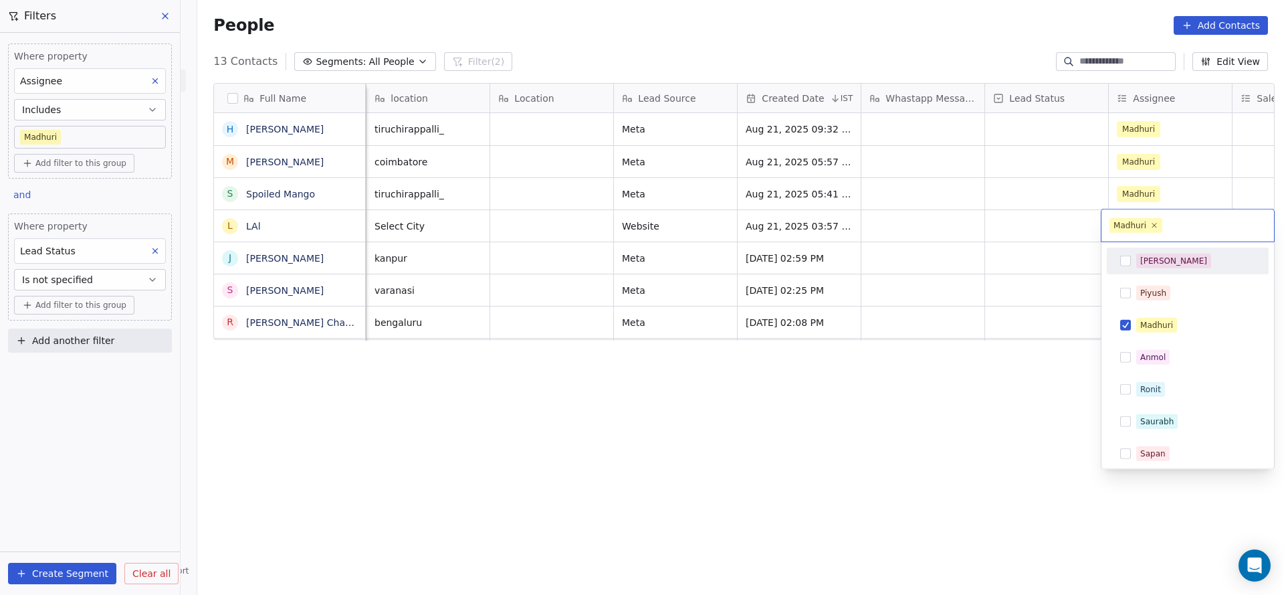
click at [1141, 259] on div "[PERSON_NAME]" at bounding box center [1174, 261] width 67 height 12
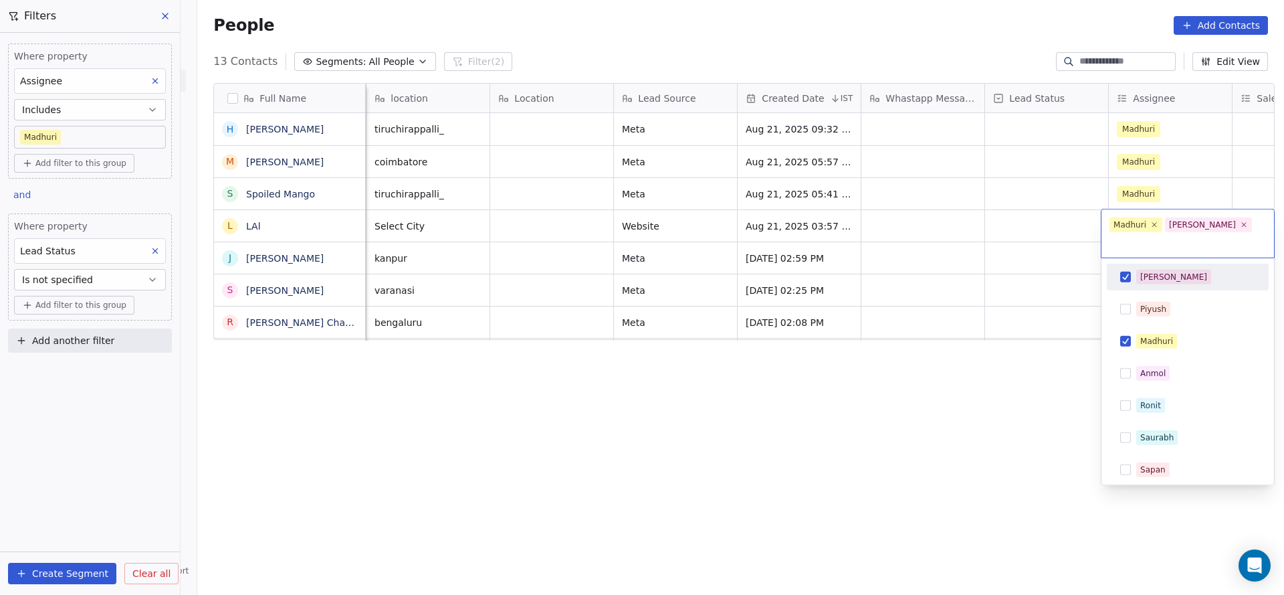
click at [1144, 266] on div "[PERSON_NAME]" at bounding box center [1187, 276] width 151 height 21
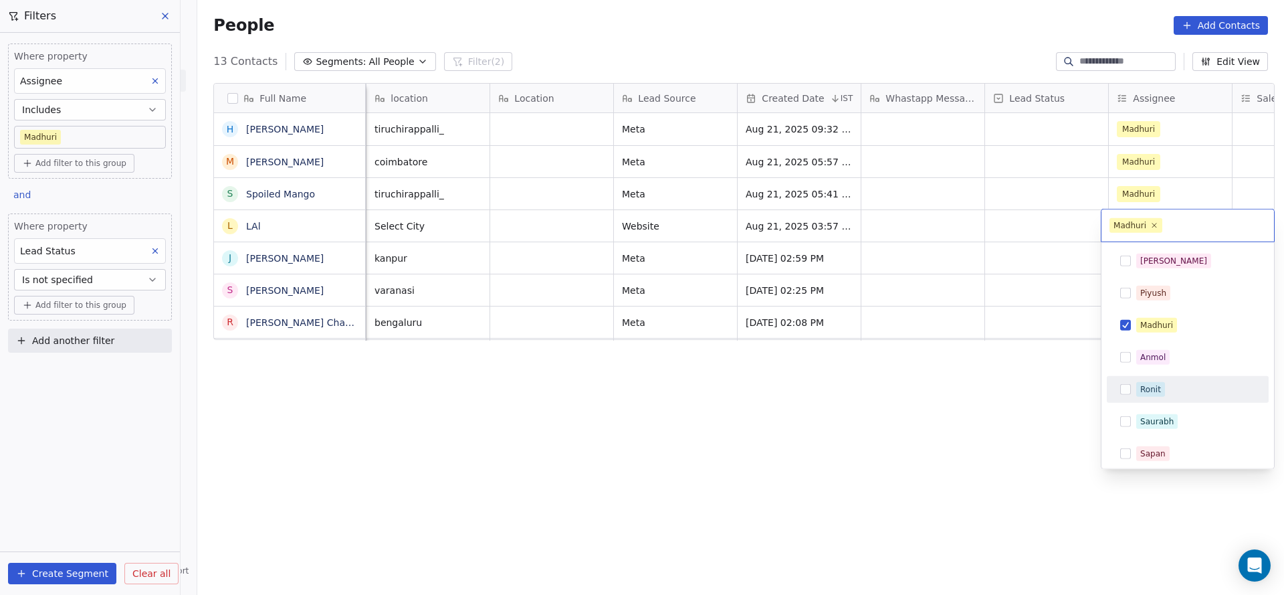
click at [1134, 377] on div "Ronit" at bounding box center [1188, 389] width 162 height 27
click at [1143, 330] on span "Madhuri" at bounding box center [1156, 325] width 41 height 15
click at [843, 332] on html "On2Cook India Pvt. Ltd. Contacts People Marketing Workflows Campaigns Sales Pip…" at bounding box center [642, 297] width 1284 height 595
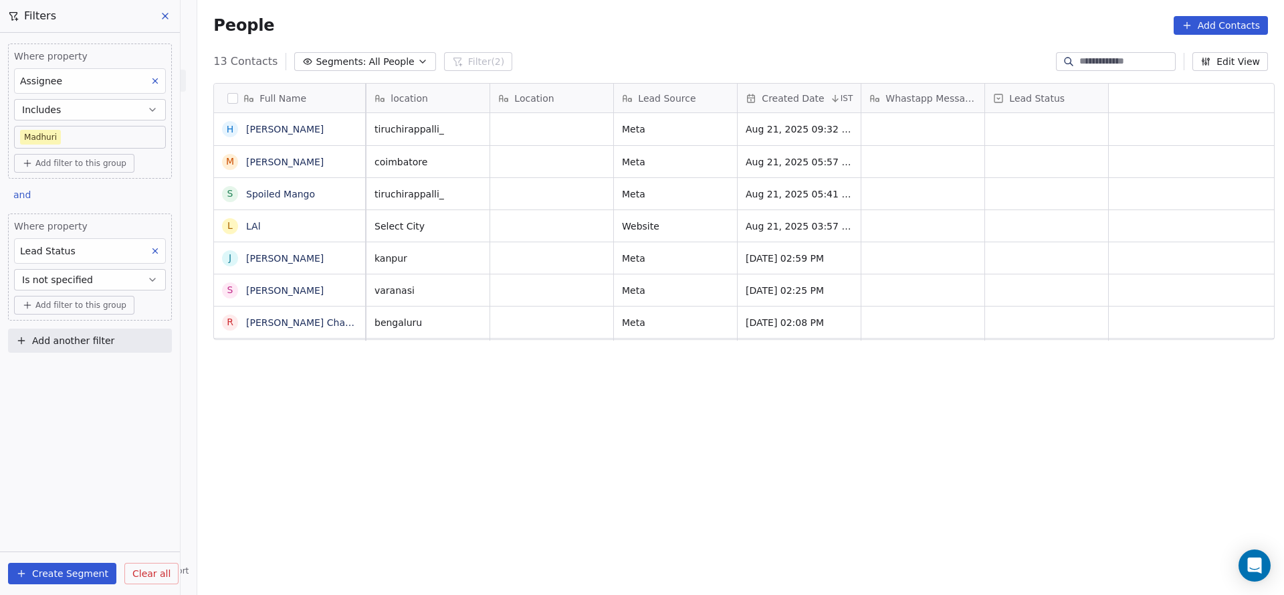
scroll to position [0, 0]
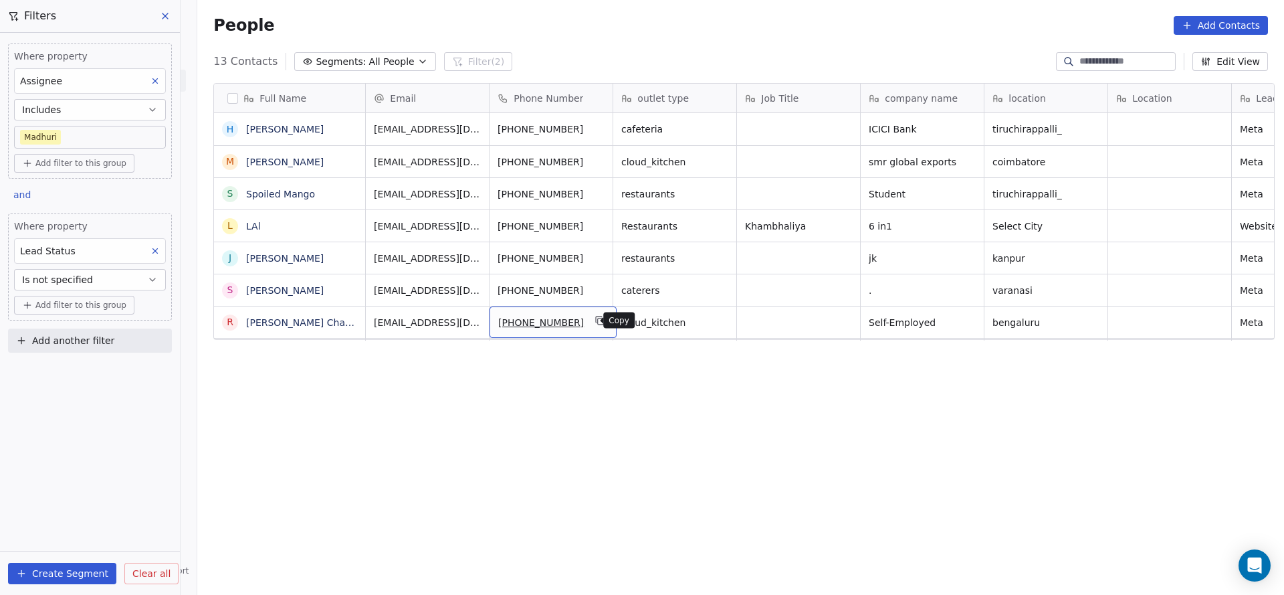
click at [595, 322] on icon "grid" at bounding box center [600, 320] width 11 height 11
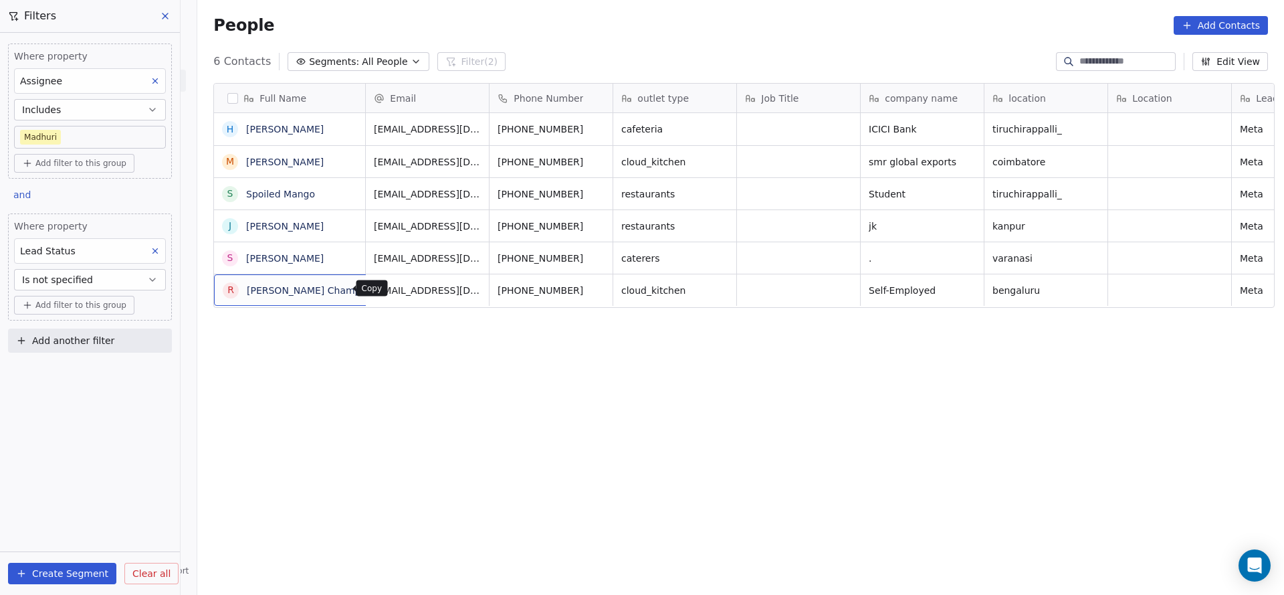
click at [383, 288] on icon "grid" at bounding box center [388, 288] width 11 height 11
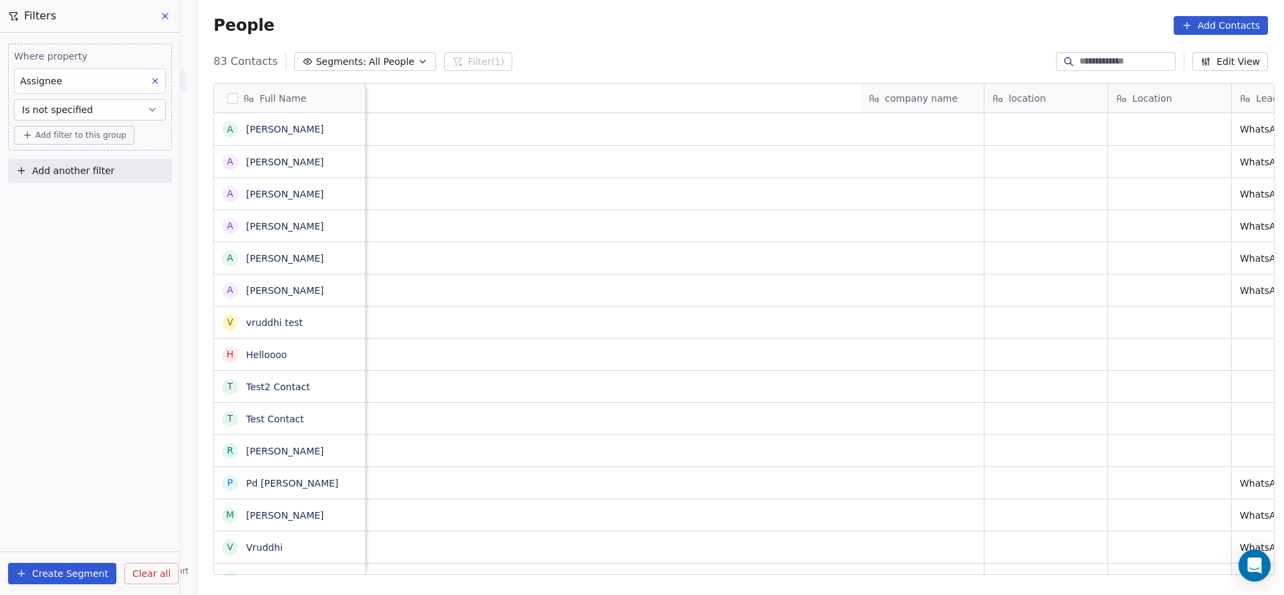
scroll to position [508, 1078]
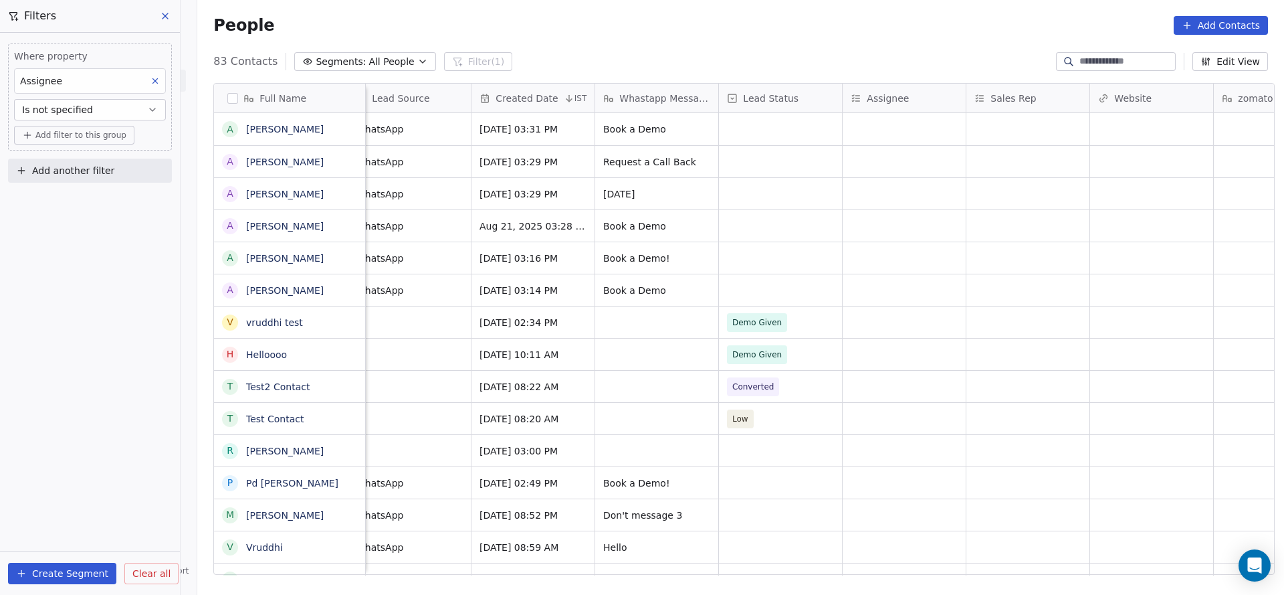
click at [1117, 60] on input at bounding box center [1127, 61] width 94 height 13
paste input "**********"
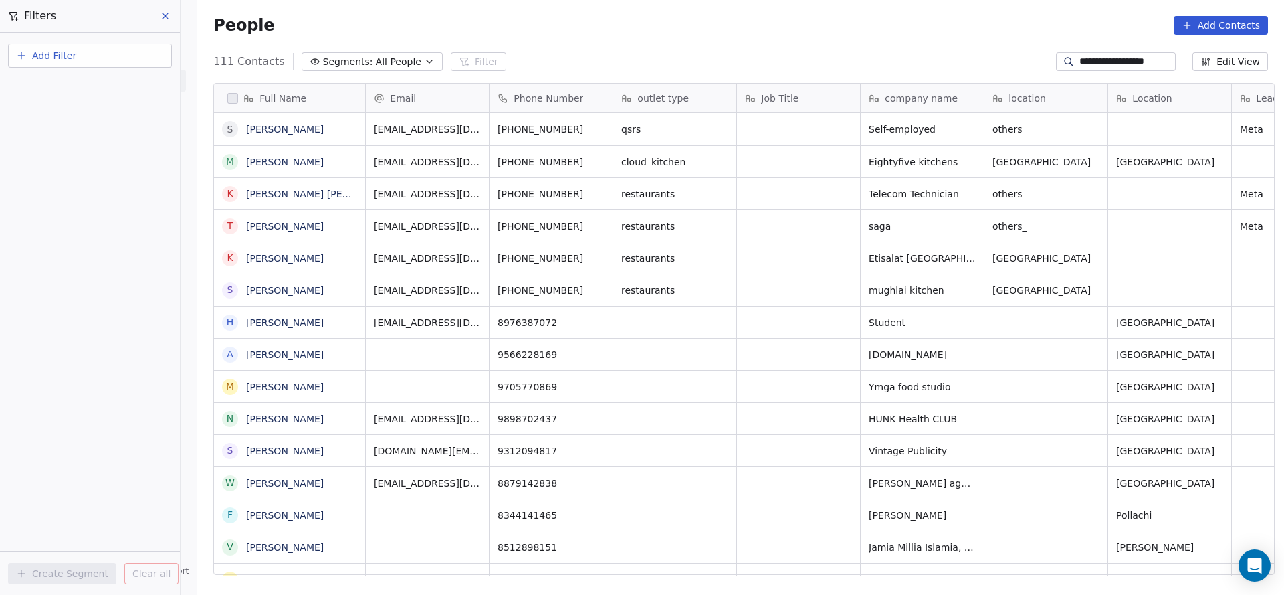
type input "**********"
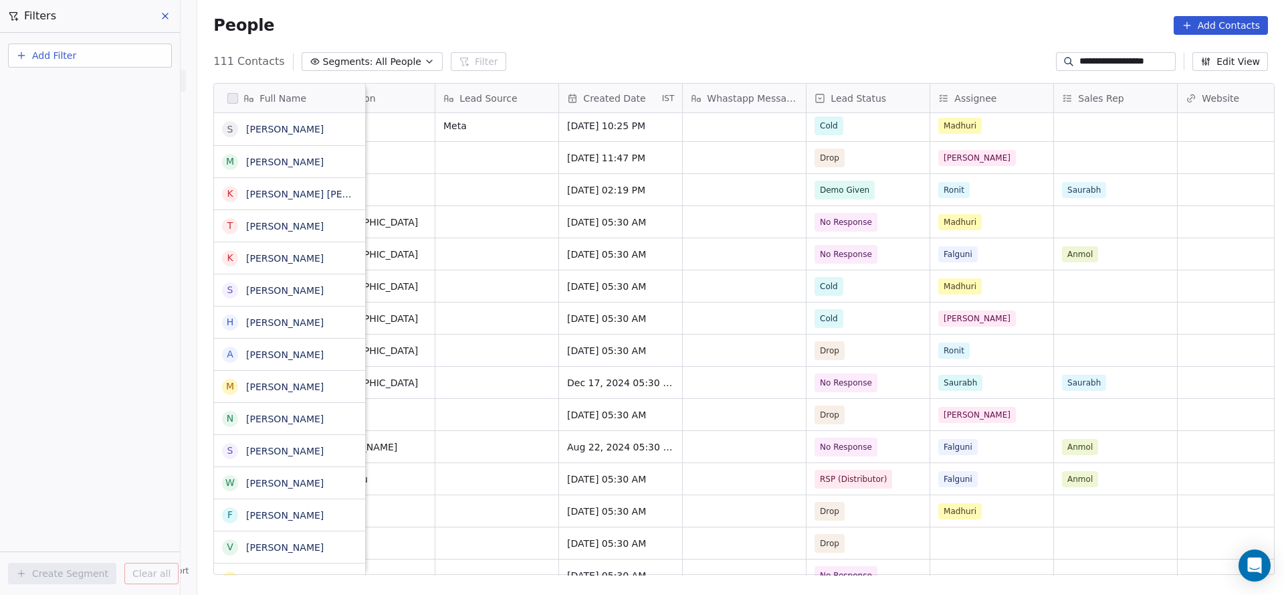
scroll to position [100, 0]
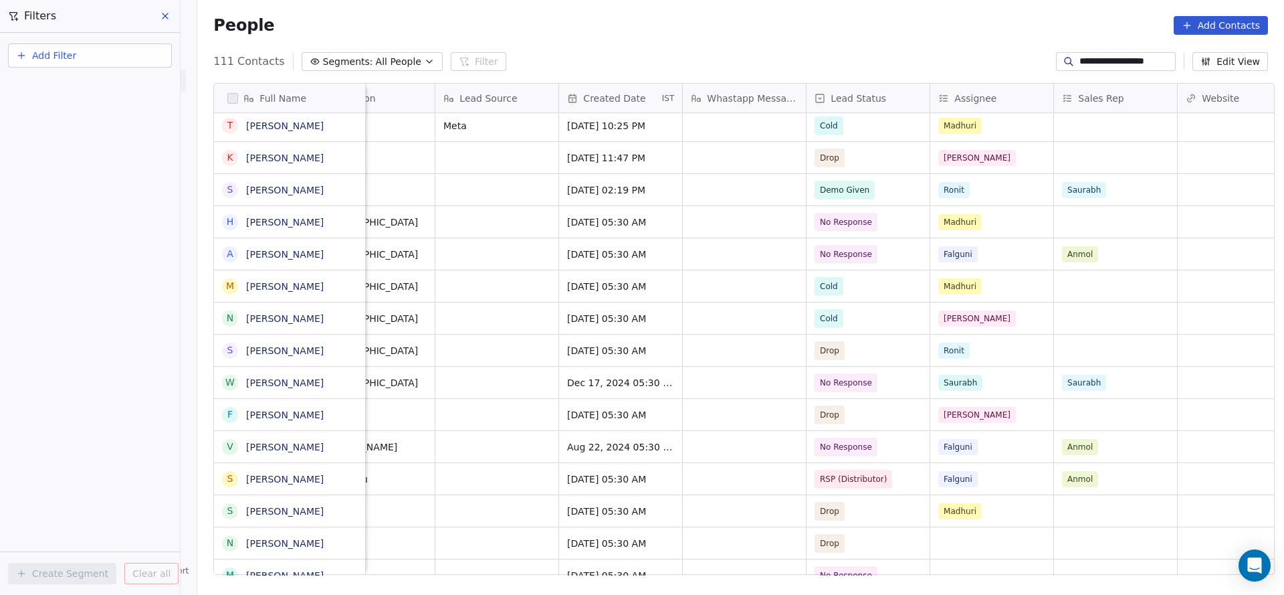
click at [1095, 58] on input "**********" at bounding box center [1127, 61] width 94 height 13
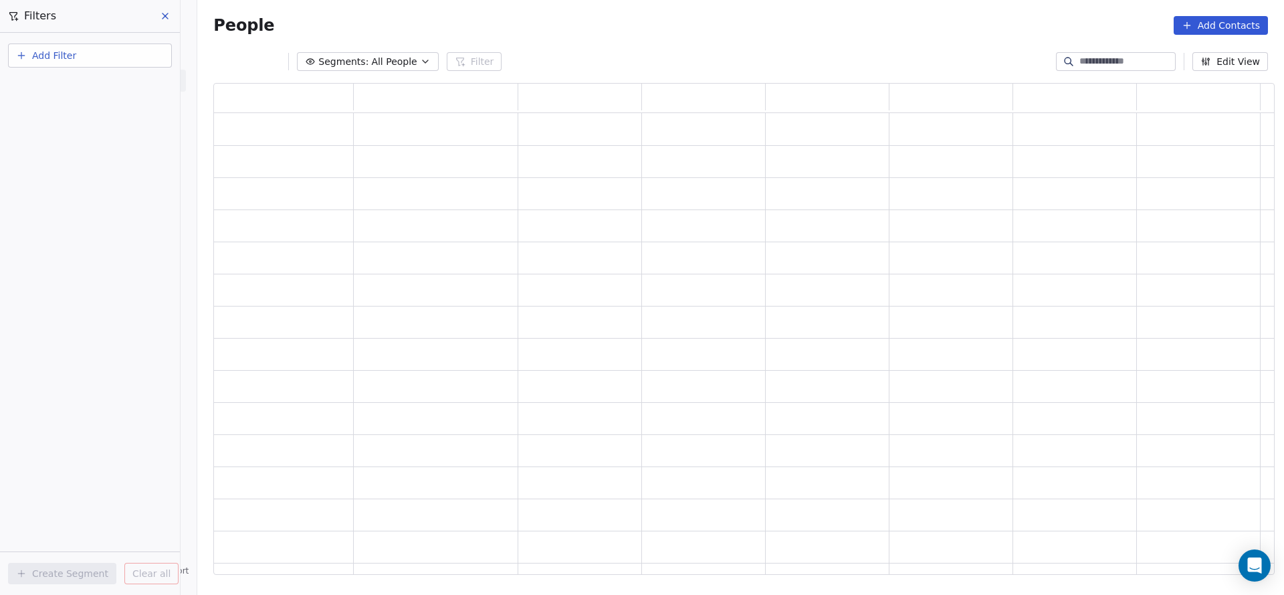
scroll to position [476, 1046]
click at [67, 60] on span "Add Filter" at bounding box center [54, 56] width 44 height 14
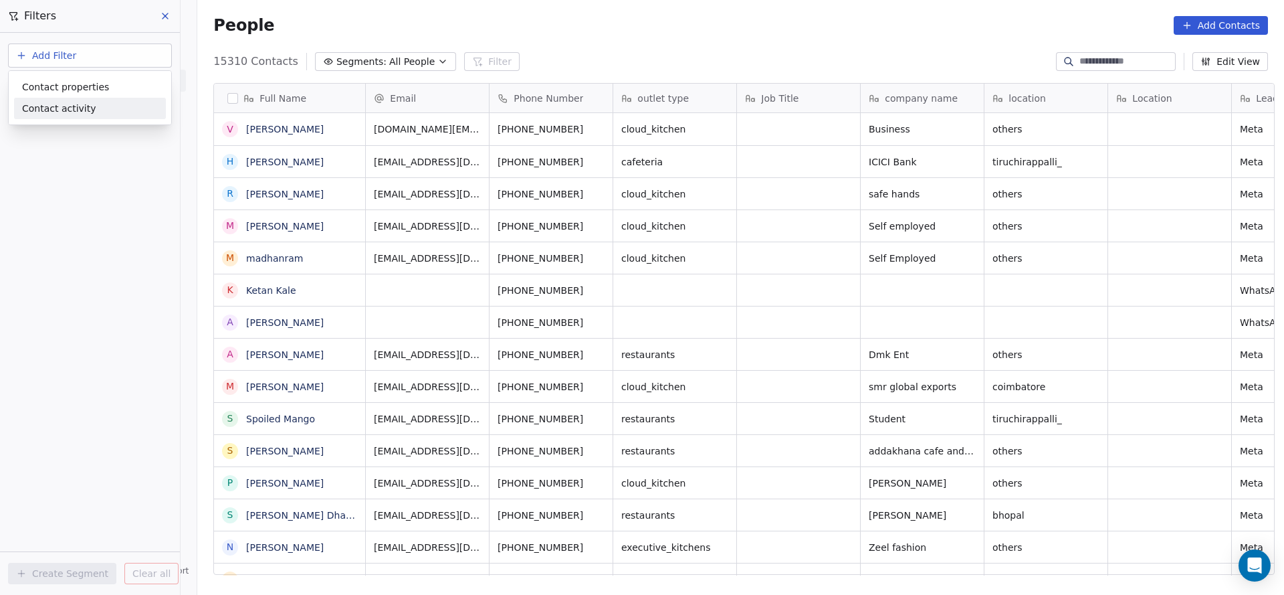
scroll to position [508, 1078]
click at [80, 92] on span "Contact properties" at bounding box center [65, 87] width 87 height 14
type input "***"
click at [74, 136] on div "Assignee" at bounding box center [90, 134] width 136 height 13
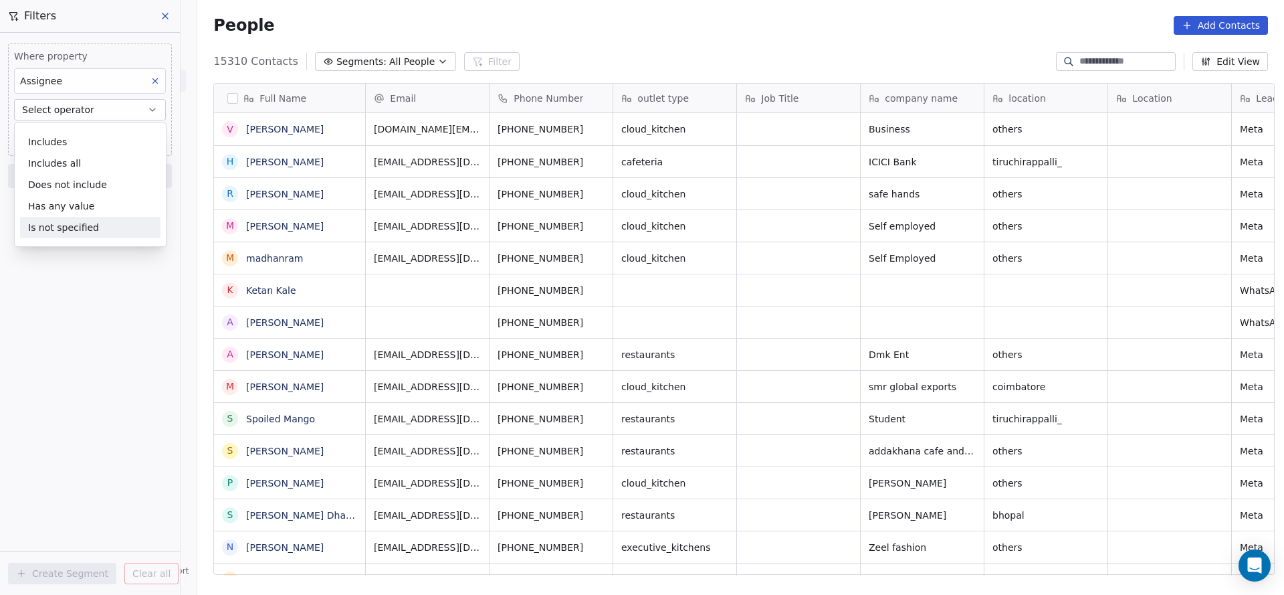
click at [68, 223] on div "Is not specified" at bounding box center [90, 227] width 140 height 21
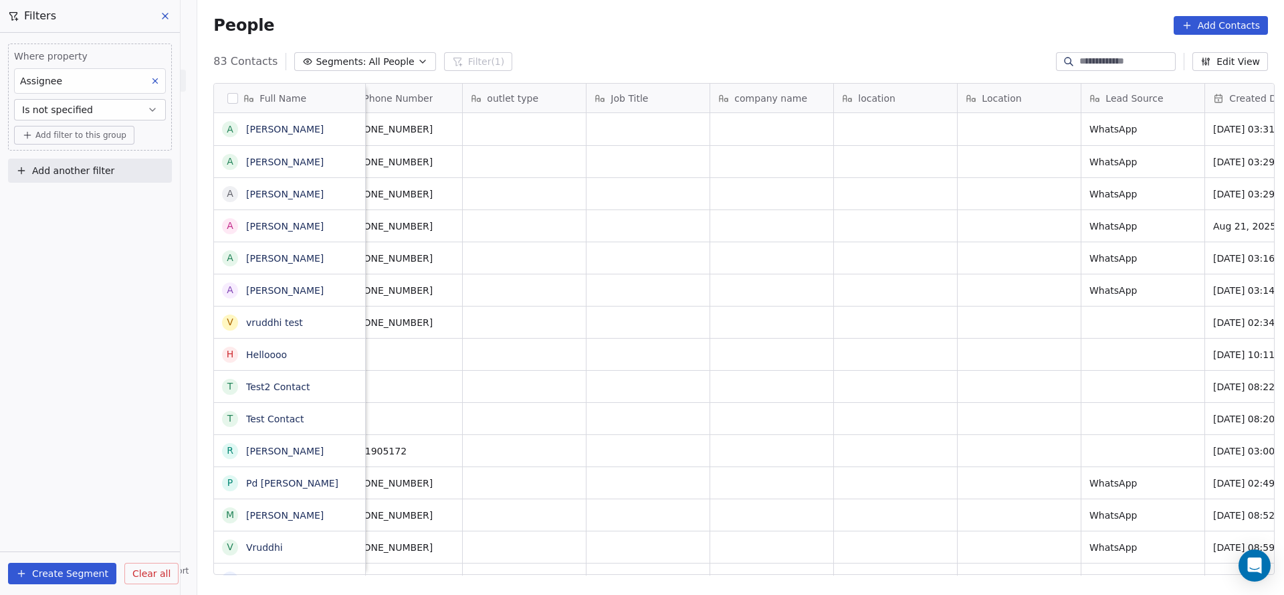
scroll to position [0, 0]
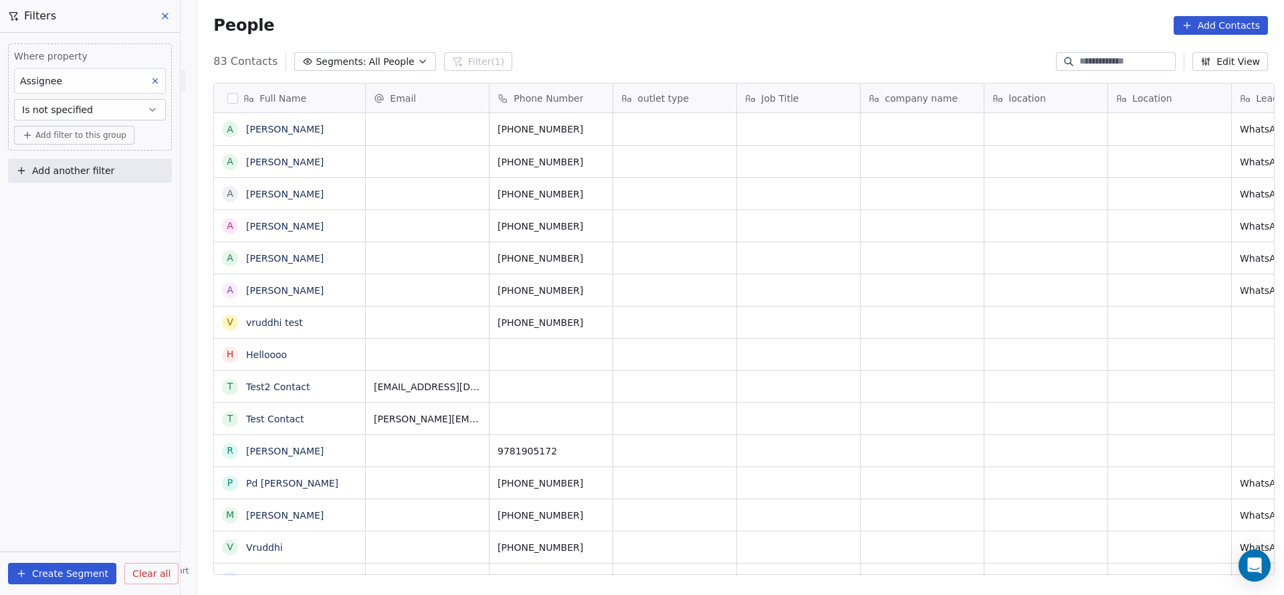
click at [1113, 67] on input at bounding box center [1127, 61] width 94 height 13
paste input "**********"
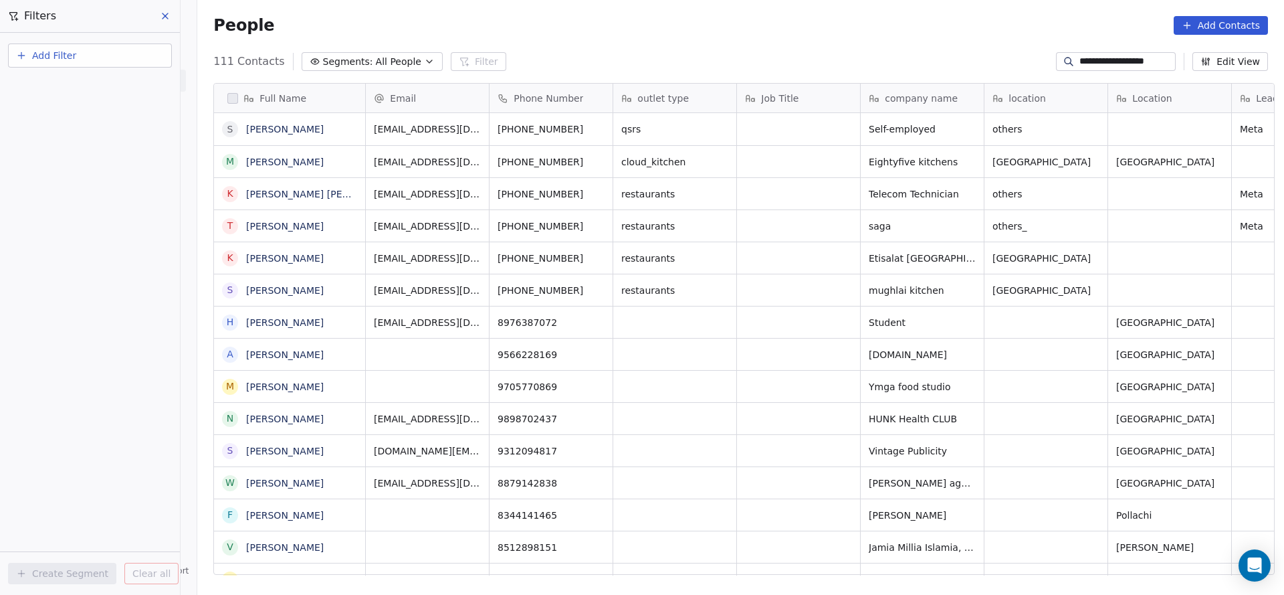
type input "**********"
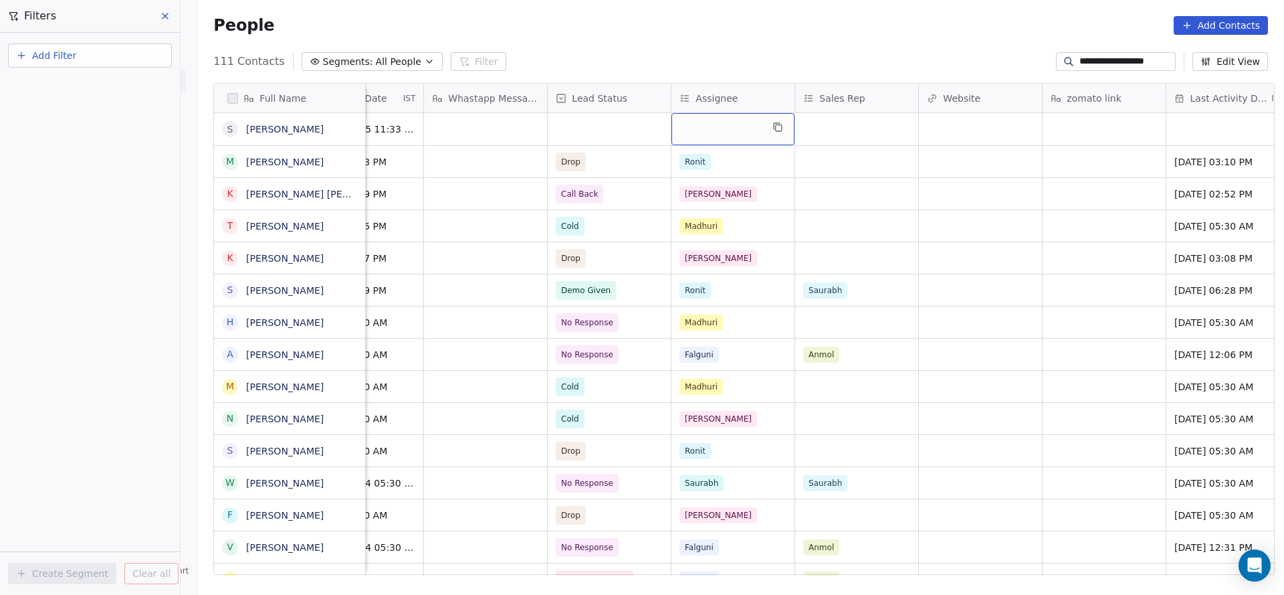
click at [691, 123] on div "grid" at bounding box center [733, 129] width 123 height 32
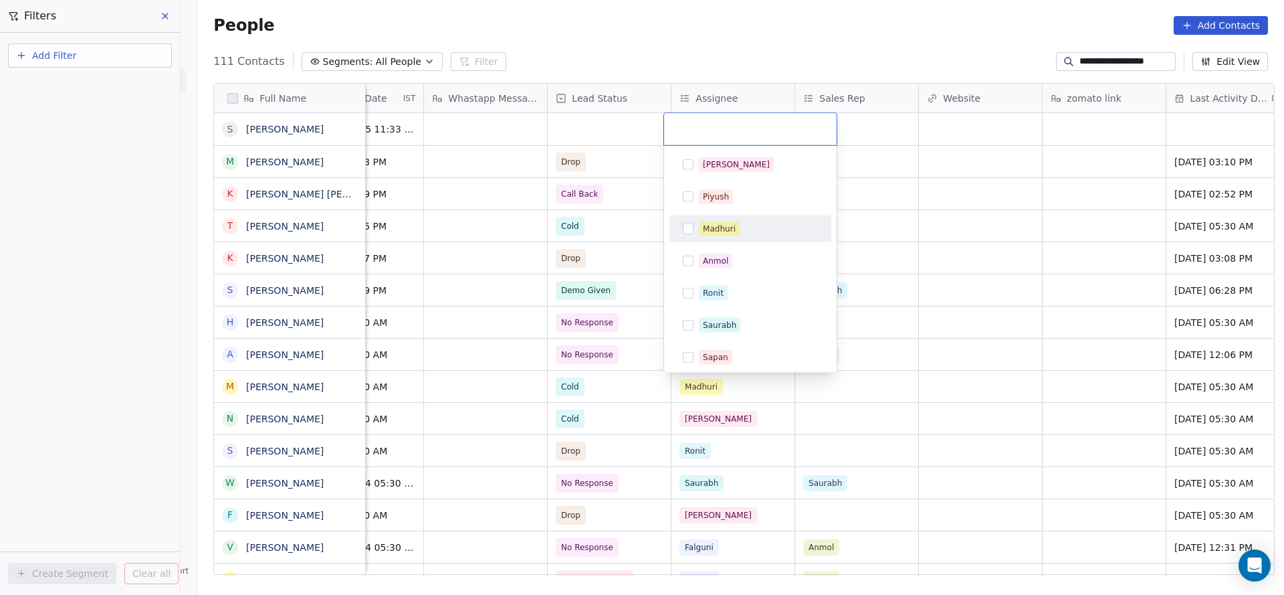
click at [731, 233] on div "Madhuri" at bounding box center [719, 229] width 33 height 12
click at [576, 213] on html "**********" at bounding box center [642, 297] width 1284 height 595
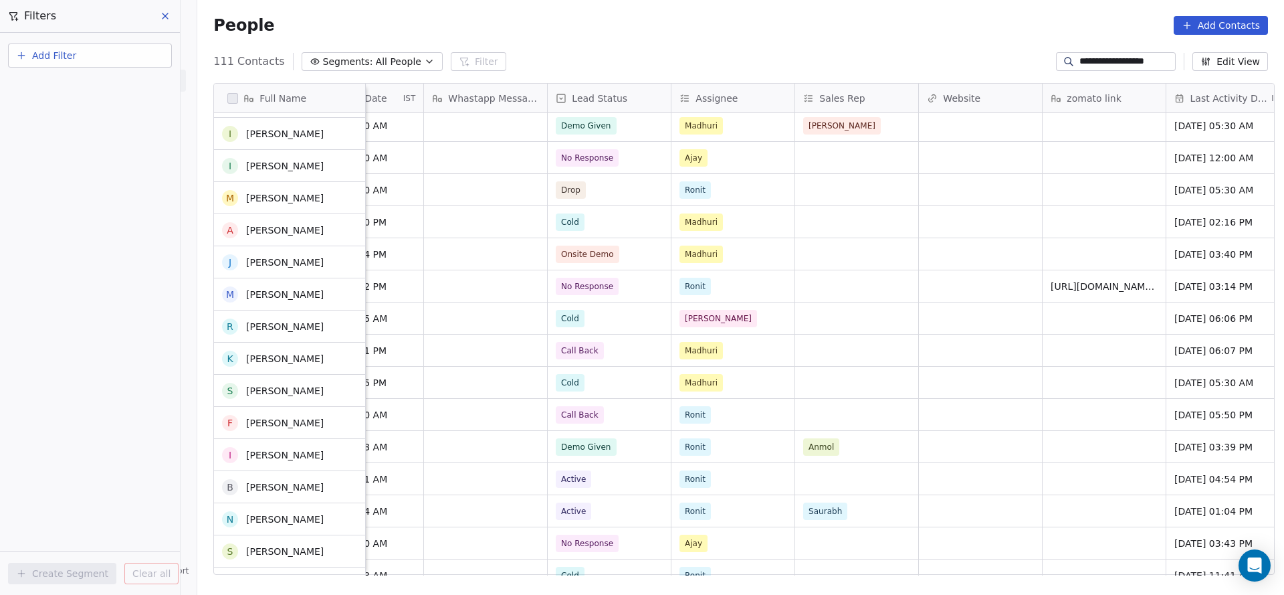
scroll to position [903, 0]
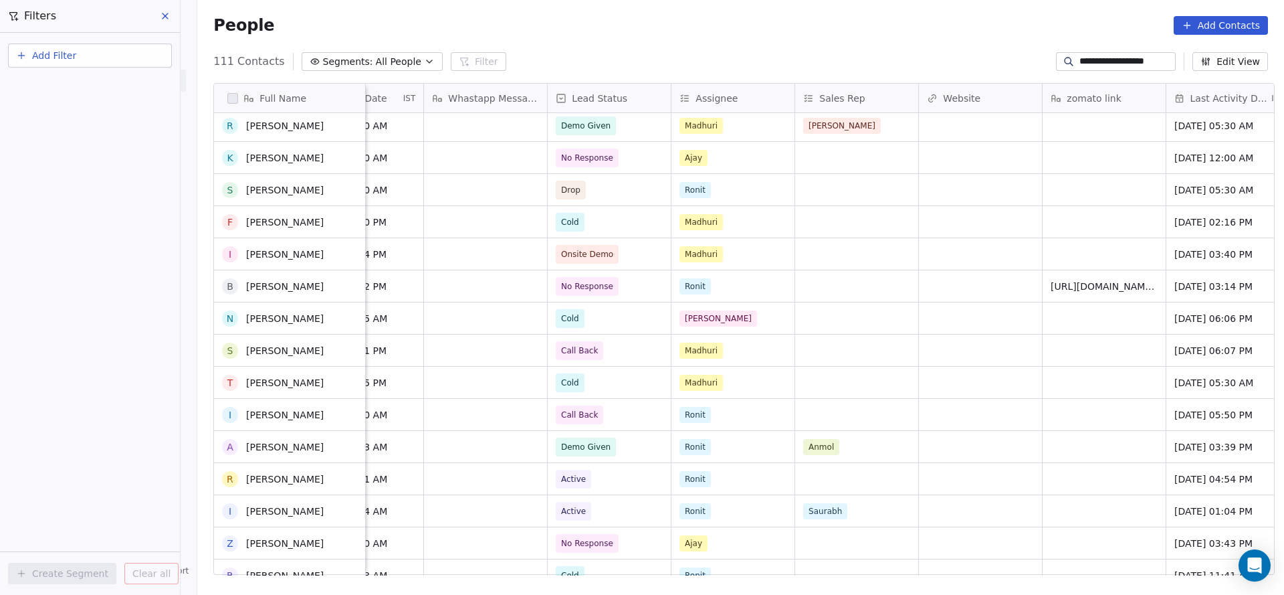
click at [1116, 66] on input "**********" at bounding box center [1127, 61] width 94 height 13
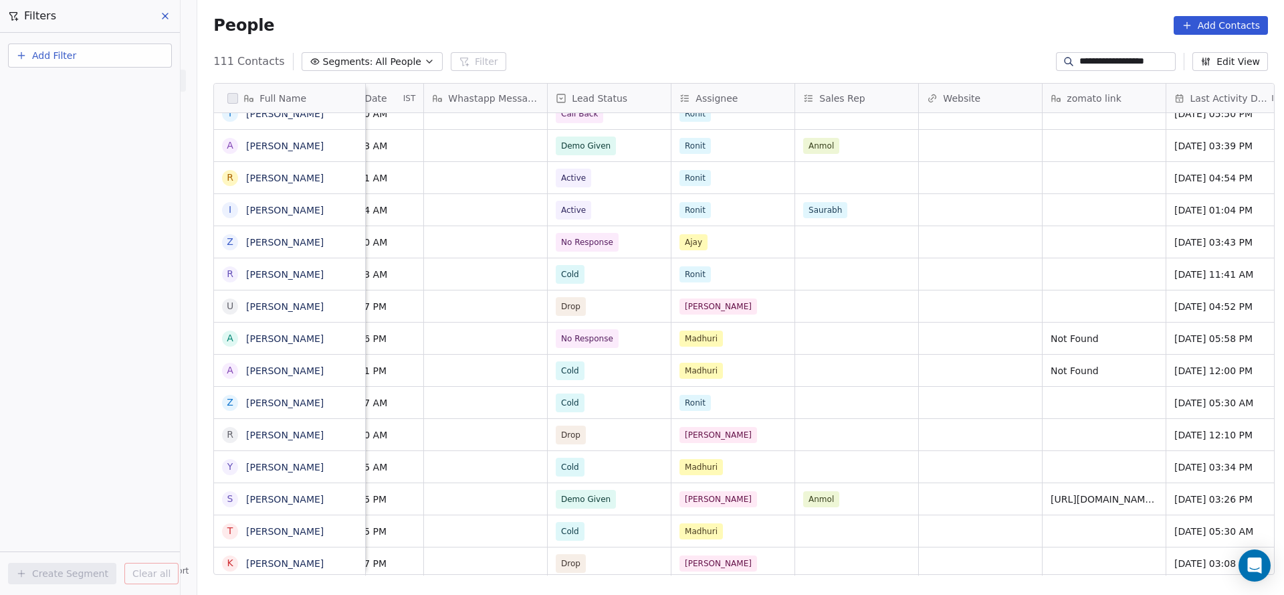
click at [1116, 66] on input "**********" at bounding box center [1127, 61] width 94 height 13
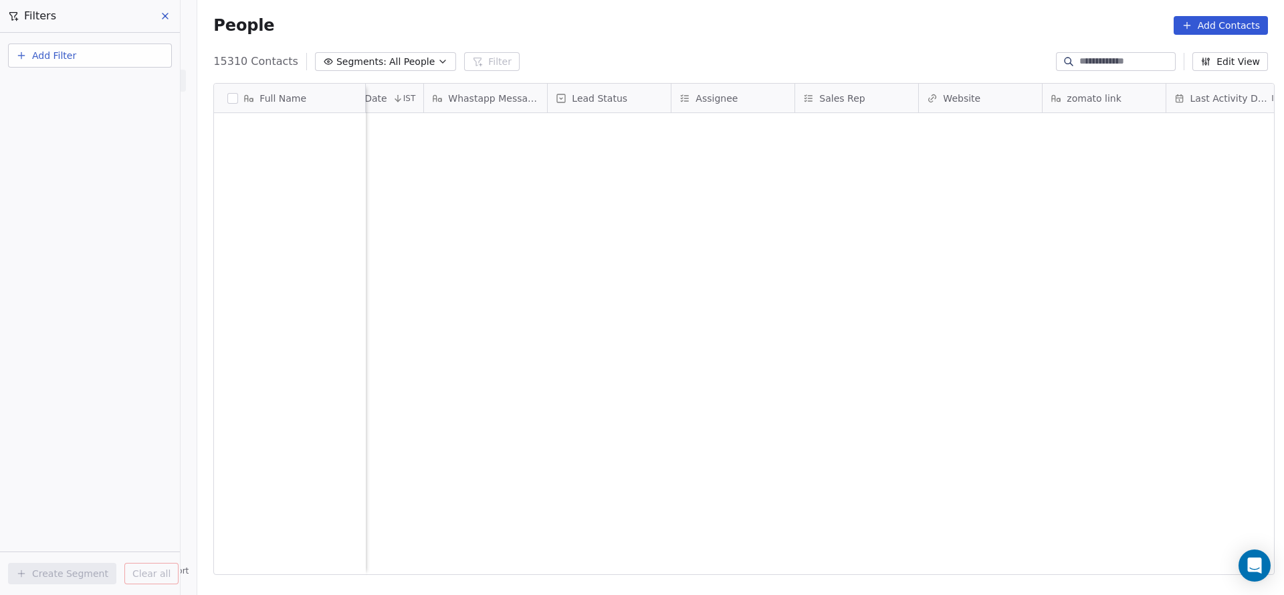
scroll to position [0, 0]
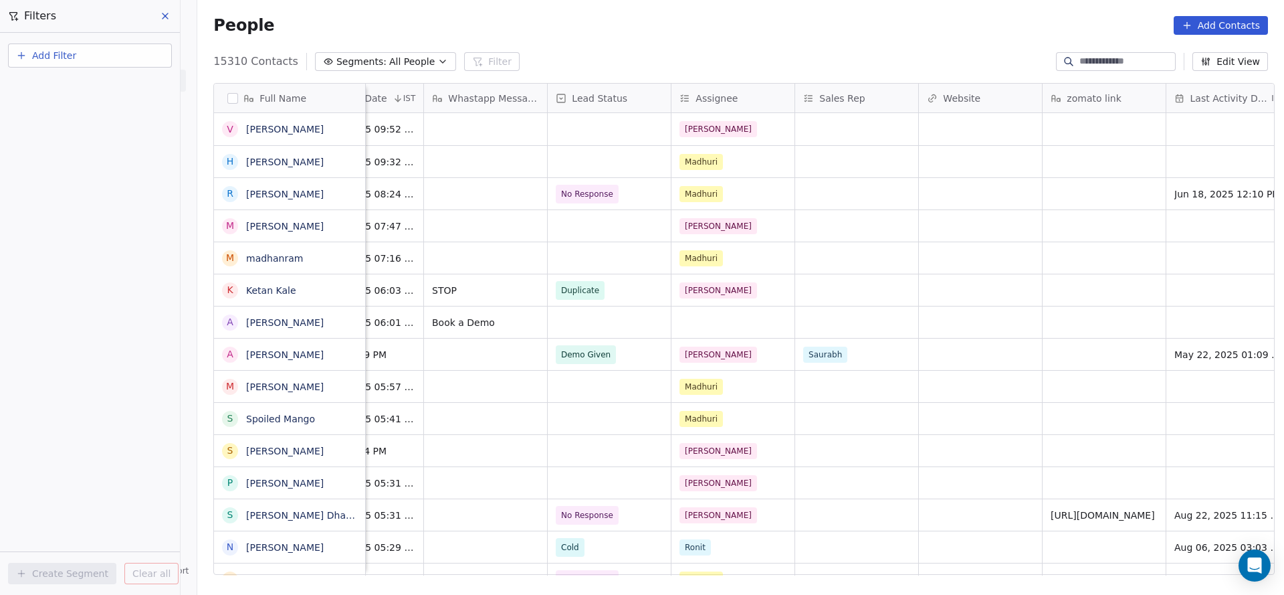
click at [1134, 59] on input at bounding box center [1127, 61] width 94 height 13
paste input "**********"
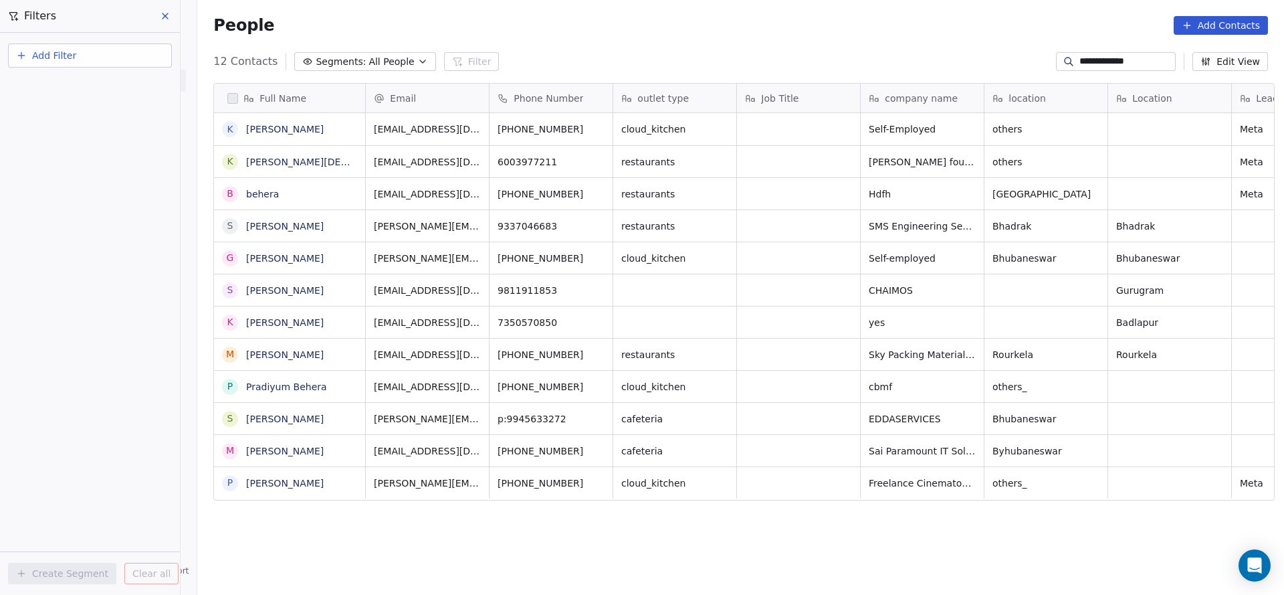
scroll to position [508, 1078]
type input "**********"
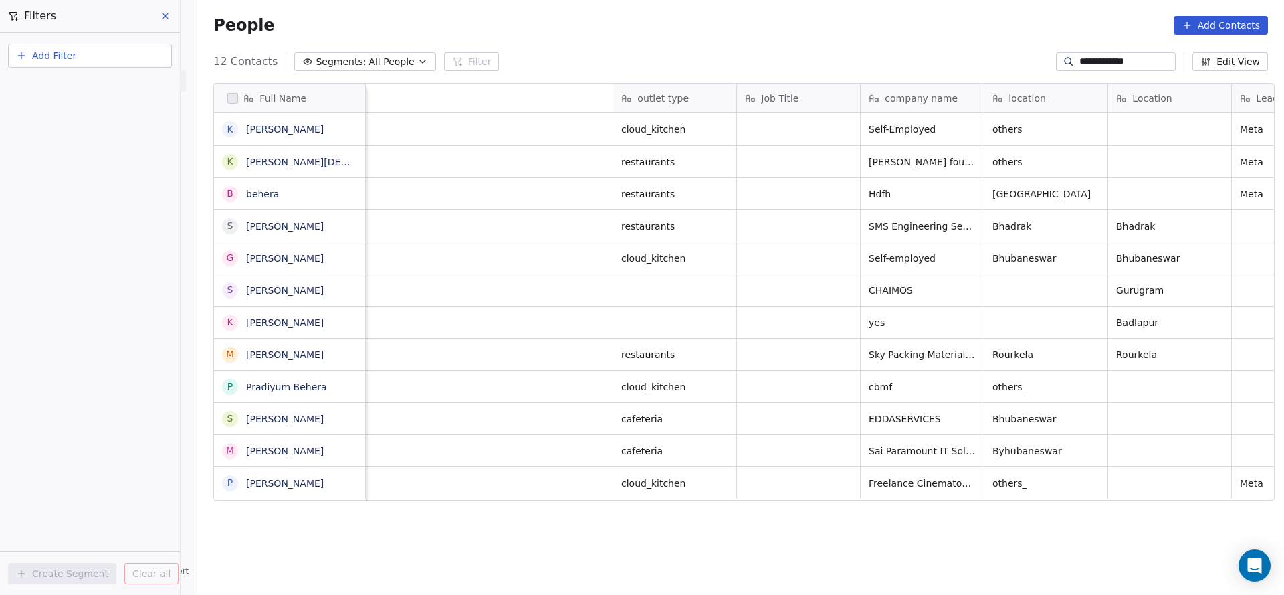
scroll to position [0, 714]
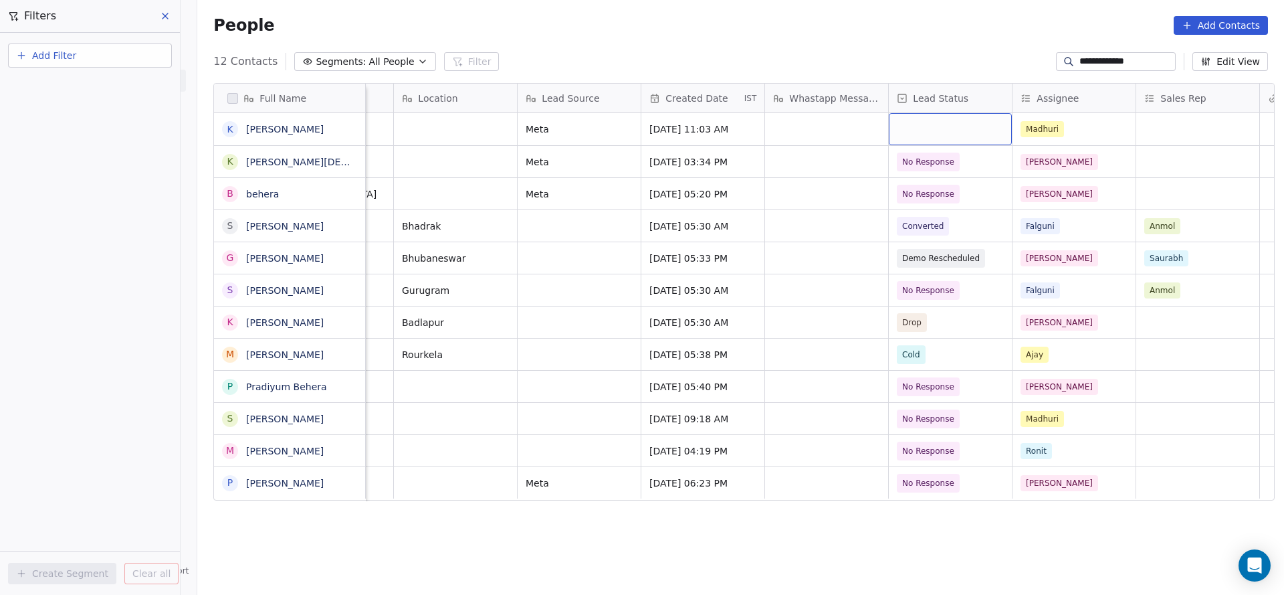
click at [889, 126] on div "grid" at bounding box center [950, 129] width 123 height 32
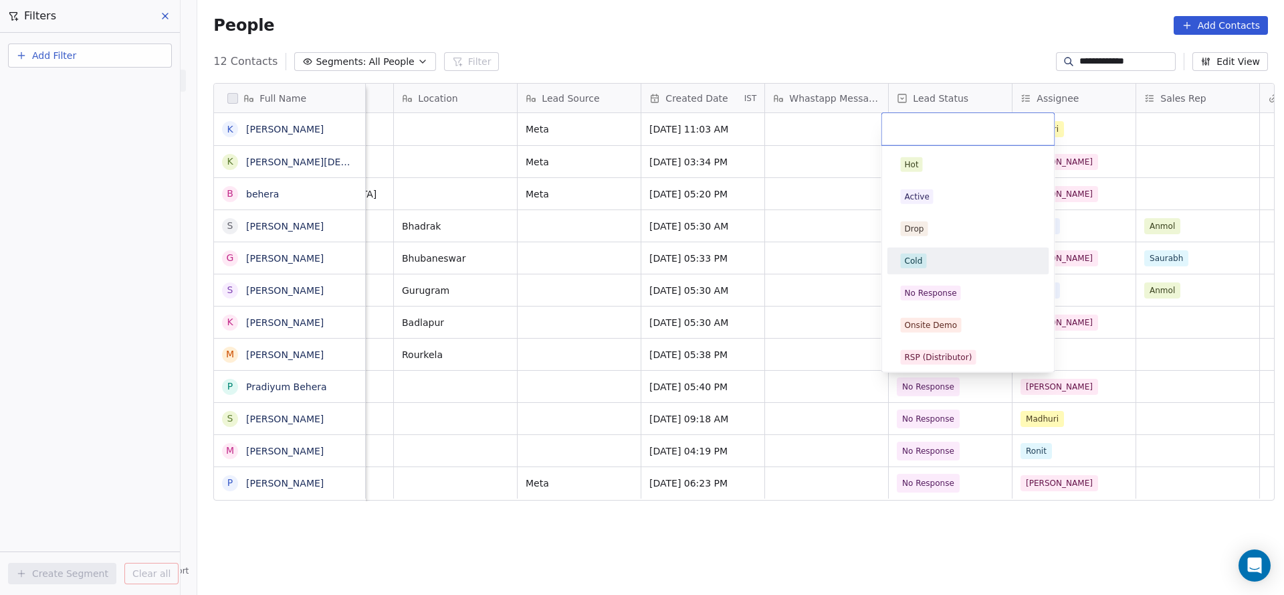
scroll to position [201, 0]
click at [930, 258] on span "Call Back" at bounding box center [923, 252] width 45 height 15
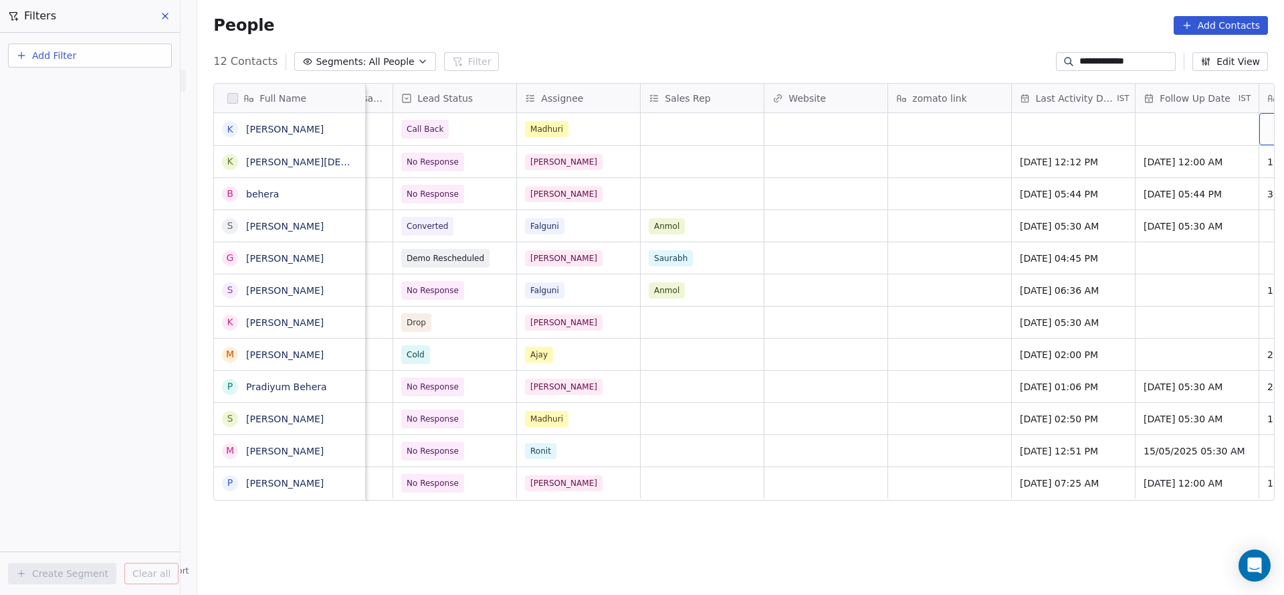
scroll to position [0, 1334]
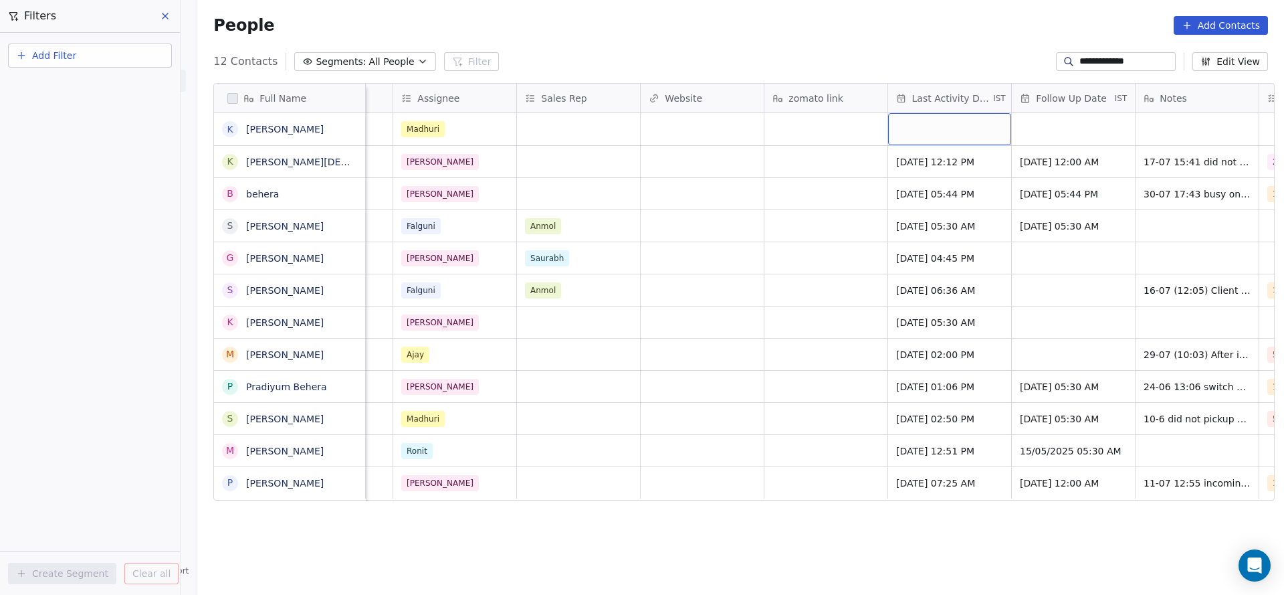
click at [957, 134] on div "grid" at bounding box center [949, 129] width 123 height 32
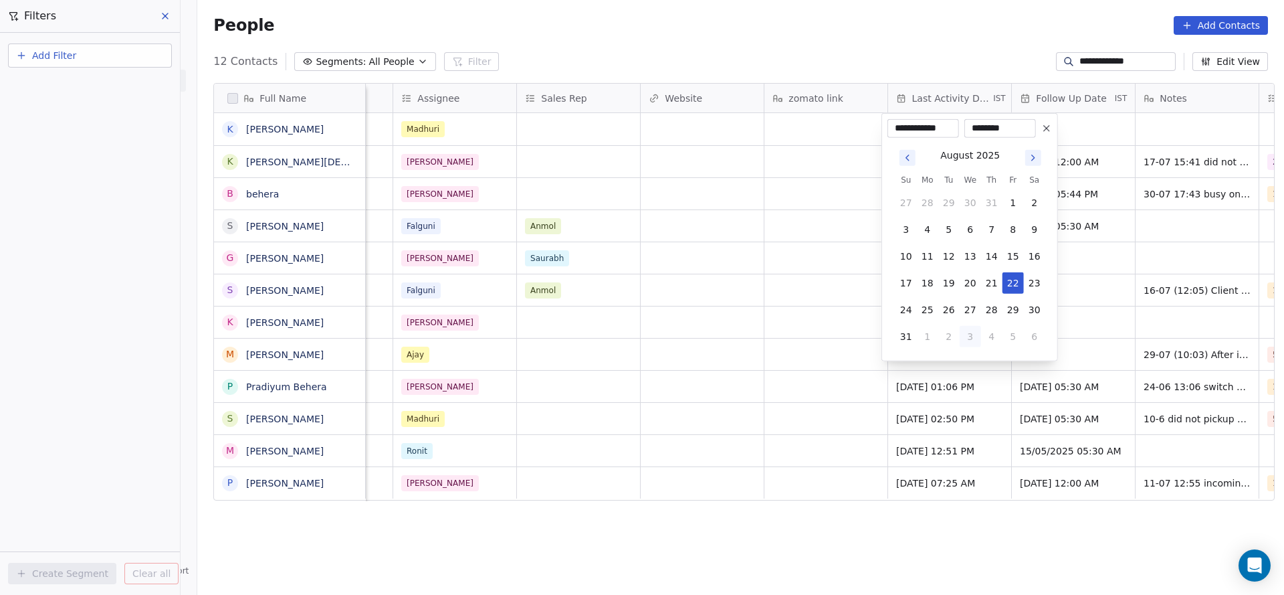
click at [965, 332] on button "3" at bounding box center [970, 336] width 21 height 21
type input "**********"
click at [727, 258] on html "**********" at bounding box center [642, 297] width 1284 height 595
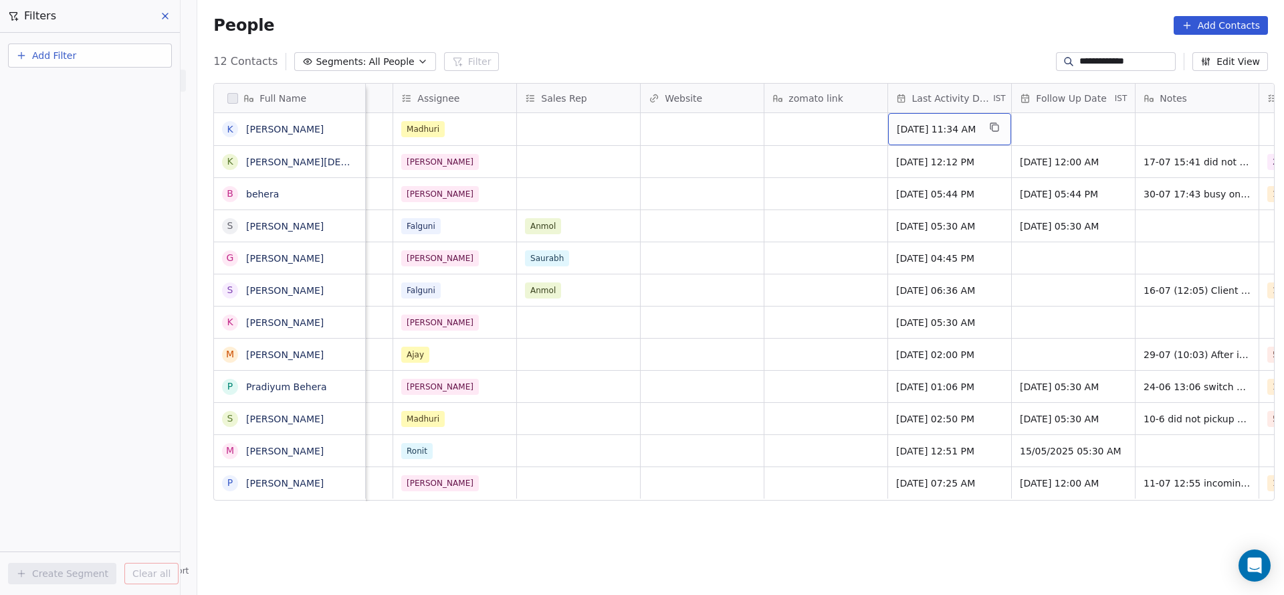
click at [940, 135] on span "[DATE] 11:34 AM" at bounding box center [938, 128] width 82 height 13
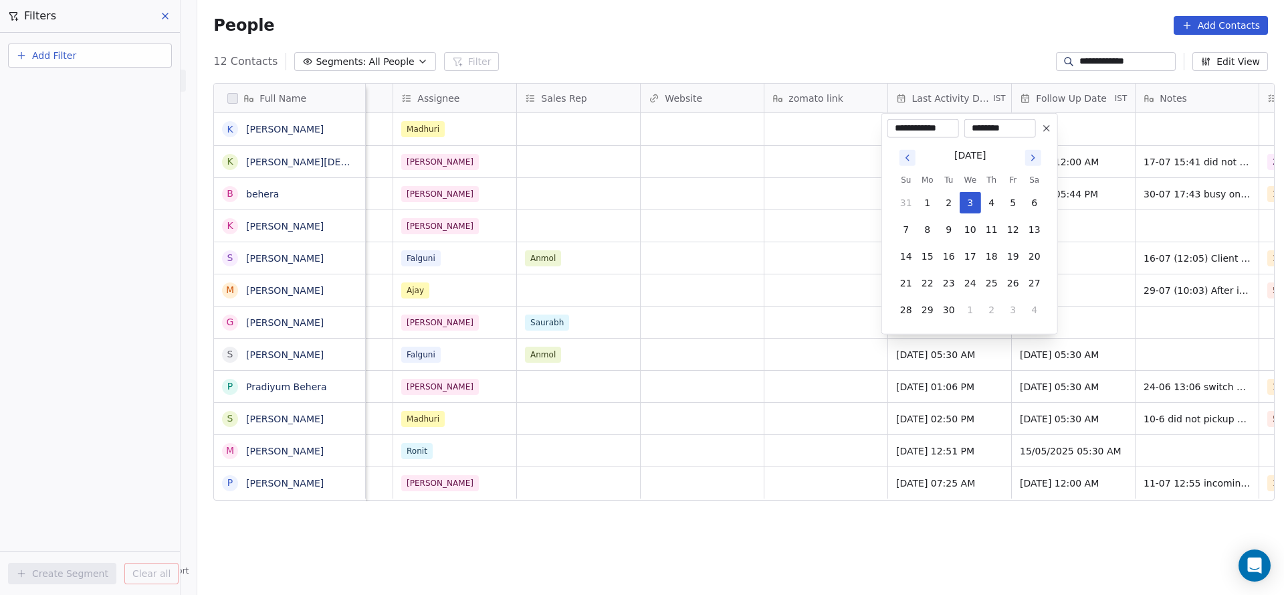
click at [904, 157] on icon "Go to previous month" at bounding box center [907, 158] width 11 height 11
click at [1005, 278] on button "22" at bounding box center [1013, 282] width 21 height 21
type input "**********"
click at [755, 296] on html "**********" at bounding box center [642, 297] width 1284 height 595
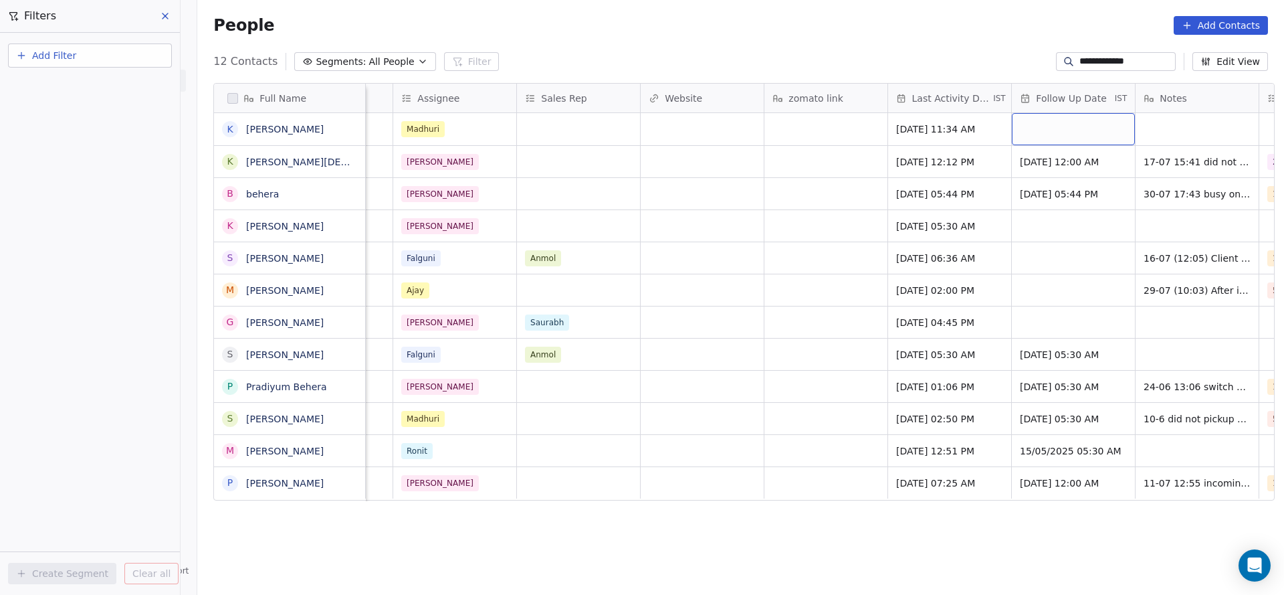
click at [1070, 130] on div "grid" at bounding box center [1073, 129] width 123 height 32
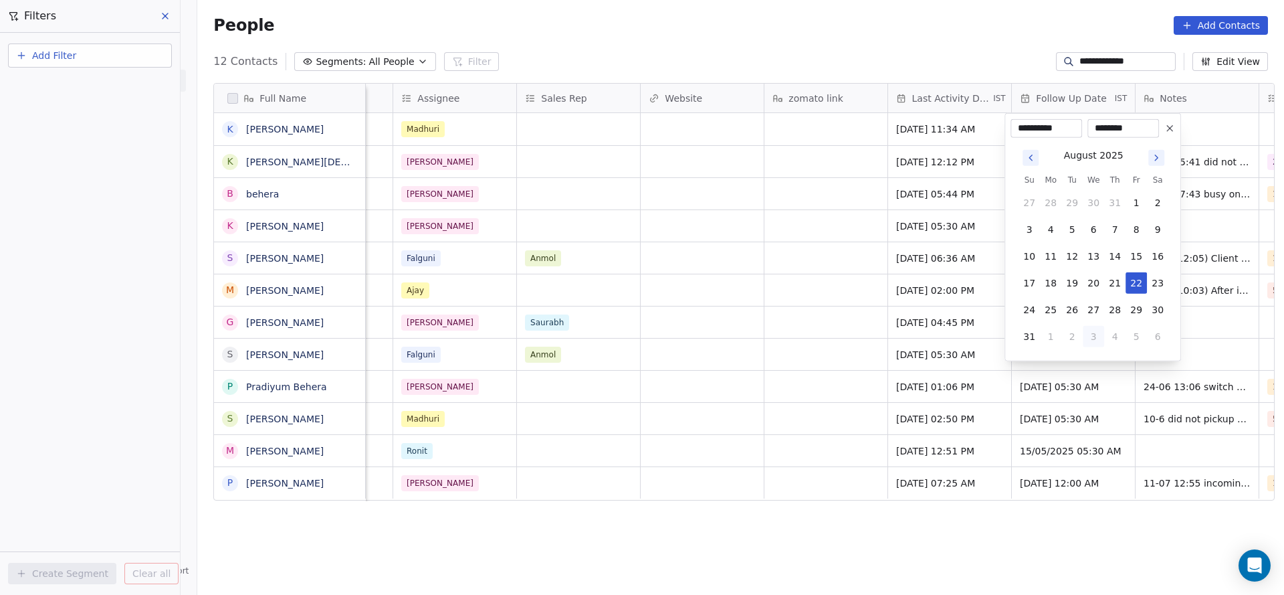
click at [1094, 343] on button "3" at bounding box center [1093, 336] width 21 height 21
type input "**********"
click at [740, 272] on html "**********" at bounding box center [642, 297] width 1284 height 595
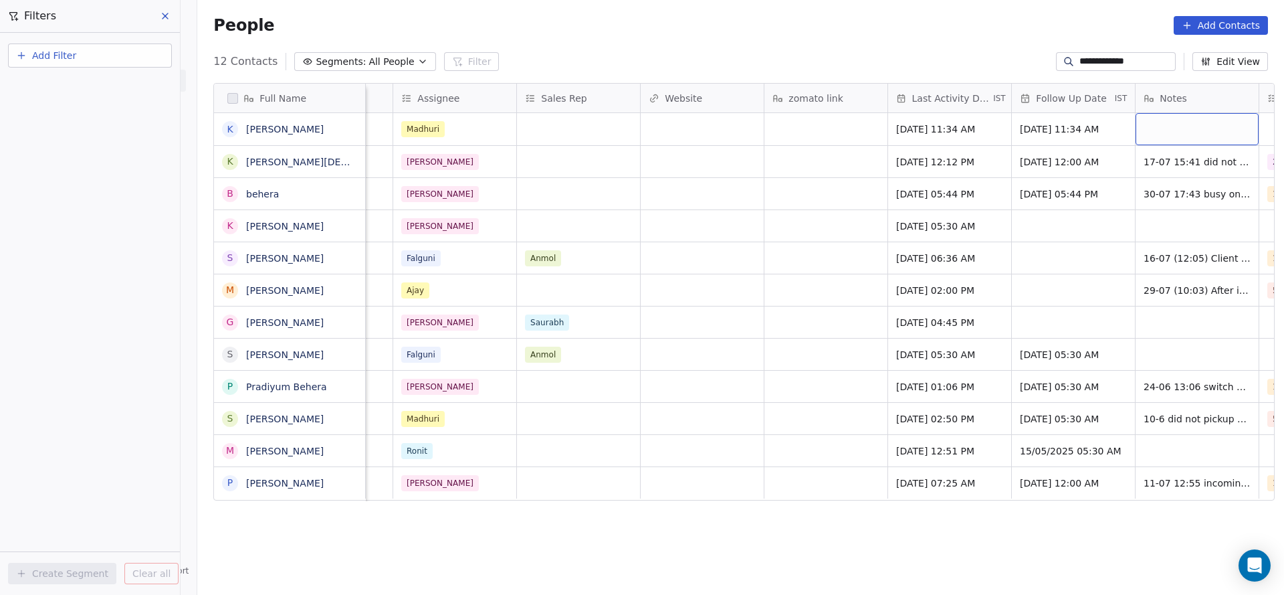
click at [1169, 123] on div "grid" at bounding box center [1197, 129] width 123 height 32
type textarea "**********"
click at [750, 174] on html "**********" at bounding box center [642, 297] width 1284 height 595
click at [1104, 56] on input "**********" at bounding box center [1127, 61] width 94 height 13
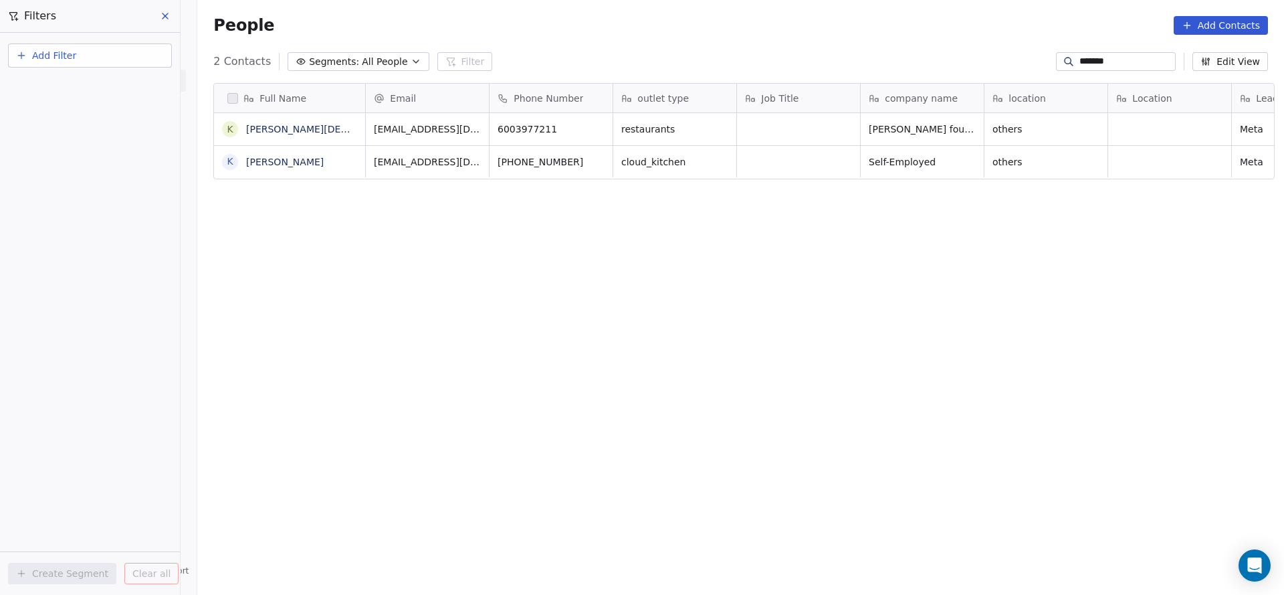
scroll to position [508, 1078]
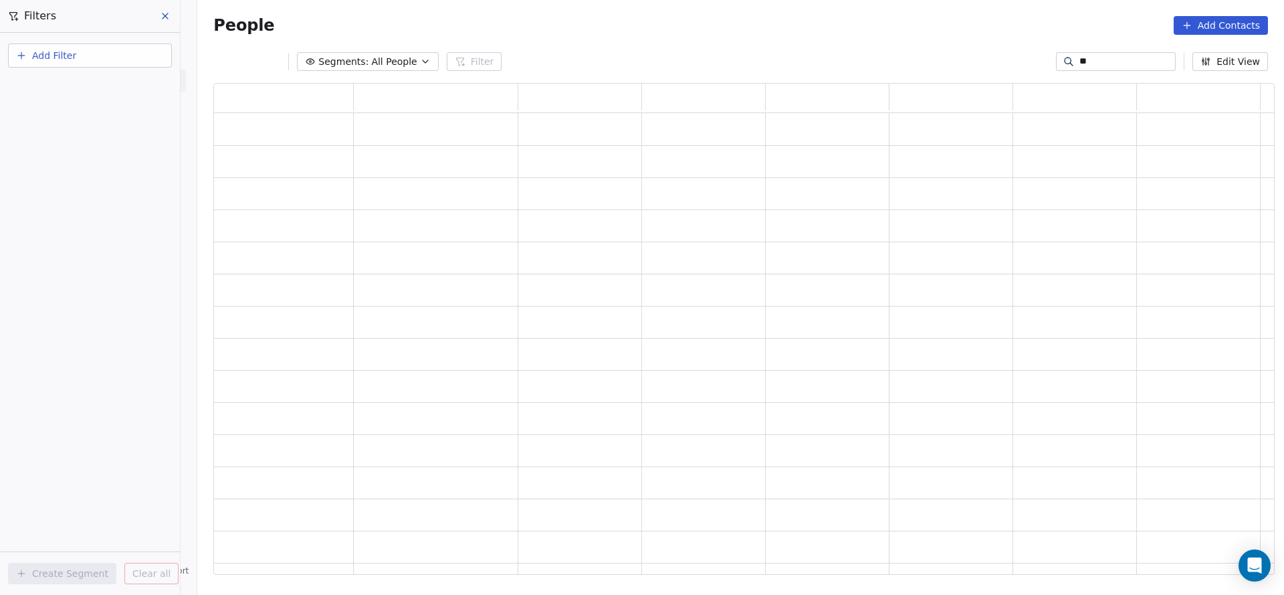
type input "*"
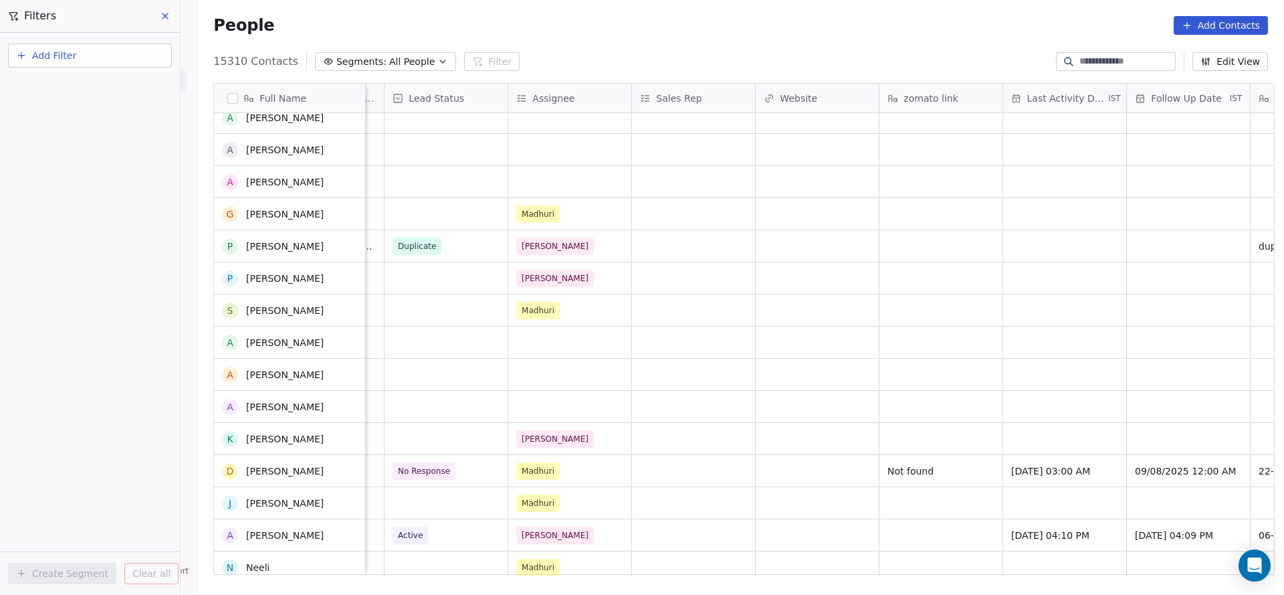
scroll to position [1706, 0]
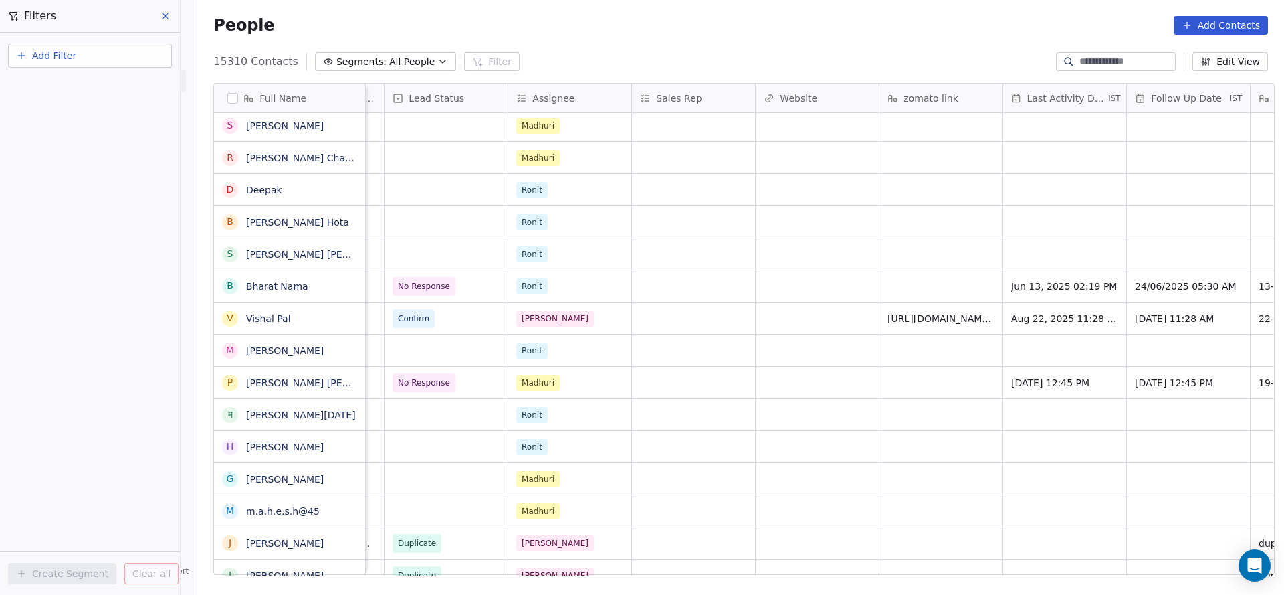
click at [82, 64] on button "Add Filter" at bounding box center [90, 55] width 164 height 24
click at [96, 88] on span "Contact properties" at bounding box center [65, 87] width 87 height 14
type input "***"
click at [80, 134] on div "Assignee" at bounding box center [90, 134] width 136 height 13
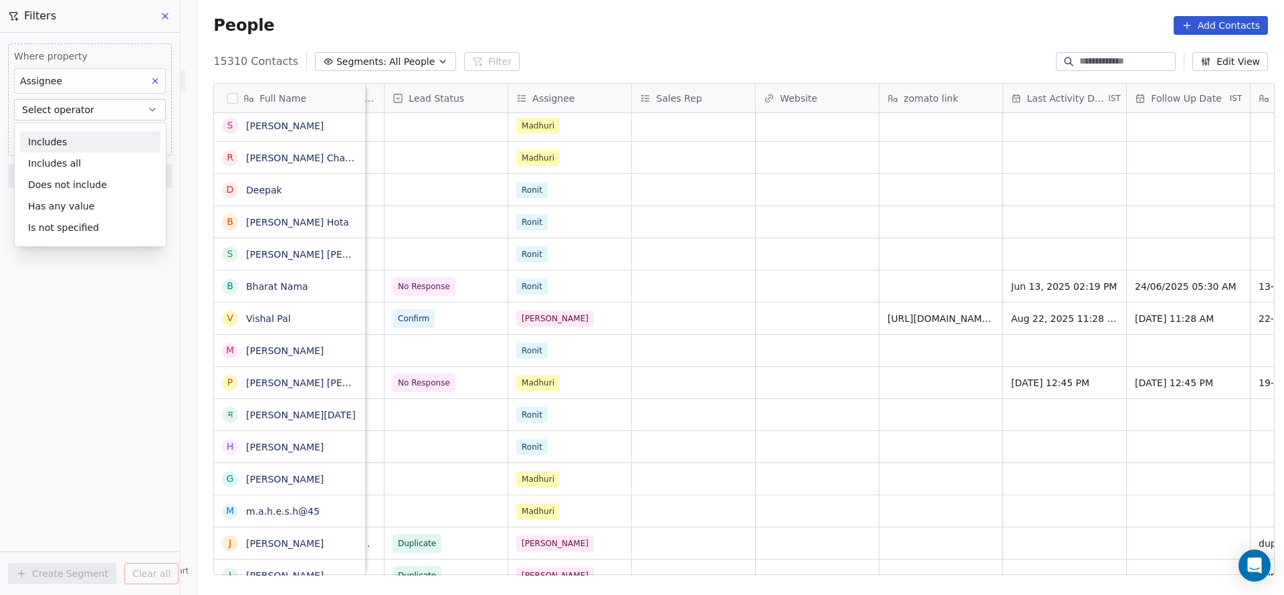
click at [83, 144] on div "Includes" at bounding box center [90, 141] width 140 height 21
click at [88, 140] on body "On2Cook India Pvt. Ltd. Contacts People Marketing Workflows Campaigns Sales Pip…" at bounding box center [642, 297] width 1284 height 595
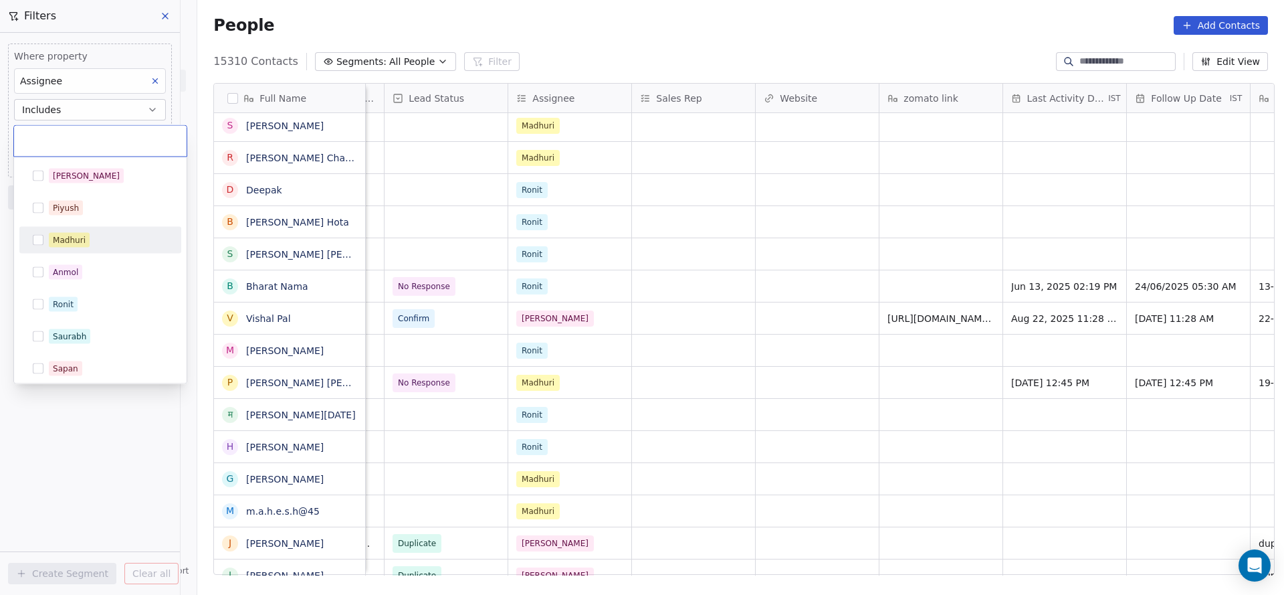
click at [98, 245] on div "Madhuri" at bounding box center [108, 240] width 119 height 15
click at [351, 226] on html "On2Cook India Pvt. Ltd. Contacts People Marketing Workflows Campaigns Sales Pip…" at bounding box center [642, 297] width 1284 height 595
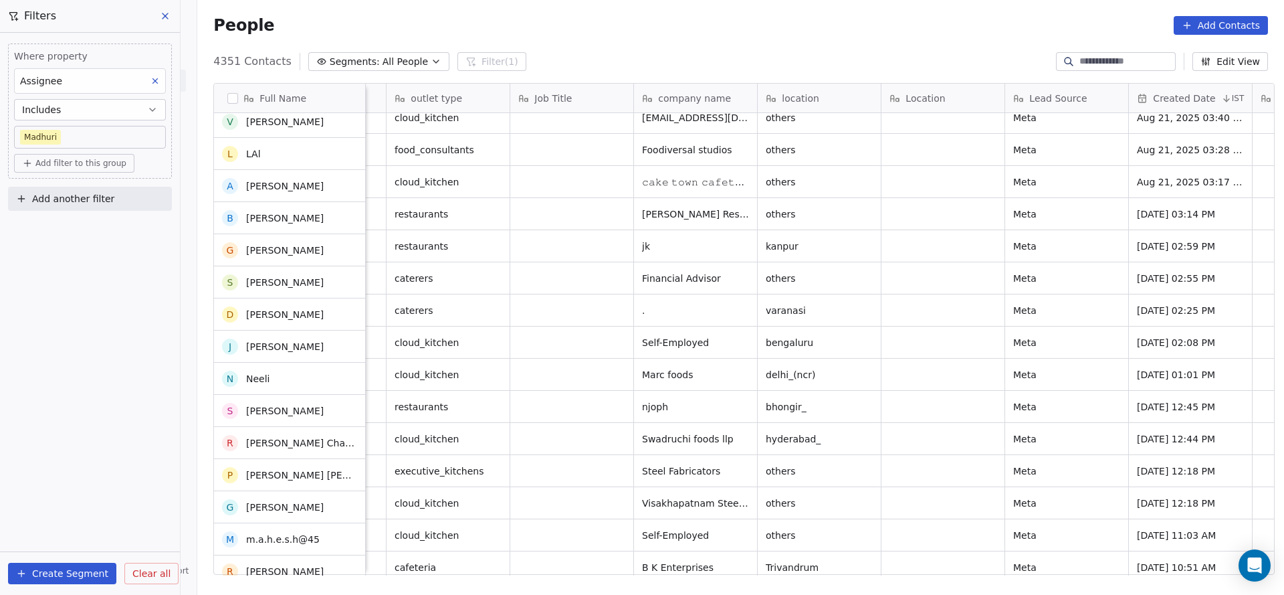
scroll to position [301, 0]
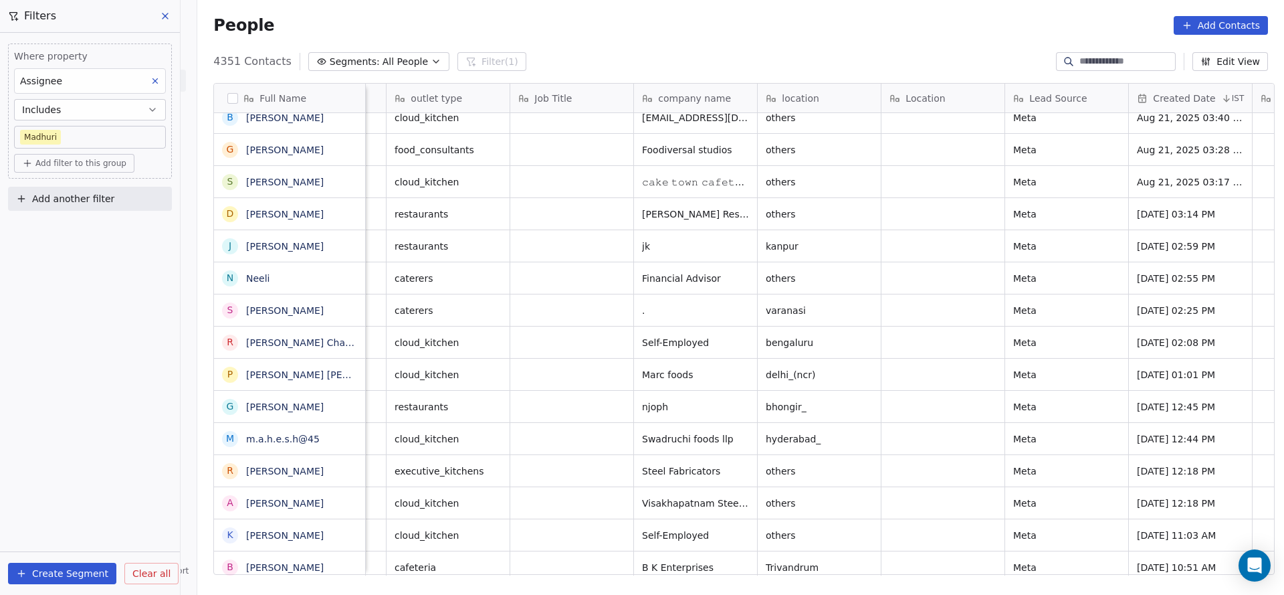
drag, startPoint x: 728, startPoint y: 576, endPoint x: 915, endPoint y: 565, distance: 187.0
click at [915, 565] on div "Full Name H Harry Parmar R Rishi Ostwal m madhanram m mohammed Abbas T.m S Spoi…" at bounding box center [740, 333] width 1087 height 523
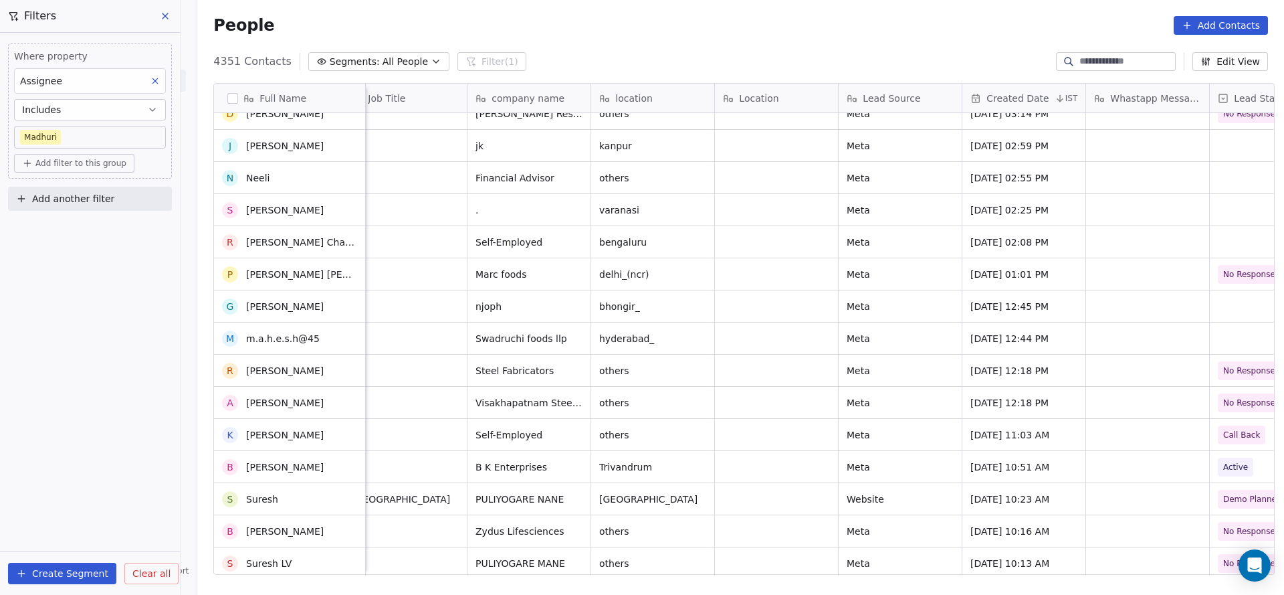
scroll to position [0, 0]
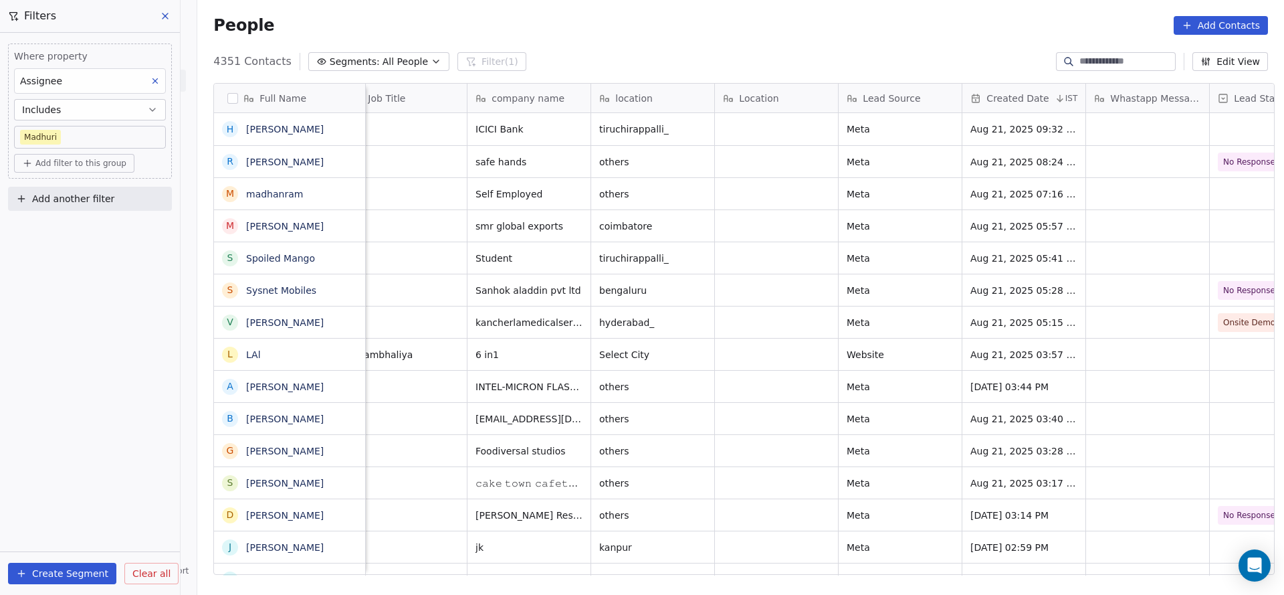
click at [141, 189] on button "Add another filter" at bounding box center [90, 199] width 164 height 24
click at [68, 228] on span "Contact properties" at bounding box center [65, 229] width 87 height 14
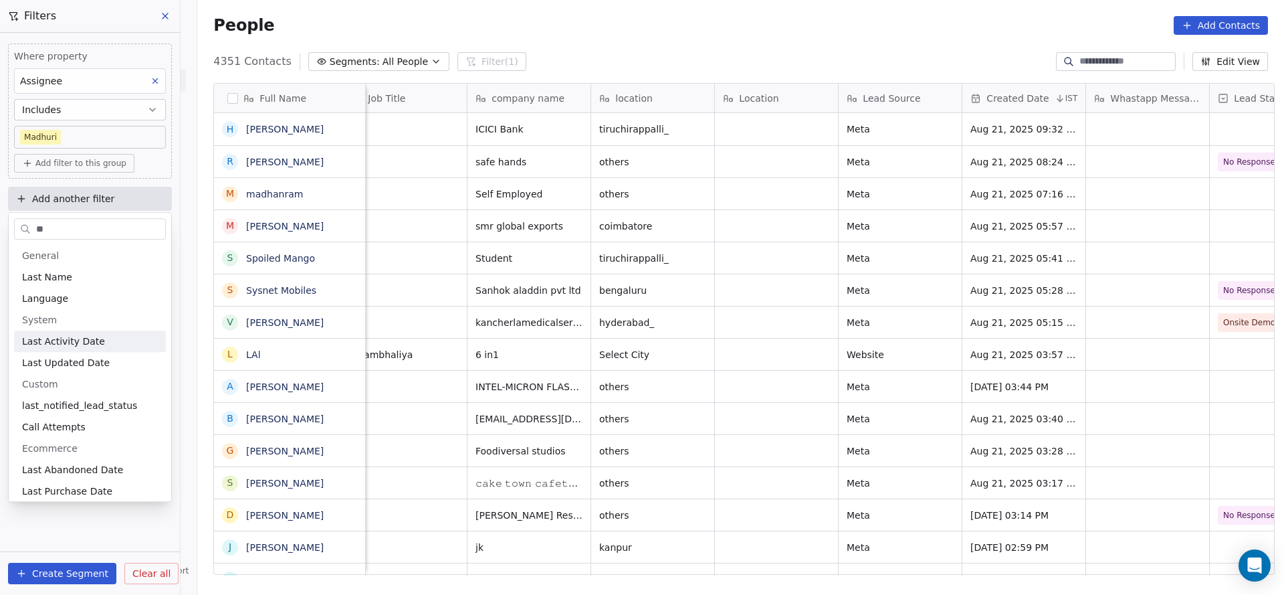
type input "**"
click at [62, 344] on span "Last Activity Date" at bounding box center [63, 340] width 83 height 13
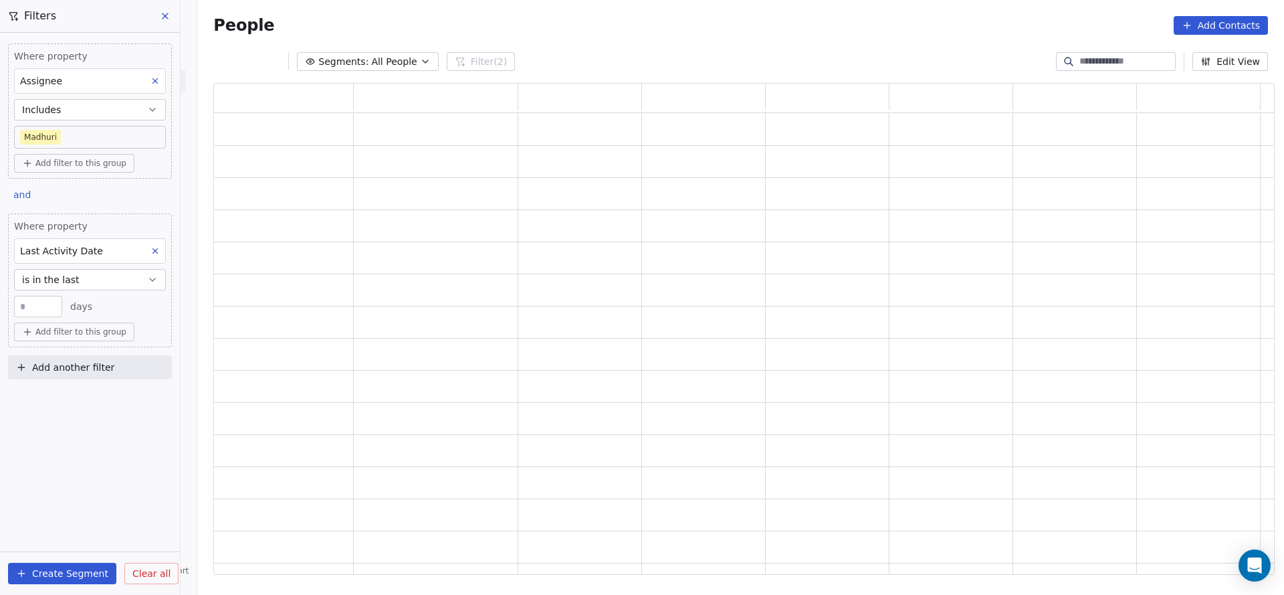
scroll to position [476, 1046]
click at [83, 287] on button "is in the last" at bounding box center [90, 279] width 152 height 21
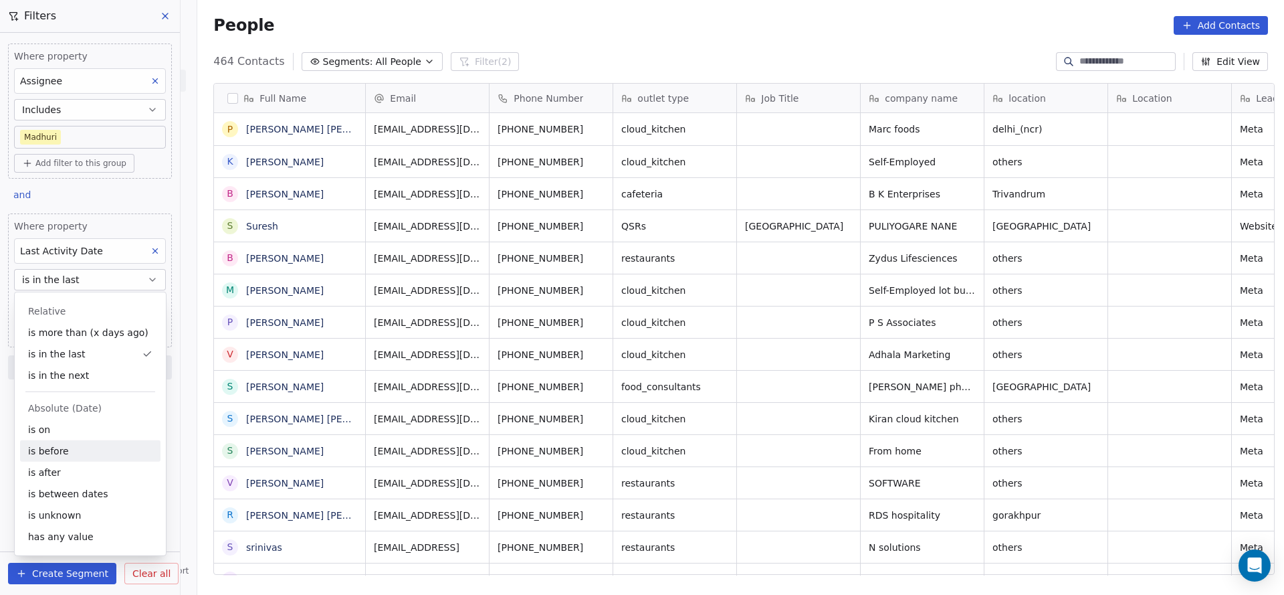
scroll to position [508, 1078]
click at [60, 429] on div "is on" at bounding box center [90, 429] width 140 height 21
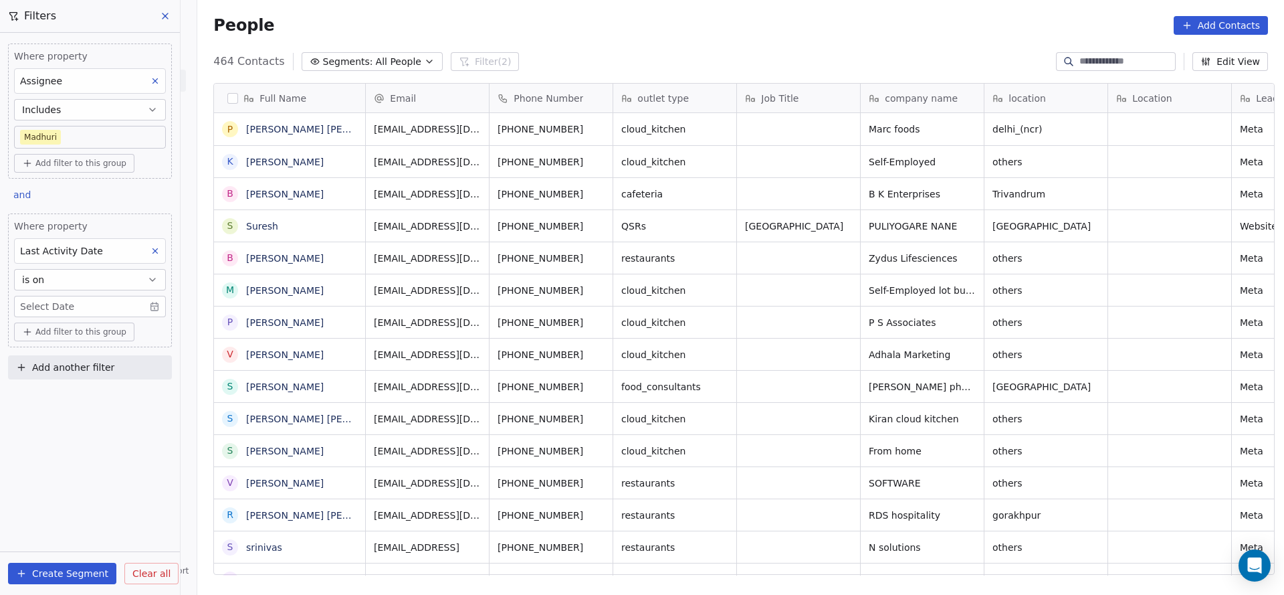
click at [81, 302] on body "On2Cook India Pvt. Ltd. Contacts People Marketing Workflows Campaigns Sales Pip…" at bounding box center [642, 297] width 1284 height 595
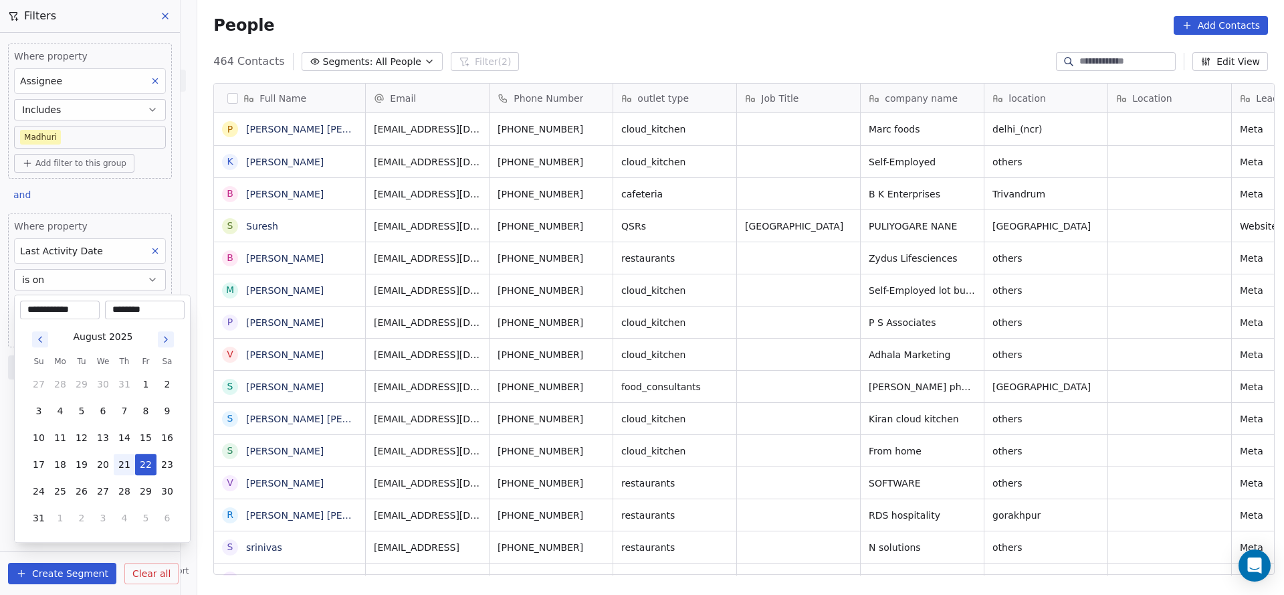
click at [126, 468] on button "21" at bounding box center [124, 464] width 21 height 21
type input "**********"
click at [548, 375] on html "On2Cook India Pvt. Ltd. Contacts People Marketing Workflows Campaigns Sales Pip…" at bounding box center [642, 297] width 1284 height 595
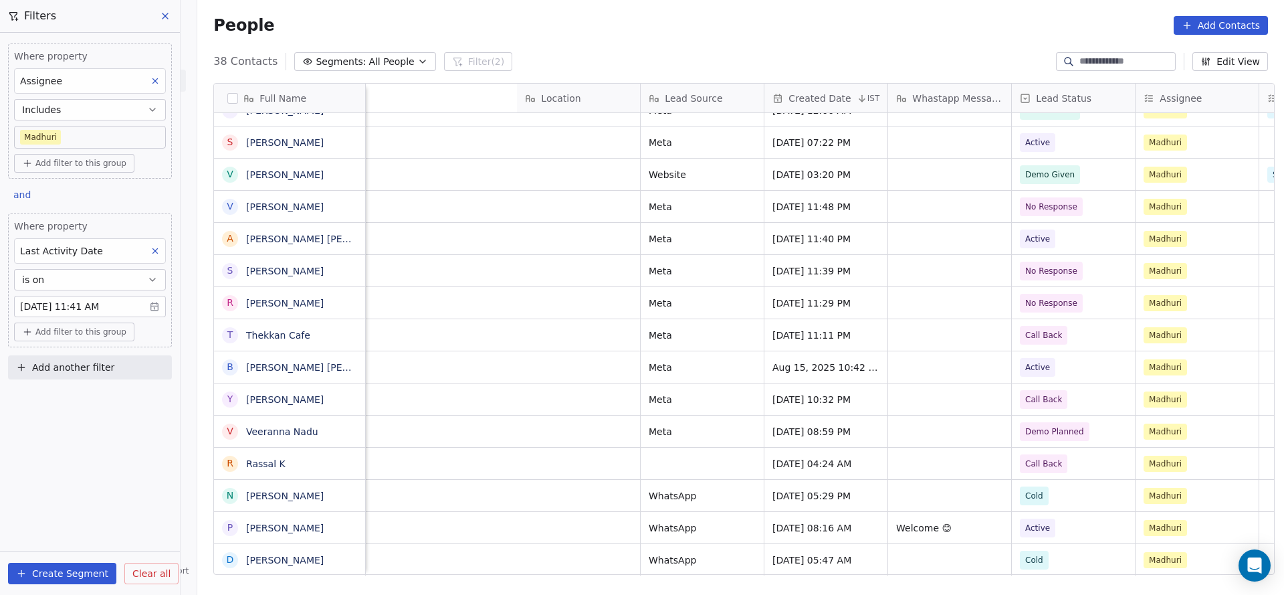
scroll to position [15, 1210]
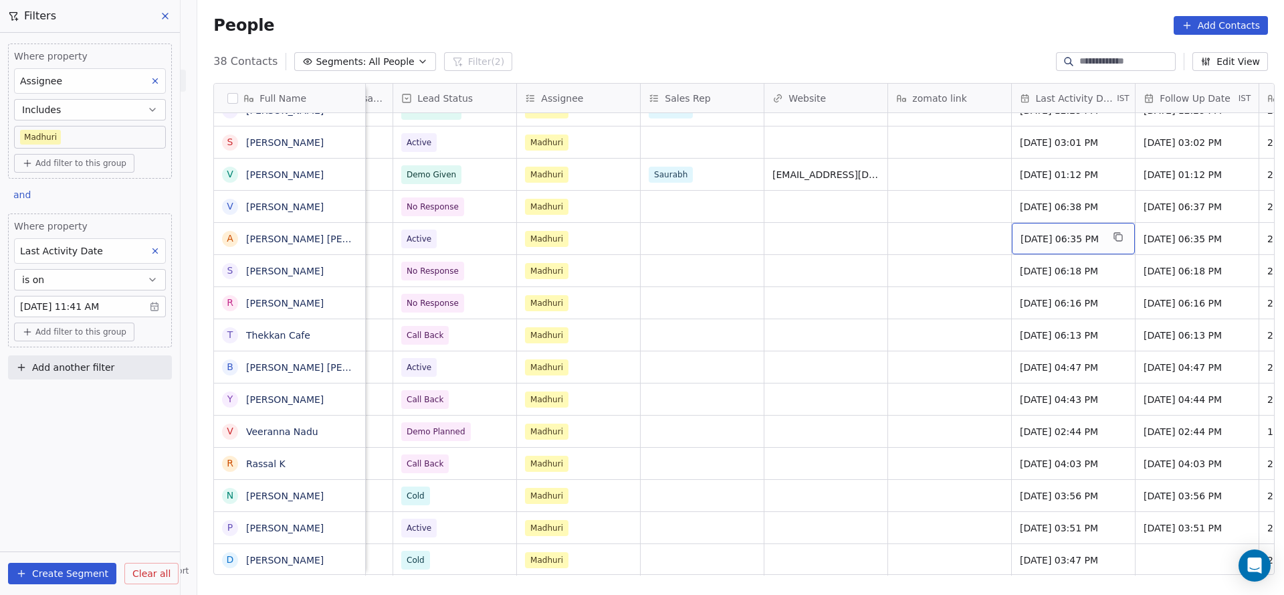
click at [1066, 232] on span "Aug 21, 2025 06:35 PM" at bounding box center [1062, 238] width 82 height 13
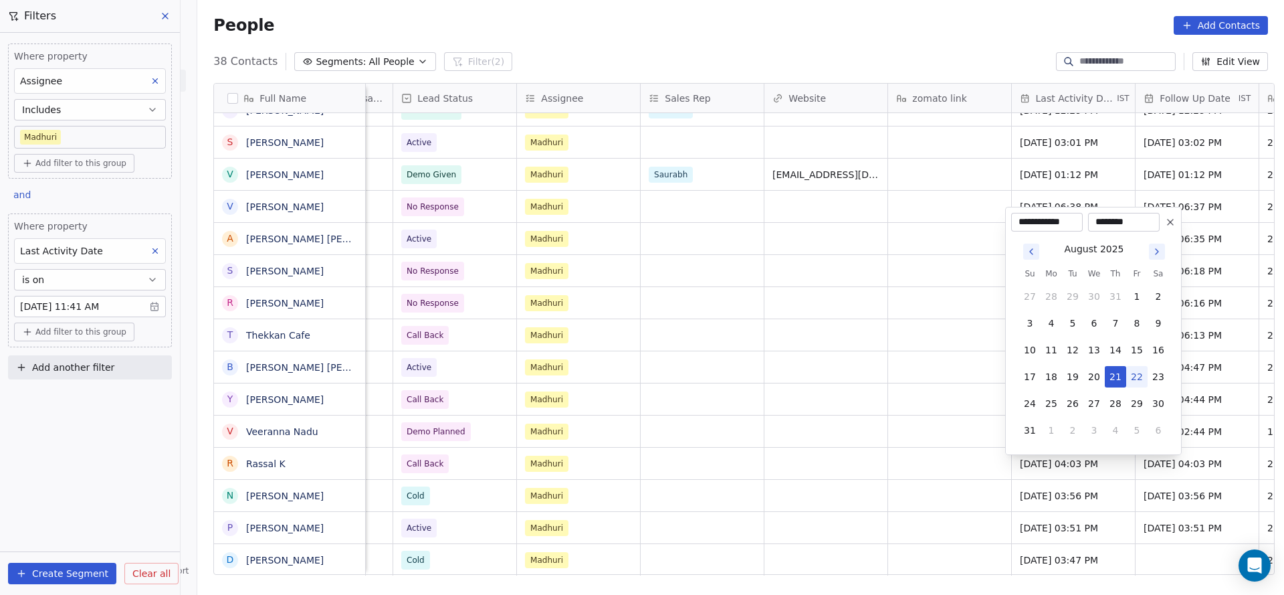
click at [1136, 375] on button "22" at bounding box center [1136, 376] width 21 height 21
type input "**********"
click at [694, 307] on html "On2Cook India Pvt. Ltd. Contacts People Marketing Workflows Campaigns Sales Pip…" at bounding box center [642, 297] width 1284 height 595
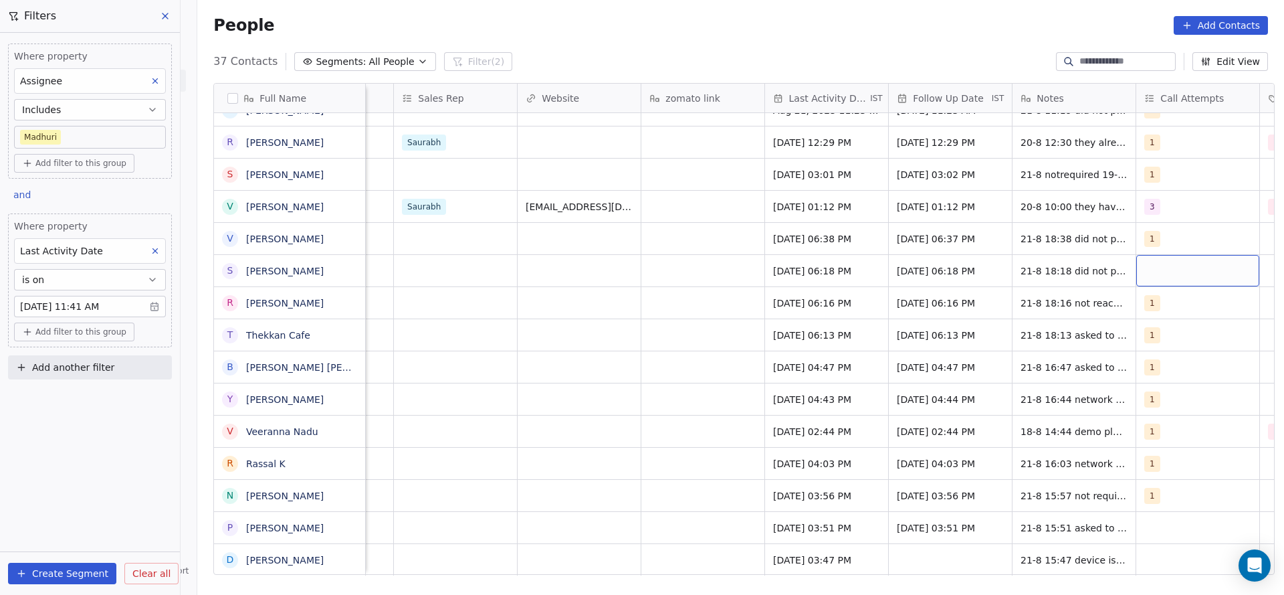
scroll to position [726, 0]
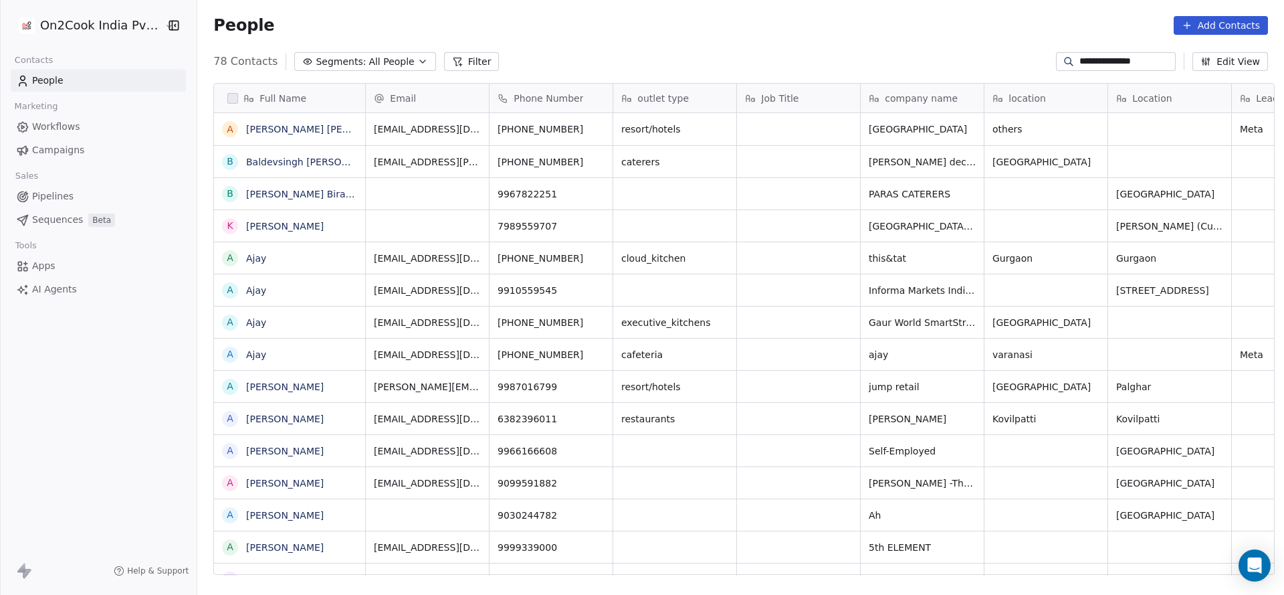
scroll to position [508, 1078]
type input "**********"
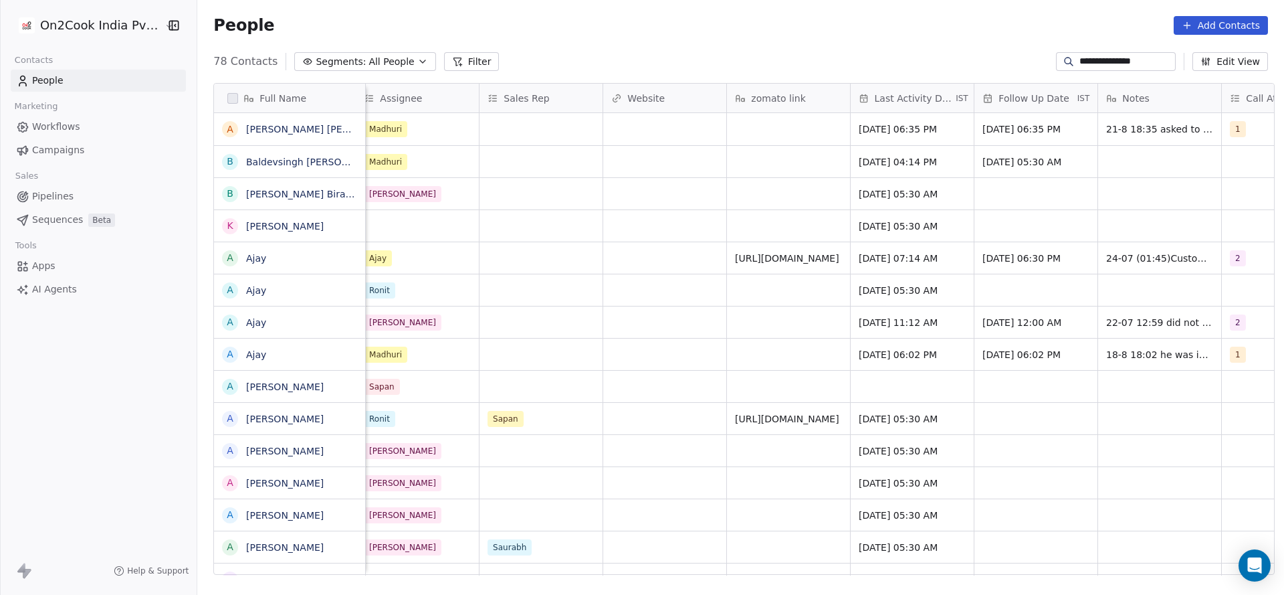
scroll to position [0, 1452]
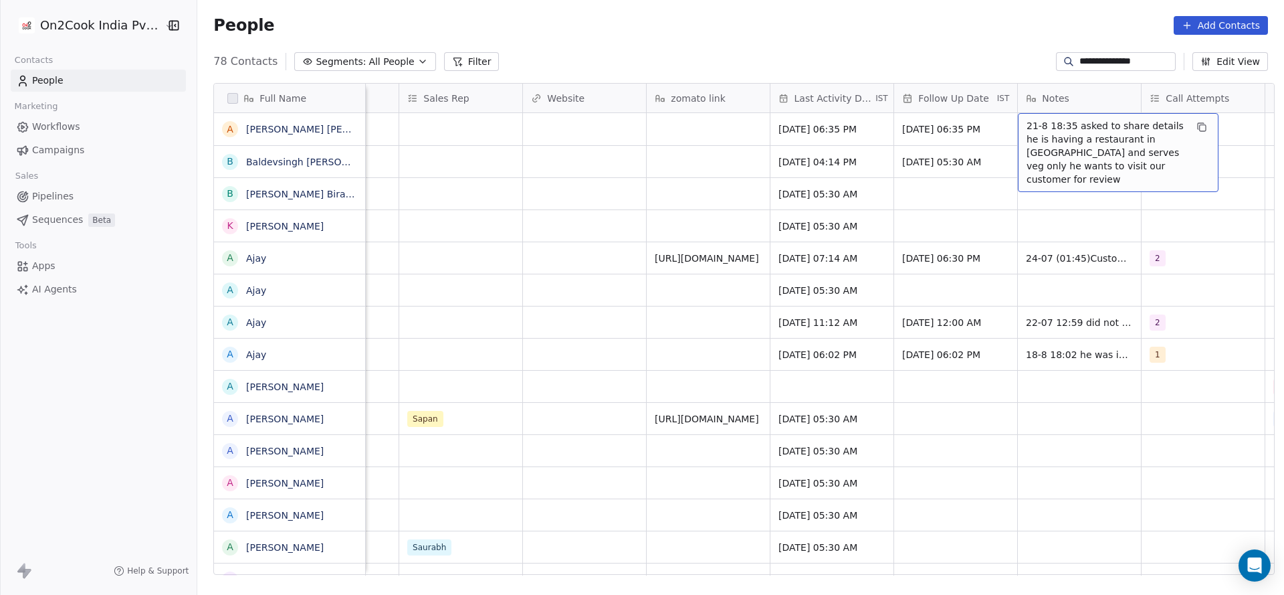
click at [1048, 134] on span "21-8 18:35 asked to share details he is having a restaurant in [GEOGRAPHIC_DATA…" at bounding box center [1106, 152] width 159 height 67
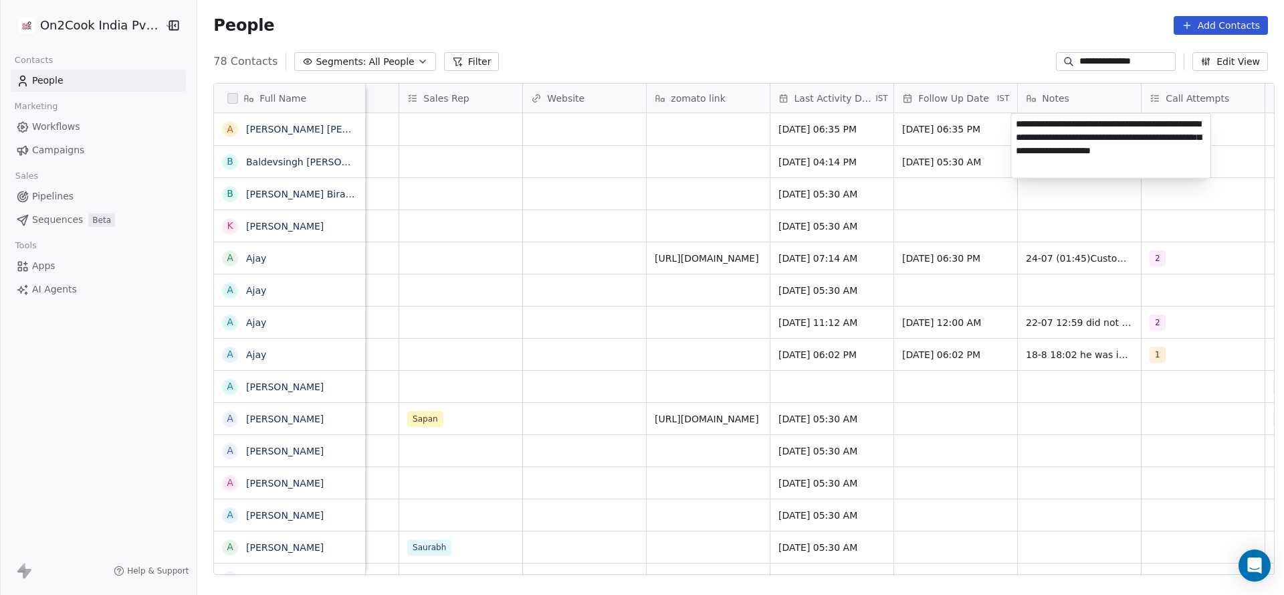
click at [1023, 129] on textarea "**********" at bounding box center [1110, 146] width 199 height 64
type textarea "**********"
click at [436, 136] on html "**********" at bounding box center [642, 297] width 1284 height 595
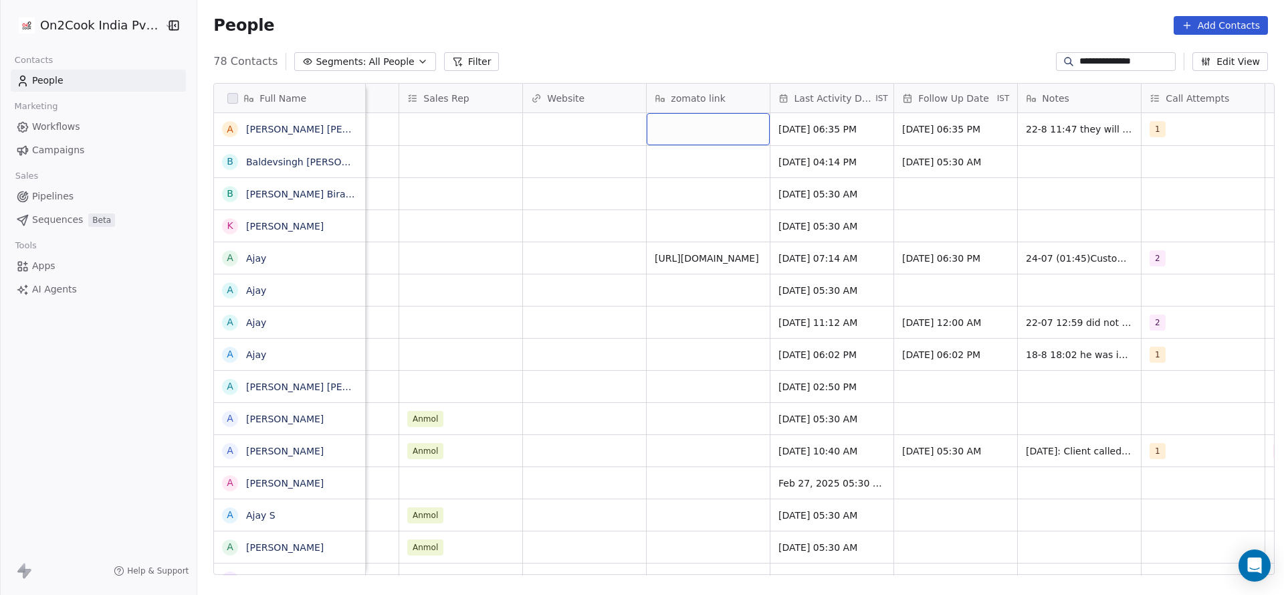
scroll to position [0, 1457]
click at [1181, 118] on div "1" at bounding box center [1197, 129] width 123 height 32
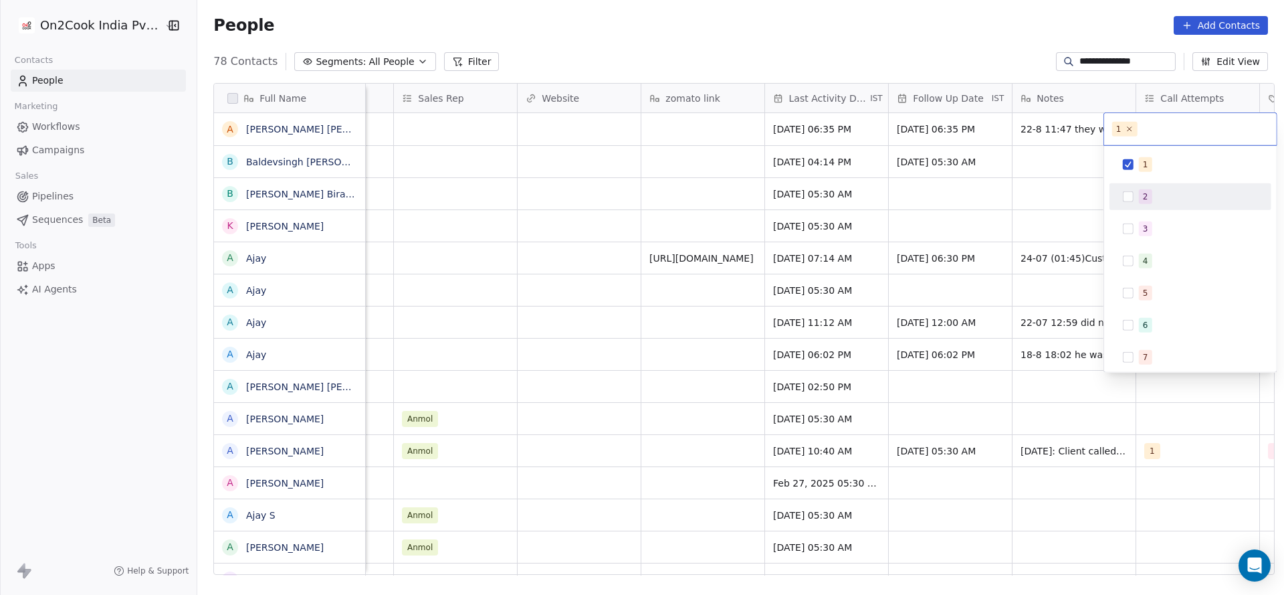
click at [1155, 189] on div "2" at bounding box center [1198, 196] width 119 height 15
click at [1166, 166] on div "1" at bounding box center [1198, 164] width 119 height 15
click at [611, 193] on html "**********" at bounding box center [642, 297] width 1284 height 595
click at [1105, 62] on input "**********" at bounding box center [1127, 61] width 94 height 13
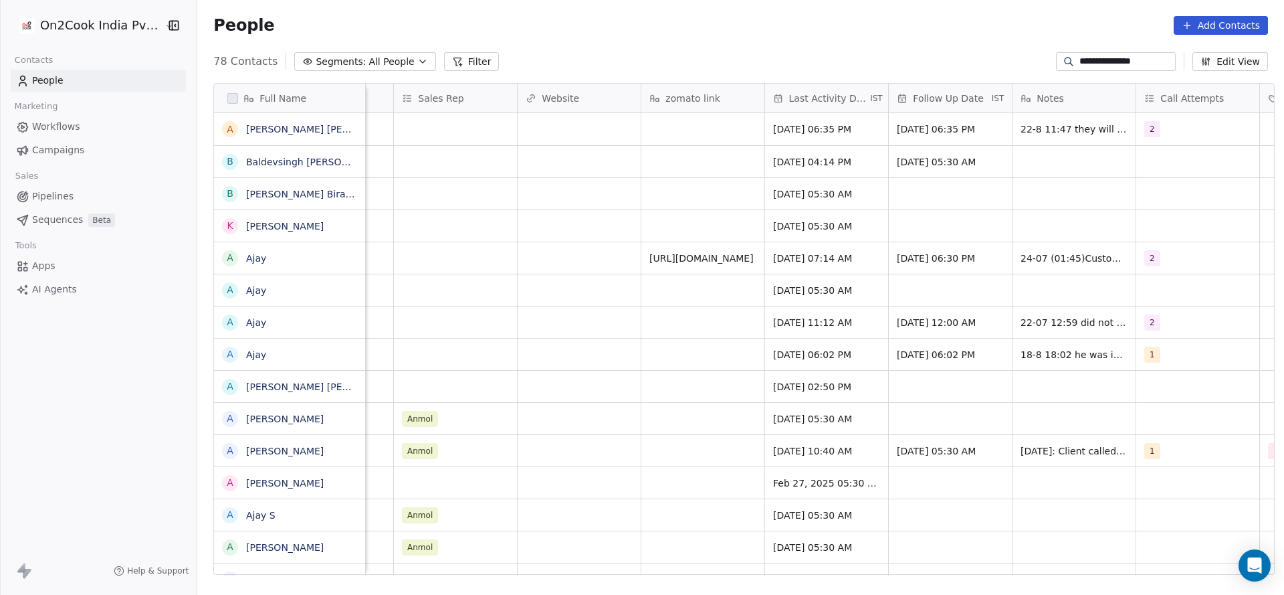
click at [1105, 62] on input "**********" at bounding box center [1127, 61] width 94 height 13
paste input "**********"
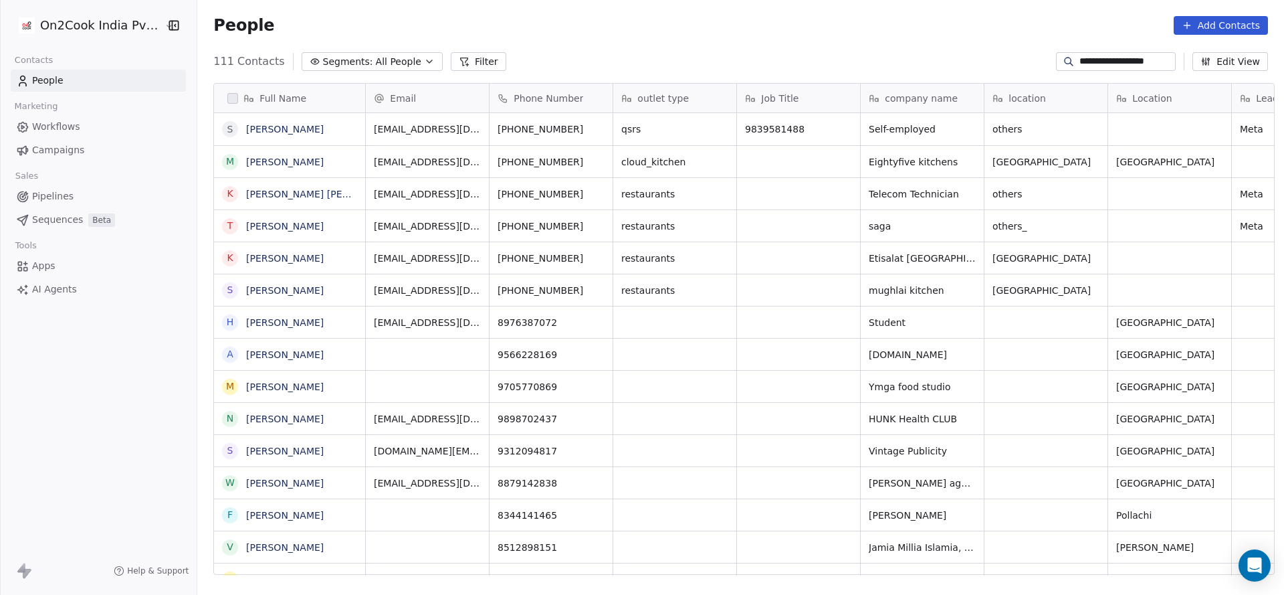
scroll to position [508, 1078]
type input "**********"
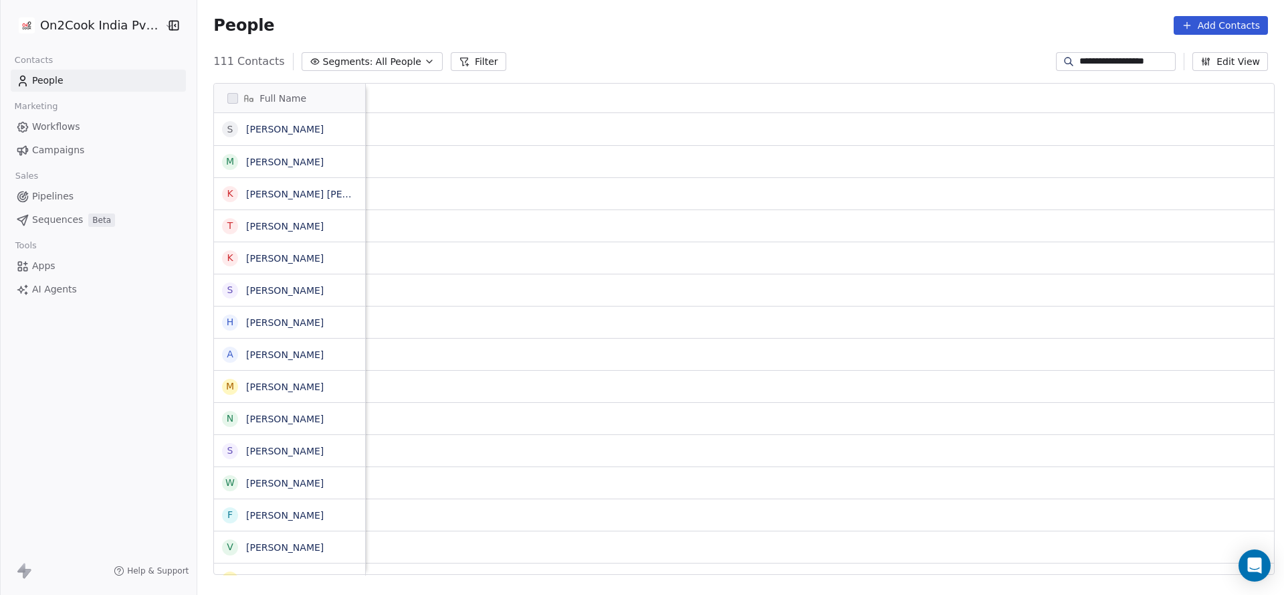
scroll to position [0, 1524]
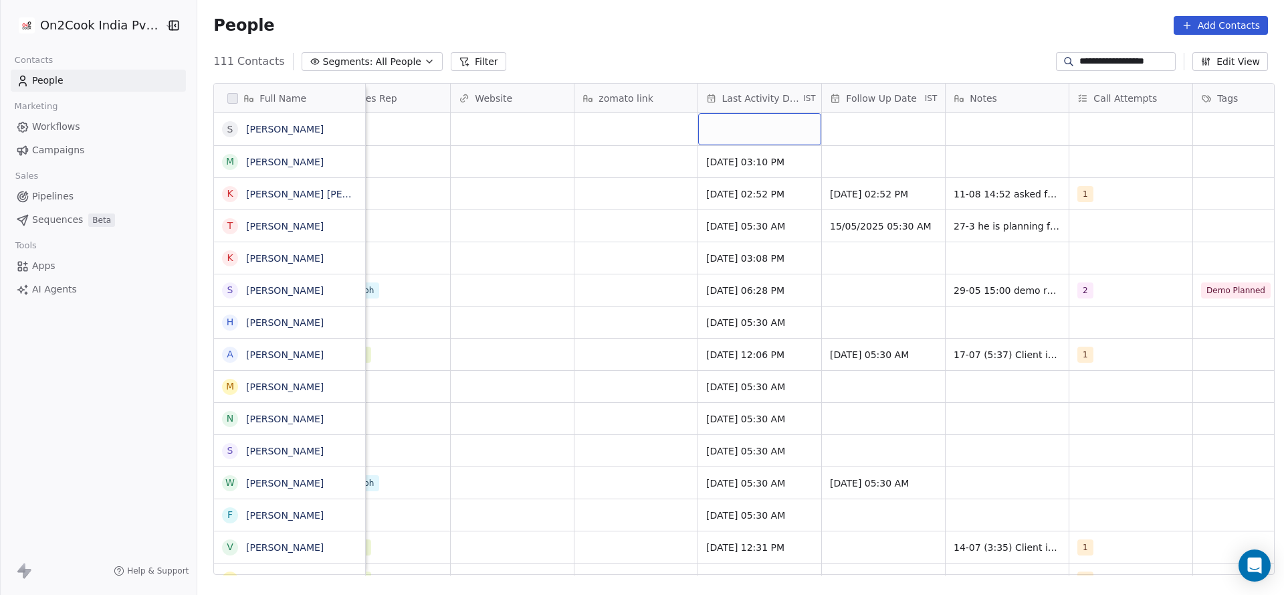
click at [750, 128] on div "grid" at bounding box center [759, 129] width 123 height 32
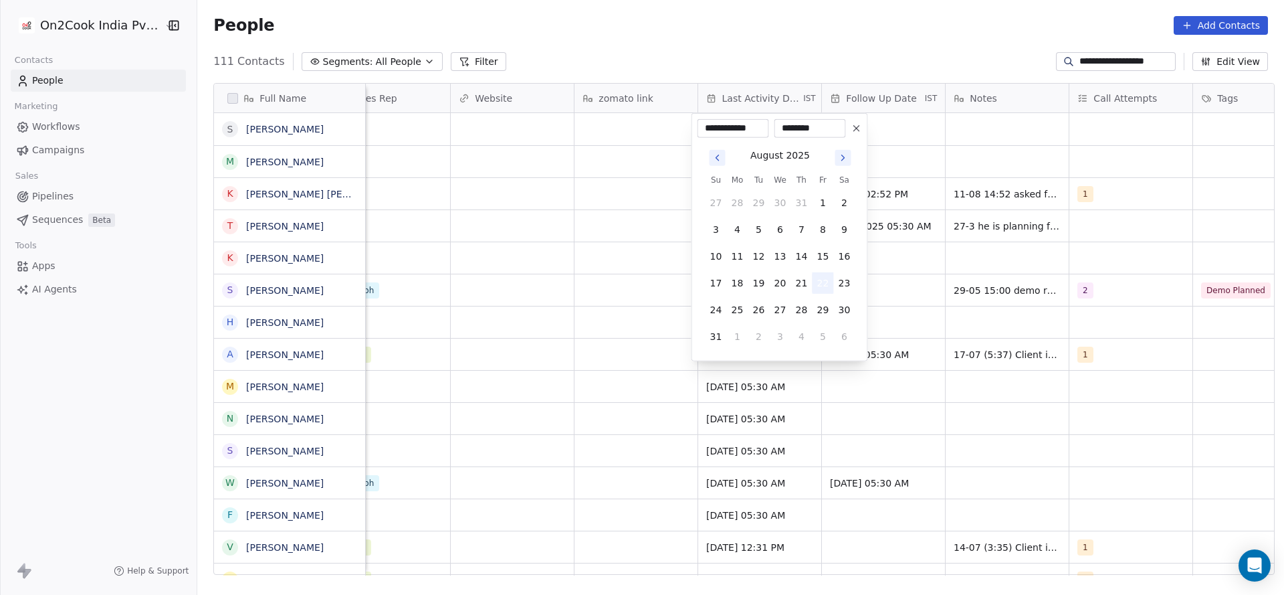
click at [824, 283] on button "22" at bounding box center [823, 282] width 21 height 21
click at [565, 286] on html "**********" at bounding box center [642, 297] width 1284 height 595
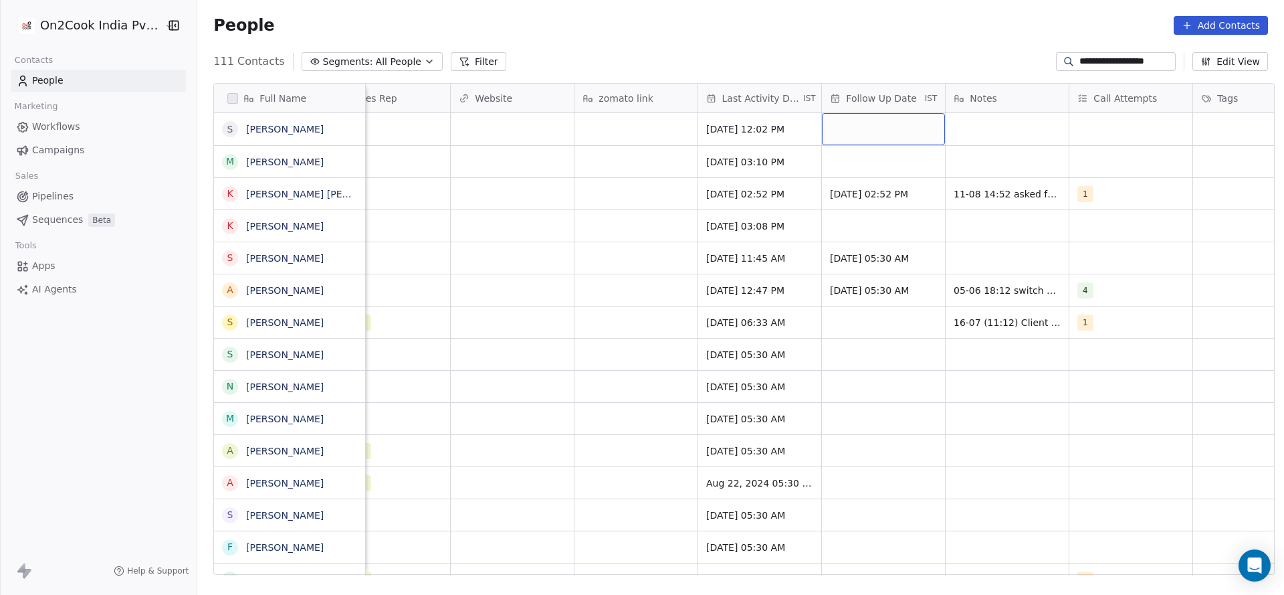
click at [891, 128] on div "grid" at bounding box center [883, 129] width 123 height 32
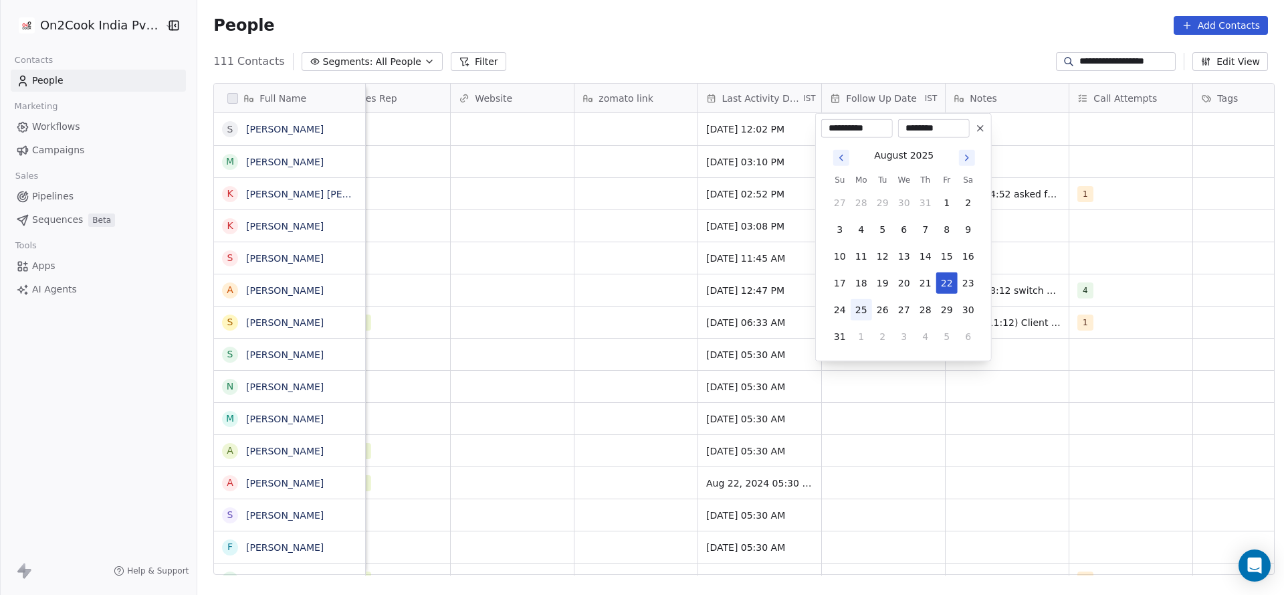
click at [864, 316] on button "25" at bounding box center [861, 309] width 21 height 21
type input "**********"
drag, startPoint x: 626, startPoint y: 290, endPoint x: 1179, endPoint y: 94, distance: 586.7
click at [631, 285] on html "**********" at bounding box center [642, 297] width 1284 height 595
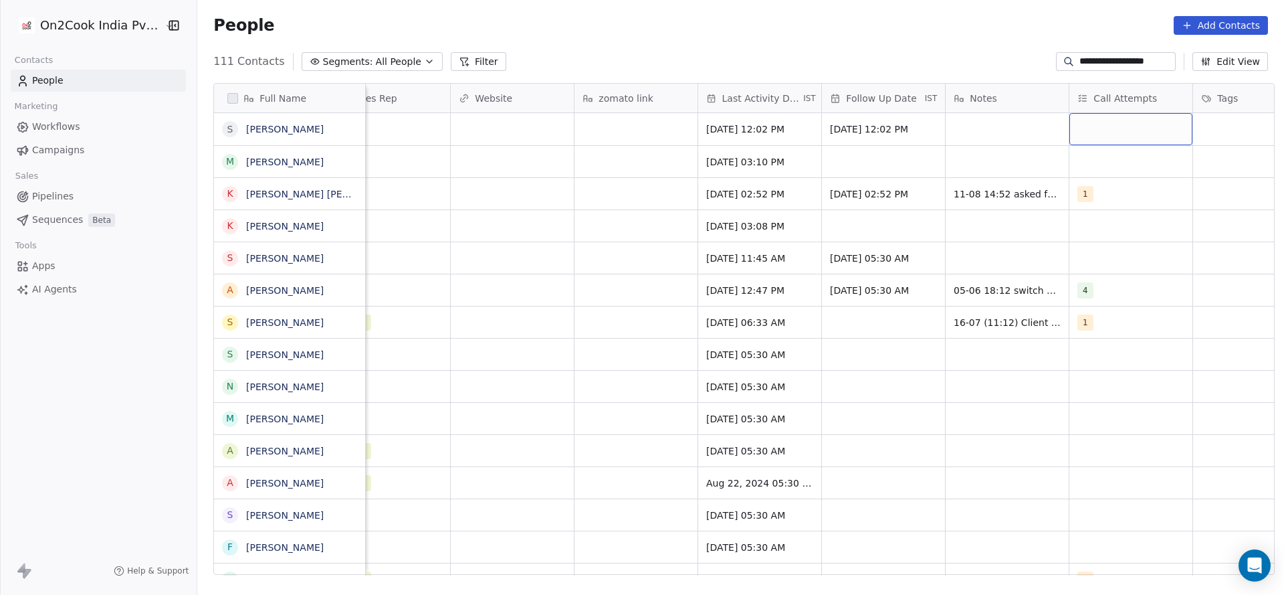
click at [1138, 124] on div "grid" at bounding box center [1131, 129] width 123 height 32
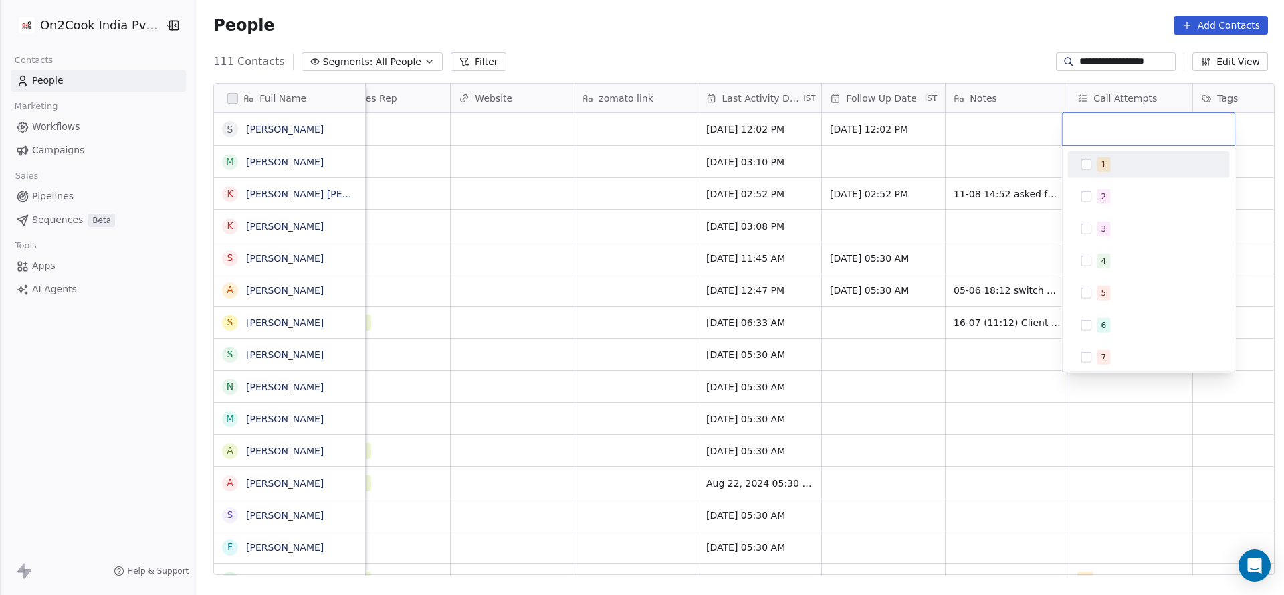
click at [1110, 177] on div "1" at bounding box center [1149, 164] width 162 height 27
click at [1015, 172] on html "**********" at bounding box center [642, 297] width 1284 height 595
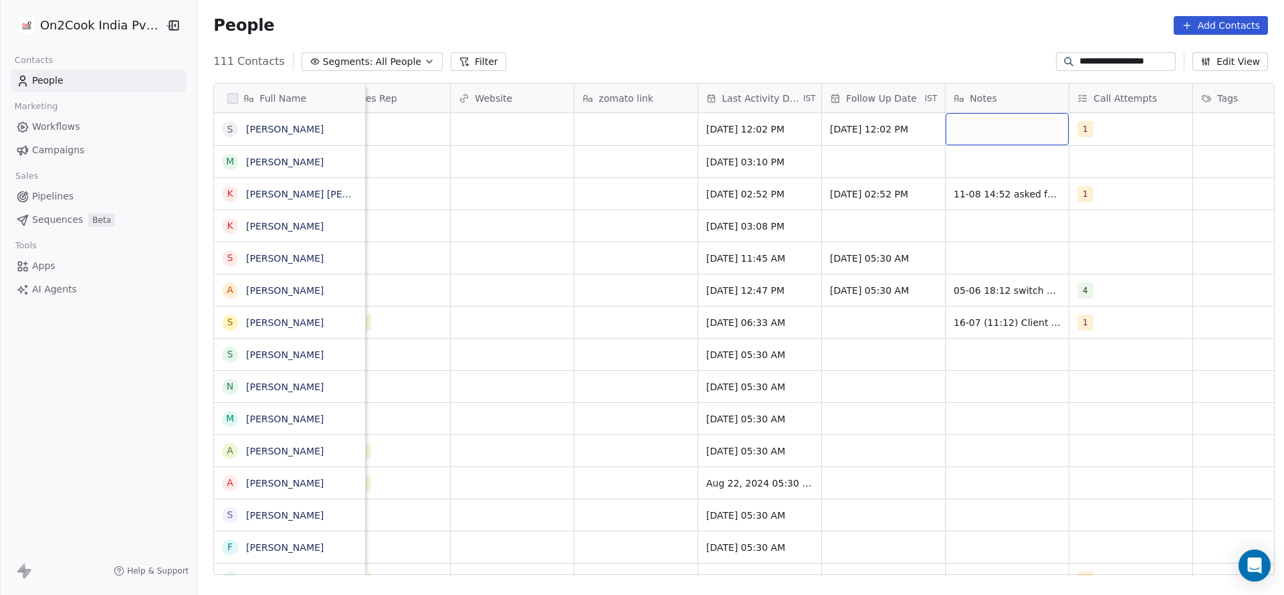
click at [995, 120] on div "grid" at bounding box center [1007, 129] width 123 height 32
click at [1011, 148] on textarea "**********" at bounding box center [1000, 136] width 122 height 45
click at [1042, 144] on textarea "**********" at bounding box center [1000, 136] width 122 height 45
type textarea "**********"
click at [514, 181] on html "**********" at bounding box center [642, 297] width 1284 height 595
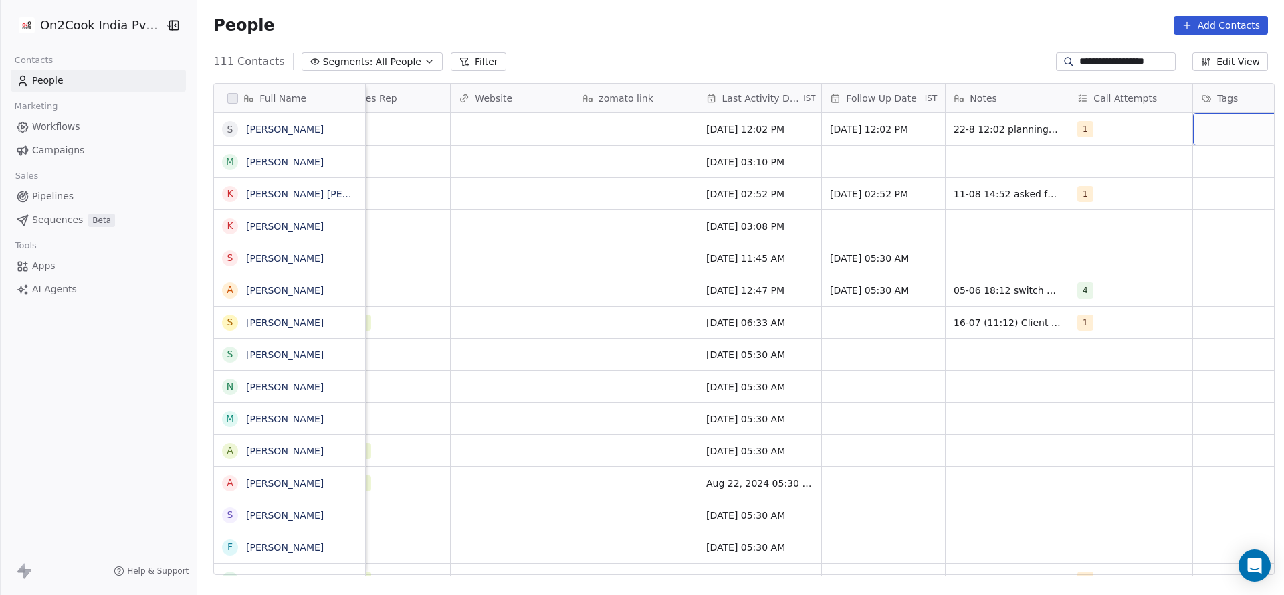
scroll to position [0, 1581]
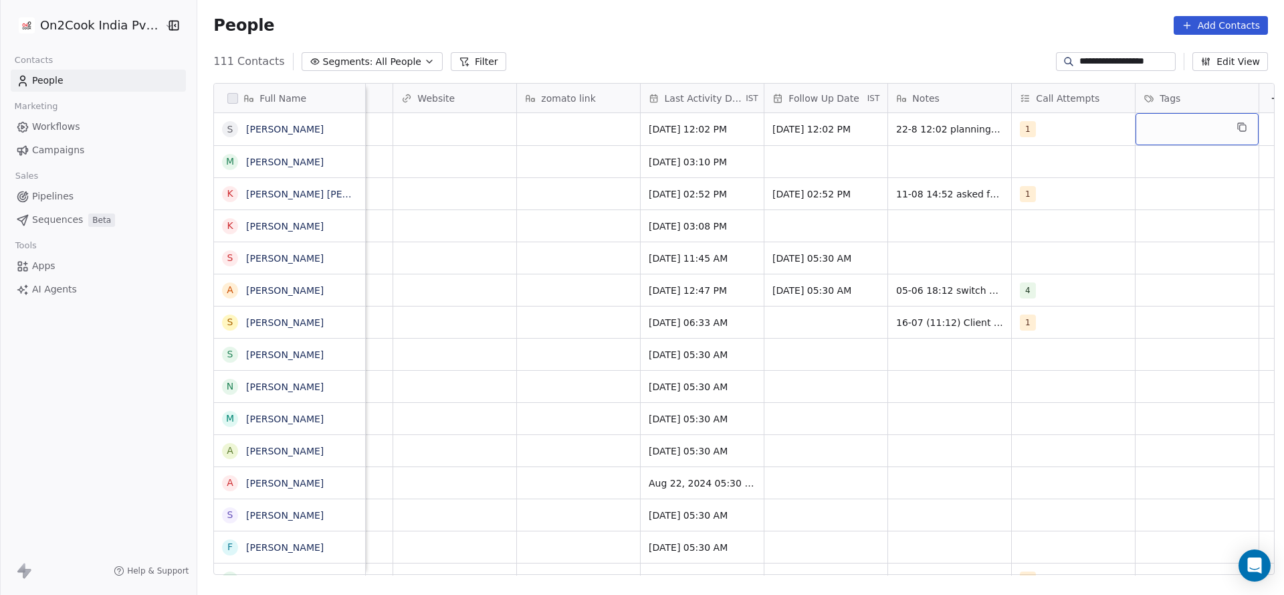
click at [1196, 126] on div "grid" at bounding box center [1197, 129] width 123 height 32
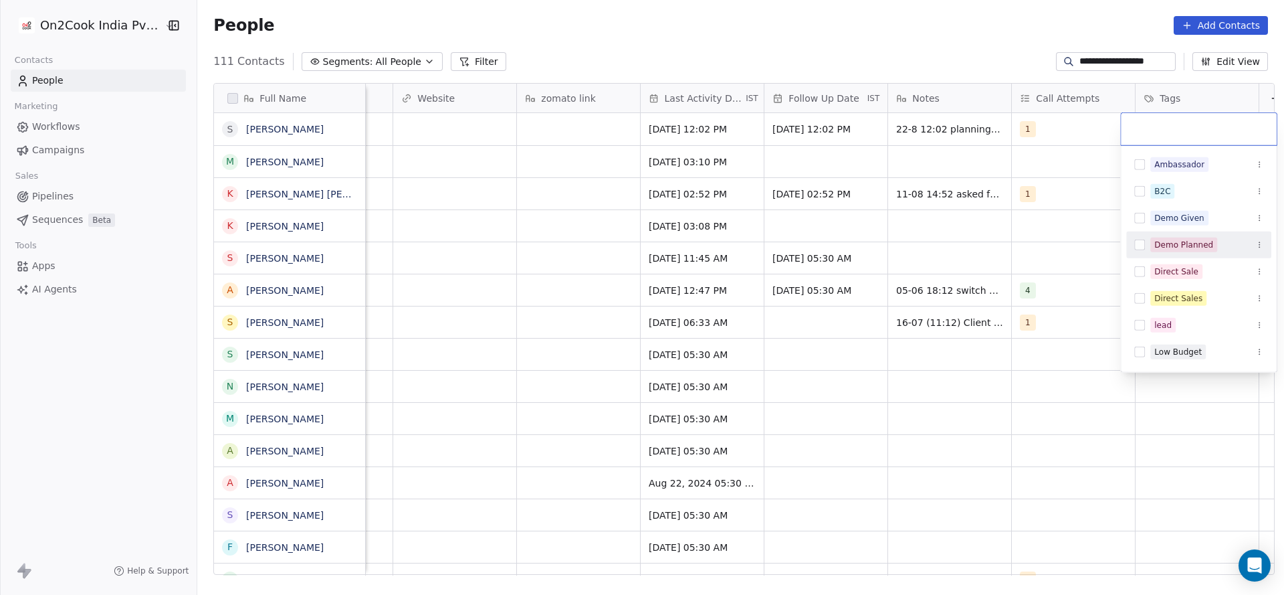
click at [1195, 249] on div "Demo Planned" at bounding box center [1184, 245] width 59 height 12
drag, startPoint x: 586, startPoint y: 239, endPoint x: 363, endPoint y: 120, distance: 253.5
click at [585, 241] on html "**********" at bounding box center [642, 297] width 1284 height 595
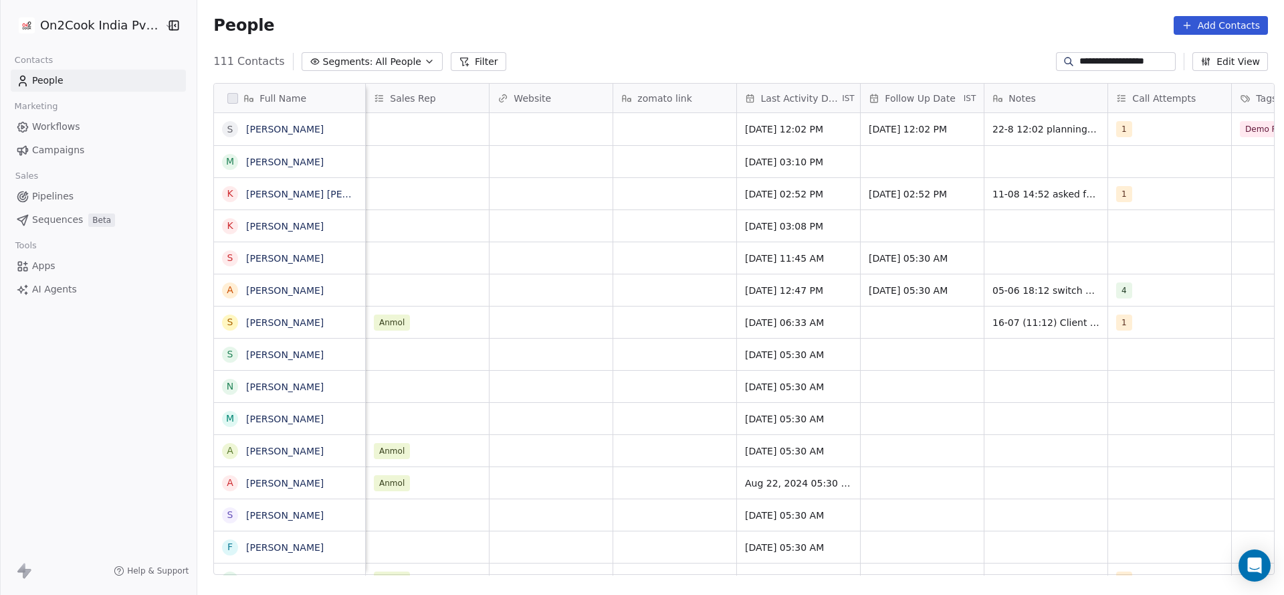
scroll to position [0, 1237]
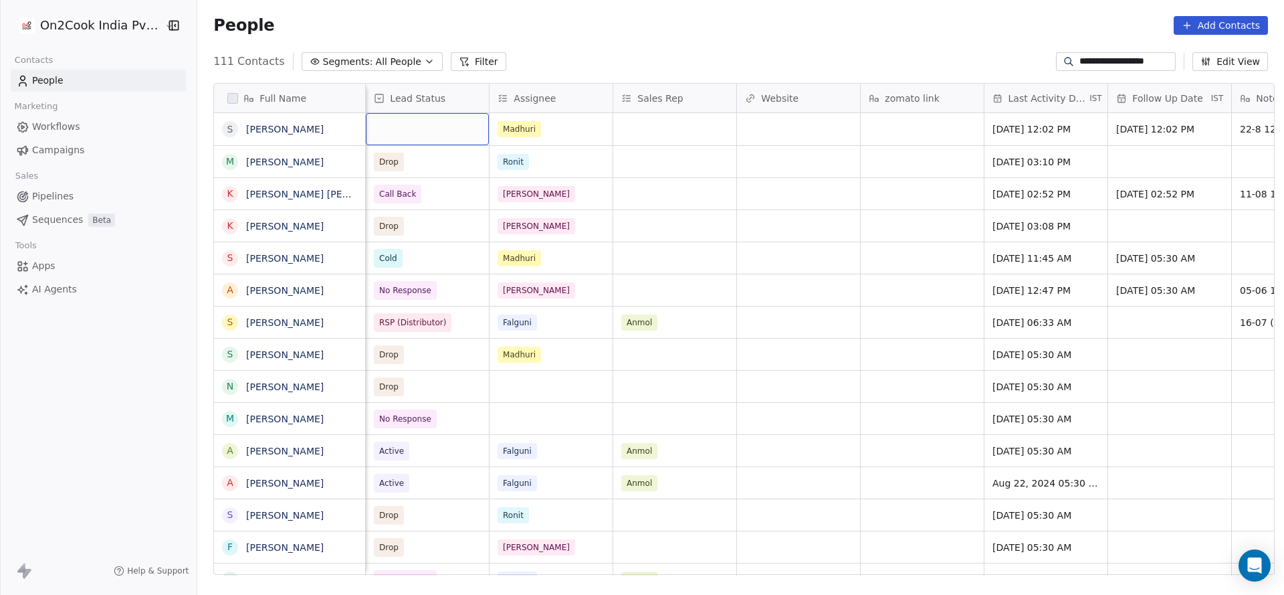
click at [392, 114] on div "grid" at bounding box center [427, 129] width 123 height 32
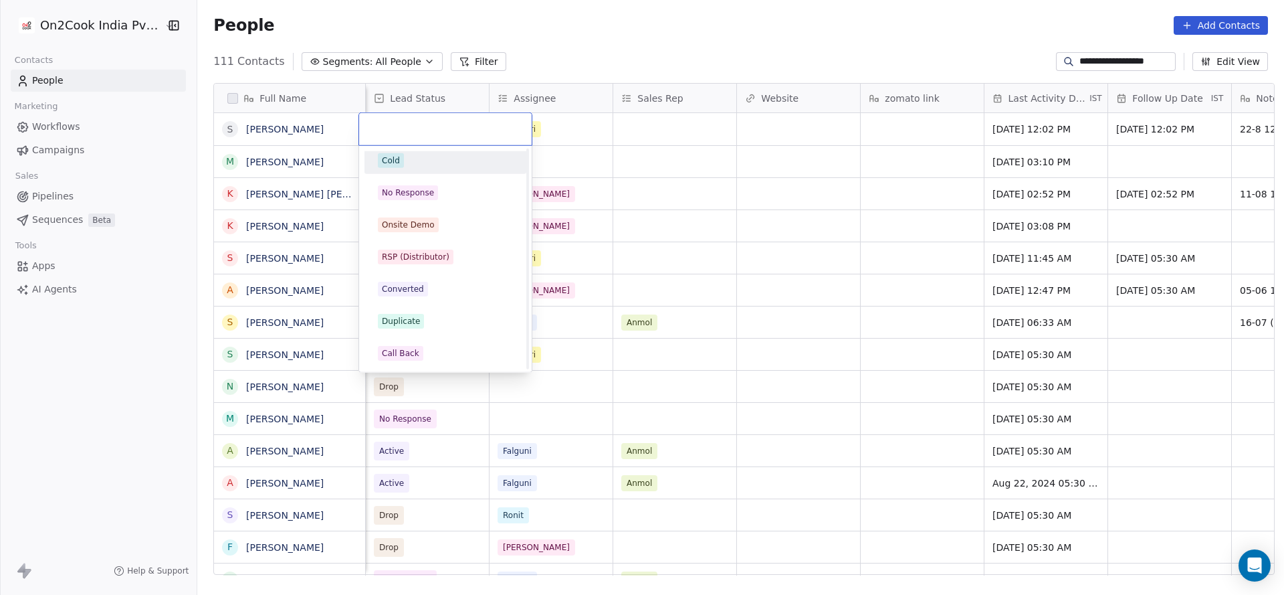
scroll to position [201, 0]
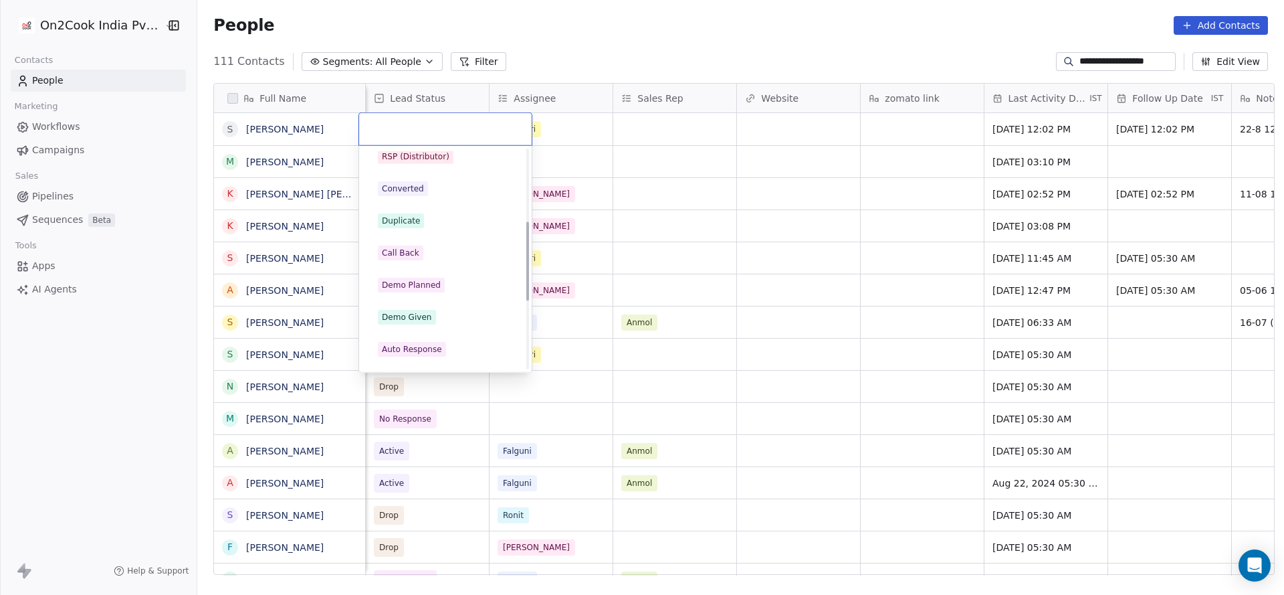
click at [441, 276] on div "Demo Planned" at bounding box center [445, 284] width 151 height 21
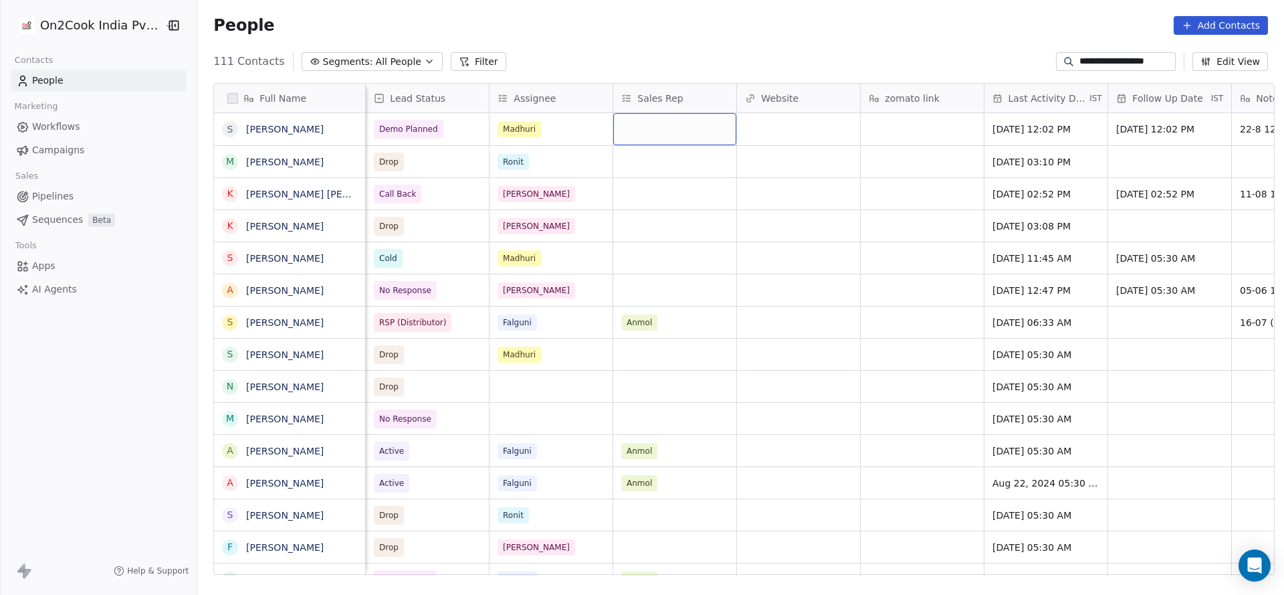
click at [630, 133] on div "grid" at bounding box center [674, 129] width 123 height 32
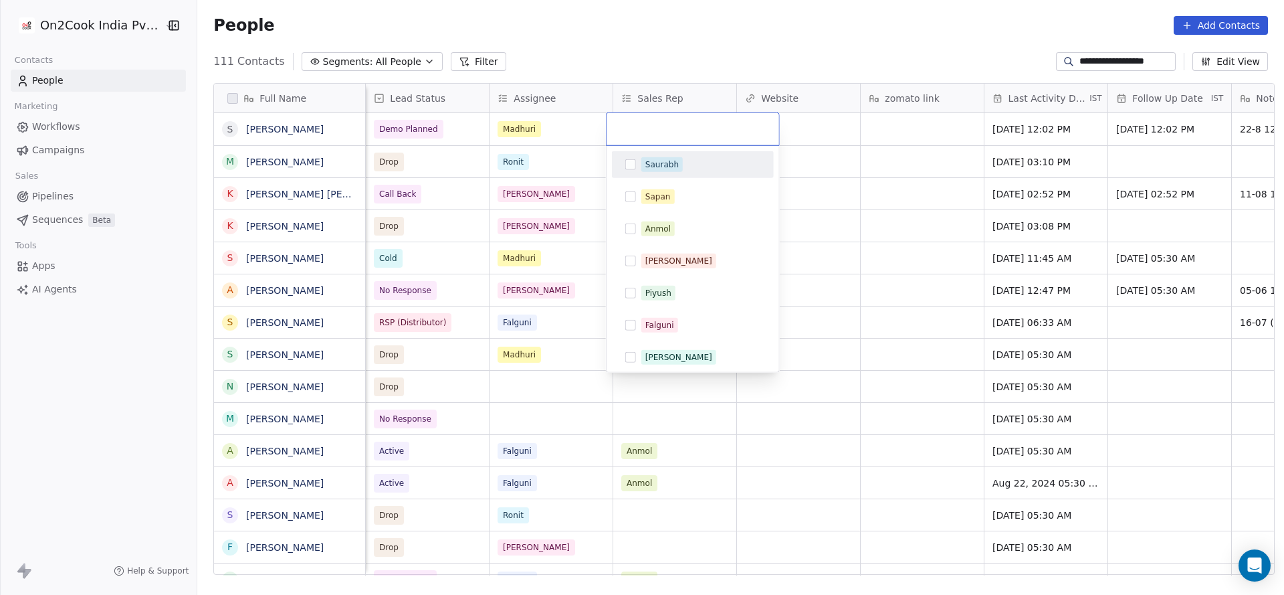
click at [660, 169] on div "Saurabh" at bounding box center [662, 165] width 33 height 12
click at [599, 173] on html "**********" at bounding box center [642, 297] width 1284 height 595
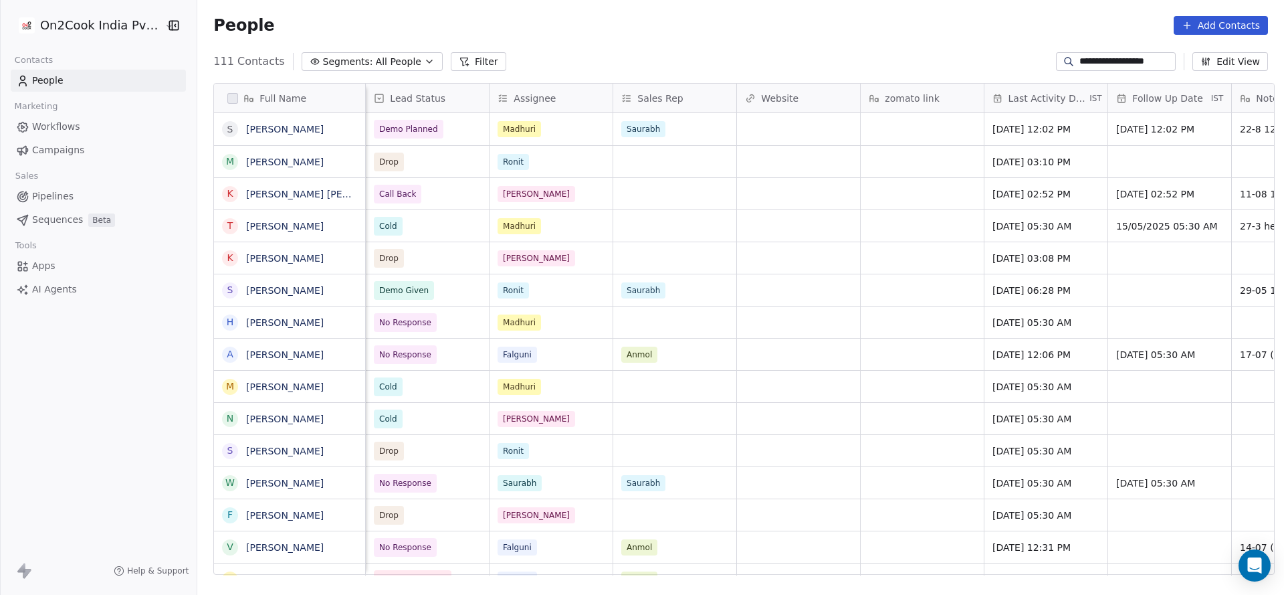
click at [1102, 68] on input "**********" at bounding box center [1127, 61] width 94 height 13
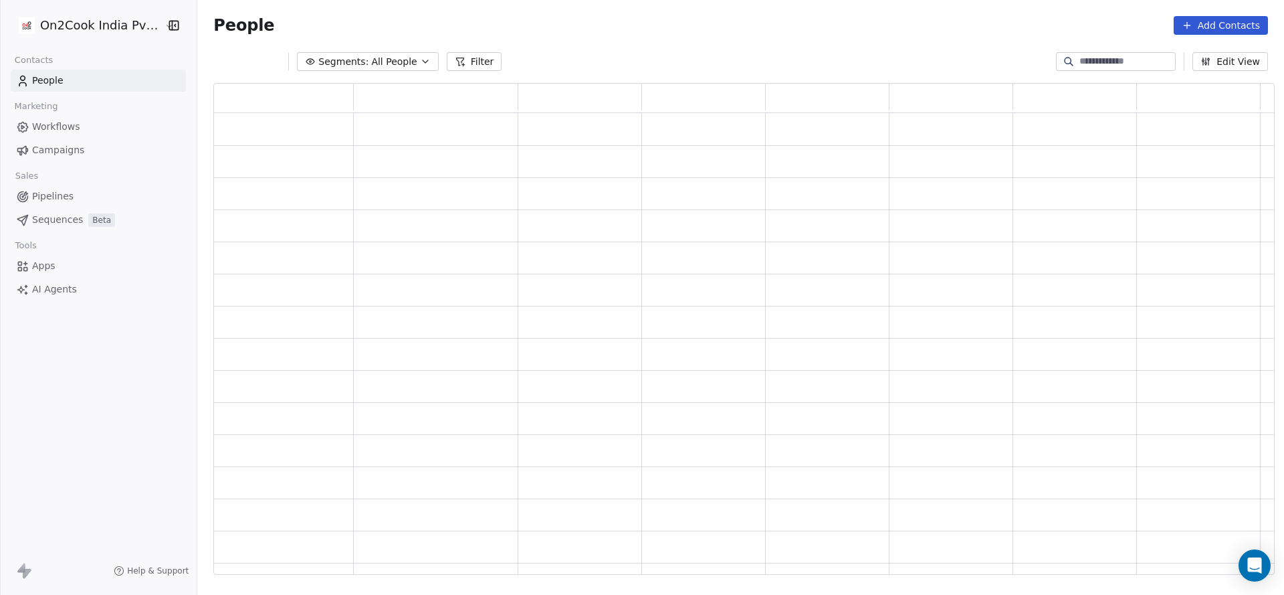
scroll to position [476, 1046]
paste input "**********"
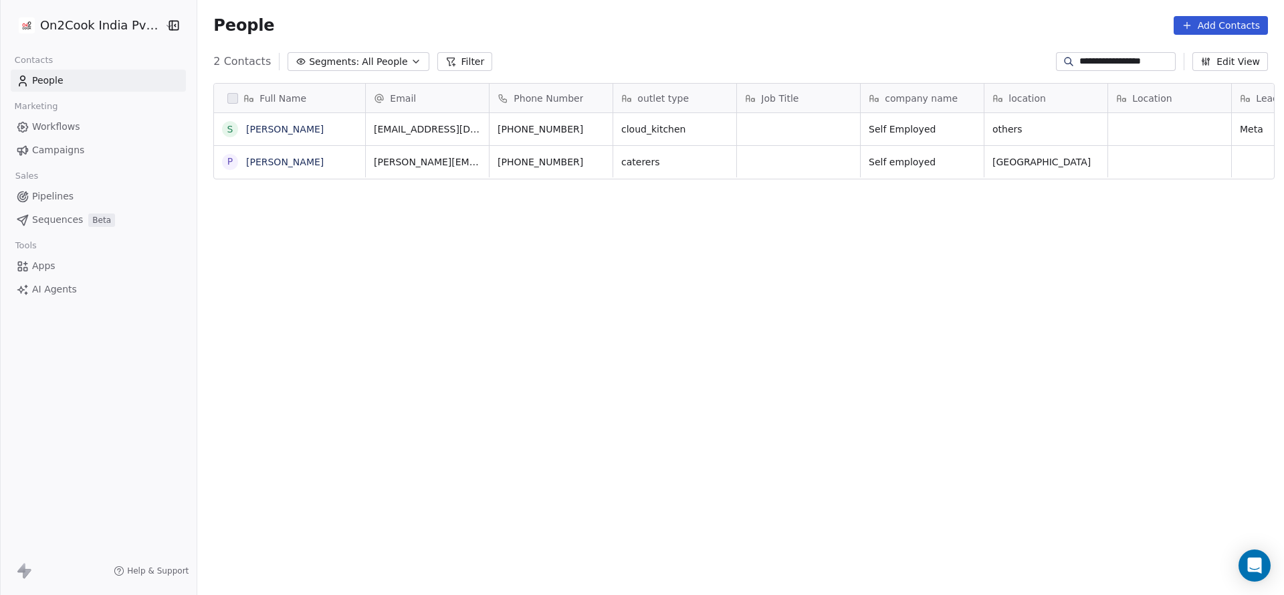
scroll to position [508, 1078]
type input "**********"
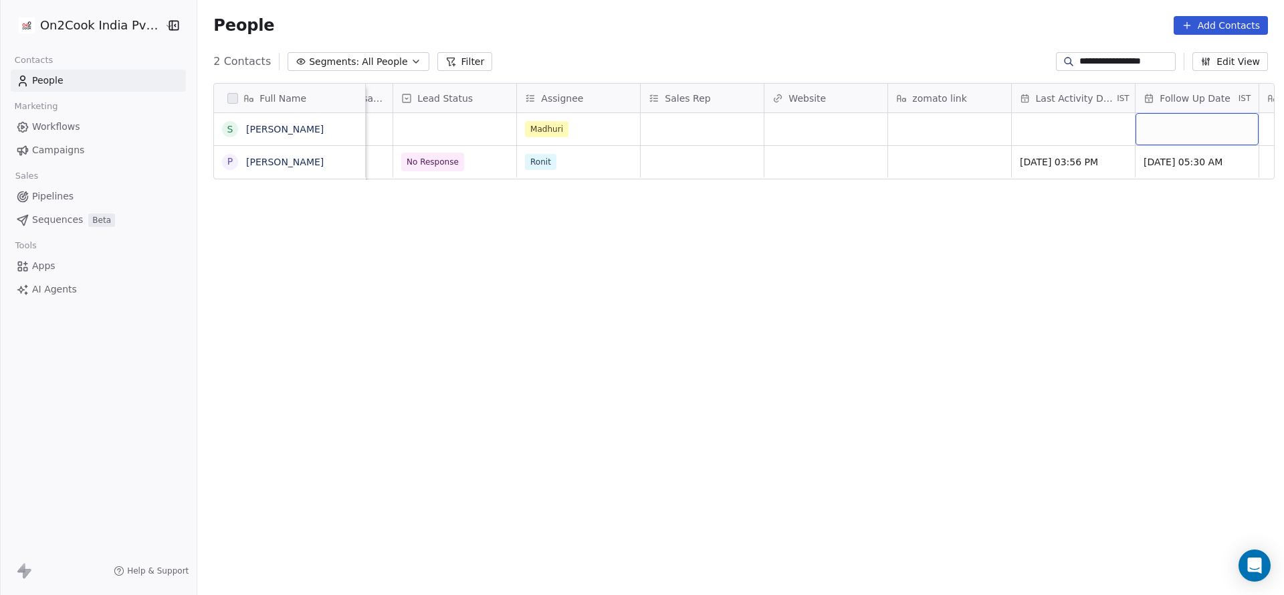
scroll to position [0, 1334]
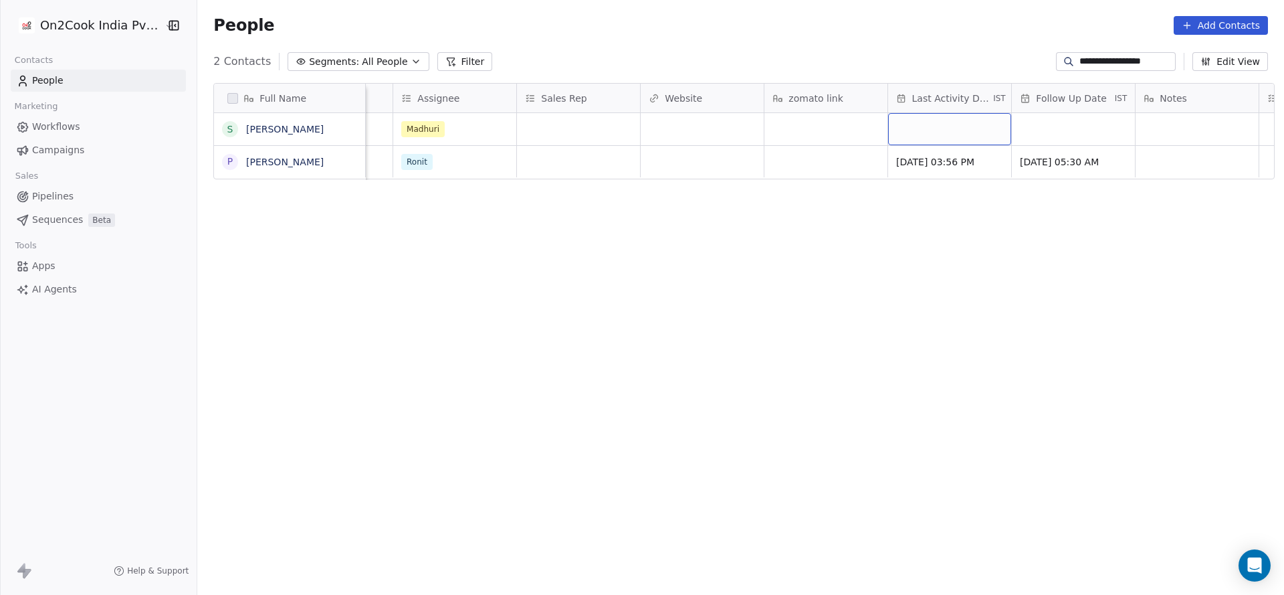
click at [969, 124] on div "grid" at bounding box center [949, 129] width 123 height 32
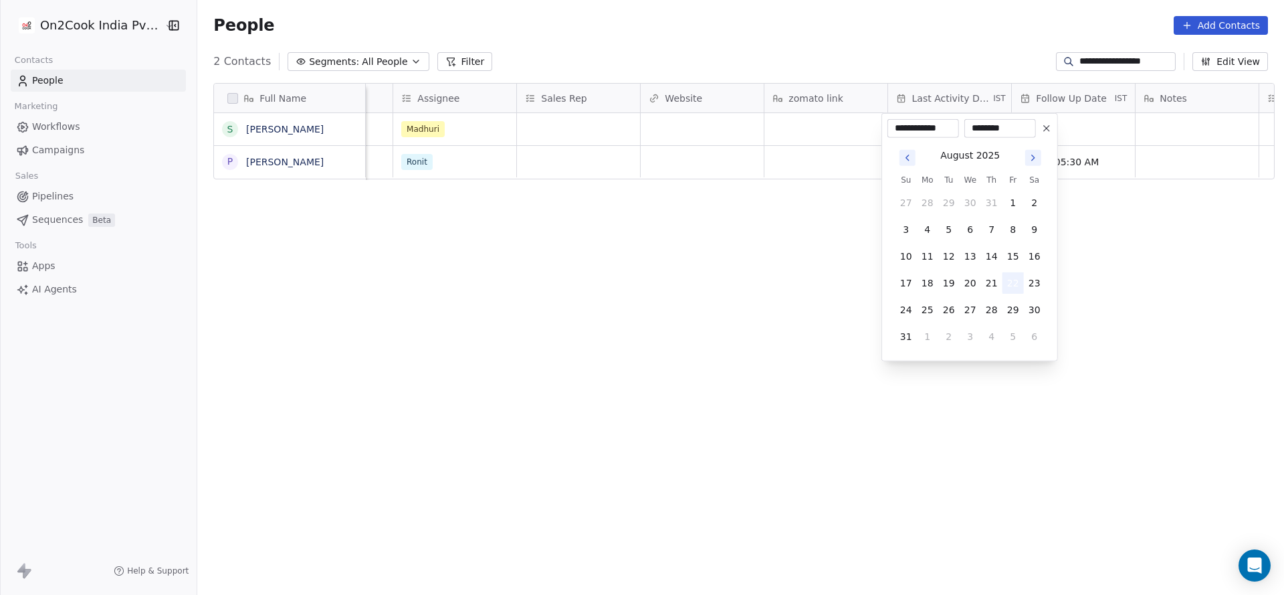
click at [1017, 285] on button "22" at bounding box center [1013, 282] width 21 height 21
click at [672, 275] on html "**********" at bounding box center [642, 297] width 1284 height 595
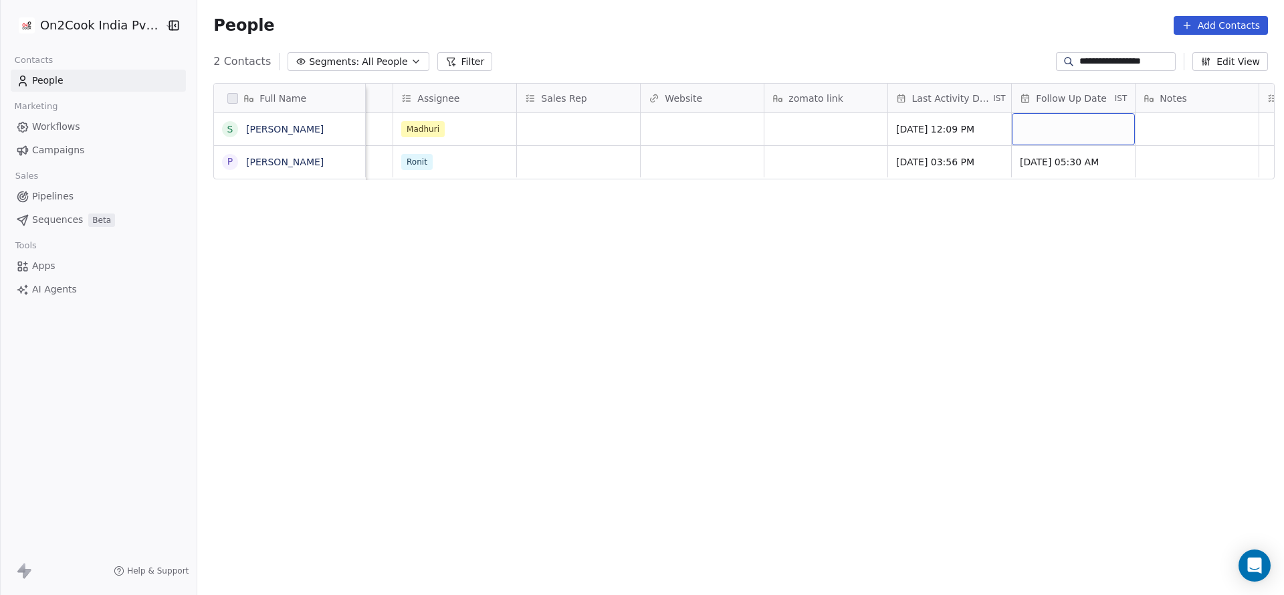
click at [1060, 122] on div "grid" at bounding box center [1073, 129] width 123 height 32
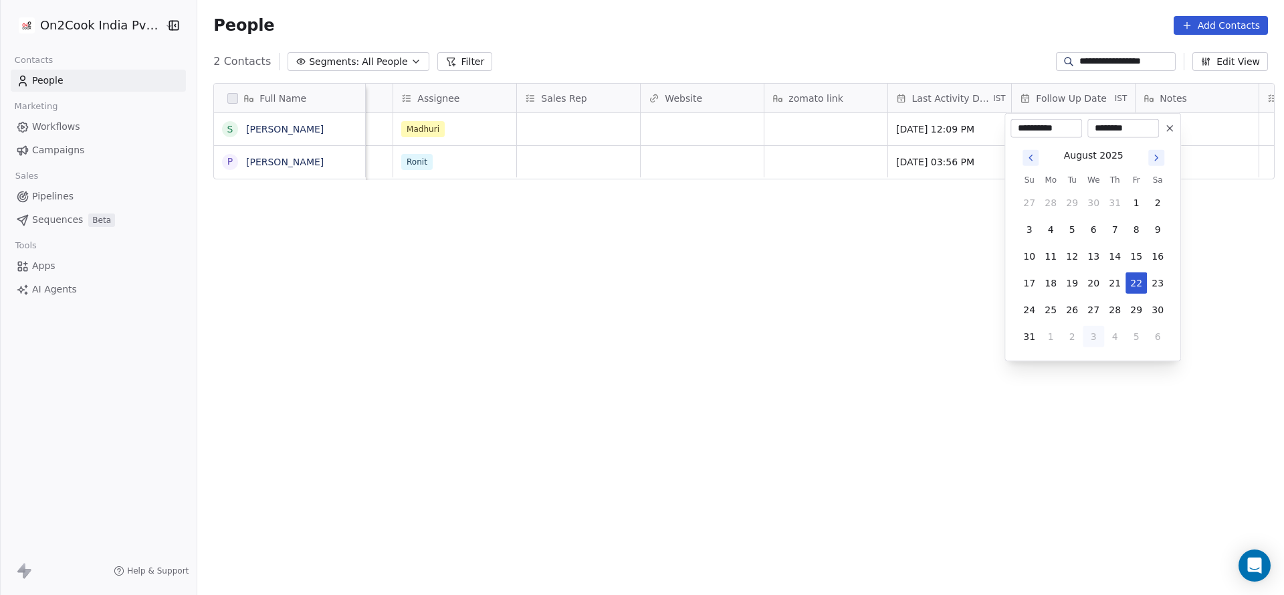
click at [1089, 340] on button "3" at bounding box center [1093, 336] width 21 height 21
type input "**********"
click at [774, 297] on html "**********" at bounding box center [642, 297] width 1284 height 595
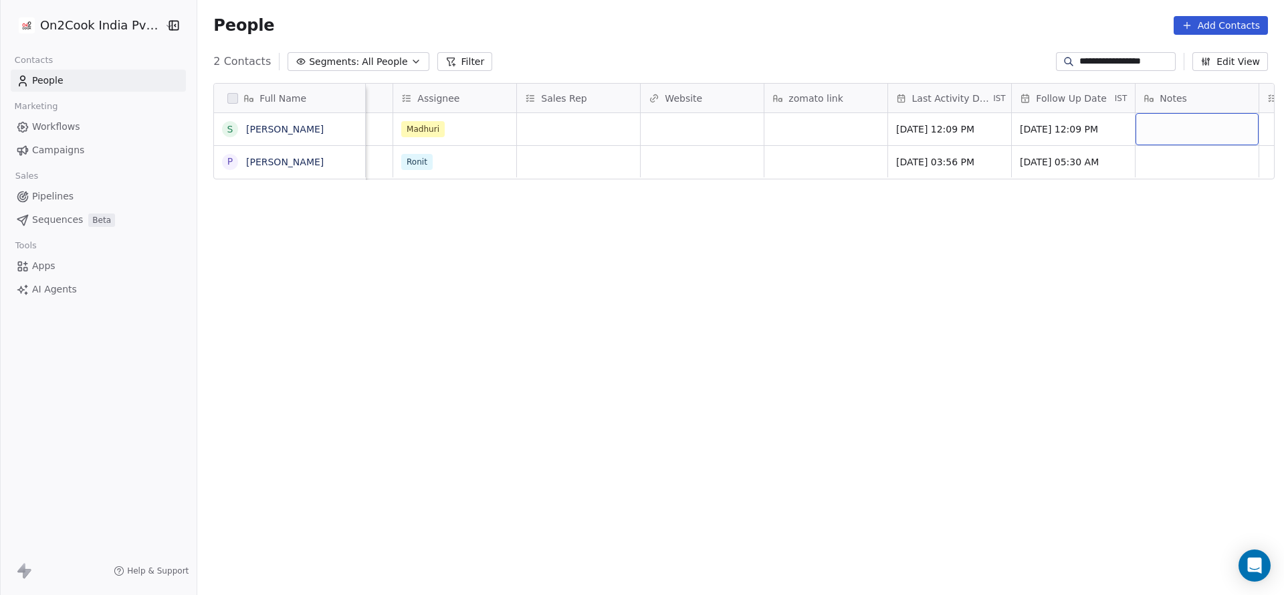
click at [1183, 132] on div "grid" at bounding box center [1197, 129] width 123 height 32
type textarea "**********"
click at [871, 139] on html "**********" at bounding box center [642, 297] width 1284 height 595
click at [1144, 124] on div "grid" at bounding box center [1197, 129] width 123 height 32
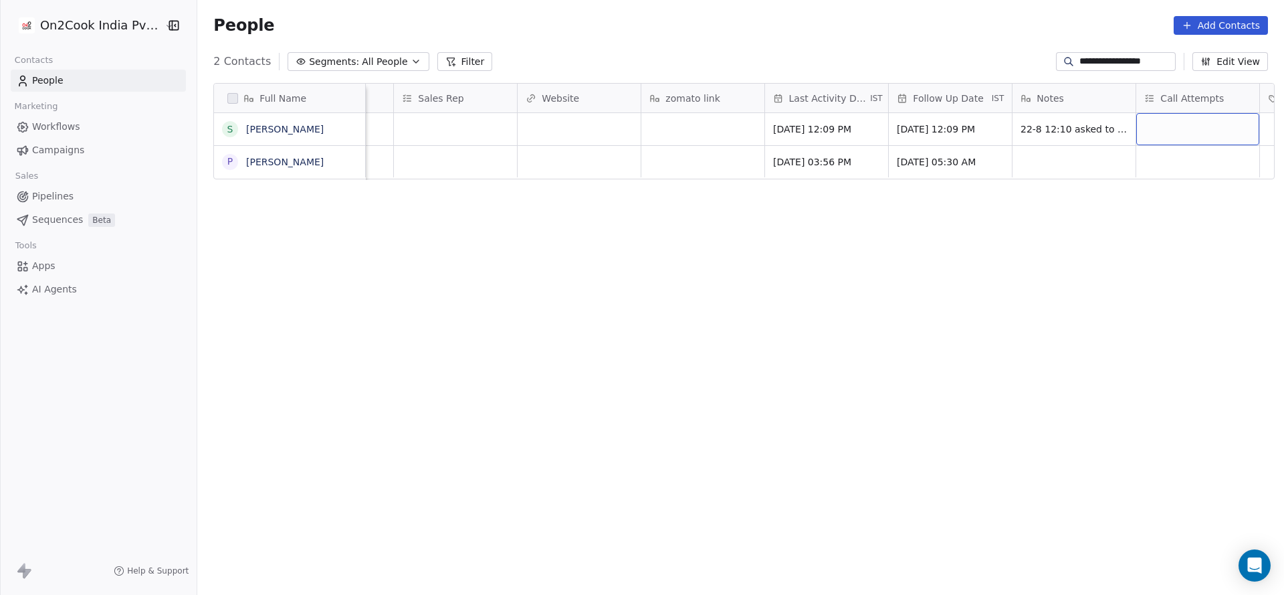
click at [1144, 124] on div "grid" at bounding box center [1197, 129] width 123 height 32
click at [1168, 171] on div "1" at bounding box center [1198, 164] width 119 height 15
click at [894, 181] on html "**********" at bounding box center [642, 297] width 1284 height 595
click at [923, 125] on span "[DATE] 12:09 PM" at bounding box center [939, 128] width 82 height 13
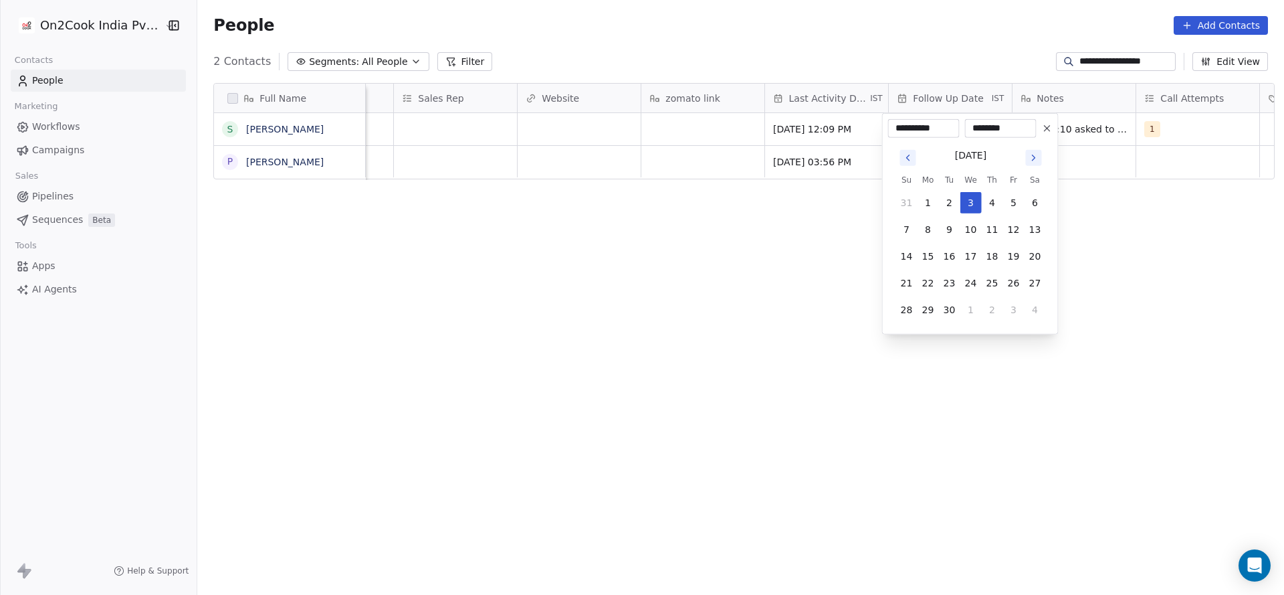
click at [1042, 124] on icon at bounding box center [1047, 128] width 11 height 11
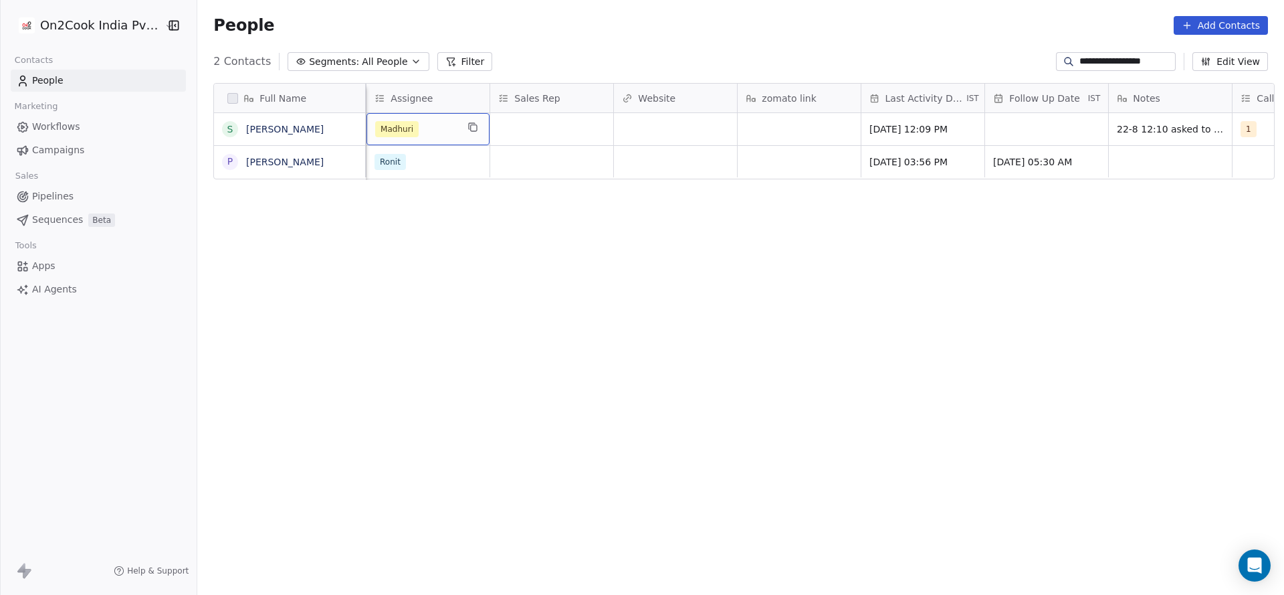
scroll to position [0, 1237]
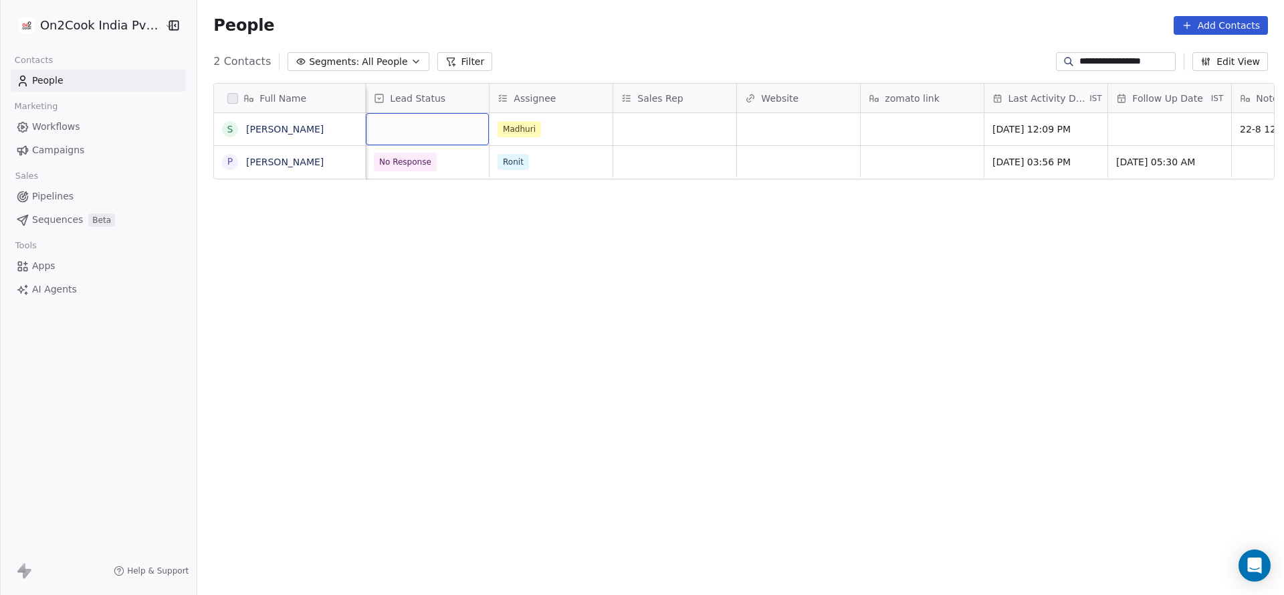
click at [443, 128] on div "grid" at bounding box center [427, 129] width 123 height 32
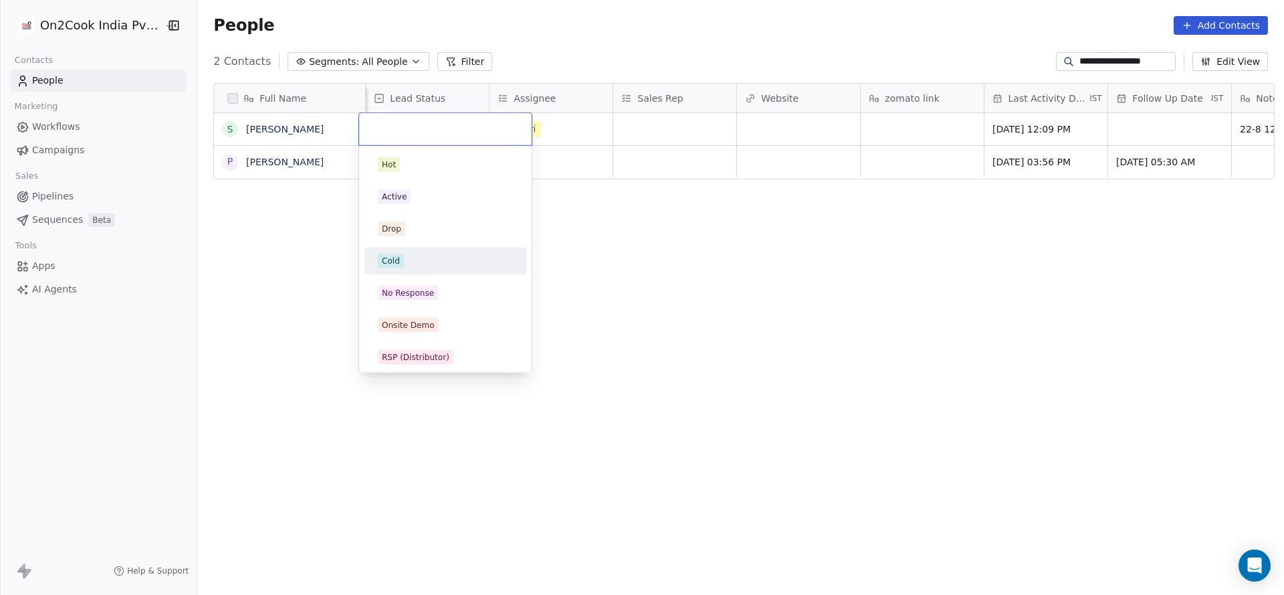
click at [429, 264] on div "Cold" at bounding box center [445, 261] width 135 height 15
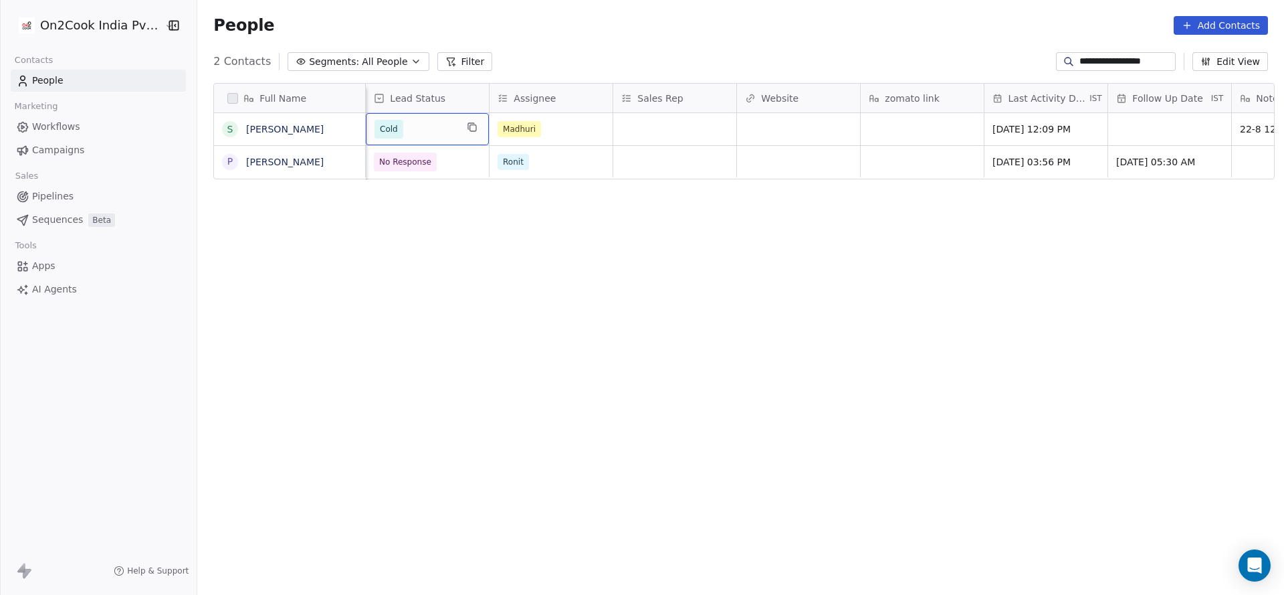
click at [692, 183] on div "Full Name S [PERSON_NAME] P [PERSON_NAME] Lead Source Created Date IST Whastapp…" at bounding box center [740, 333] width 1087 height 523
click at [1084, 66] on input "**********" at bounding box center [1127, 61] width 94 height 13
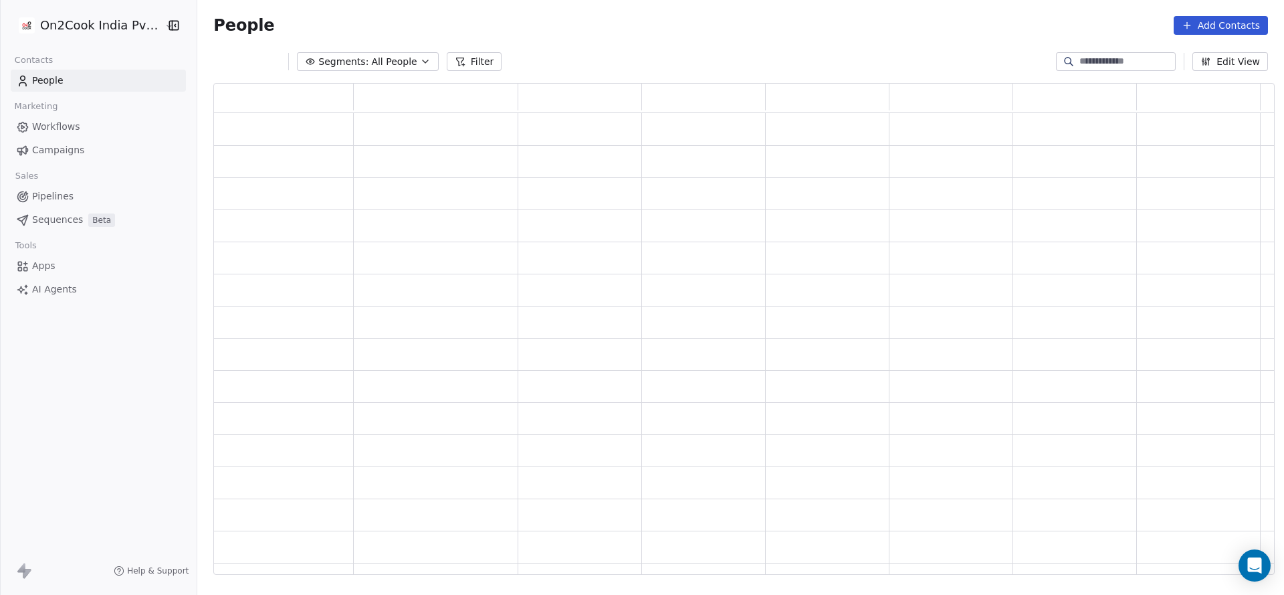
scroll to position [476, 1046]
paste input "**********"
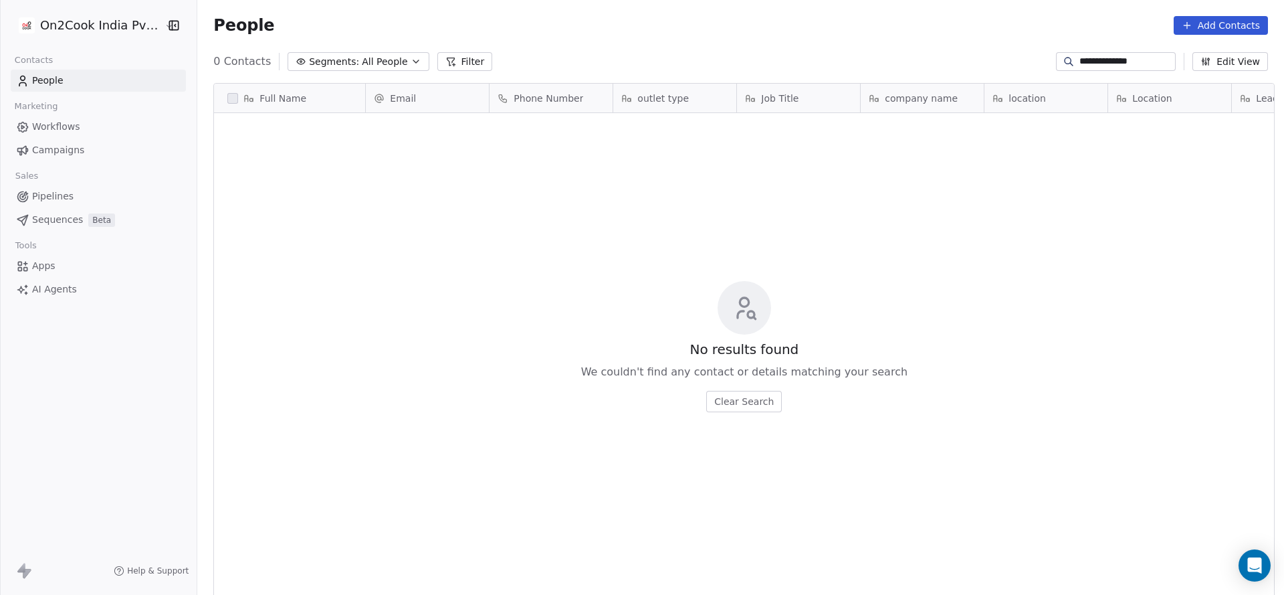
scroll to position [508, 1078]
type input "**********"
click at [1108, 66] on input "**********" at bounding box center [1127, 61] width 94 height 13
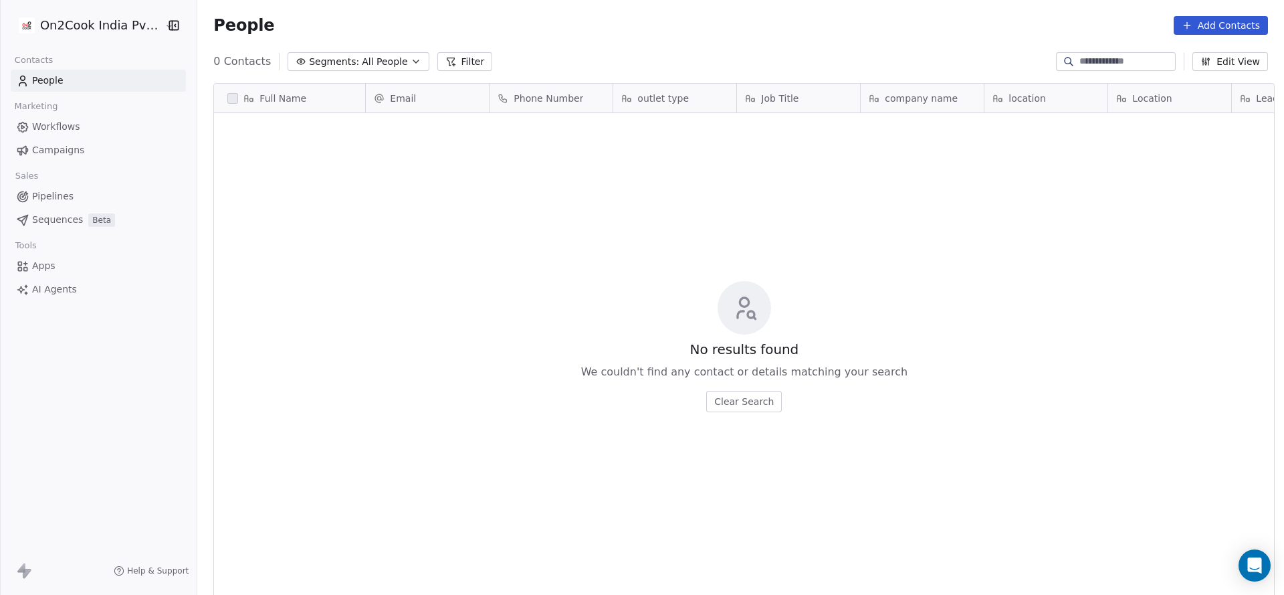
paste input "**********"
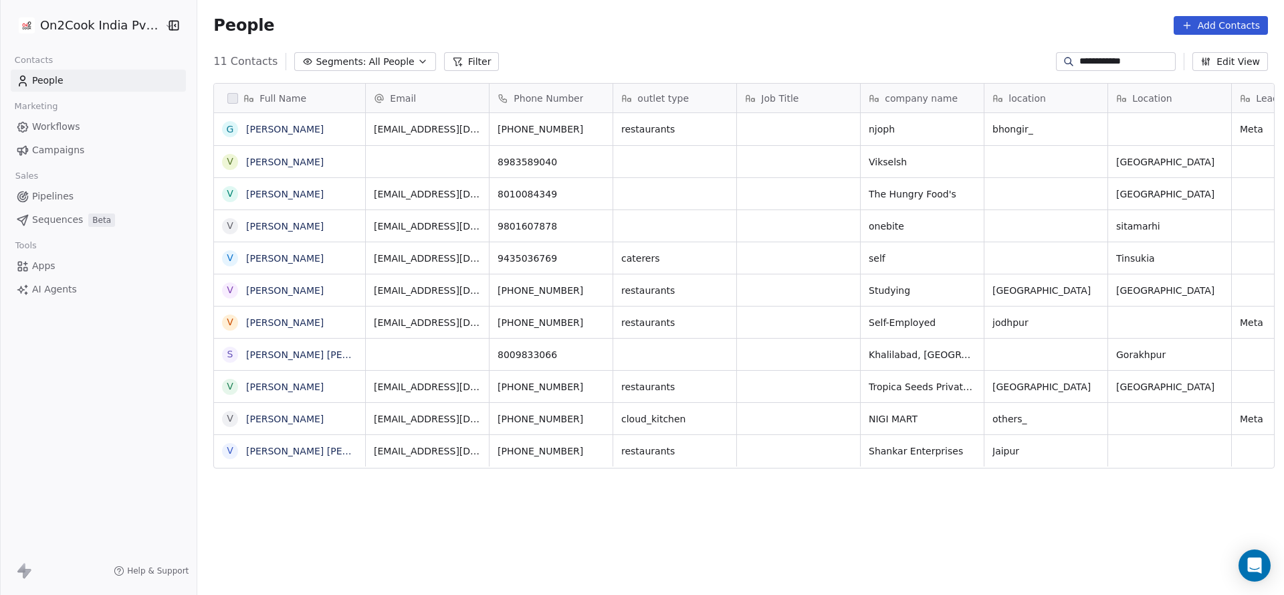
type input "**********"
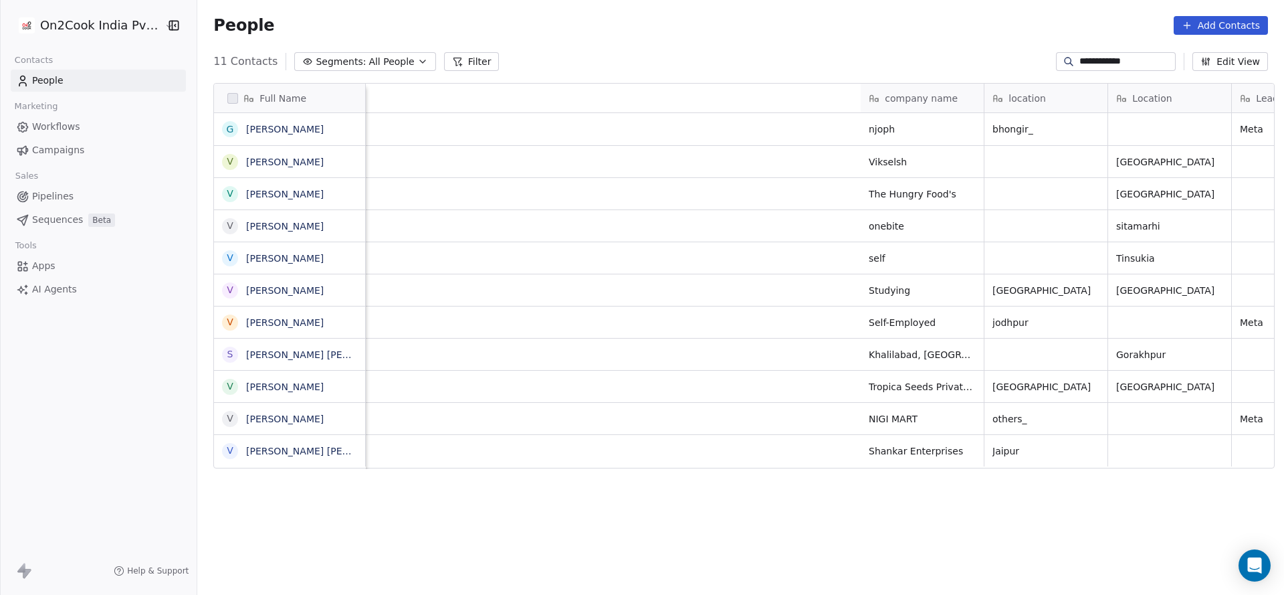
scroll to position [0, 963]
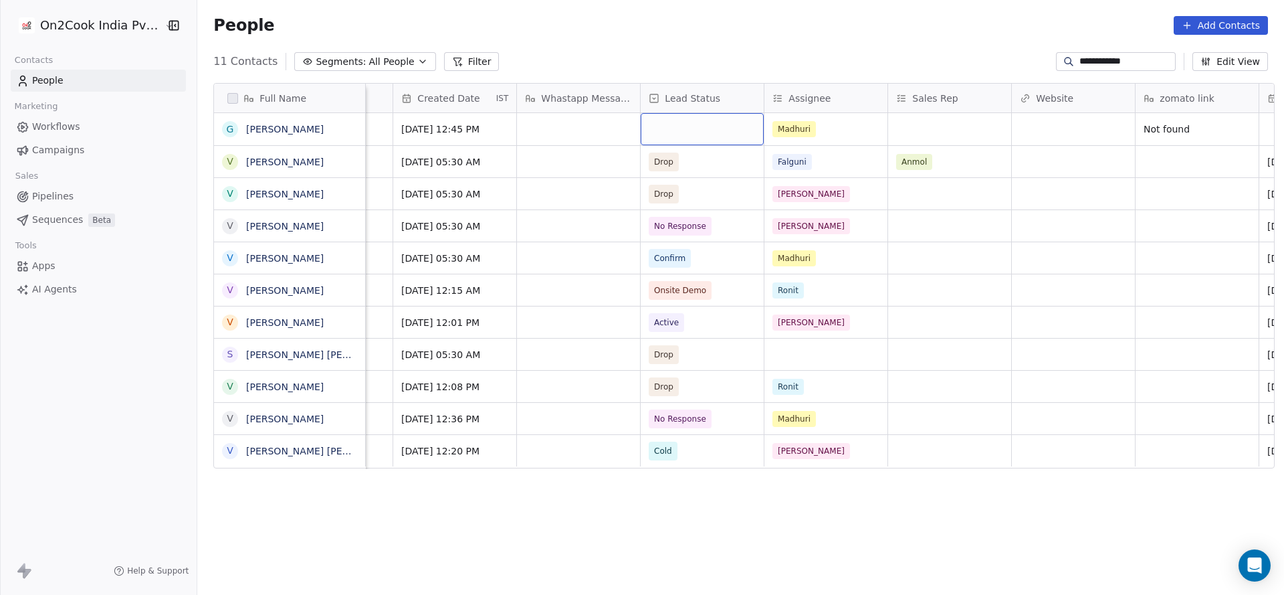
click at [690, 139] on div "grid" at bounding box center [702, 129] width 123 height 32
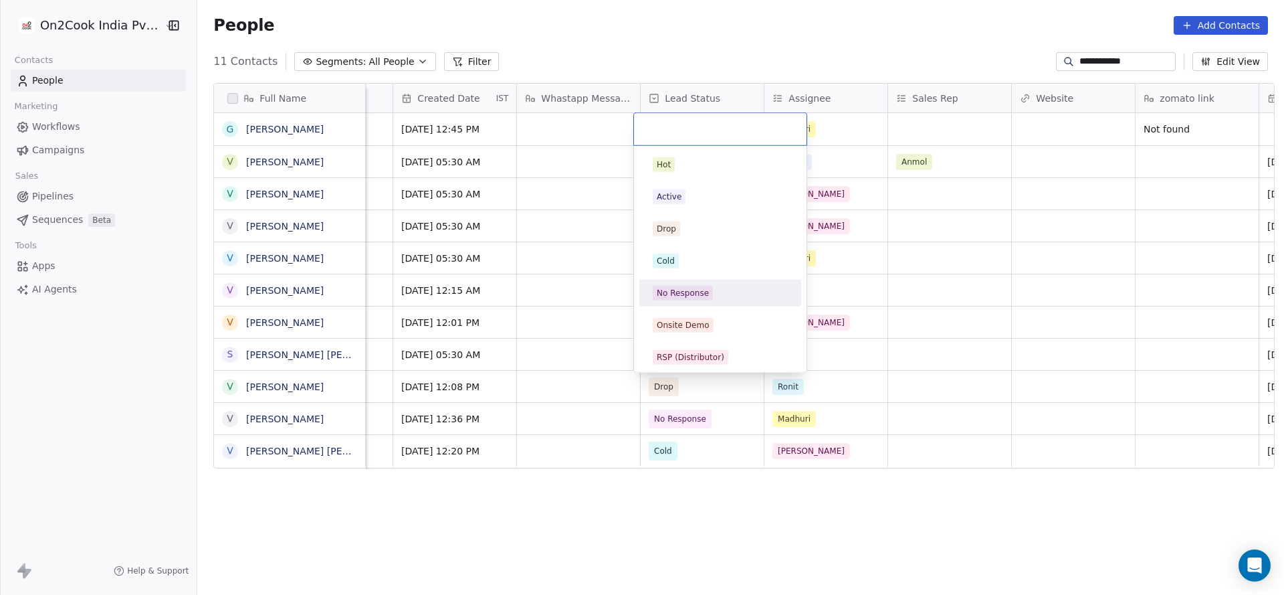
click at [706, 307] on div "Hot Active Drop Cold No Response Onsite Demo RSP (Distributor) Converted Duplic…" at bounding box center [720, 453] width 162 height 605
click at [685, 291] on div "No Response" at bounding box center [683, 293] width 52 height 12
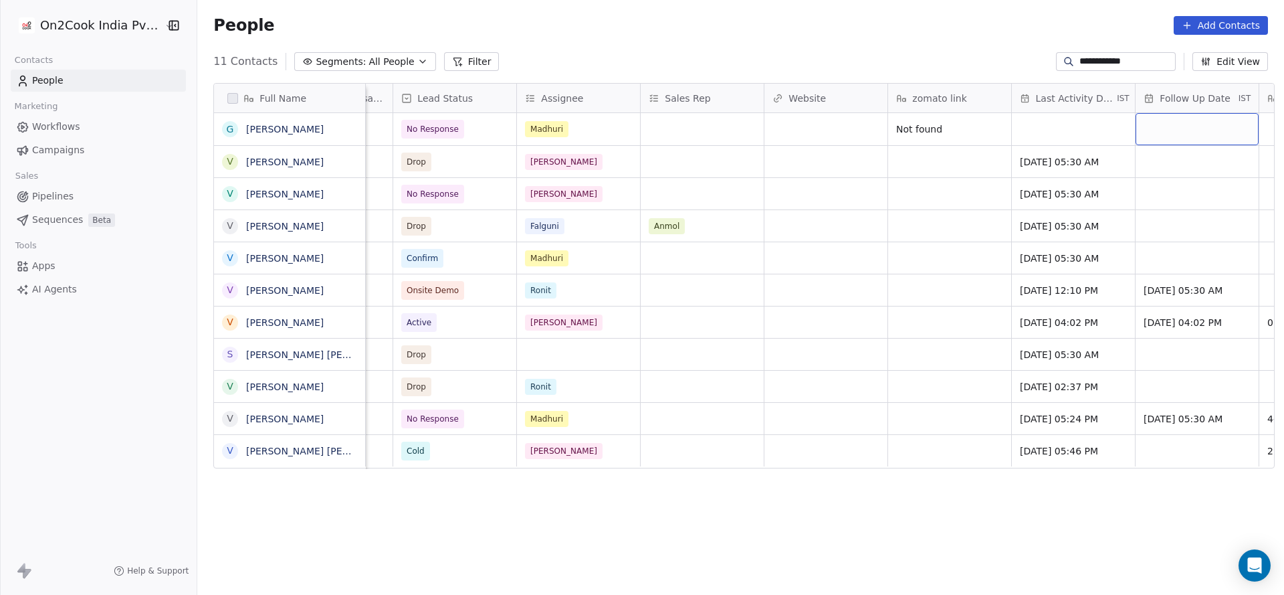
scroll to position [0, 1334]
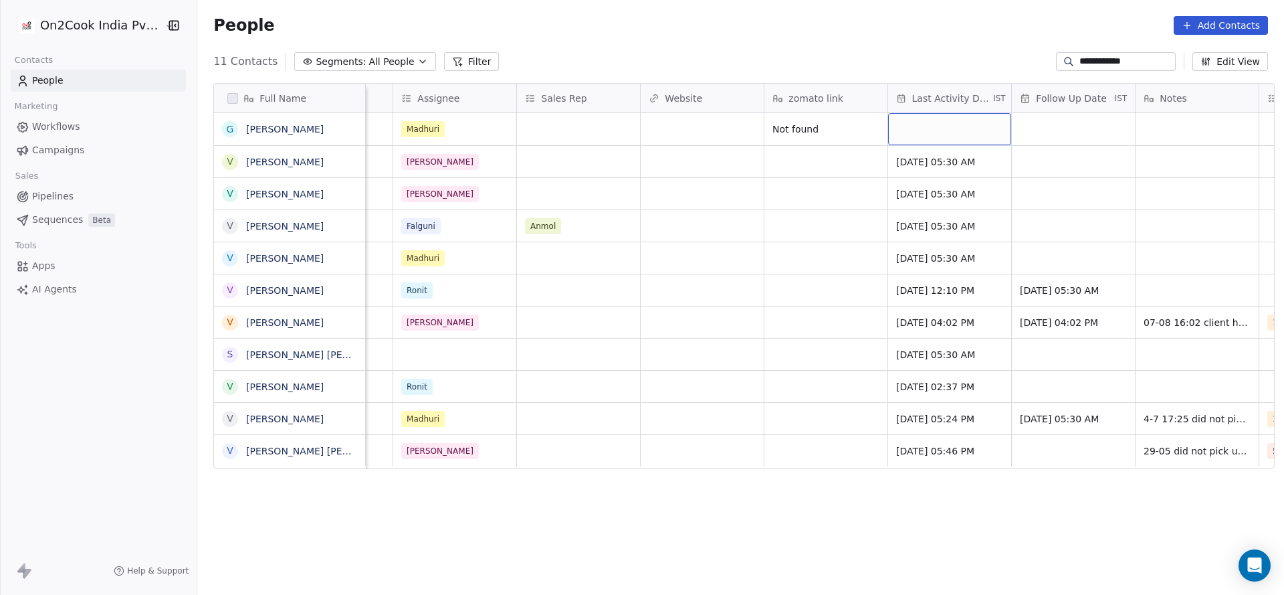
click at [939, 116] on div "grid" at bounding box center [949, 129] width 123 height 32
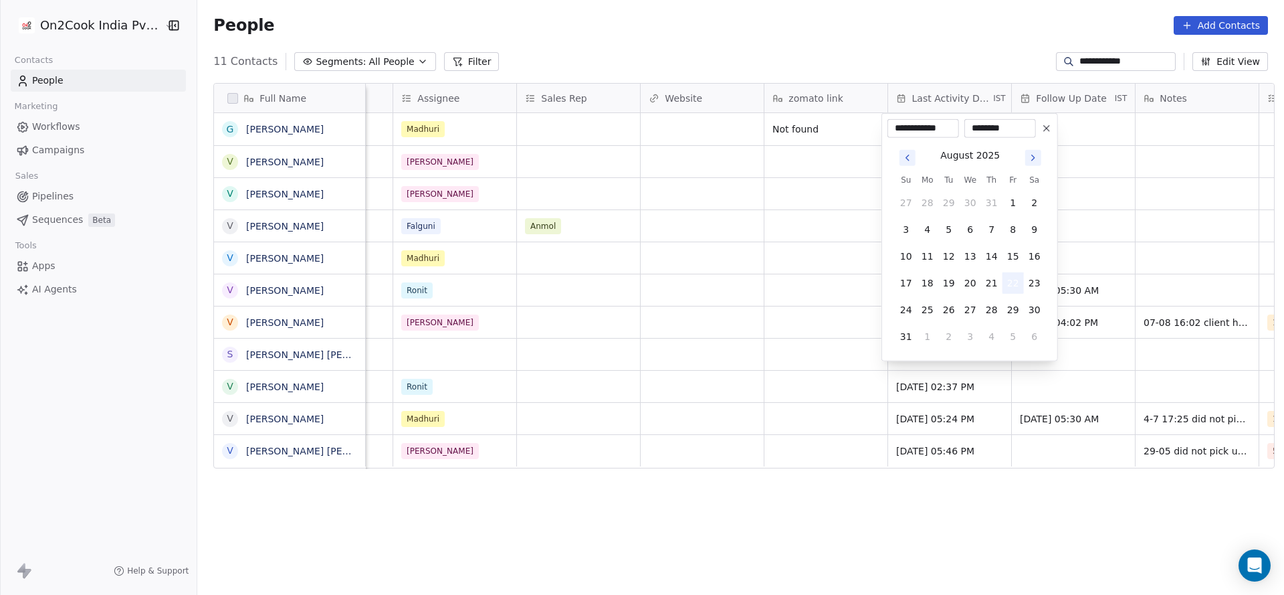
click at [1011, 284] on button "22" at bounding box center [1013, 282] width 21 height 21
click at [819, 275] on html "**********" at bounding box center [642, 297] width 1284 height 595
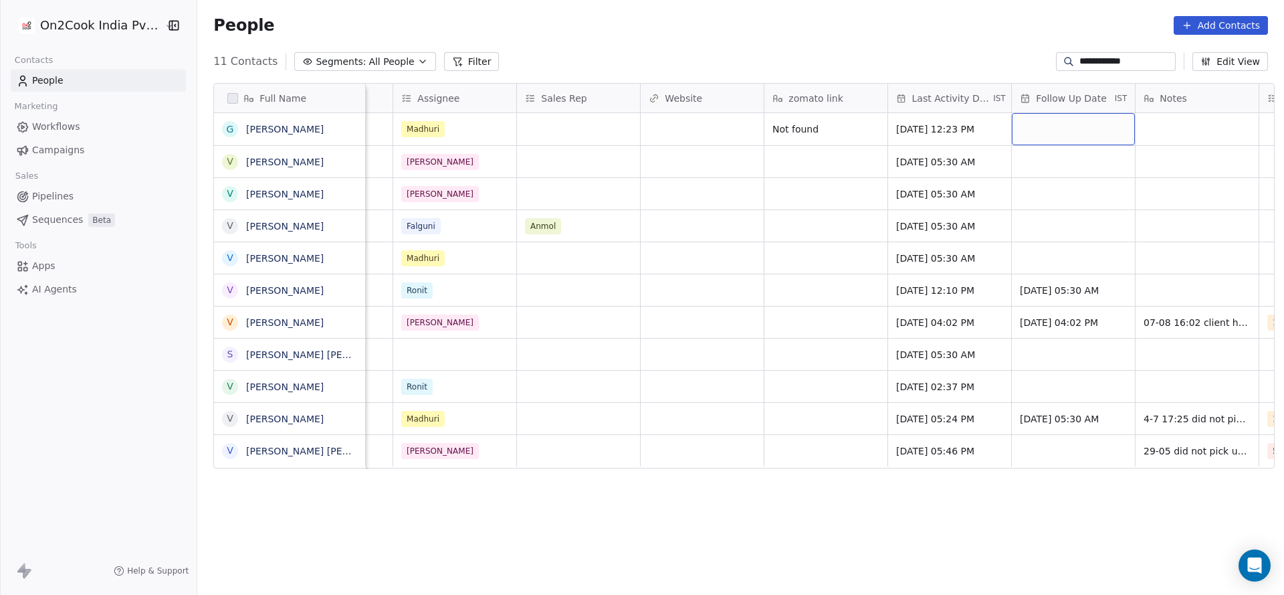
click at [1037, 131] on div "grid" at bounding box center [1073, 129] width 123 height 32
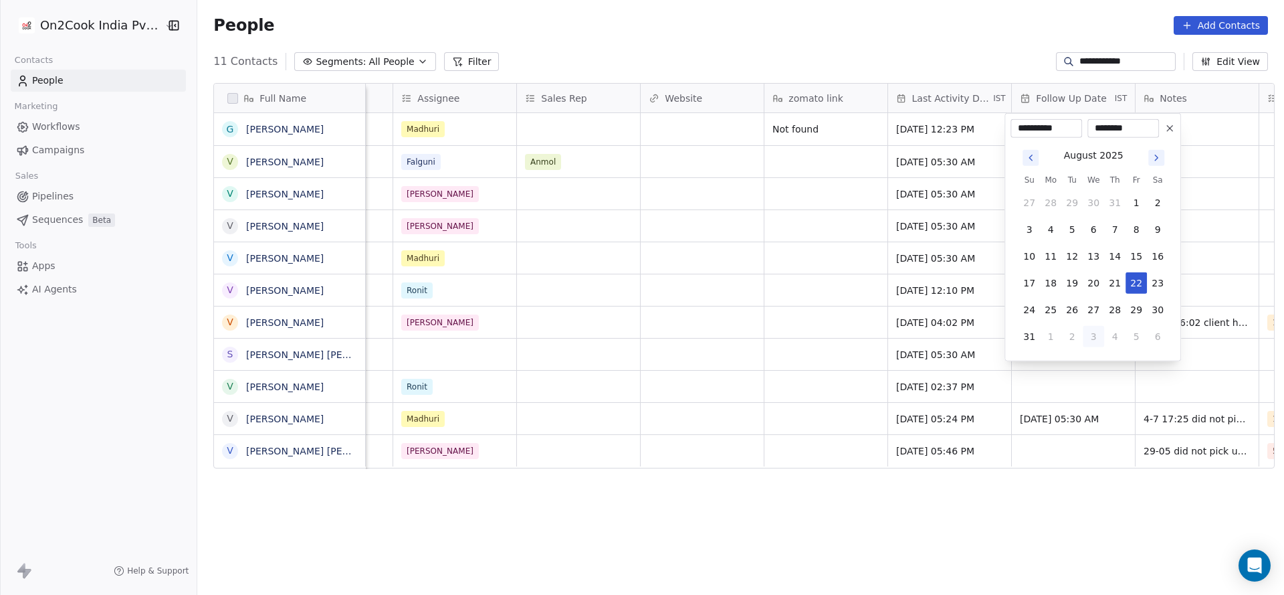
click at [1097, 333] on button "3" at bounding box center [1093, 336] width 21 height 21
type input "**********"
click at [837, 323] on html "**********" at bounding box center [642, 297] width 1284 height 595
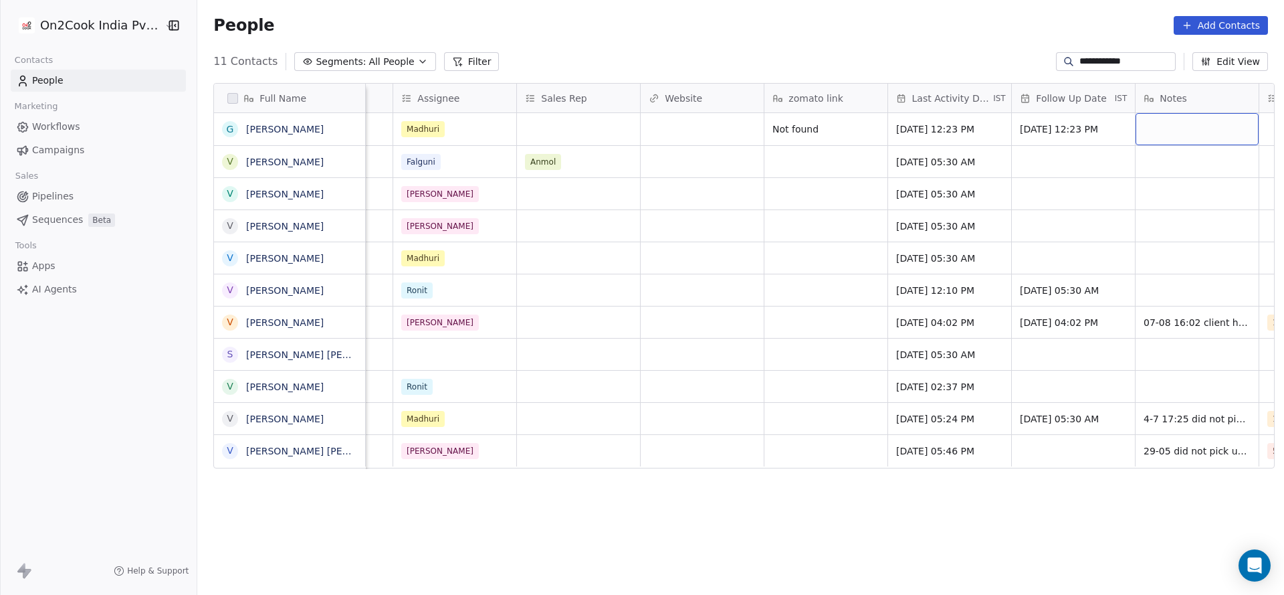
click at [1155, 135] on div "grid" at bounding box center [1197, 129] width 123 height 32
type textarea "**********"
click at [947, 211] on html "**********" at bounding box center [642, 297] width 1284 height 595
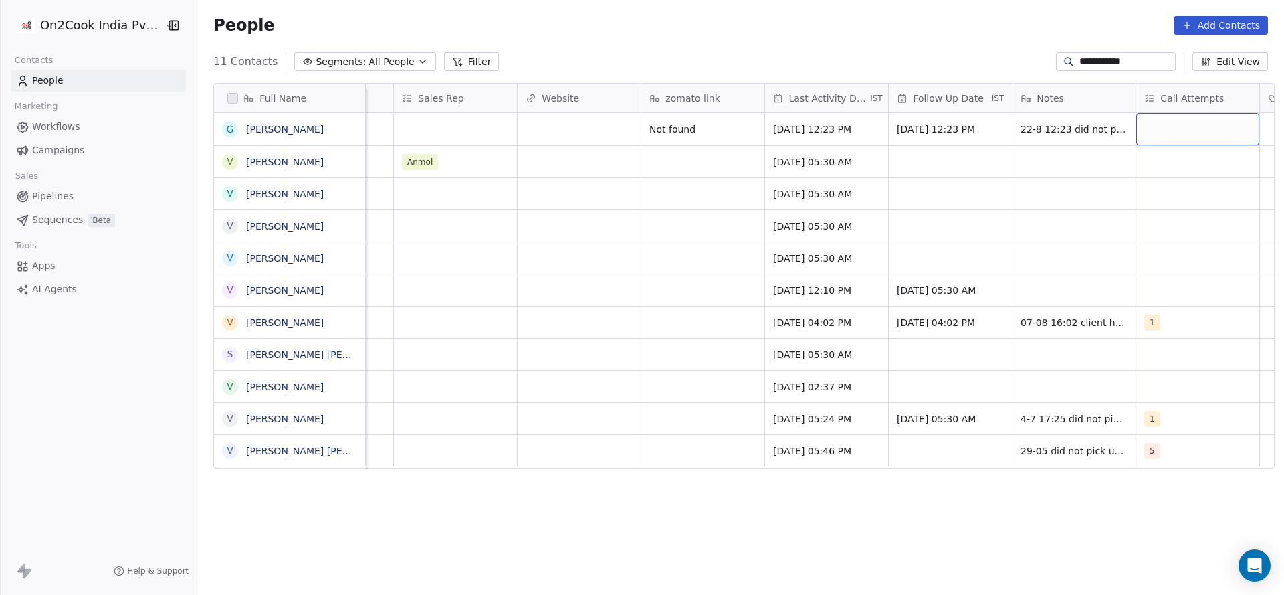
click at [1136, 128] on div "grid" at bounding box center [1197, 129] width 123 height 32
click at [1141, 167] on span "1" at bounding box center [1145, 164] width 13 height 15
click at [594, 209] on html "**********" at bounding box center [642, 297] width 1284 height 595
click at [1091, 54] on div "**********" at bounding box center [1116, 61] width 120 height 19
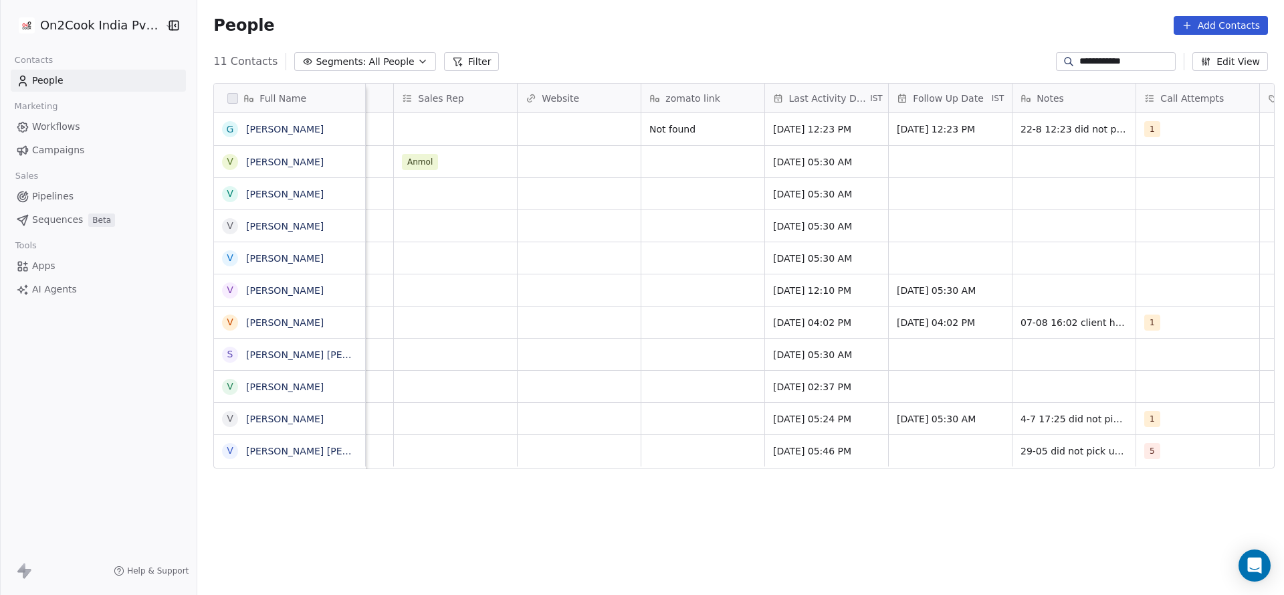
click at [1091, 54] on div "**********" at bounding box center [1116, 61] width 120 height 19
click at [1108, 60] on input "**********" at bounding box center [1127, 61] width 94 height 13
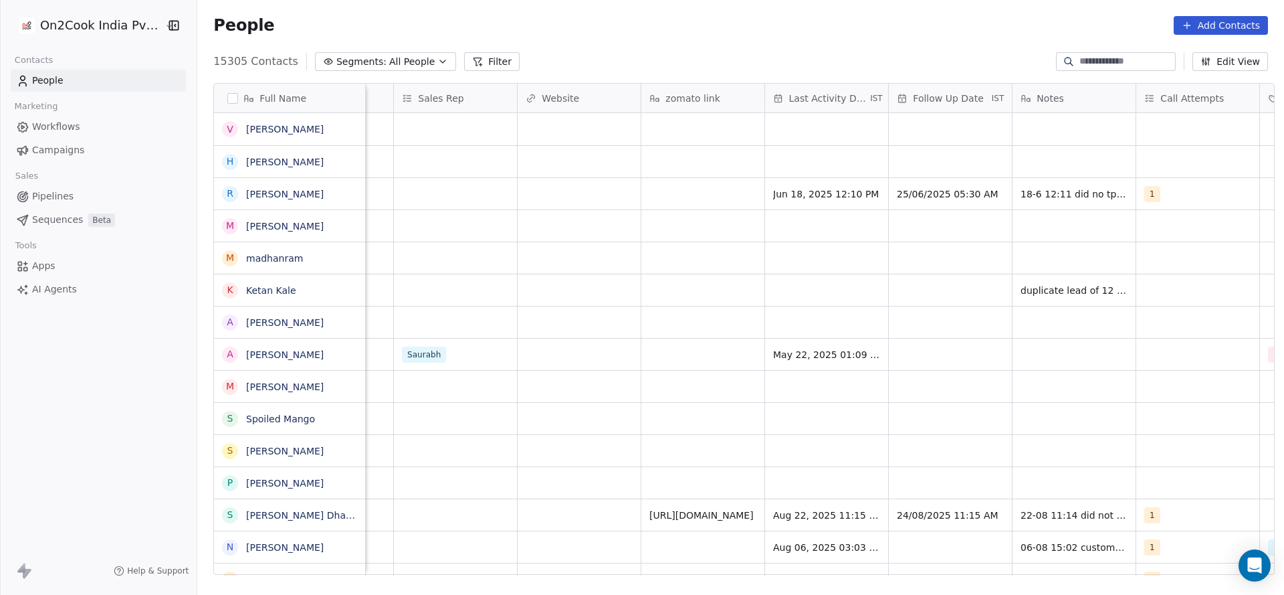
paste input "**********"
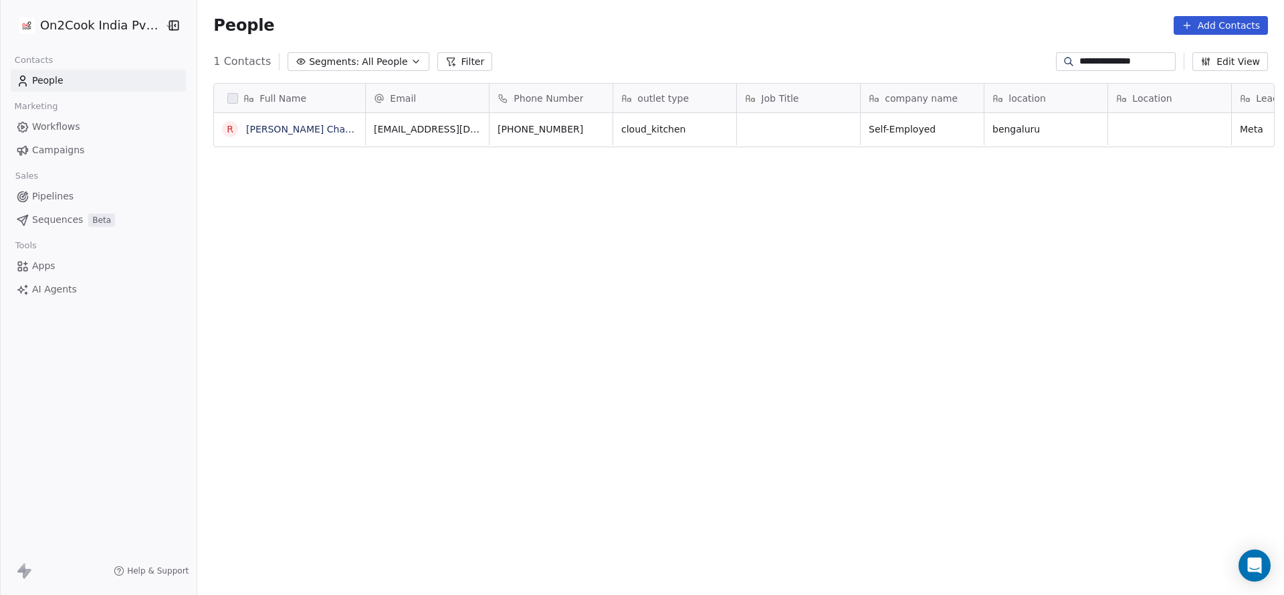
scroll to position [508, 1078]
type input "**********"
drag, startPoint x: 738, startPoint y: 142, endPoint x: 743, endPoint y: 132, distance: 10.5
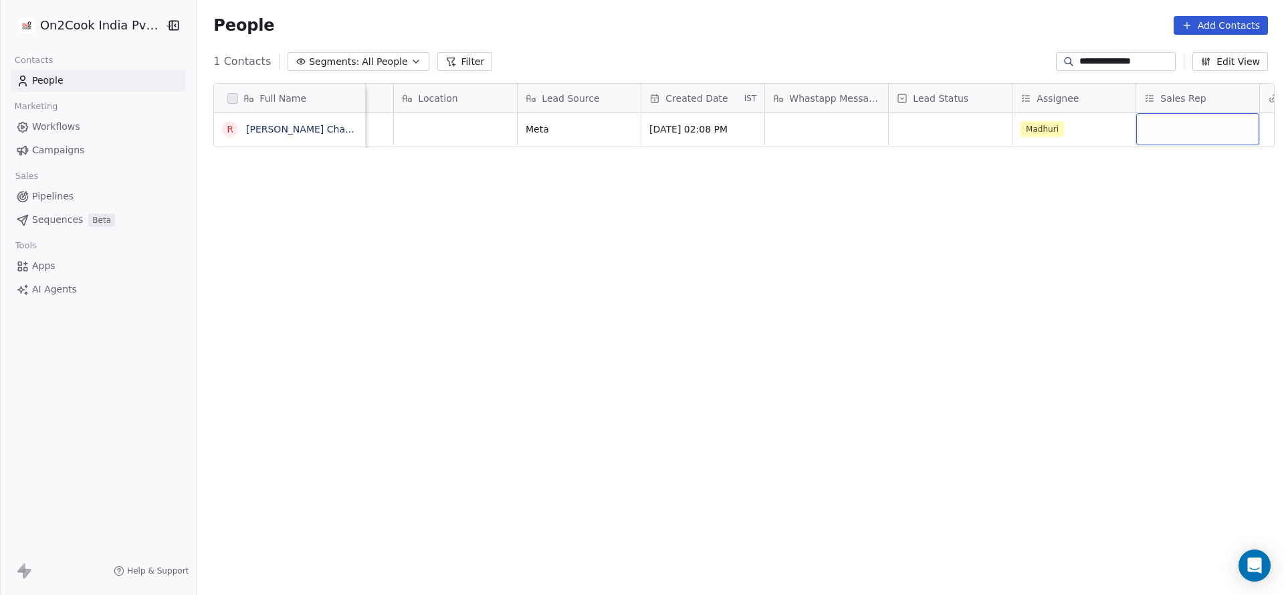
scroll to position [0, 839]
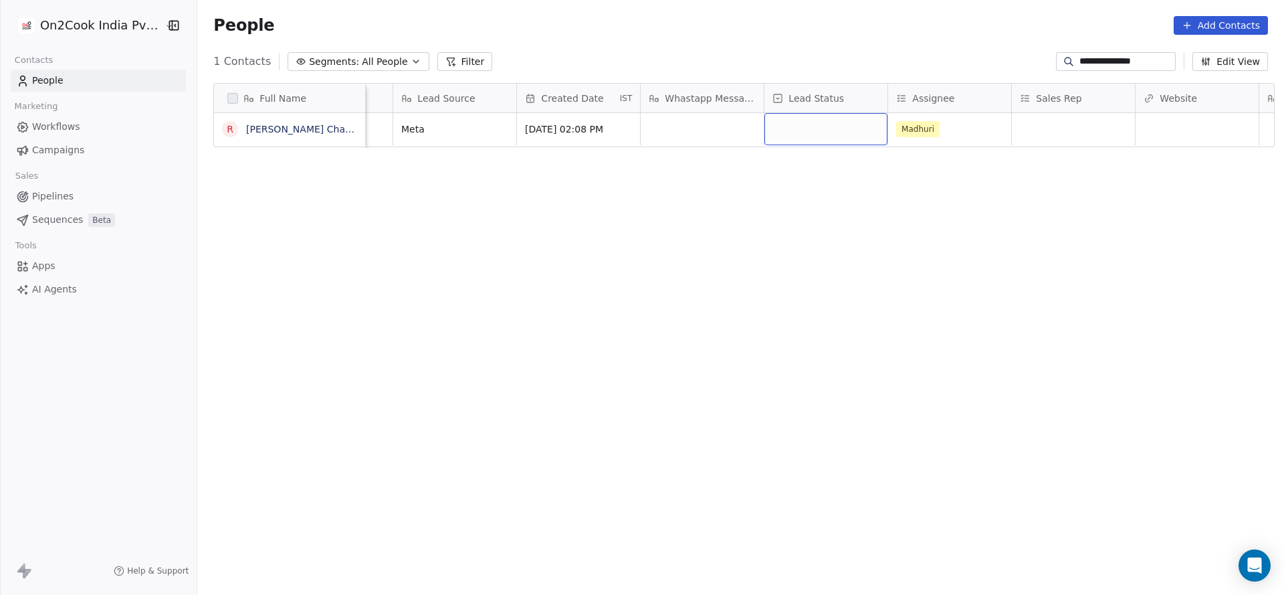
click at [793, 118] on div "grid" at bounding box center [826, 129] width 123 height 32
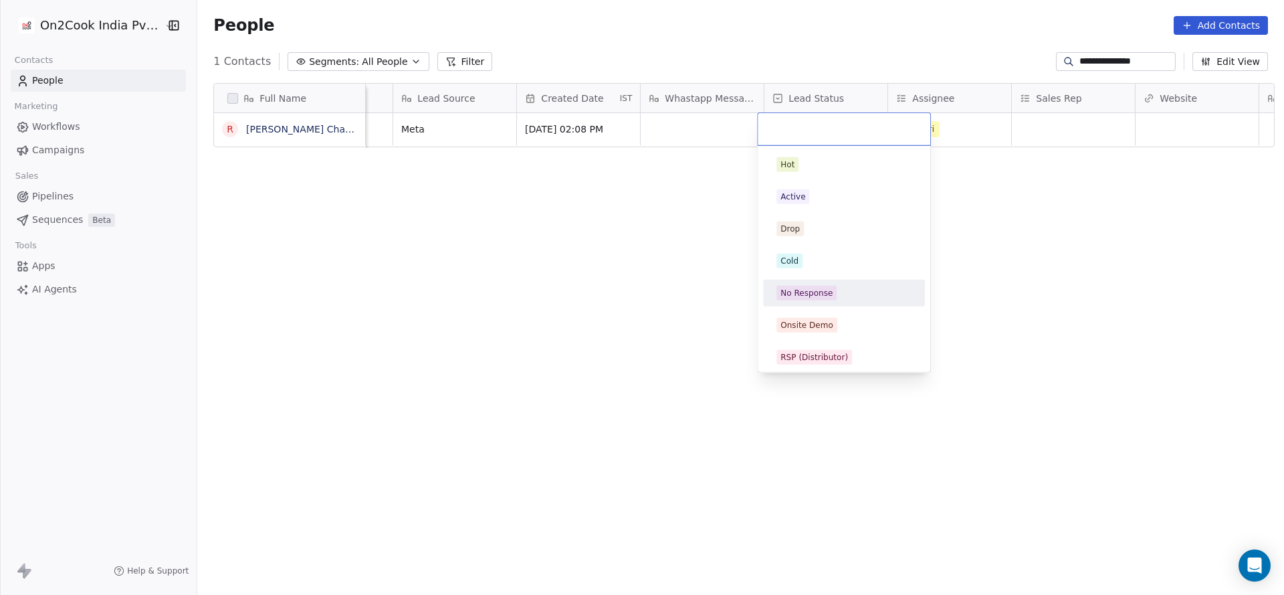
click at [813, 293] on div "No Response" at bounding box center [807, 293] width 52 height 12
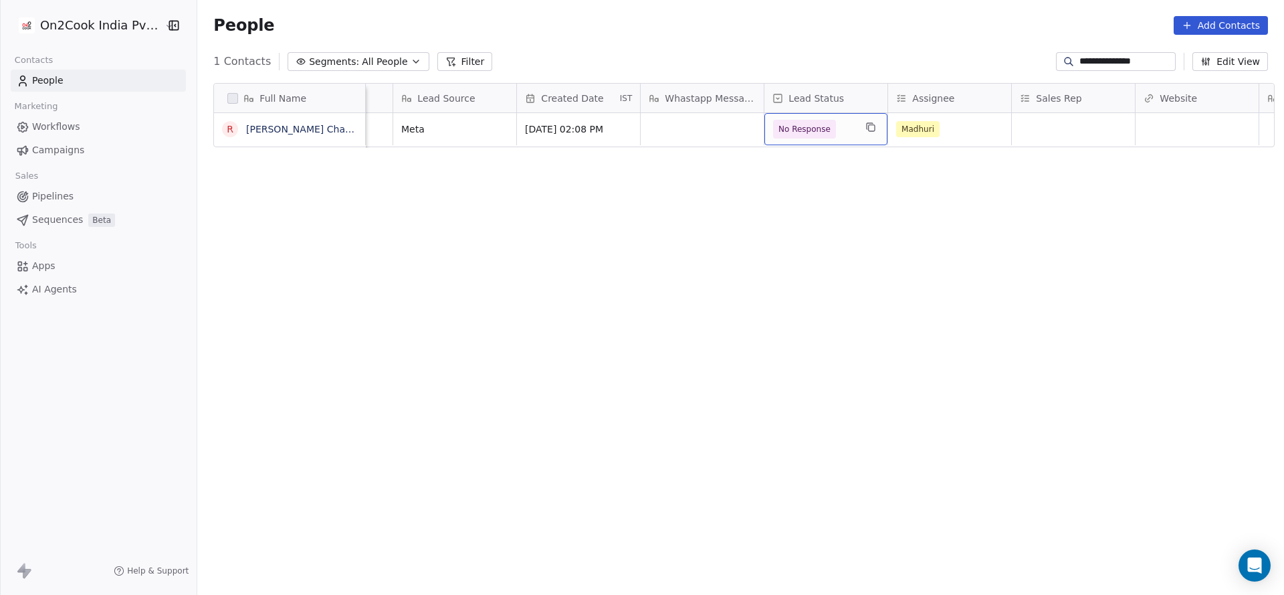
click at [805, 134] on span "No Response" at bounding box center [805, 128] width 52 height 13
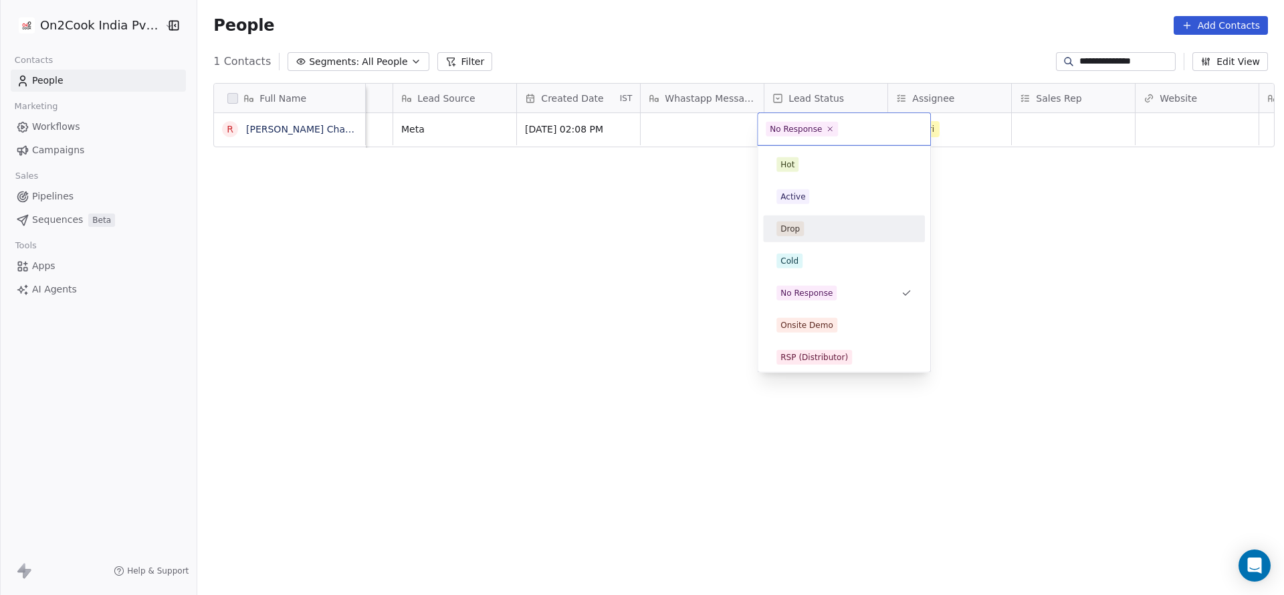
click at [806, 243] on div "Hot Active Drop Cold No Response Onsite Demo RSP (Distributor) Converted Duplic…" at bounding box center [844, 453] width 162 height 605
click at [805, 261] on div "Cold" at bounding box center [844, 261] width 135 height 15
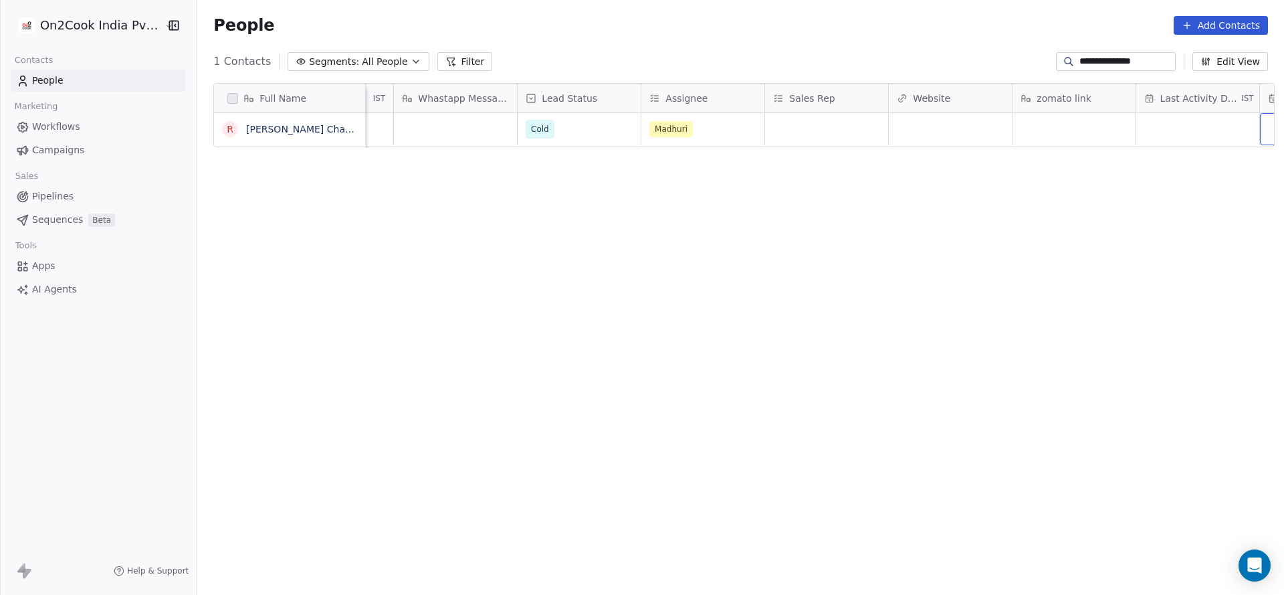
scroll to position [0, 1210]
click at [1056, 130] on div "grid" at bounding box center [1073, 129] width 123 height 32
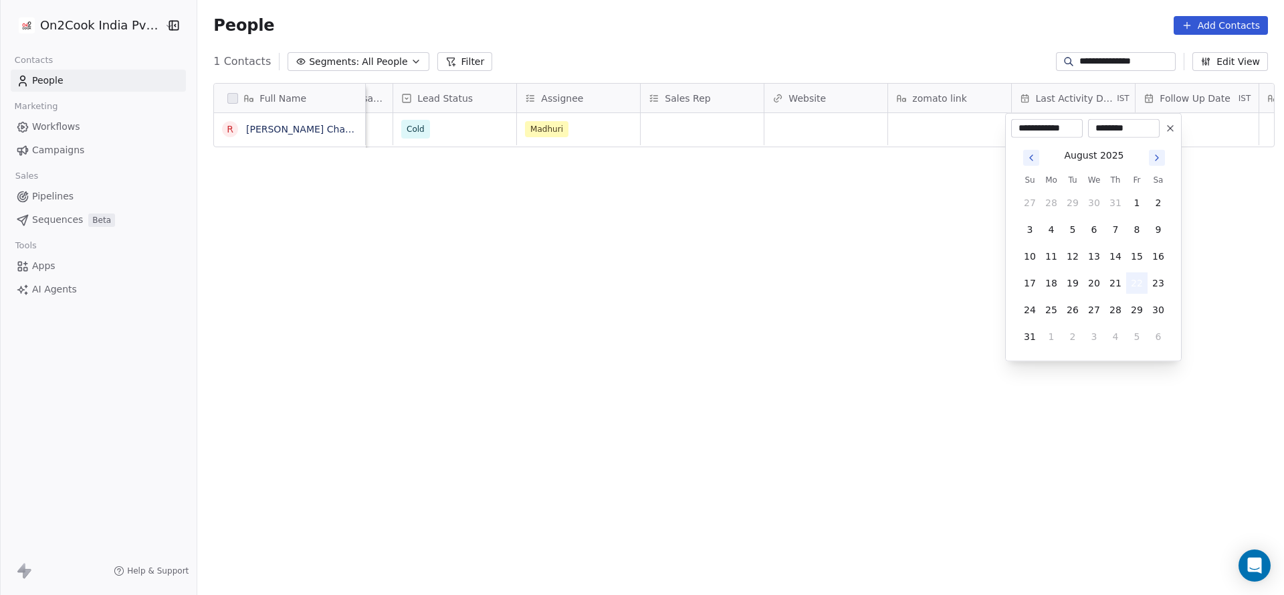
click at [1136, 282] on button "22" at bounding box center [1136, 282] width 21 height 21
click at [847, 250] on html "**********" at bounding box center [642, 297] width 1284 height 595
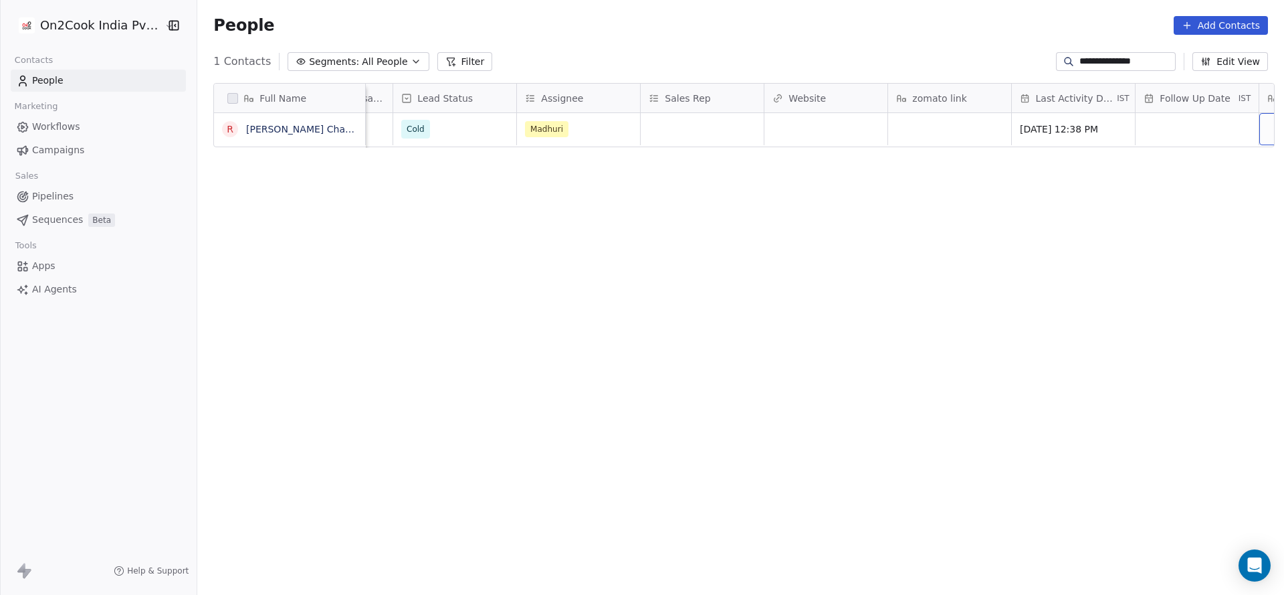
scroll to position [0, 1334]
click at [1080, 132] on div "grid" at bounding box center [1073, 129] width 123 height 32
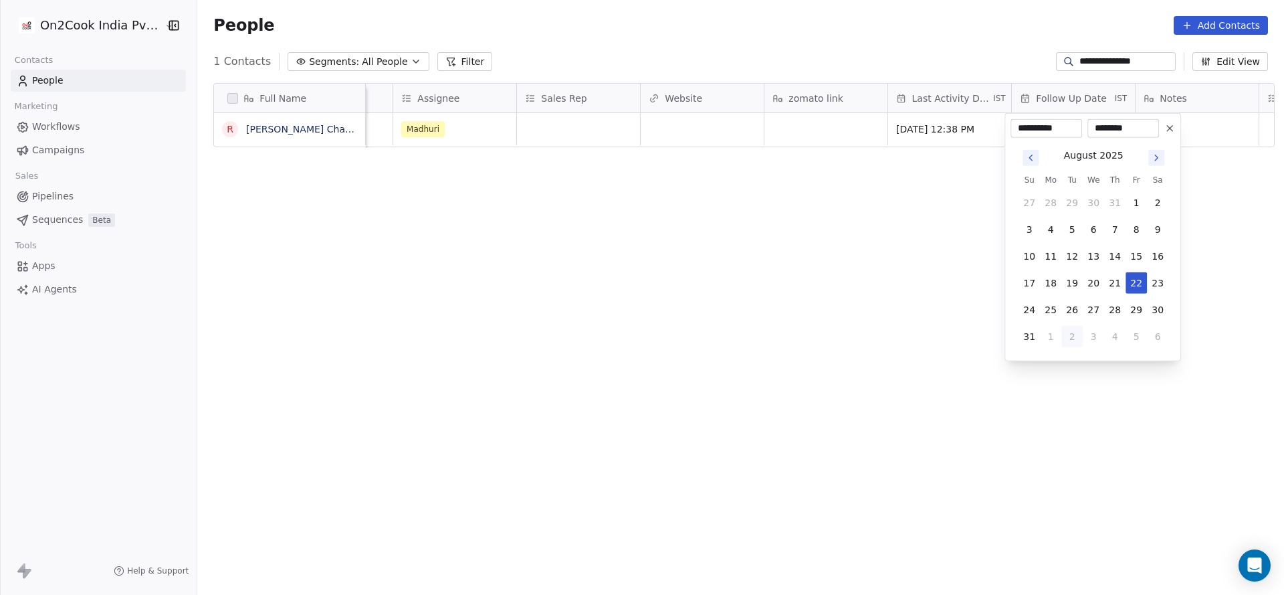
click at [1082, 330] on button "2" at bounding box center [1072, 336] width 21 height 21
click at [1096, 197] on button "3" at bounding box center [1093, 202] width 21 height 21
type input "**********"
click at [1171, 132] on icon at bounding box center [1170, 128] width 11 height 11
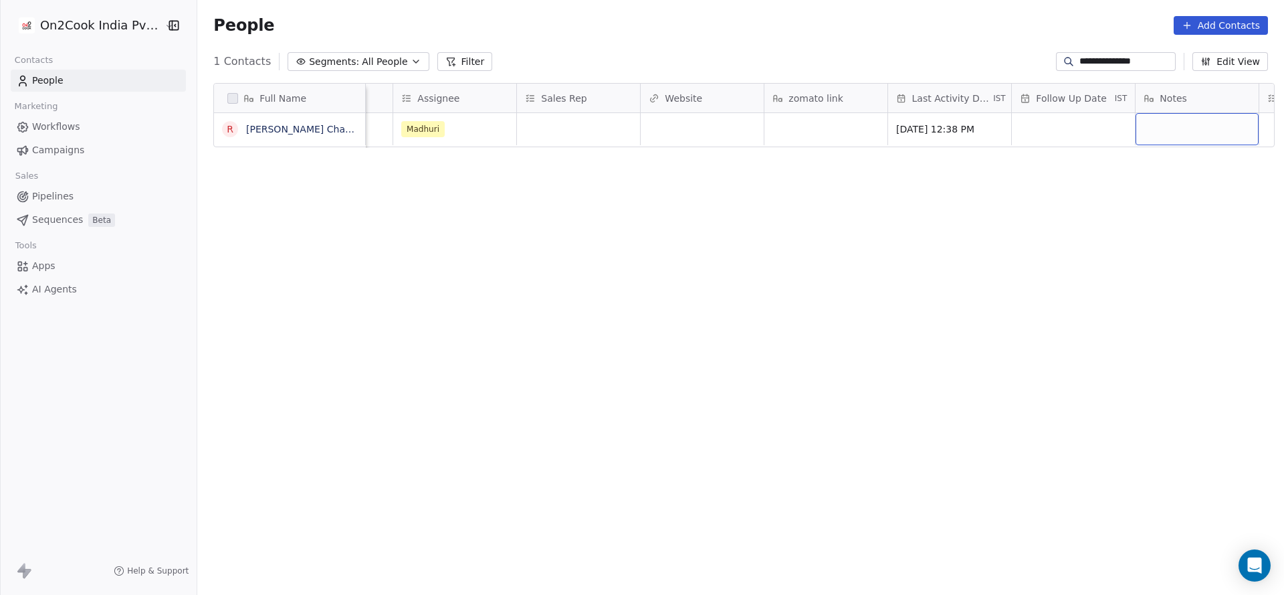
click at [1149, 142] on div "grid" at bounding box center [1197, 129] width 123 height 32
type textarea "**********"
click at [763, 141] on html "**********" at bounding box center [642, 297] width 1284 height 595
click at [1218, 130] on div "grid" at bounding box center [1197, 129] width 123 height 32
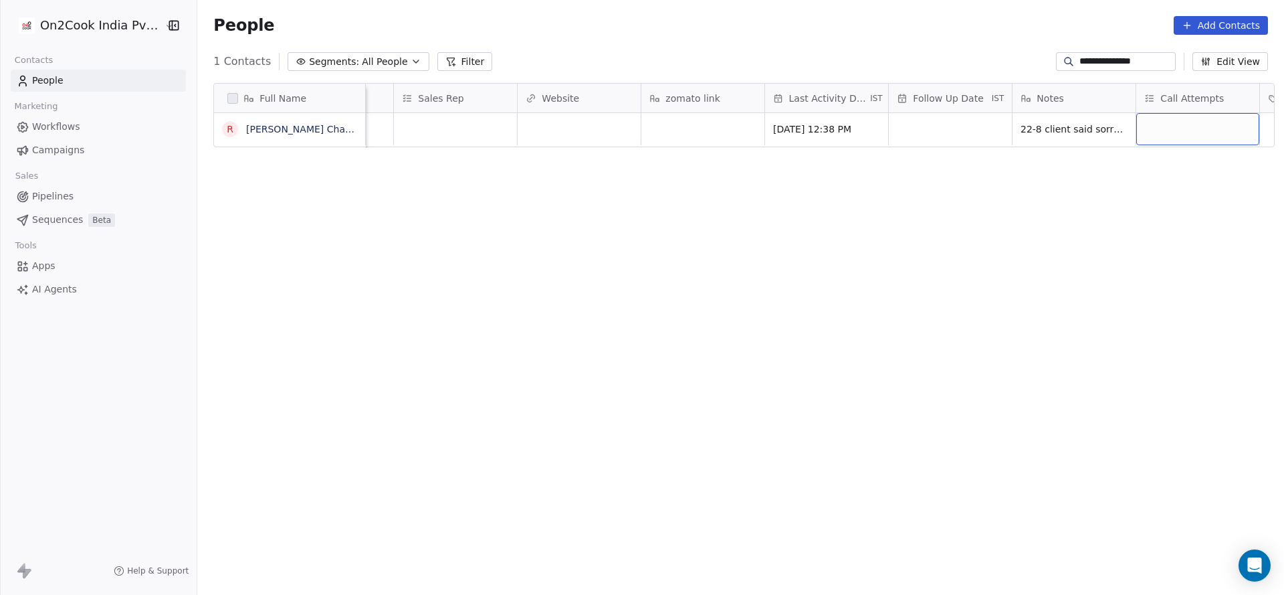
click at [1218, 130] on div "grid" at bounding box center [1197, 129] width 123 height 32
click at [1151, 161] on div "1" at bounding box center [1198, 164] width 119 height 15
click at [957, 176] on html "**********" at bounding box center [642, 297] width 1284 height 595
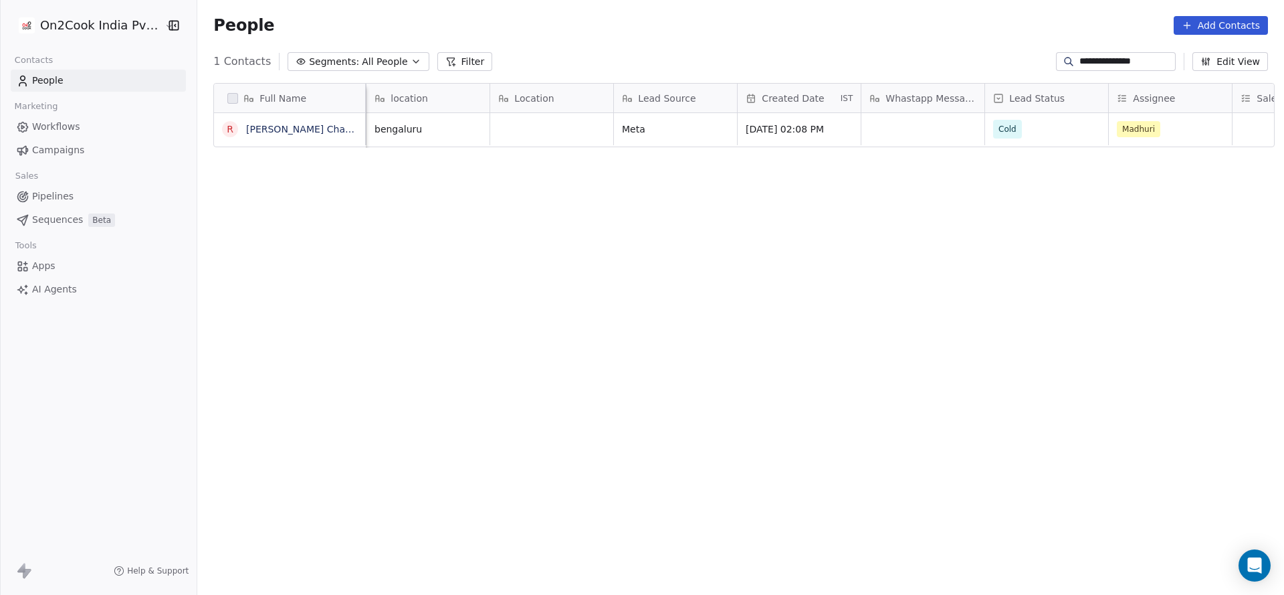
scroll to position [0, 495]
